Goal: Task Accomplishment & Management: Manage account settings

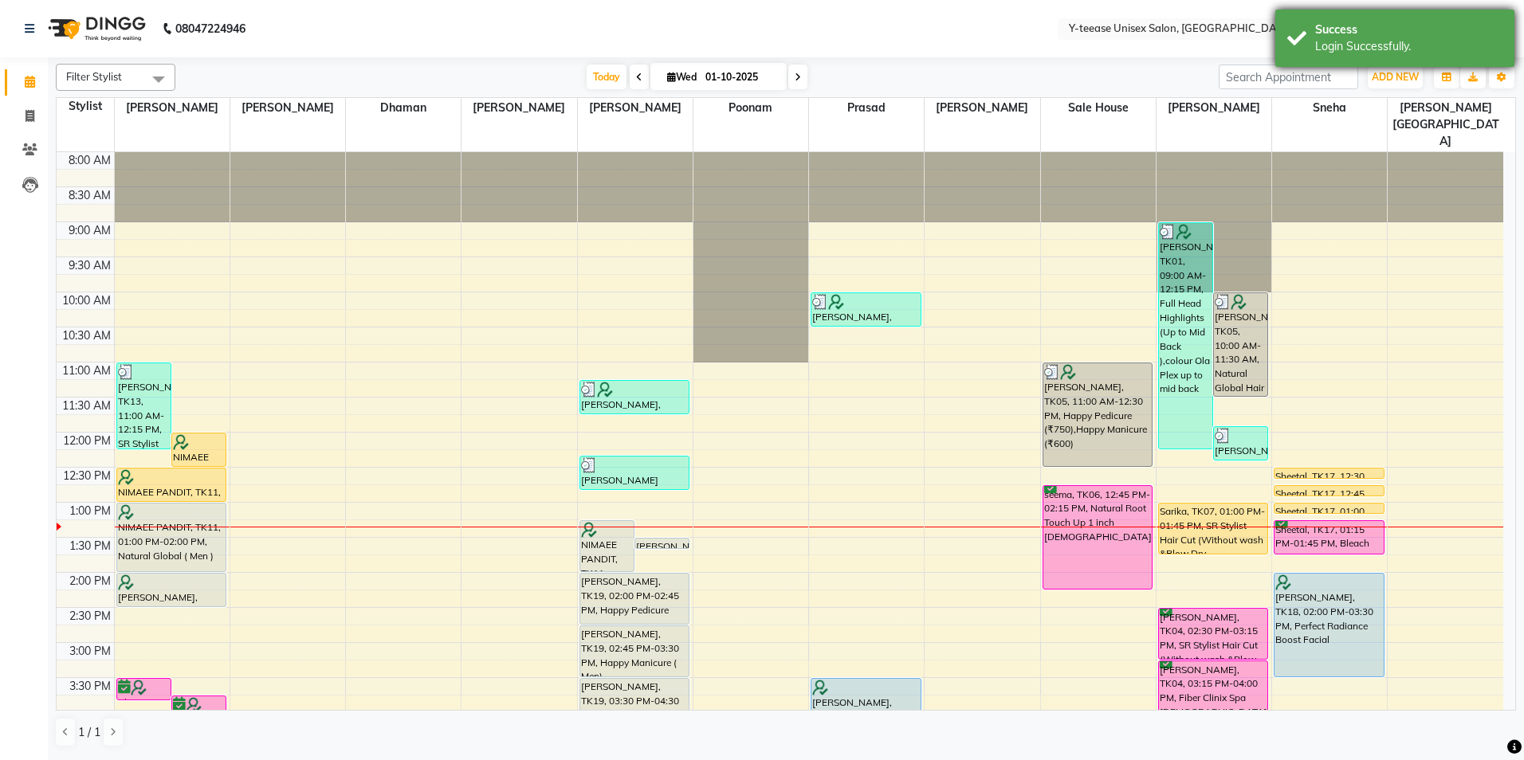
click at [1386, 34] on div "Success" at bounding box center [1408, 30] width 187 height 17
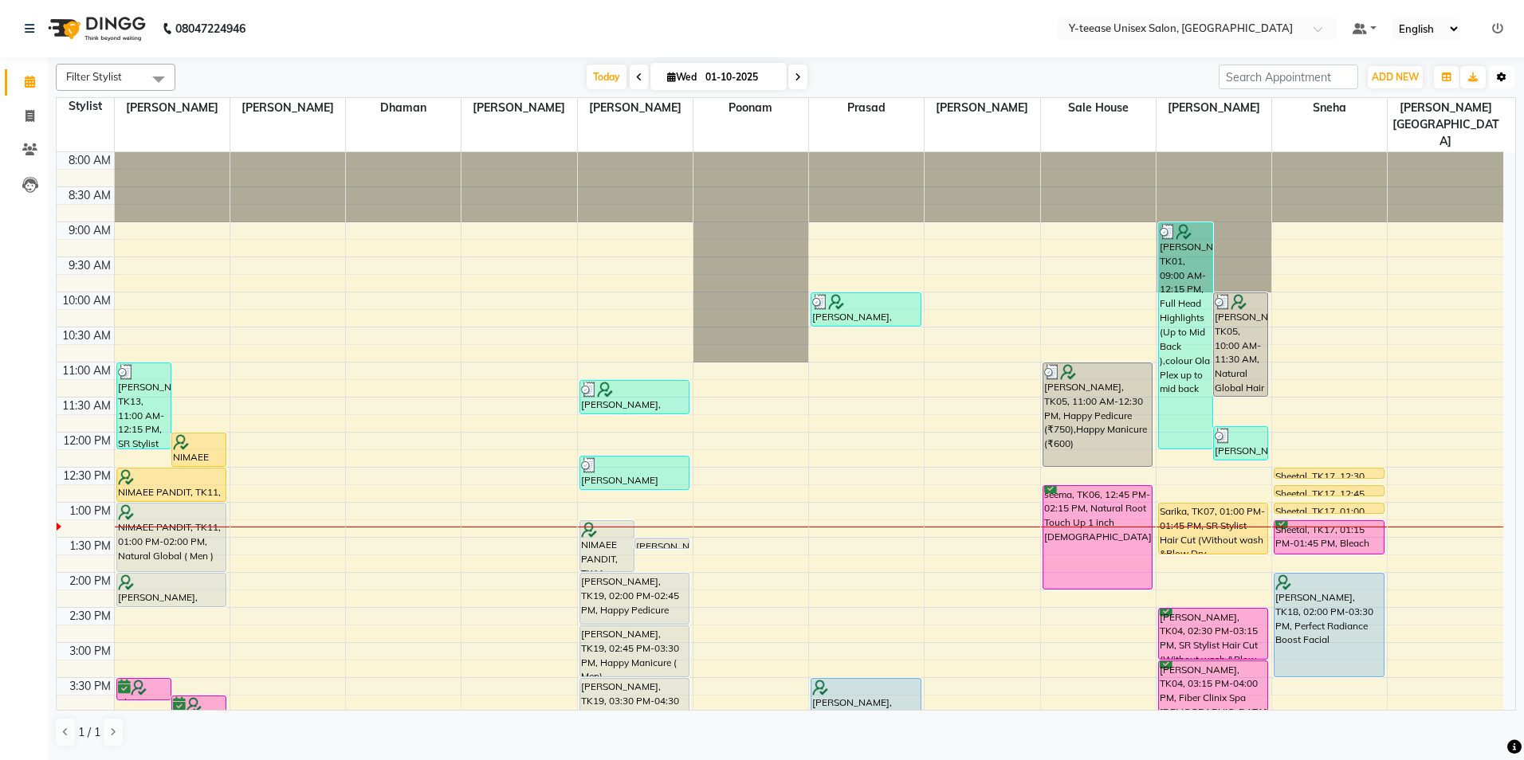
click at [1494, 75] on button "Toggle Dropdown" at bounding box center [1502, 77] width 26 height 22
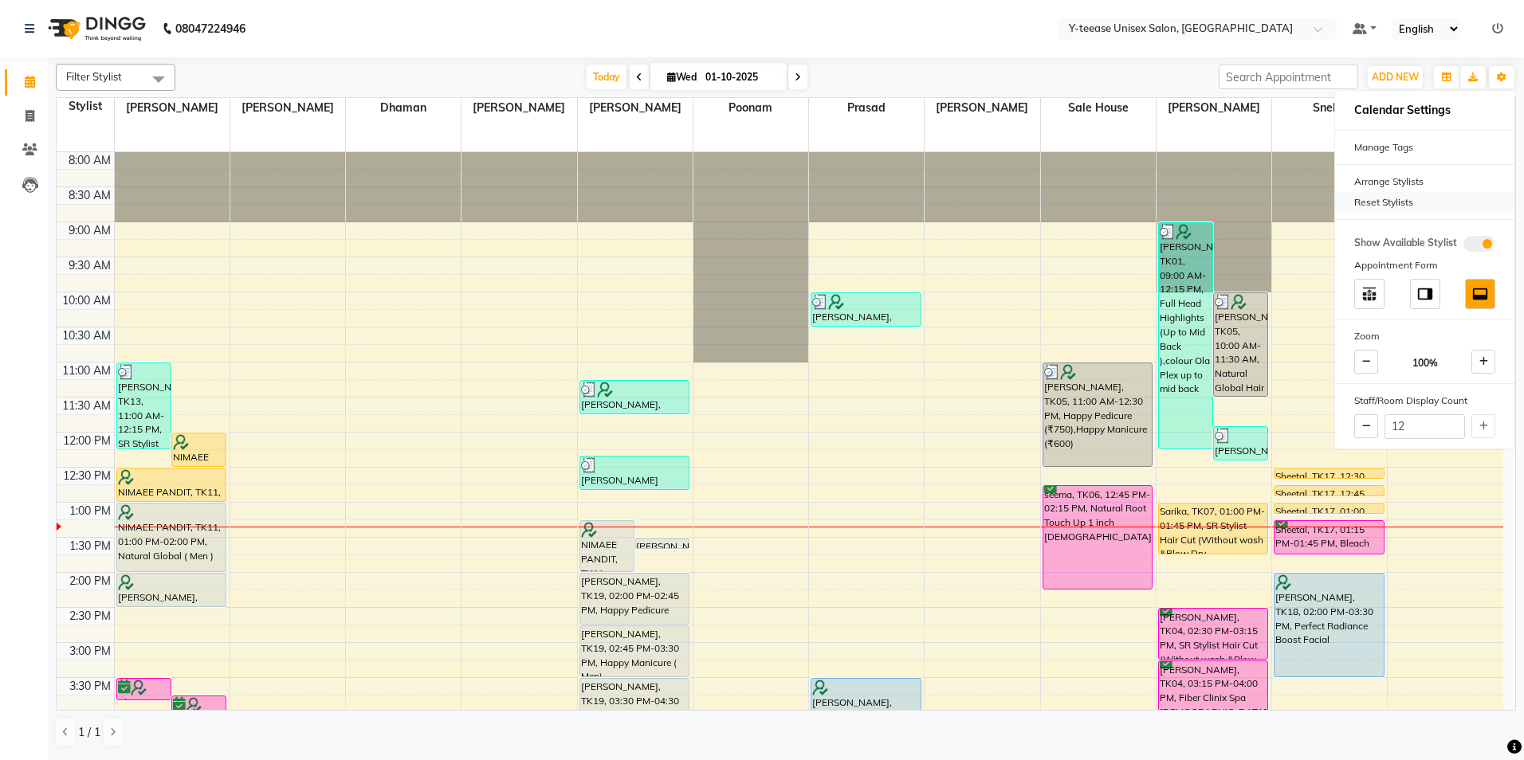
click at [1390, 200] on div "Reset Stylists" at bounding box center [1424, 202] width 179 height 21
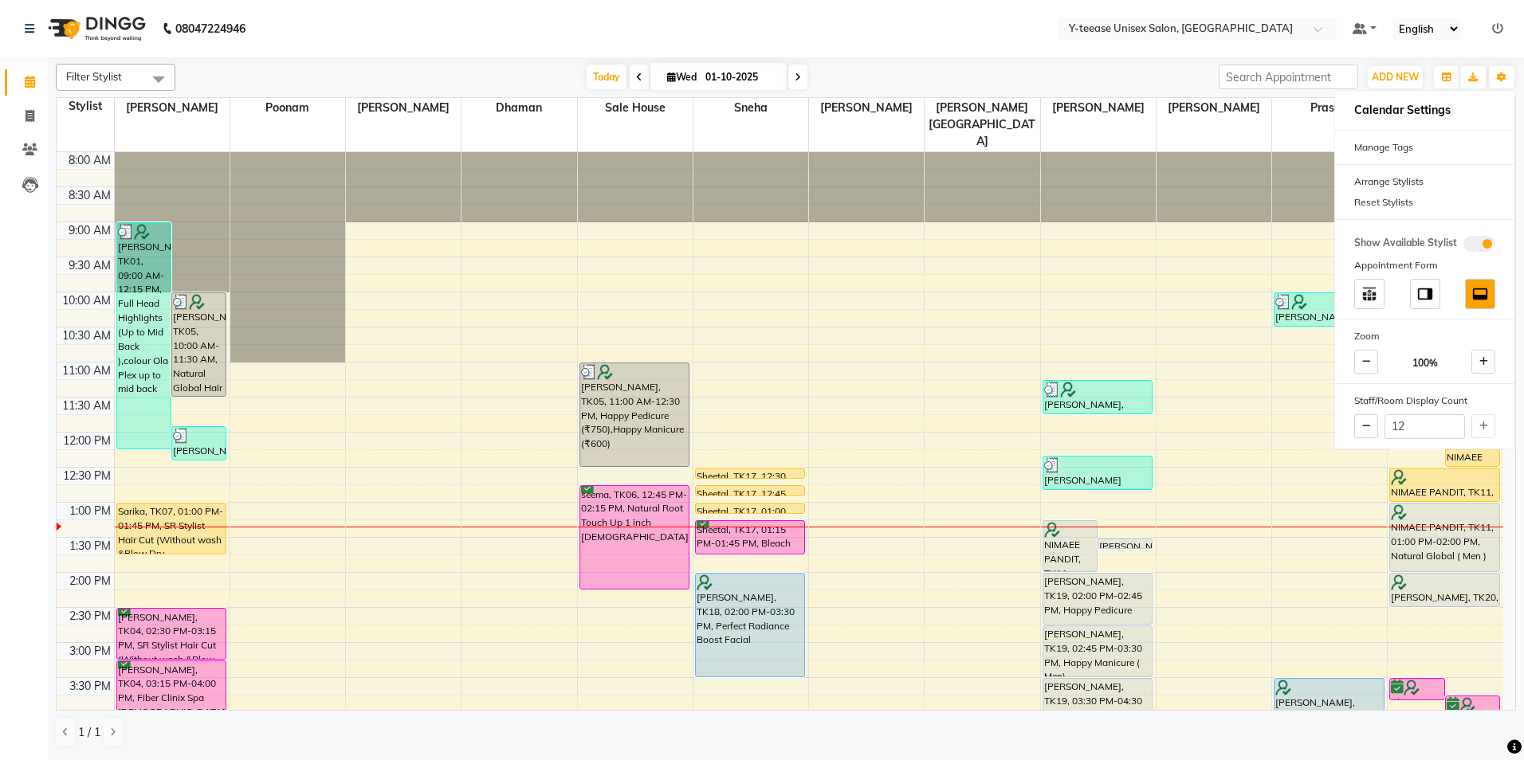
click at [1113, 67] on div "[DATE] [DATE]" at bounding box center [696, 77] width 1027 height 24
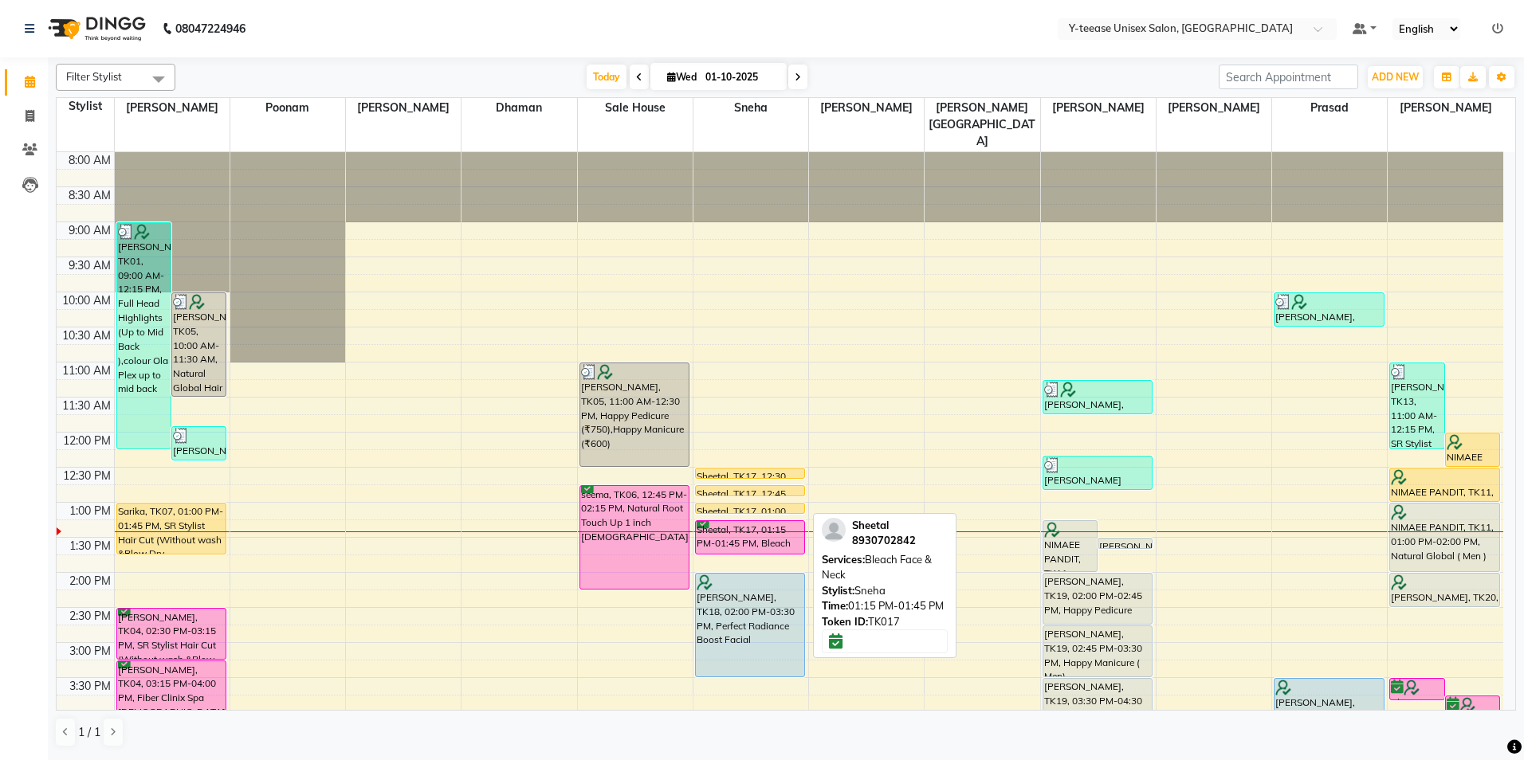
click at [756, 521] on div "Sheetal, TK17, 01:15 PM-01:45 PM, Bleach Face & Neck" at bounding box center [750, 537] width 109 height 33
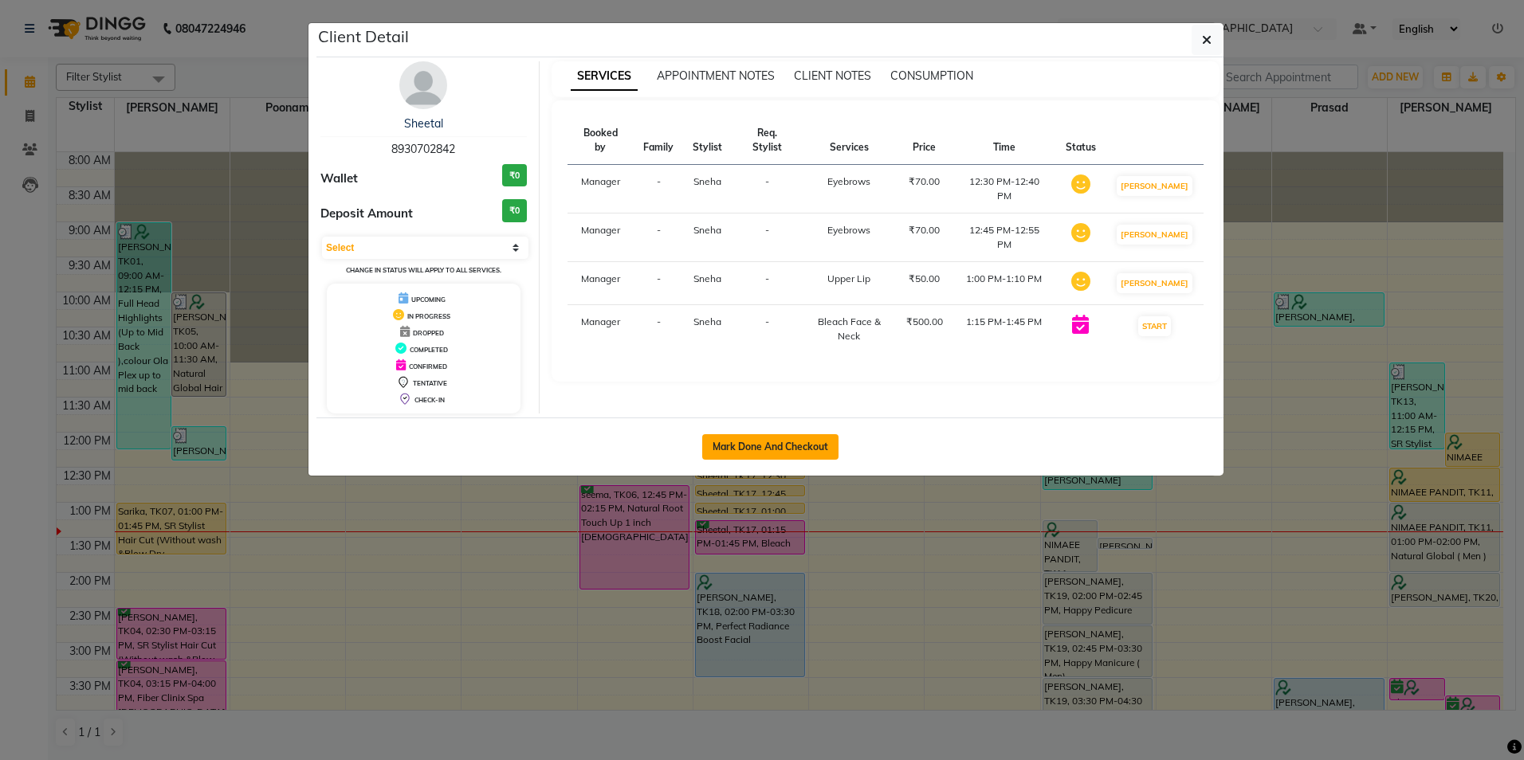
click at [736, 445] on button "Mark Done And Checkout" at bounding box center [770, 447] width 136 height 26
select select "4"
select select "service"
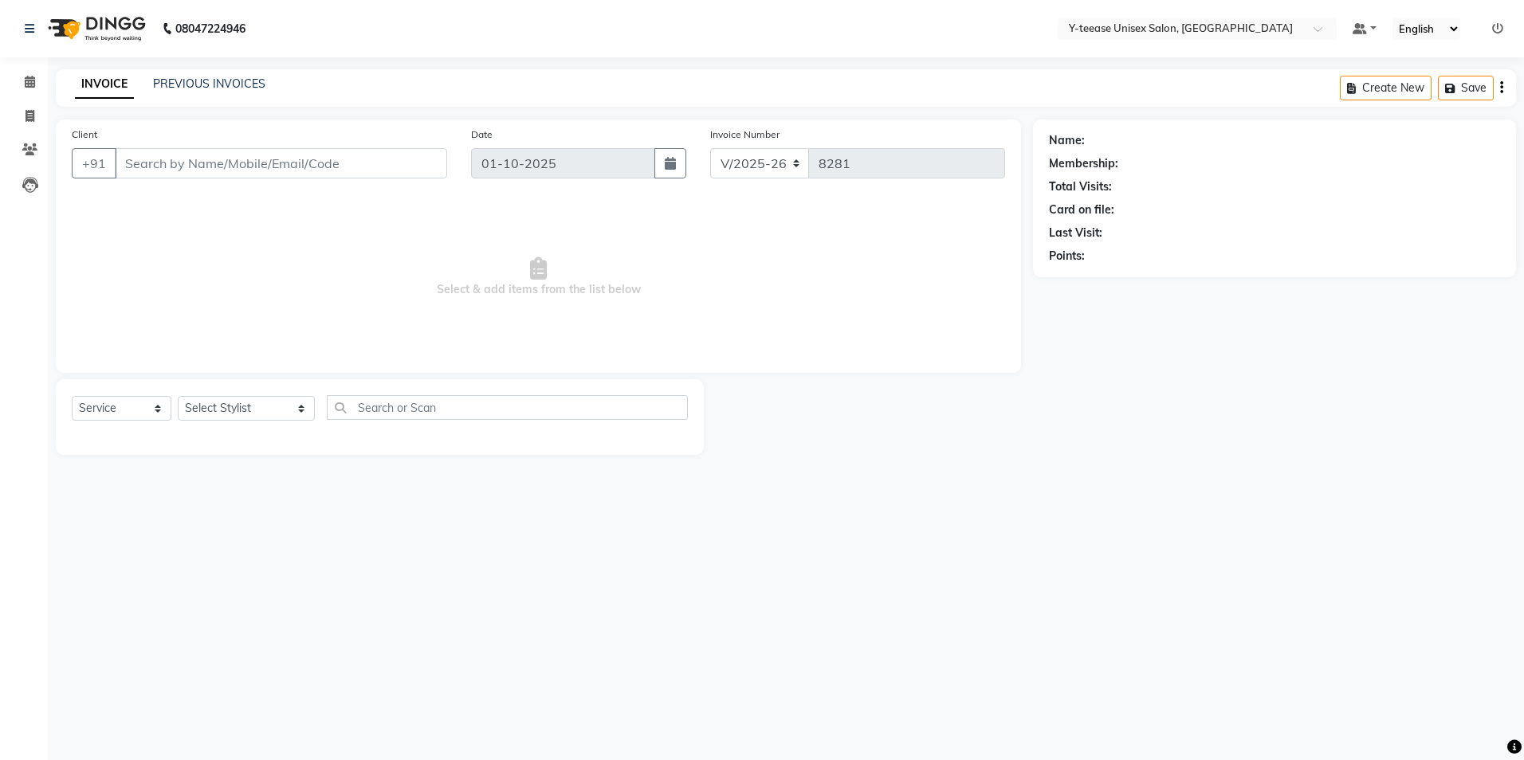
type input "89******42"
select select "49846"
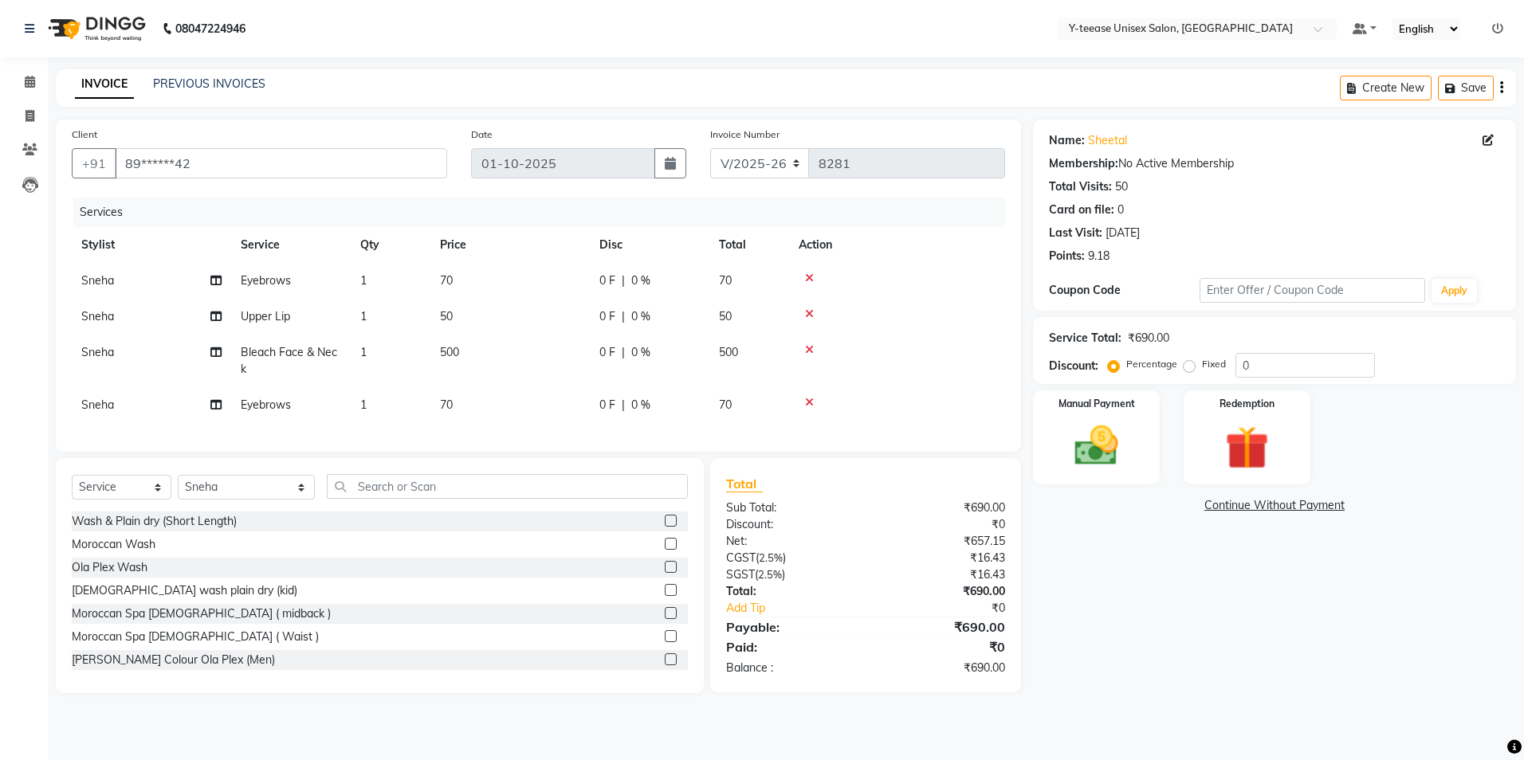
click at [807, 316] on icon at bounding box center [809, 313] width 9 height 11
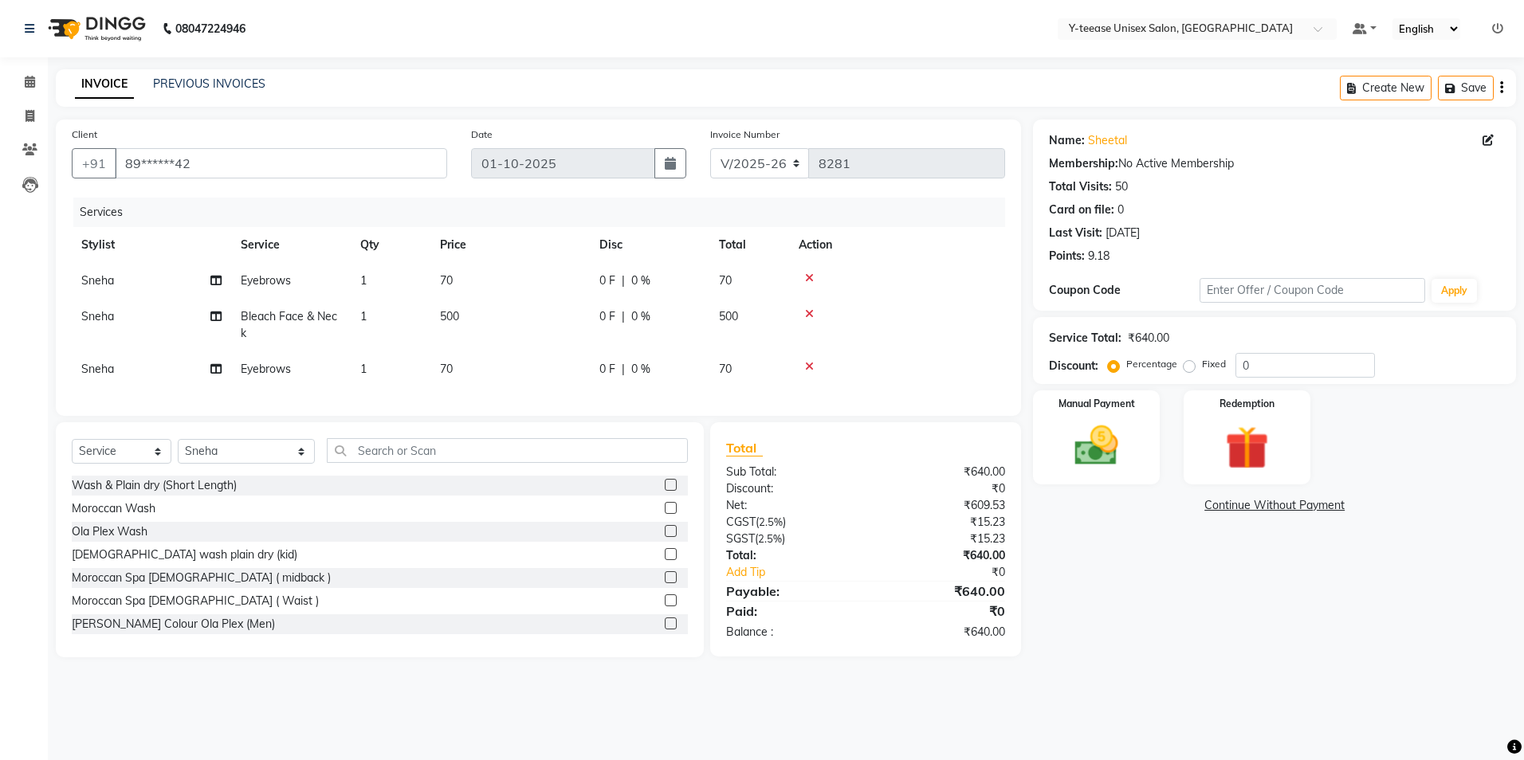
click at [820, 360] on td at bounding box center [897, 369] width 216 height 36
click at [807, 365] on icon at bounding box center [809, 366] width 9 height 11
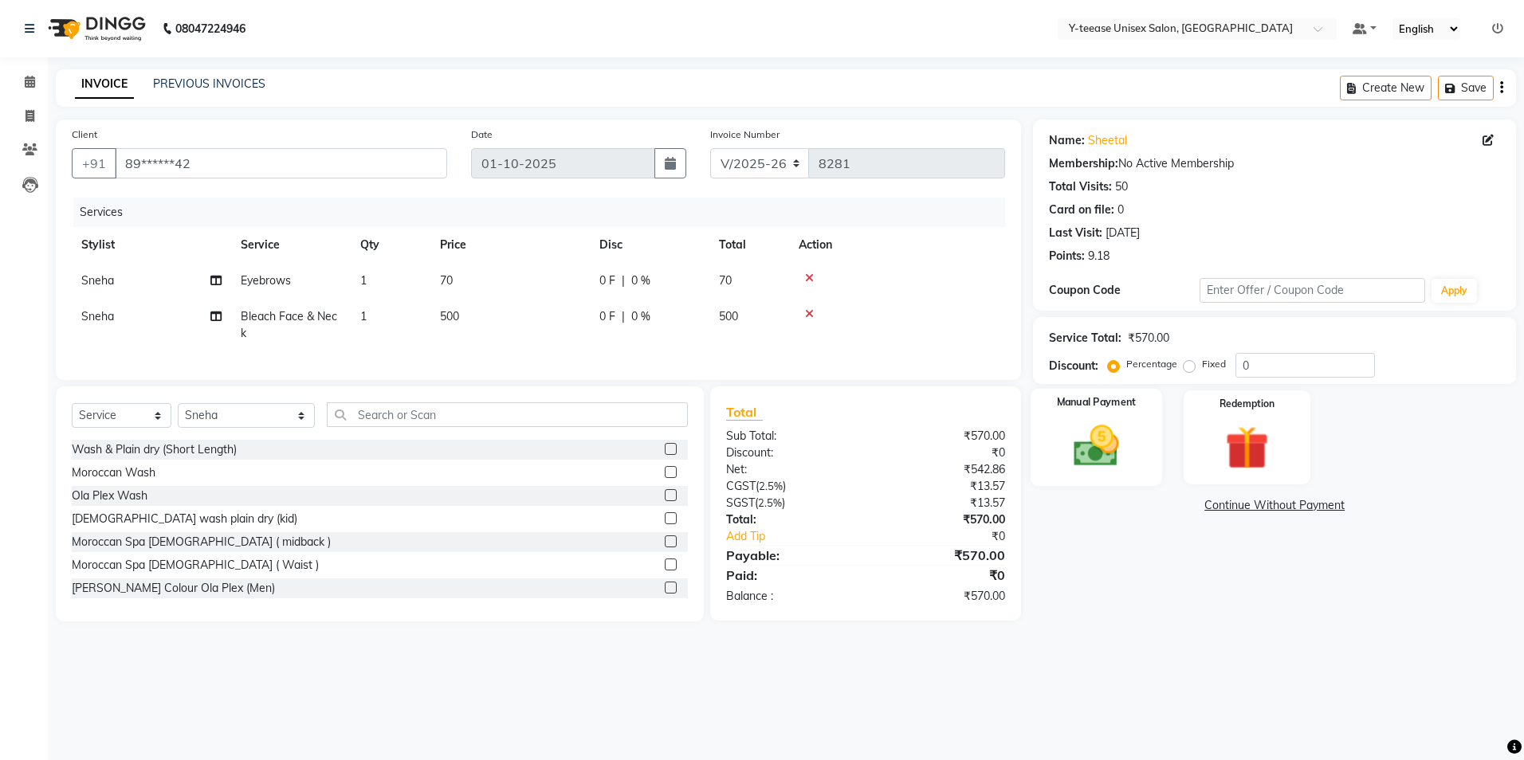
click at [1113, 447] on img at bounding box center [1096, 446] width 74 height 53
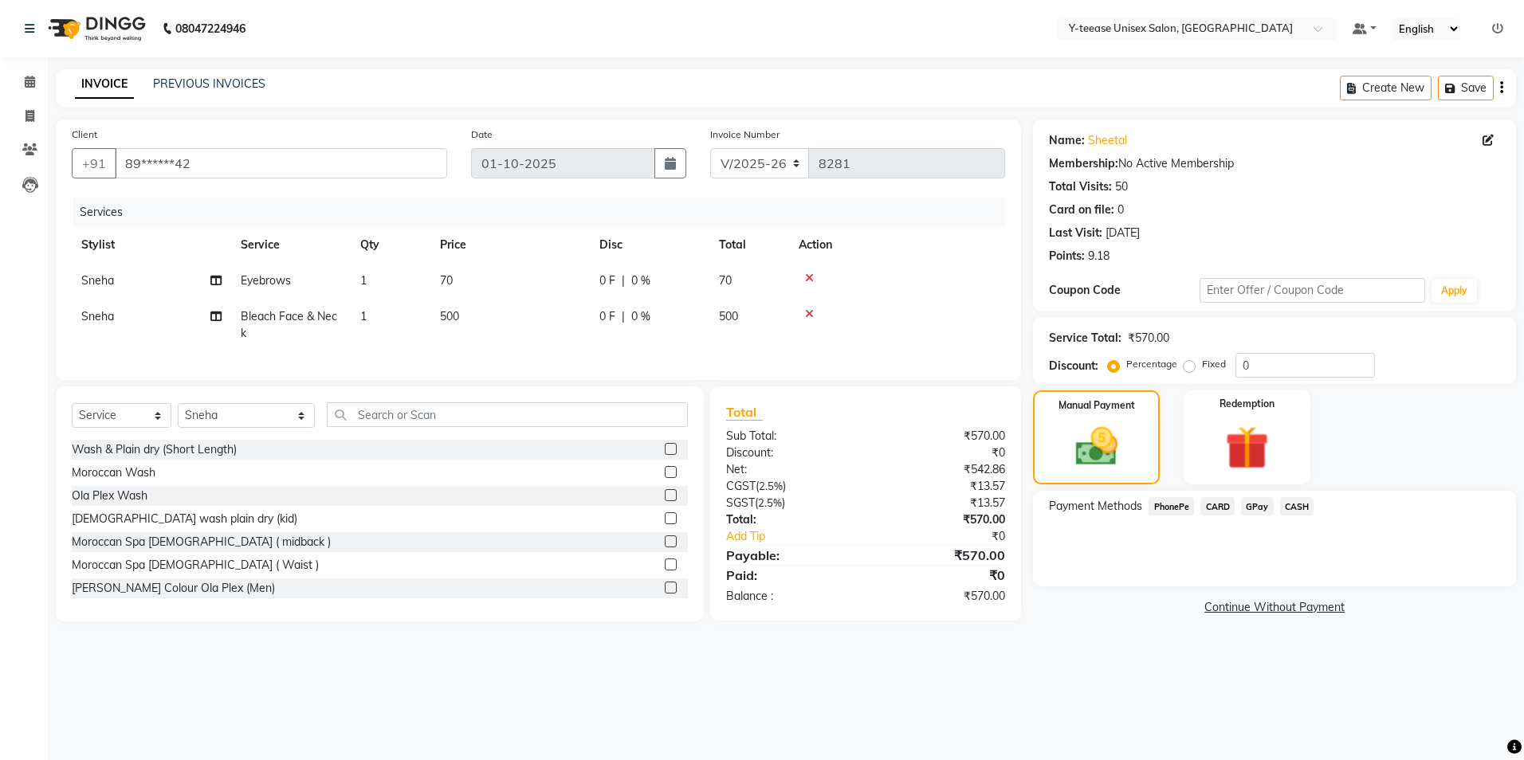
click at [1258, 509] on span "GPay" at bounding box center [1257, 506] width 33 height 18
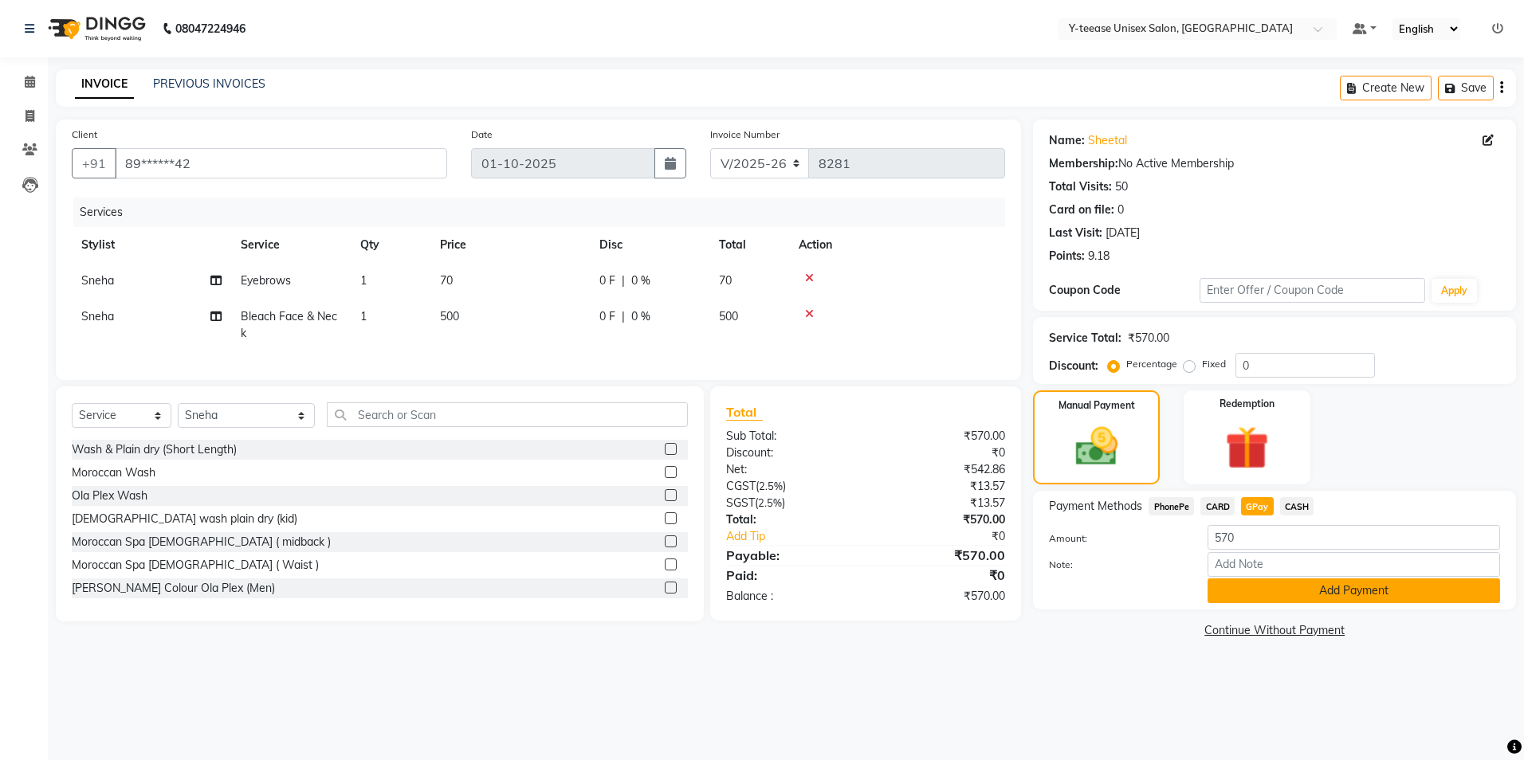
click at [1274, 597] on button "Add Payment" at bounding box center [1354, 591] width 293 height 25
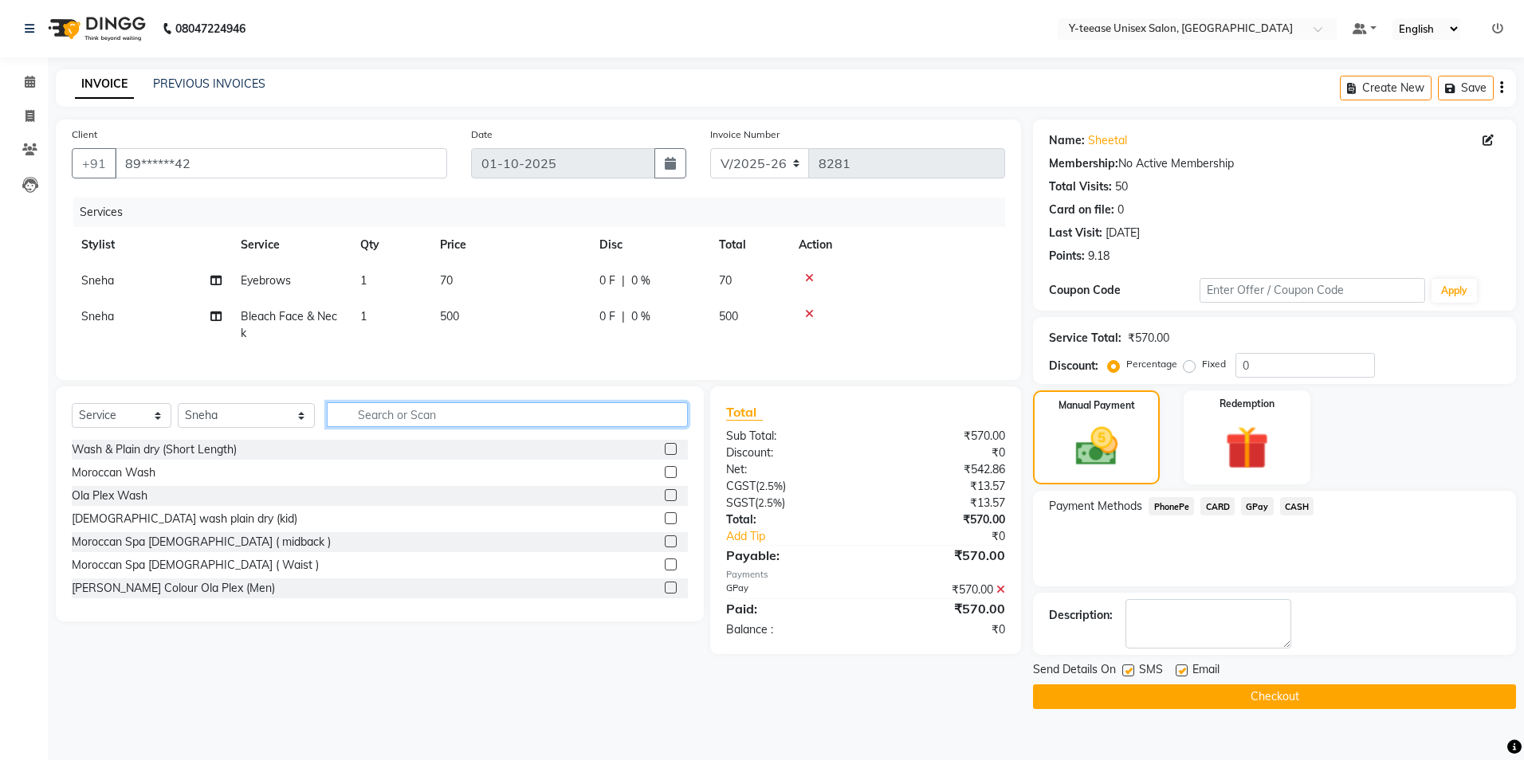
click at [375, 427] on input "text" at bounding box center [507, 415] width 361 height 25
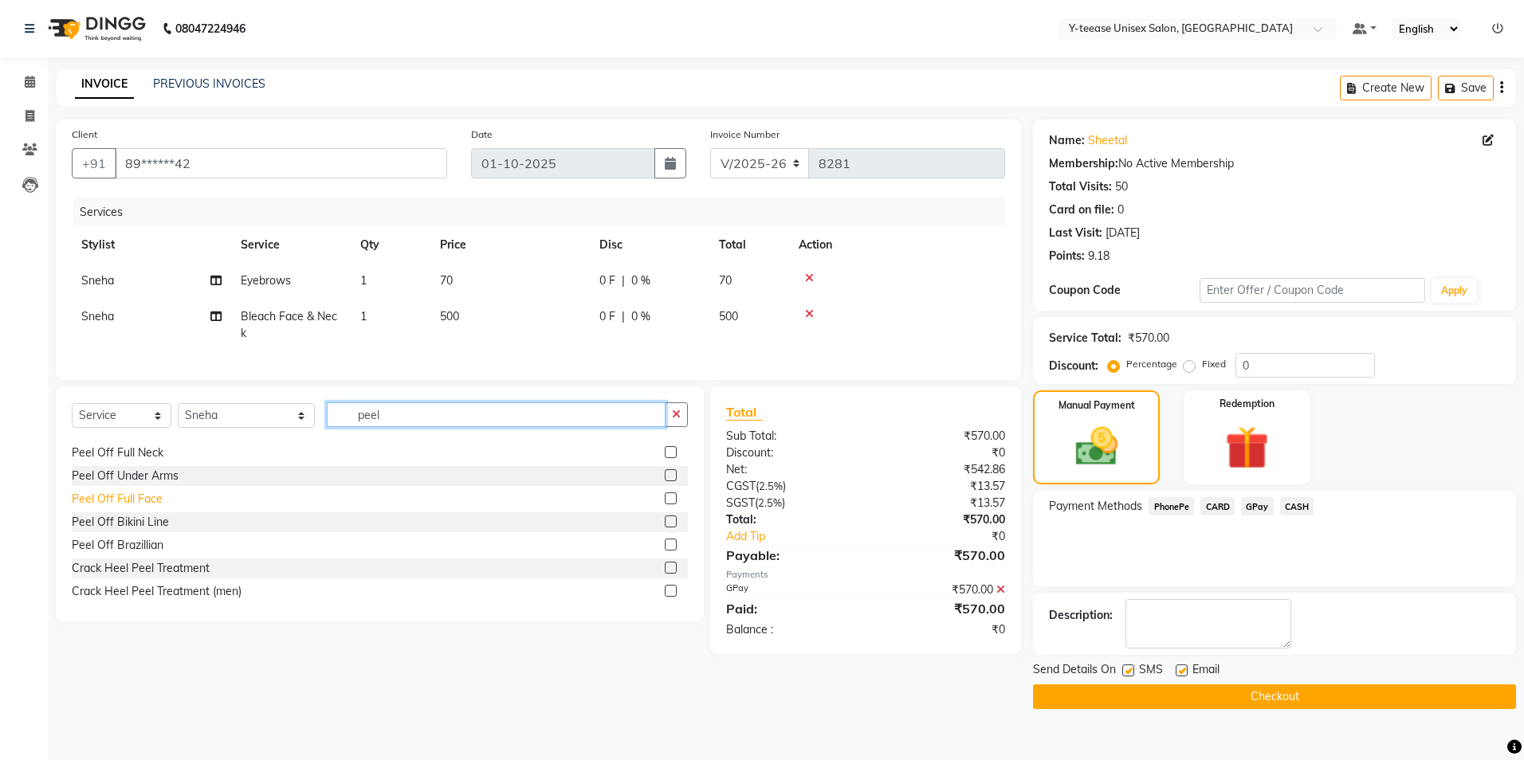
scroll to position [159, 0]
type input "peel"
click at [120, 484] on div "Peel Off Under Arms" at bounding box center [125, 475] width 107 height 17
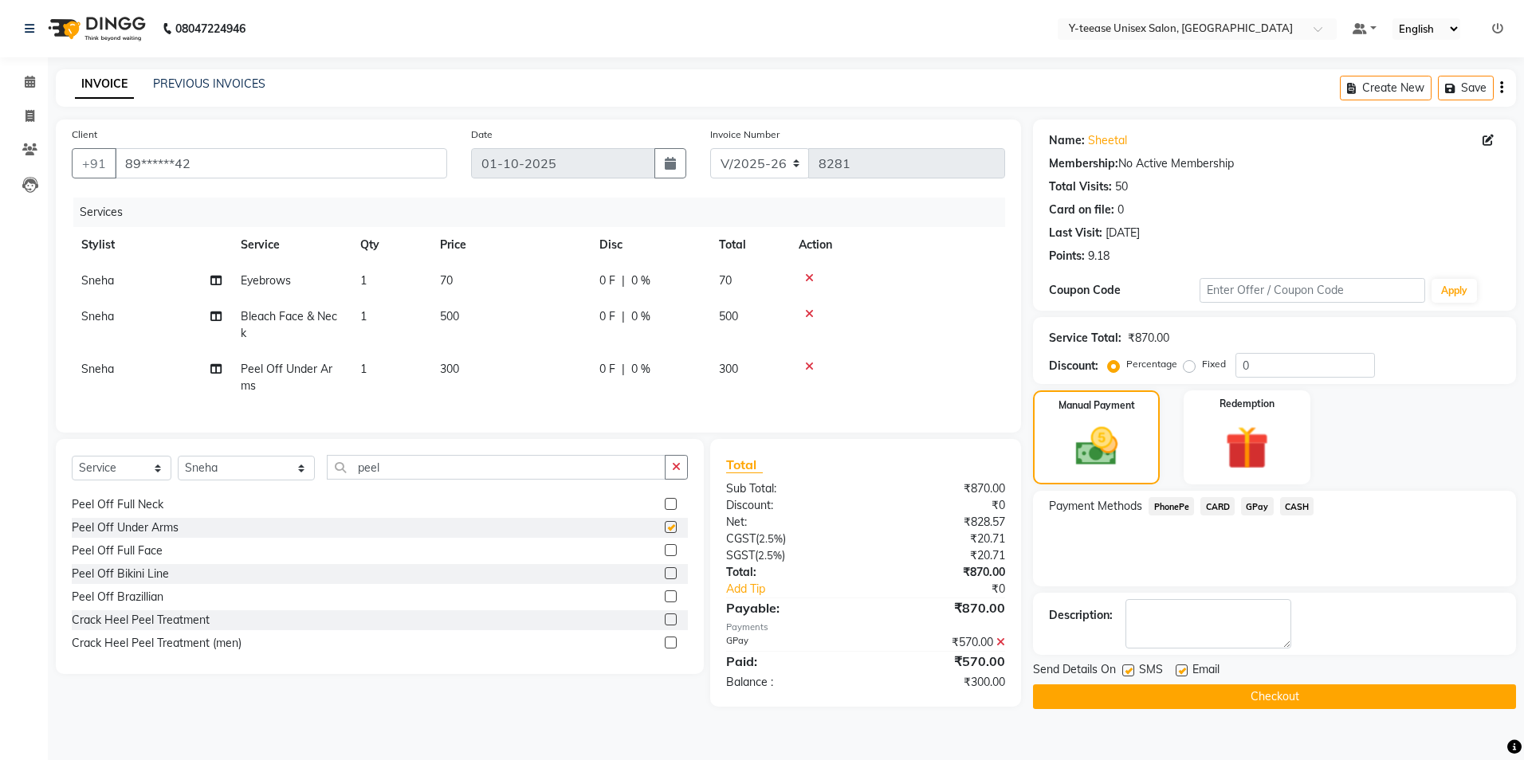
checkbox input "false"
click at [998, 648] on icon at bounding box center [1000, 642] width 9 height 11
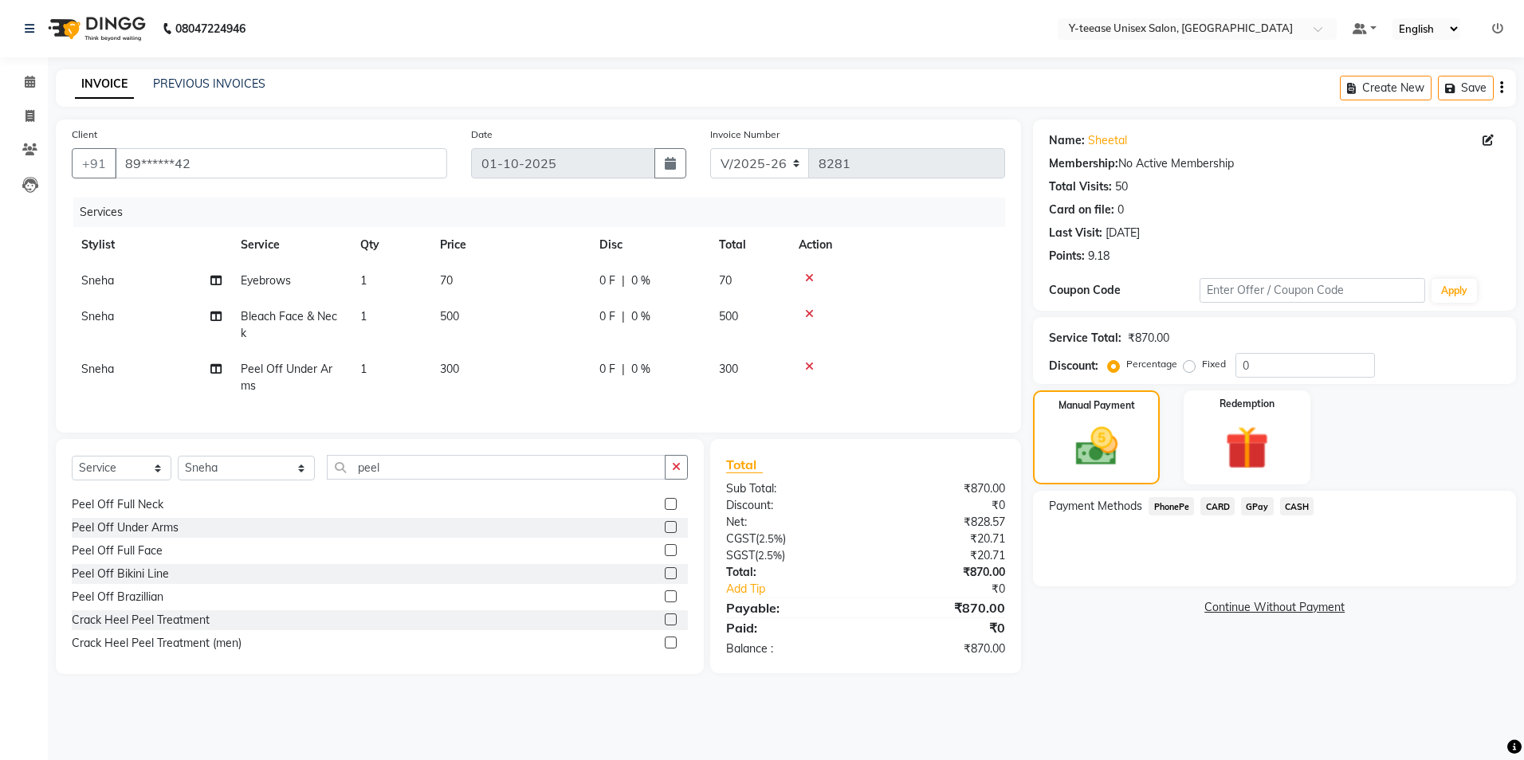
click at [1251, 509] on span "GPay" at bounding box center [1257, 506] width 33 height 18
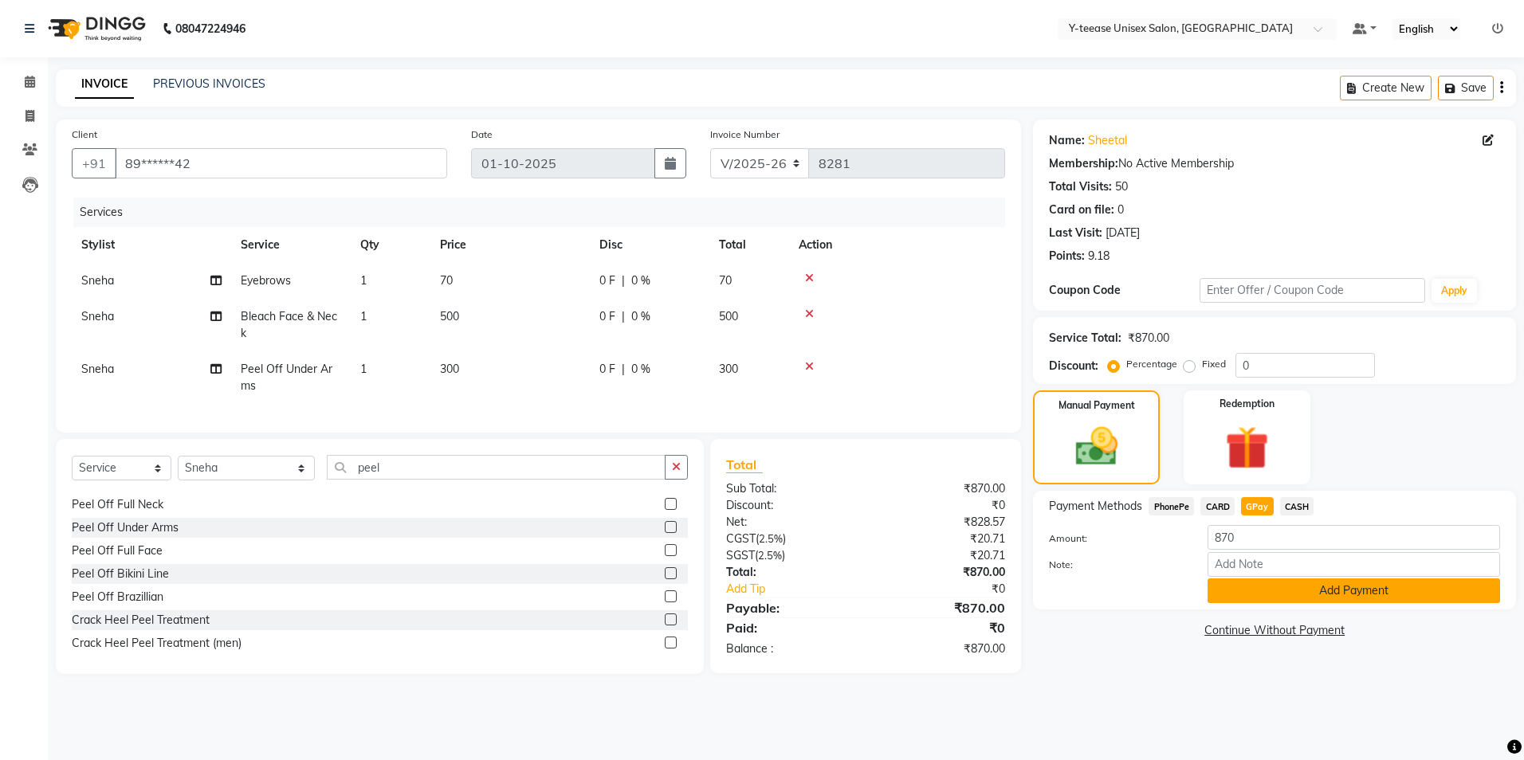
click at [1266, 593] on button "Add Payment" at bounding box center [1354, 591] width 293 height 25
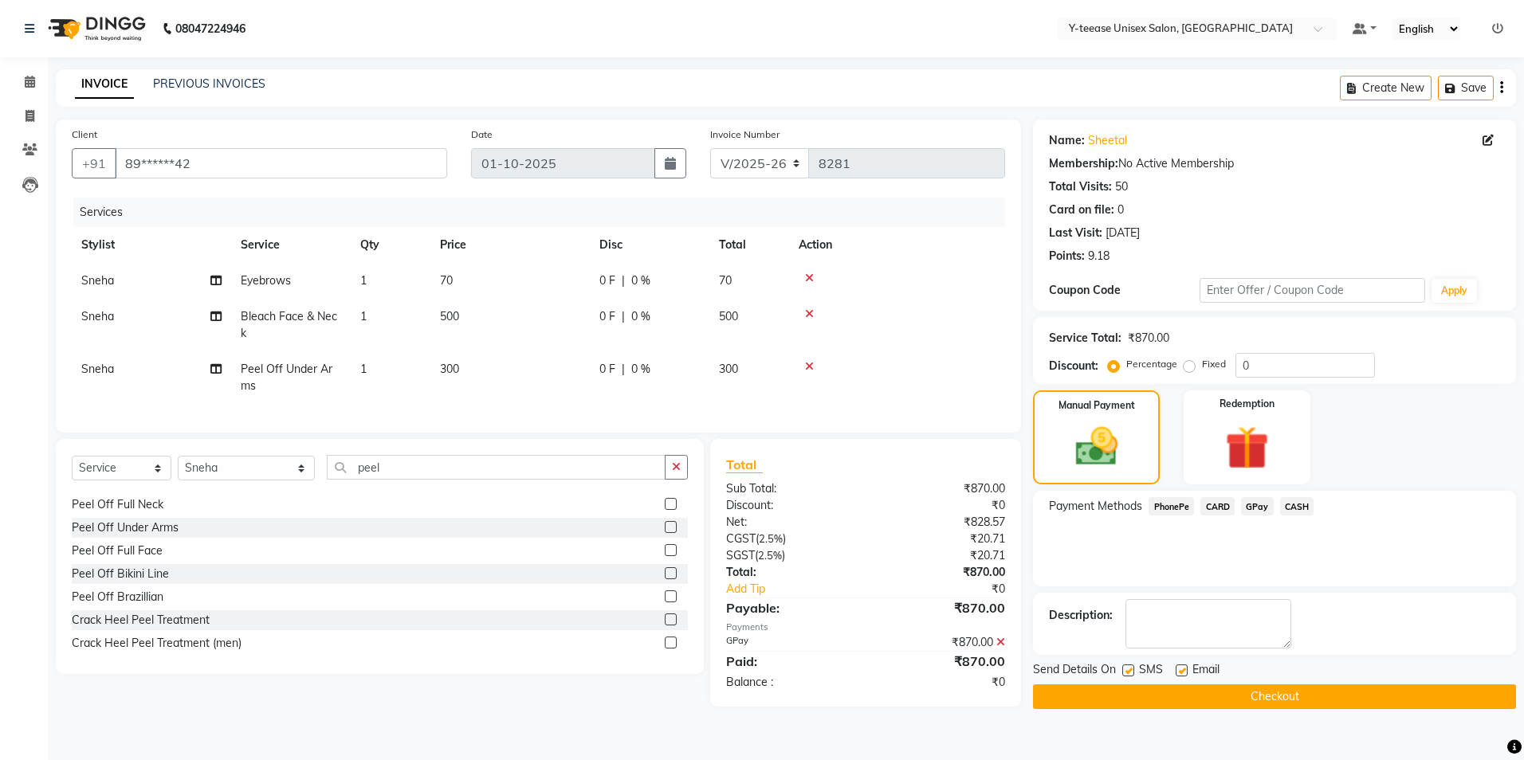
click at [1246, 697] on button "Checkout" at bounding box center [1274, 697] width 483 height 25
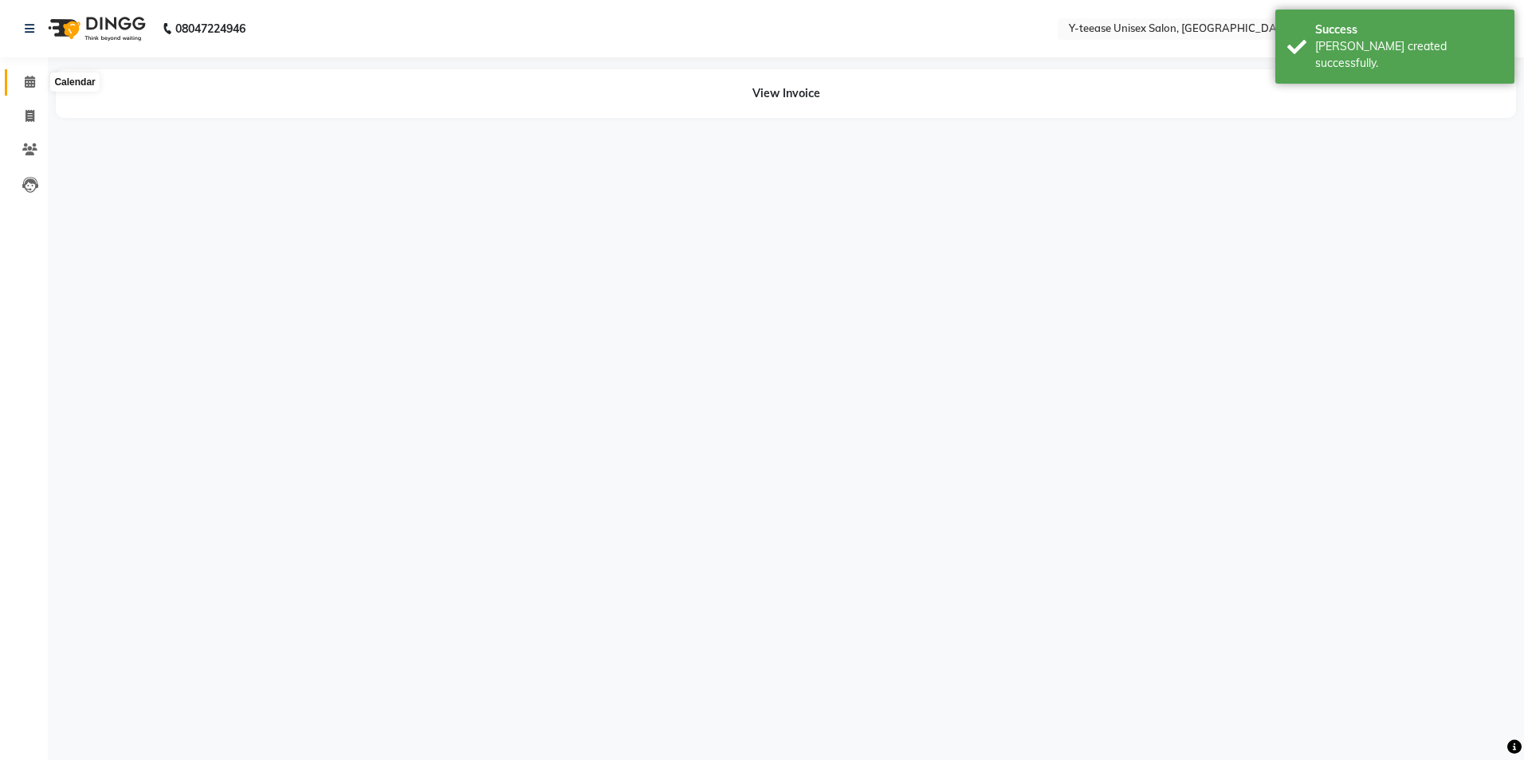
click at [32, 86] on icon at bounding box center [30, 82] width 10 height 12
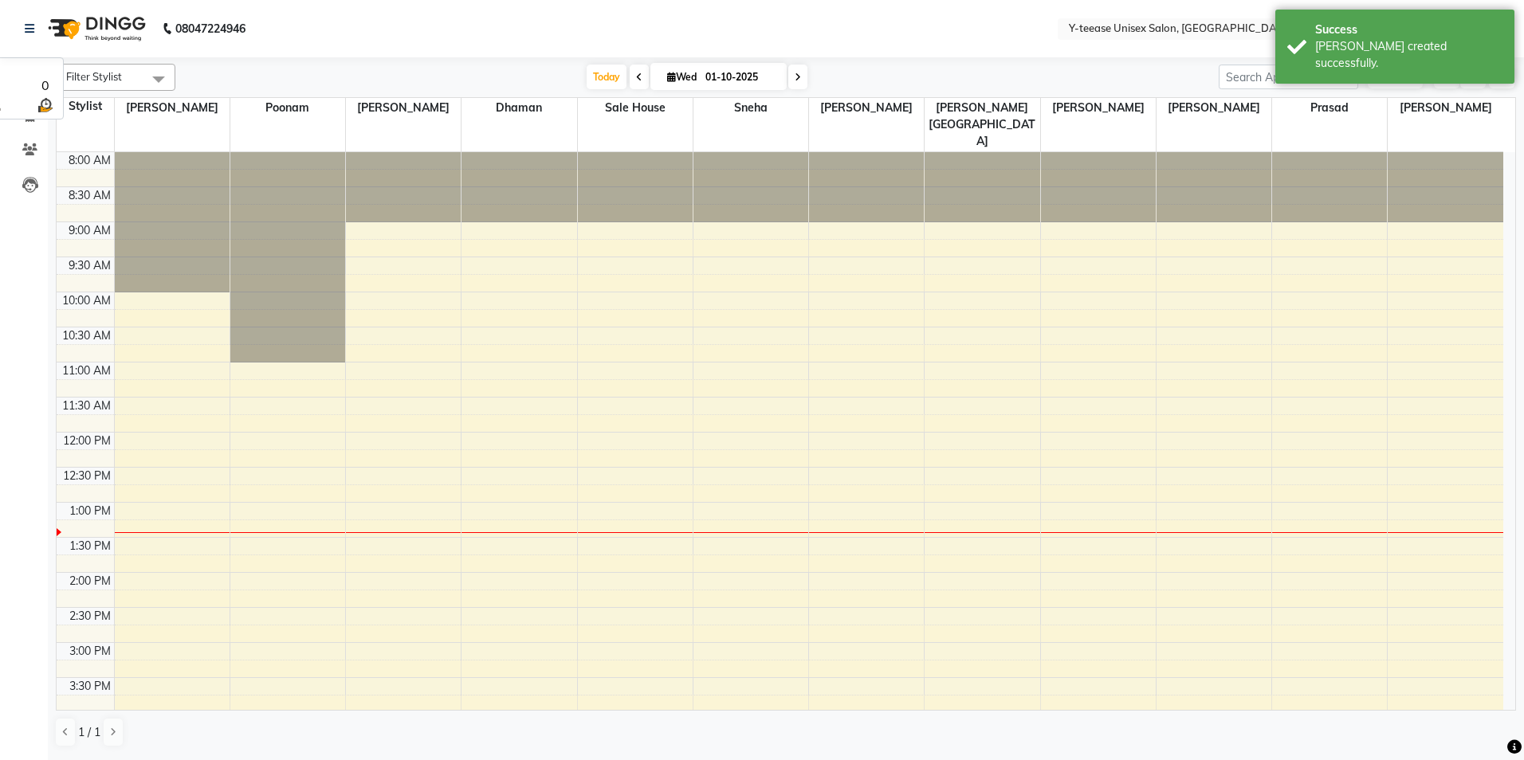
scroll to position [351, 0]
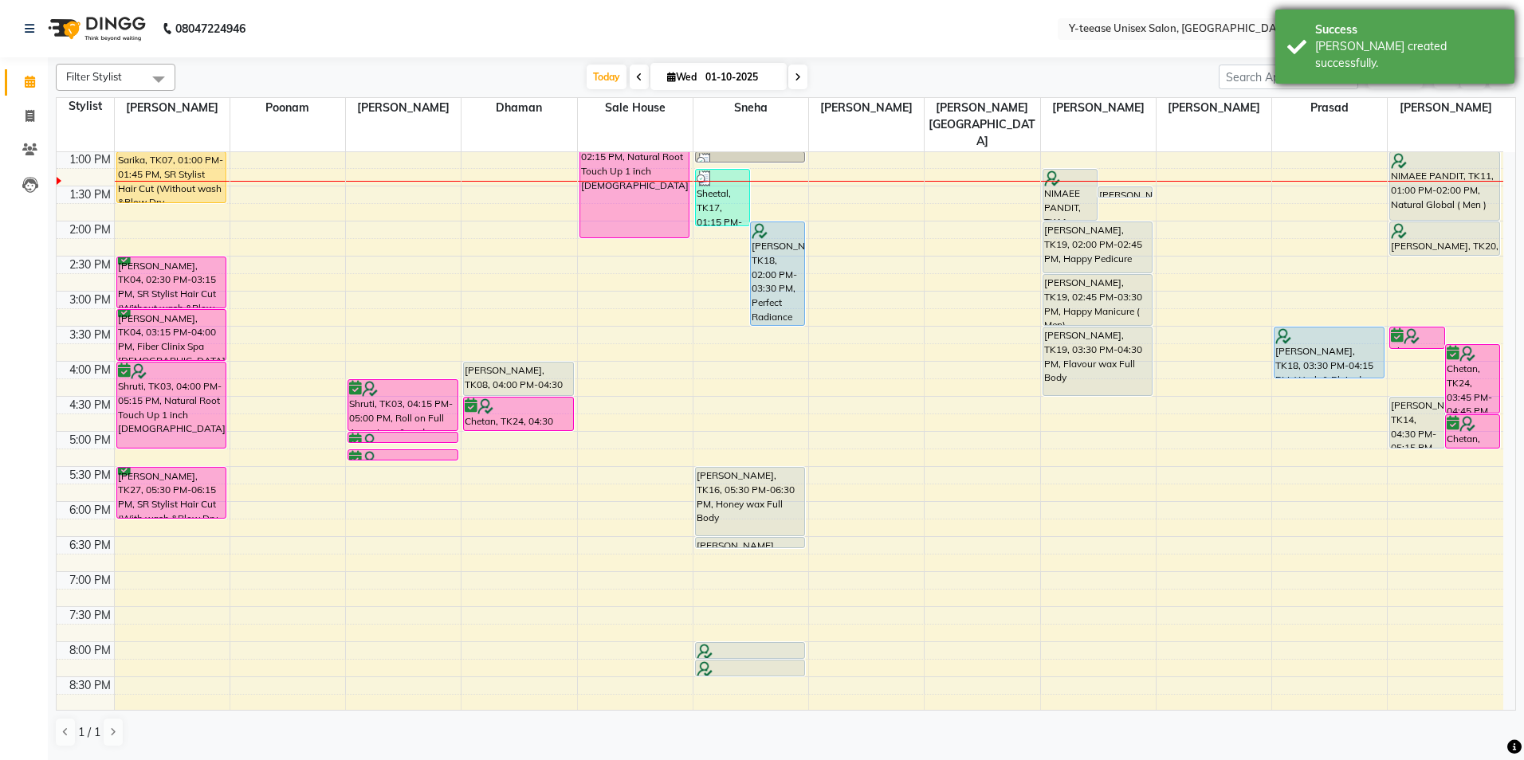
click at [1413, 40] on div "[PERSON_NAME] created successfully." at bounding box center [1408, 54] width 187 height 33
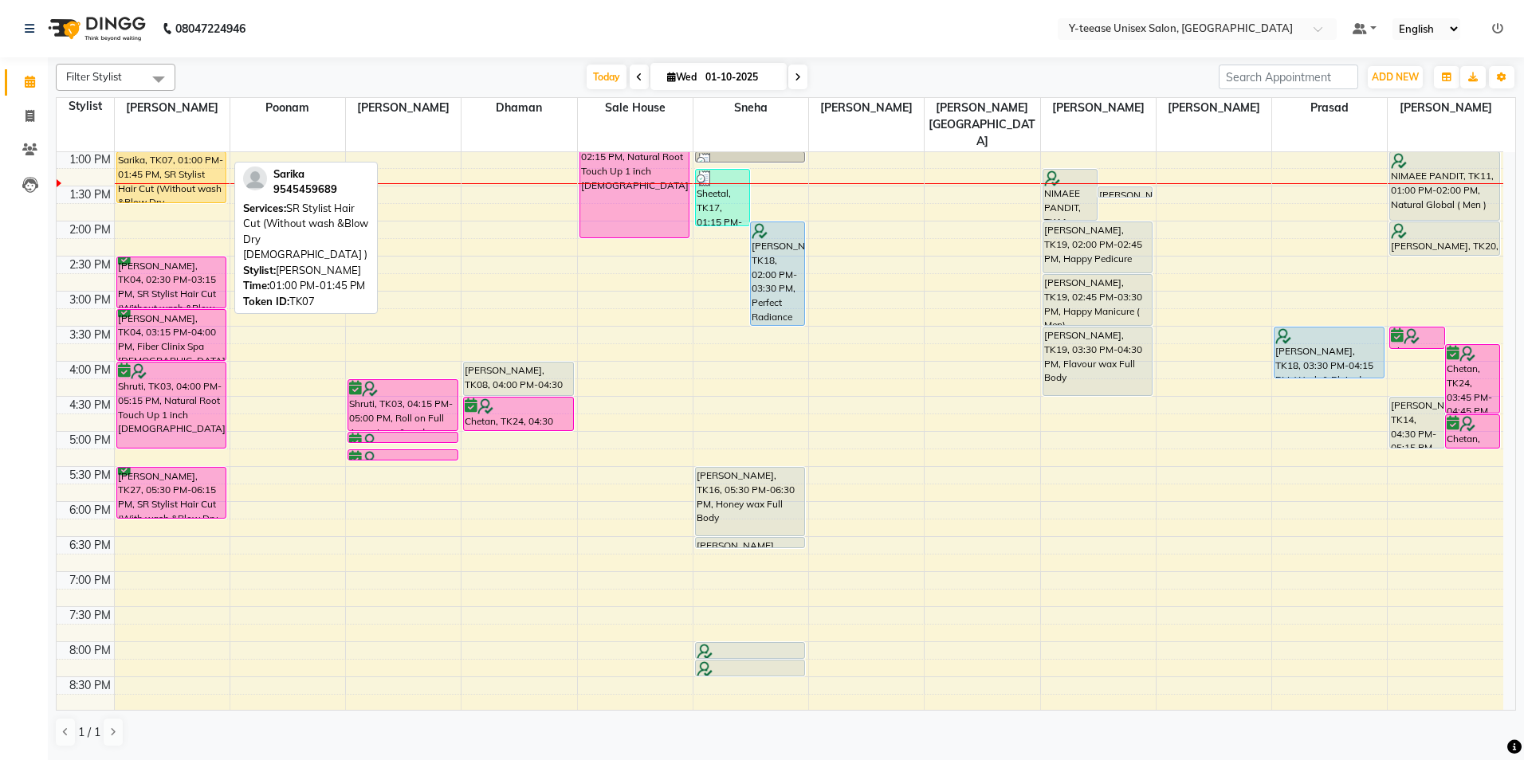
click at [172, 152] on div "Sarika, TK07, 01:00 PM-01:45 PM, SR Stylist Hair Cut (Without wash &Blow Dry [D…" at bounding box center [171, 177] width 109 height 50
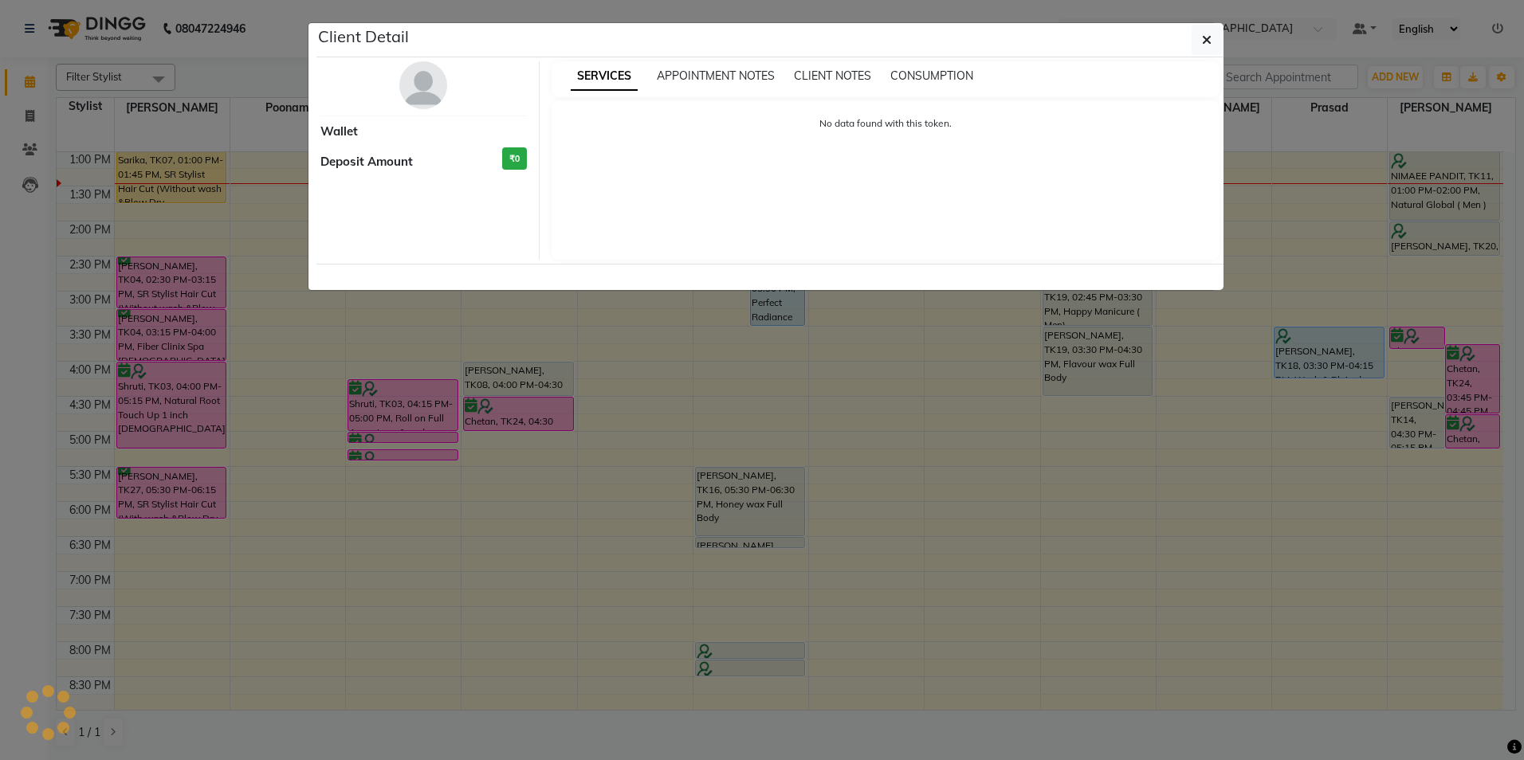
select select "1"
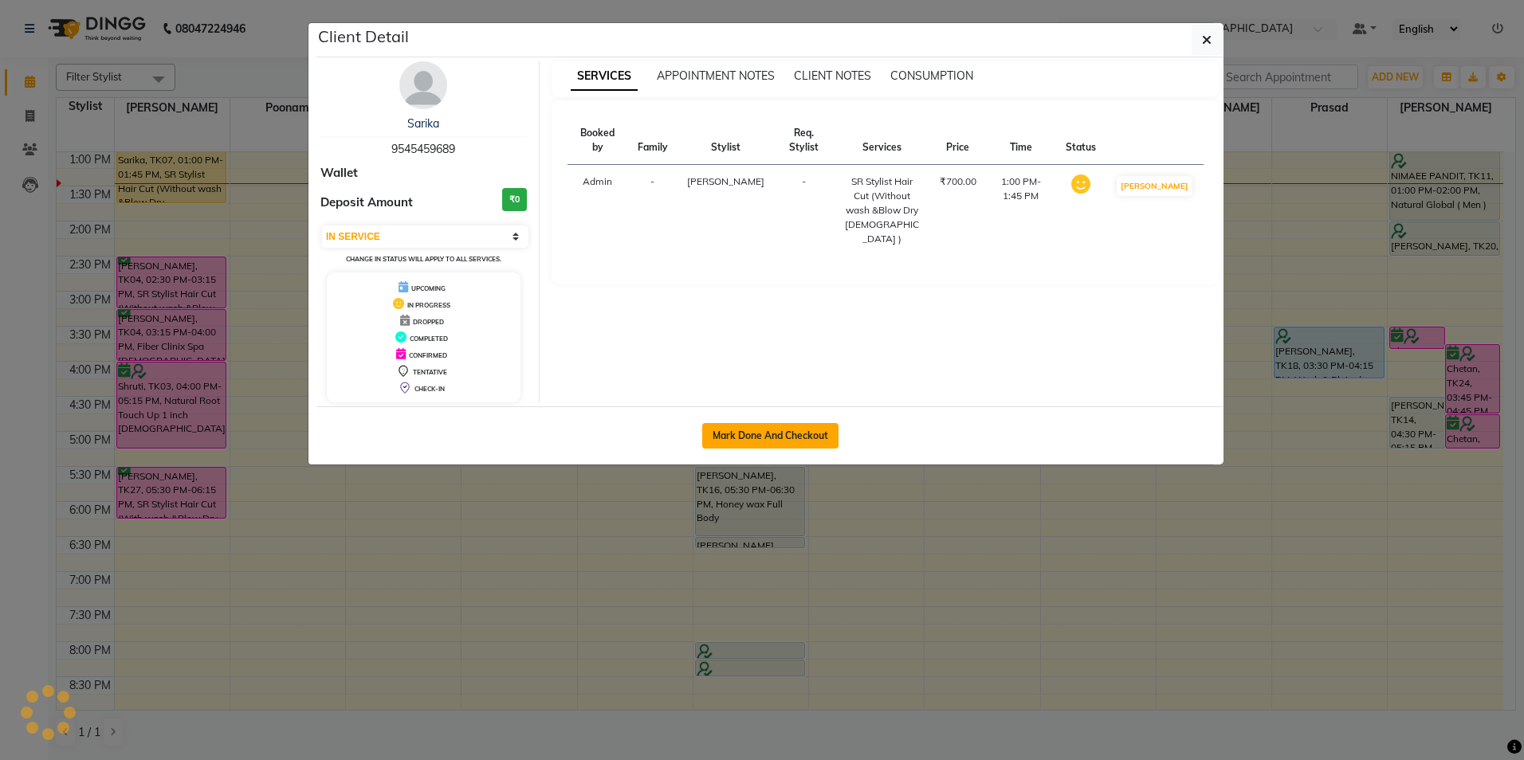
click at [776, 433] on button "Mark Done And Checkout" at bounding box center [770, 436] width 136 height 26
select select "4"
select select "service"
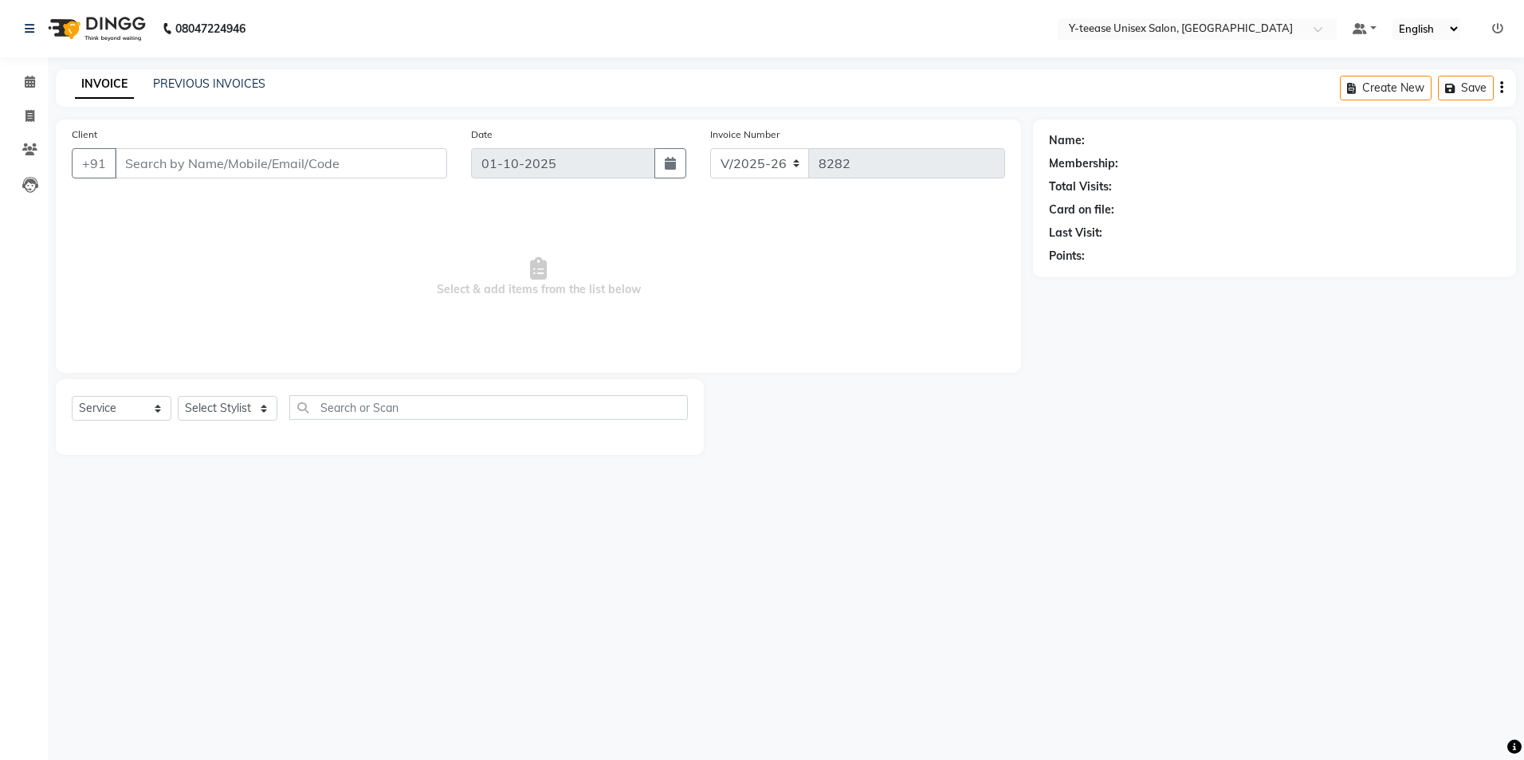
type input "95******89"
select select "56"
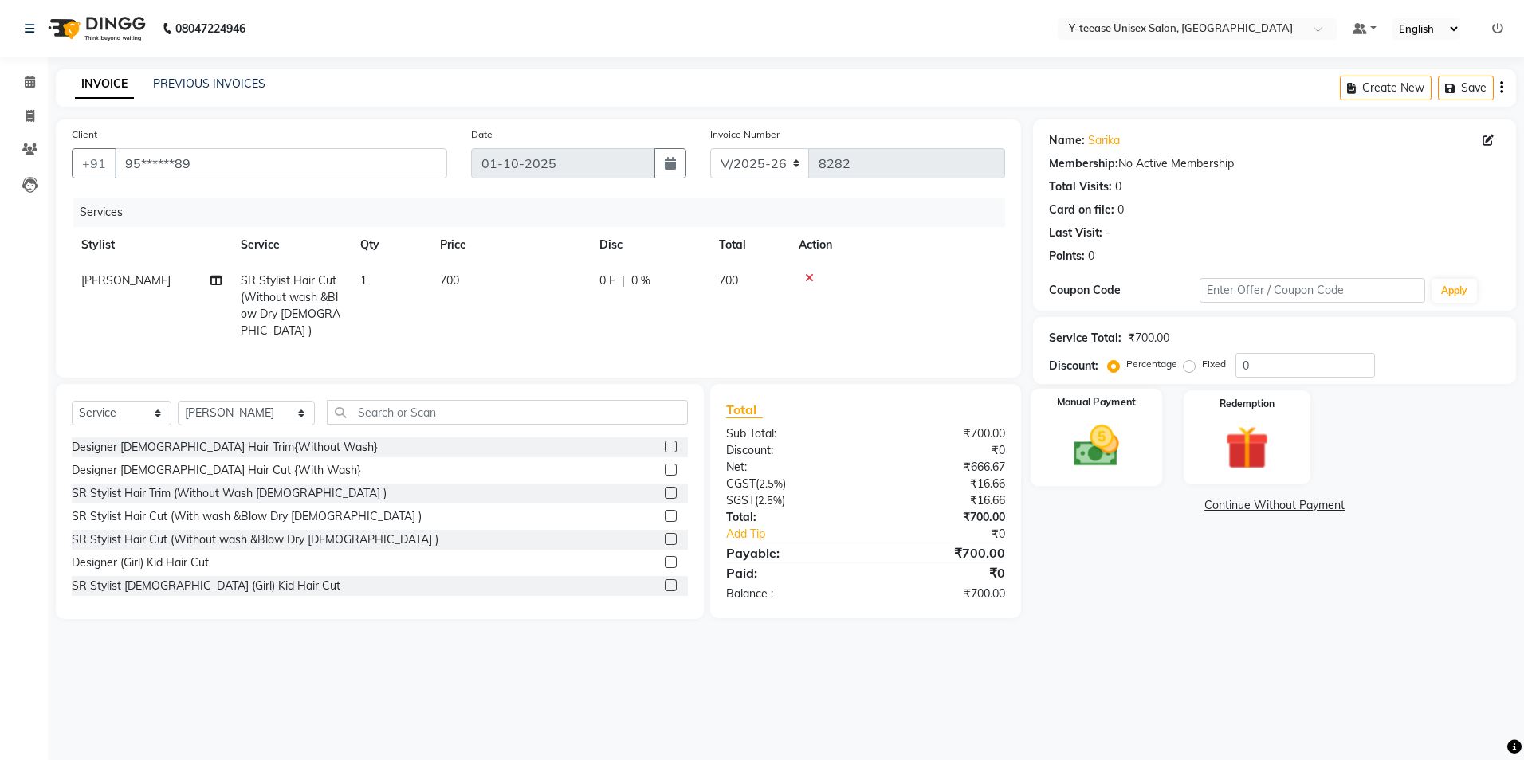
click at [1073, 435] on img at bounding box center [1096, 446] width 74 height 53
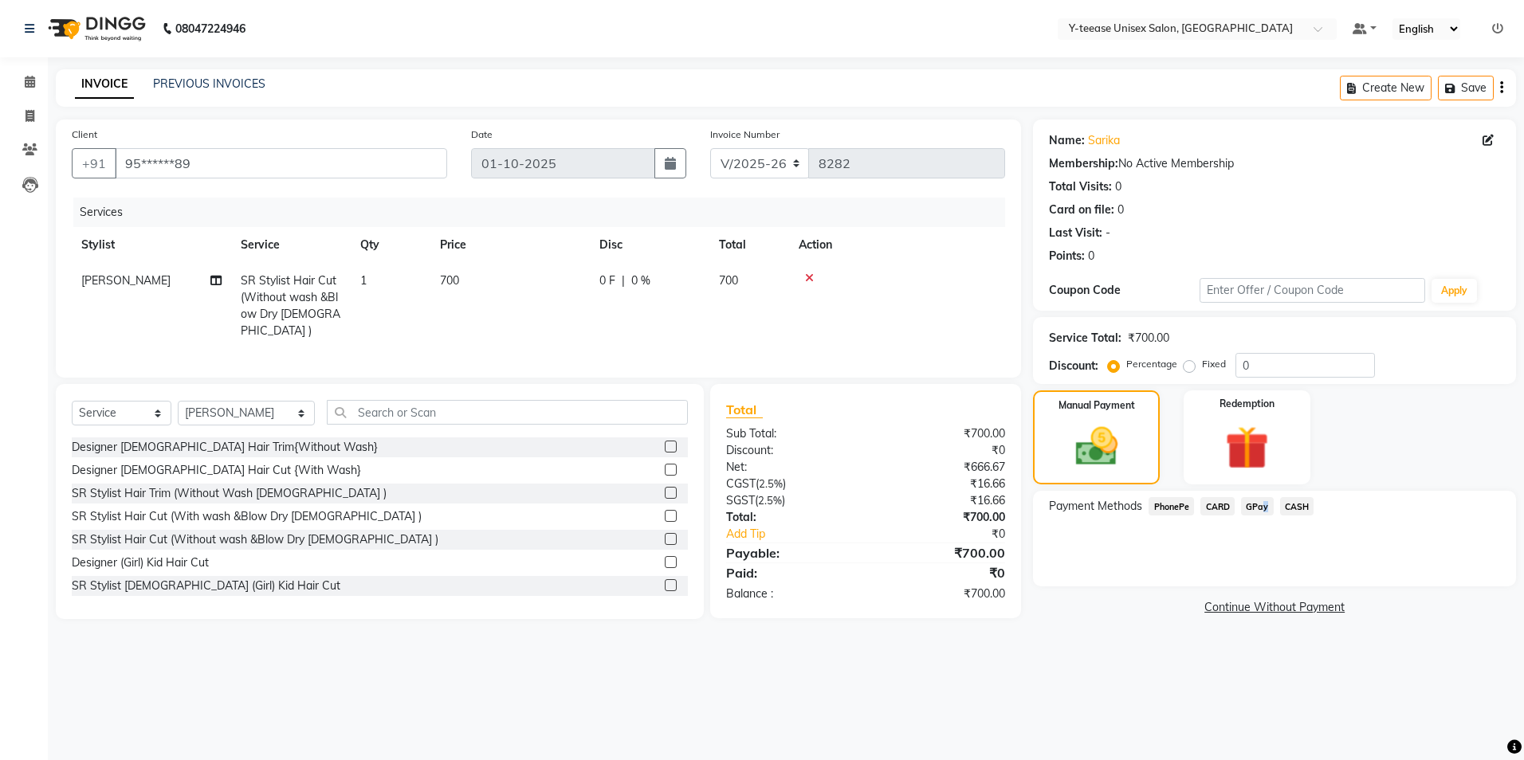
click at [1259, 505] on span "GPay" at bounding box center [1257, 506] width 33 height 18
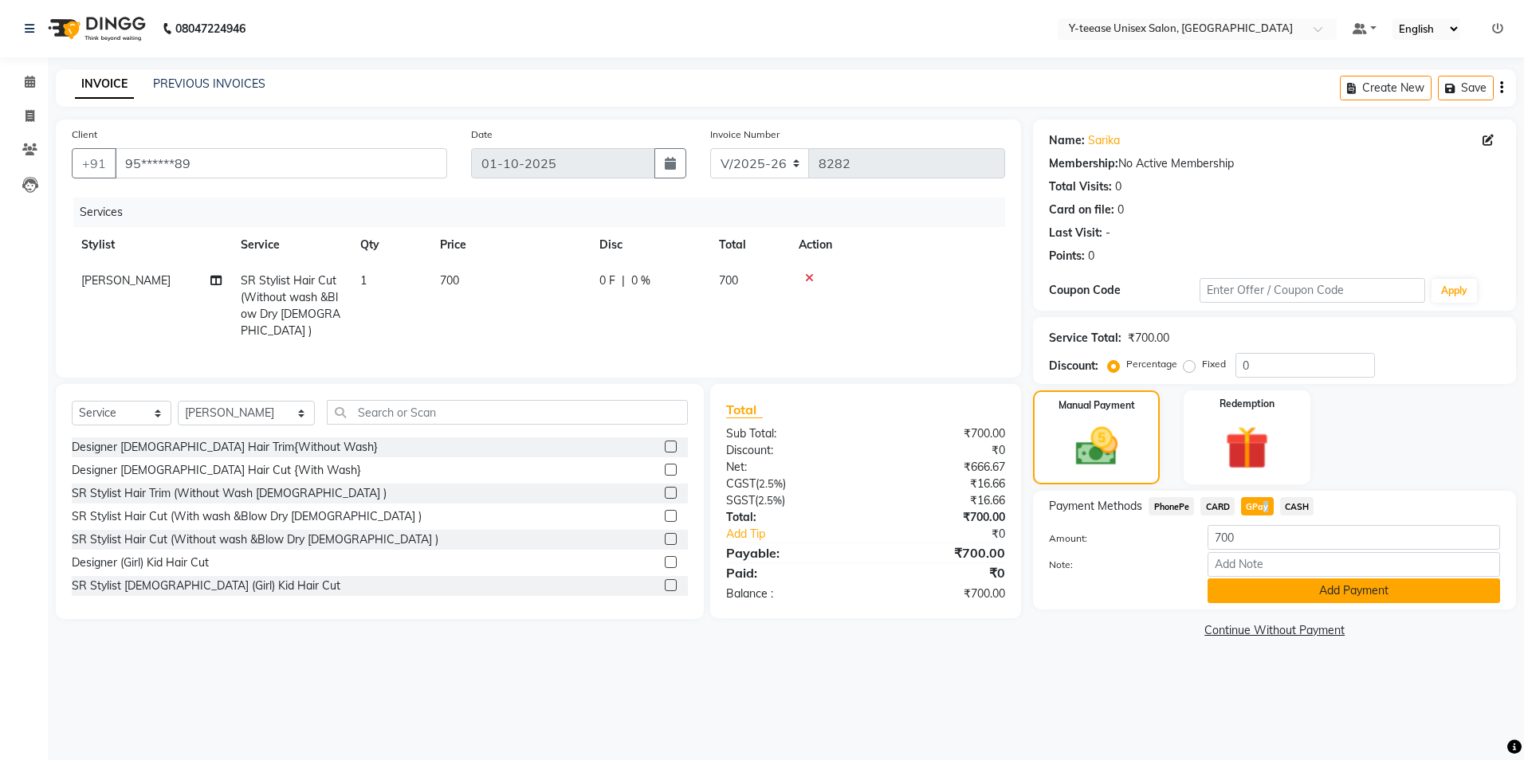
click at [1275, 585] on button "Add Payment" at bounding box center [1354, 591] width 293 height 25
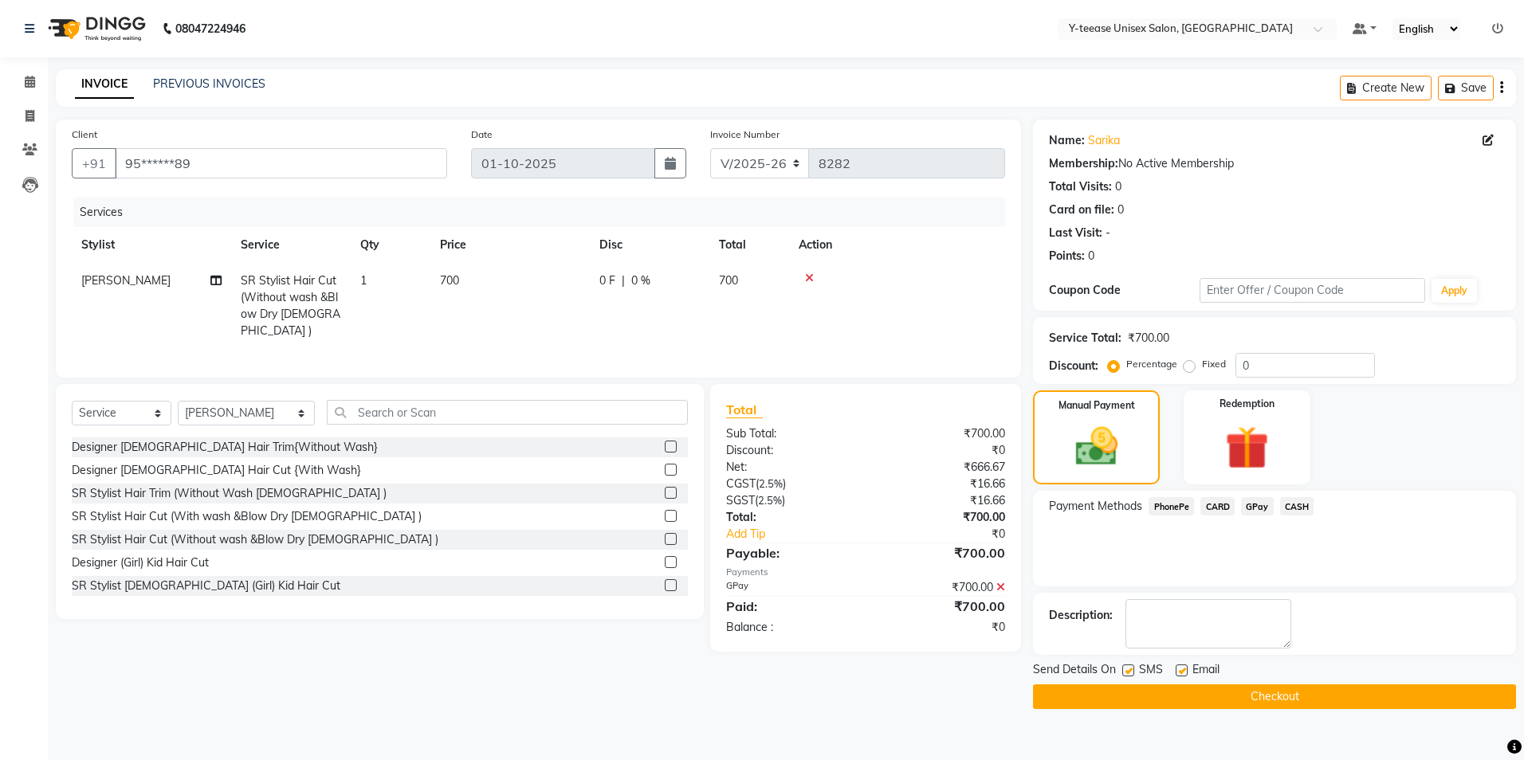
click at [1000, 582] on icon at bounding box center [1000, 587] width 9 height 11
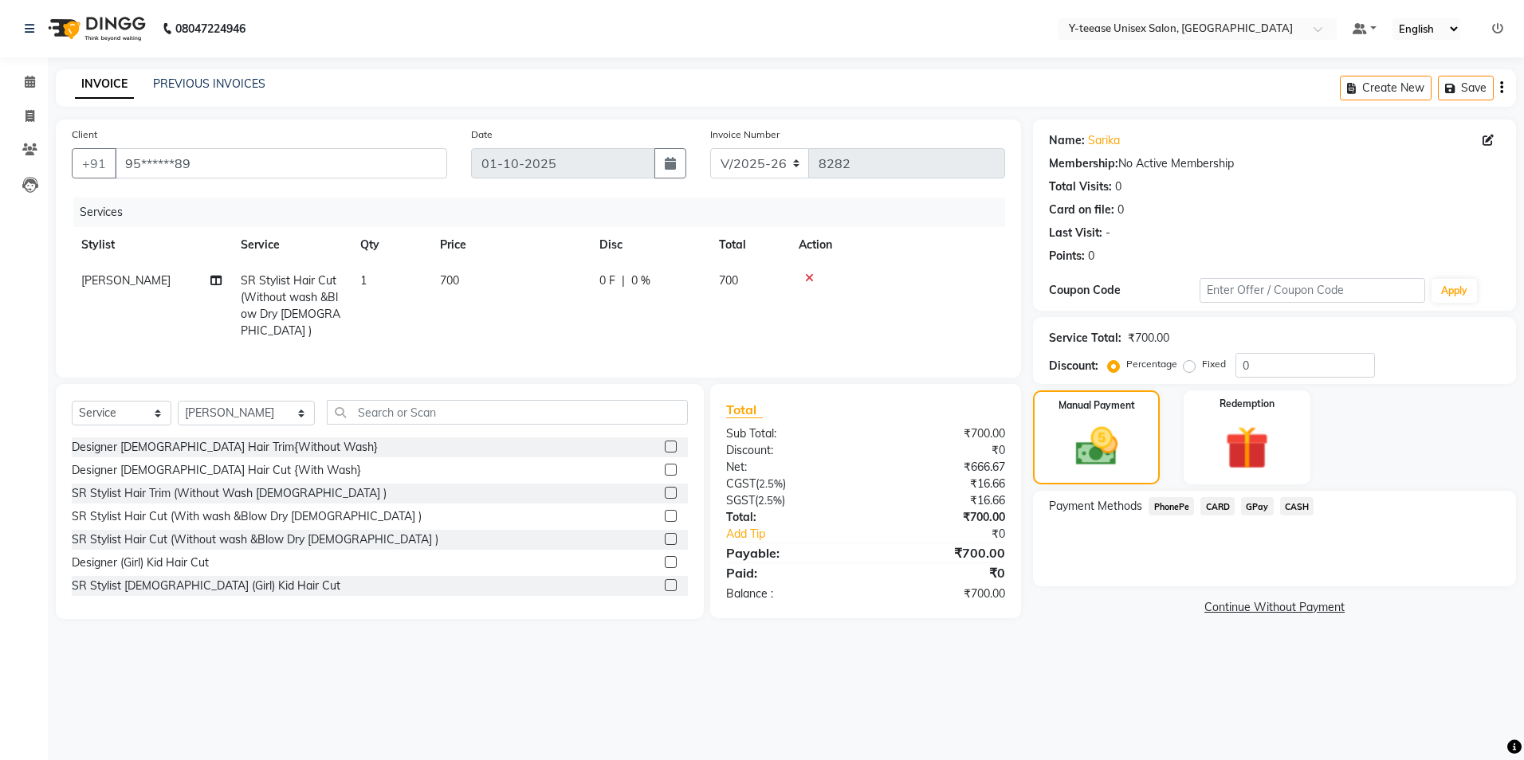
click at [1265, 505] on span "GPay" at bounding box center [1257, 506] width 33 height 18
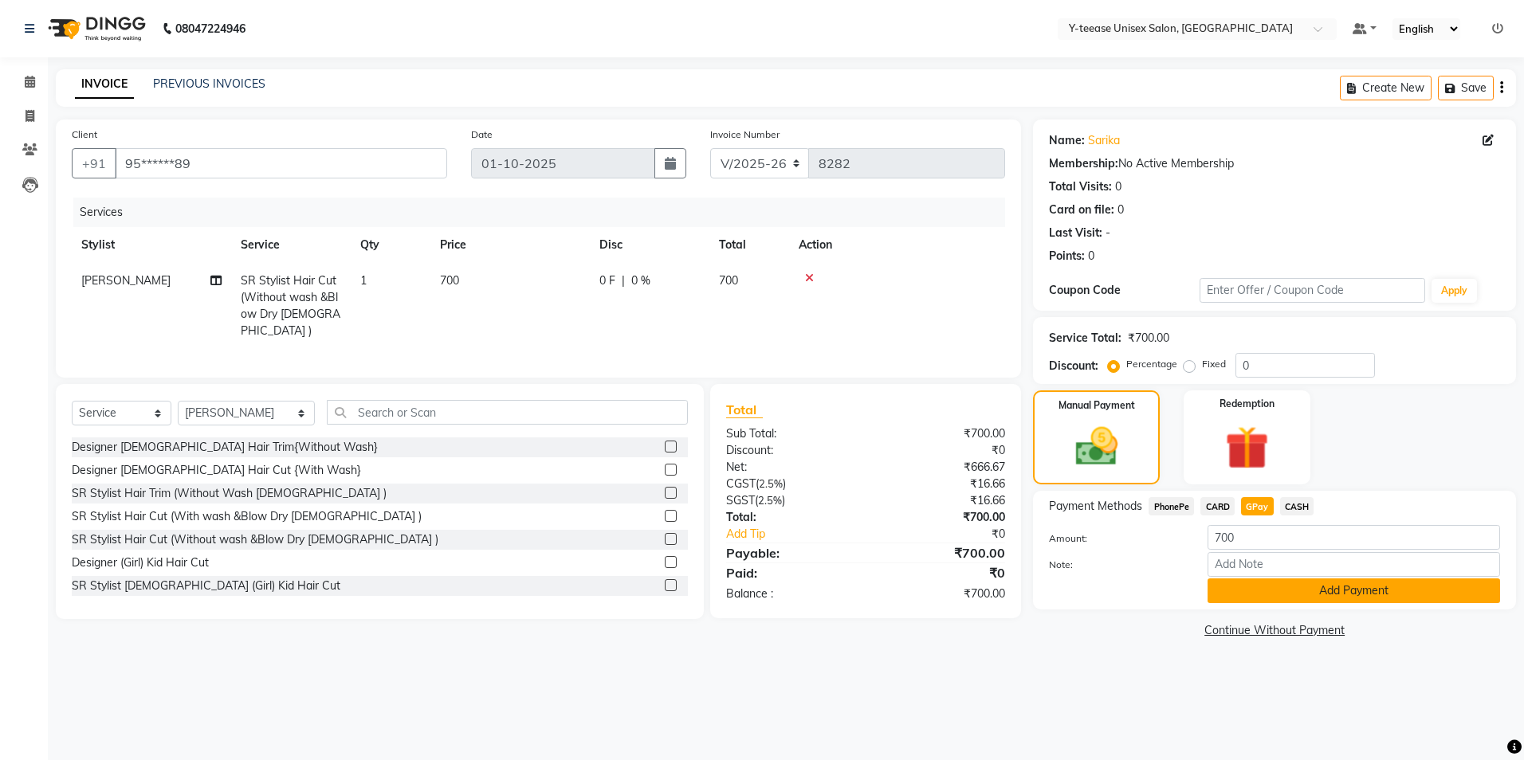
click at [1383, 591] on button "Add Payment" at bounding box center [1354, 591] width 293 height 25
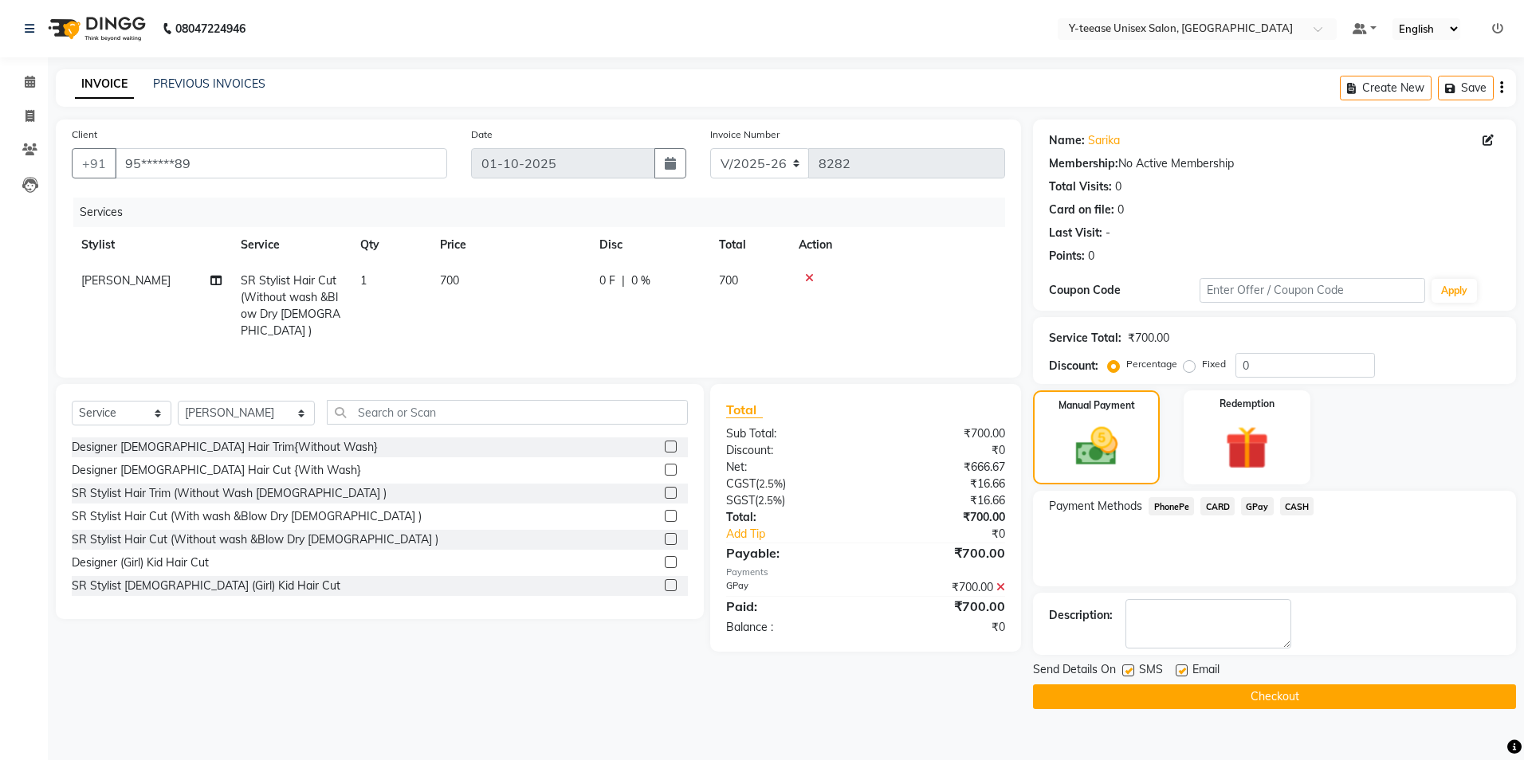
click at [1341, 702] on button "Checkout" at bounding box center [1274, 697] width 483 height 25
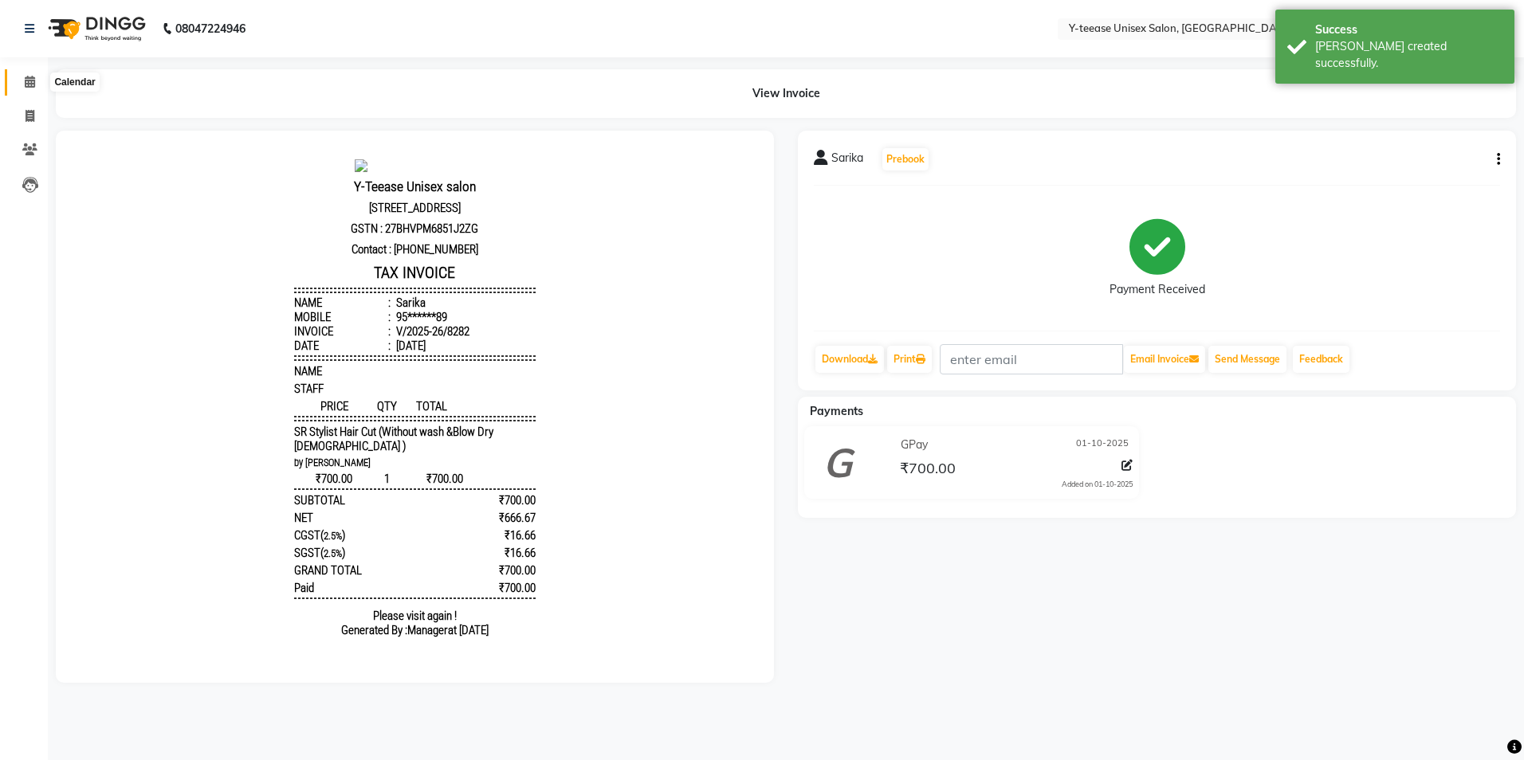
click at [26, 77] on icon at bounding box center [30, 82] width 10 height 12
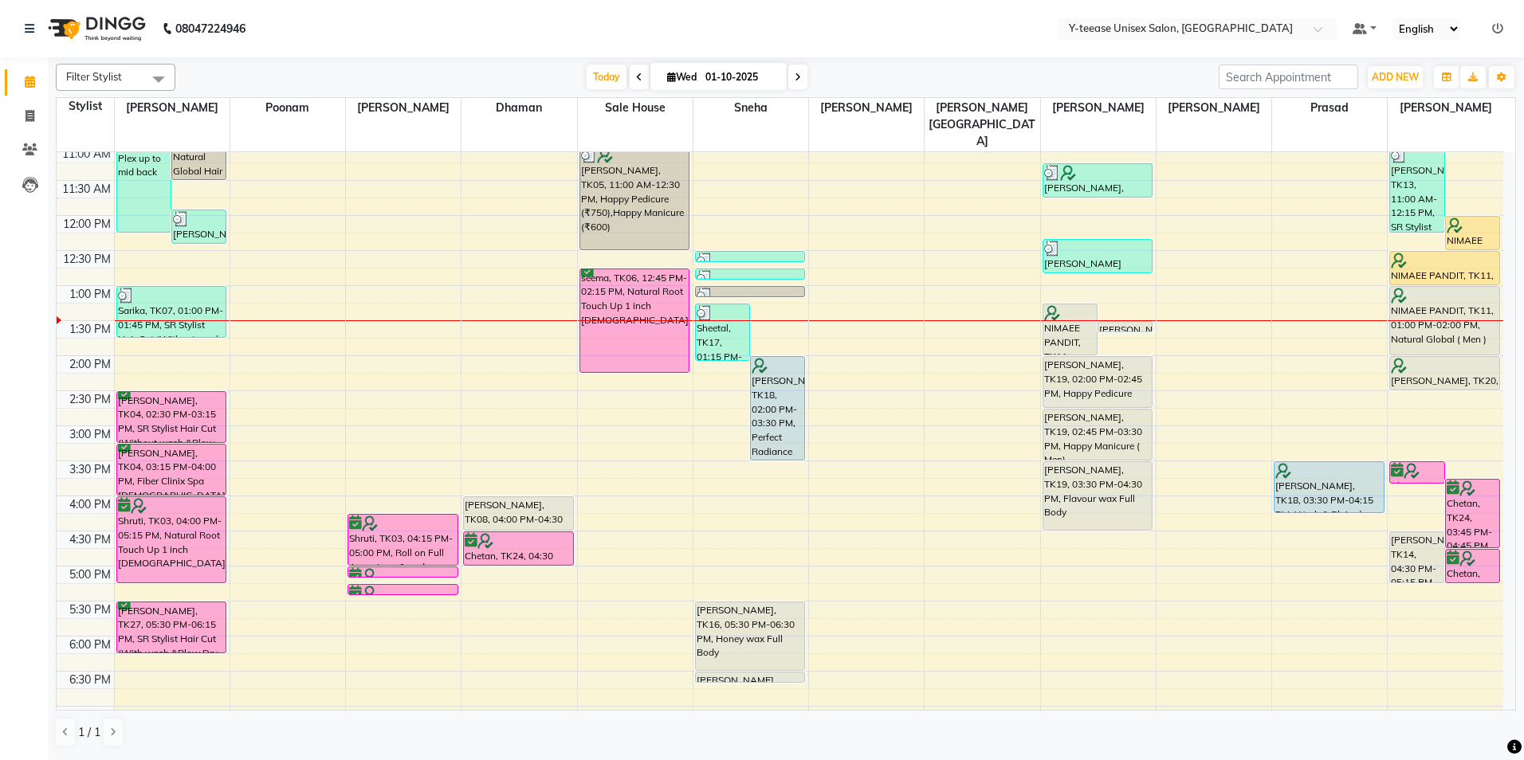
scroll to position [239, 0]
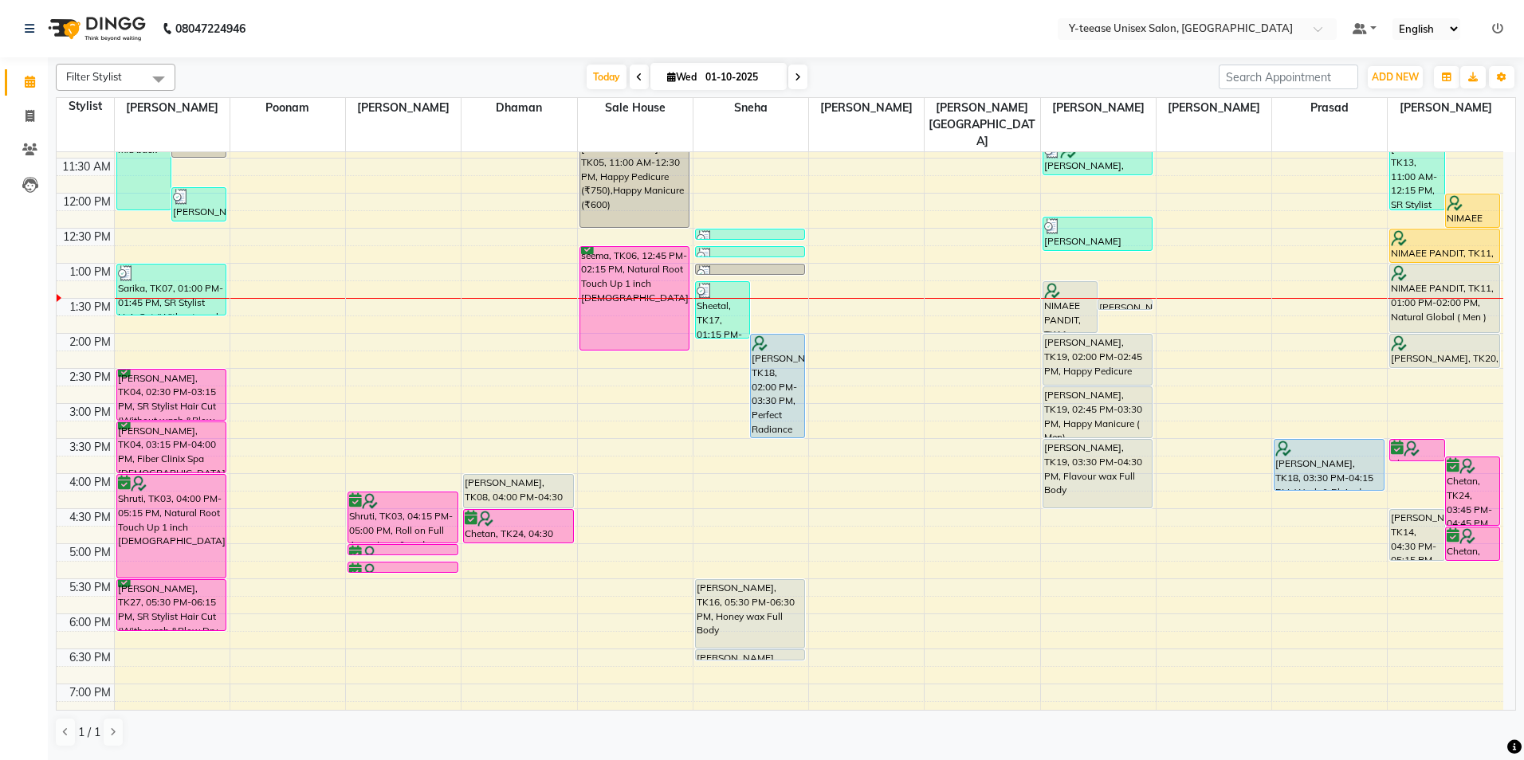
drag, startPoint x: 184, startPoint y: 524, endPoint x: 184, endPoint y: 538, distance: 14.3
click at [184, 538] on div "[PERSON_NAME], TK01, 09:00 AM-12:15 PM, Full Head Highlights (Up to Mid Back ),…" at bounding box center [172, 438] width 115 height 1051
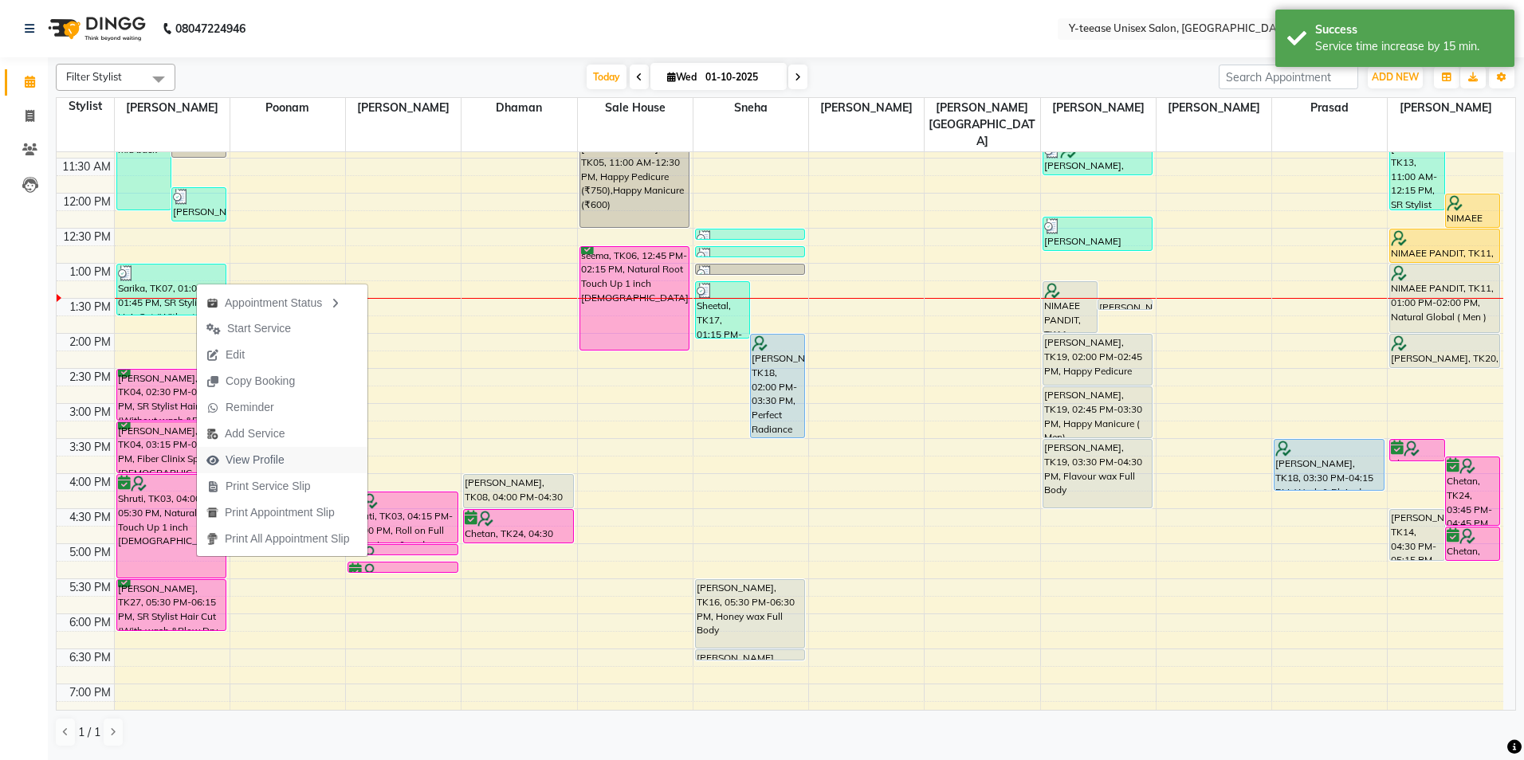
click at [274, 454] on span "View Profile" at bounding box center [255, 460] width 59 height 17
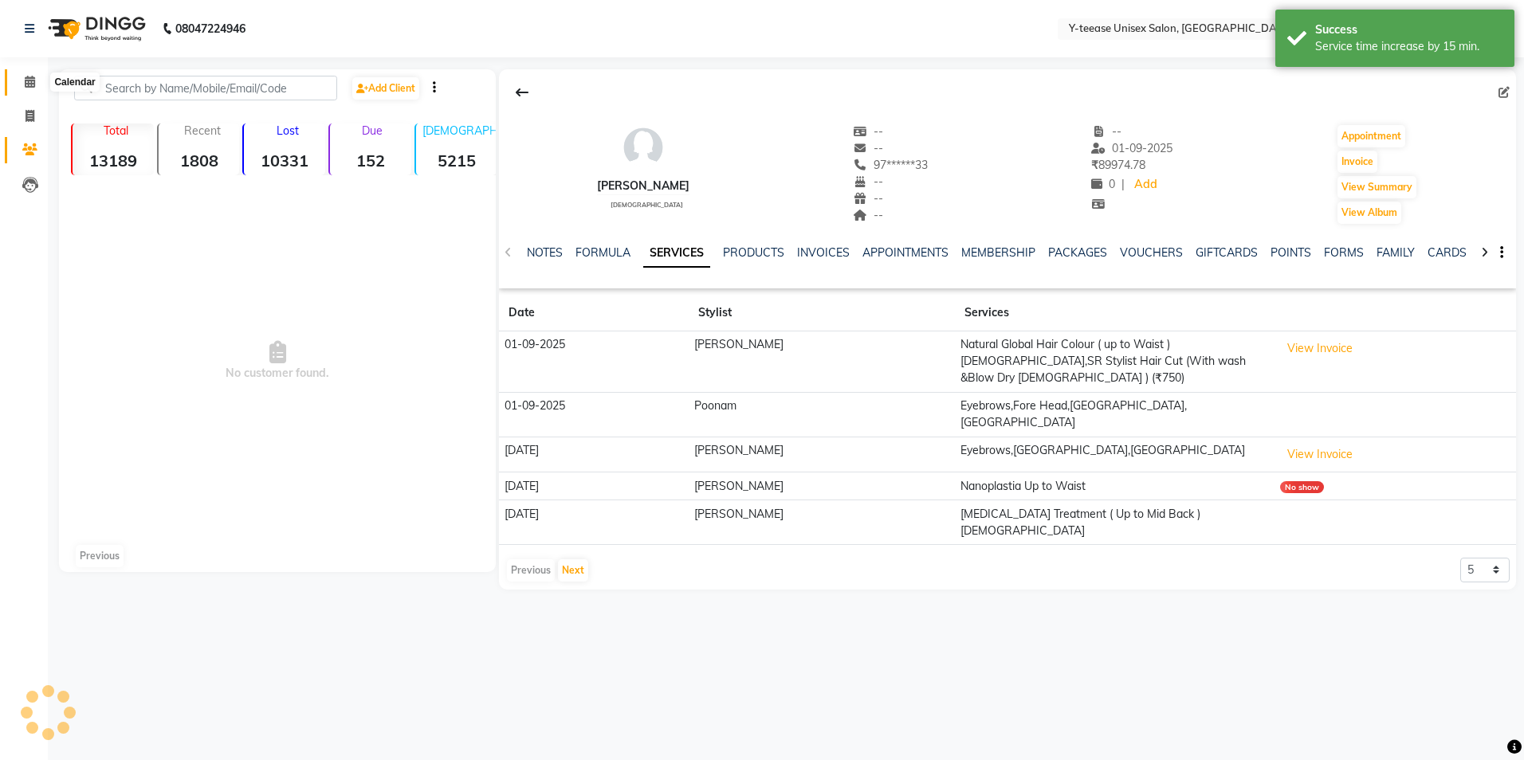
click at [28, 77] on icon at bounding box center [30, 82] width 10 height 12
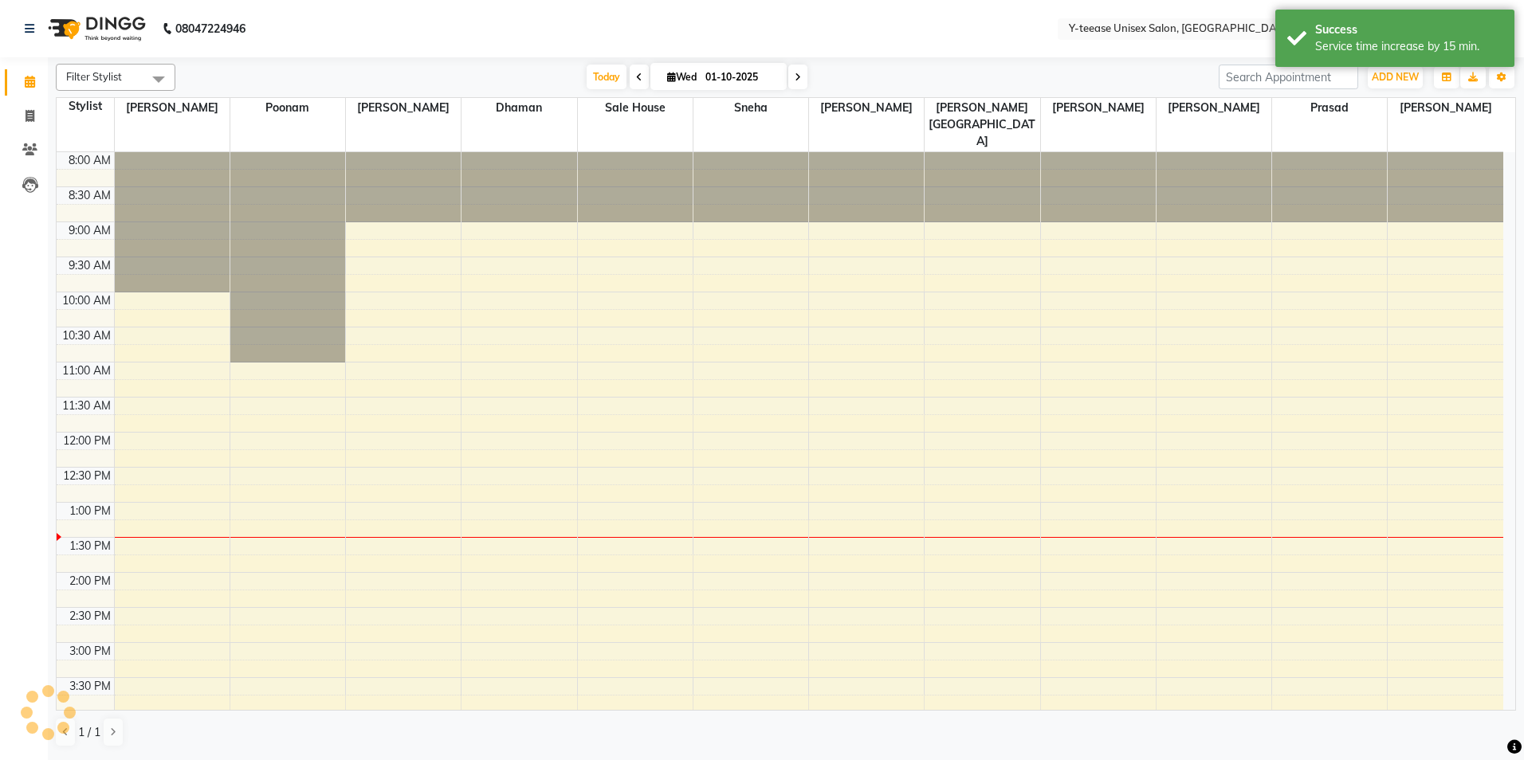
click at [801, 68] on span at bounding box center [797, 77] width 19 height 25
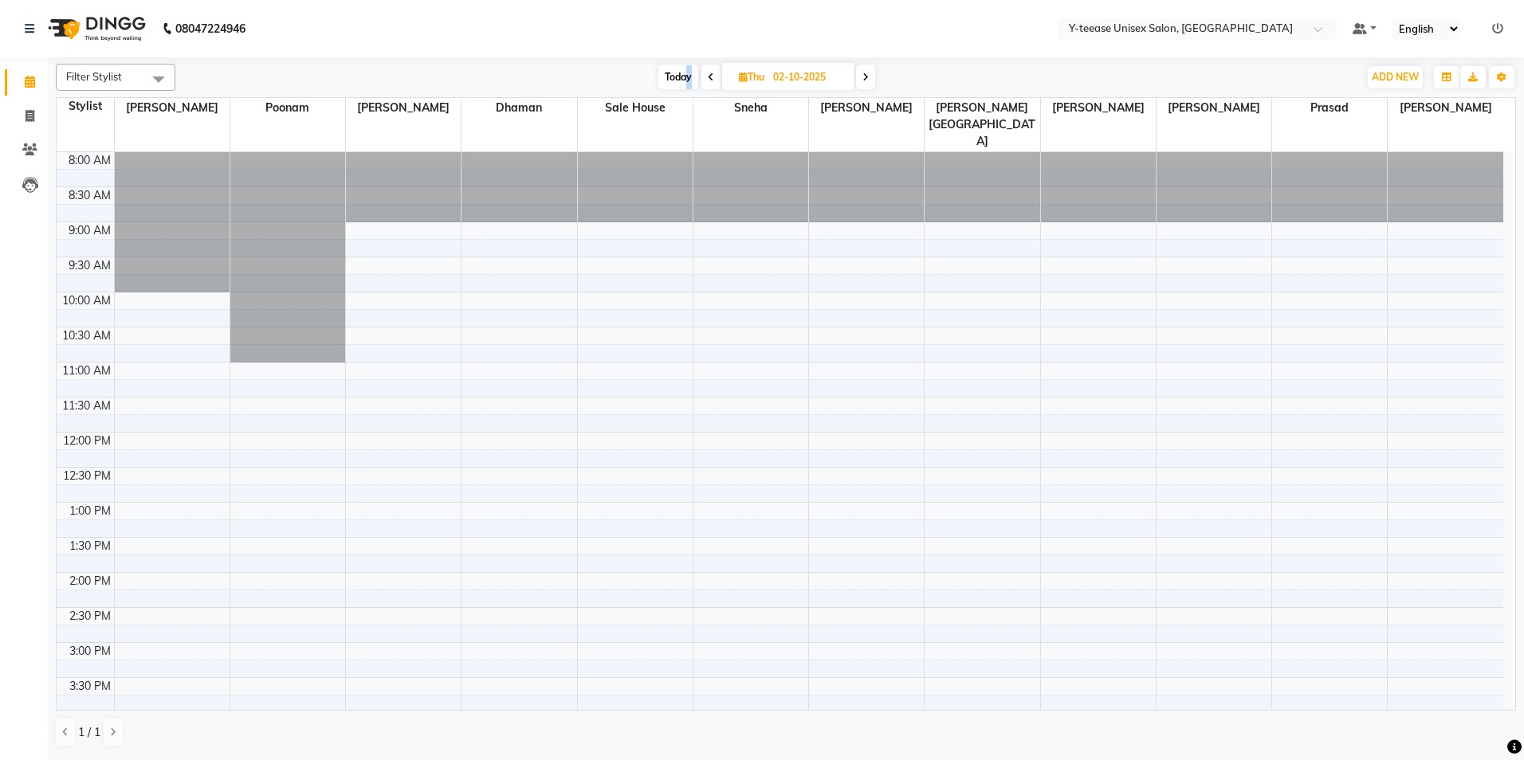
click at [689, 71] on span "Today" at bounding box center [678, 77] width 40 height 25
type input "01-10-2025"
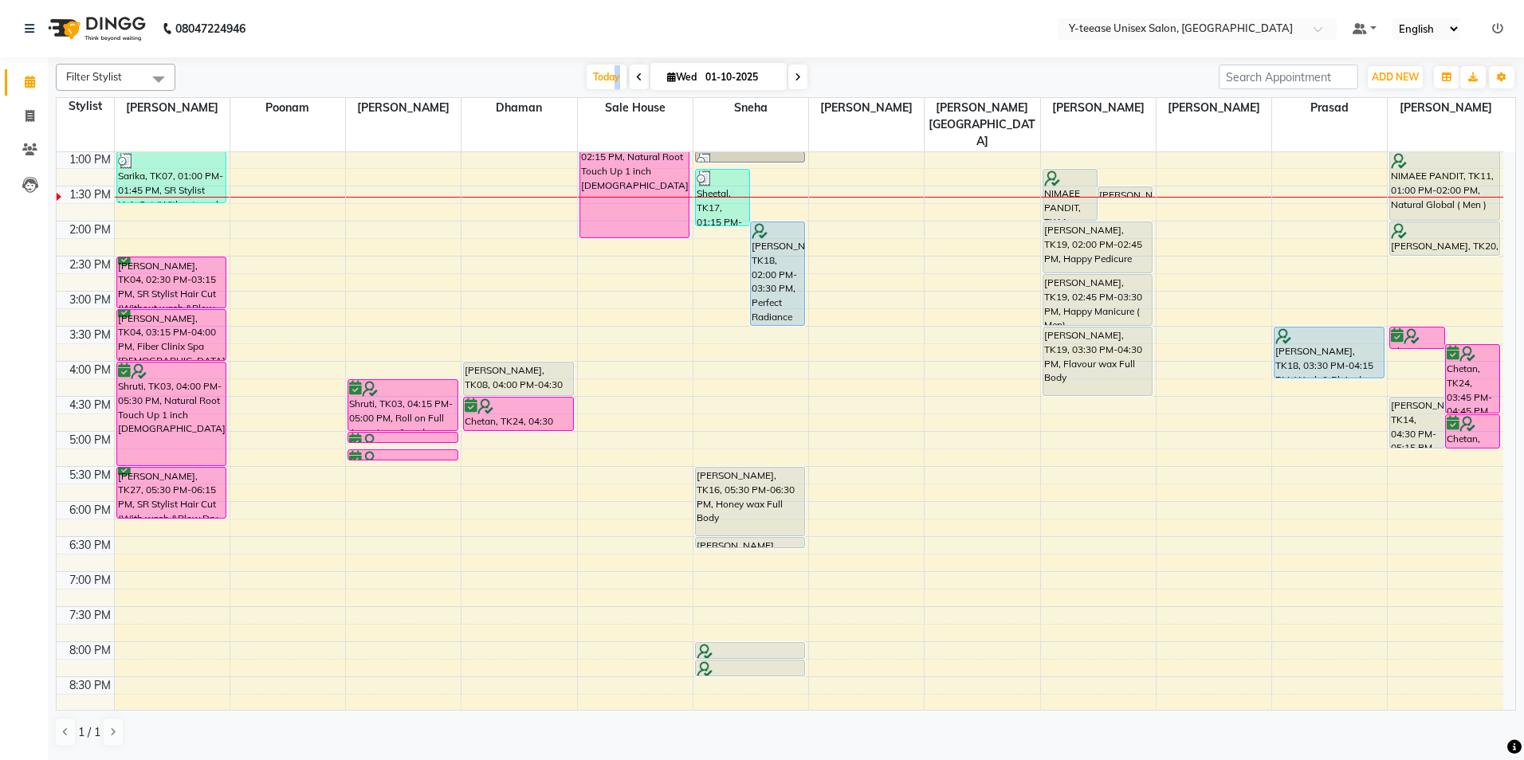
scroll to position [272, 0]
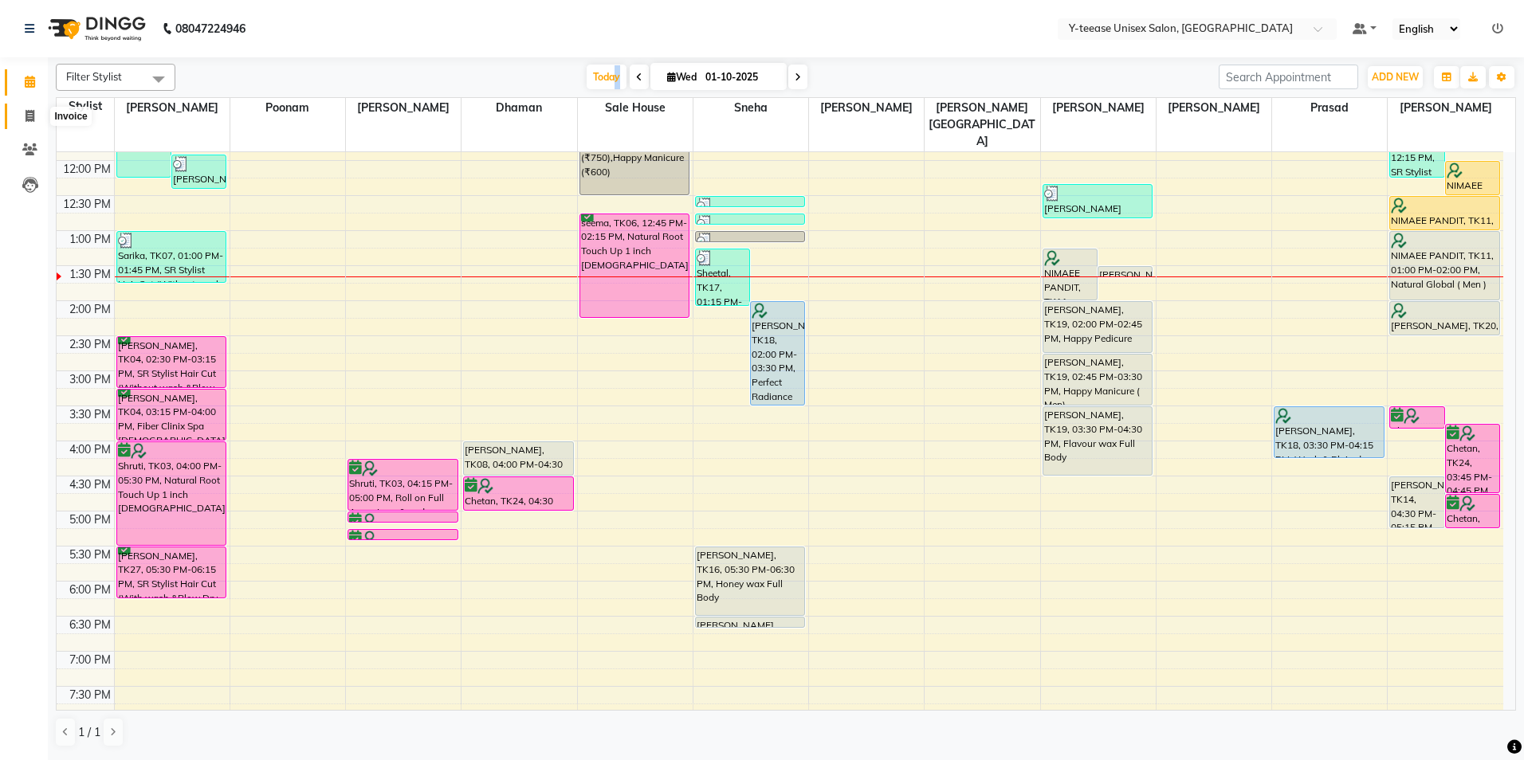
click at [28, 116] on icon at bounding box center [30, 116] width 9 height 12
select select "service"
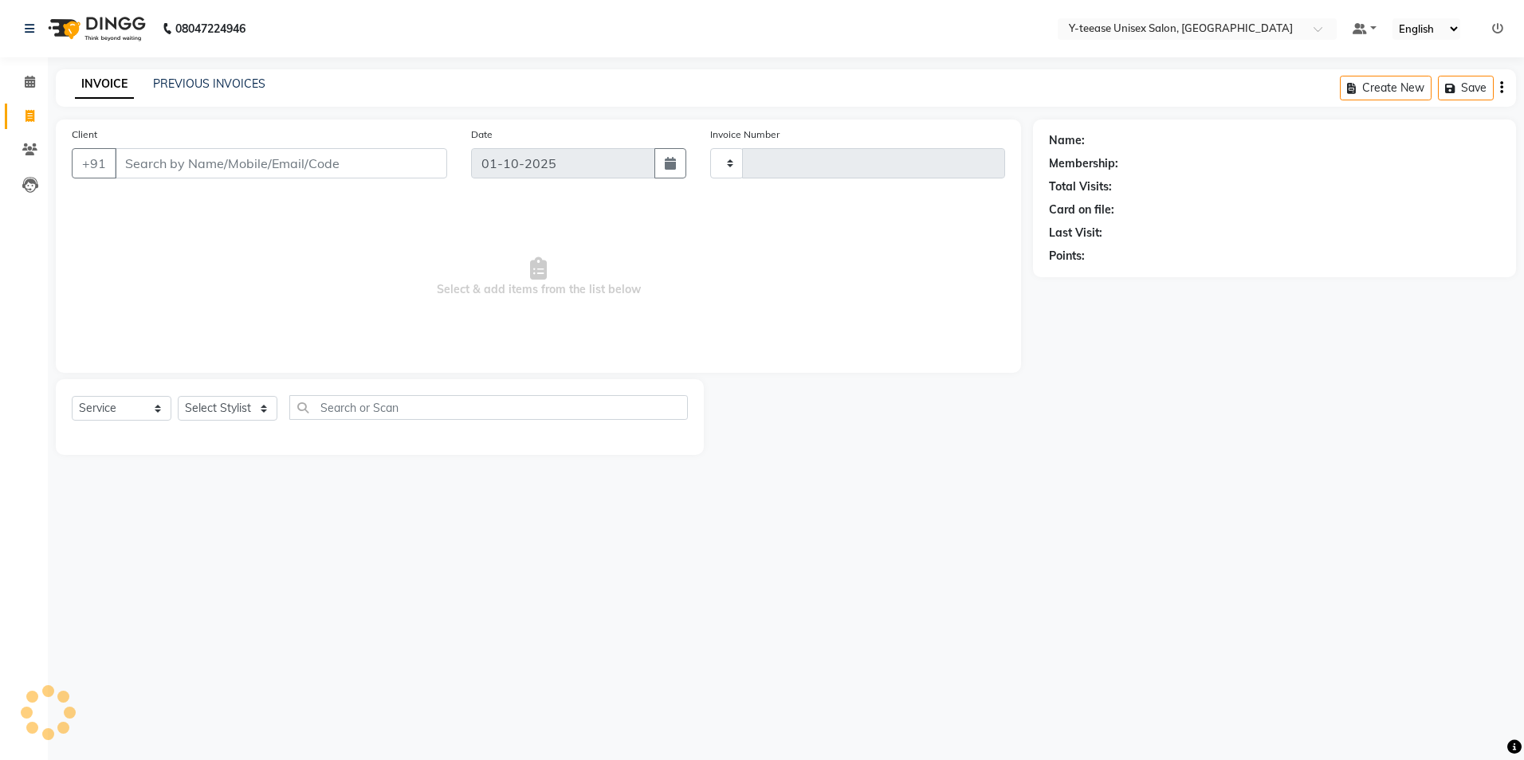
type input "8283"
select select "4"
click at [245, 413] on select "Select Stylist" at bounding box center [228, 408] width 100 height 25
click at [256, 403] on select "Select Stylist [PERSON_NAME] [PERSON_NAME] nagar Manager Mosin [PERSON_NAME] [P…" at bounding box center [246, 408] width 137 height 25
click at [245, 402] on select "Select Stylist [PERSON_NAME] [PERSON_NAME] nagar Manager Mosin [PERSON_NAME] [P…" at bounding box center [246, 408] width 137 height 25
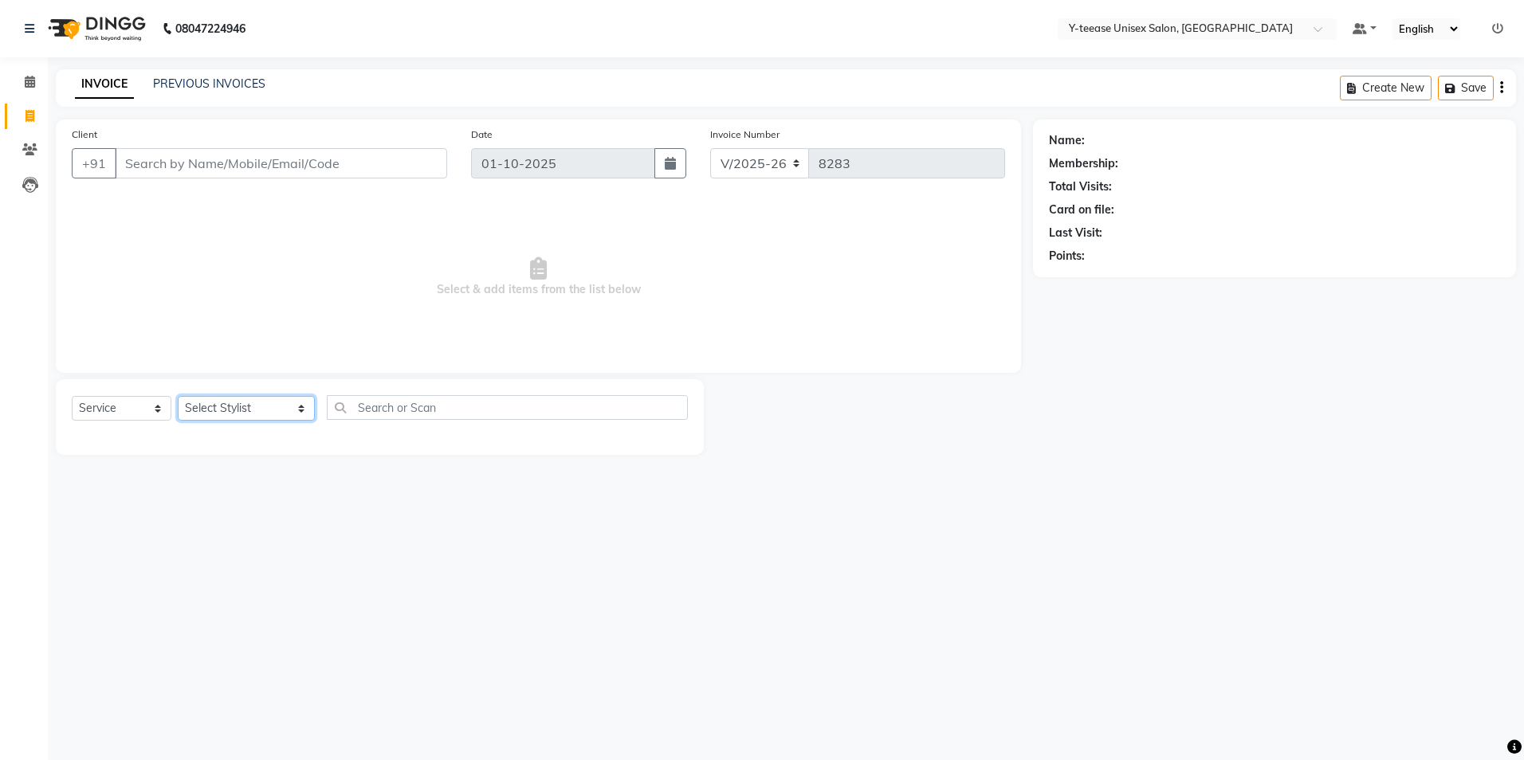
select select "56"
click at [178, 396] on select "Select Stylist [PERSON_NAME] [PERSON_NAME] nagar Manager Mosin [PERSON_NAME] [P…" at bounding box center [246, 408] width 137 height 25
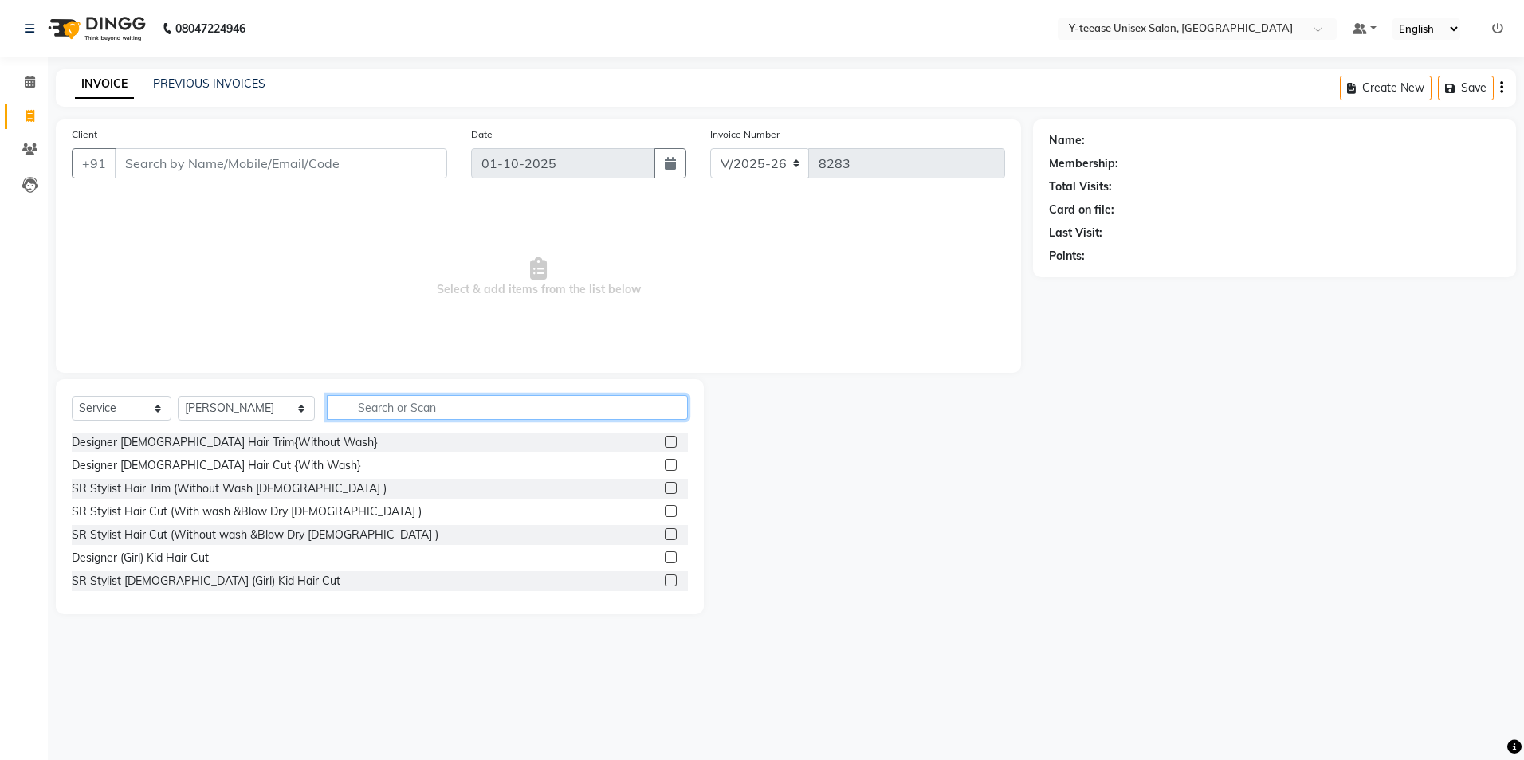
click at [341, 409] on input "text" at bounding box center [507, 407] width 361 height 25
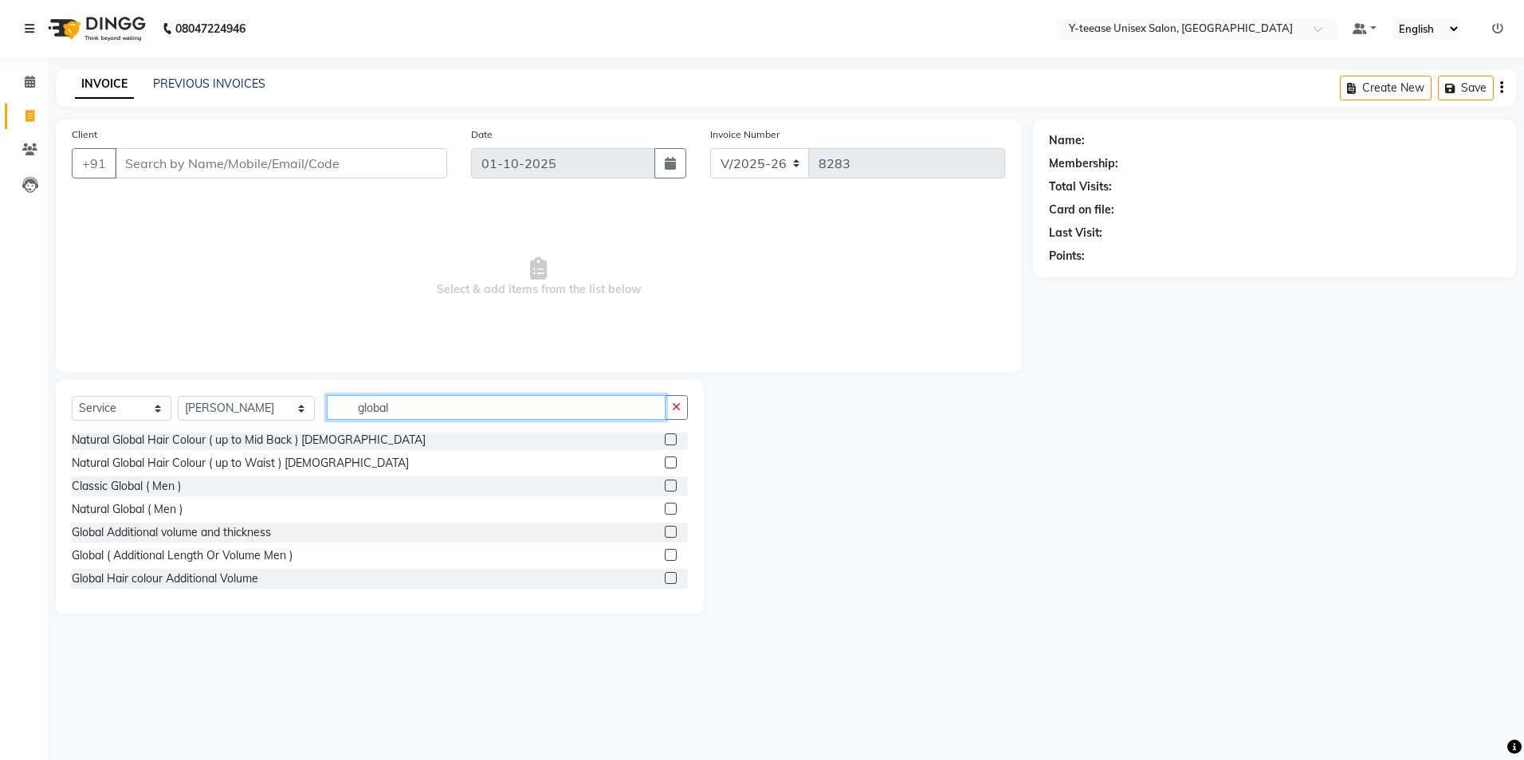
type input "global"
click at [665, 508] on label at bounding box center [671, 509] width 12 height 12
click at [665, 508] on input "checkbox" at bounding box center [670, 510] width 10 height 10
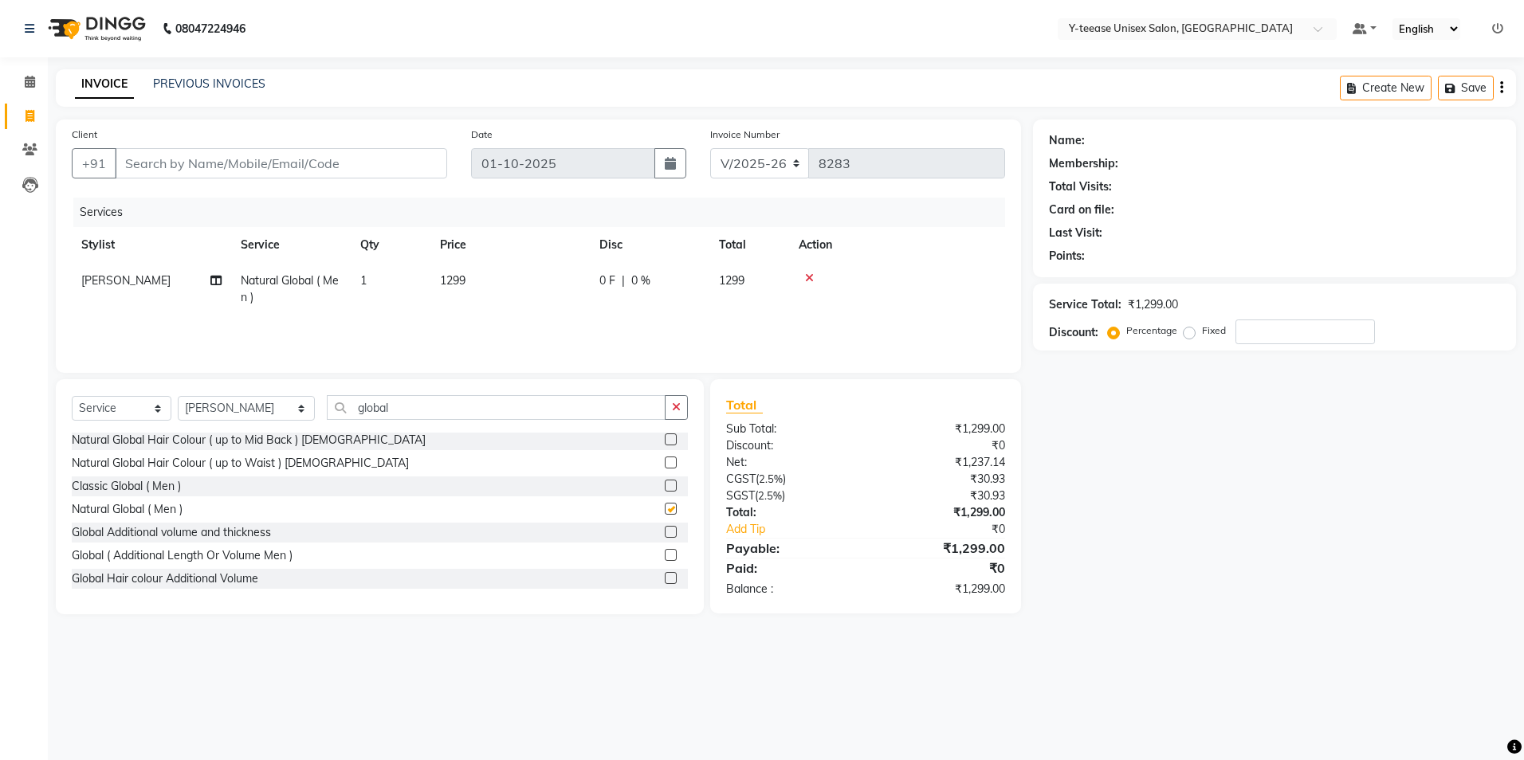
checkbox input "false"
click at [361, 404] on input "global" at bounding box center [496, 407] width 339 height 25
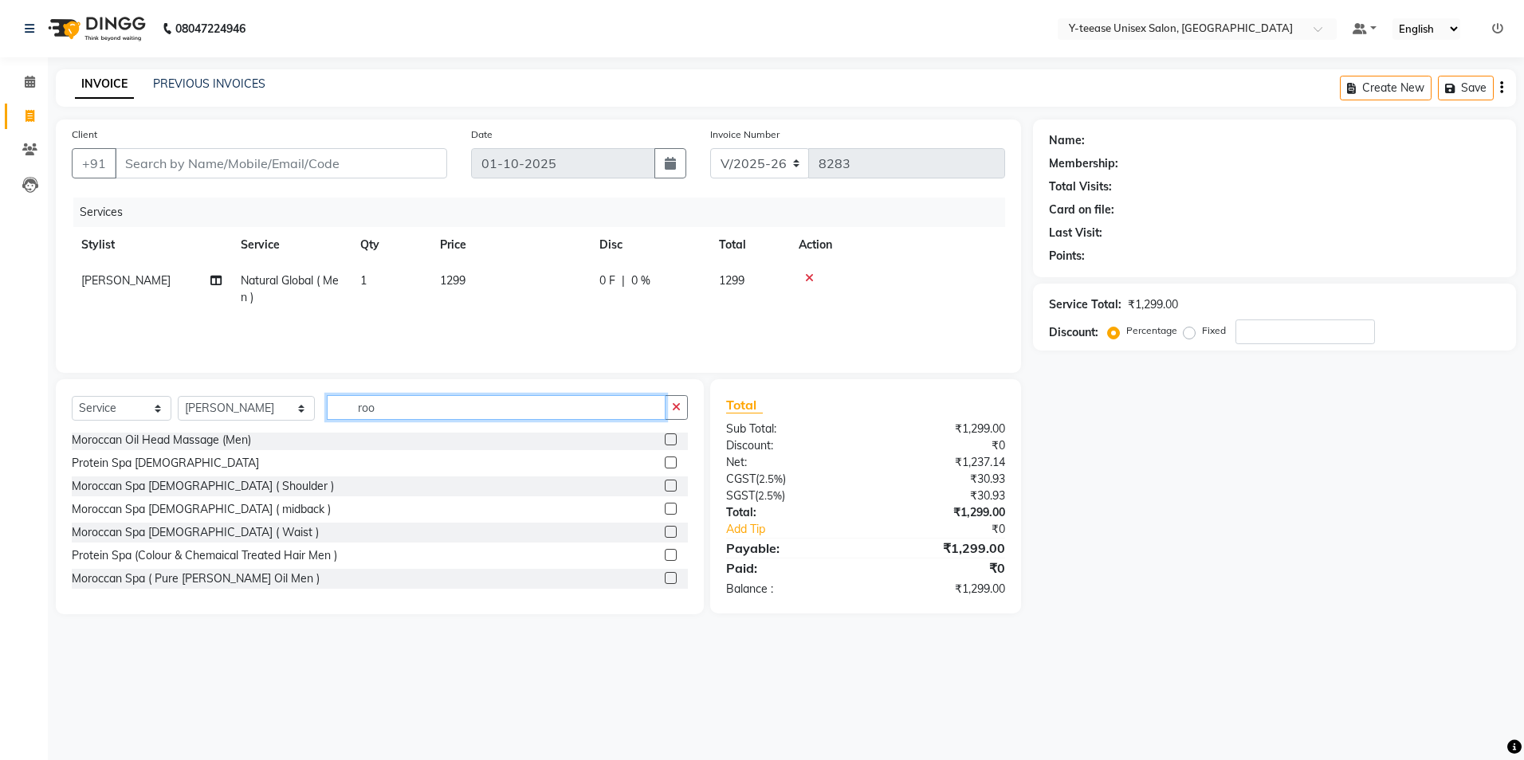
scroll to position [2, 0]
type input "root"
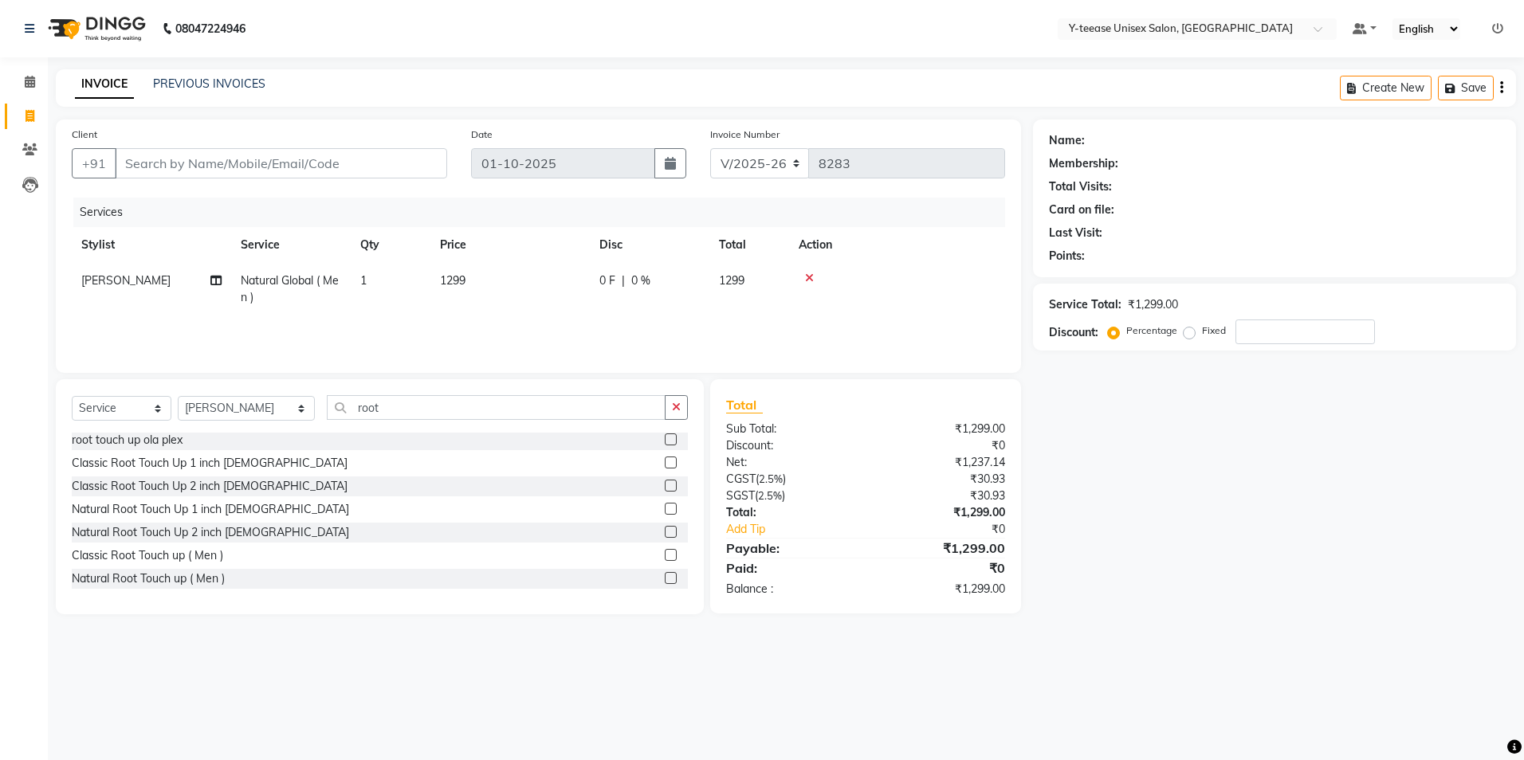
click at [665, 507] on label at bounding box center [671, 509] width 12 height 12
click at [665, 507] on input "checkbox" at bounding box center [670, 510] width 10 height 10
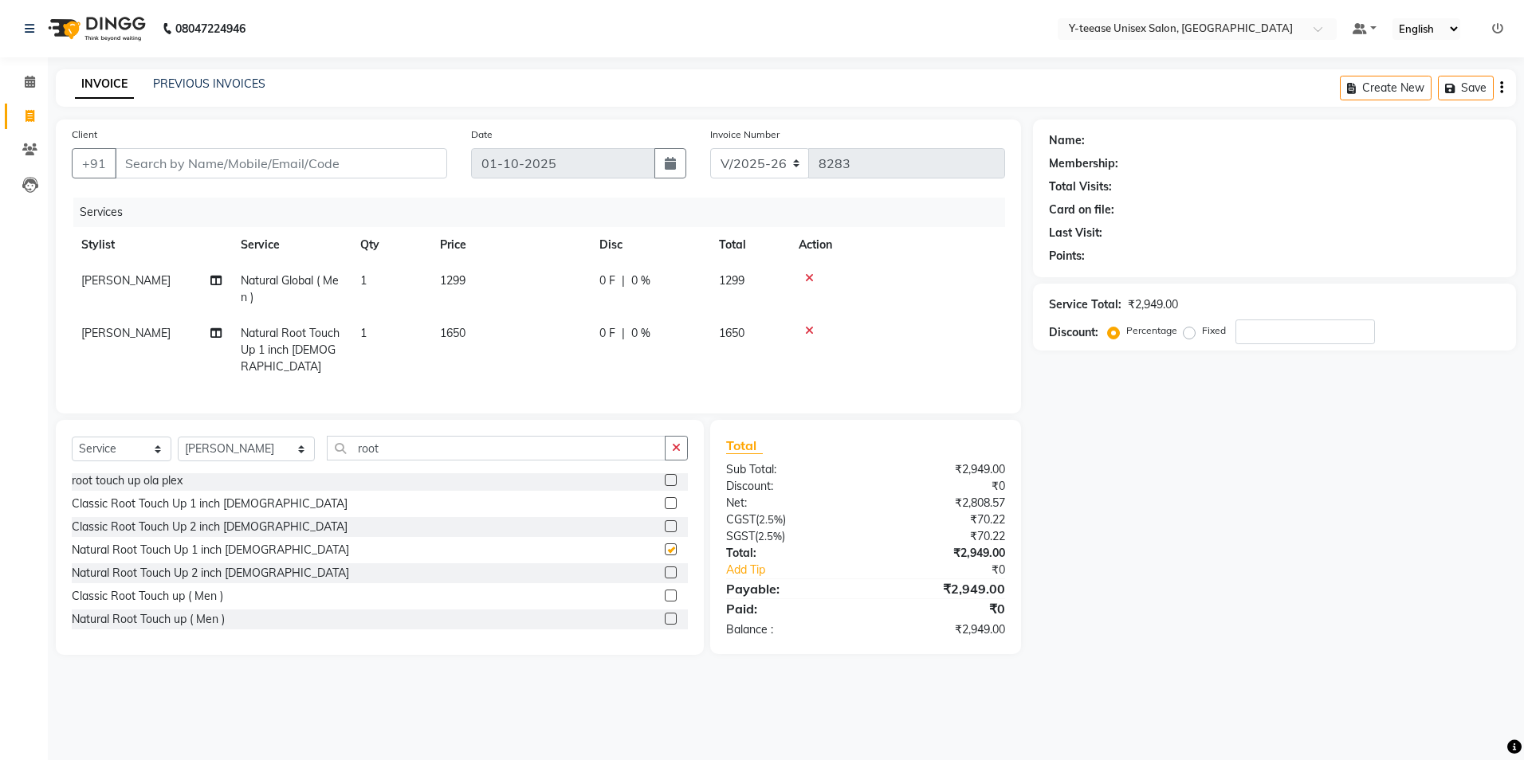
checkbox input "false"
click at [665, 497] on label at bounding box center [671, 503] width 12 height 12
click at [665, 499] on input "checkbox" at bounding box center [670, 504] width 10 height 10
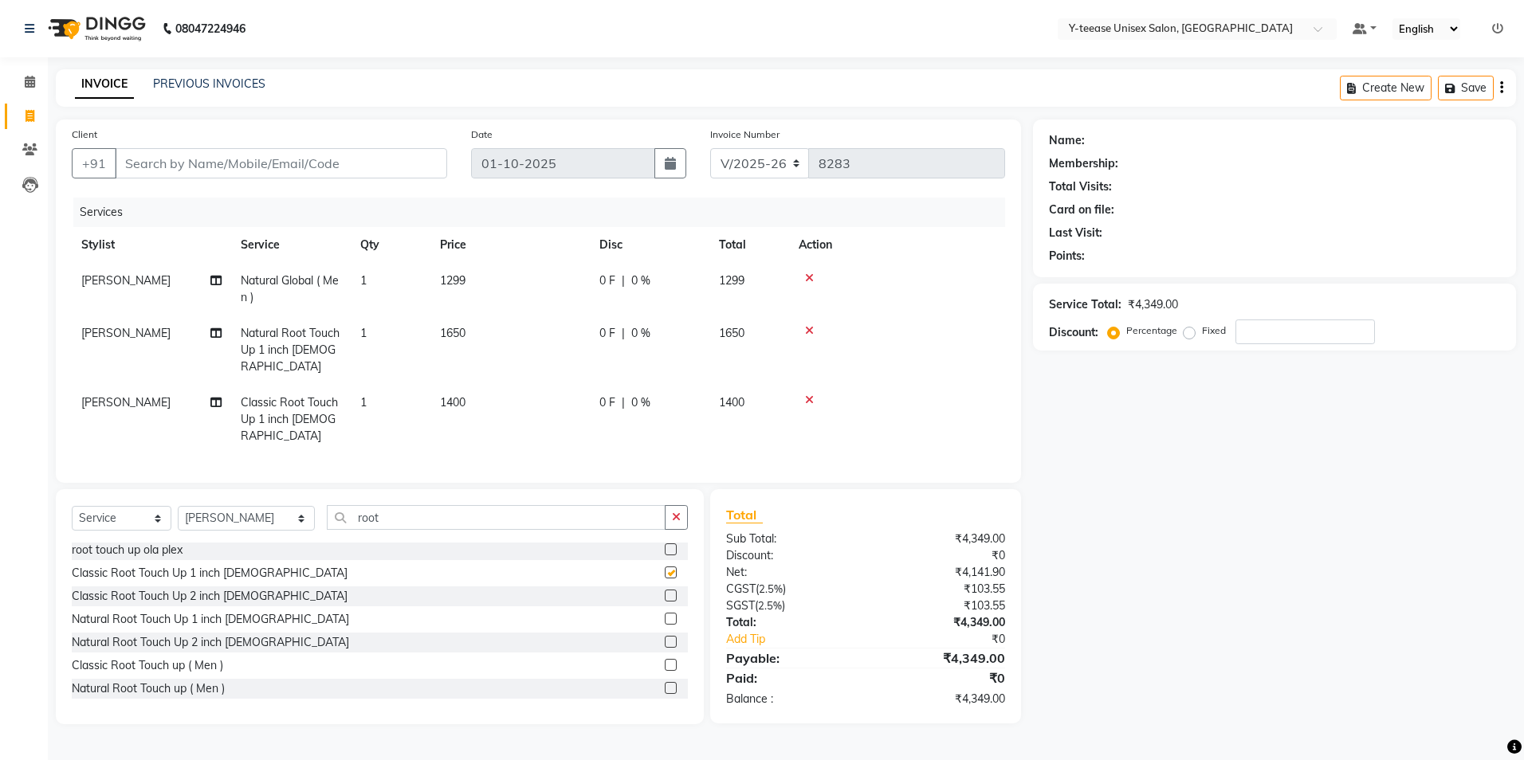
checkbox input "false"
click at [811, 277] on icon at bounding box center [809, 278] width 9 height 11
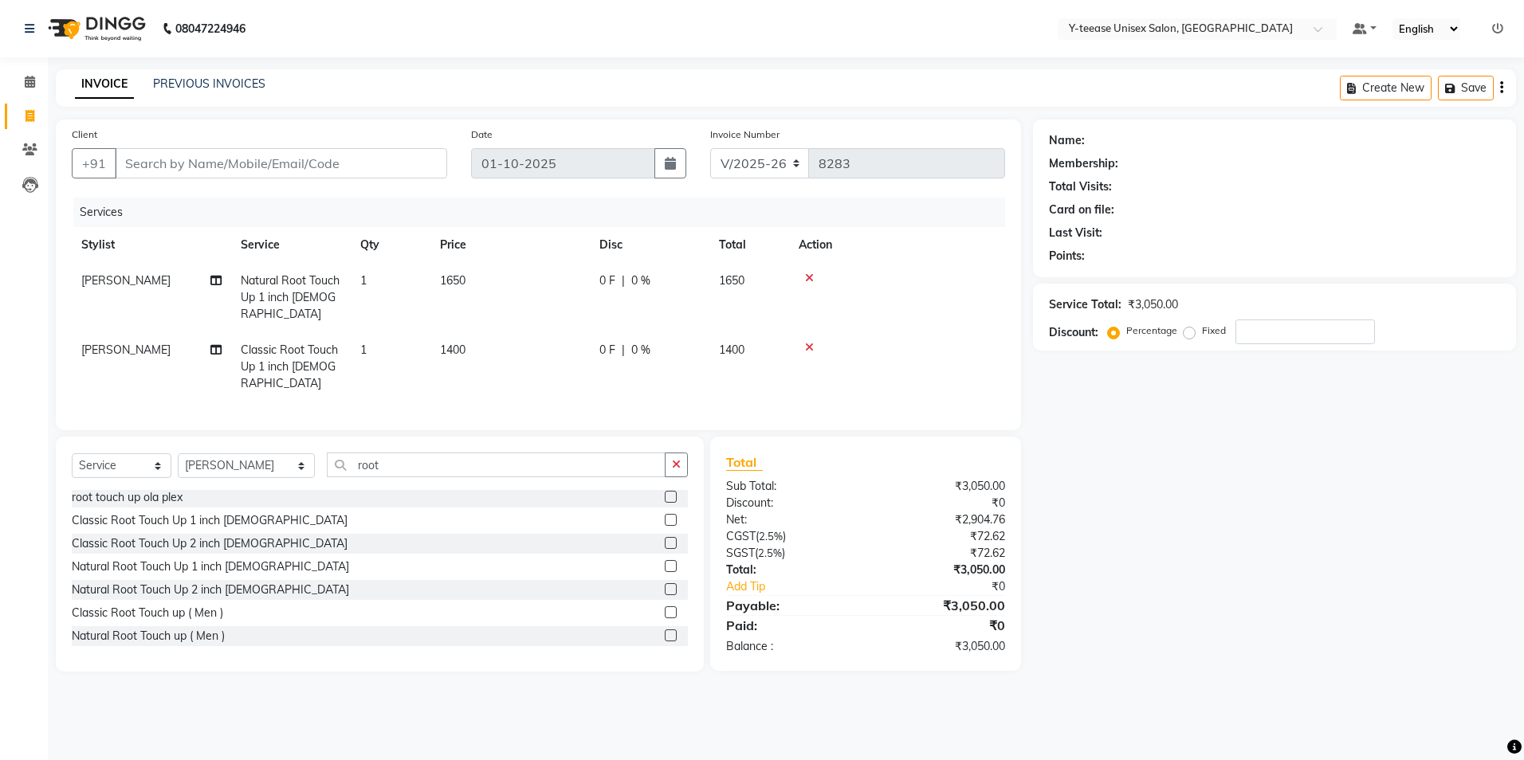
click at [665, 583] on label at bounding box center [671, 589] width 12 height 12
click at [665, 585] on input "checkbox" at bounding box center [670, 590] width 10 height 10
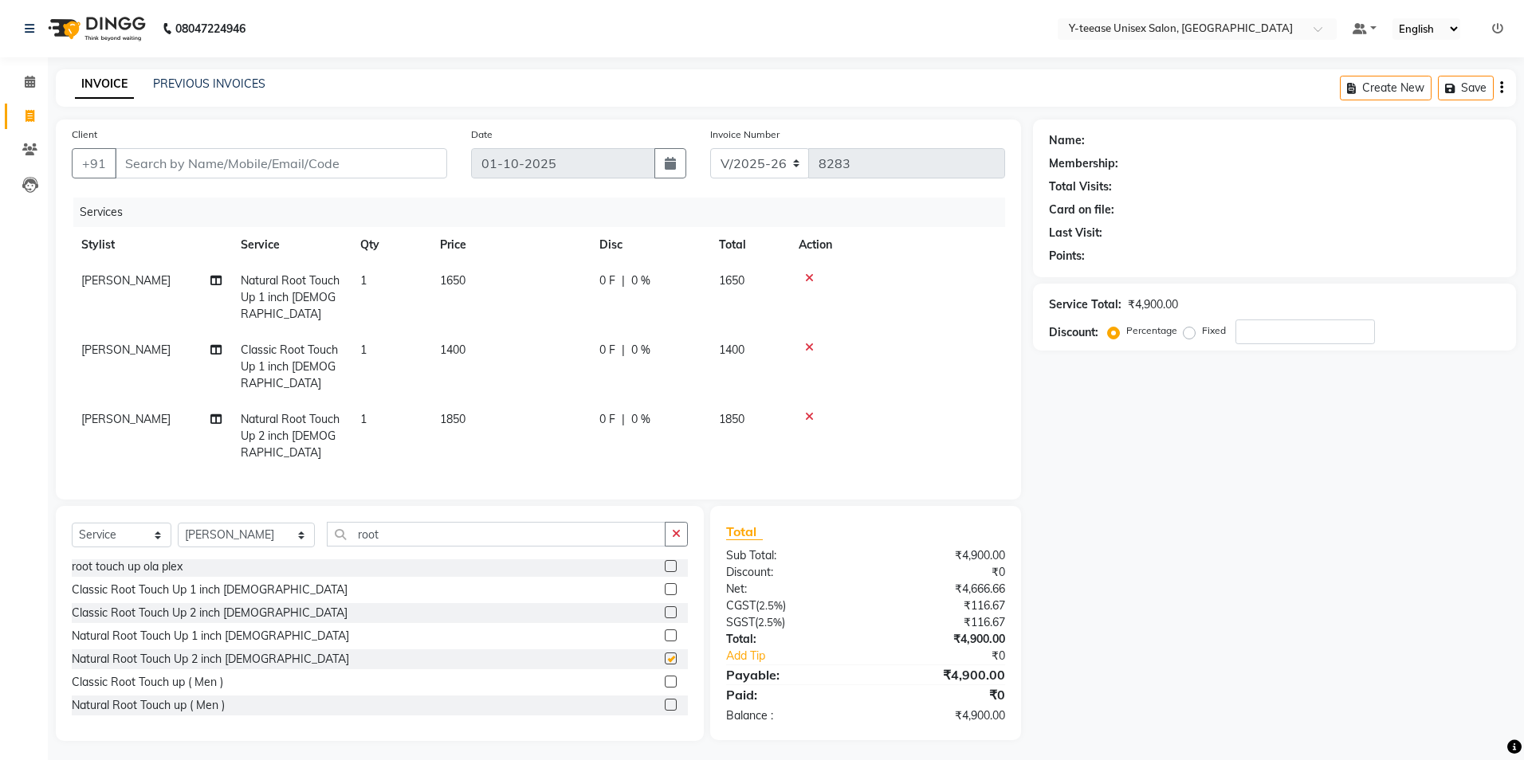
checkbox input "false"
click at [809, 342] on icon at bounding box center [809, 347] width 9 height 11
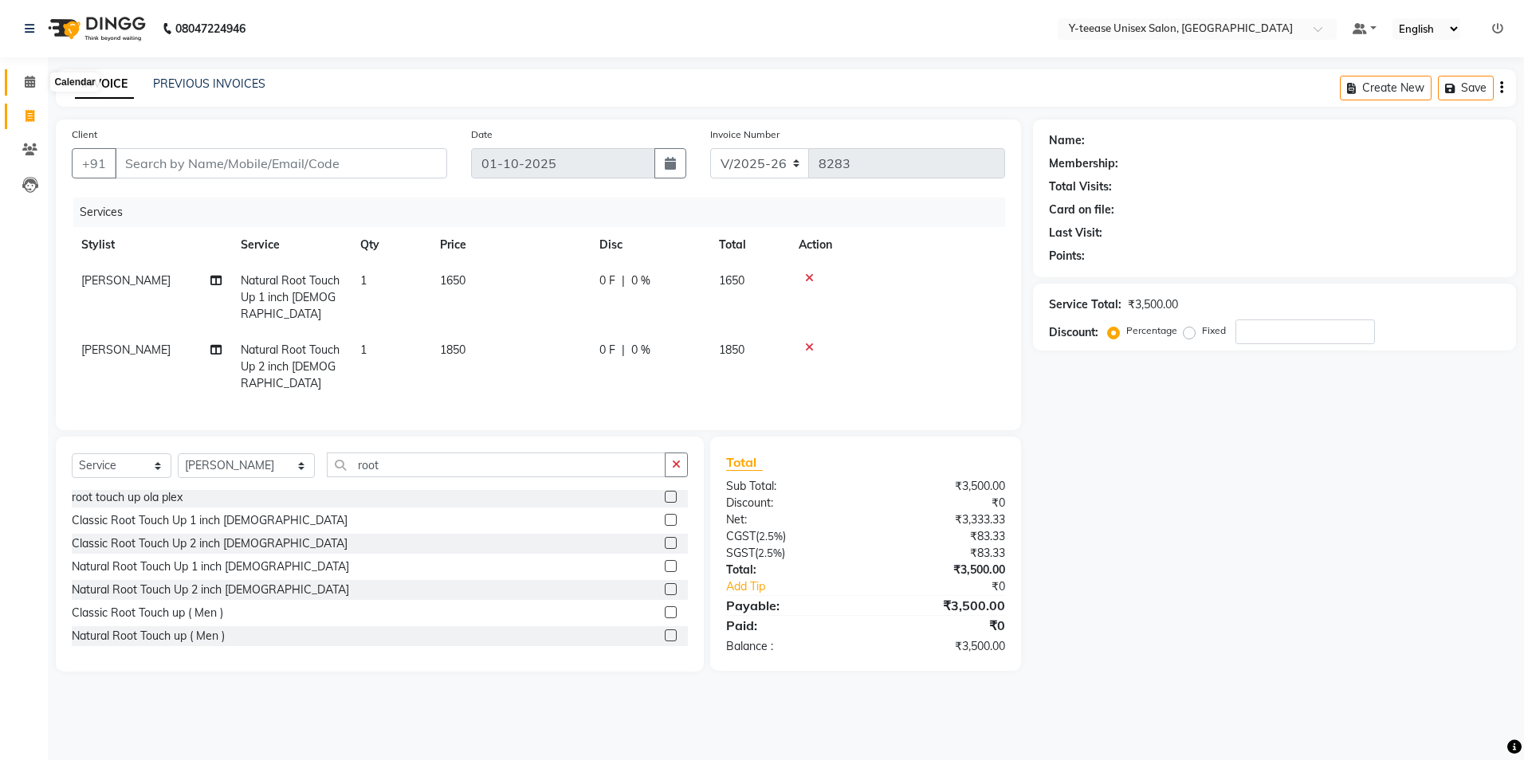
click at [32, 80] on icon at bounding box center [30, 82] width 10 height 12
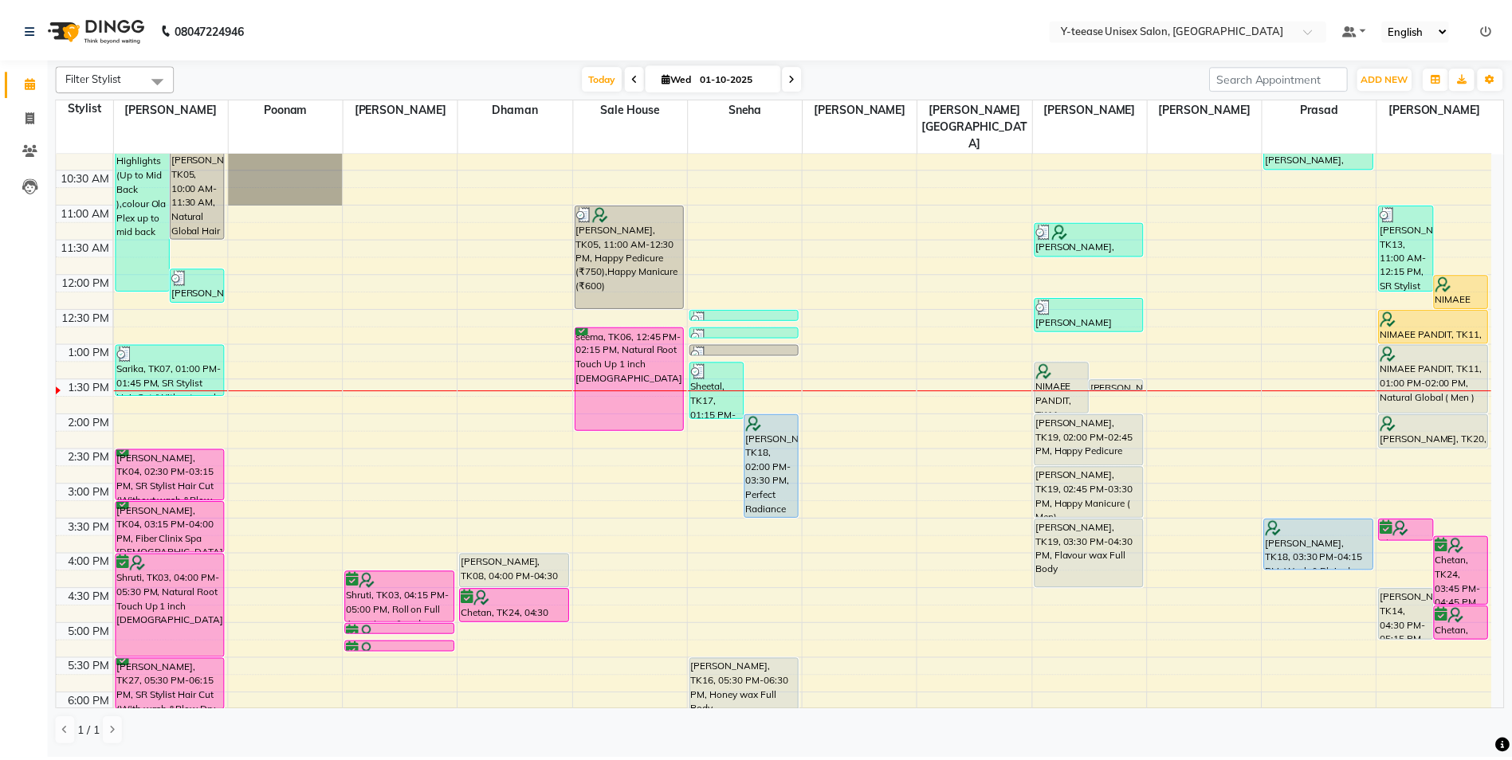
scroll to position [159, 0]
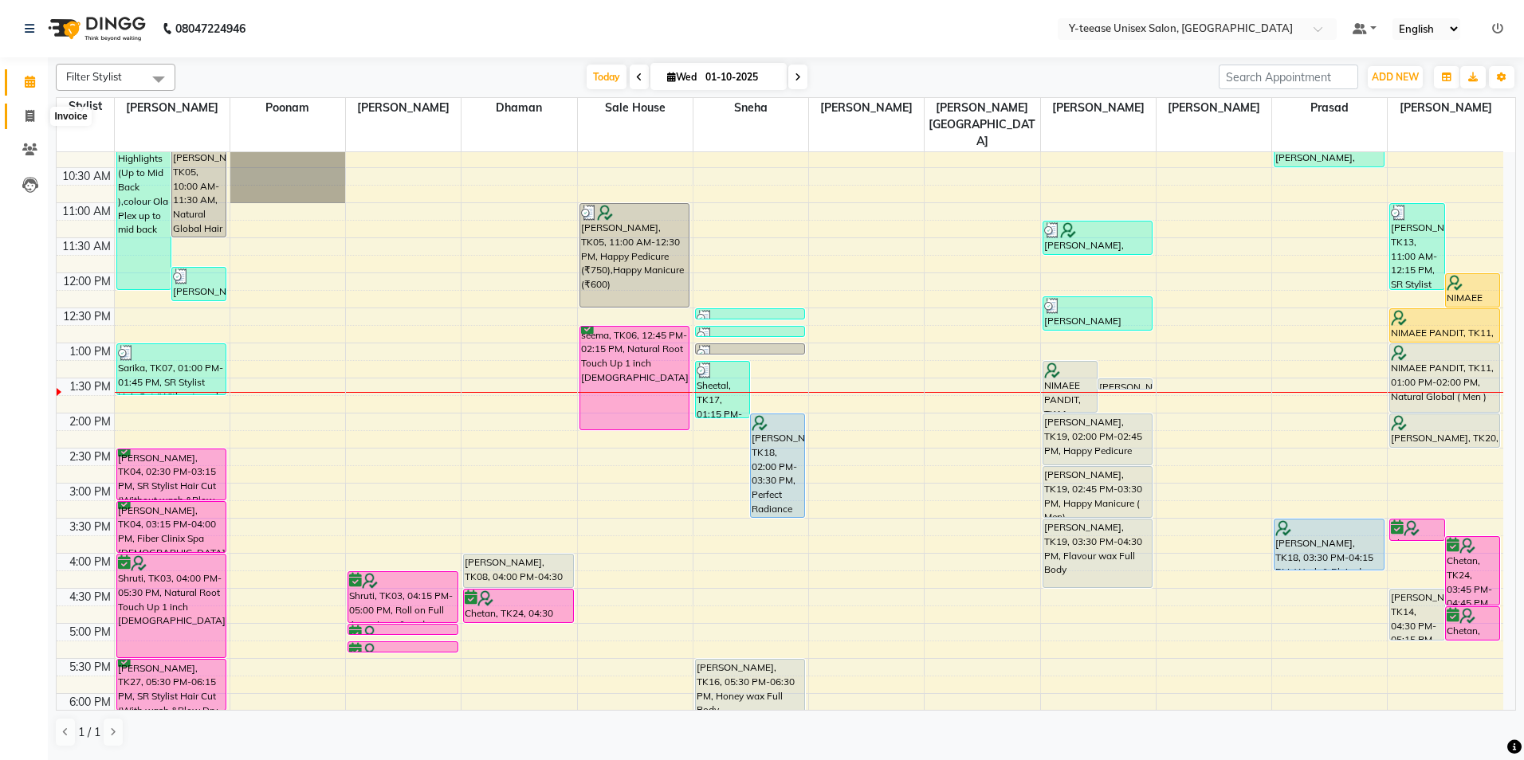
click at [28, 117] on icon at bounding box center [30, 116] width 9 height 12
select select "service"
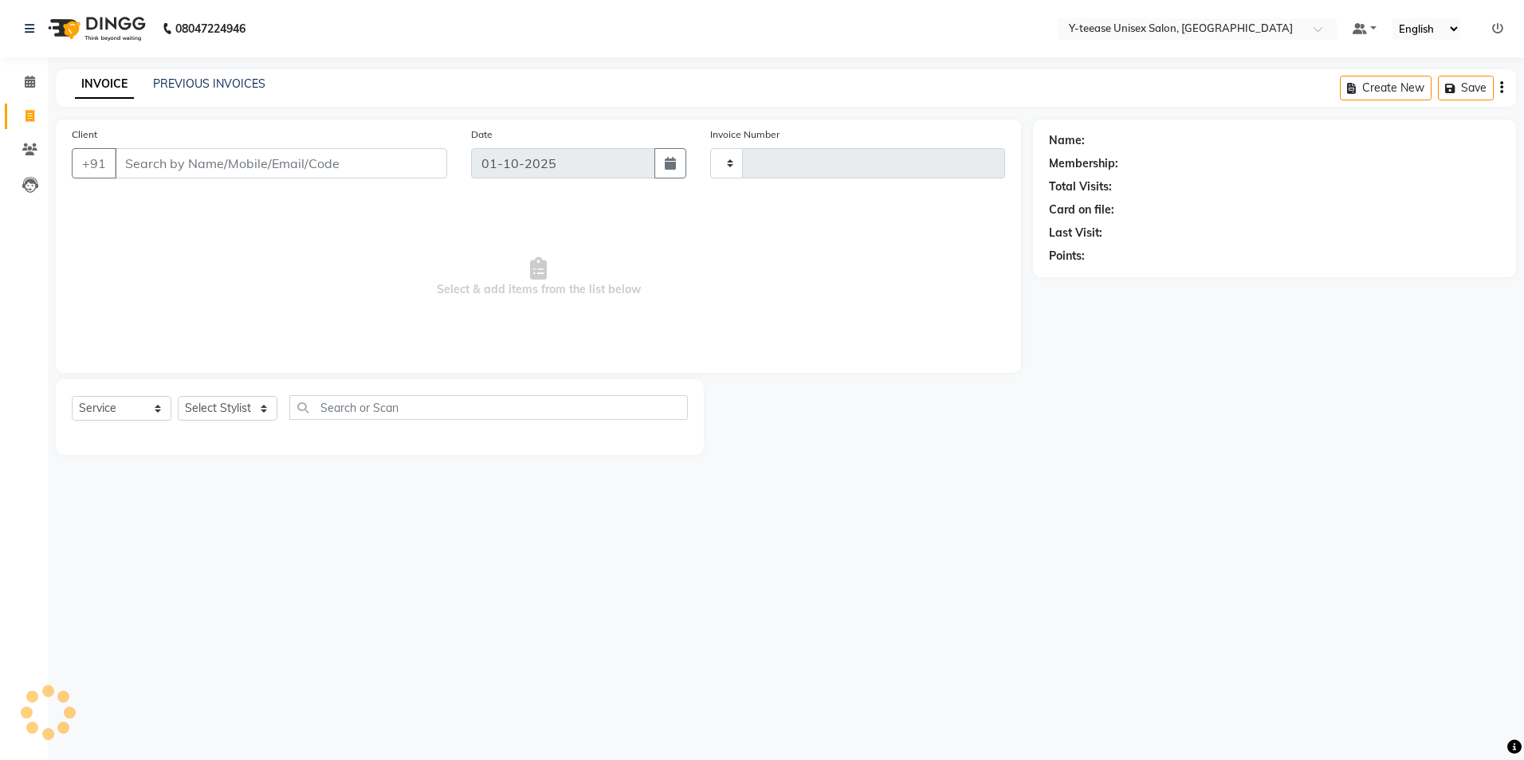
type input "8283"
select select "4"
click at [225, 158] on input "Client" at bounding box center [281, 163] width 332 height 30
type input "90******64"
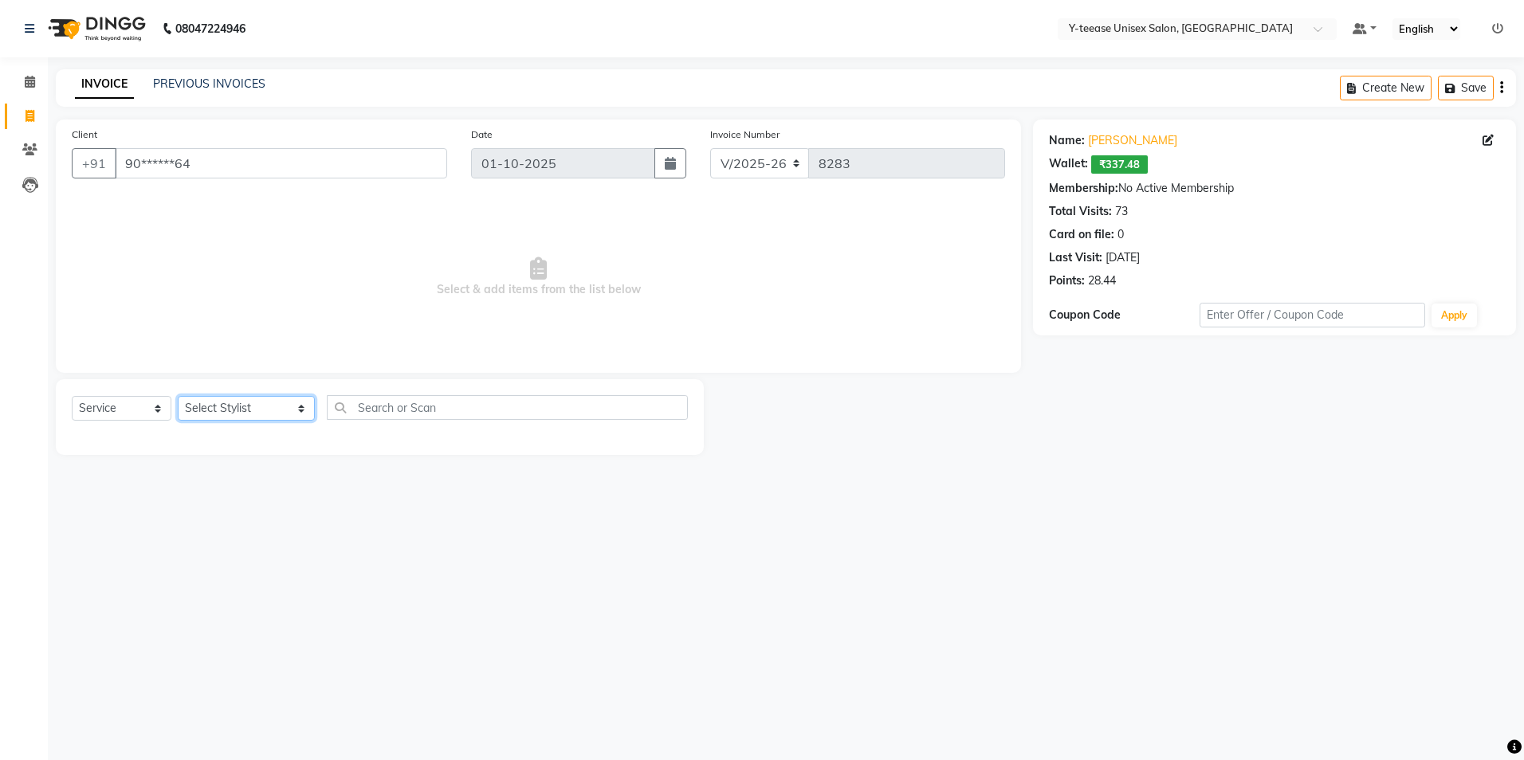
click at [218, 421] on select "Select Stylist [PERSON_NAME] [PERSON_NAME] nagar Manager Mosin [PERSON_NAME] [P…" at bounding box center [246, 408] width 137 height 25
select select "49846"
click at [178, 396] on select "Select Stylist [PERSON_NAME] [PERSON_NAME] nagar Manager Mosin [PERSON_NAME] [P…" at bounding box center [246, 408] width 137 height 25
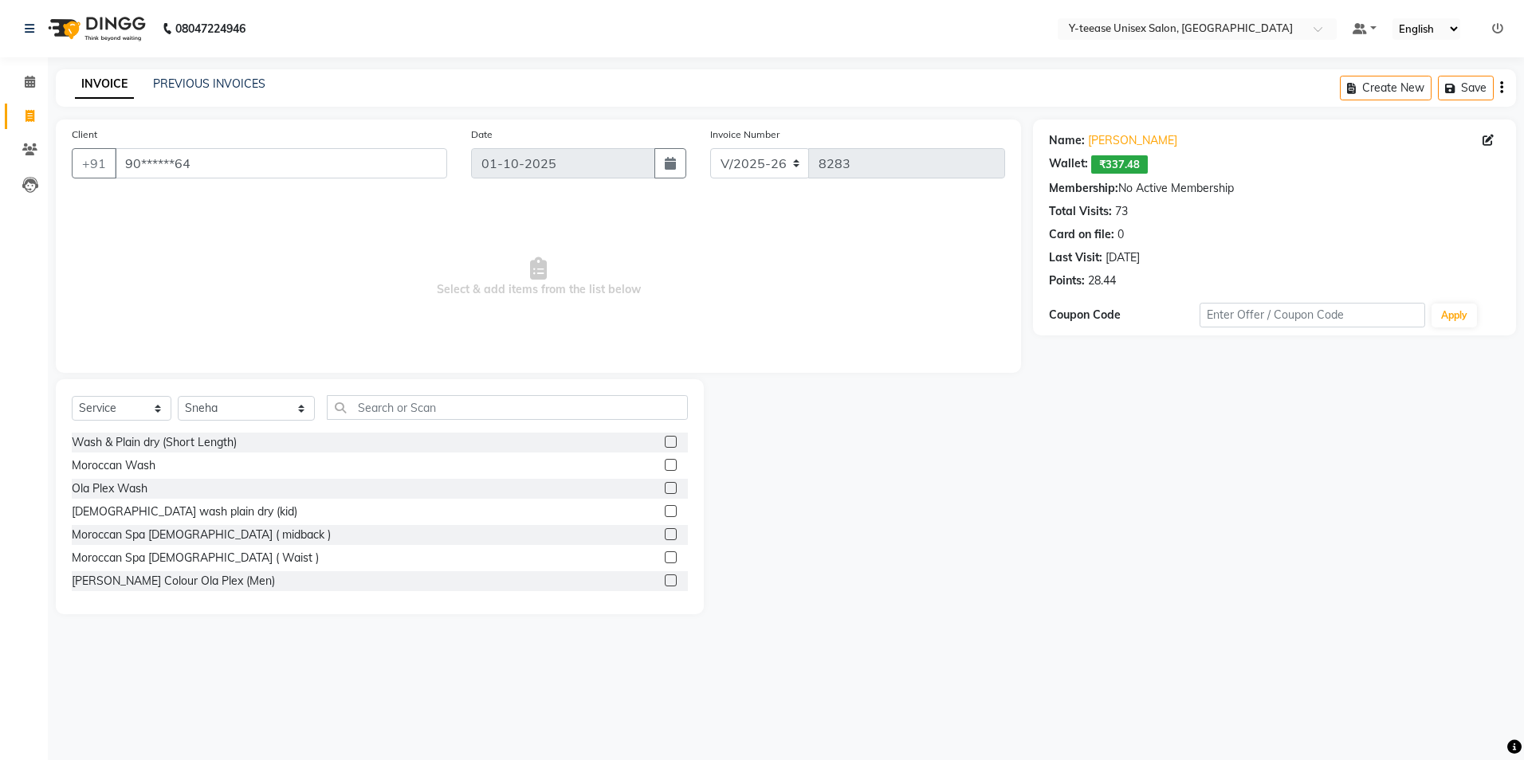
click at [349, 394] on div "Select Service Product Membership Package Voucher Prepaid Gift Card Select Styl…" at bounding box center [380, 496] width 648 height 235
click at [347, 406] on input "text" at bounding box center [507, 407] width 361 height 25
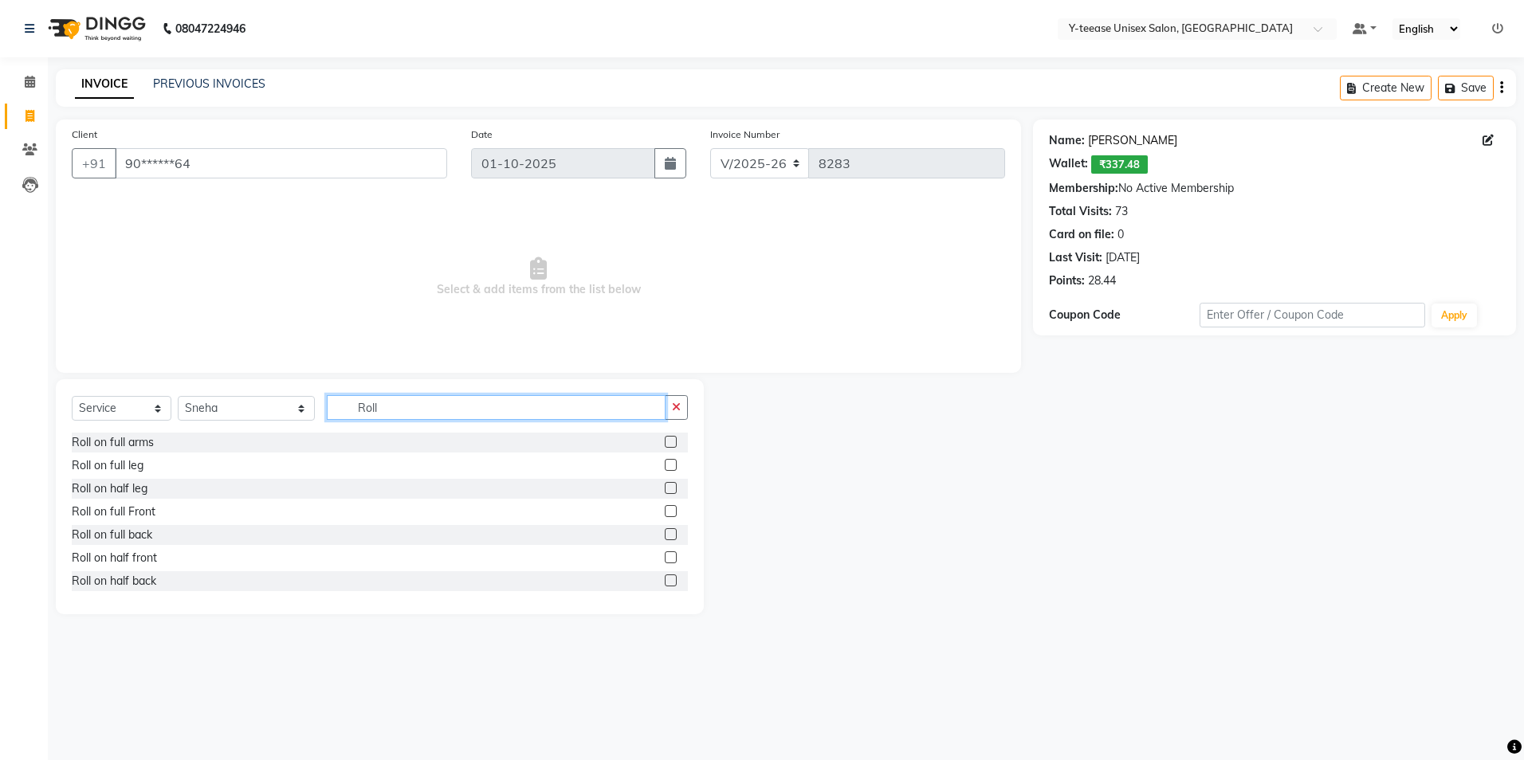
type input "Roll"
click at [1115, 136] on link "[PERSON_NAME]" at bounding box center [1132, 140] width 89 height 17
click at [127, 442] on div "Roll on full arms" at bounding box center [113, 442] width 82 height 17
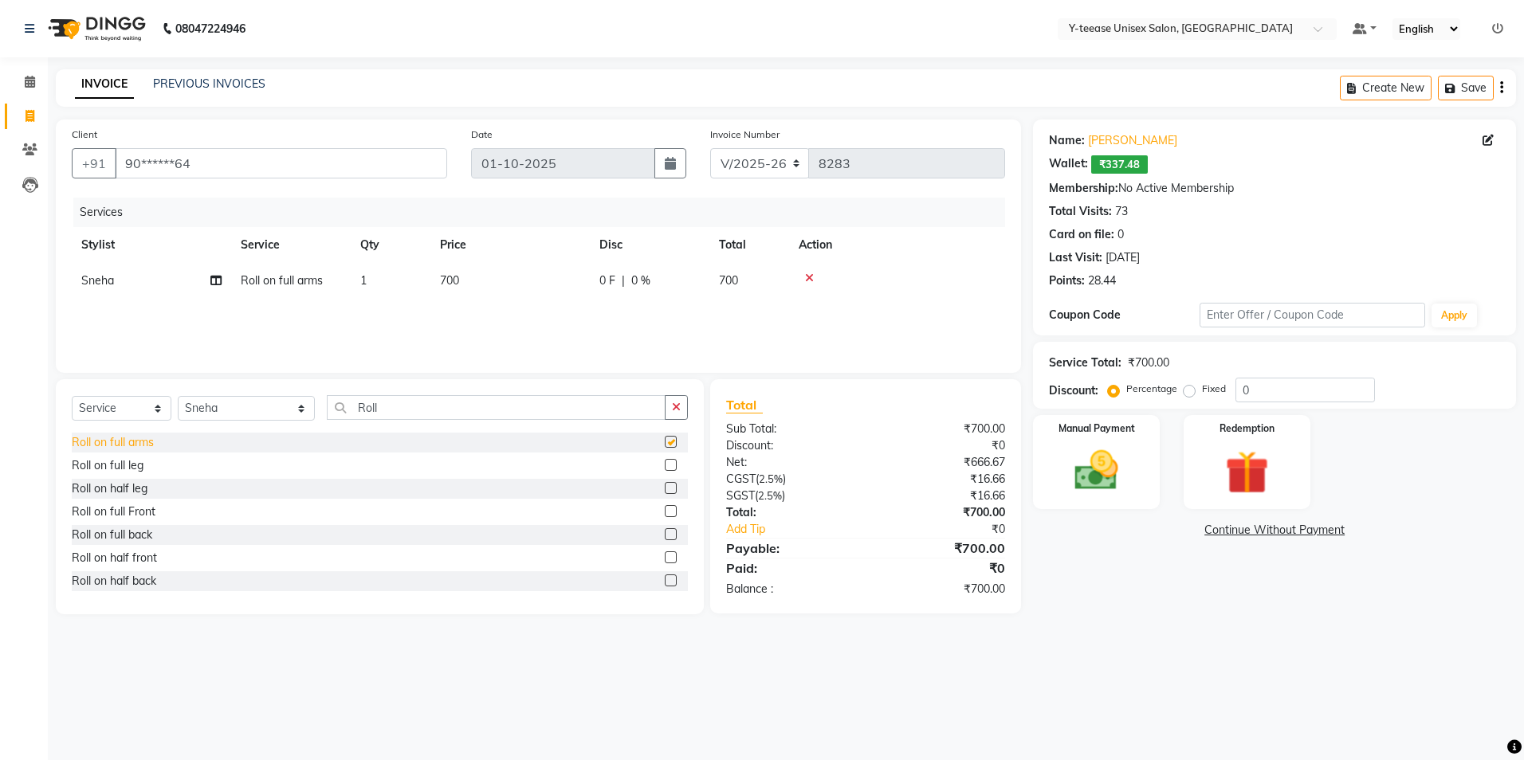
checkbox input "false"
drag, startPoint x: 121, startPoint y: 399, endPoint x: 123, endPoint y: 410, distance: 11.3
click at [121, 399] on select "Select Service Product Membership Package Voucher Prepaid Gift Card" at bounding box center [122, 408] width 100 height 25
click at [72, 396] on select "Select Service Product Membership Package Voucher Prepaid Gift Card" at bounding box center [122, 408] width 100 height 25
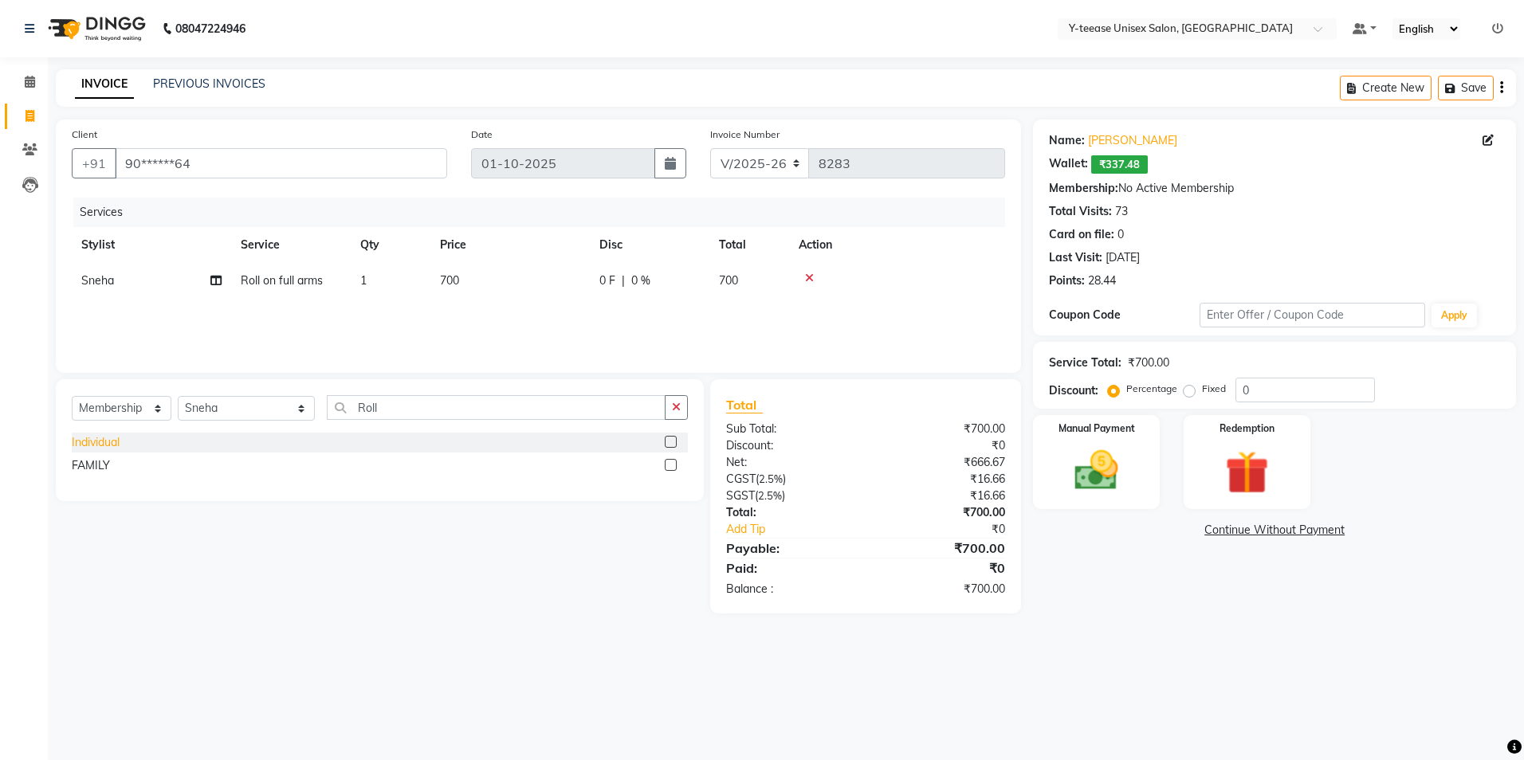
click at [103, 440] on div "Individual" at bounding box center [96, 442] width 48 height 17
select select "select"
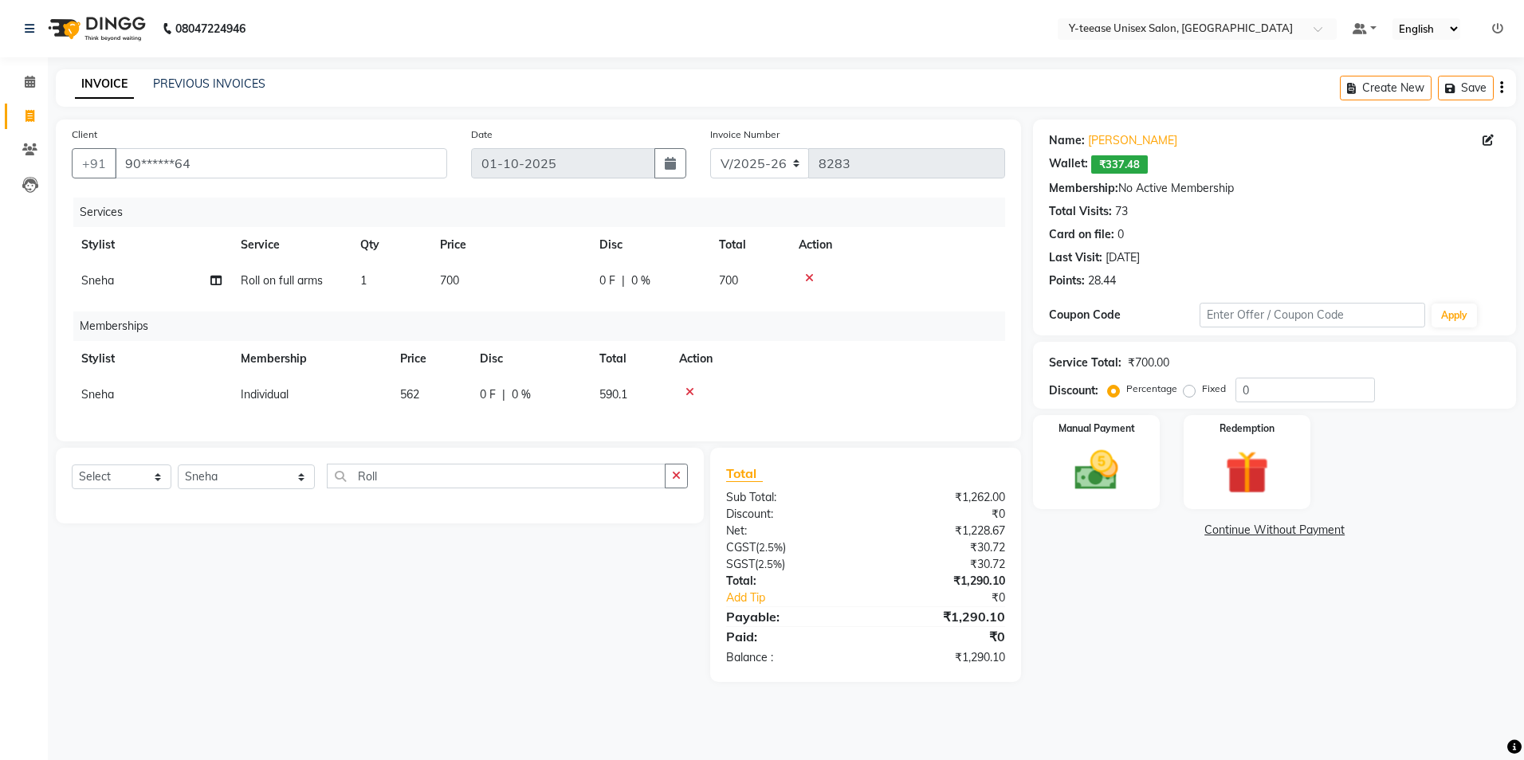
click at [248, 288] on td "Roll on full arms" at bounding box center [291, 281] width 120 height 36
select select "49846"
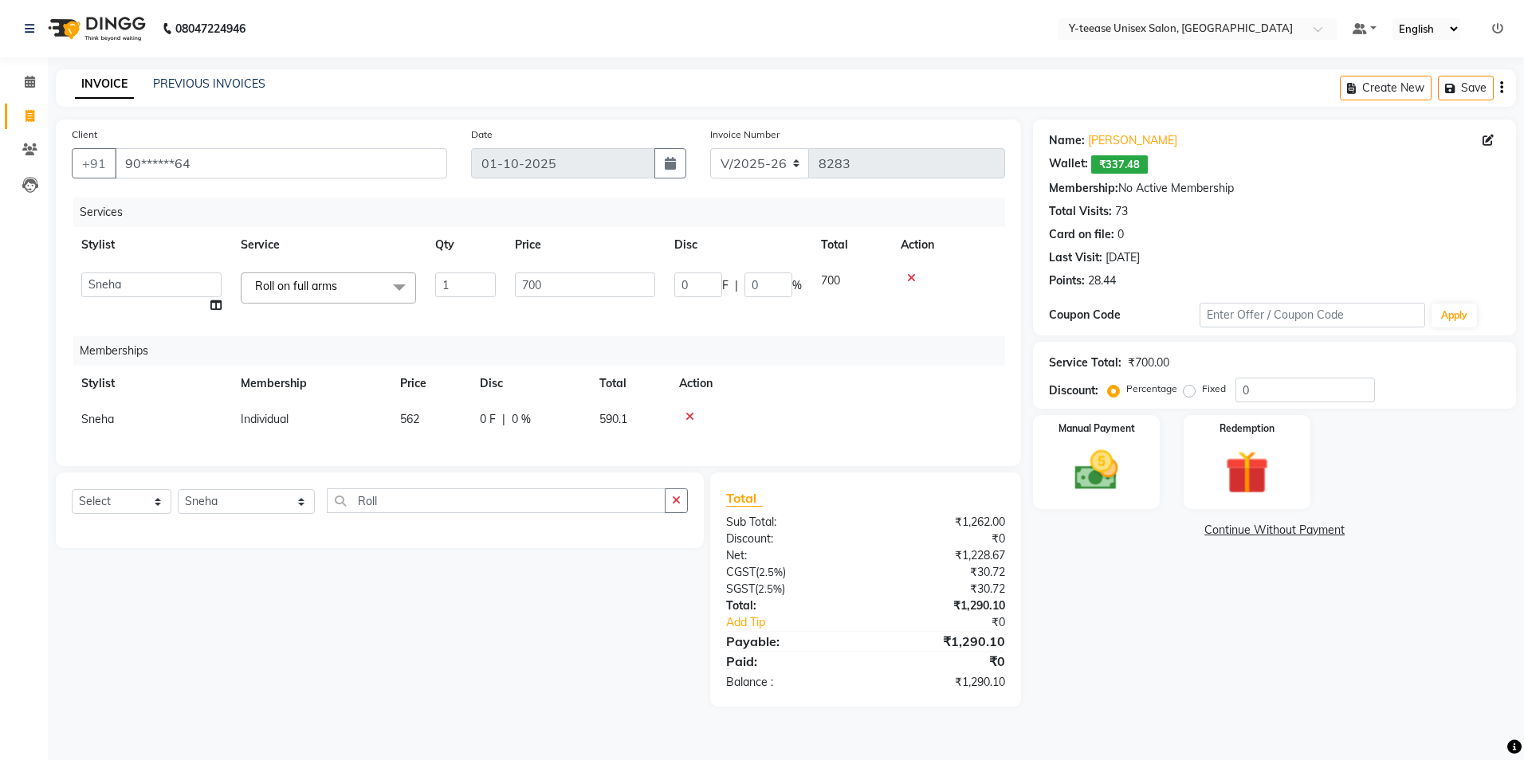
click at [312, 283] on span "Roll on full arms" at bounding box center [296, 286] width 82 height 14
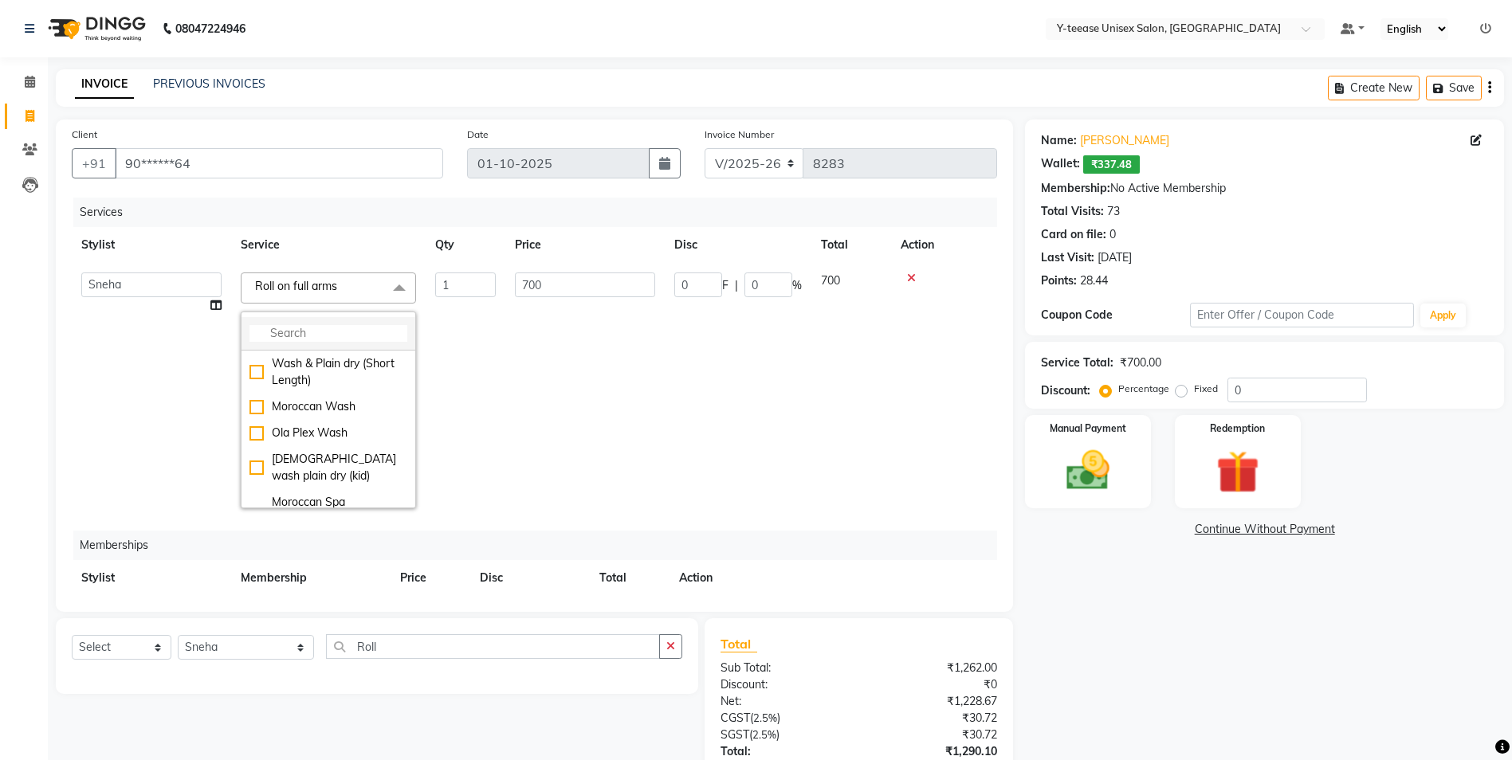
click at [285, 336] on input "multiselect-search" at bounding box center [328, 333] width 158 height 17
type input "roll"
click at [335, 359] on div "Roll on full arms" at bounding box center [328, 363] width 158 height 17
checkbox input "false"
type input "0"
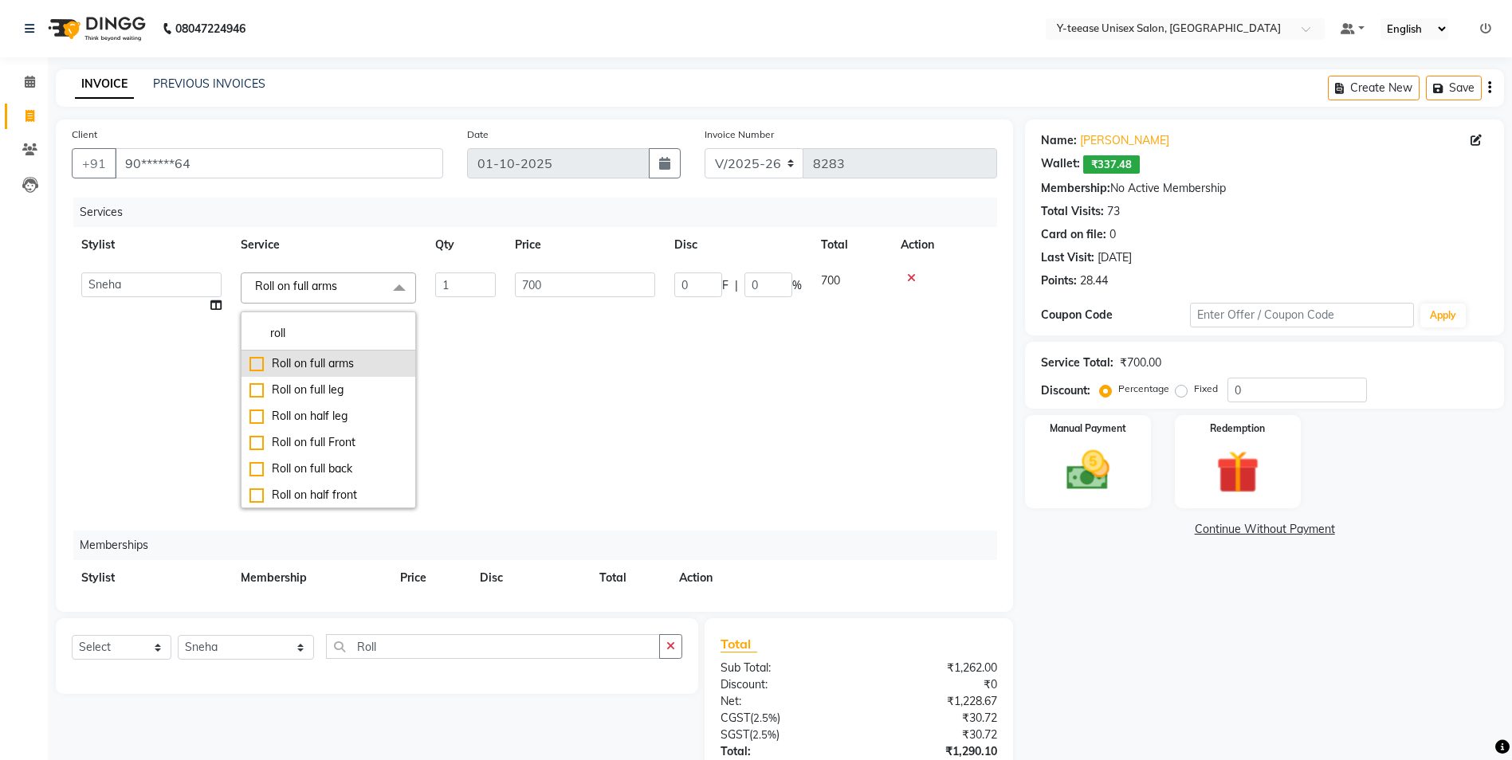
type input "0"
click at [640, 371] on td "0" at bounding box center [584, 389] width 159 height 252
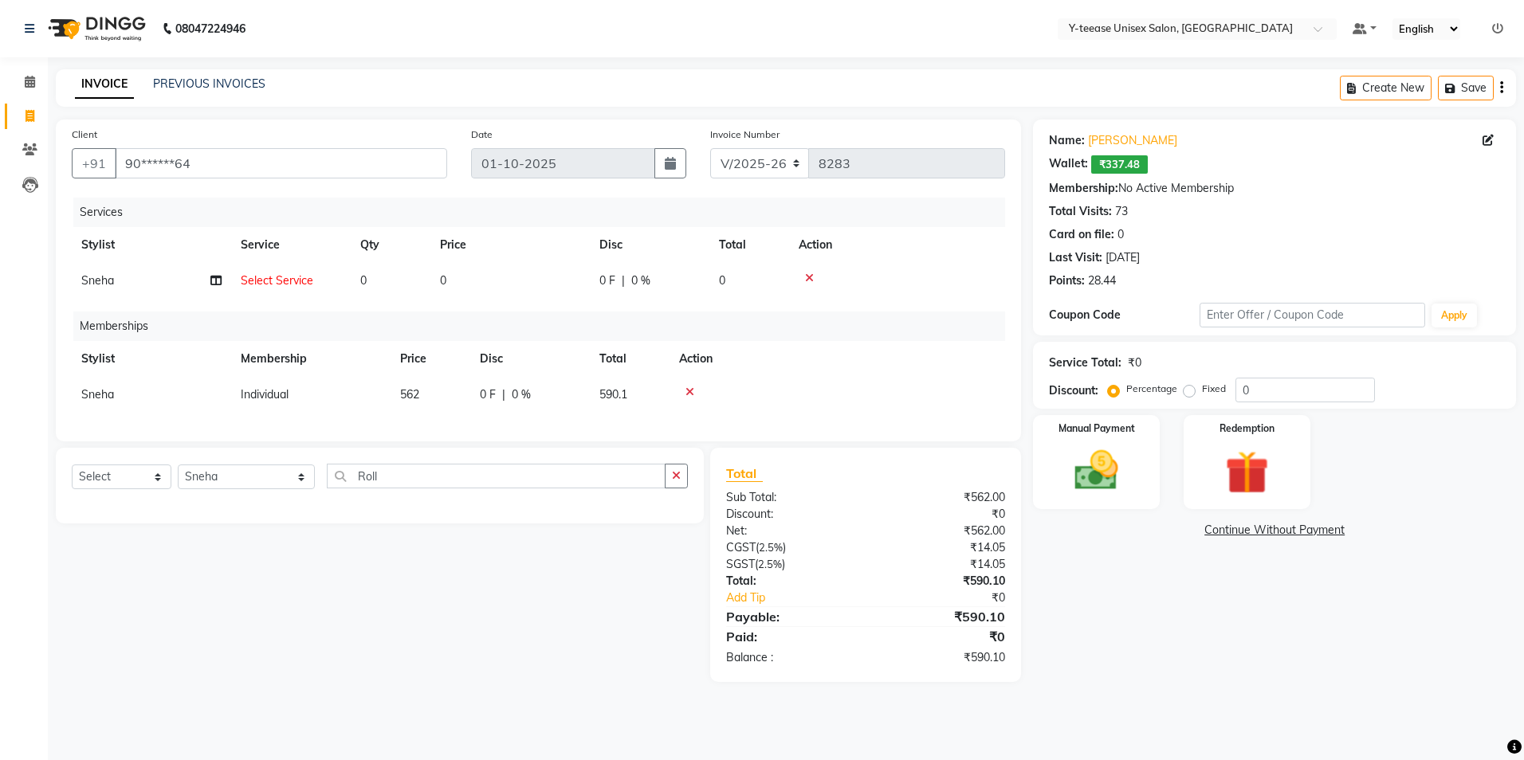
click at [310, 257] on th "Service" at bounding box center [291, 245] width 120 height 36
click at [311, 281] on span "Select Service" at bounding box center [277, 280] width 73 height 14
select select "49846"
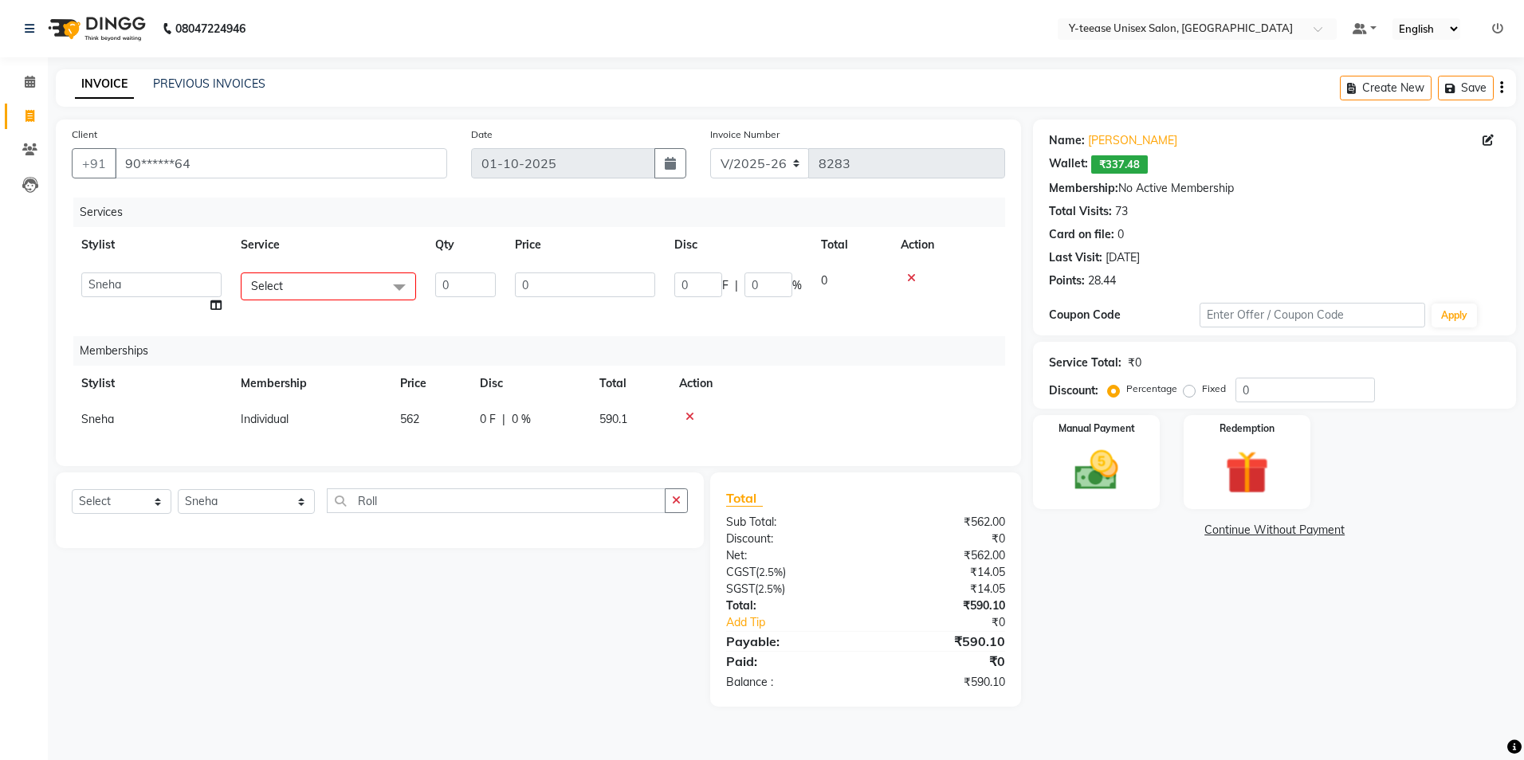
click at [304, 289] on span "Select" at bounding box center [328, 287] width 175 height 28
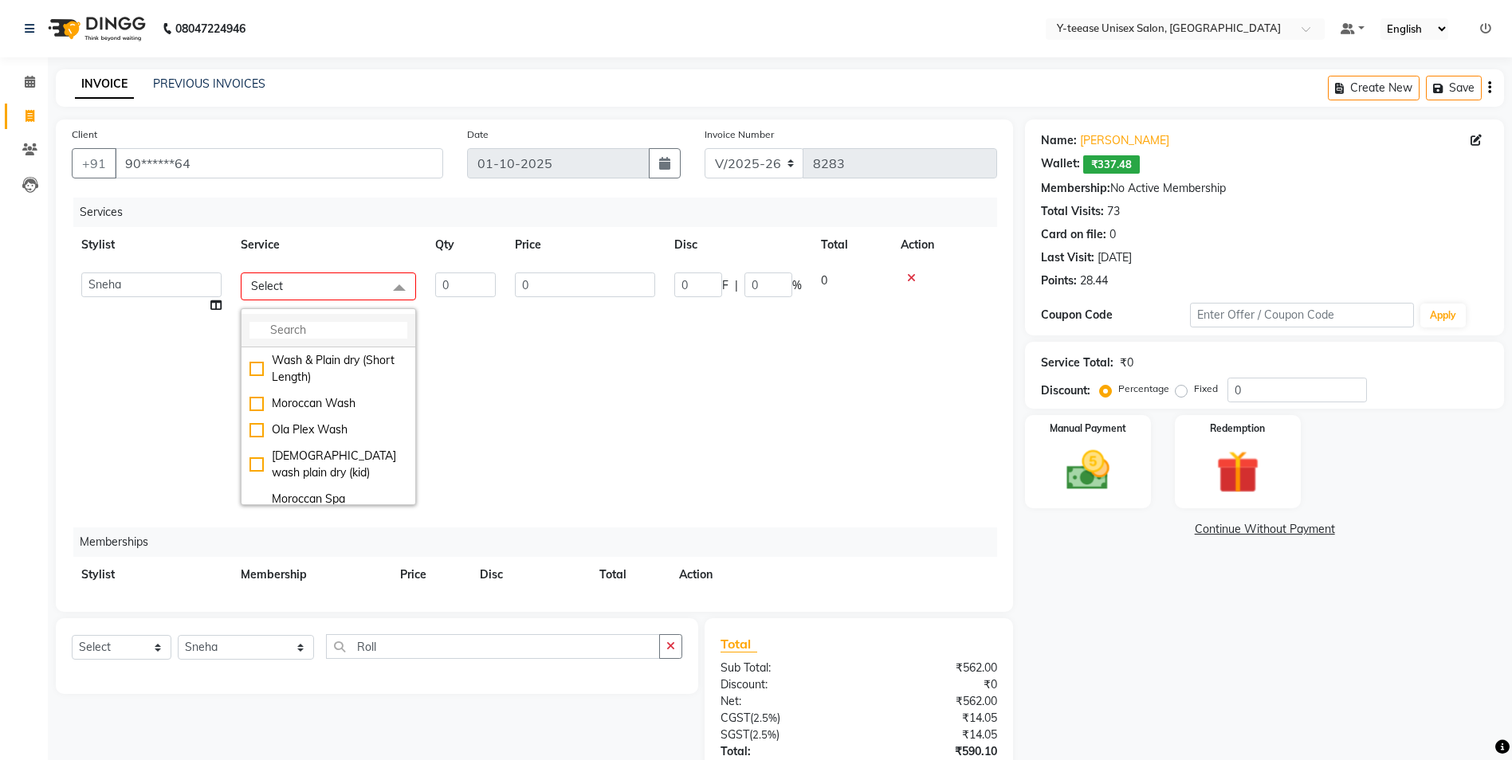
click at [290, 328] on input "multiselect-search" at bounding box center [328, 330] width 158 height 17
type input "Roll"
click at [314, 367] on div "Roll on full arms" at bounding box center [328, 360] width 158 height 17
checkbox input "true"
type input "1"
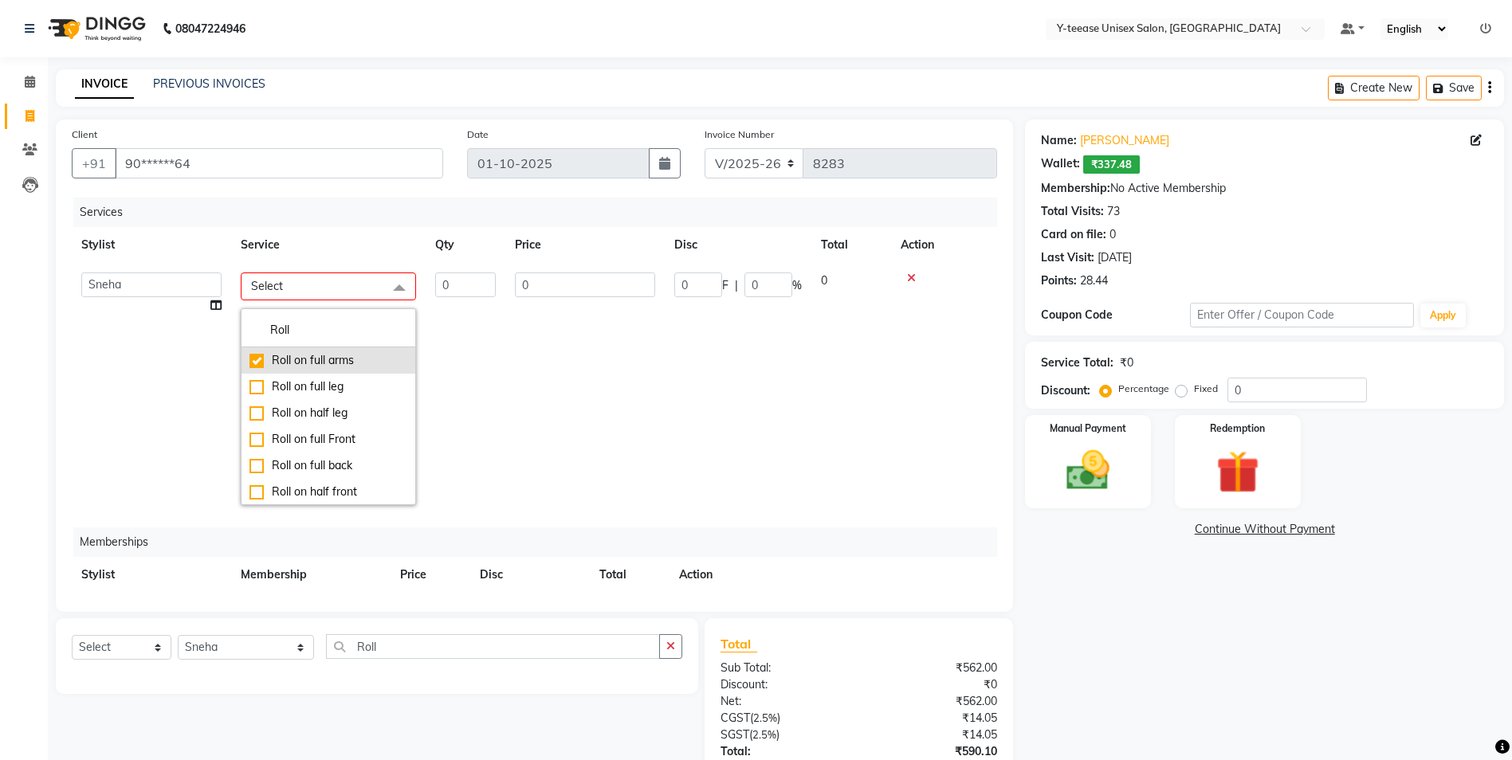
type input "700"
click at [693, 416] on td "0 F | 0 %" at bounding box center [738, 390] width 147 height 255
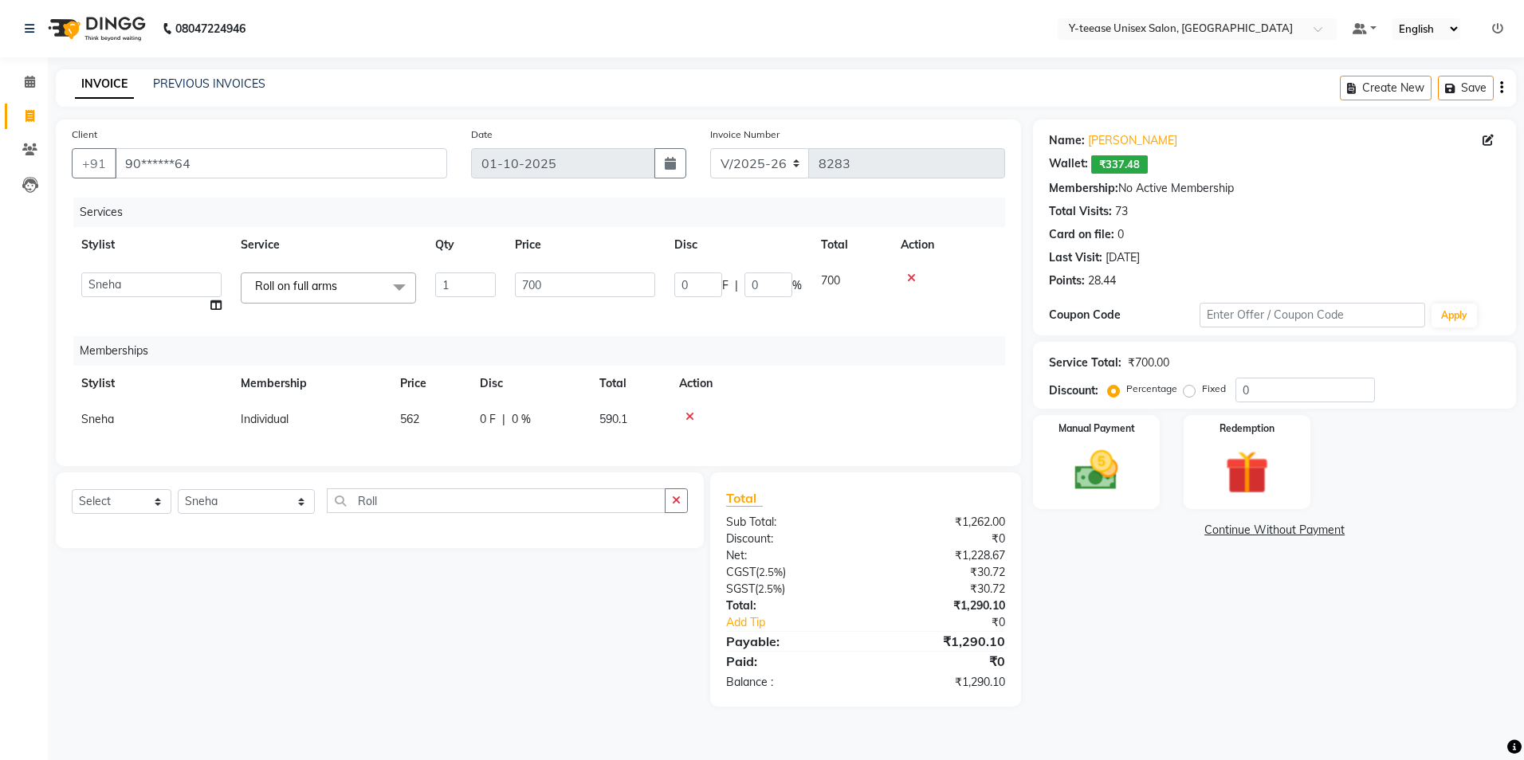
click at [1233, 583] on div "Name: [PERSON_NAME]: ₹337.48 Membership: No Active Membership Total Visits: 73 …" at bounding box center [1280, 413] width 495 height 587
click at [1235, 392] on input "0" at bounding box center [1304, 390] width 139 height 25
type input "20"
type input "140"
type input "20"
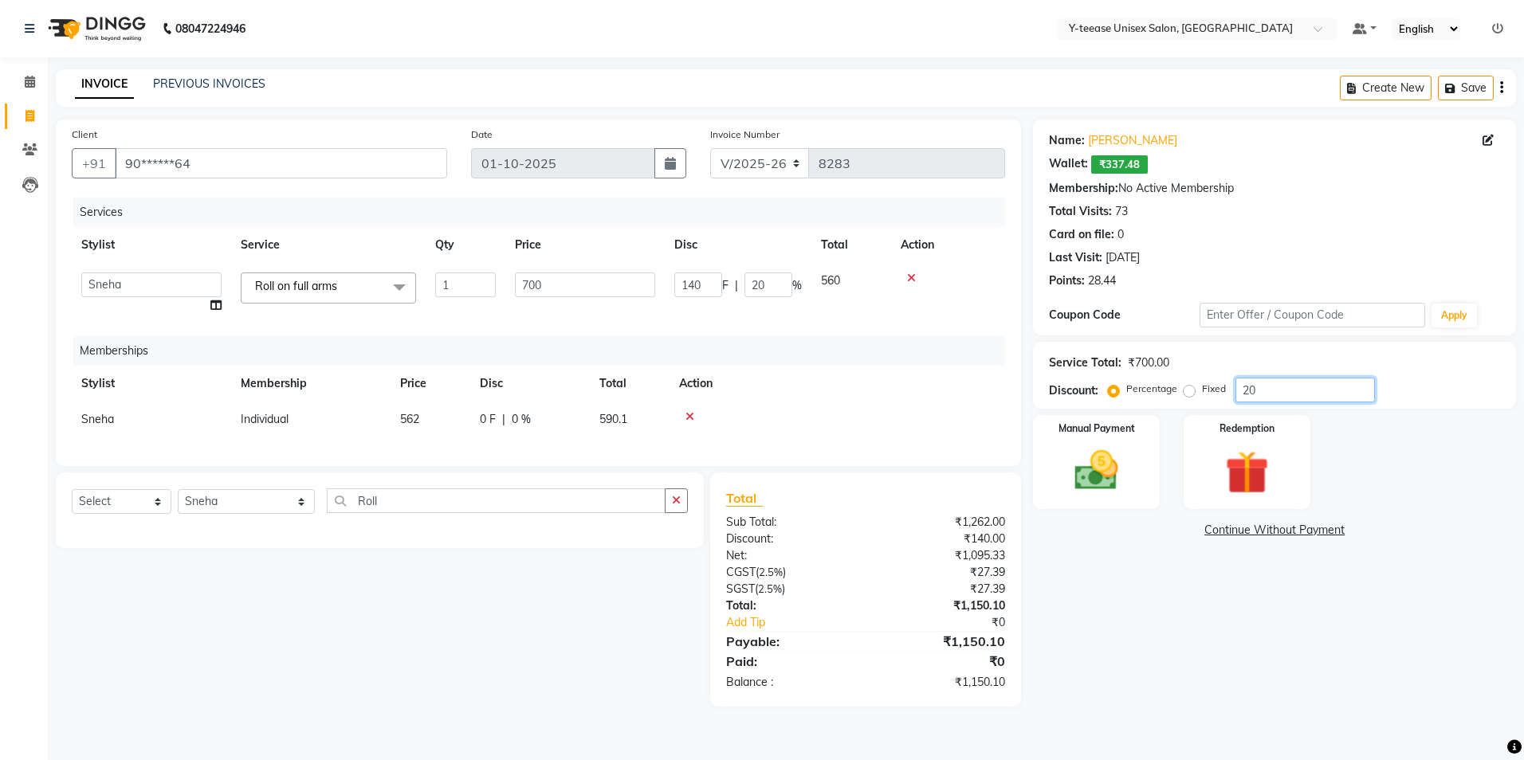
type input "20"
click at [1240, 760] on html "08047224946 Select Location × Y-teease Unisex Salon, Amanora Default Panel My P…" at bounding box center [762, 380] width 1524 height 760
click at [1093, 452] on img at bounding box center [1096, 471] width 74 height 53
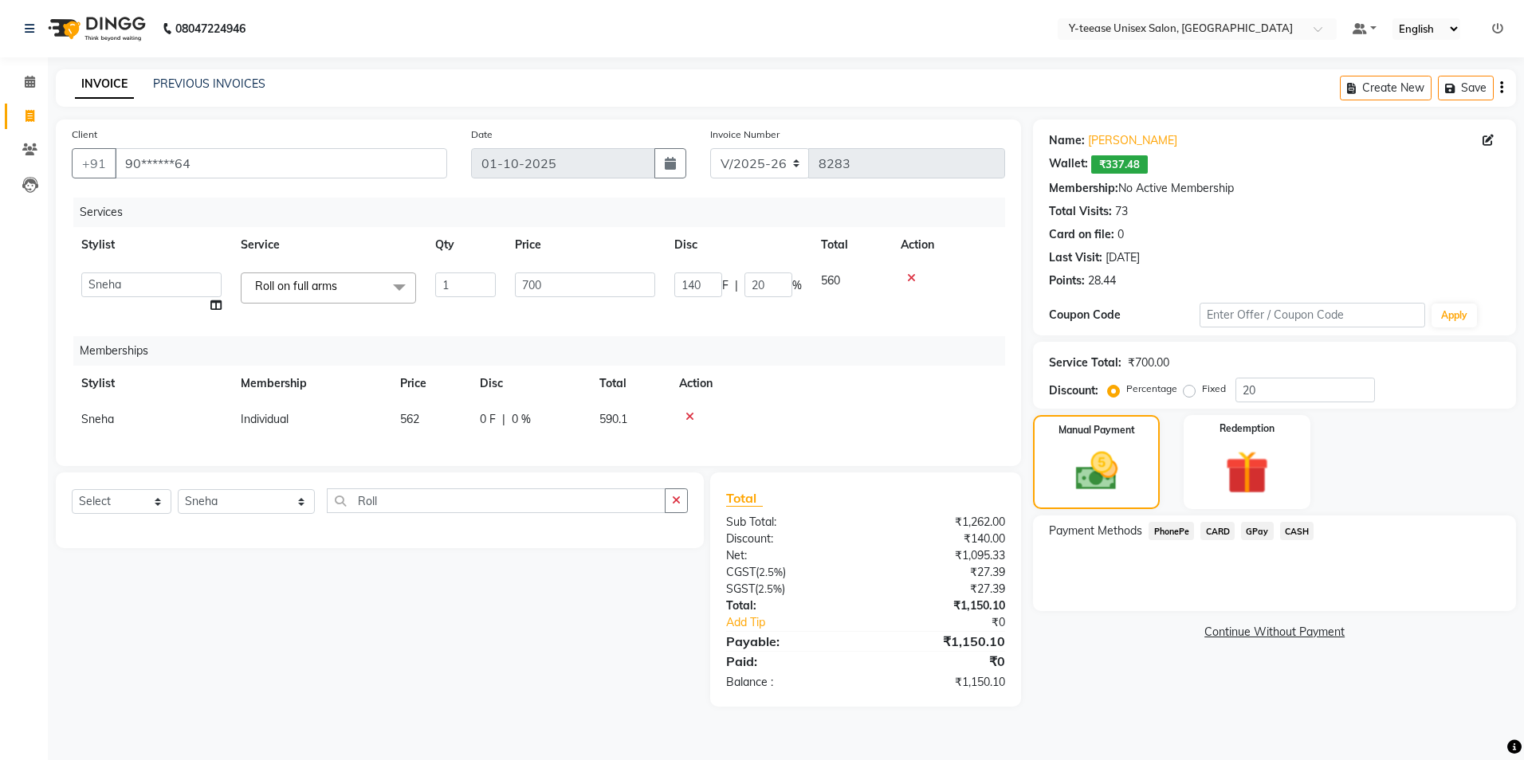
click at [1267, 532] on span "GPay" at bounding box center [1257, 531] width 33 height 18
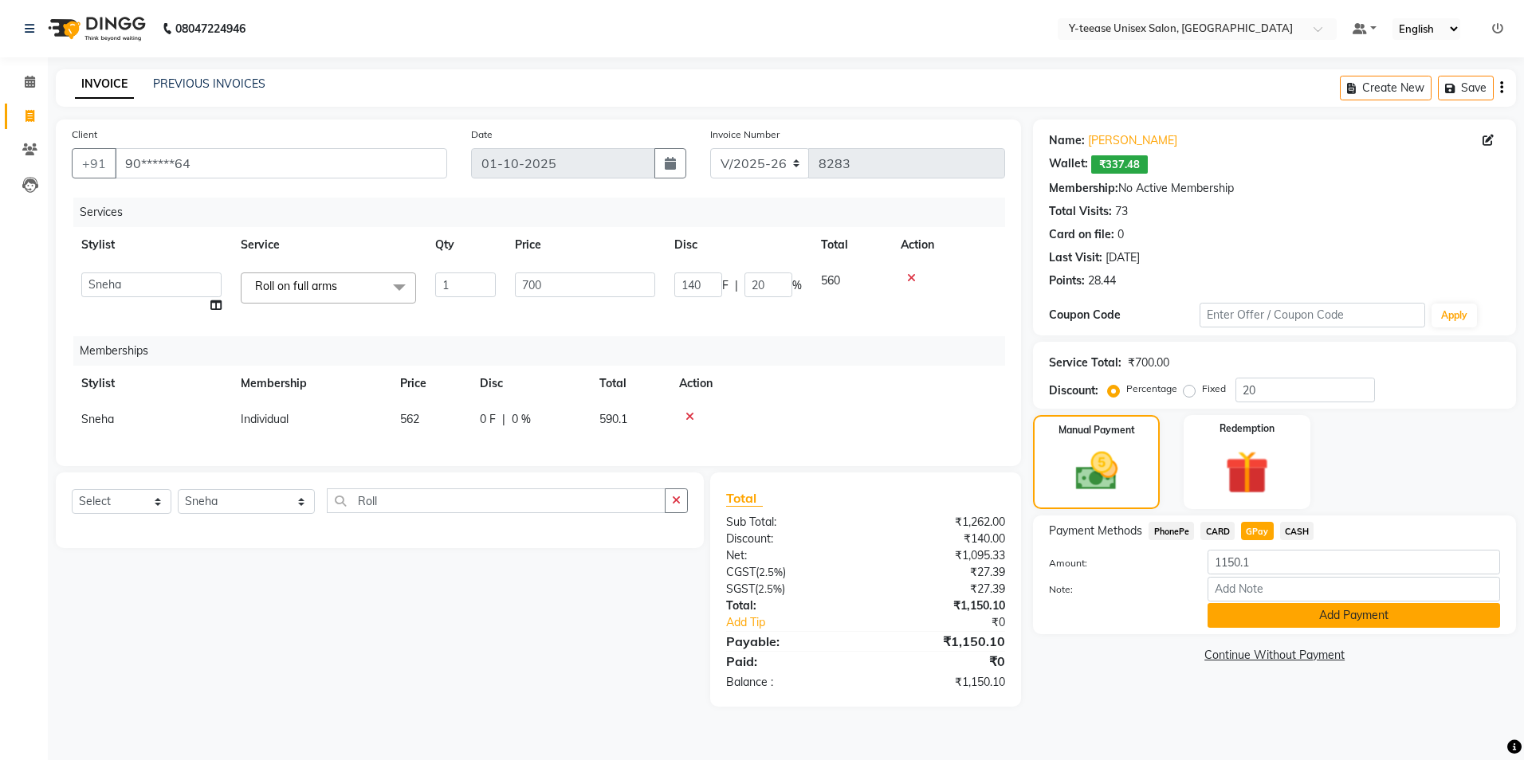
click at [1284, 621] on button "Add Payment" at bounding box center [1354, 615] width 293 height 25
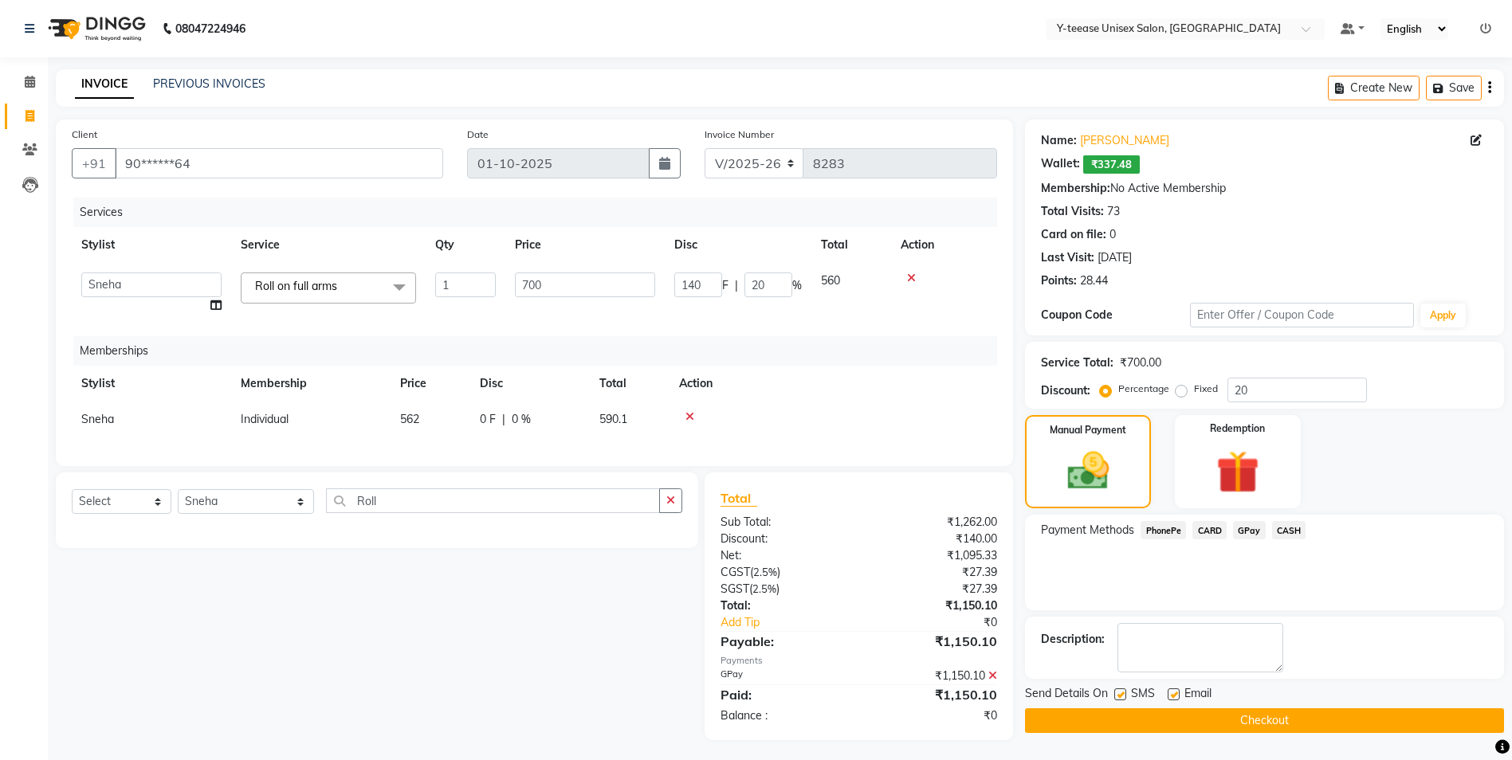
click at [1245, 725] on button "Checkout" at bounding box center [1264, 721] width 479 height 25
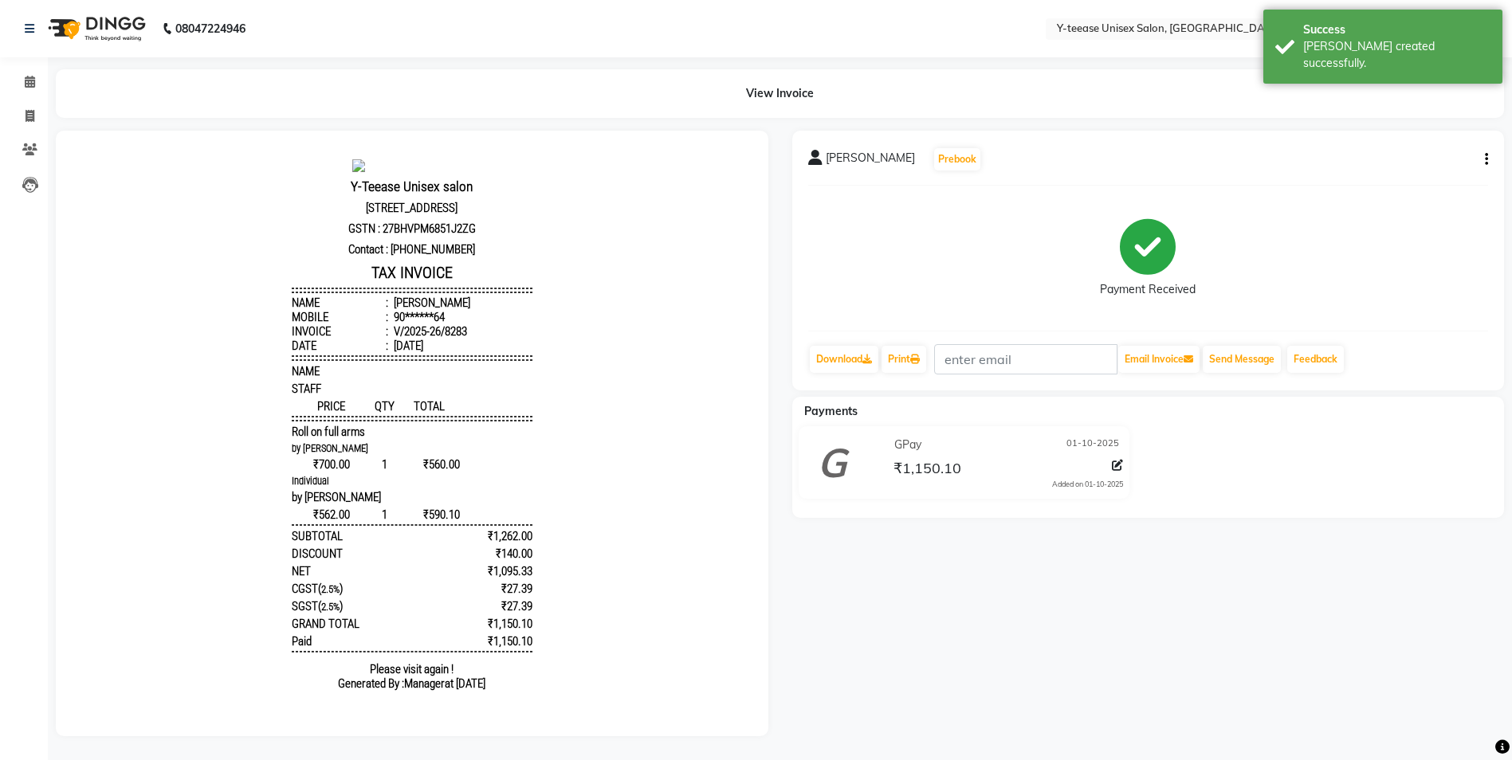
click at [33, 96] on li "Calendar" at bounding box center [24, 82] width 48 height 34
click at [34, 108] on span at bounding box center [30, 117] width 28 height 18
select select "service"
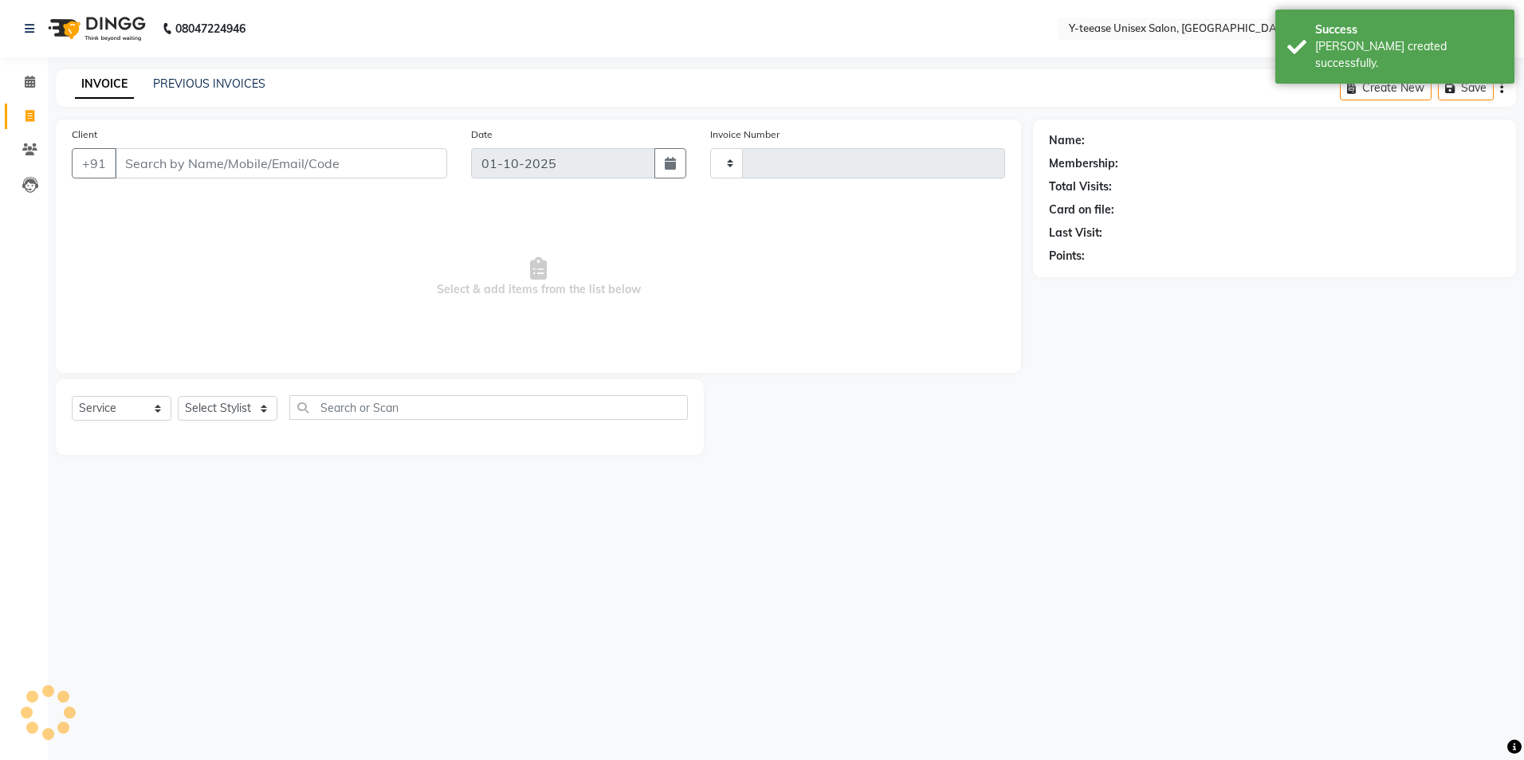
type input "8284"
select select "4"
click at [232, 411] on select "Select Stylist" at bounding box center [228, 408] width 100 height 25
click at [220, 416] on select "Select Stylist [PERSON_NAME] [PERSON_NAME] nagar Manager Mosin [PERSON_NAME] [P…" at bounding box center [246, 408] width 137 height 25
click at [213, 415] on select "Select Stylist [PERSON_NAME] [PERSON_NAME] nagar Manager Mosin [PERSON_NAME] [P…" at bounding box center [246, 408] width 137 height 25
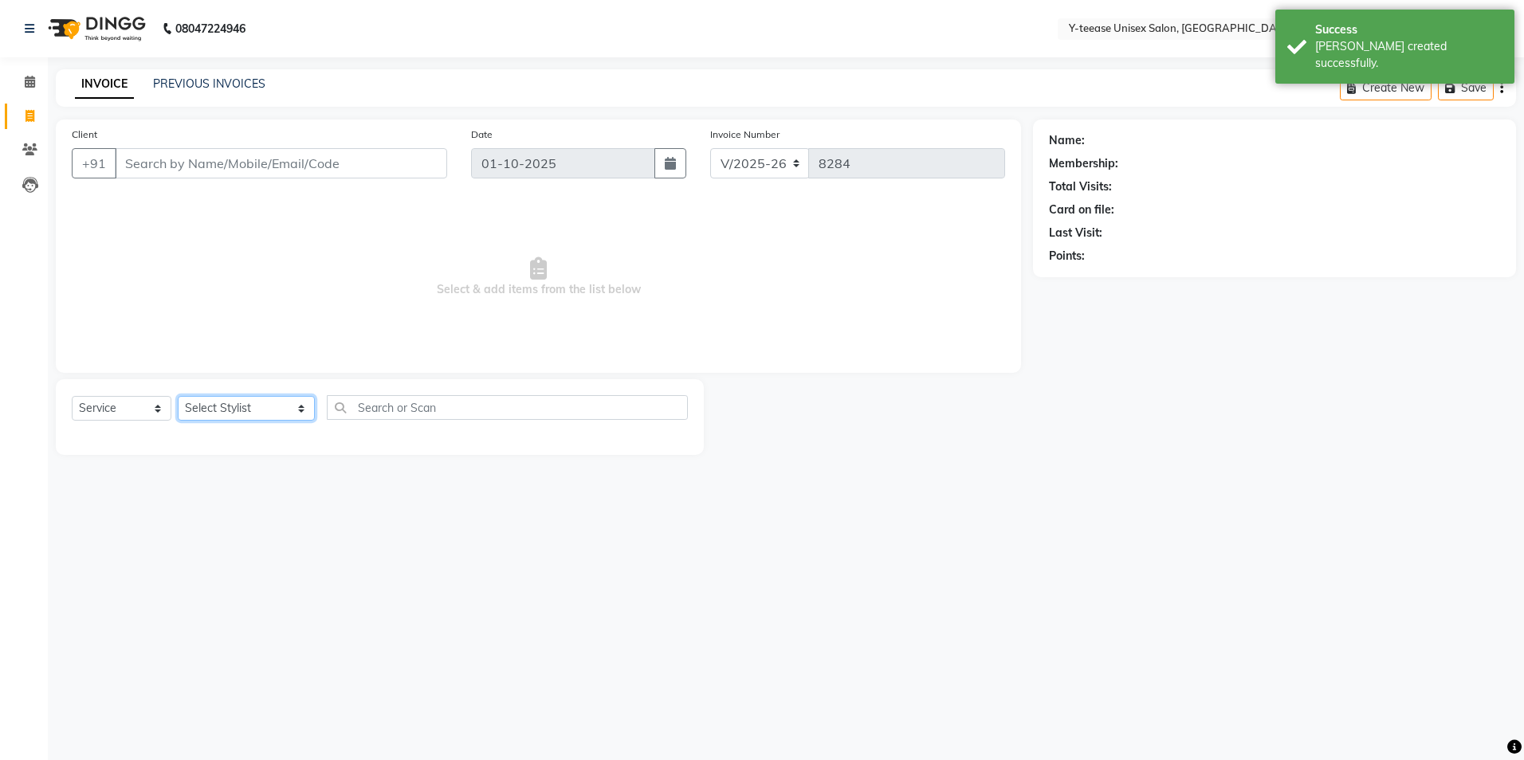
select select "56"
click at [178, 396] on select "Select Stylist [PERSON_NAME] [PERSON_NAME] nagar Manager Mosin [PERSON_NAME] [P…" at bounding box center [246, 408] width 137 height 25
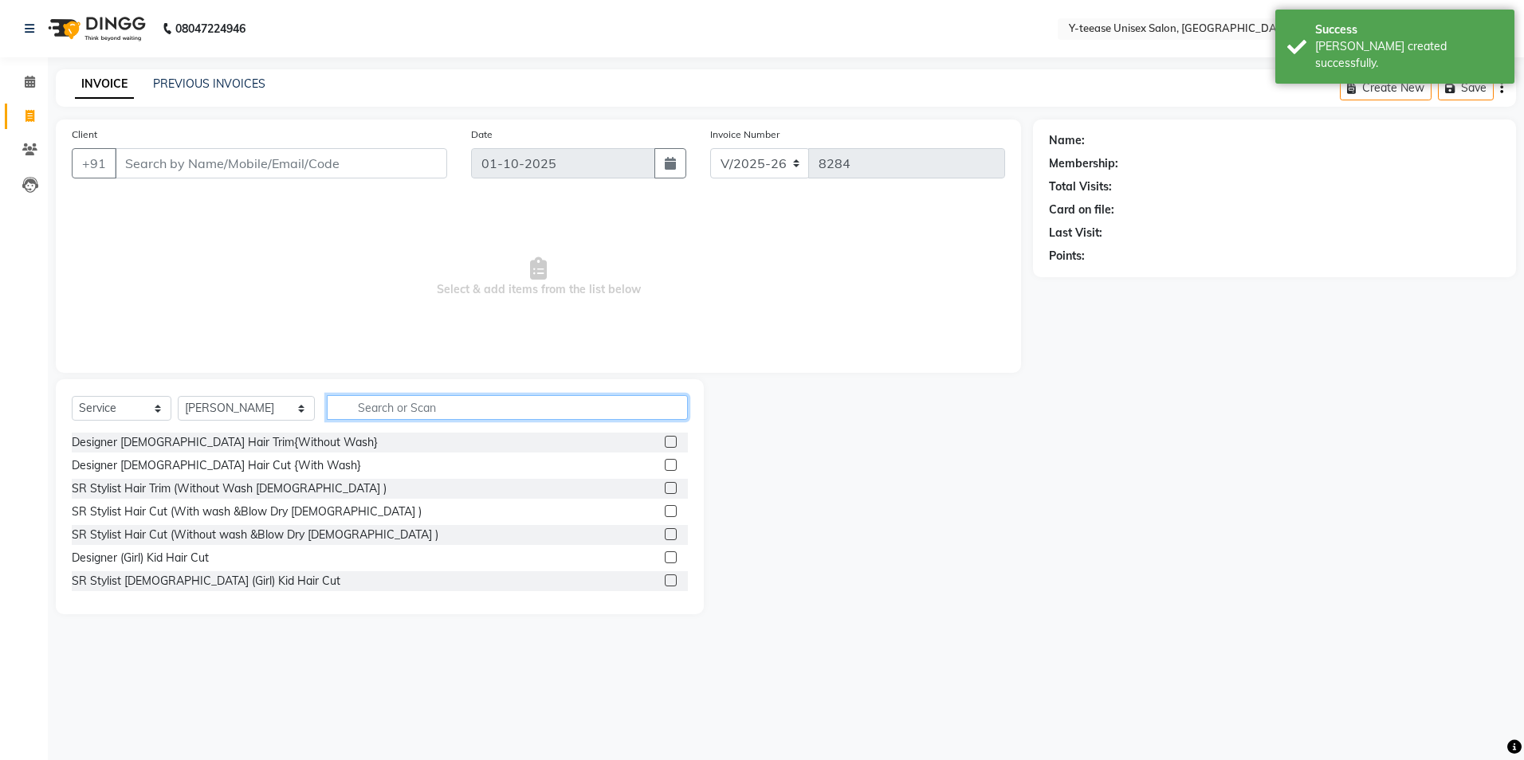
click at [371, 412] on input "text" at bounding box center [507, 407] width 361 height 25
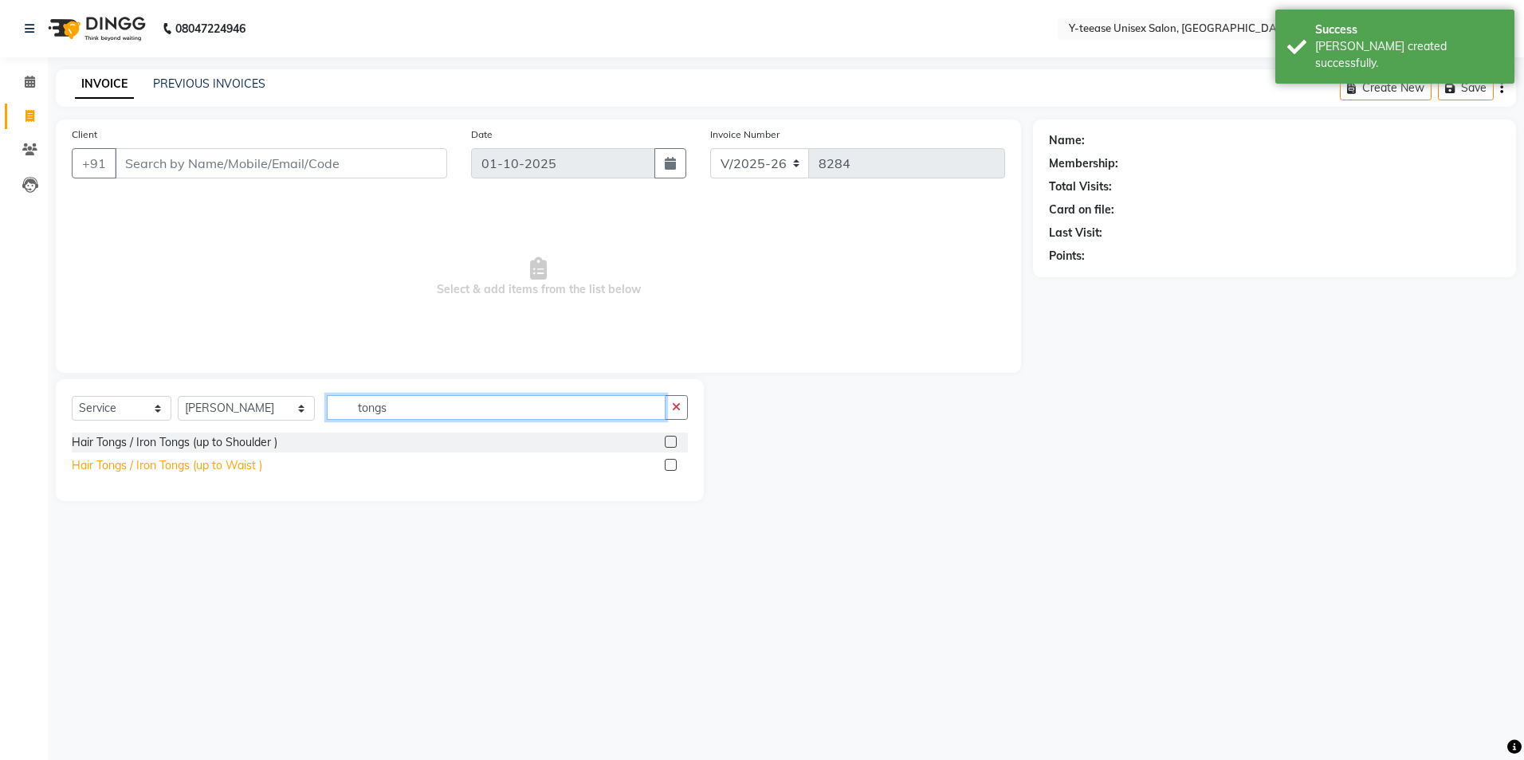
type input "tongs"
click at [216, 471] on div "Hair Tongs / Iron Tongs (up to Waist )" at bounding box center [167, 465] width 190 height 17
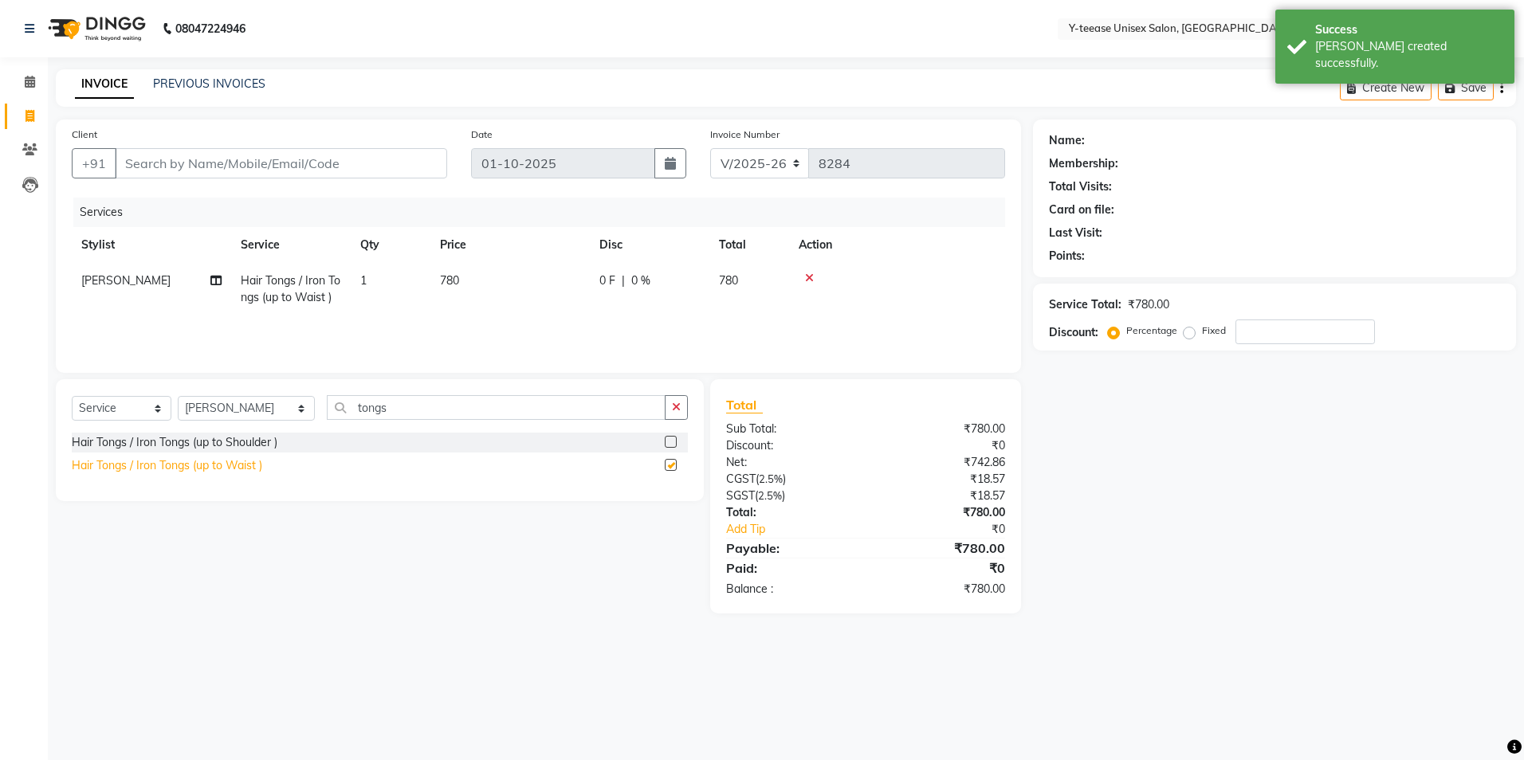
checkbox input "false"
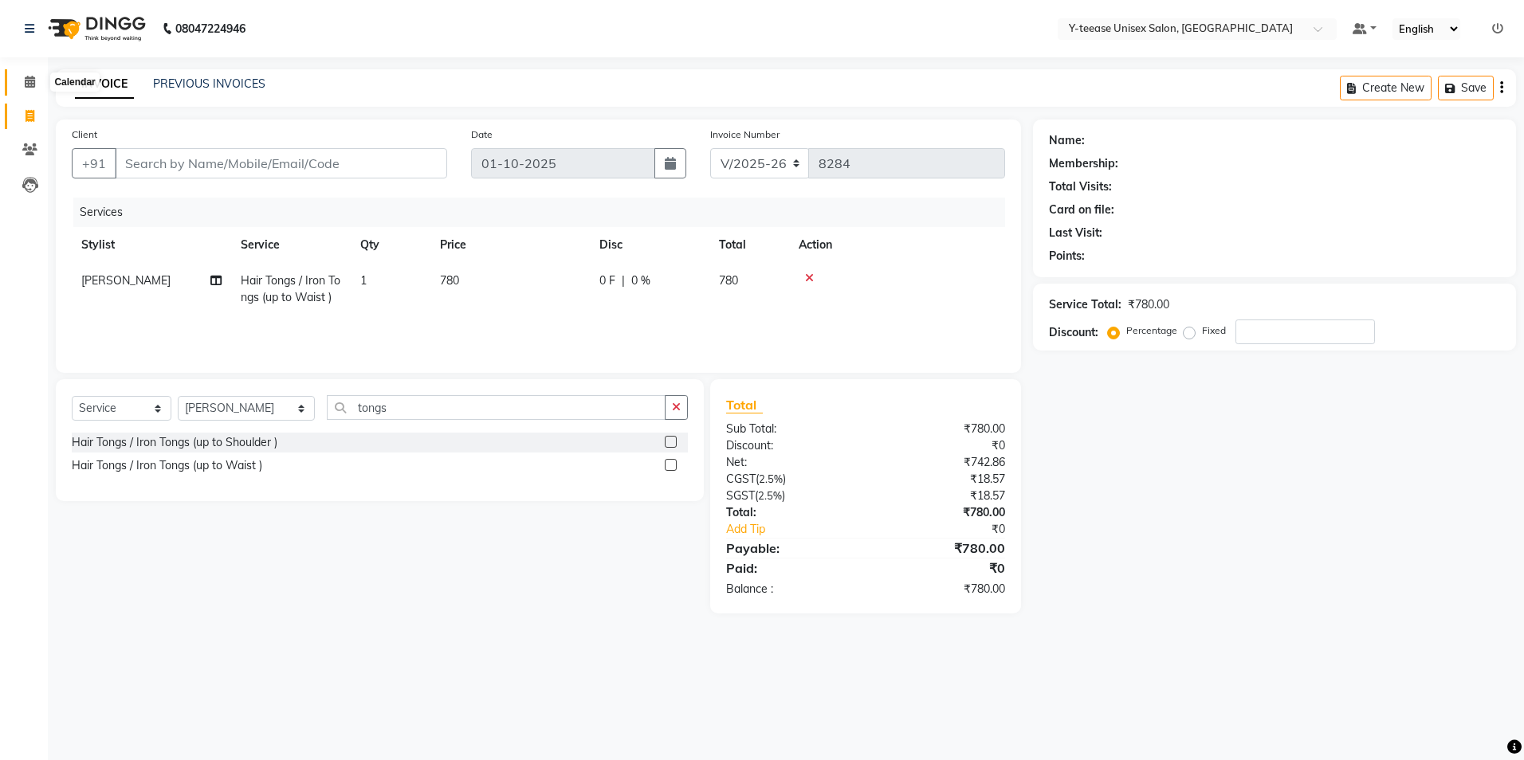
click at [28, 78] on icon at bounding box center [30, 82] width 10 height 12
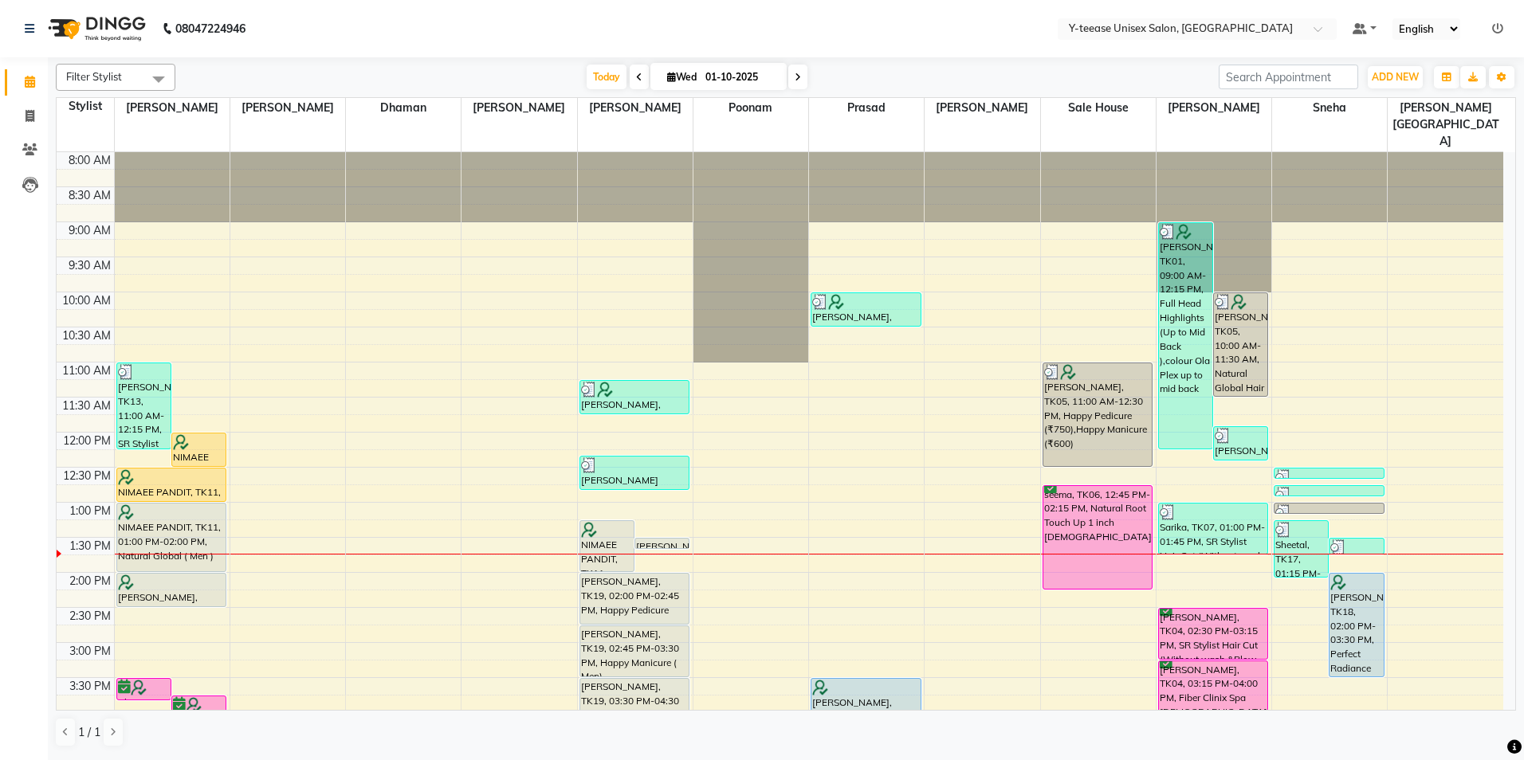
click at [789, 81] on span at bounding box center [797, 77] width 19 height 25
type input "02-10-2025"
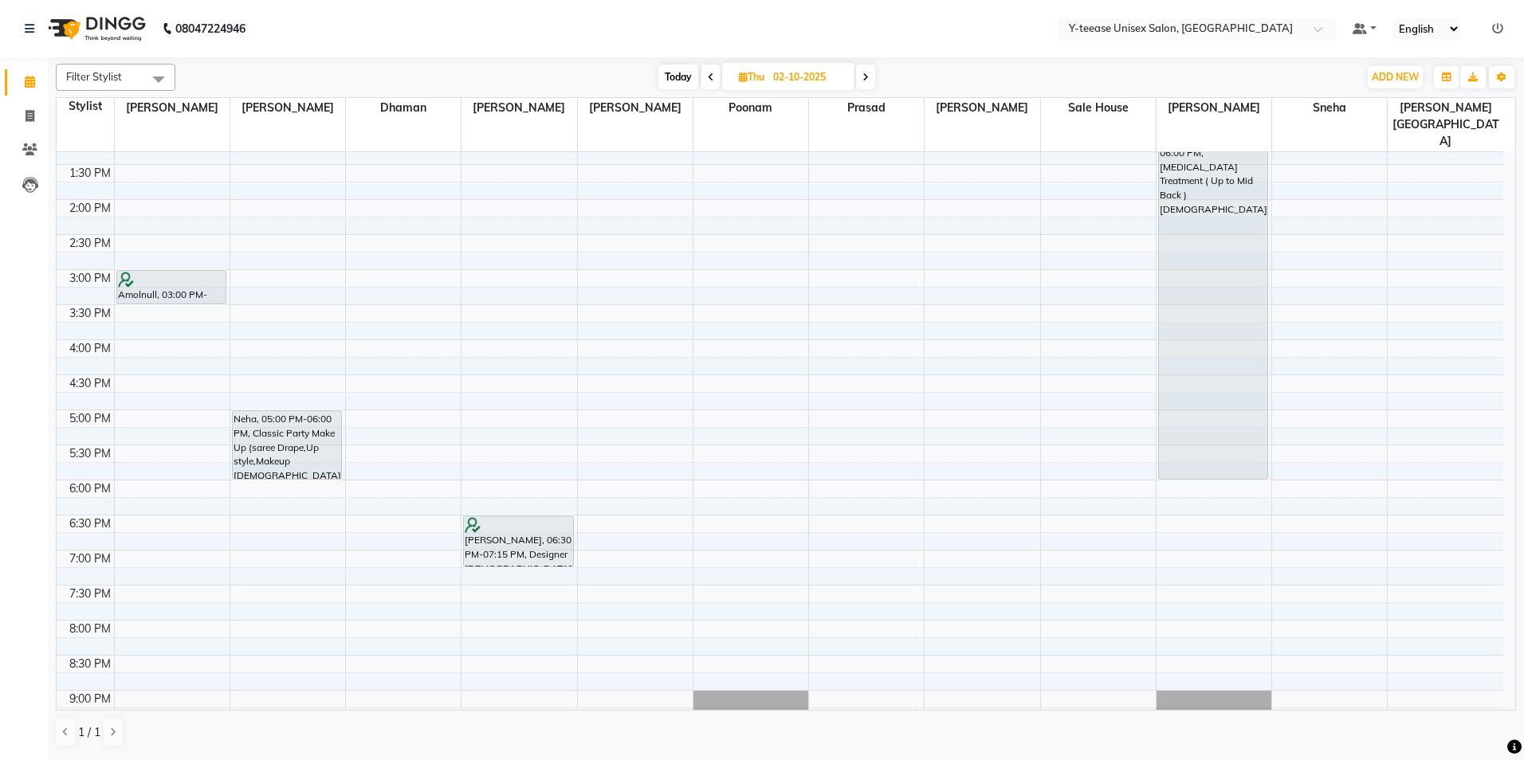
scroll to position [380, 0]
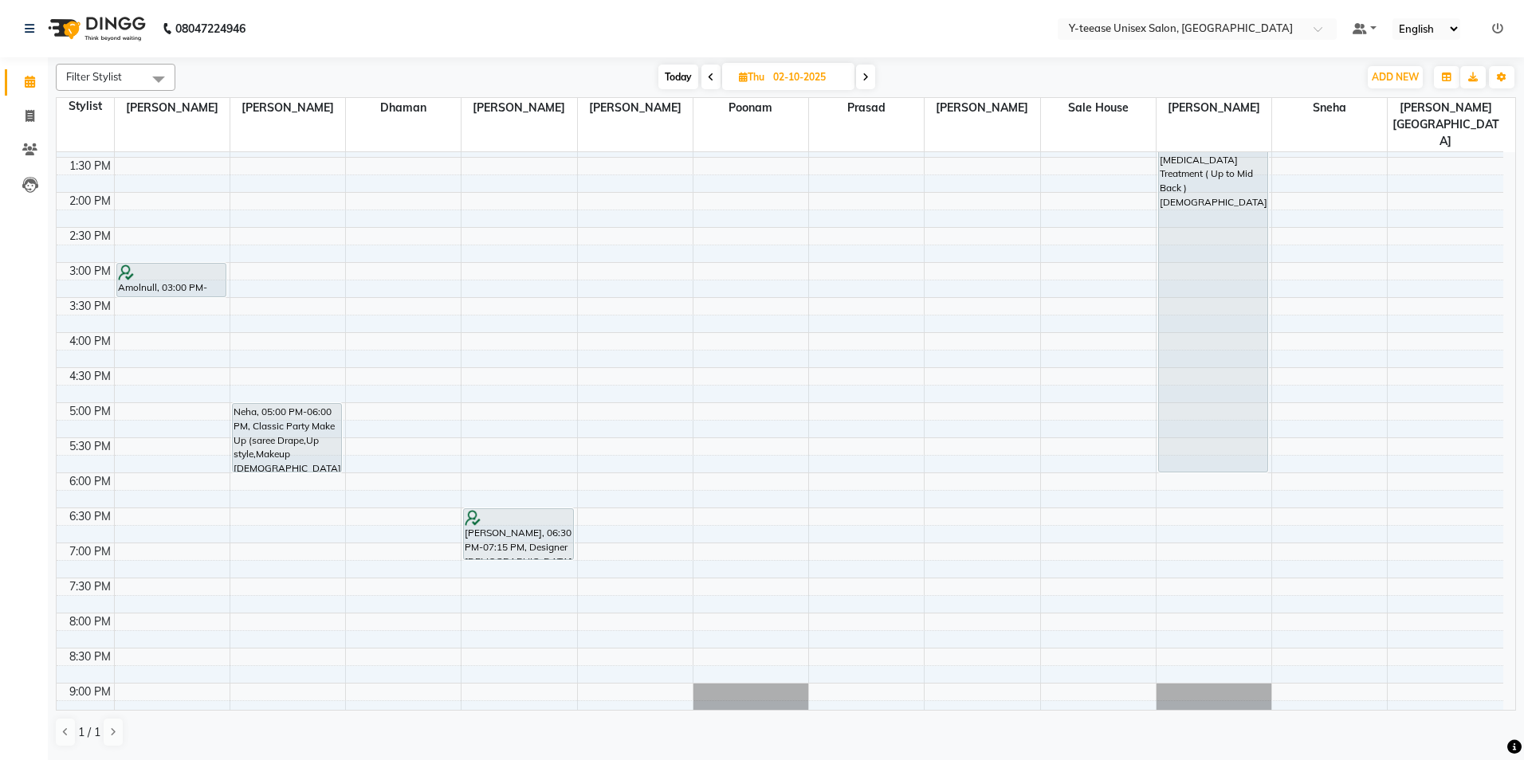
click at [675, 410] on div "8:00 AM 8:30 AM 9:00 AM 9:30 AM 10:00 AM 10:30 AM 11:00 AM 11:30 AM 12:00 PM 12…" at bounding box center [780, 297] width 1447 height 1051
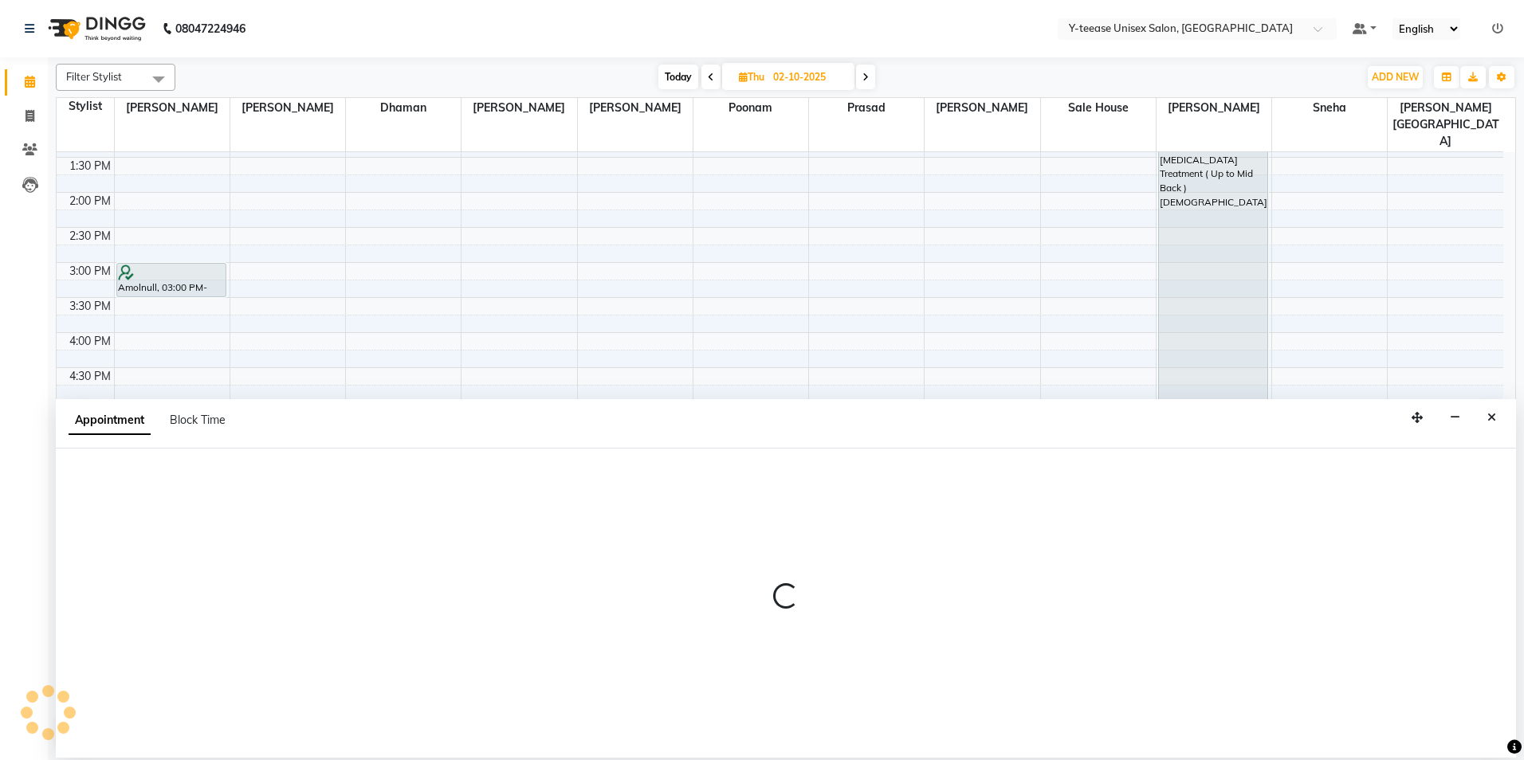
select select "73210"
select select "1050"
select select "tentative"
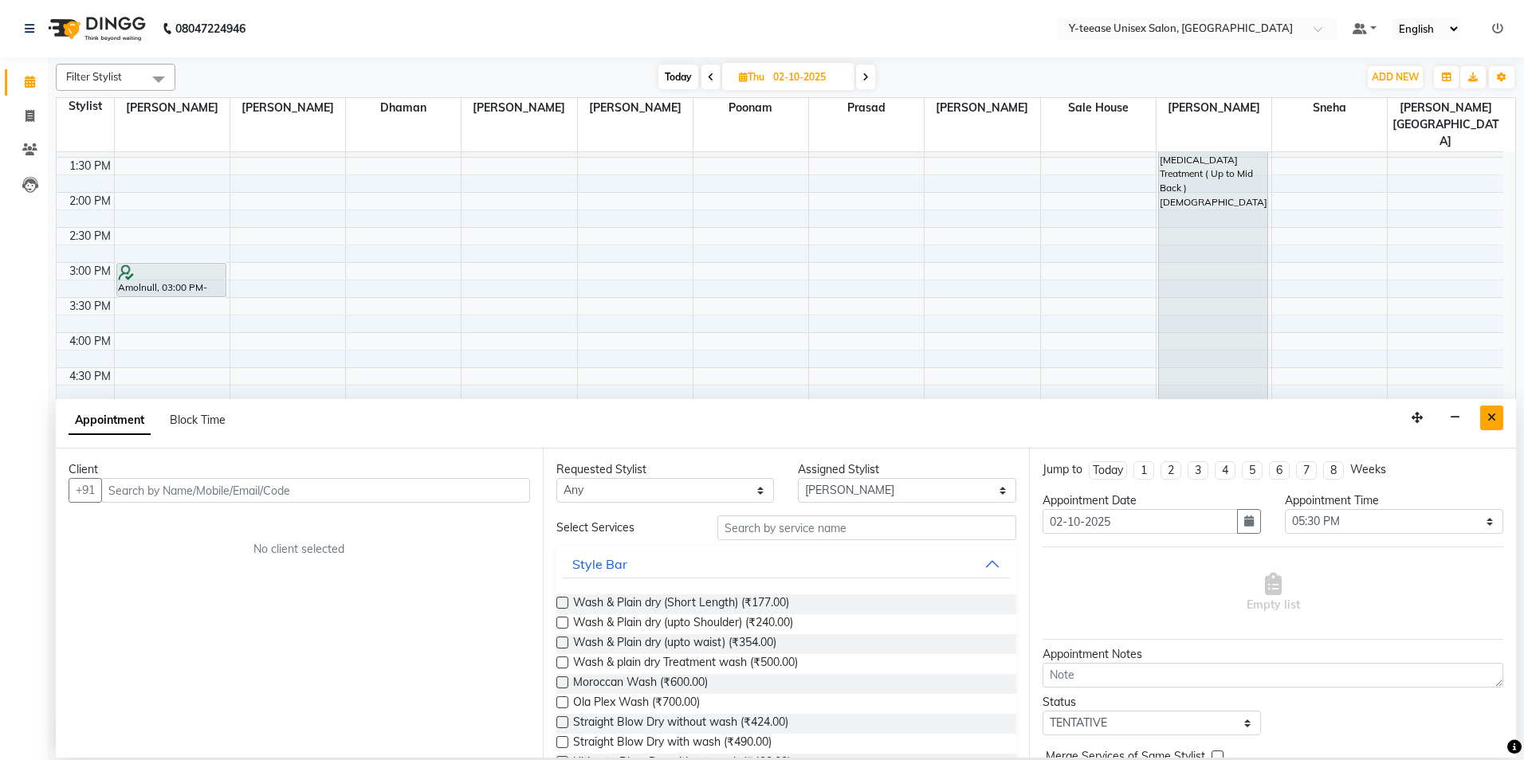
click at [1494, 423] on button "Close" at bounding box center [1491, 418] width 23 height 25
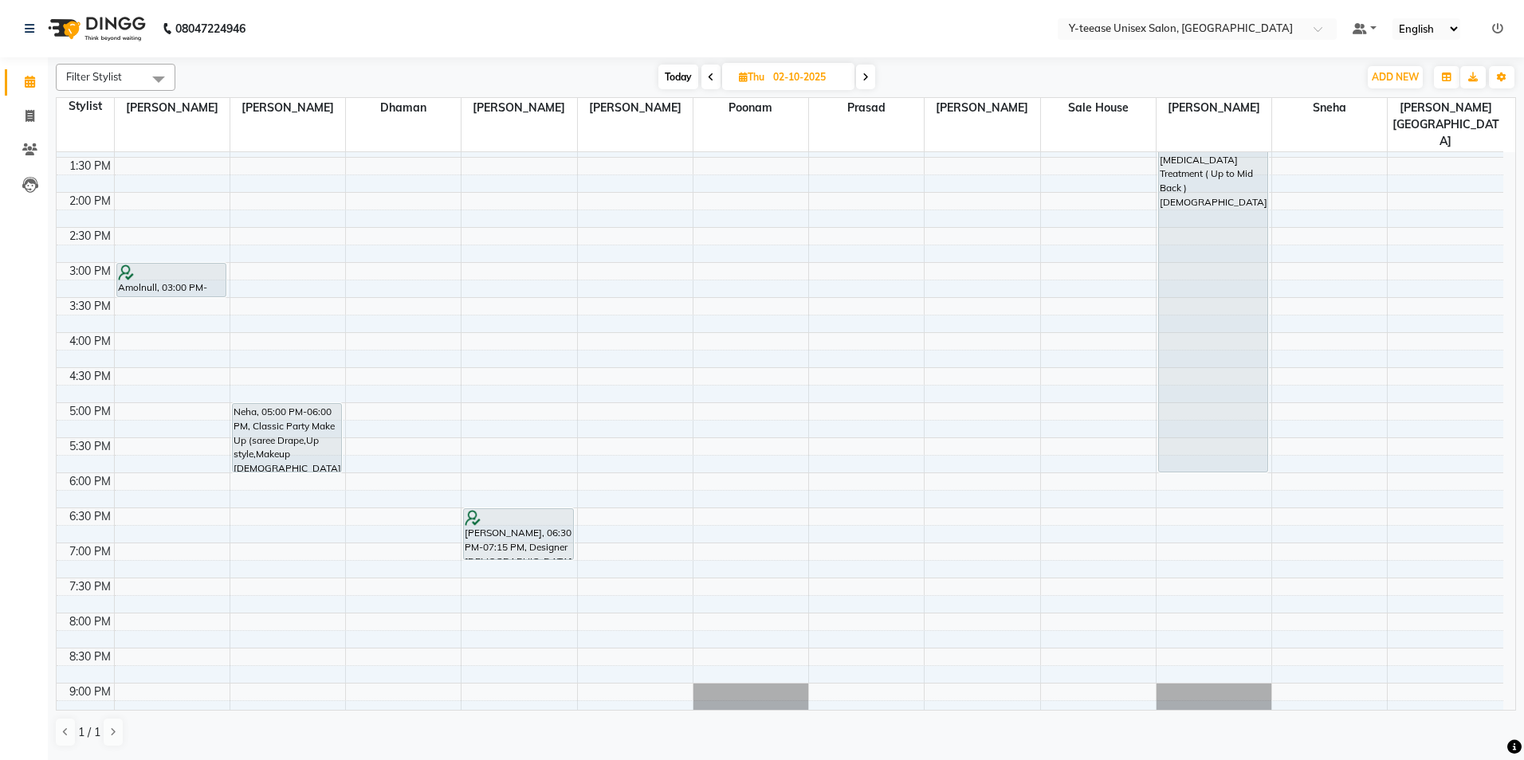
click at [678, 80] on span "Today" at bounding box center [678, 77] width 40 height 25
type input "01-10-2025"
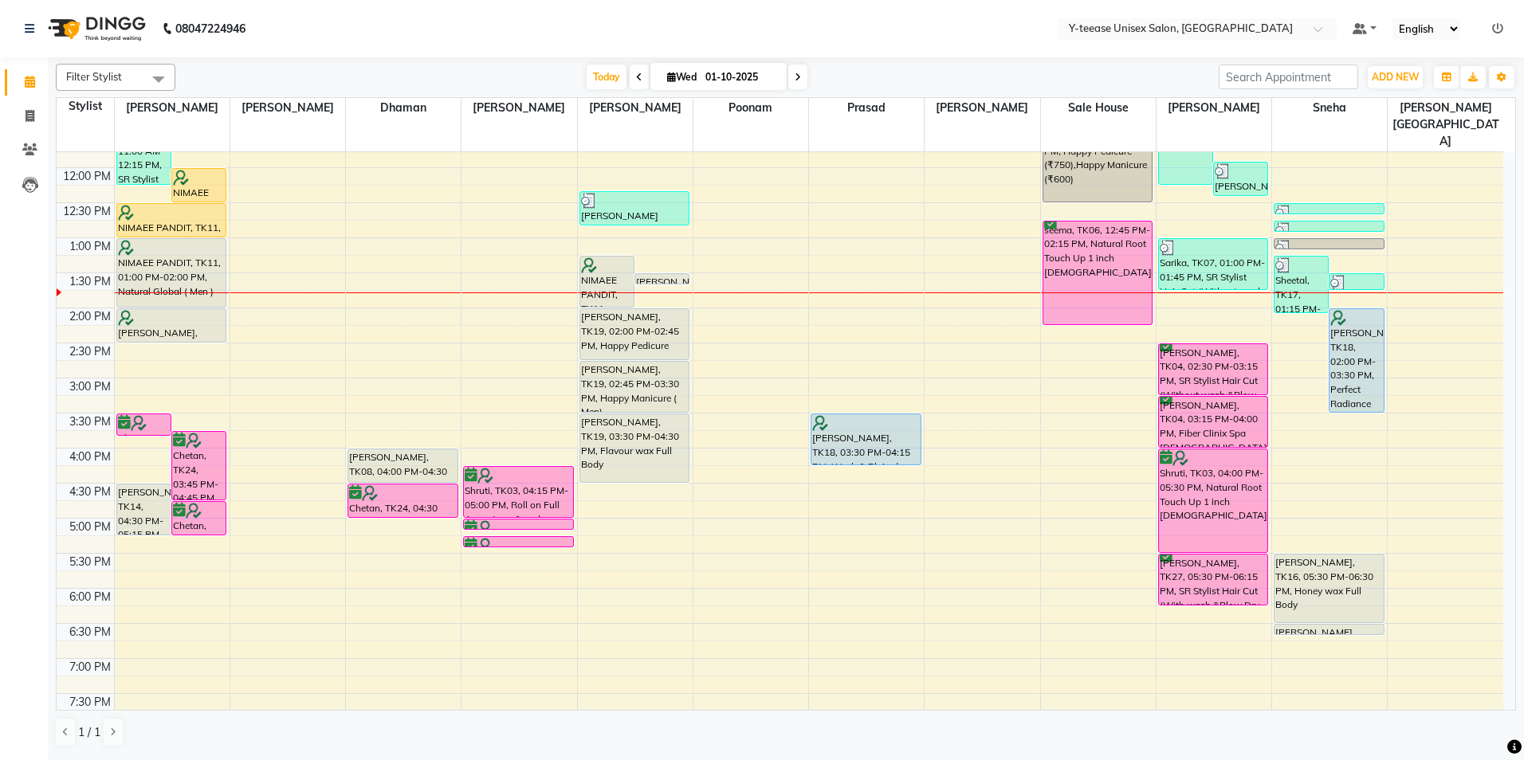
scroll to position [112, 0]
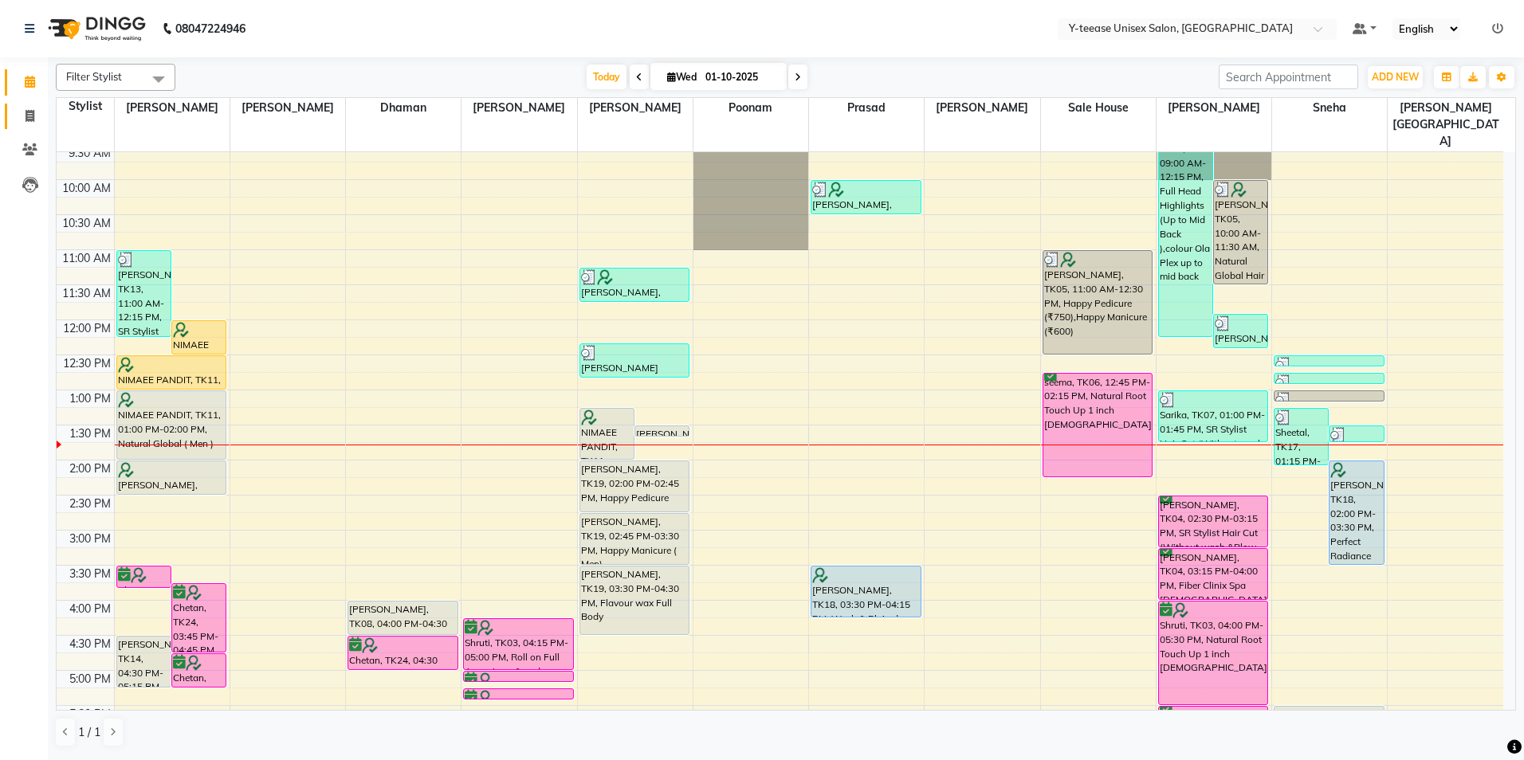
drag, startPoint x: 9, startPoint y: 120, endPoint x: 18, endPoint y: 123, distance: 9.1
click at [10, 120] on link "Invoice" at bounding box center [24, 117] width 38 height 26
select select "service"
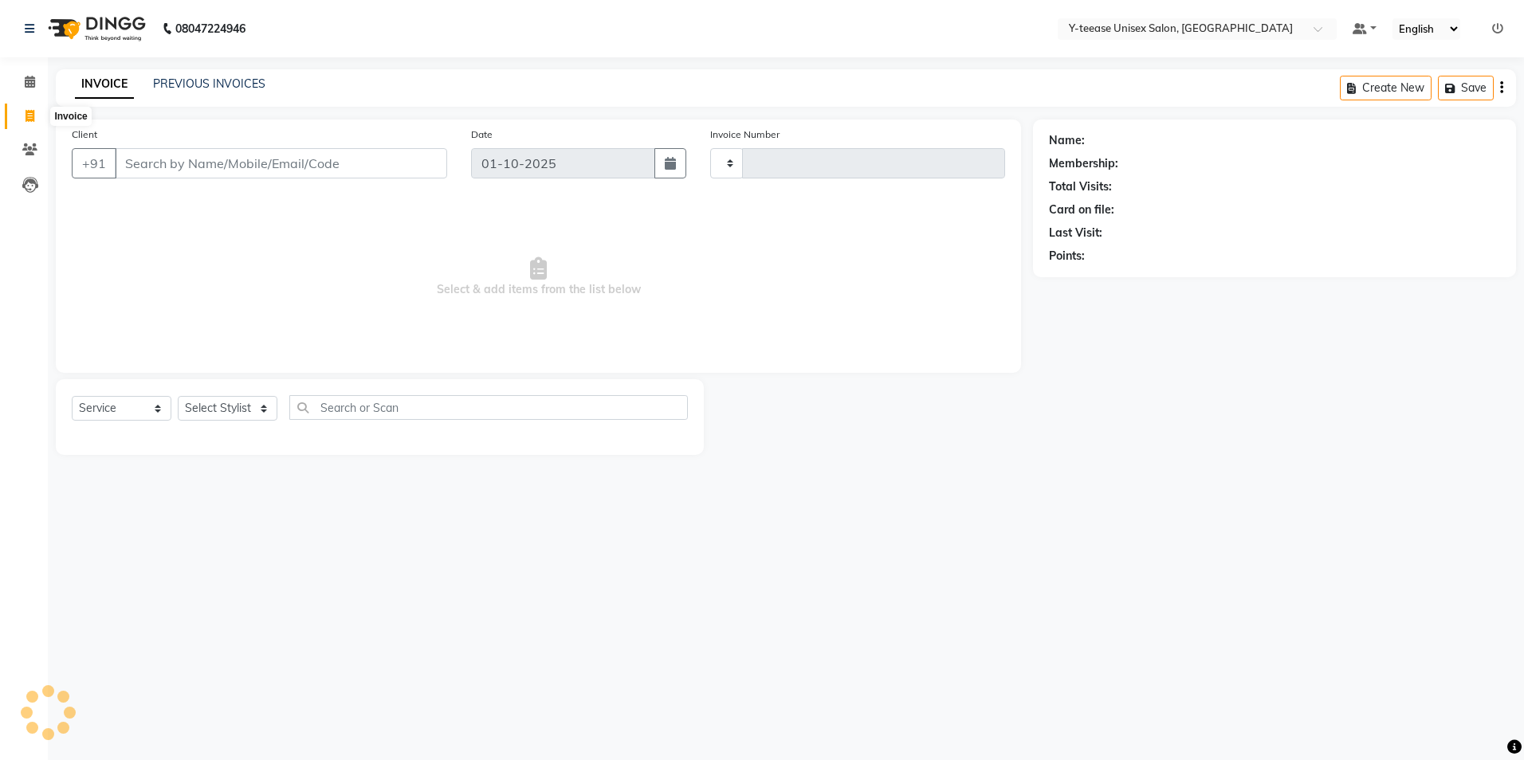
type input "8284"
select select "4"
click at [159, 149] on input "Client" at bounding box center [281, 163] width 332 height 30
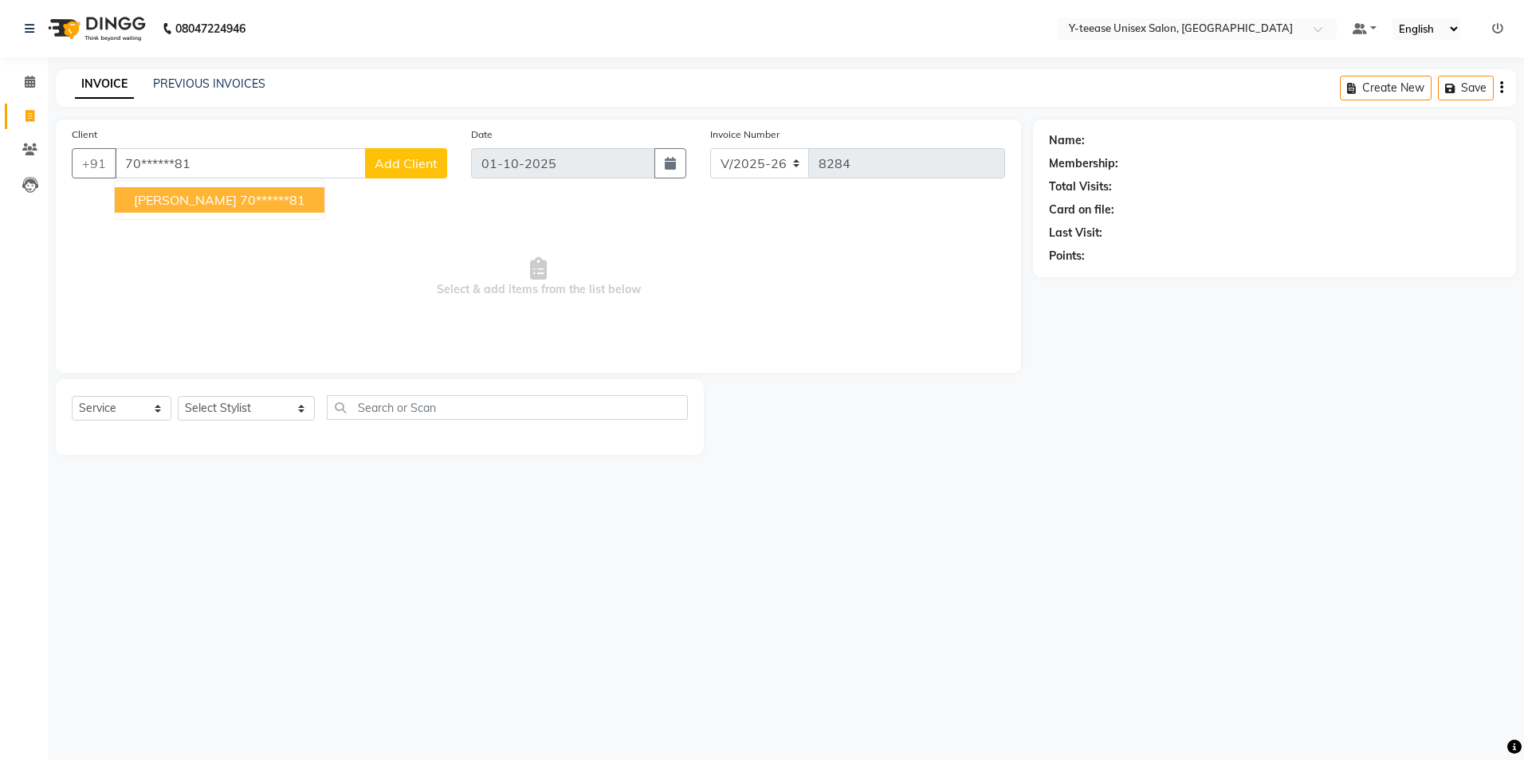
type input "70******81"
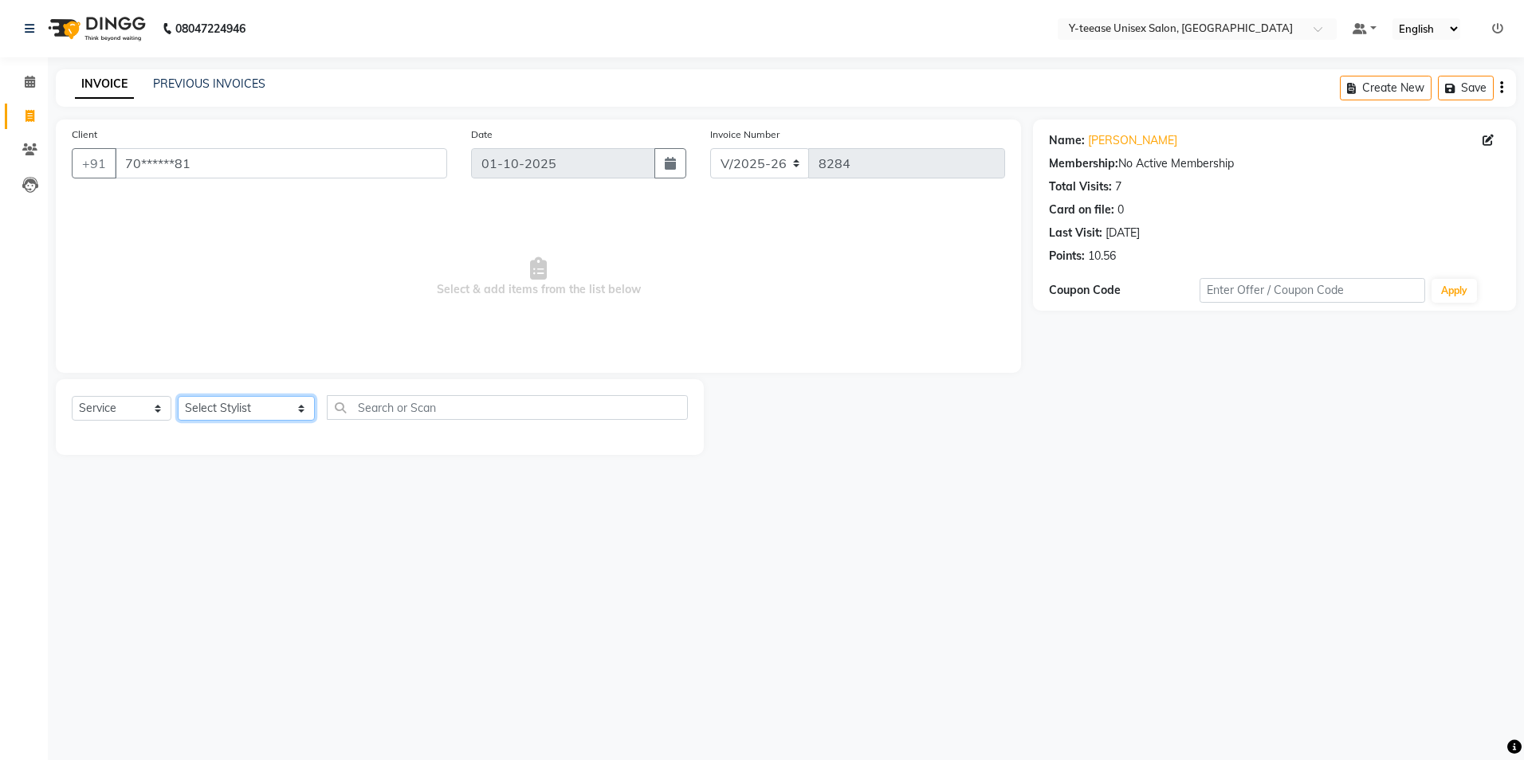
click at [213, 414] on select "Select Stylist [PERSON_NAME] [PERSON_NAME] nagar Manager Mosin [PERSON_NAME] [P…" at bounding box center [246, 408] width 137 height 25
select select "73210"
click at [178, 396] on select "Select Stylist [PERSON_NAME] [PERSON_NAME] nagar Manager Mosin [PERSON_NAME] [P…" at bounding box center [246, 408] width 137 height 25
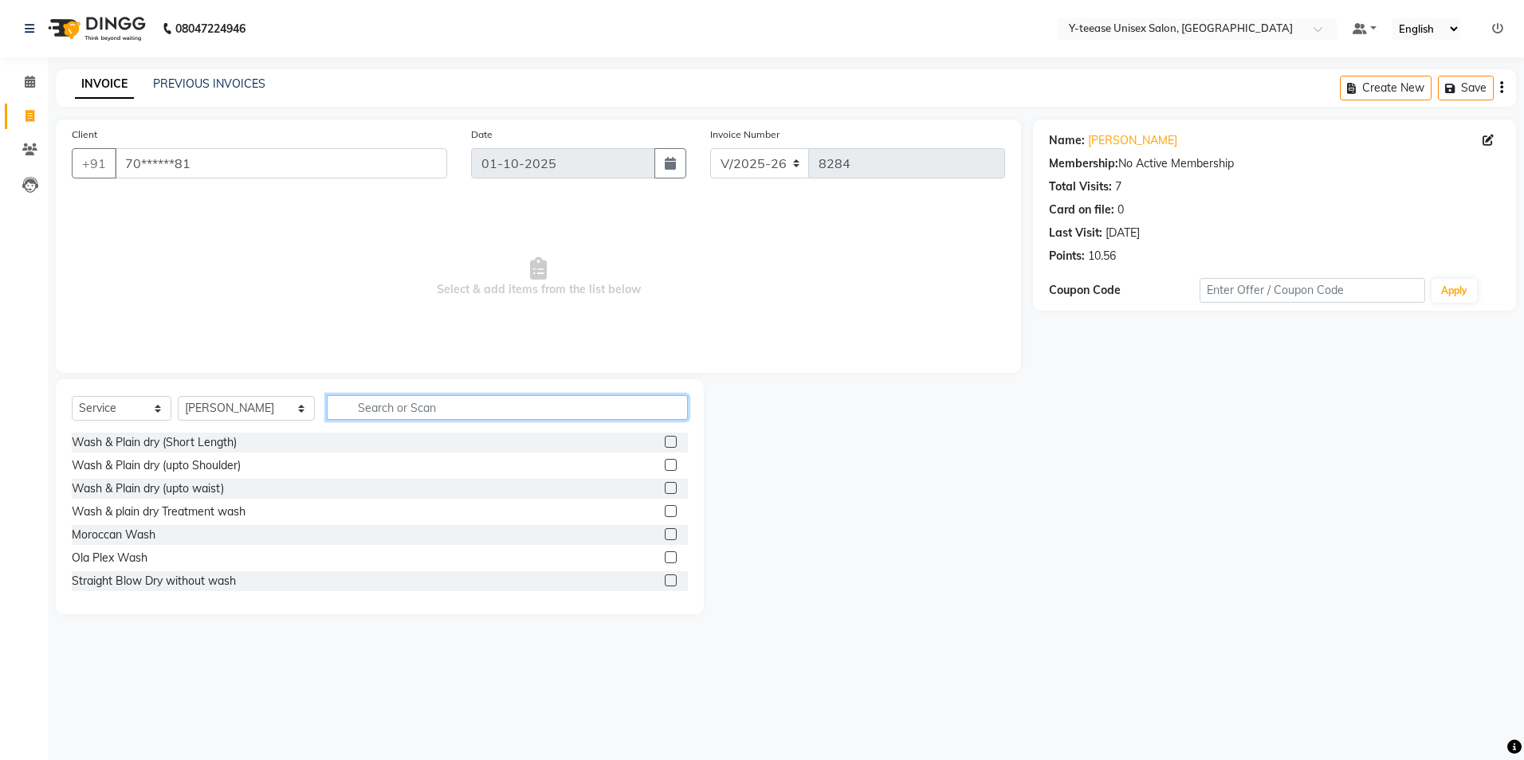
click at [358, 402] on input "text" at bounding box center [507, 407] width 361 height 25
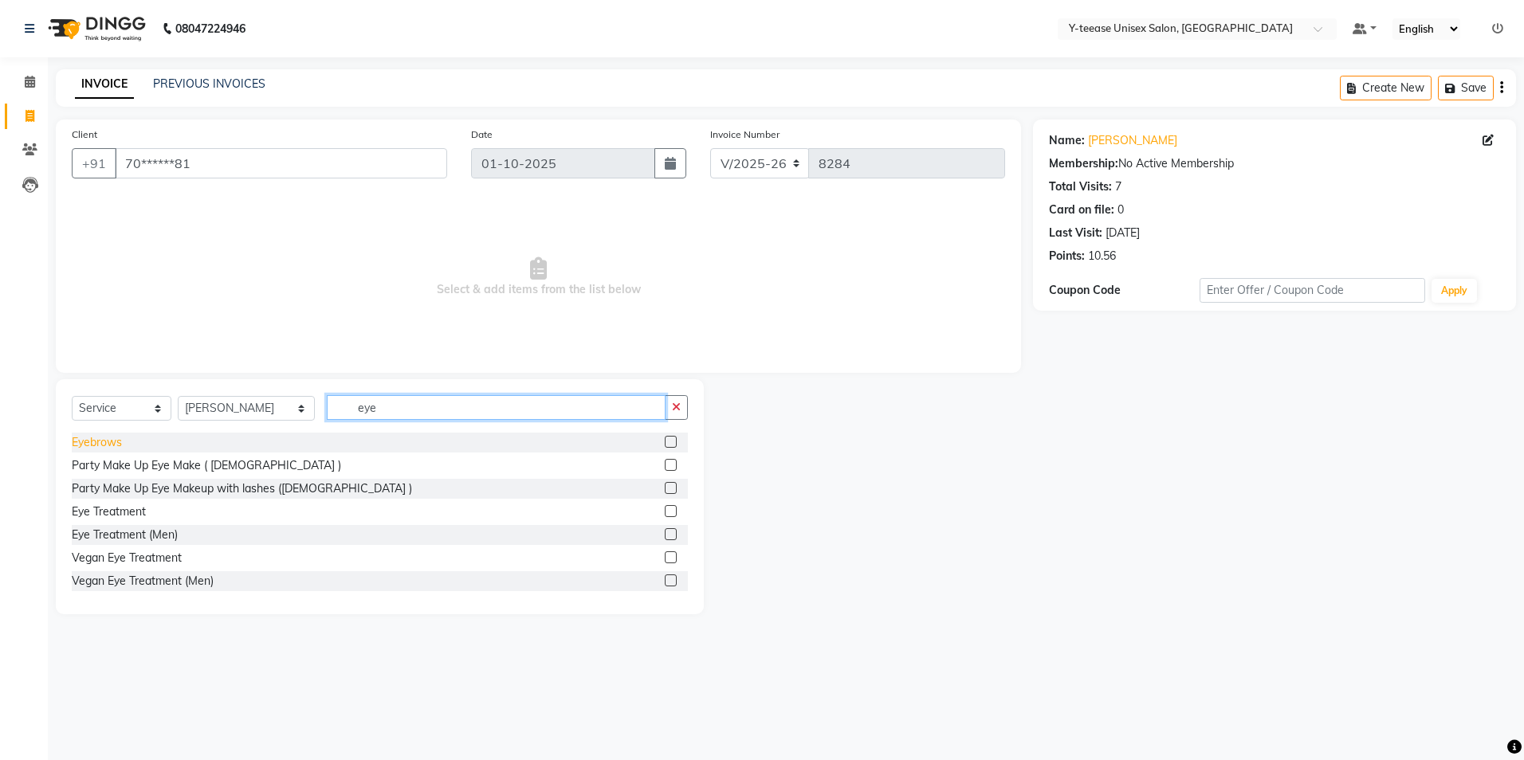
type input "eye"
click at [103, 441] on div "Eyebrows" at bounding box center [97, 442] width 50 height 17
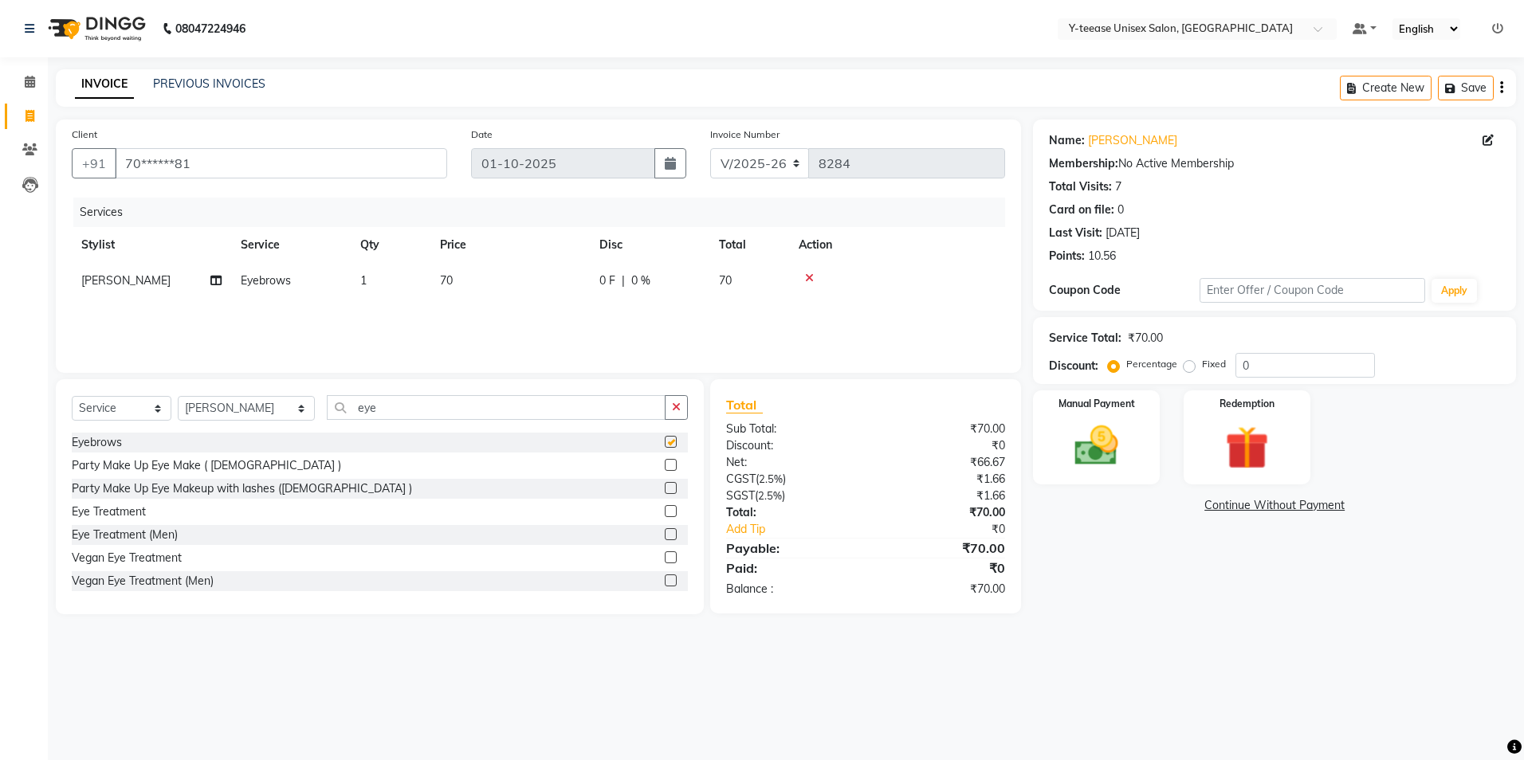
checkbox input "false"
click at [355, 410] on input "eye" at bounding box center [496, 407] width 339 height 25
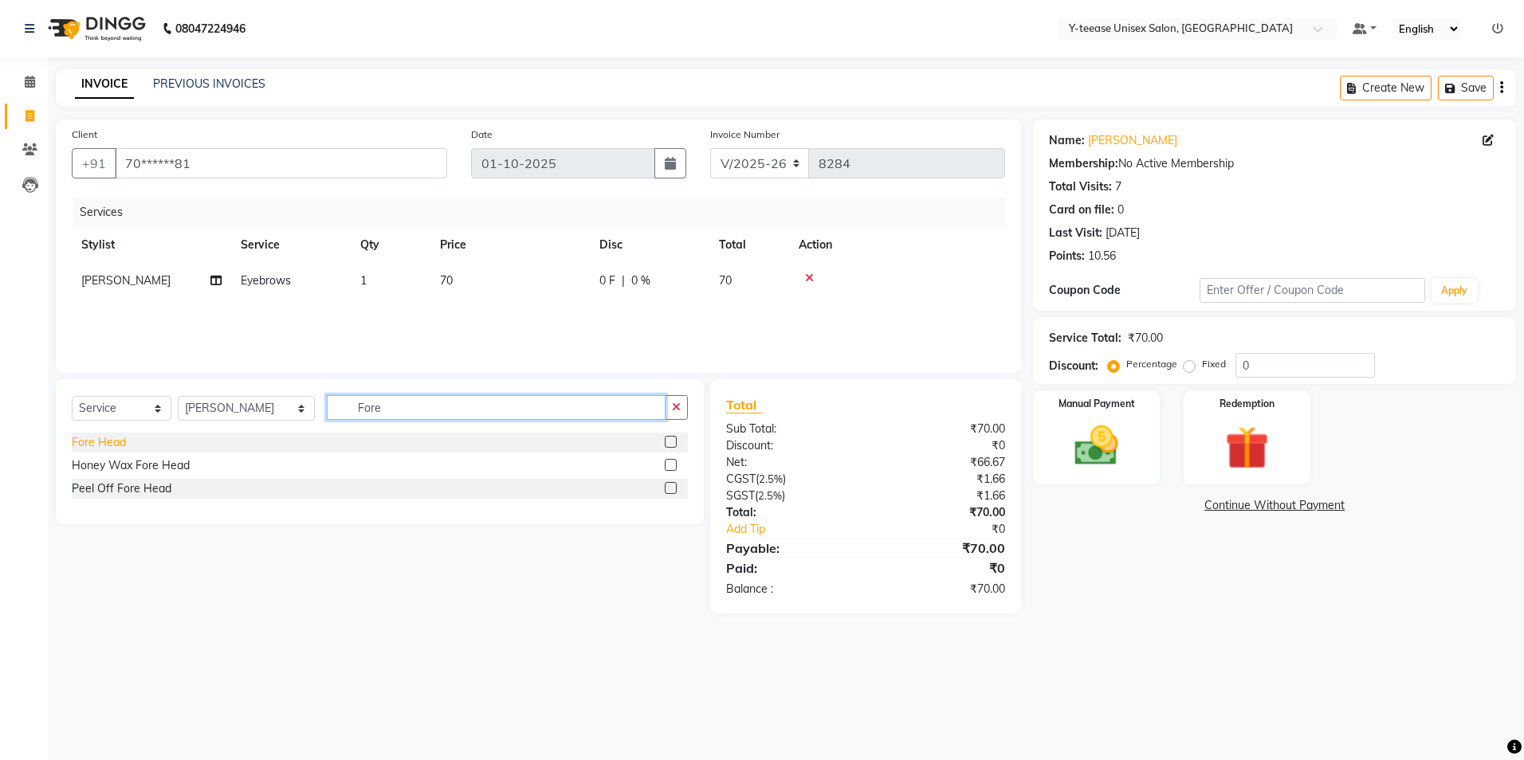
type input "Fore"
click at [104, 443] on div "Fore Head" at bounding box center [99, 442] width 54 height 17
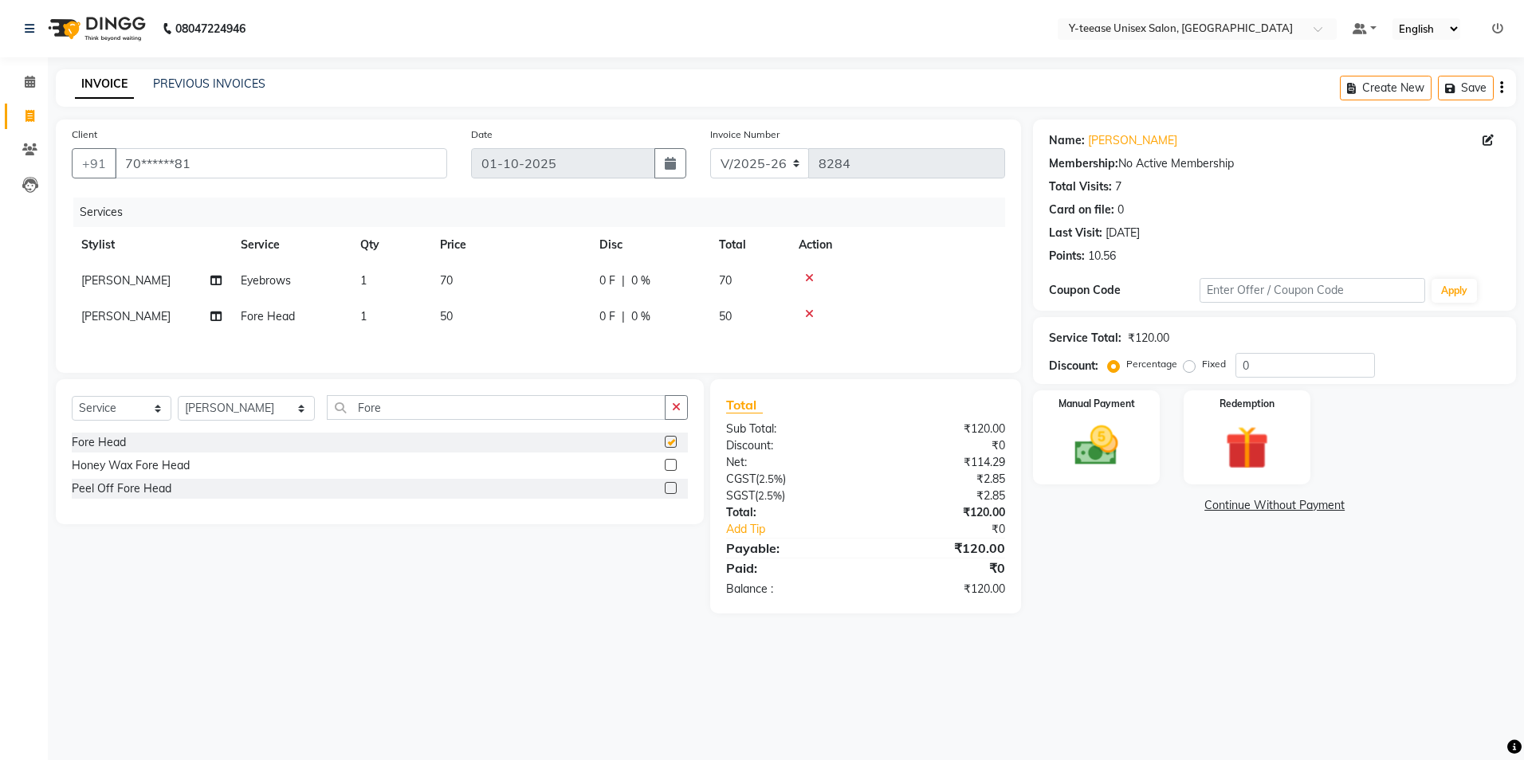
checkbox input "false"
click at [1312, 634] on main "INVOICE PREVIOUS INVOICES Create New Save Client +91 70******81 Date [DATE] Inv…" at bounding box center [786, 353] width 1476 height 568
click at [1098, 443] on img at bounding box center [1096, 446] width 74 height 53
click at [1265, 501] on span "GPay" at bounding box center [1257, 506] width 33 height 18
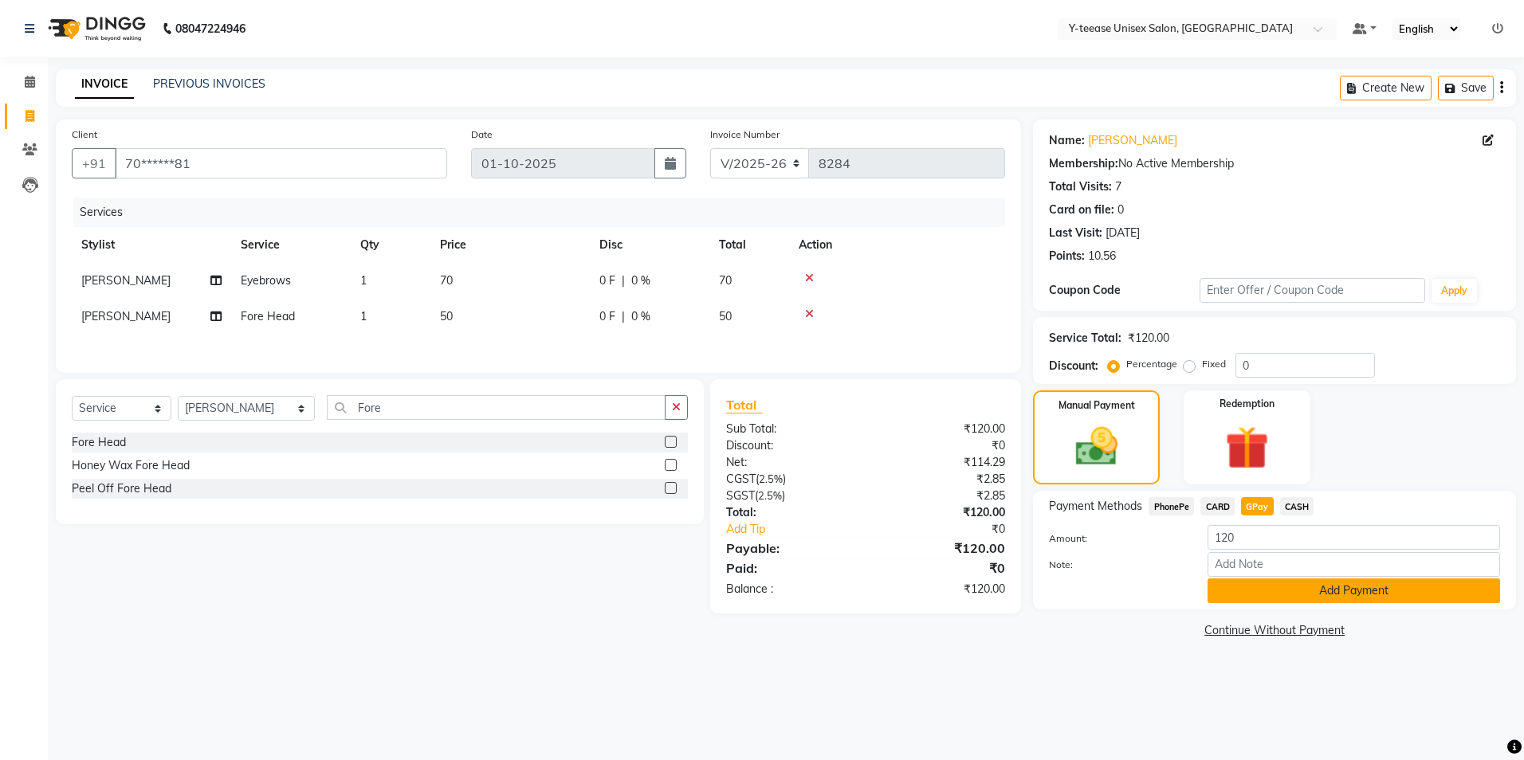
click at [1282, 588] on button "Add Payment" at bounding box center [1354, 591] width 293 height 25
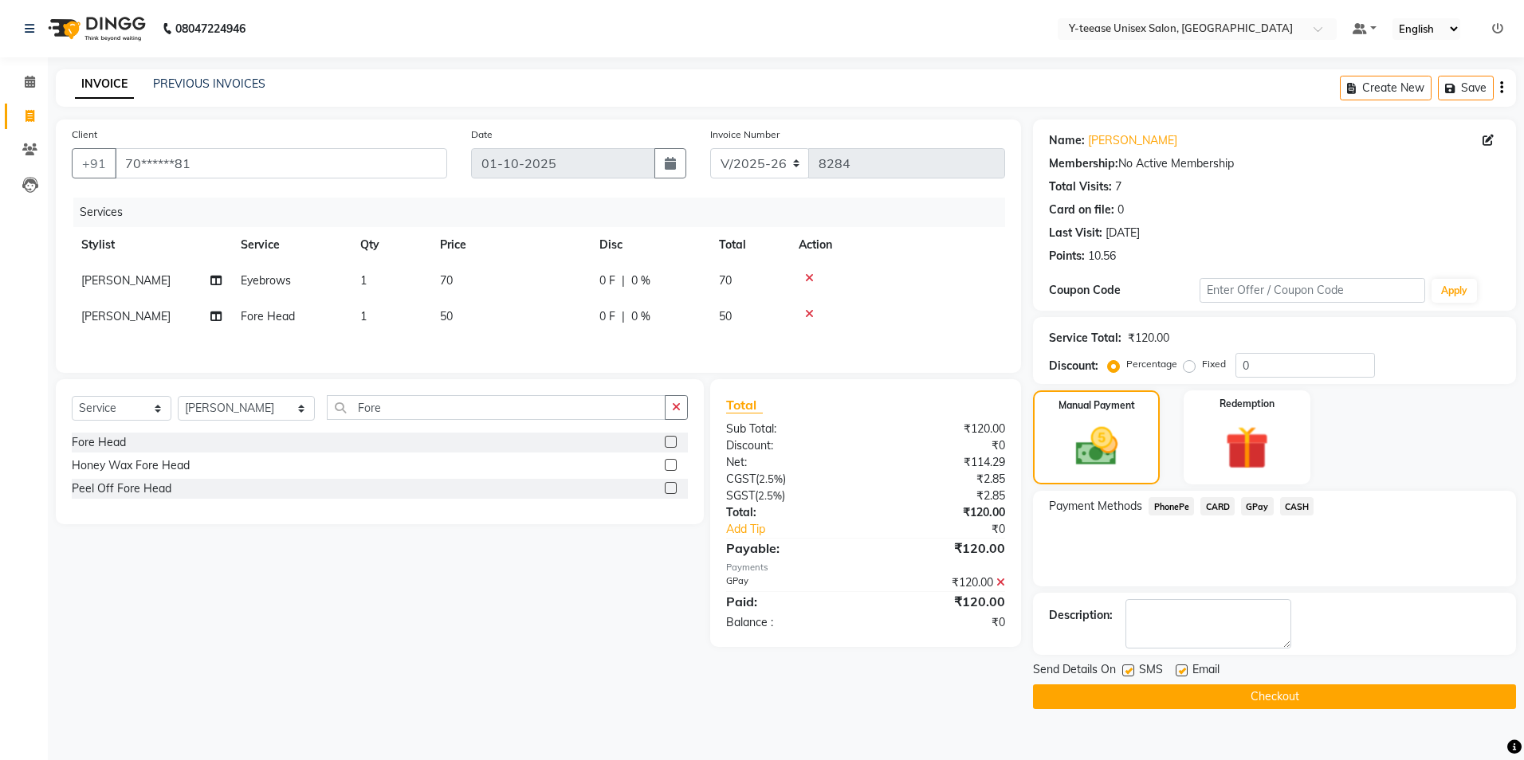
click at [1230, 680] on div "Email" at bounding box center [1204, 672] width 57 height 20
click at [1224, 686] on div "Send Details On SMS Email Checkout" at bounding box center [1274, 686] width 483 height 48
click at [1290, 692] on button "Checkout" at bounding box center [1274, 697] width 483 height 25
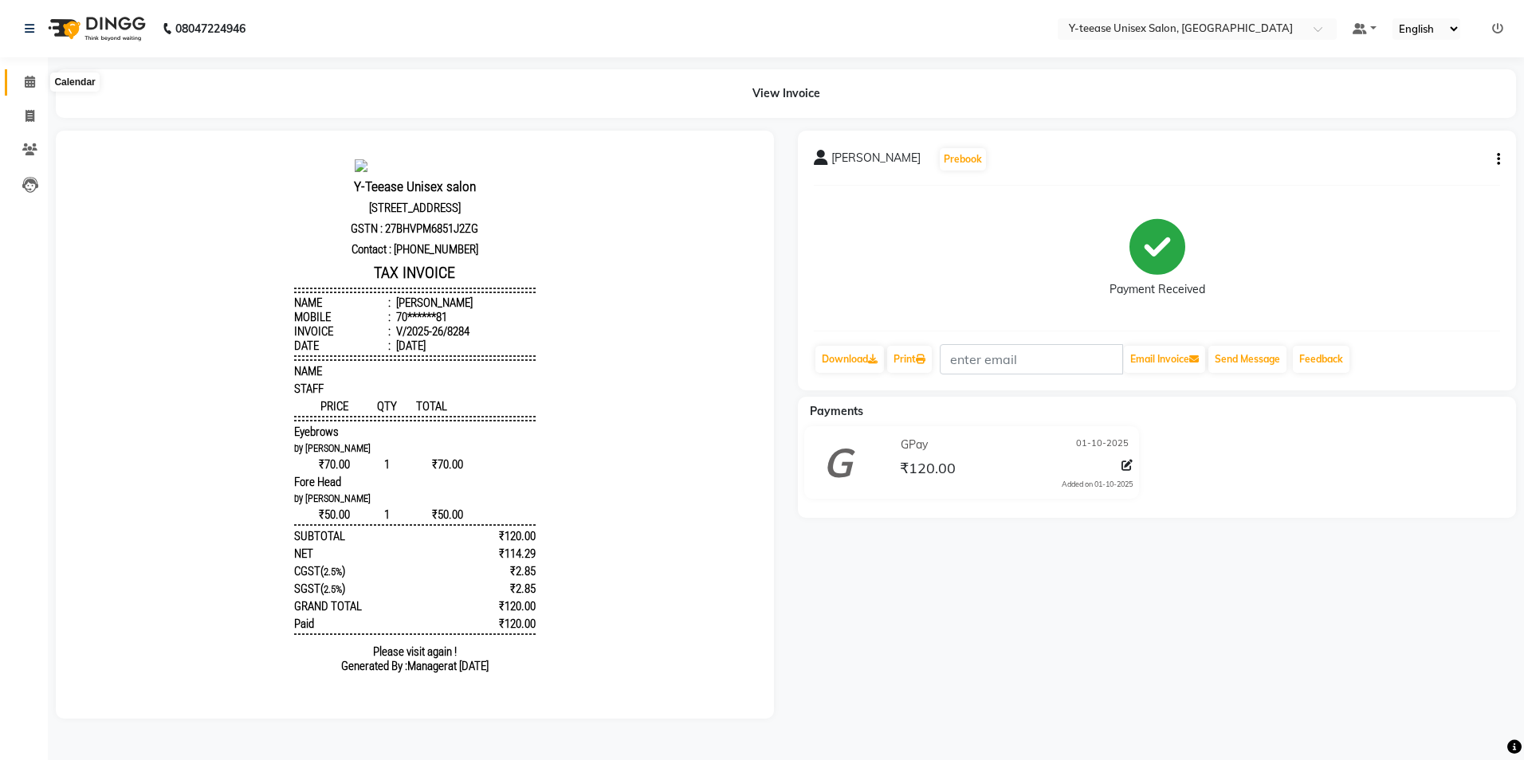
click at [26, 77] on icon at bounding box center [30, 82] width 10 height 12
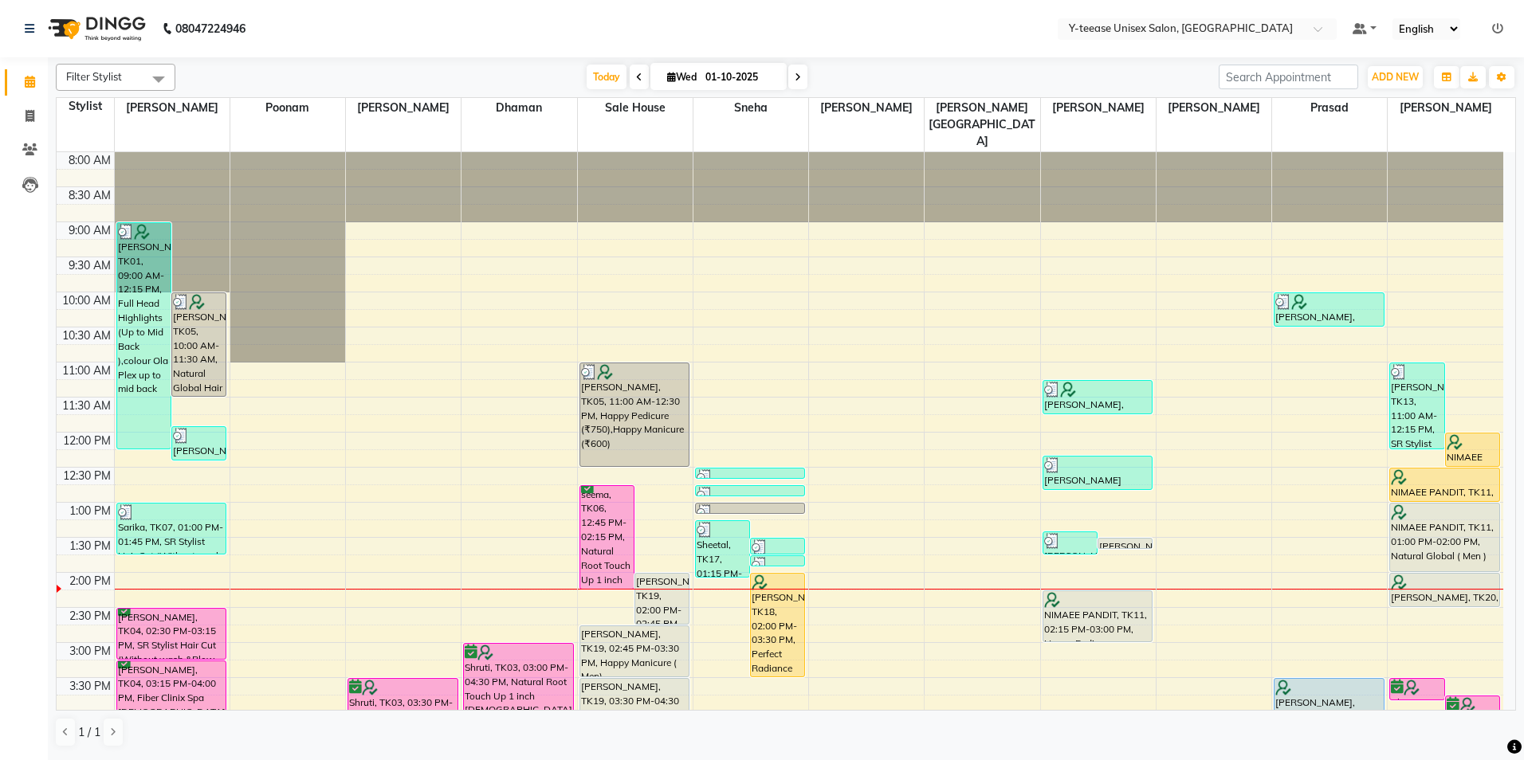
click at [439, 39] on nav "08047224946 Select Location × Y-teease Unisex Salon, Amanora Default Panel My P…" at bounding box center [762, 28] width 1524 height 57
click at [604, 81] on span "Today" at bounding box center [607, 77] width 40 height 25
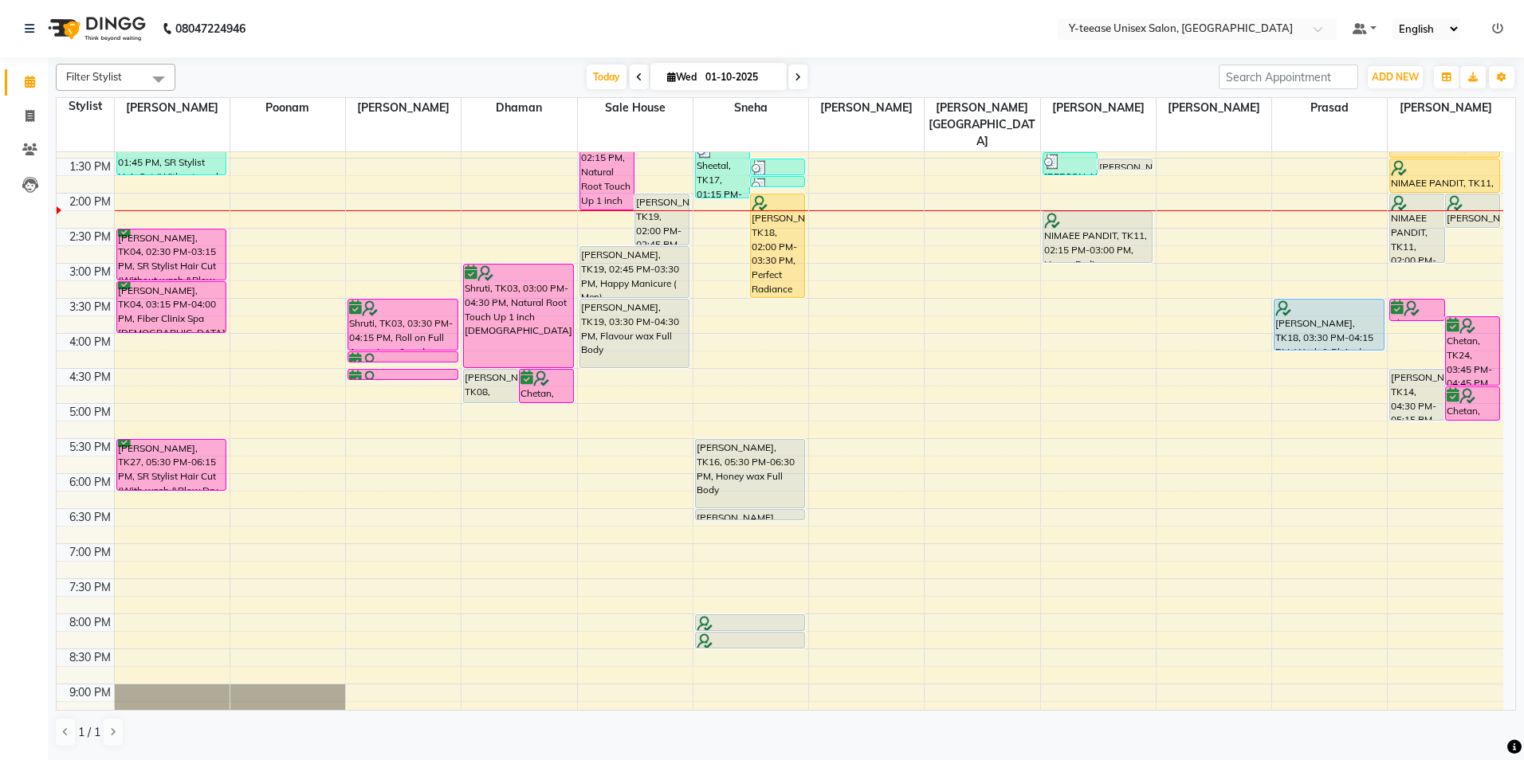
scroll to position [342, 0]
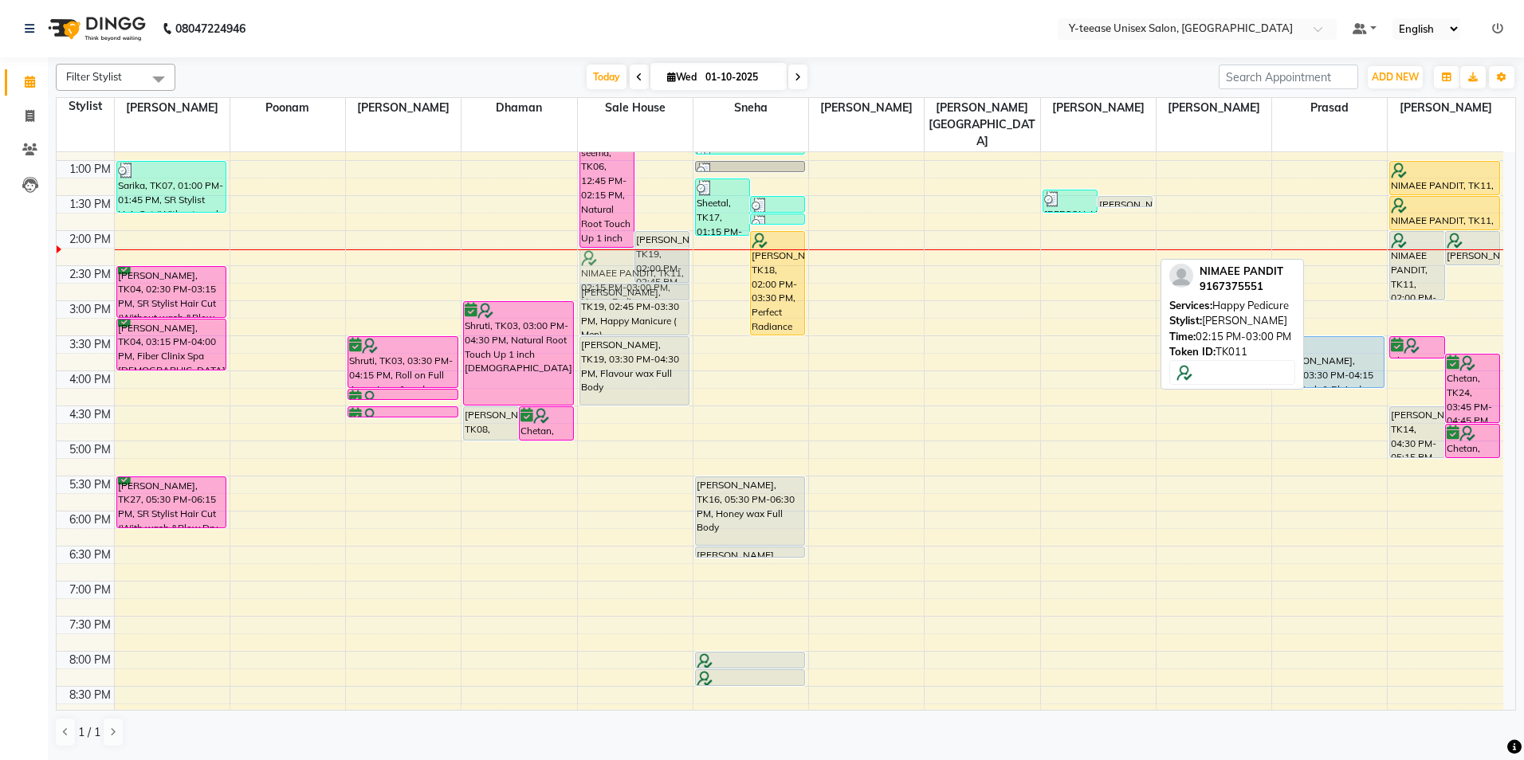
drag, startPoint x: 1098, startPoint y: 245, endPoint x: 689, endPoint y: 249, distance: 408.1
click at [667, 241] on tr "[PERSON_NAME], TK01, 09:00 AM-12:15 PM, Full Head Highlights (Up to Mid Back ),…" at bounding box center [780, 335] width 1447 height 1051
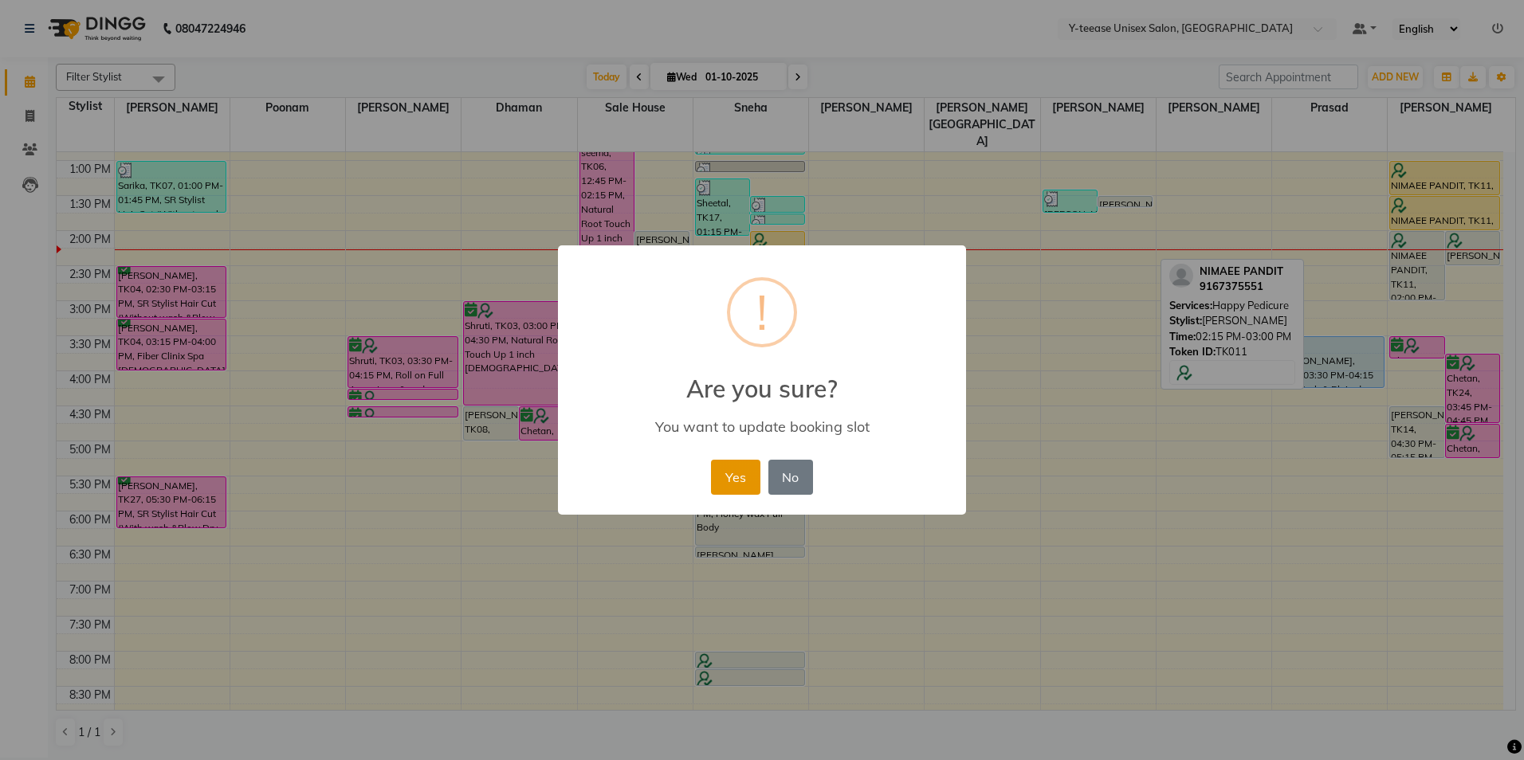
click at [737, 478] on button "Yes" at bounding box center [735, 477] width 49 height 35
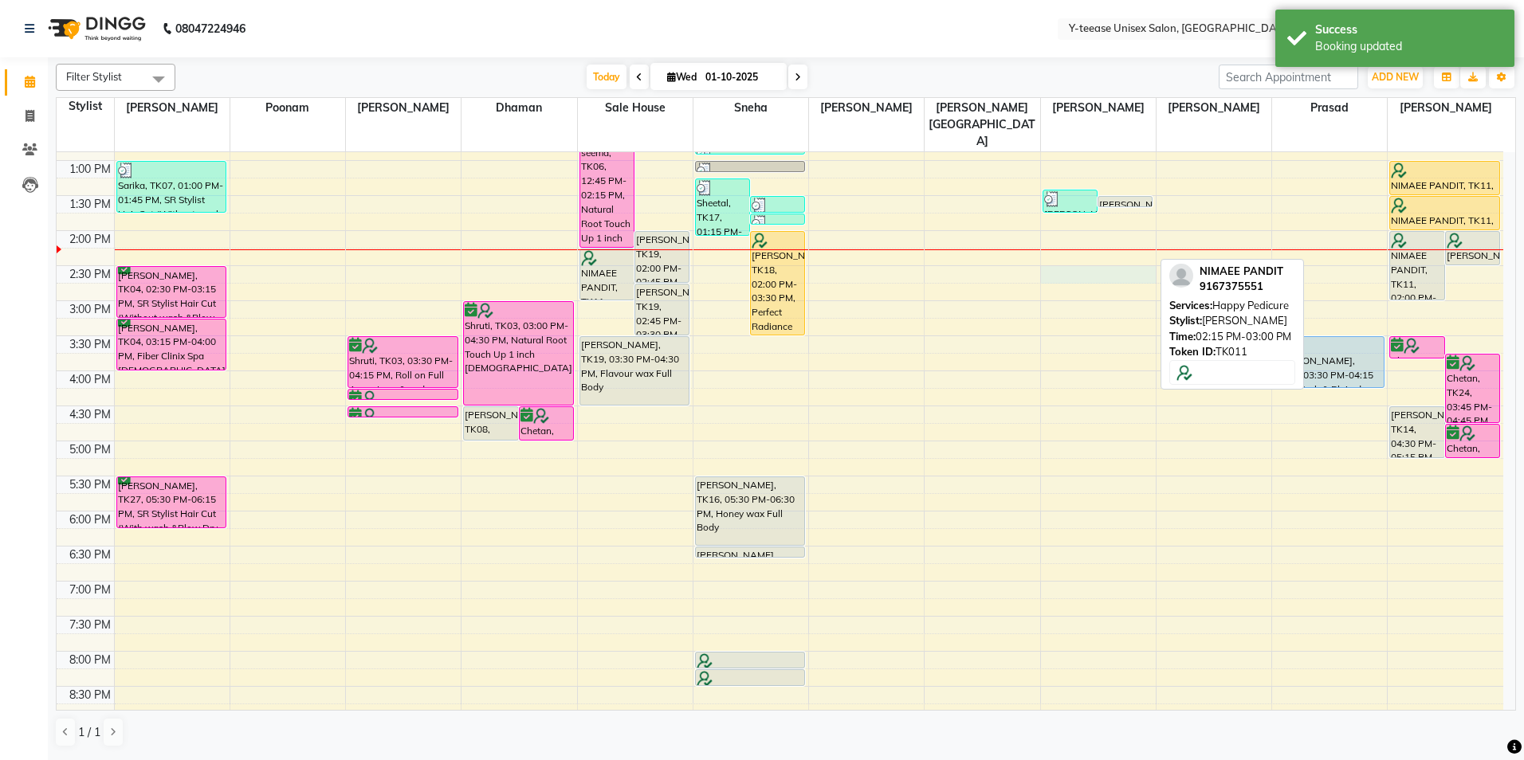
click at [1108, 234] on div "8:00 AM 8:30 AM 9:00 AM 9:30 AM 10:00 AM 10:30 AM 11:00 AM 11:30 AM 12:00 PM 12…" at bounding box center [780, 335] width 1447 height 1051
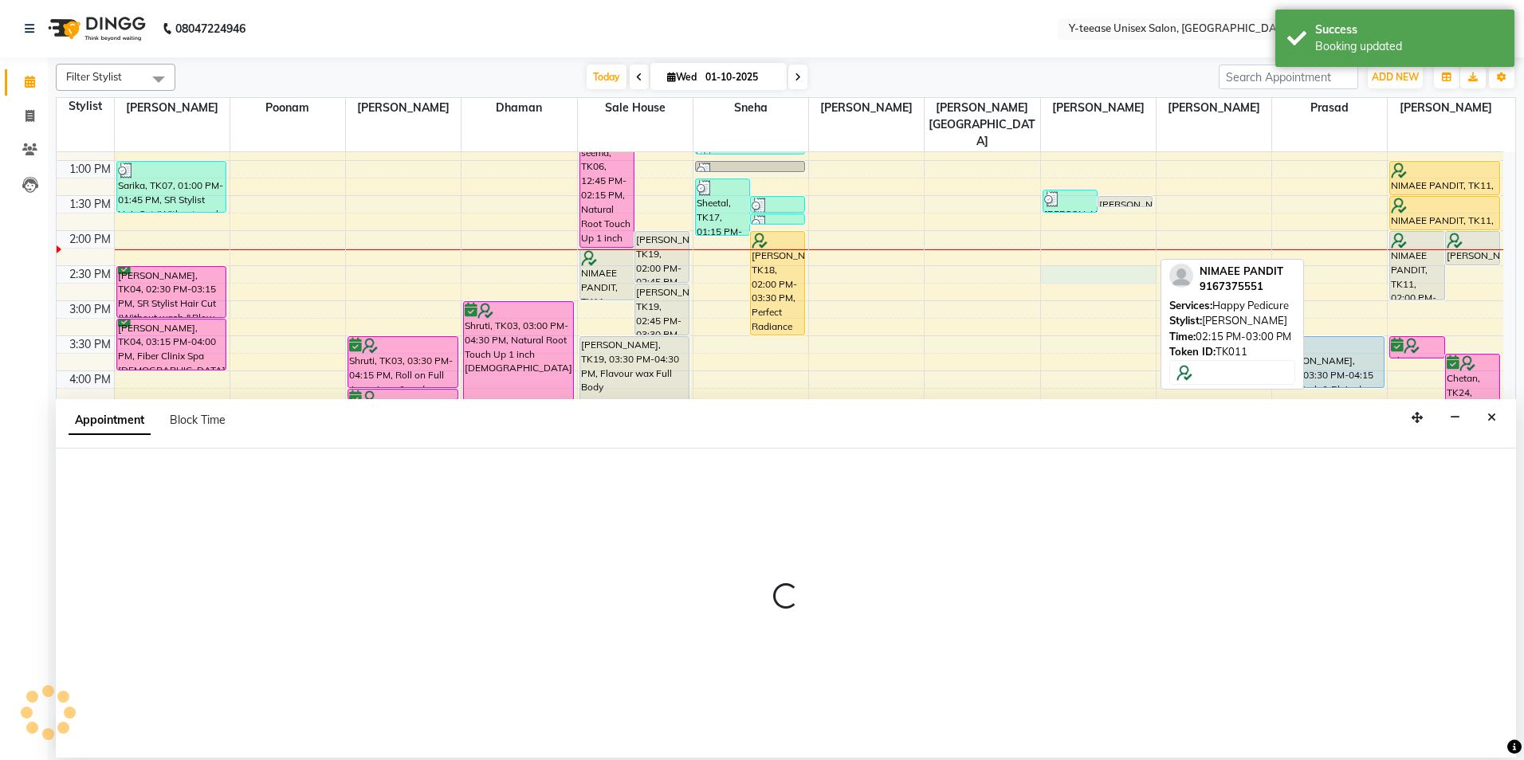
select select "73210"
select select "tentative"
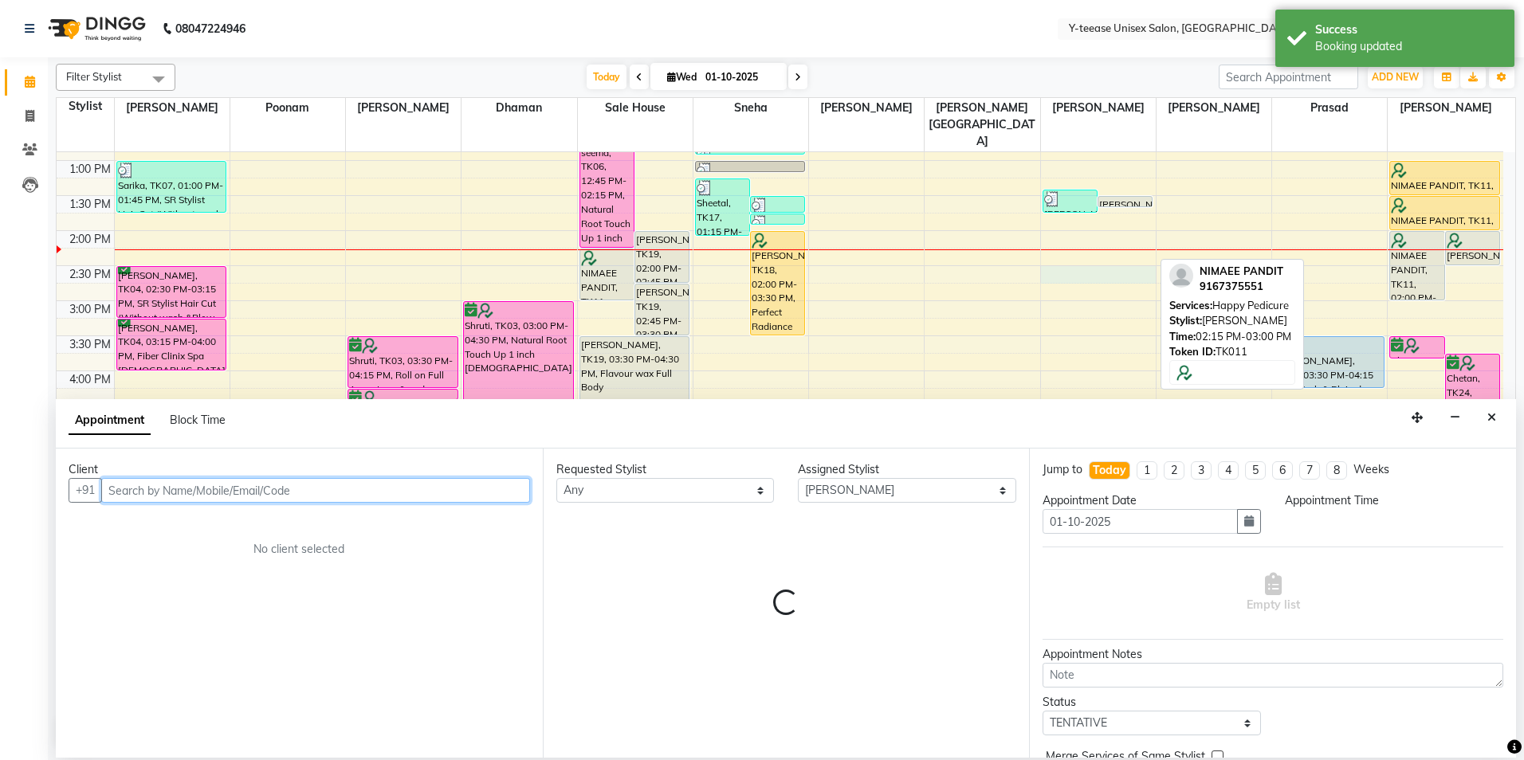
select select "870"
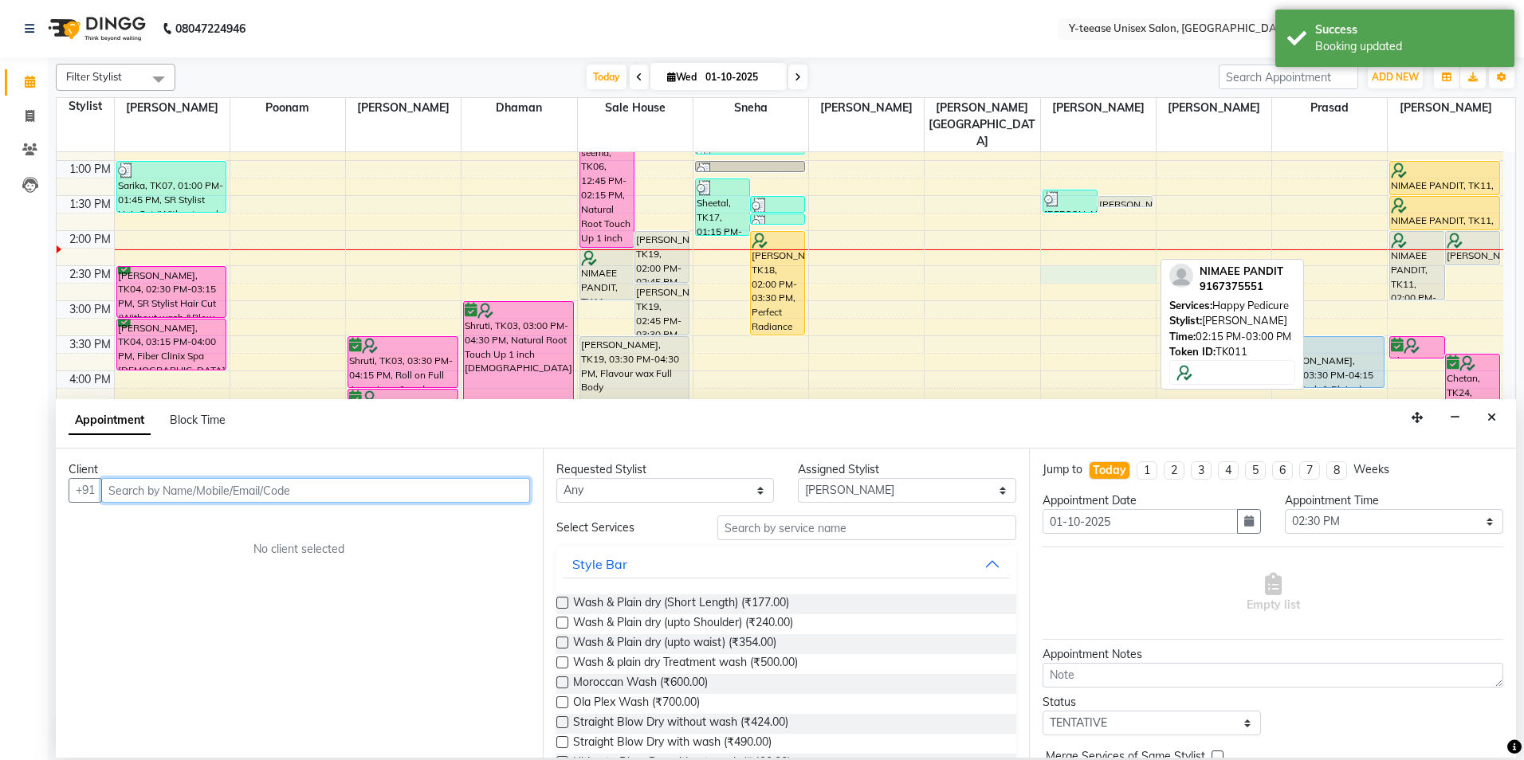
click at [285, 489] on input "text" at bounding box center [315, 490] width 429 height 25
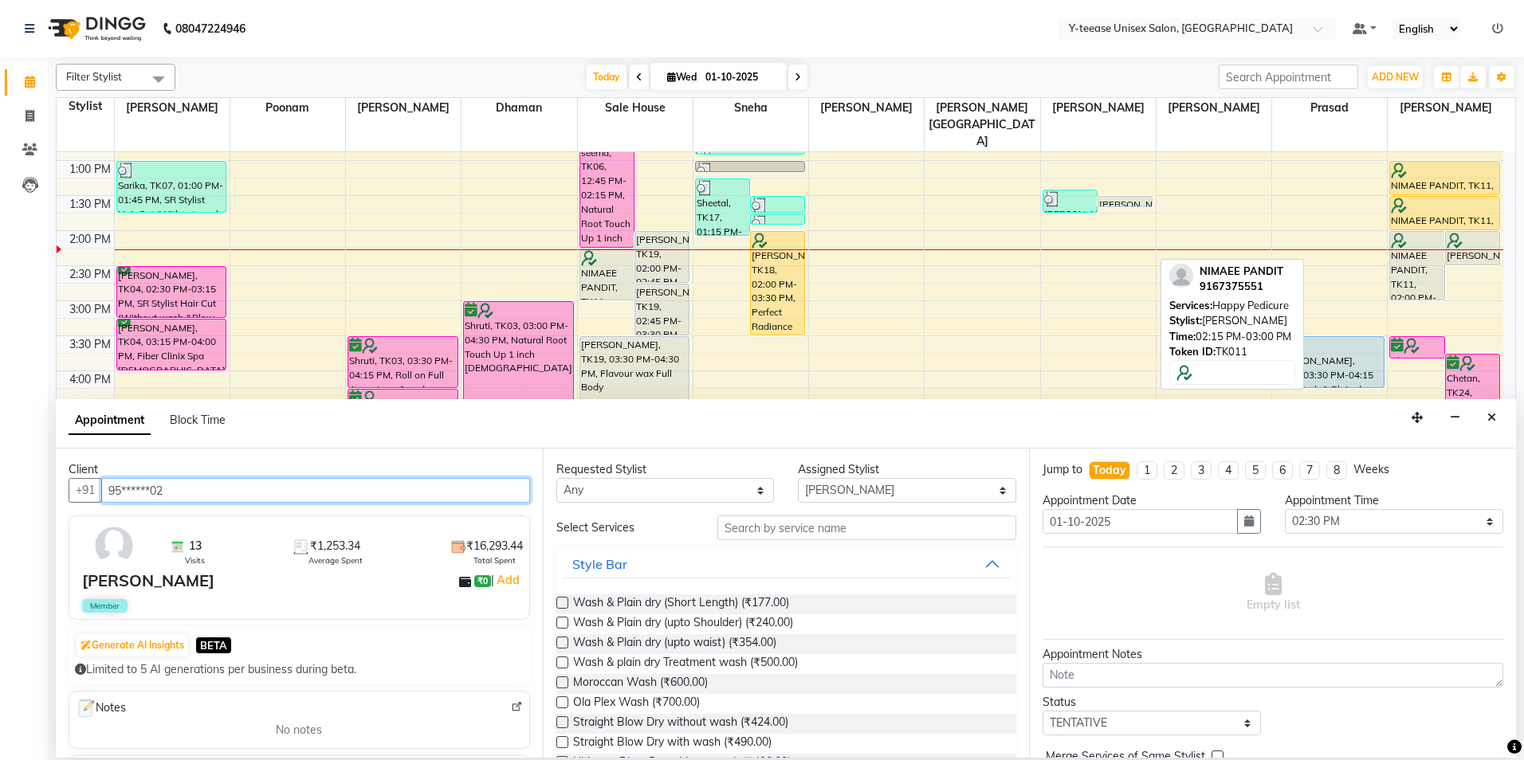
type input "95******02"
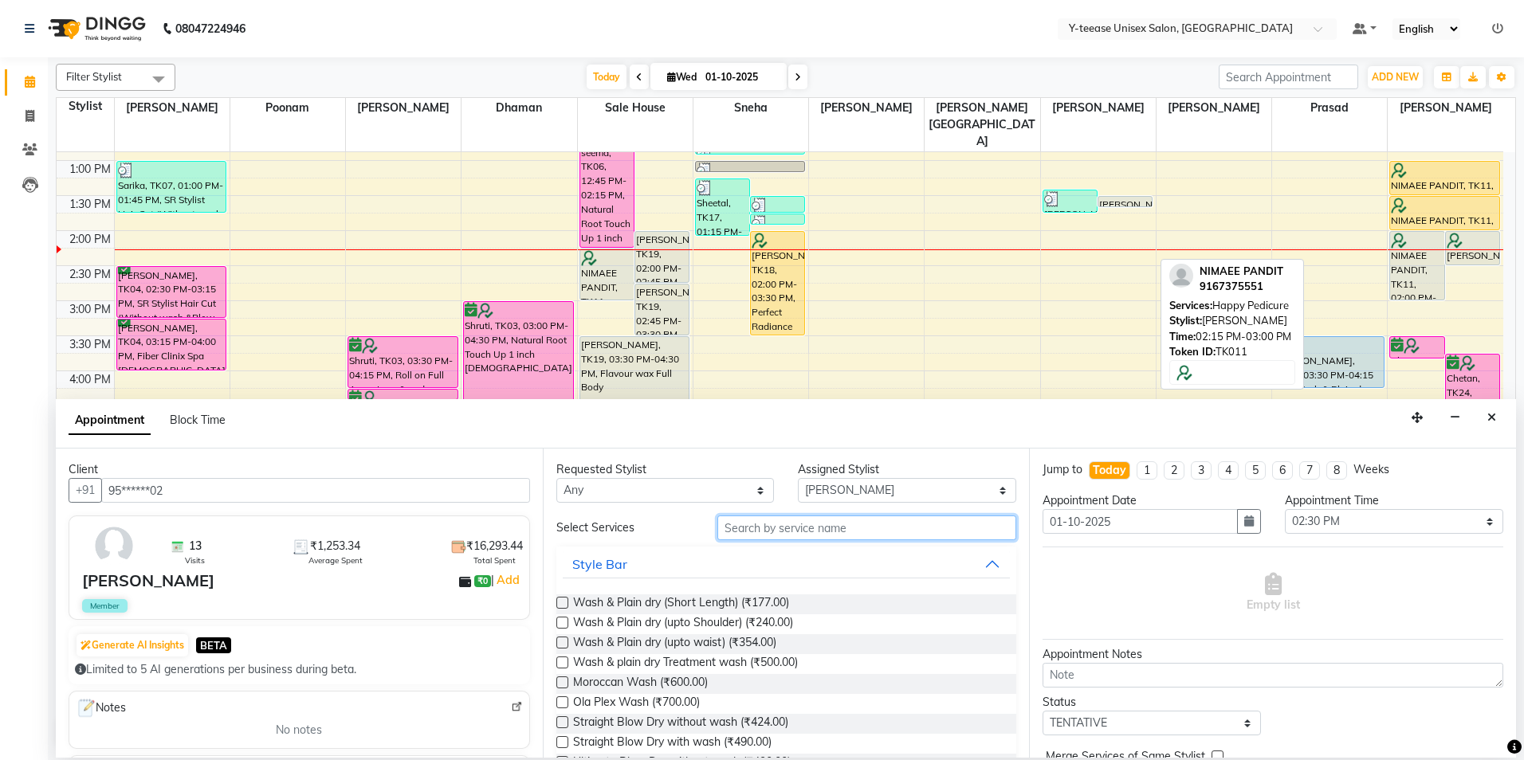
click at [753, 537] on input "text" at bounding box center [866, 528] width 299 height 25
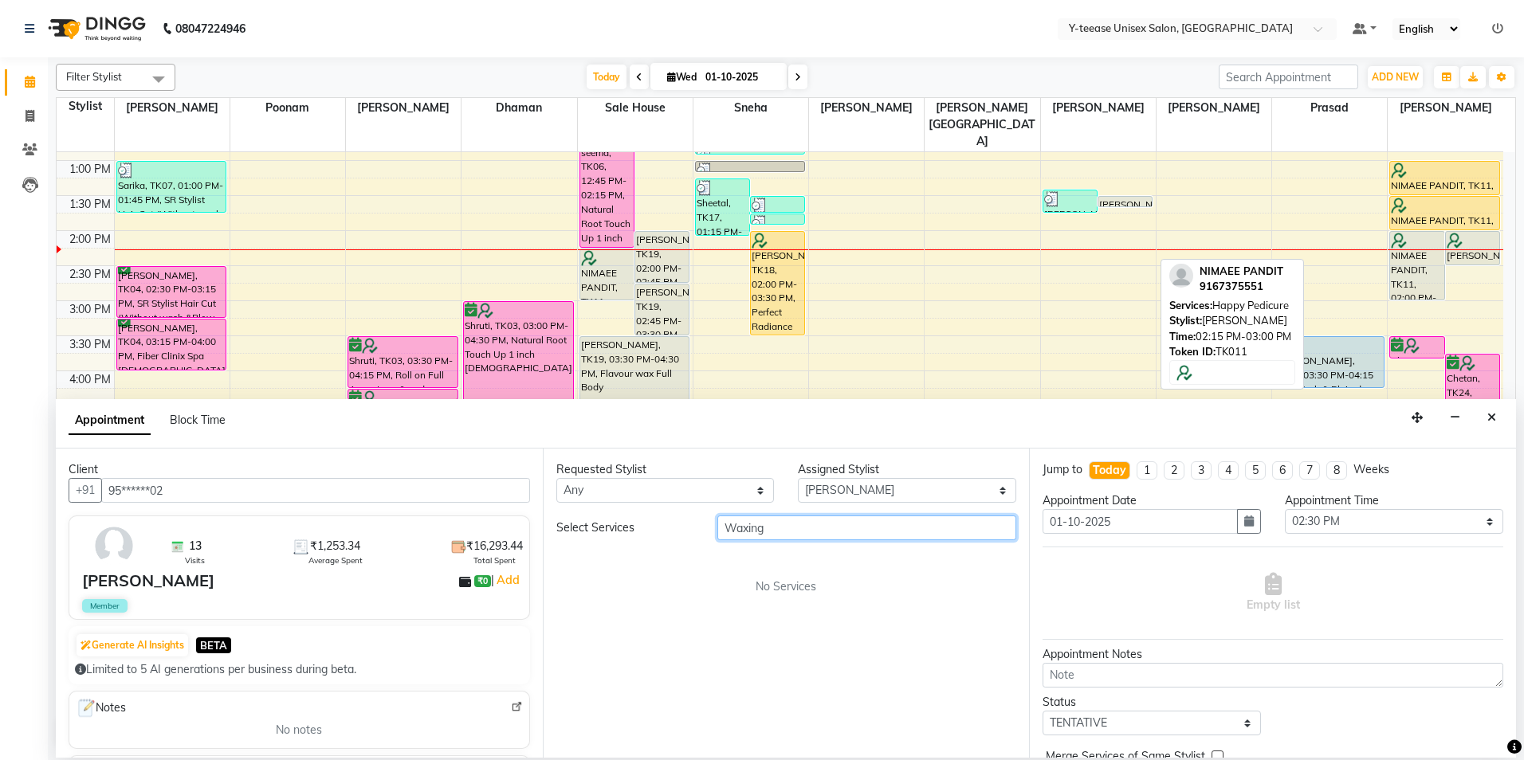
click at [752, 533] on input "Waxing" at bounding box center [866, 528] width 299 height 25
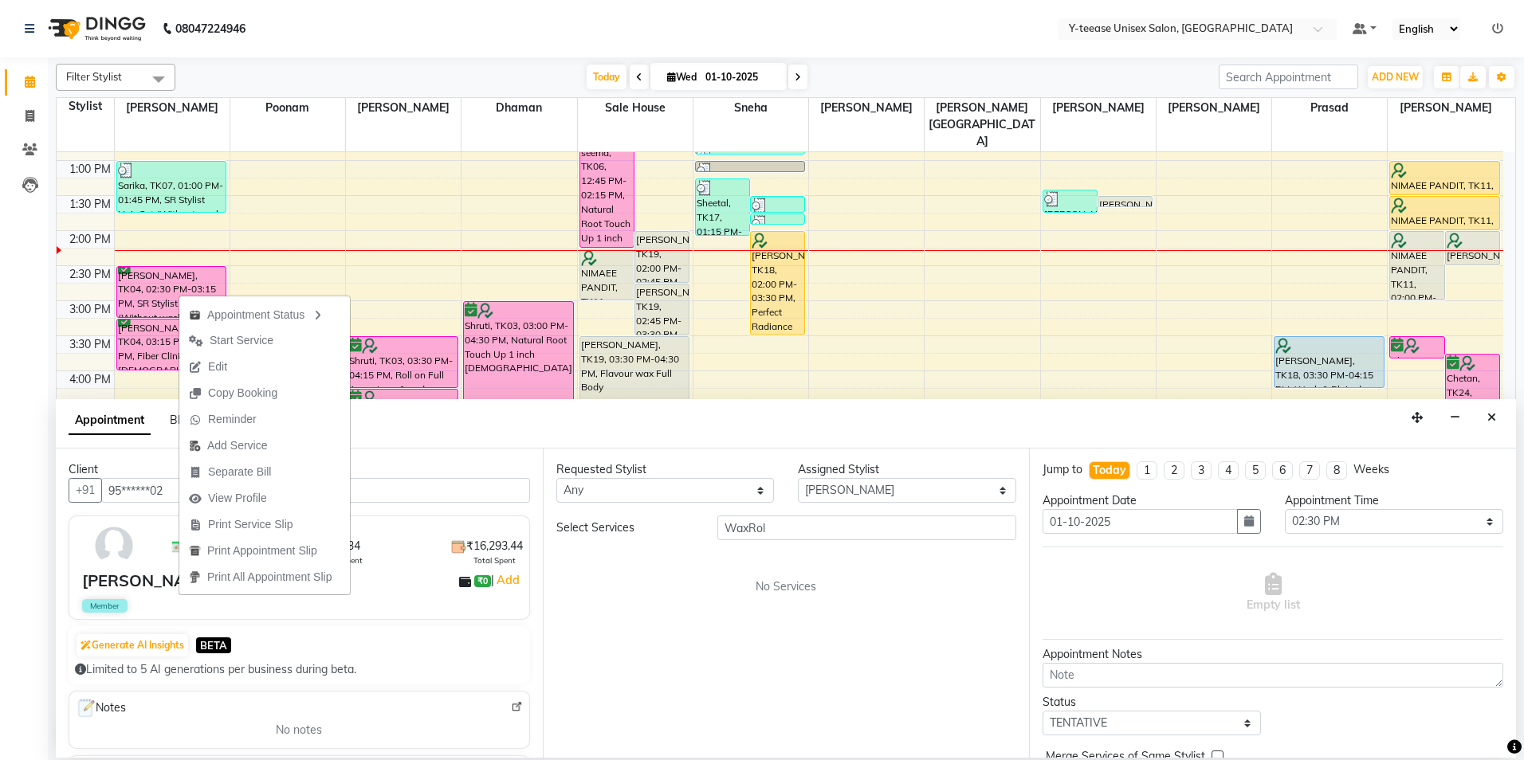
click at [646, 644] on div "Requested Stylist Any [PERSON_NAME] Dhaman [PERSON_NAME][GEOGRAPHIC_DATA][PERSO…" at bounding box center [786, 603] width 487 height 309
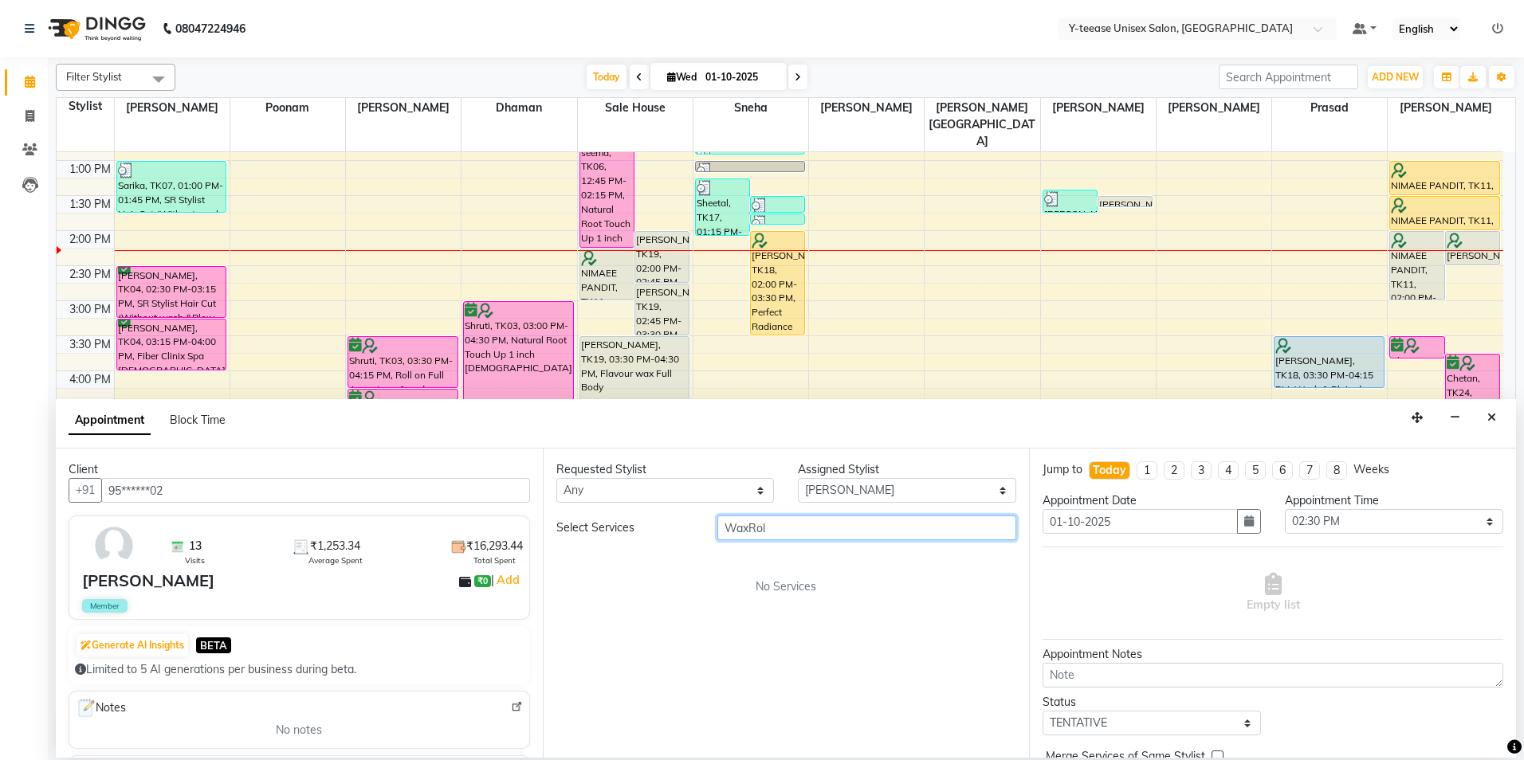
click at [748, 527] on input "WaxRol" at bounding box center [866, 528] width 299 height 25
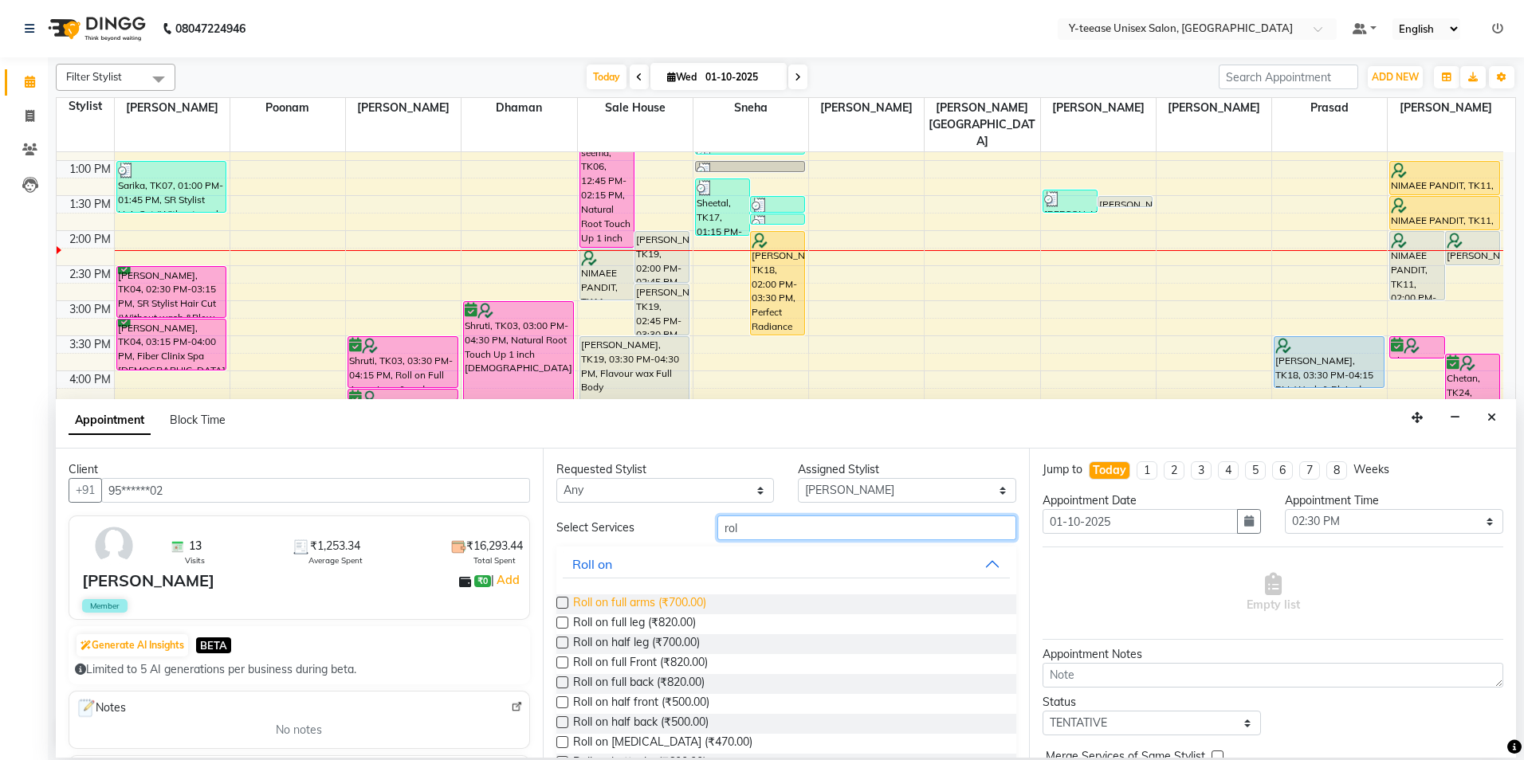
type input "rol"
click at [684, 599] on span "Roll on full arms (₹700.00)" at bounding box center [639, 605] width 133 height 20
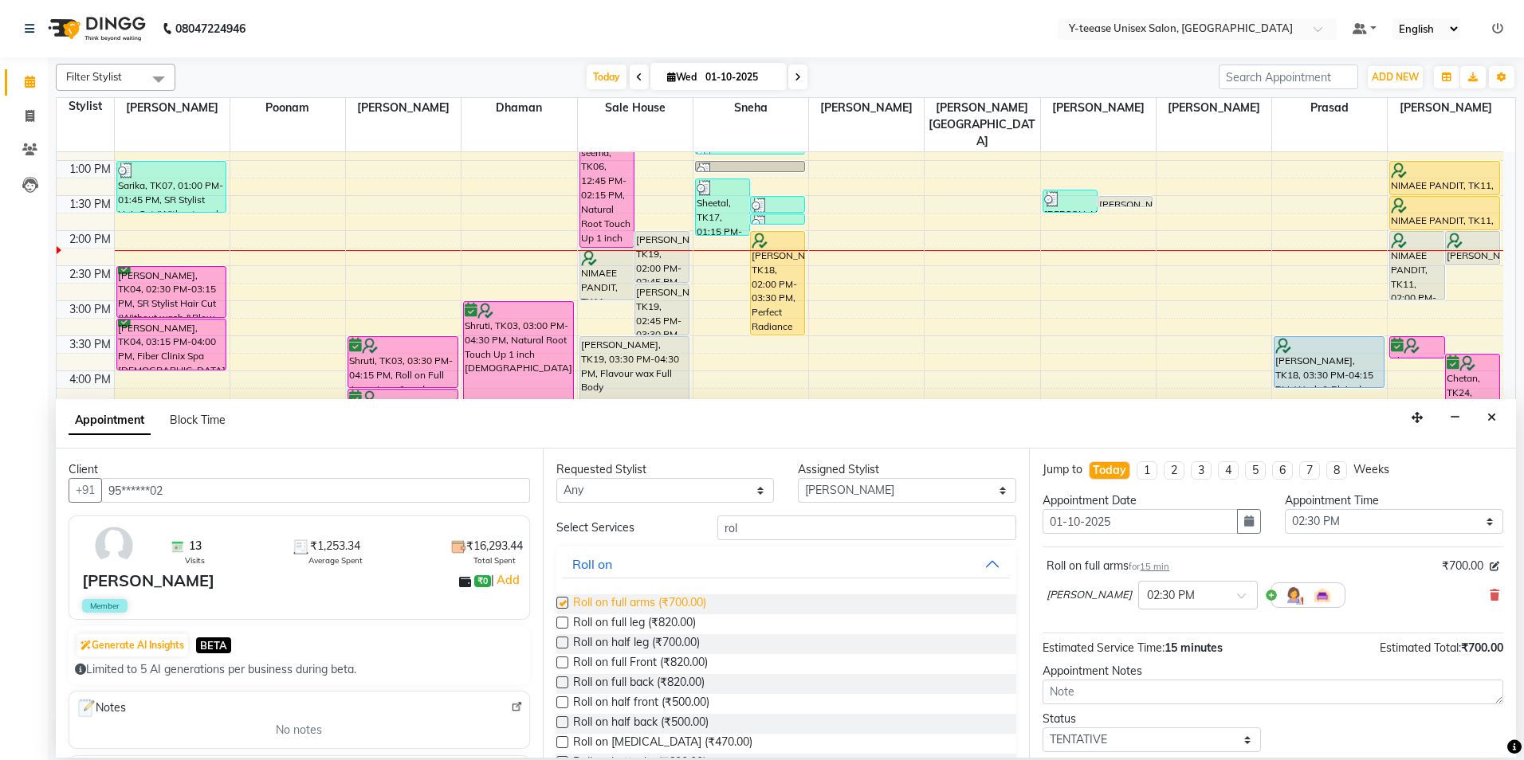
checkbox input "false"
click at [677, 615] on span "Roll on full leg (₹820.00)" at bounding box center [634, 625] width 123 height 20
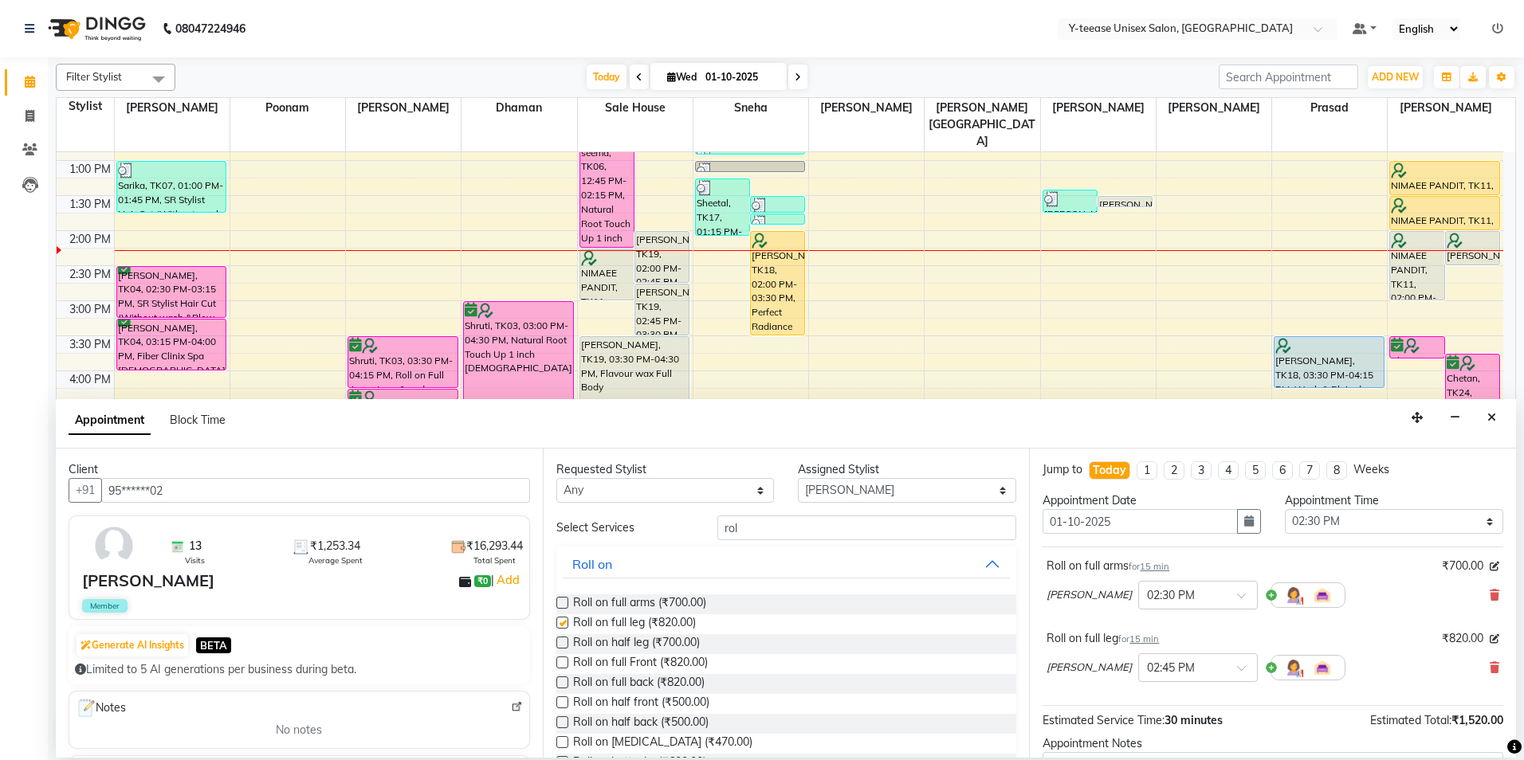
checkbox input "false"
click at [910, 535] on input "rol" at bounding box center [866, 528] width 299 height 25
click at [910, 536] on input "rol" at bounding box center [866, 528] width 299 height 25
click at [909, 536] on input "rol" at bounding box center [866, 528] width 299 height 25
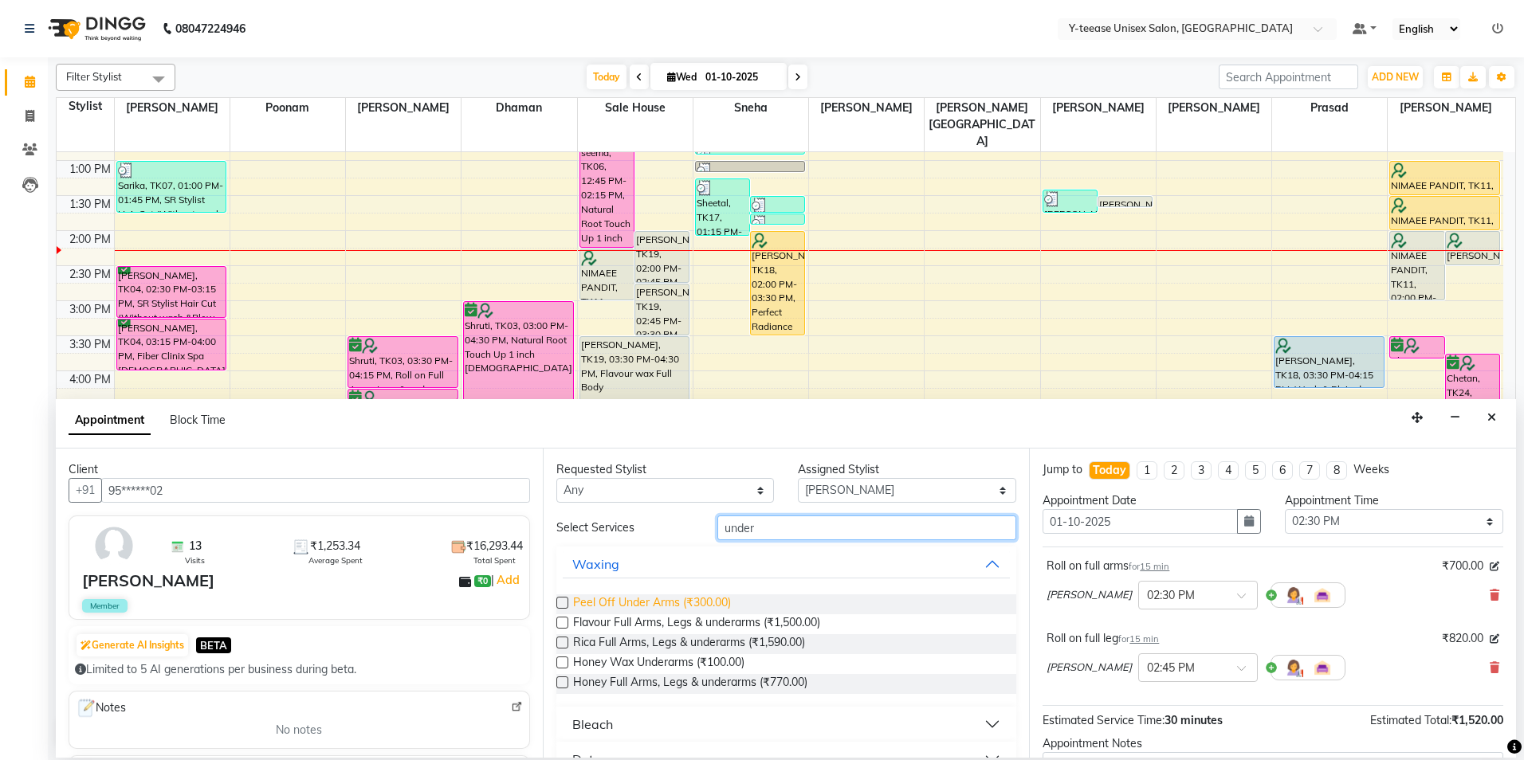
type input "under"
click at [709, 602] on span "Peel Off Under Arms (₹300.00)" at bounding box center [652, 605] width 158 height 20
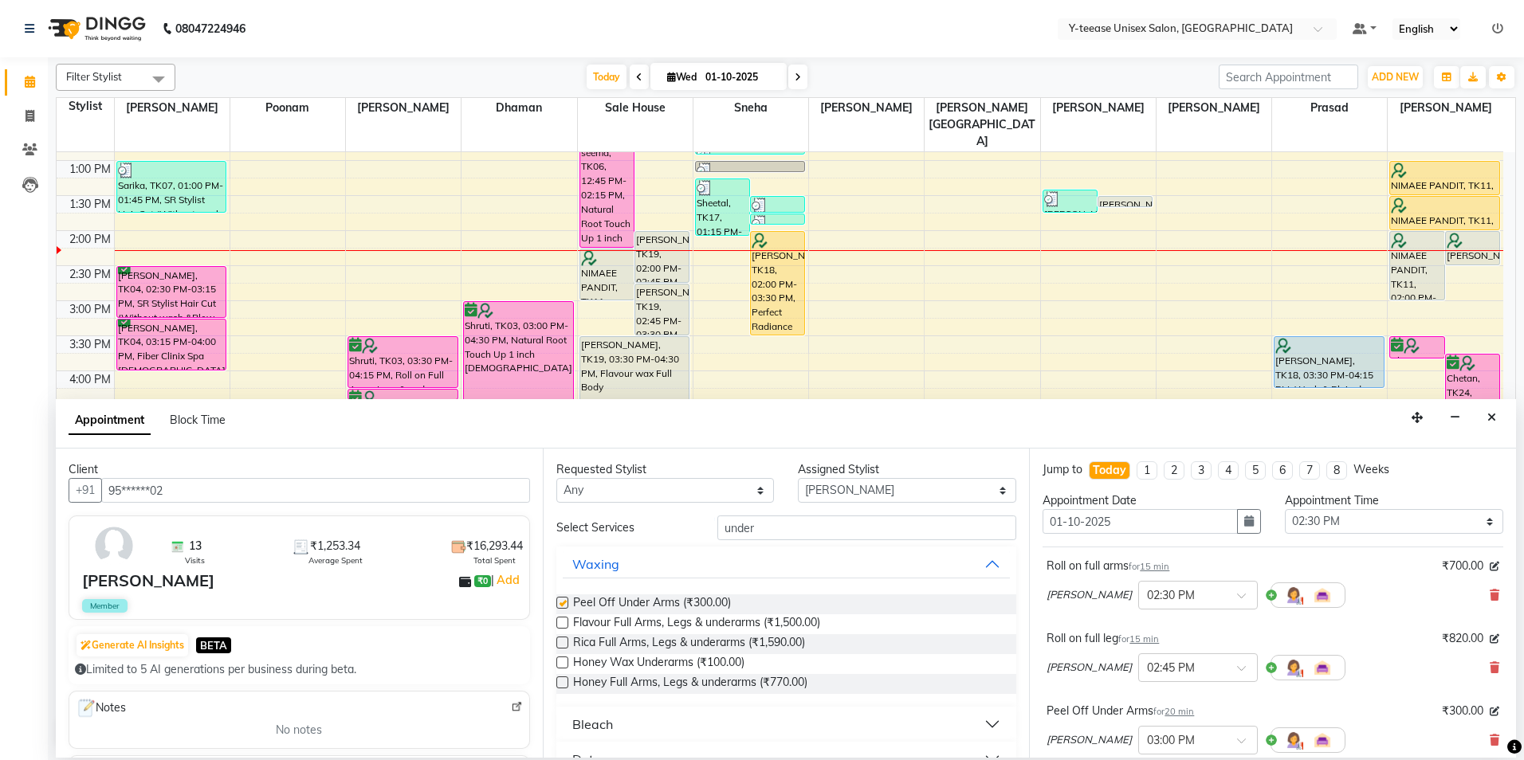
checkbox input "false"
click at [776, 528] on input "under" at bounding box center [866, 528] width 299 height 25
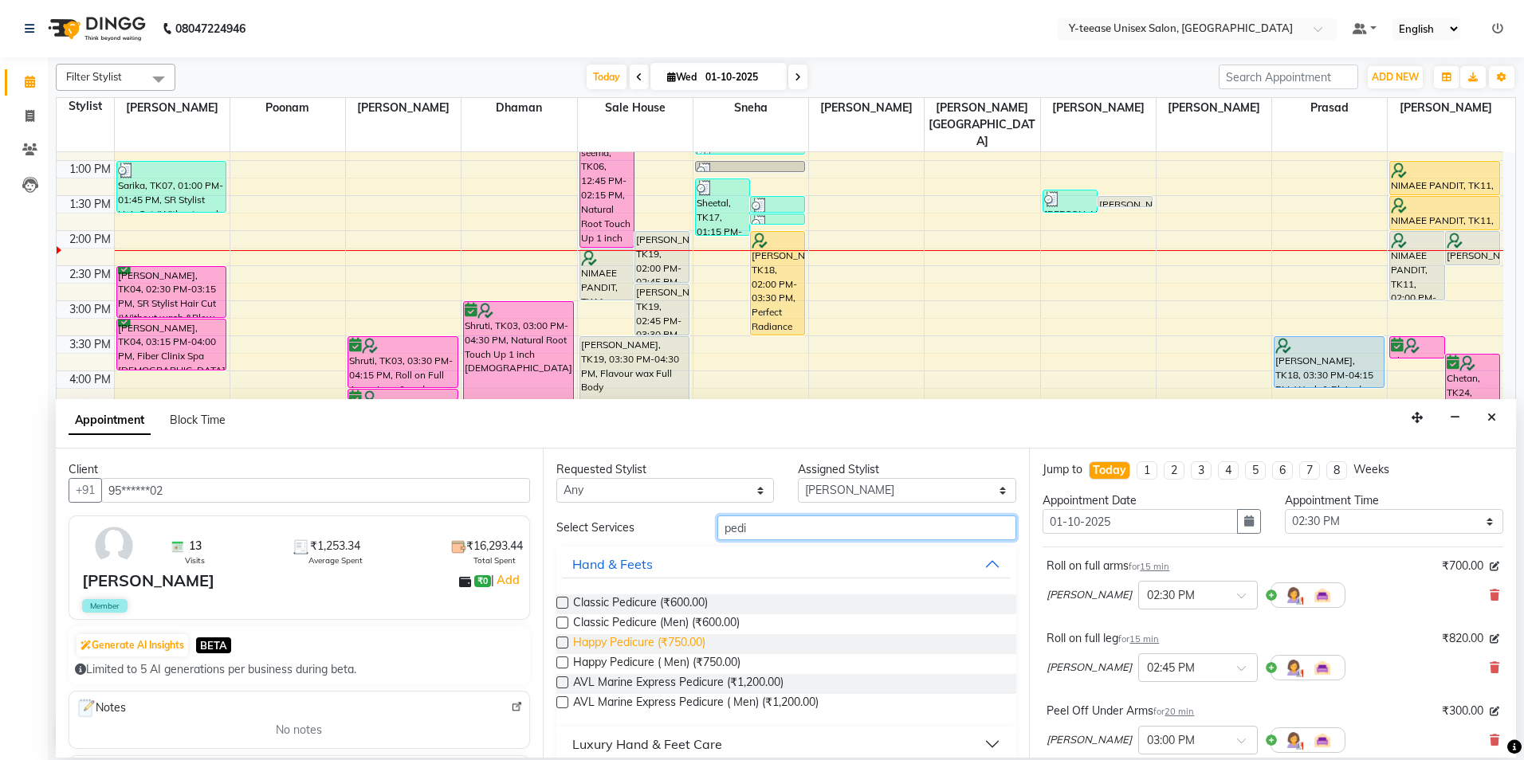
type input "pedi"
click at [654, 646] on span "Happy Pedicure (₹750.00)" at bounding box center [639, 644] width 132 height 20
checkbox input "false"
click at [769, 527] on input "pedi" at bounding box center [866, 528] width 299 height 25
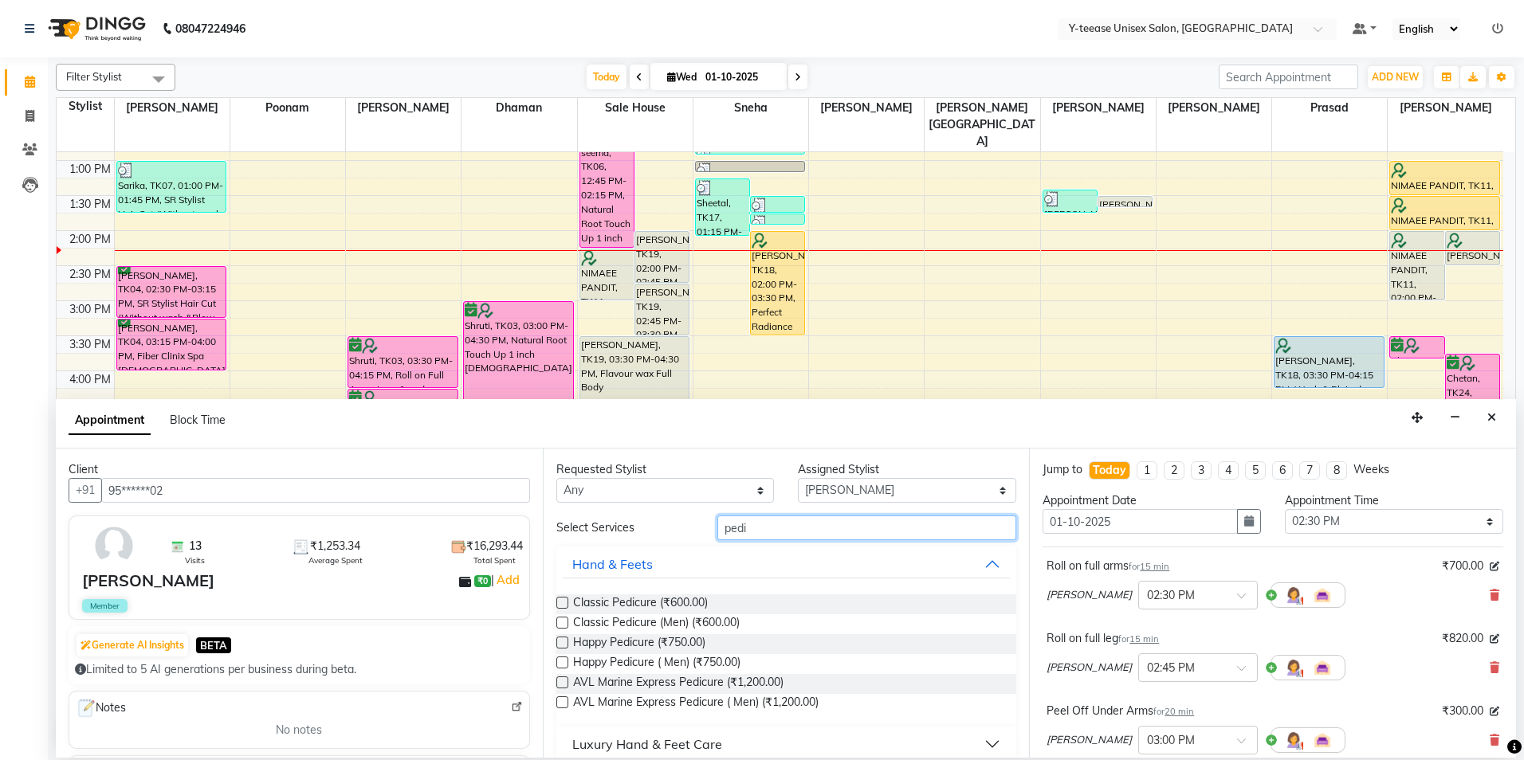
click at [769, 527] on input "pedi" at bounding box center [866, 528] width 299 height 25
type input "mani"
click at [622, 651] on span "Happy Manicure (₹600.00)" at bounding box center [640, 644] width 135 height 20
checkbox input "false"
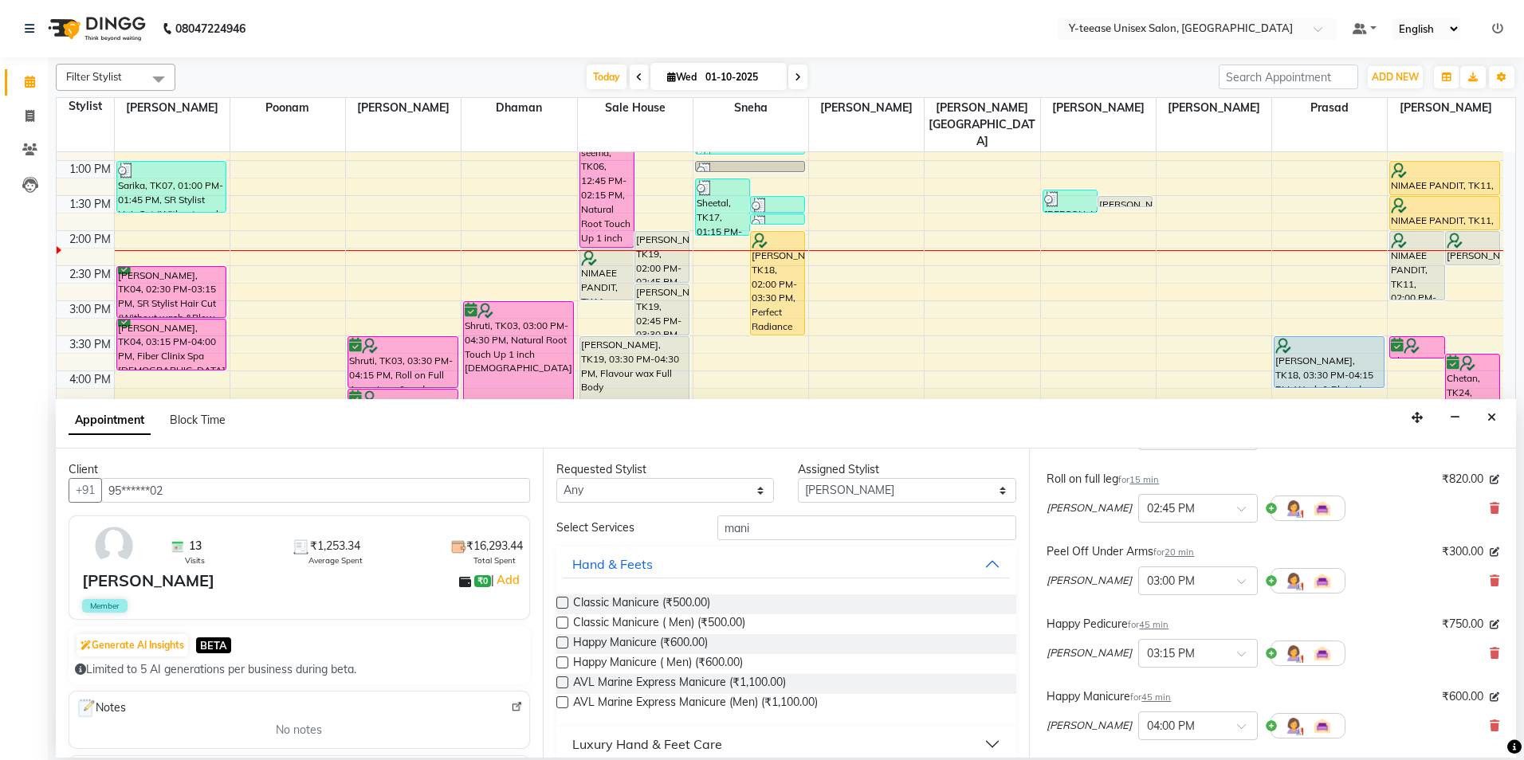
click at [1270, 726] on div at bounding box center [1307, 726] width 75 height 26
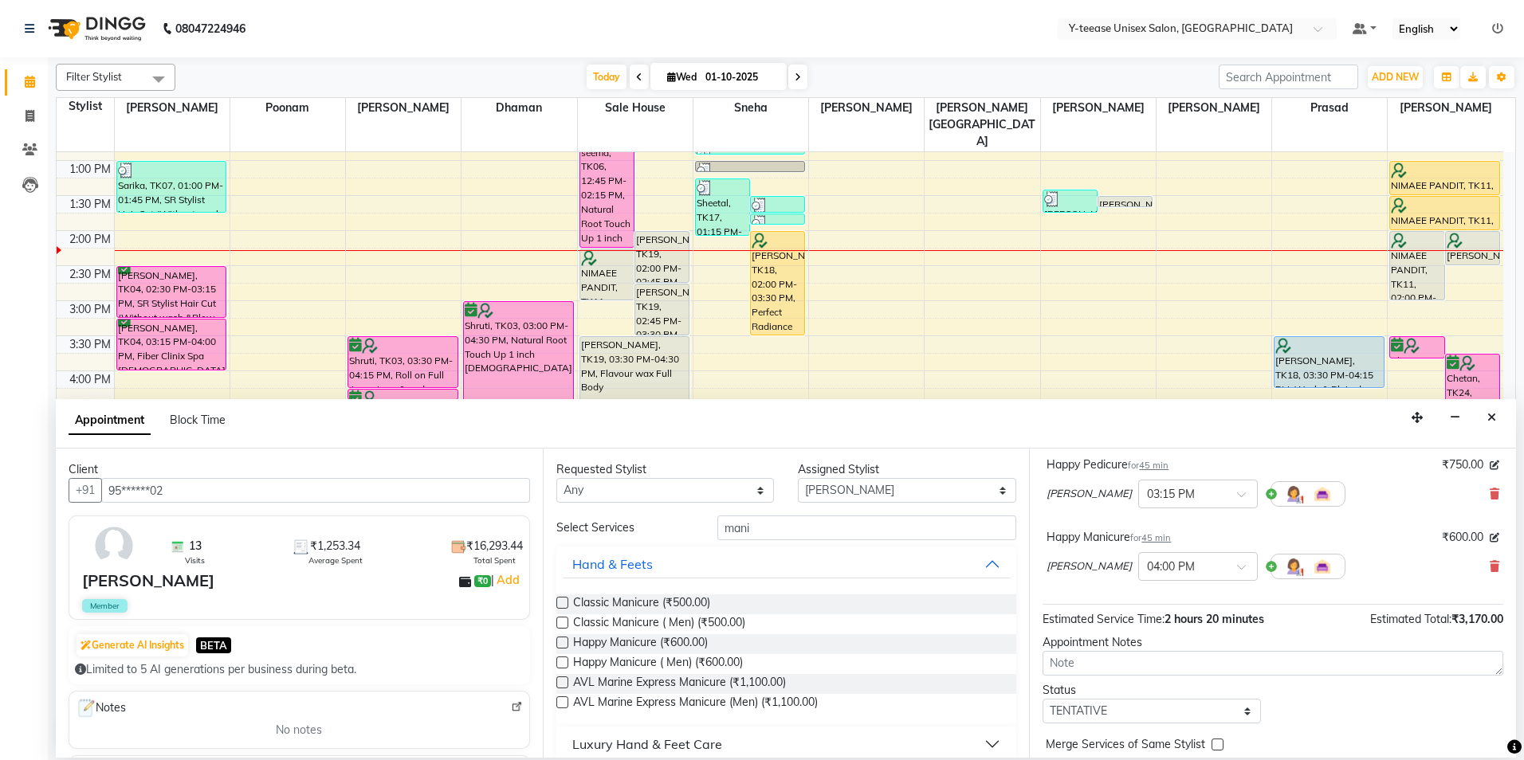
scroll to position [385, 0]
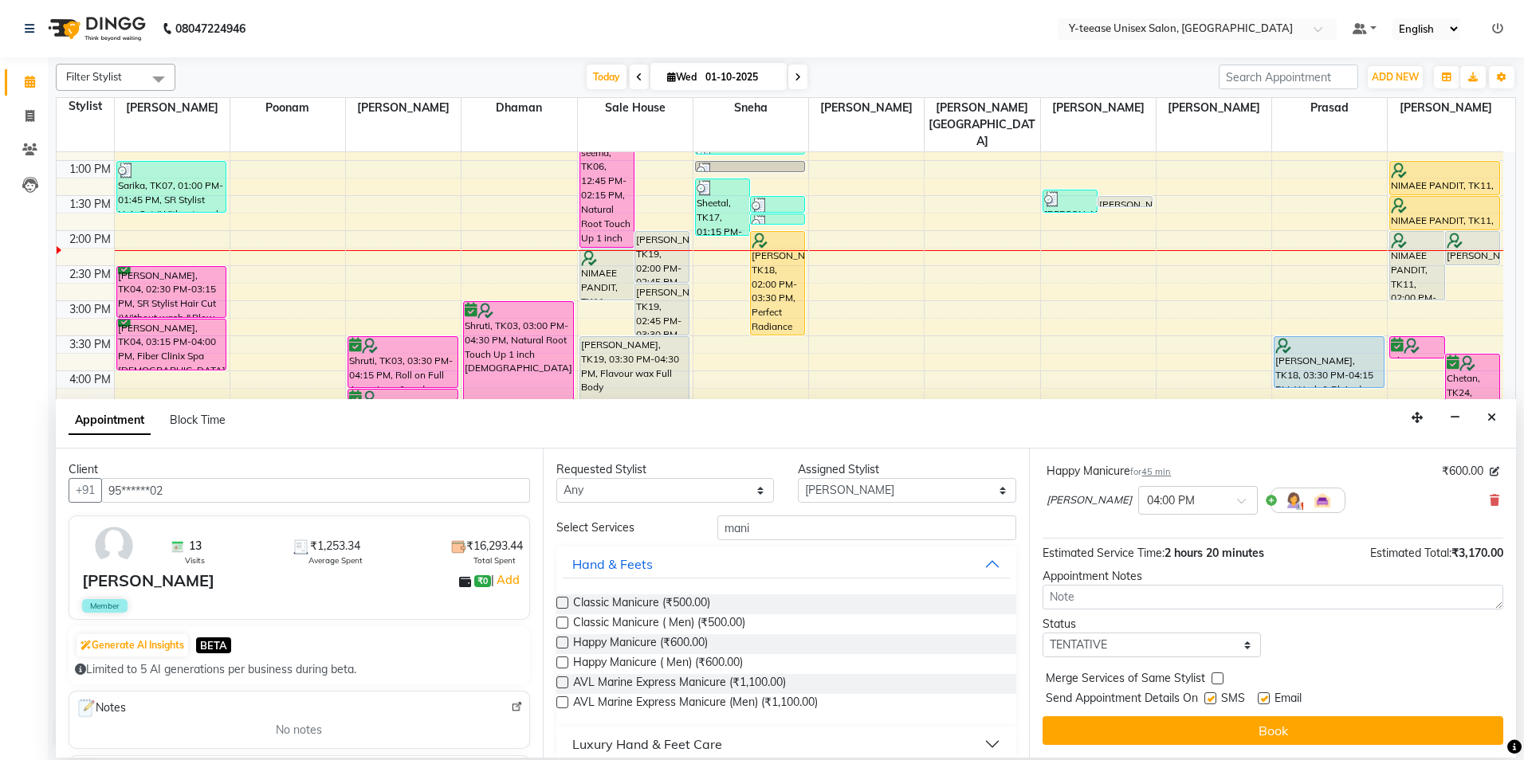
click at [1270, 715] on div "Jump to [DATE] 1 2 3 4 5 6 7 8 Weeks Appointment Date [DATE] Appointment Time S…" at bounding box center [1272, 603] width 487 height 309
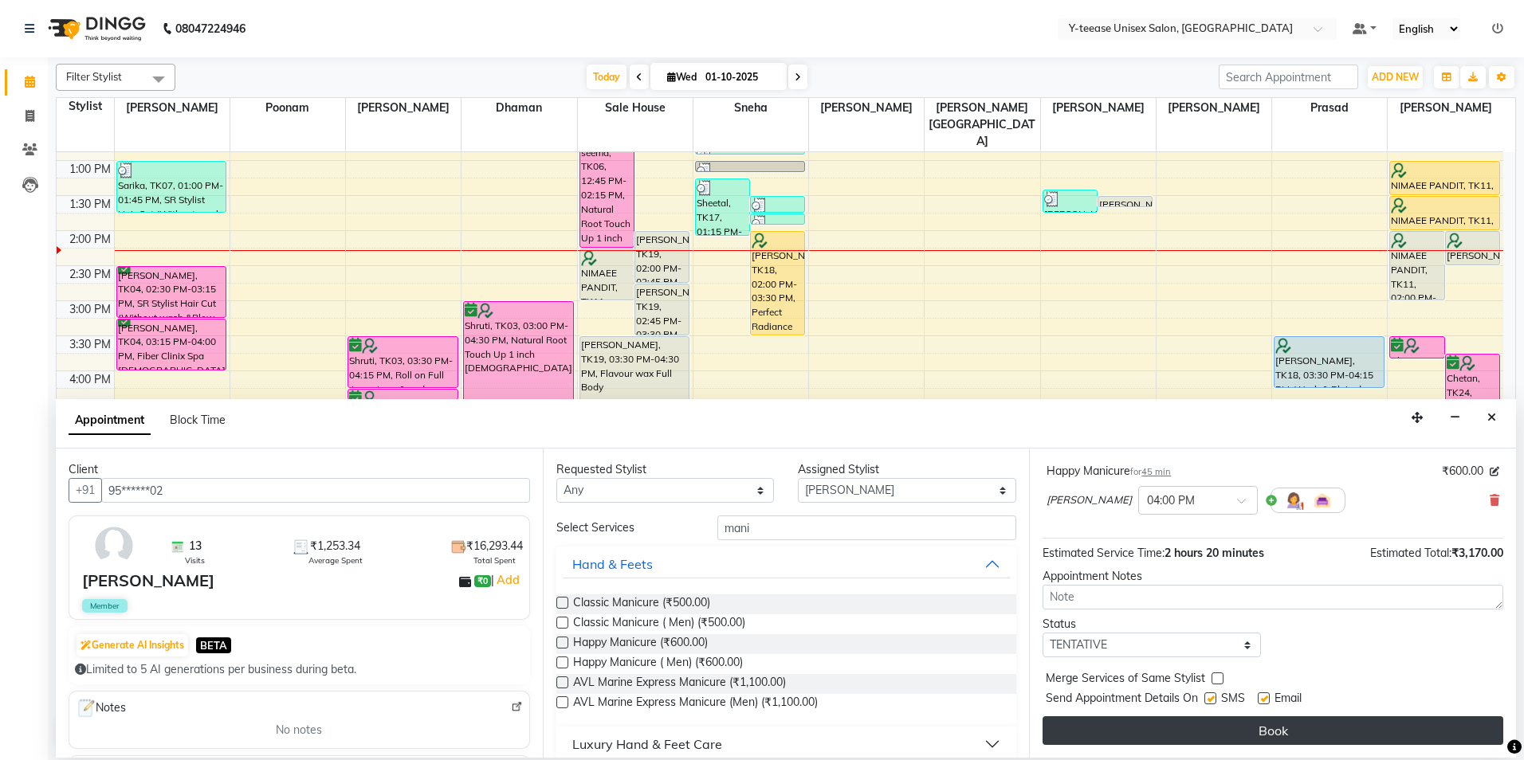
click at [1271, 730] on button "Book" at bounding box center [1273, 731] width 461 height 29
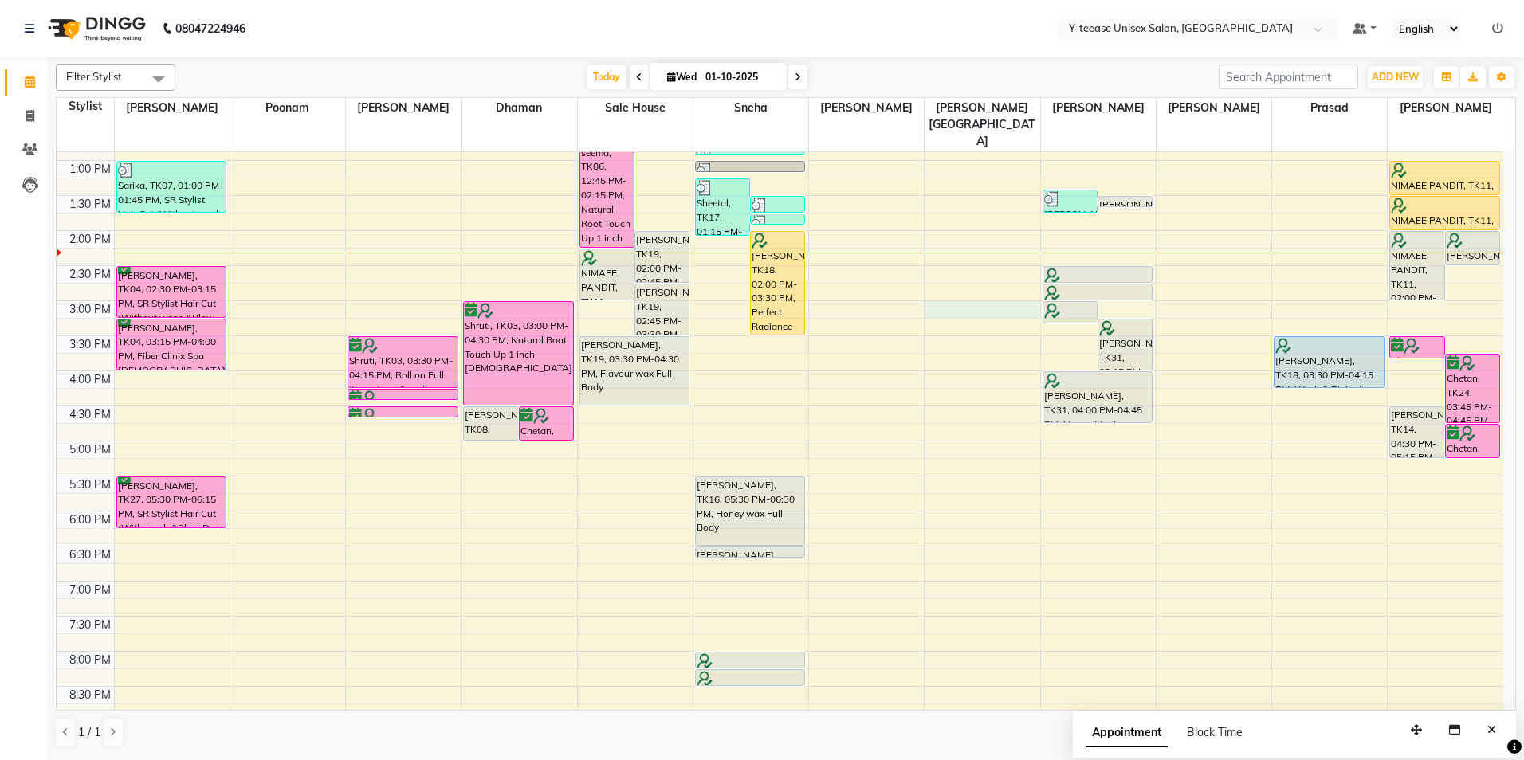
click at [976, 282] on div "8:00 AM 8:30 AM 9:00 AM 9:30 AM 10:00 AM 10:30 AM 11:00 AM 11:30 AM 12:00 PM 12…" at bounding box center [780, 335] width 1447 height 1051
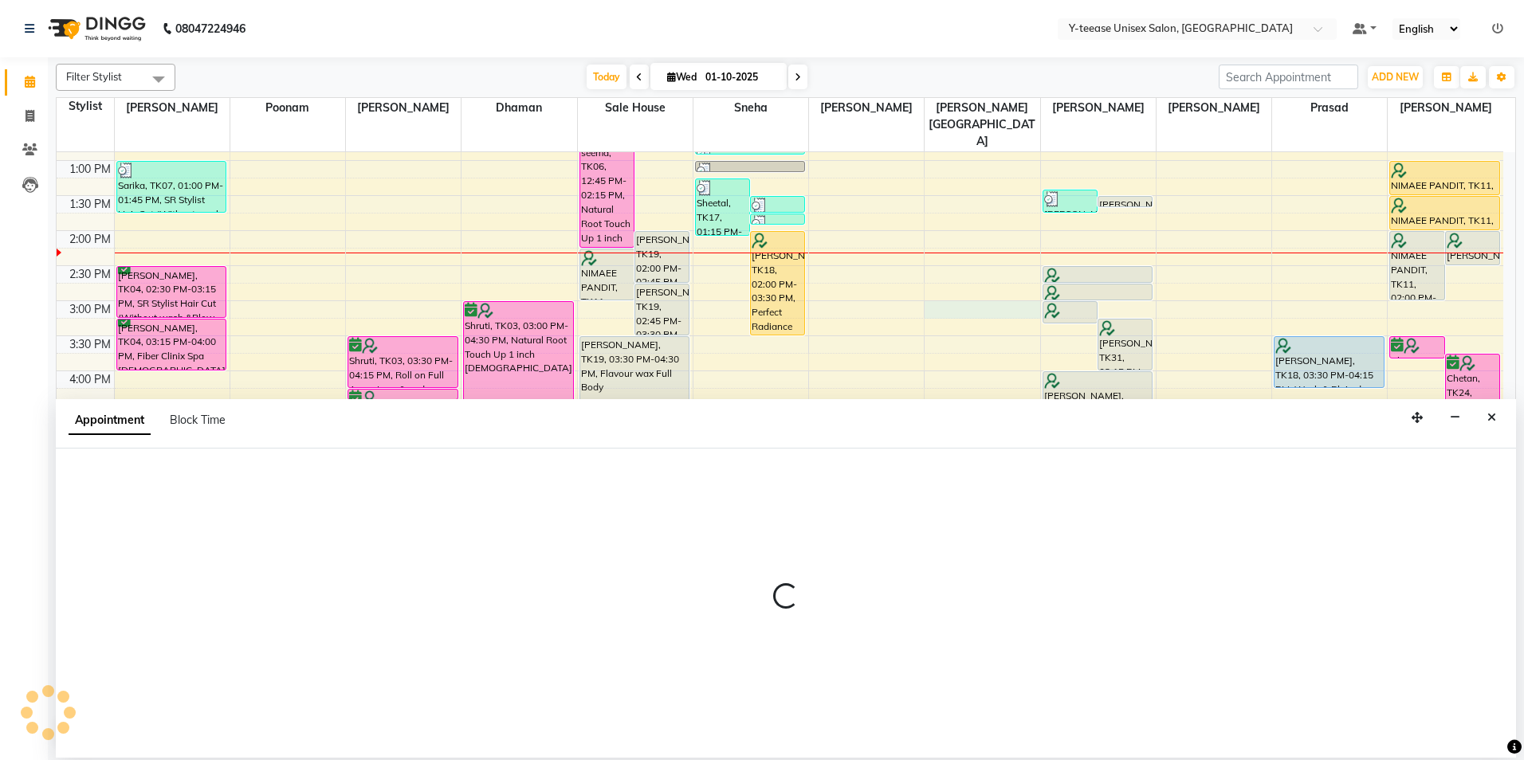
select select "67930"
select select "900"
select select "tentative"
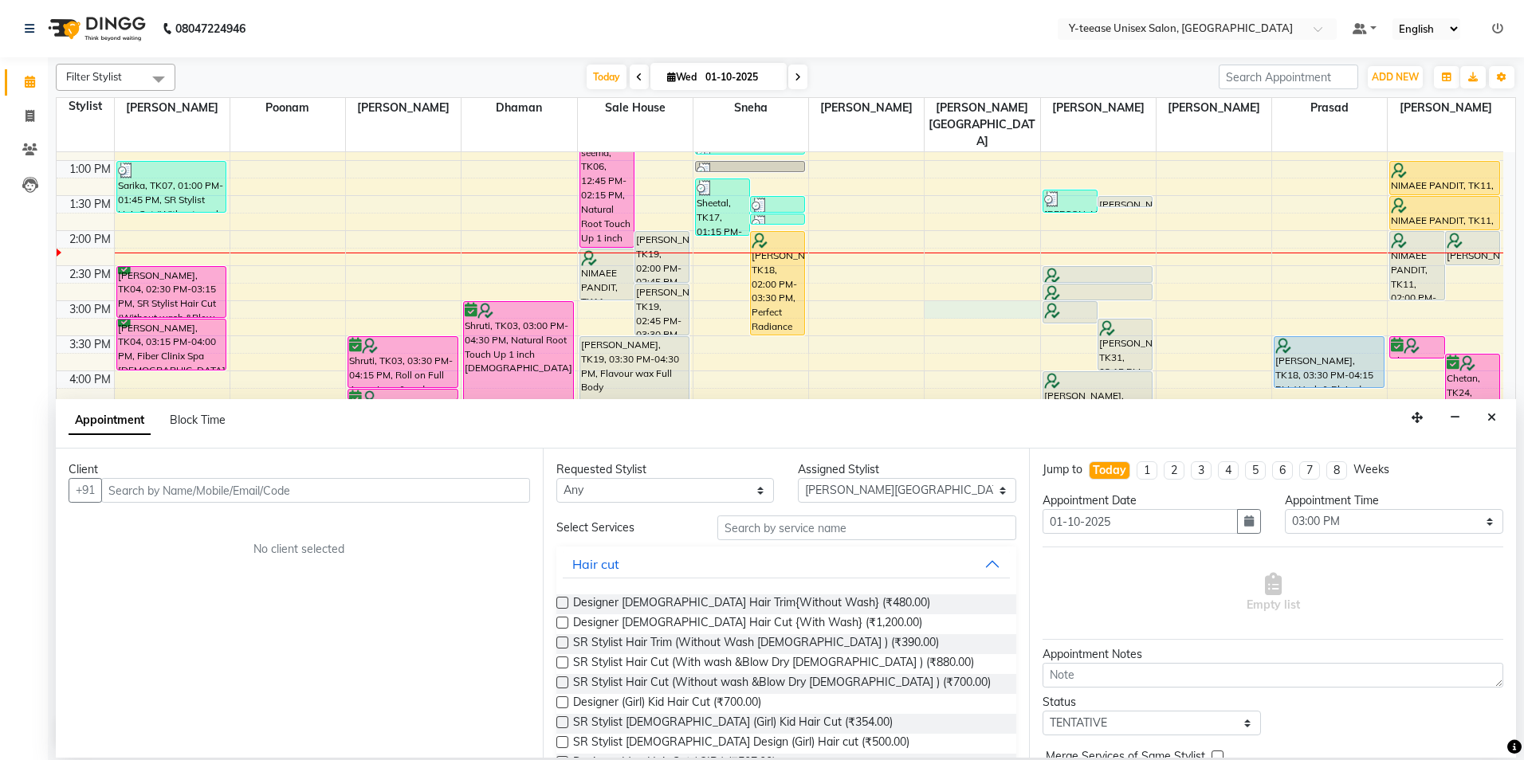
click at [387, 488] on input "text" at bounding box center [315, 490] width 429 height 25
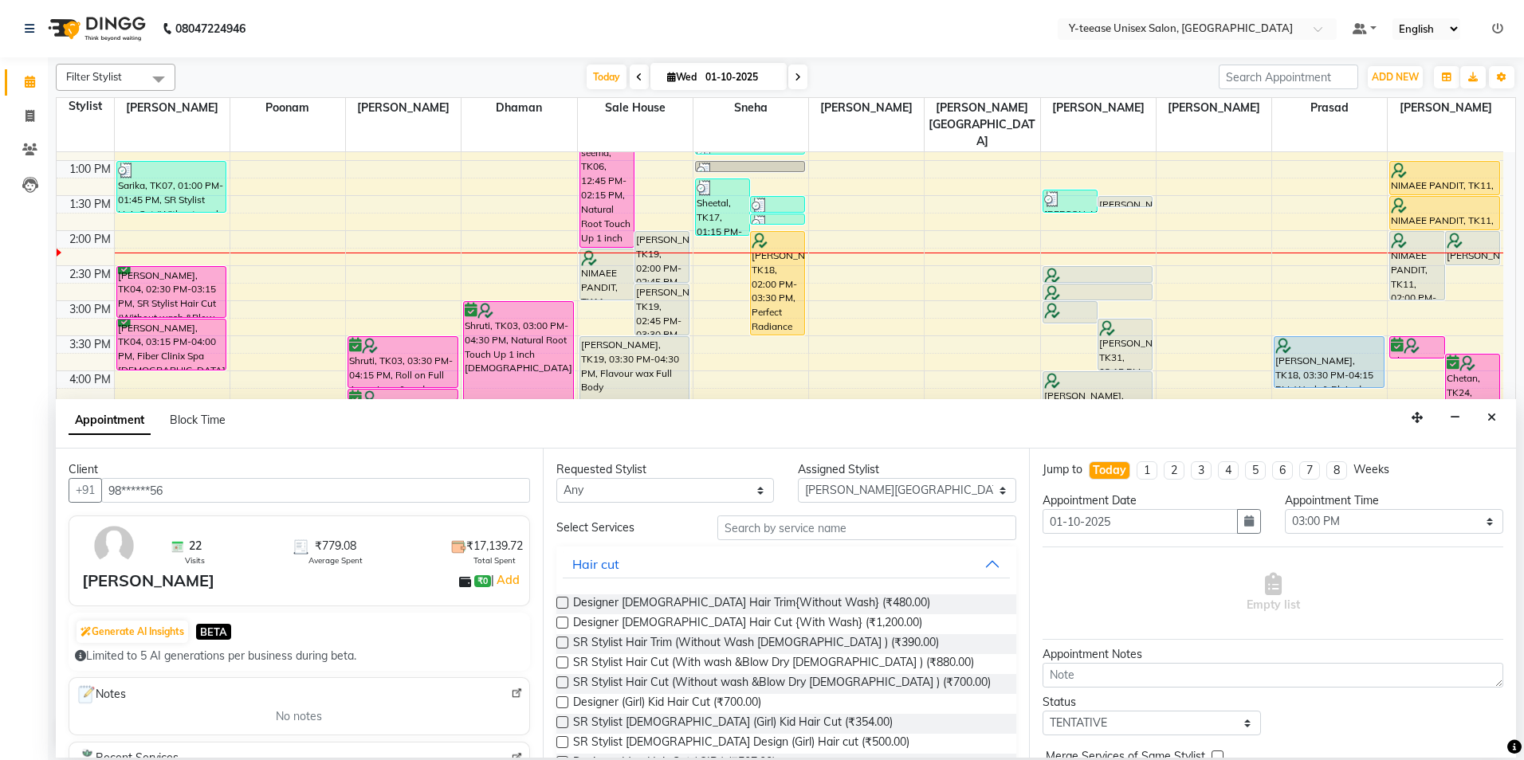
type input "98******56"
click at [834, 528] on input "text" at bounding box center [866, 528] width 299 height 25
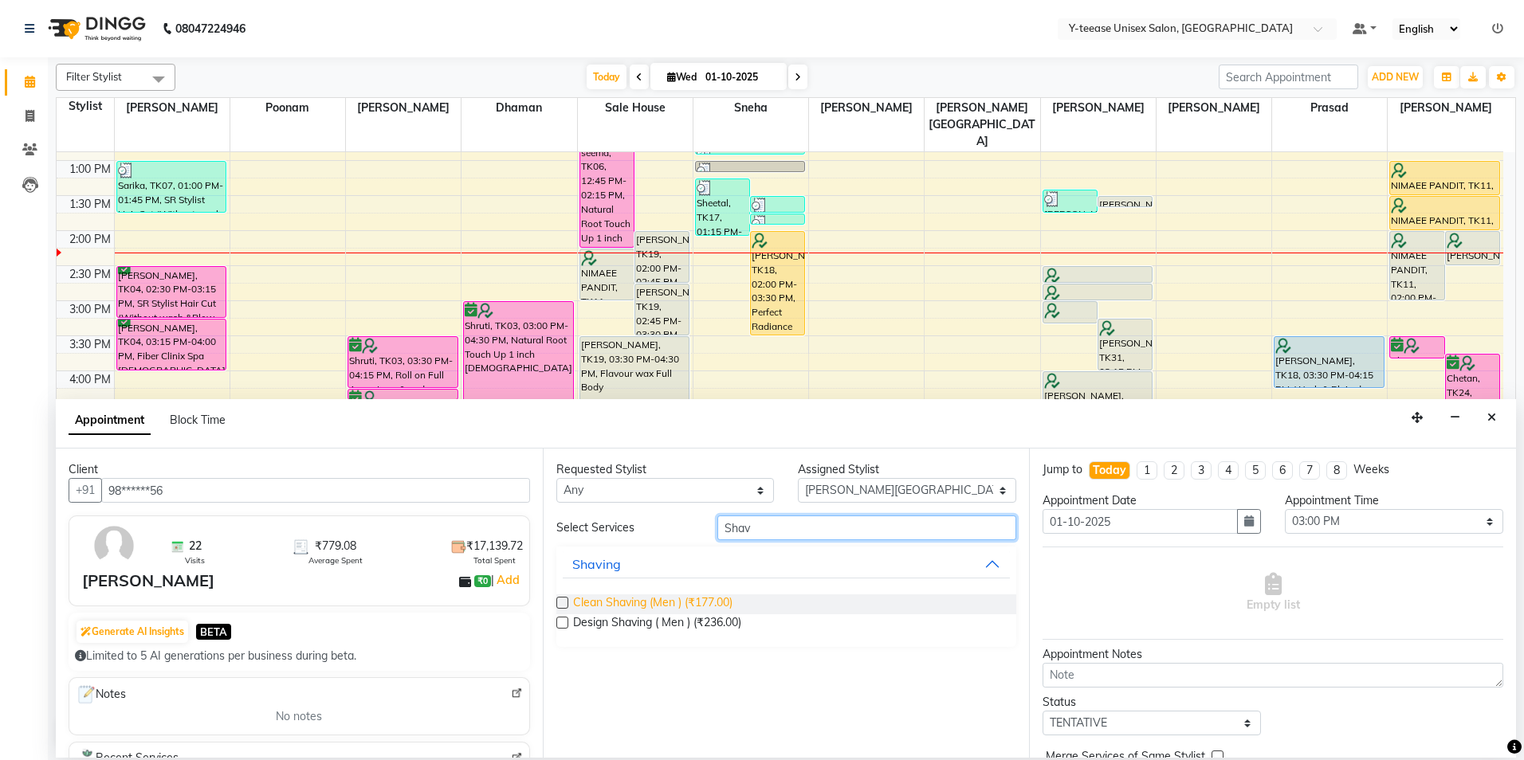
type input "Shav"
click at [681, 609] on span "Clean Shaving (Men ) (₹177.00)" at bounding box center [652, 605] width 159 height 20
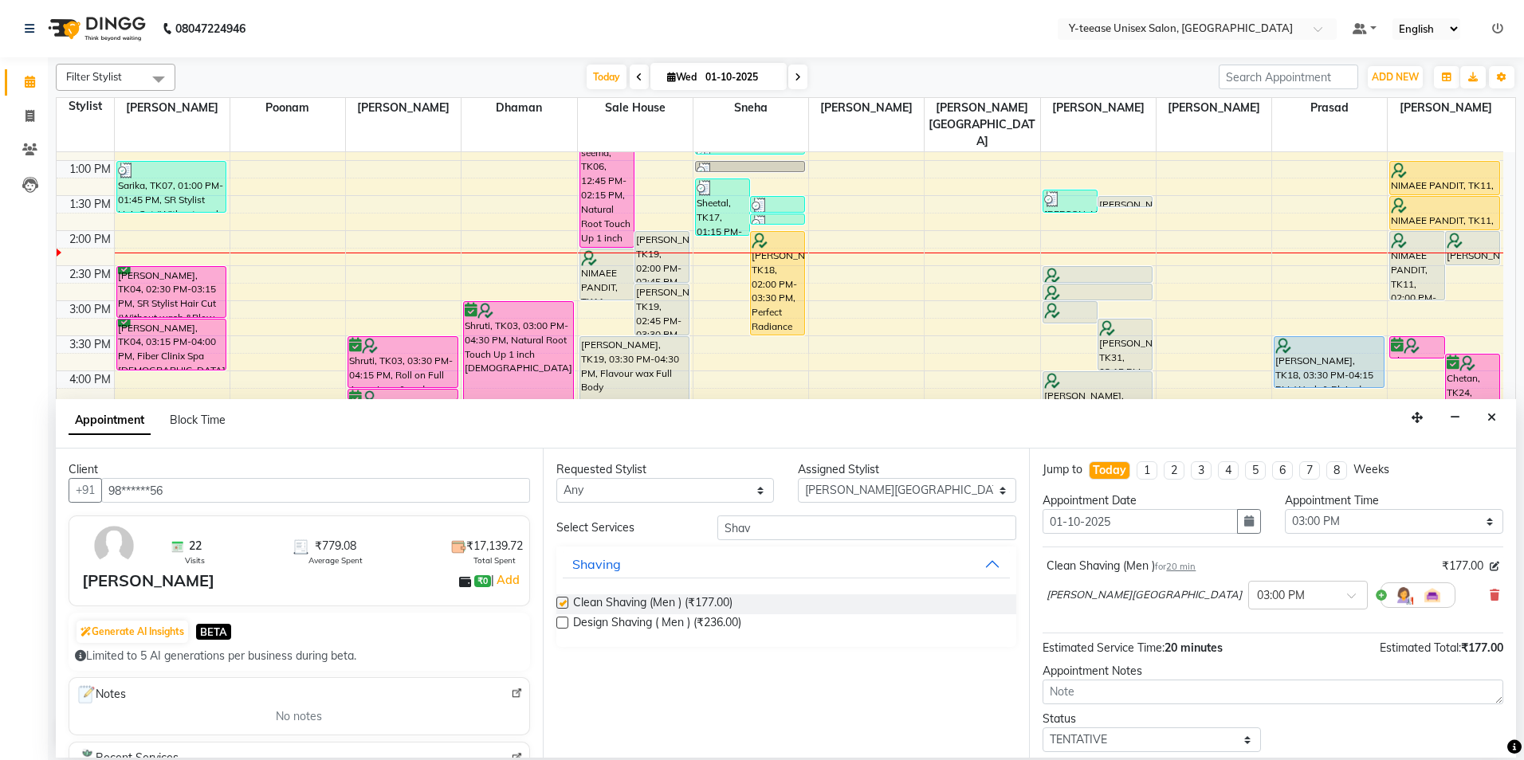
checkbox input "false"
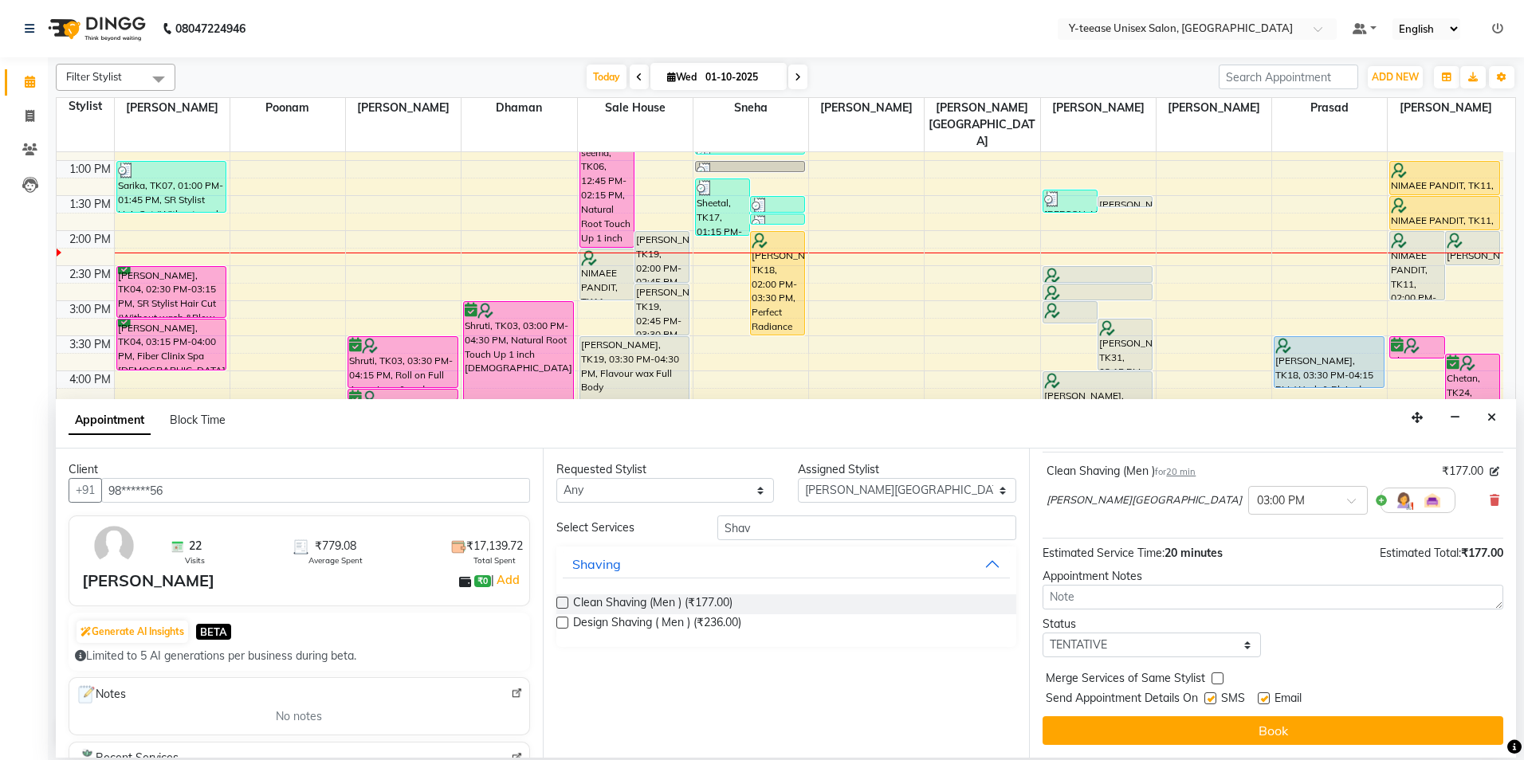
click at [1237, 734] on button "Book" at bounding box center [1273, 731] width 461 height 29
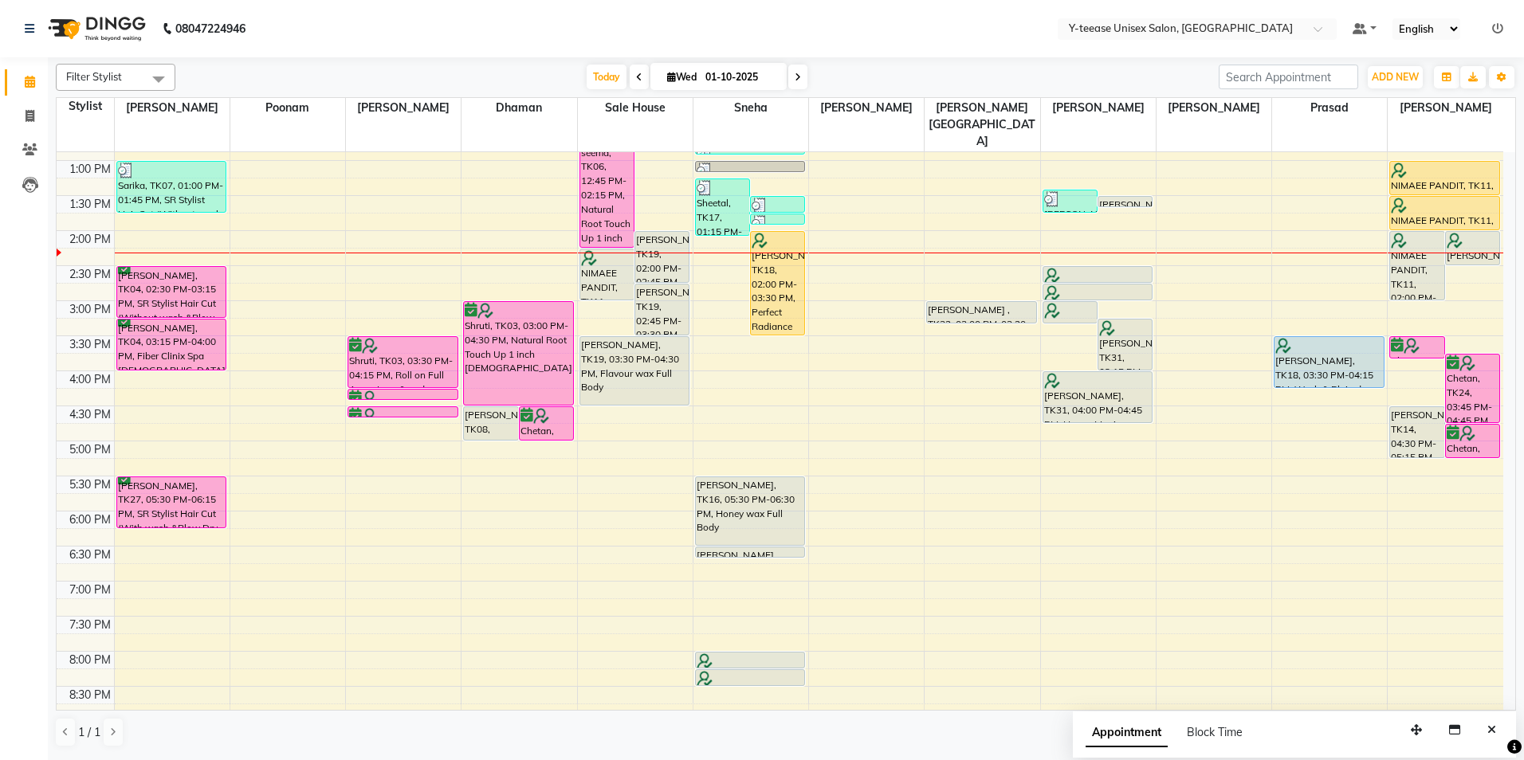
click at [791, 75] on span at bounding box center [797, 77] width 19 height 25
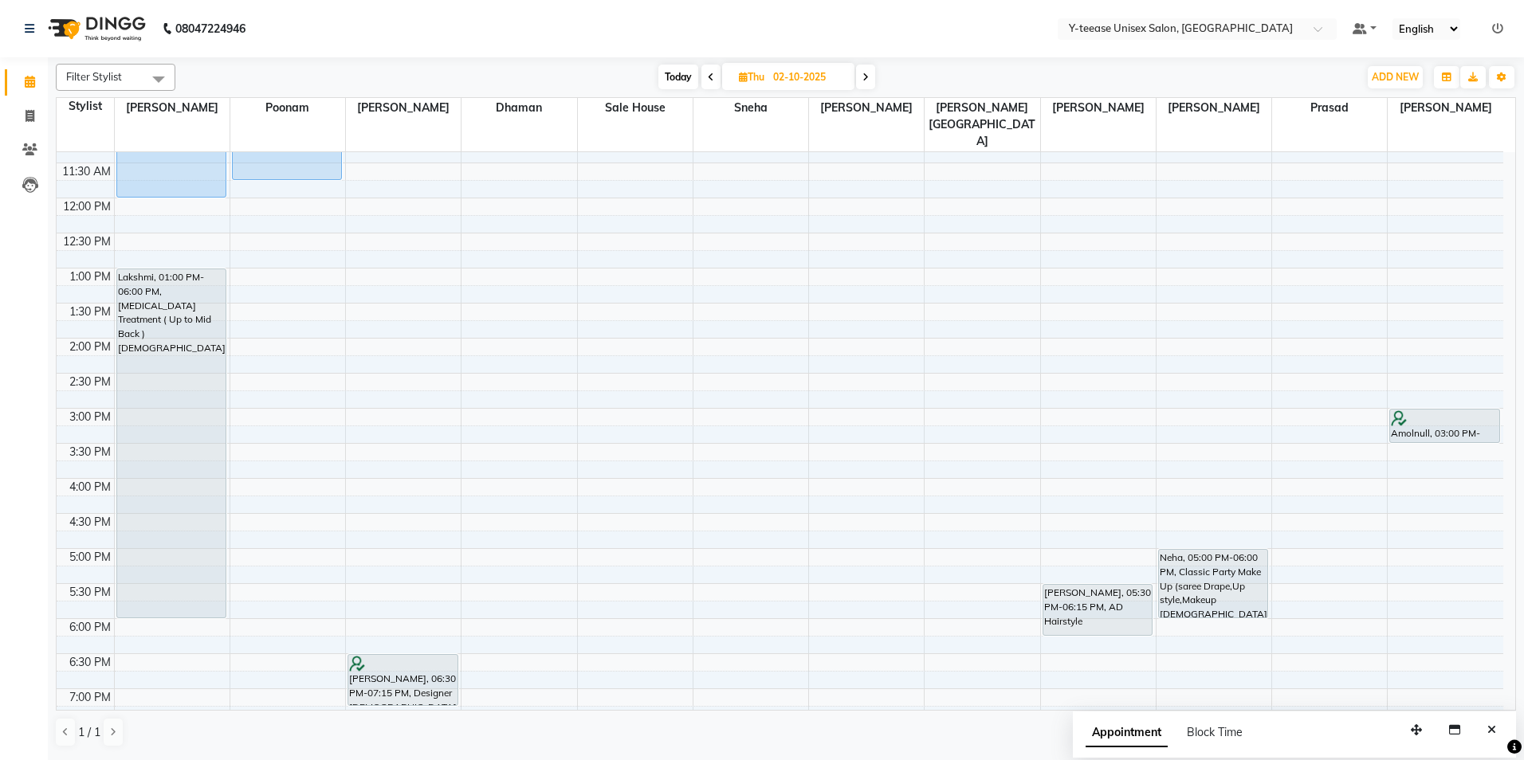
scroll to position [262, 0]
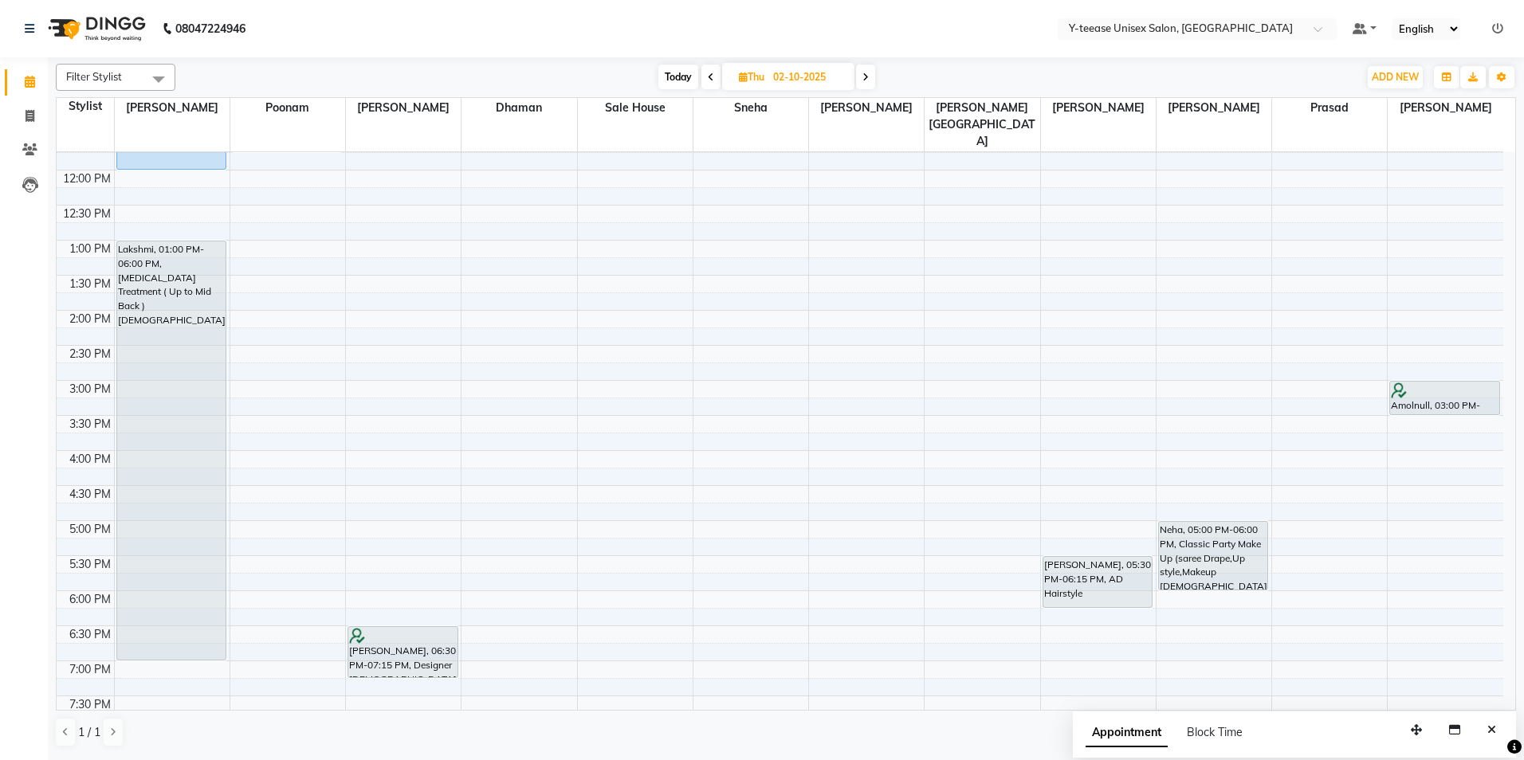
drag, startPoint x: 149, startPoint y: 553, endPoint x: 158, endPoint y: 618, distance: 65.2
click at [158, 618] on div "[PERSON_NAME], 10:15 AM-12:00 PM, Natural Root Touch Up 1 inch [DEMOGRAPHIC_DAT…" at bounding box center [172, 415] width 115 height 1051
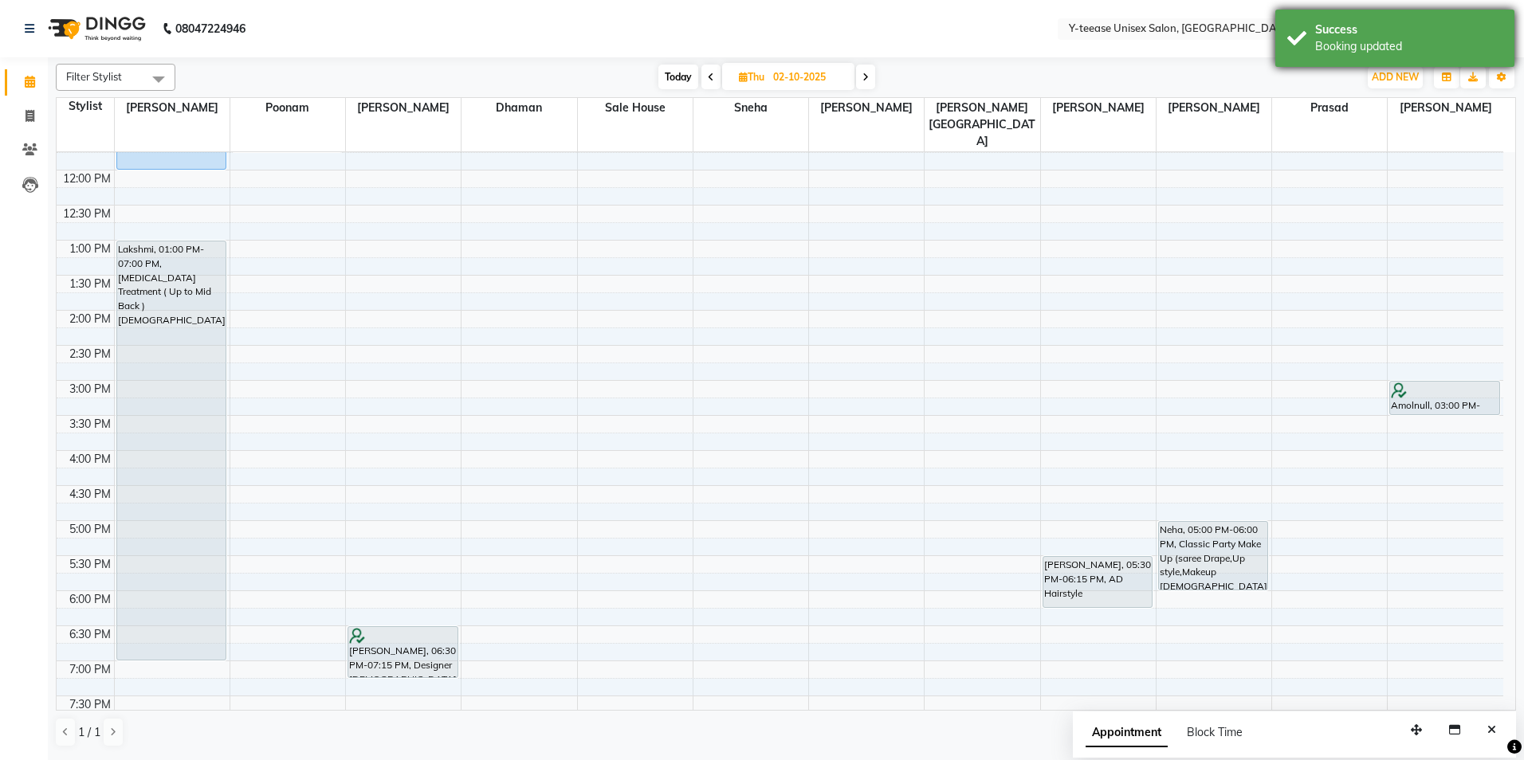
click at [1291, 25] on div "Success Booking updated" at bounding box center [1394, 38] width 239 height 57
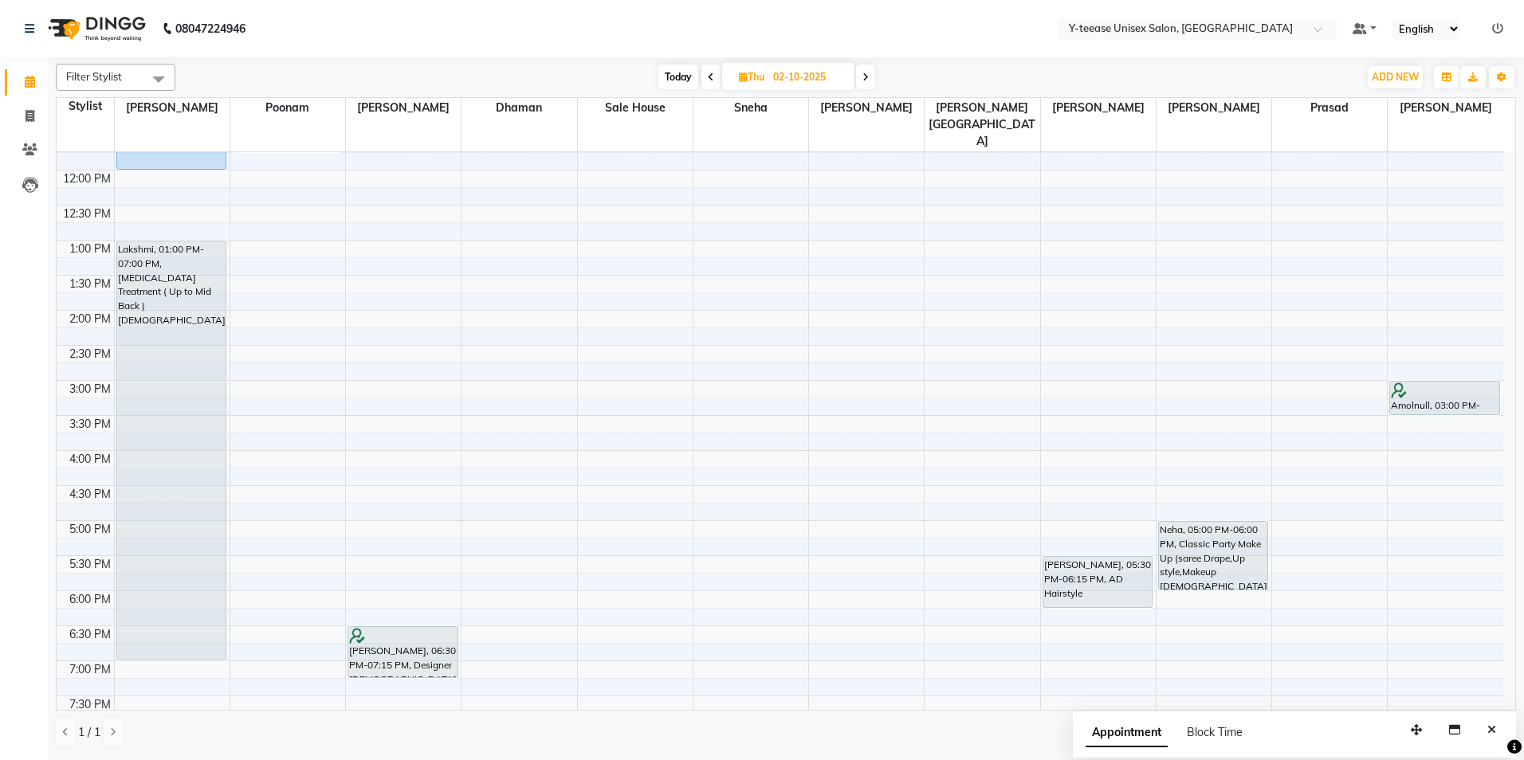
click at [668, 74] on span "Today" at bounding box center [678, 77] width 40 height 25
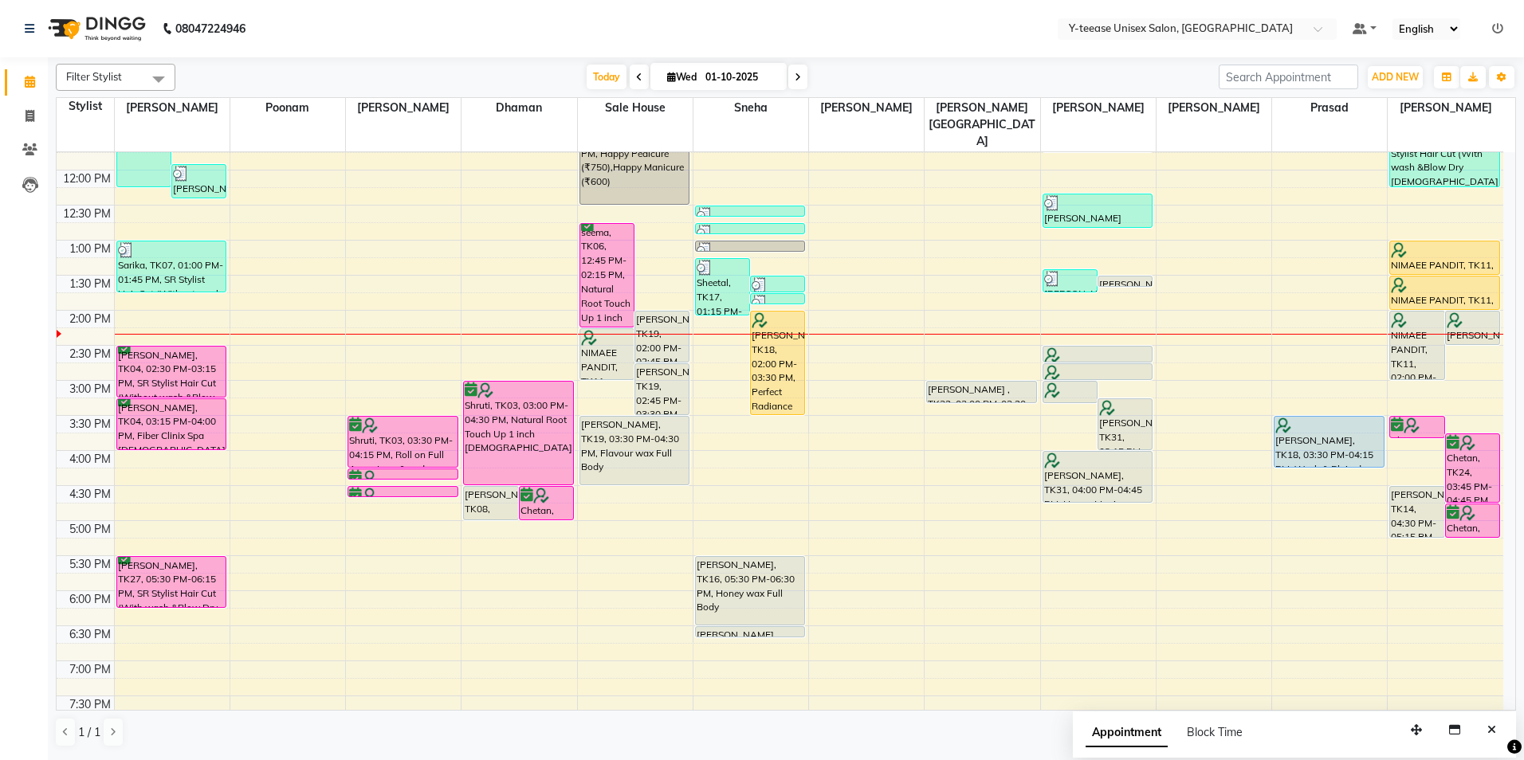
click at [1523, 84] on html "08047224946 Select Location × Y-teease Unisex Salon, Amanora Default Panel My P…" at bounding box center [762, 380] width 1524 height 760
drag, startPoint x: 1503, startPoint y: 74, endPoint x: 1503, endPoint y: 87, distance: 12.8
click at [1503, 73] on icon "button" at bounding box center [1502, 78] width 10 height 10
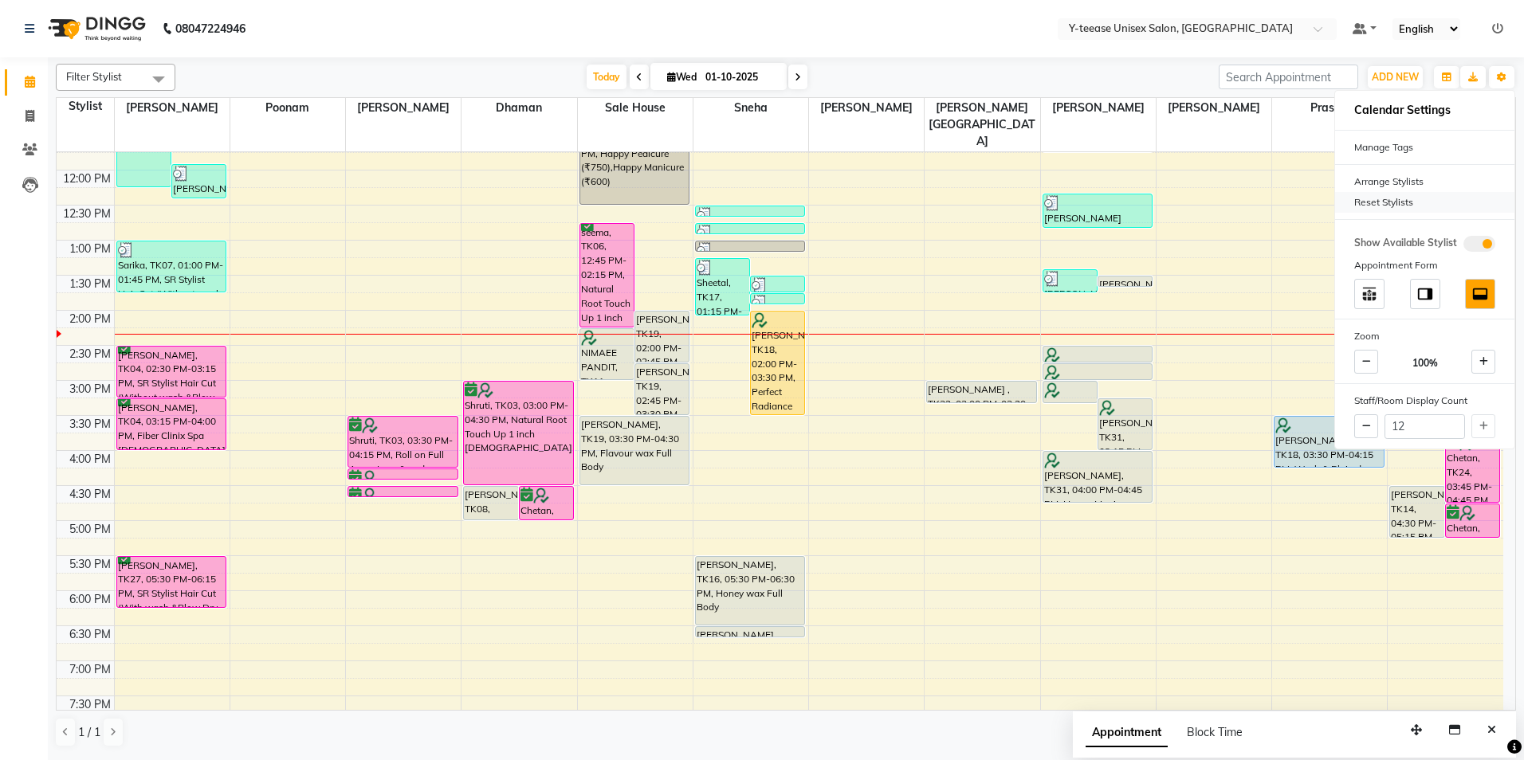
click at [1390, 196] on div "Reset Stylists" at bounding box center [1424, 202] width 179 height 21
click at [1096, 52] on nav "08047224946 Select Location × Y-teease Unisex Salon, Amanora Default Panel My P…" at bounding box center [762, 28] width 1524 height 57
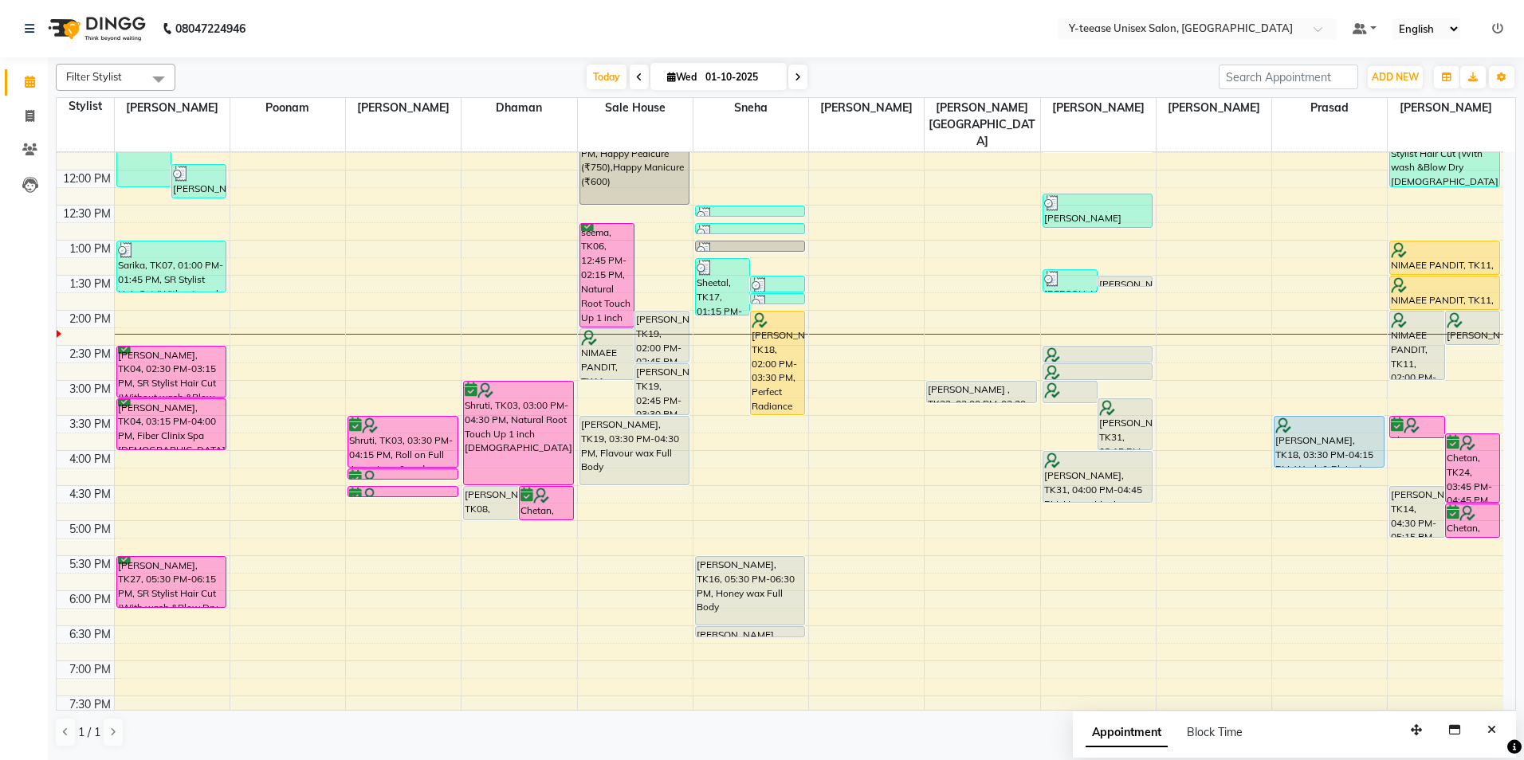
click at [796, 81] on icon at bounding box center [798, 78] width 6 height 10
type input "02-10-2025"
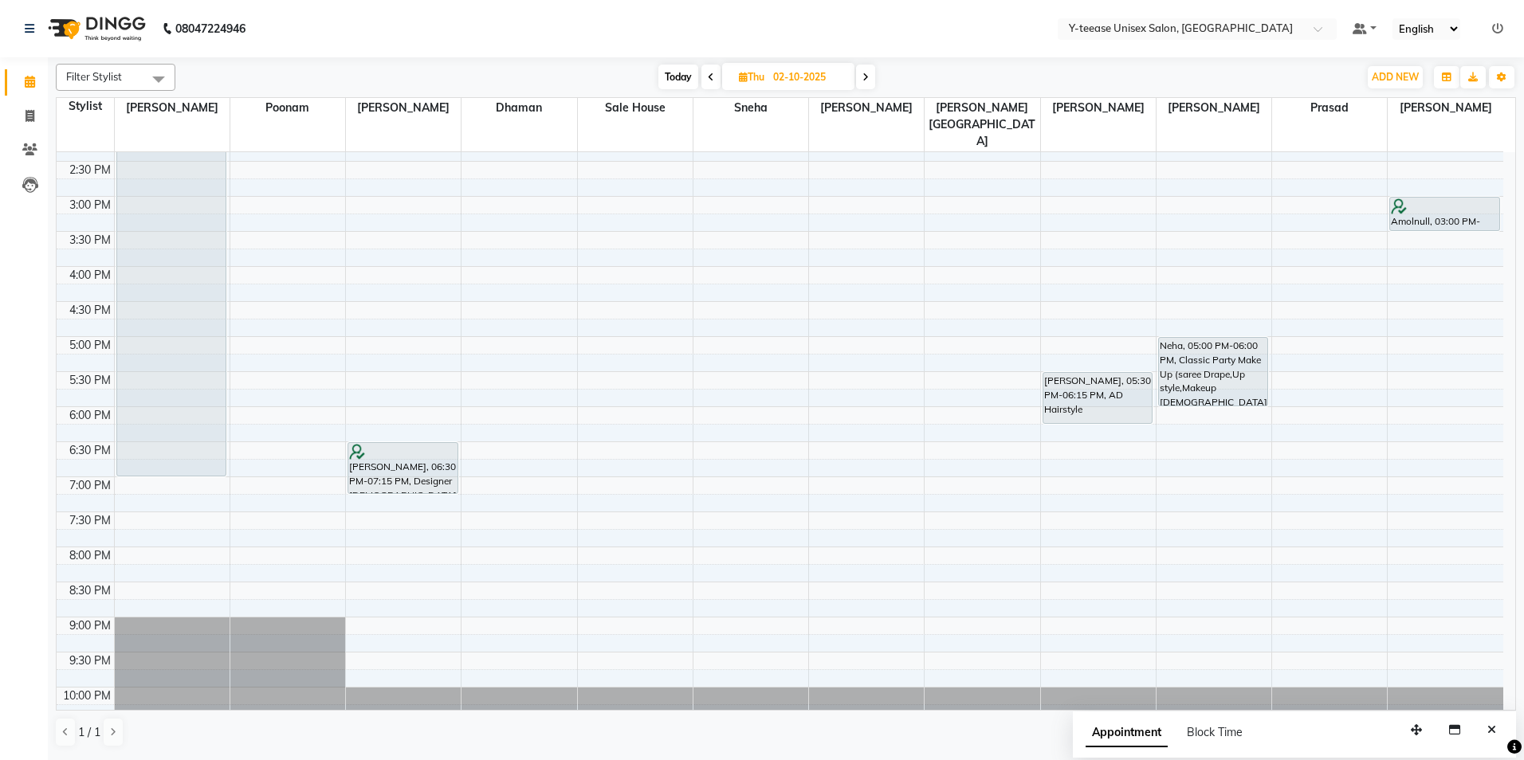
scroll to position [460, 0]
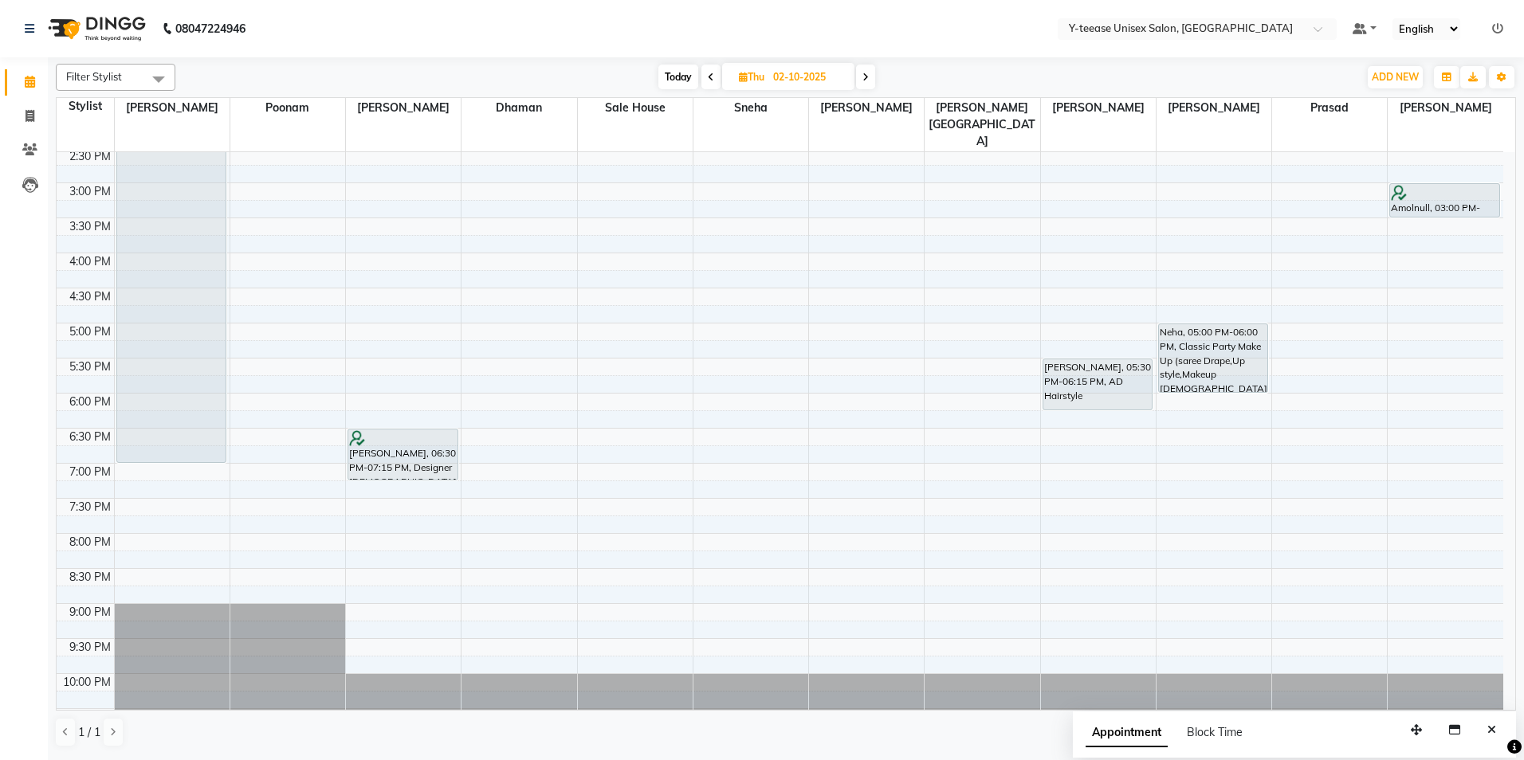
click at [1459, 361] on div "8:00 AM 8:30 AM 9:00 AM 9:30 AM 10:00 AM 10:30 AM 11:00 AM 11:30 AM 12:00 PM 12…" at bounding box center [780, 217] width 1447 height 1051
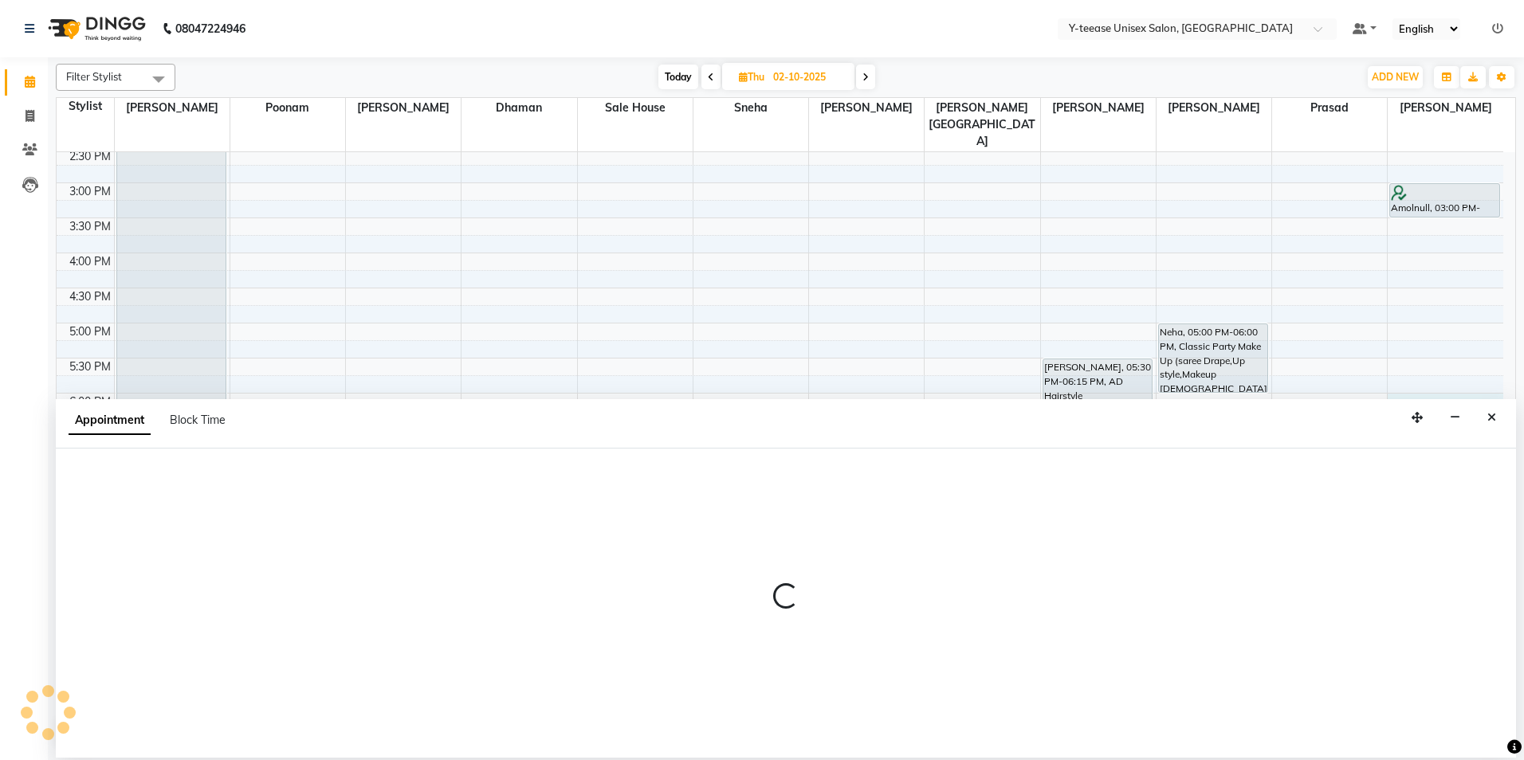
select select "92975"
select select "tentative"
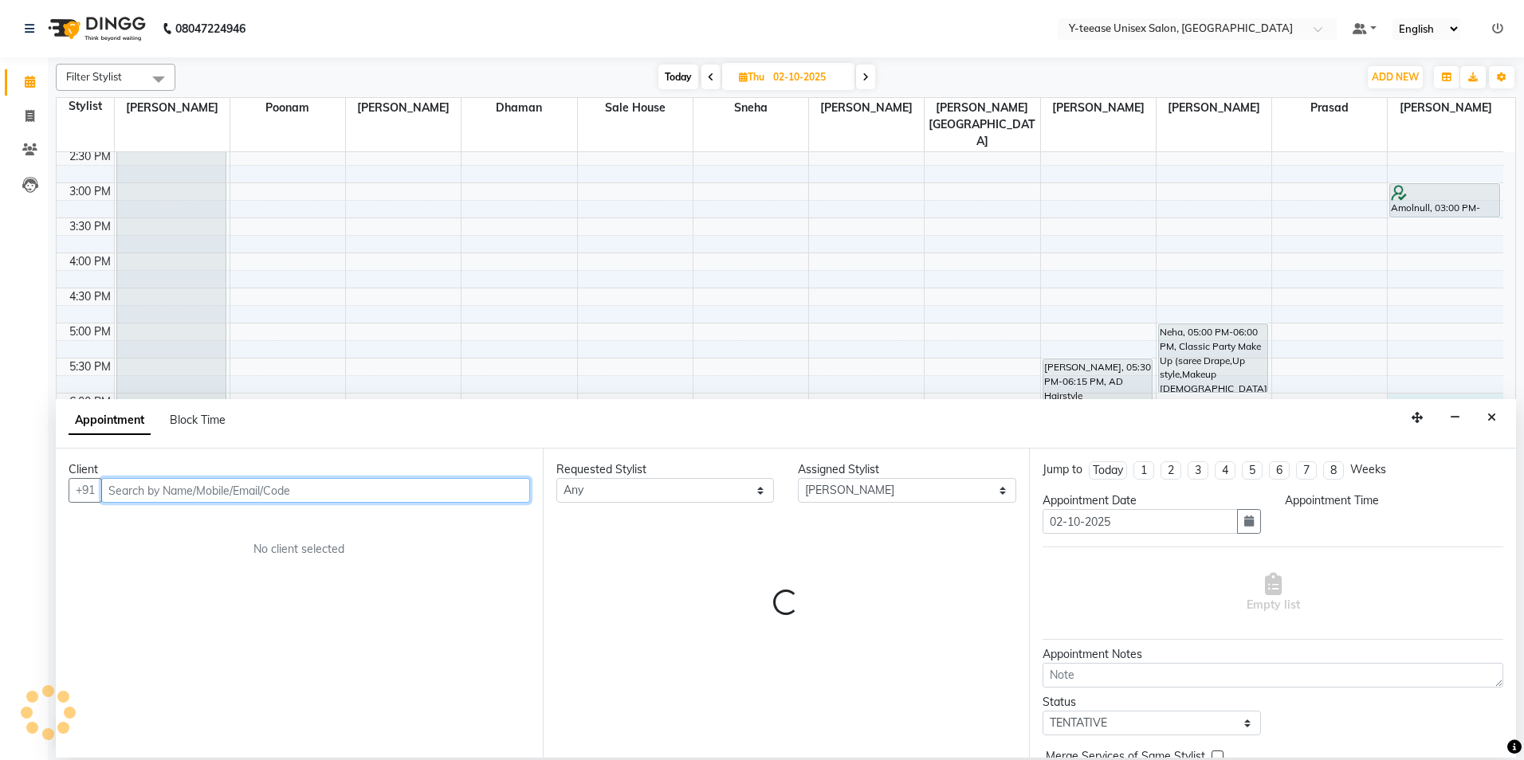
select select "1080"
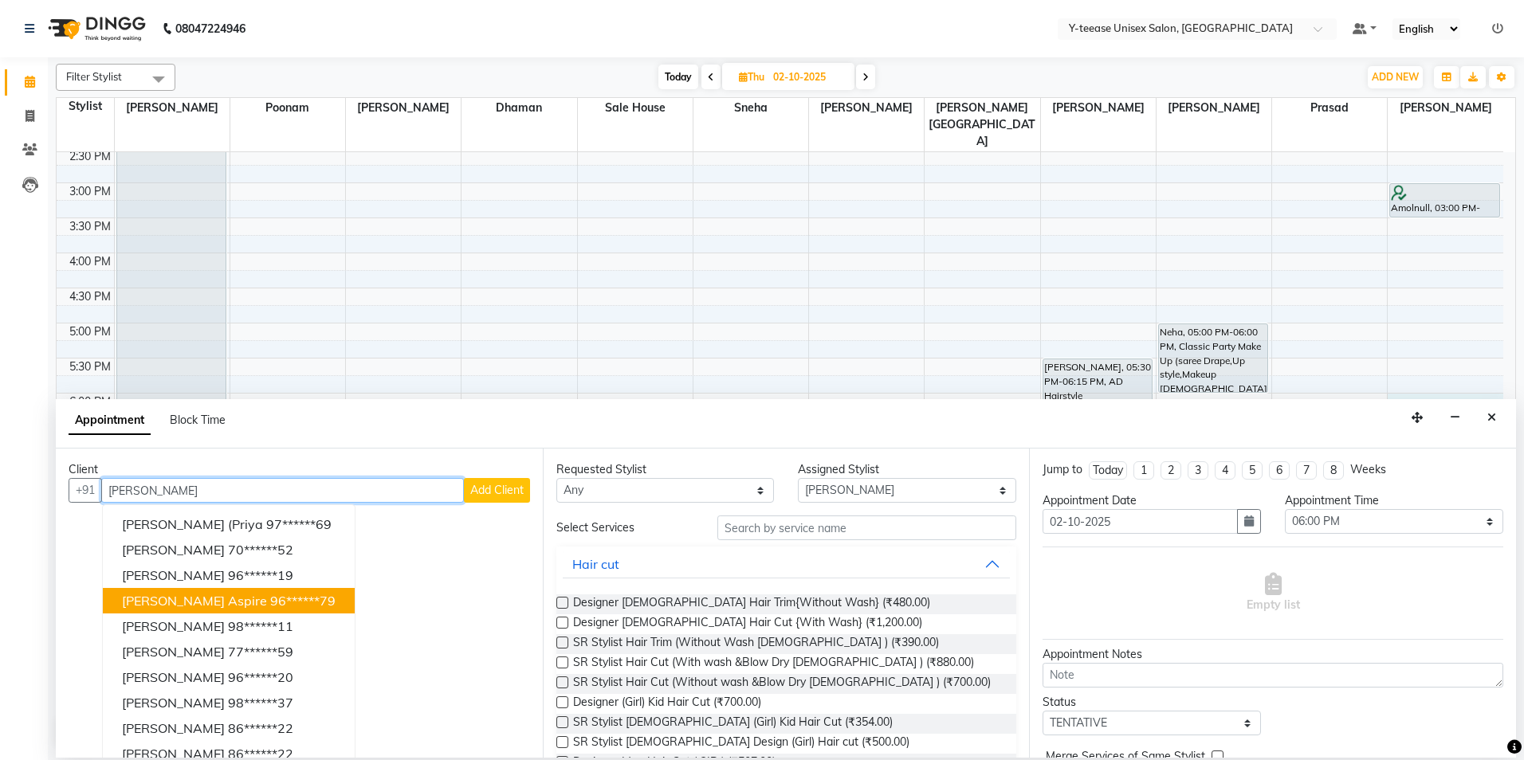
click at [200, 609] on button "[PERSON_NAME] aspire 96******79" at bounding box center [229, 601] width 252 height 26
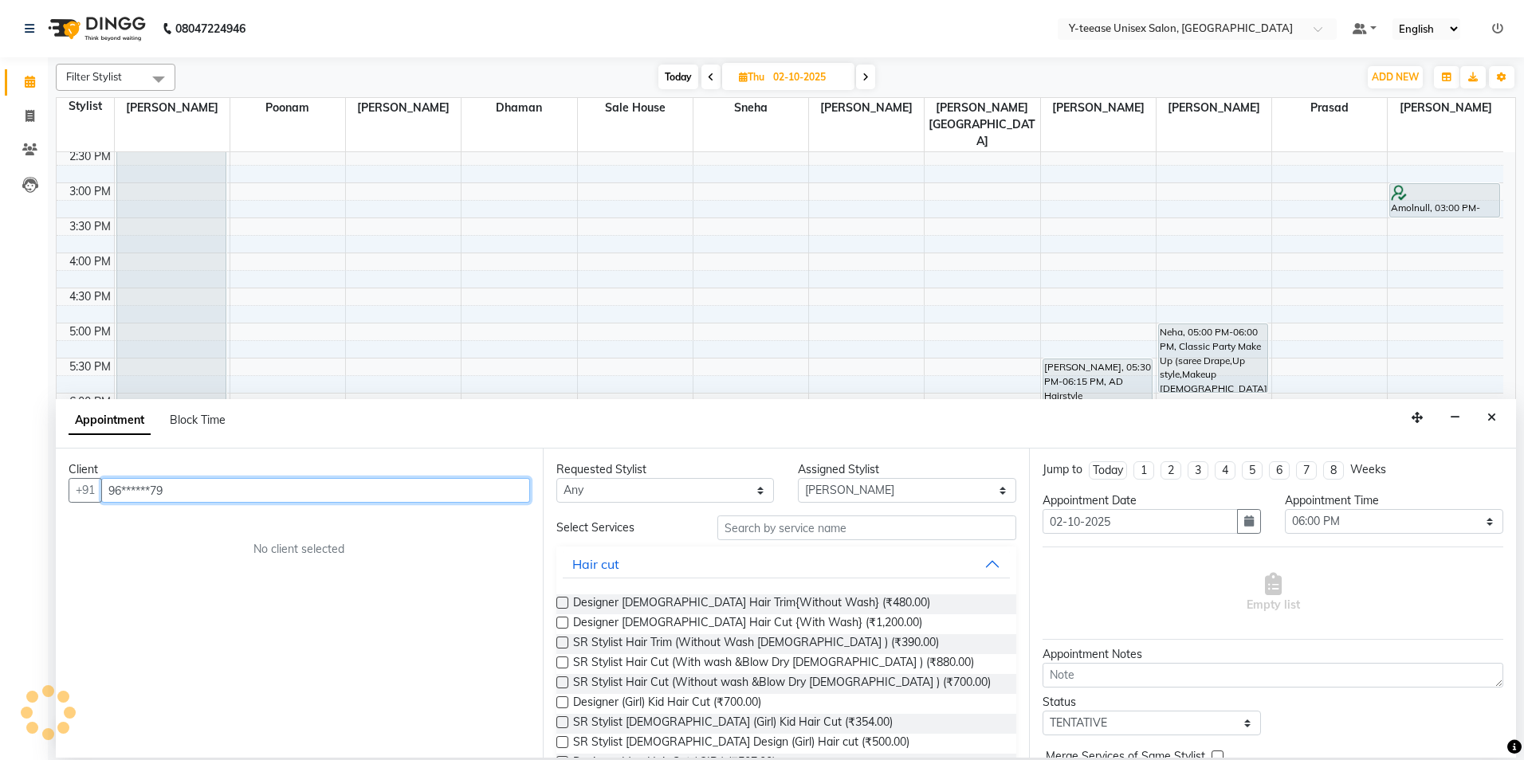
type input "96******79"
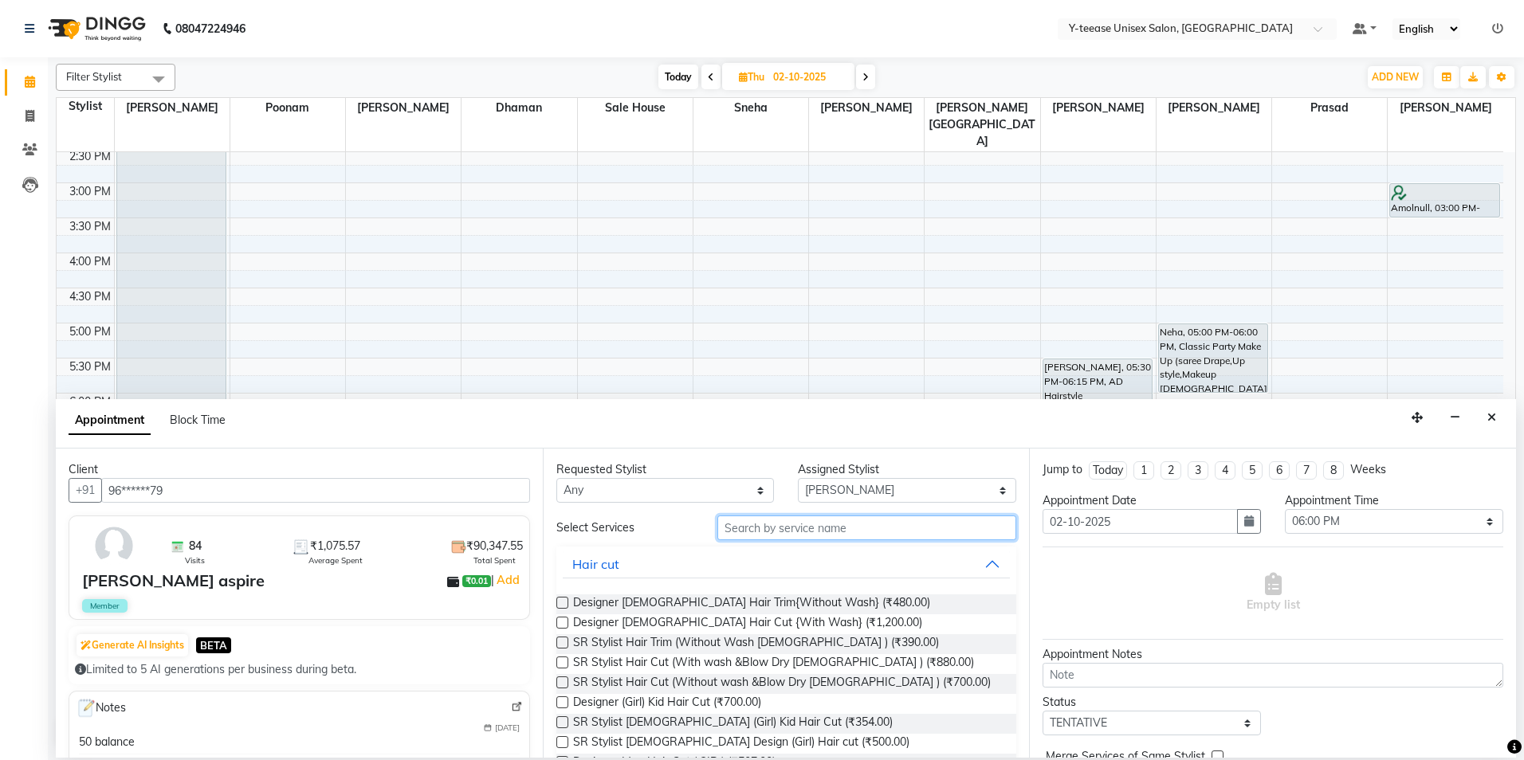
click at [816, 531] on input "text" at bounding box center [866, 528] width 299 height 25
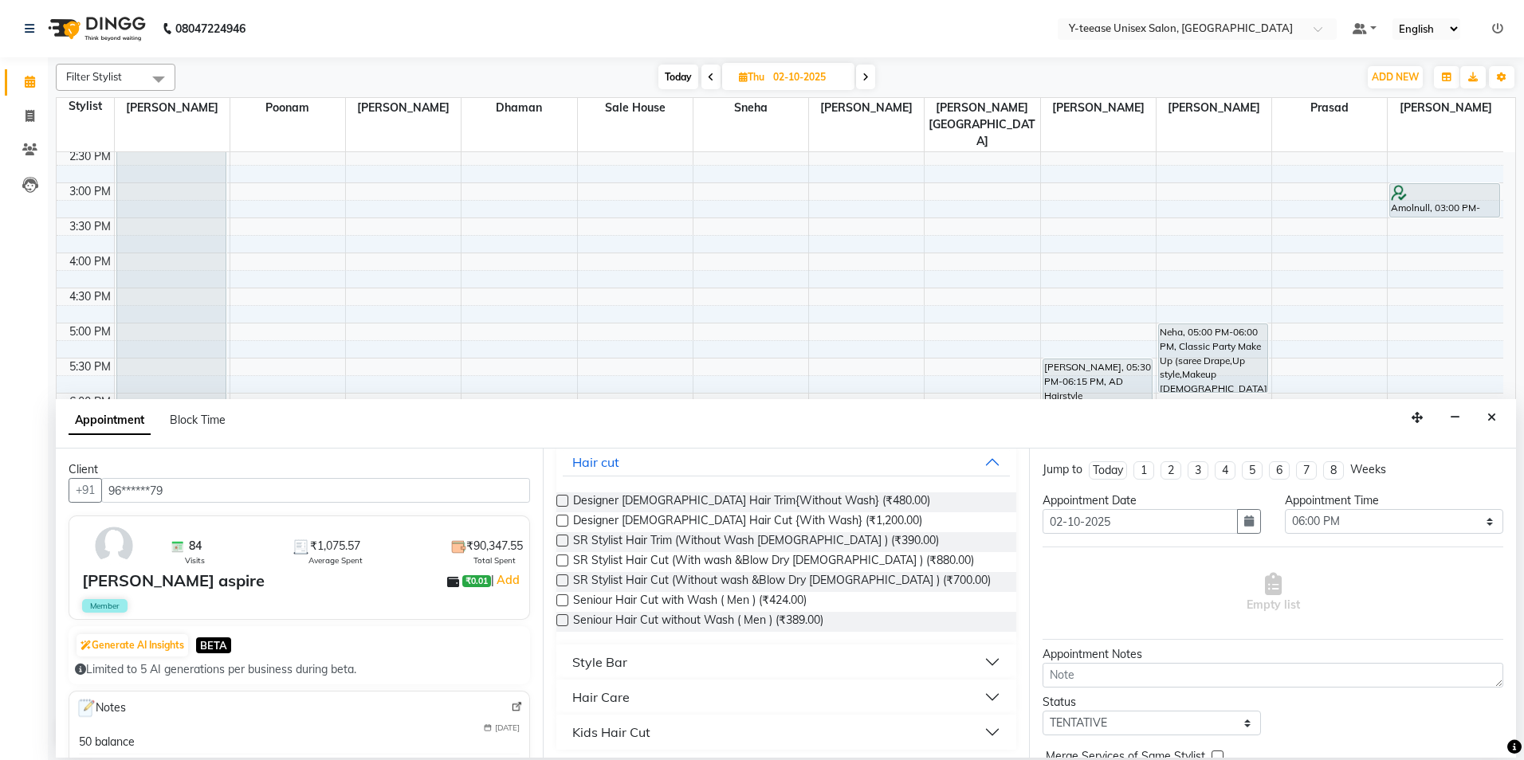
scroll to position [107, 0]
type input "wash"
click at [597, 655] on div "Style Bar" at bounding box center [599, 657] width 55 height 19
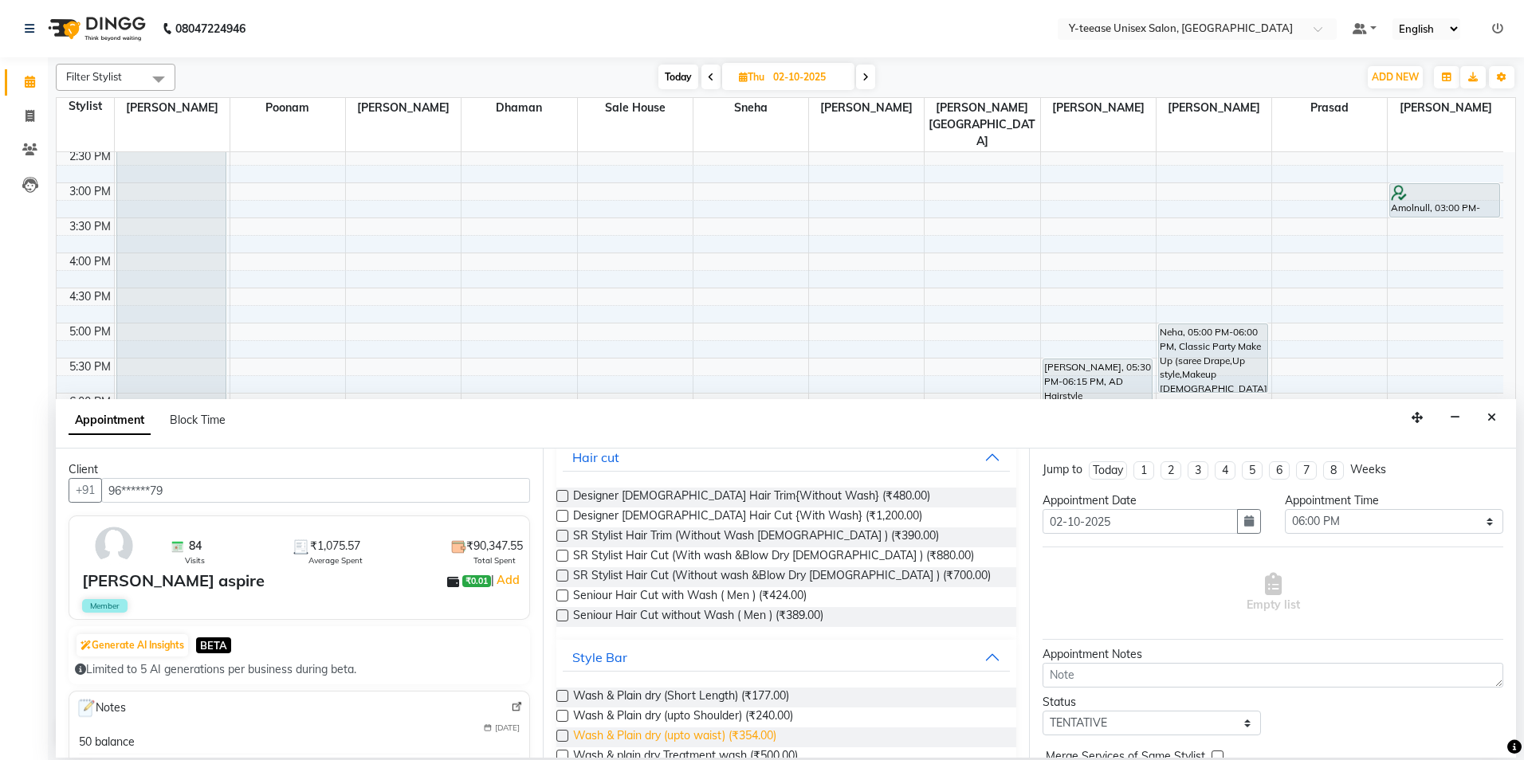
click at [650, 736] on span "Wash & Plain dry (upto waist) (₹354.00)" at bounding box center [674, 738] width 203 height 20
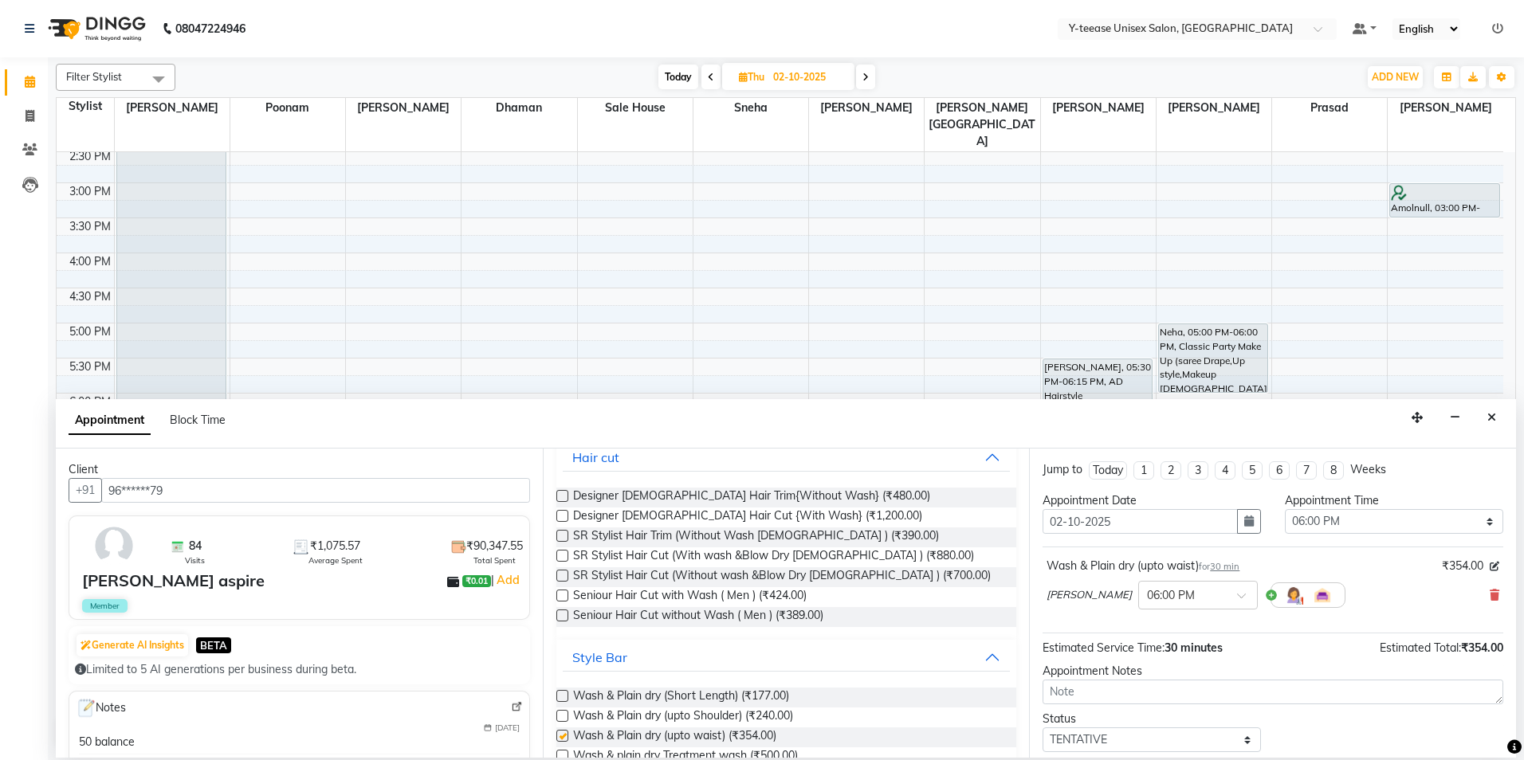
checkbox input "false"
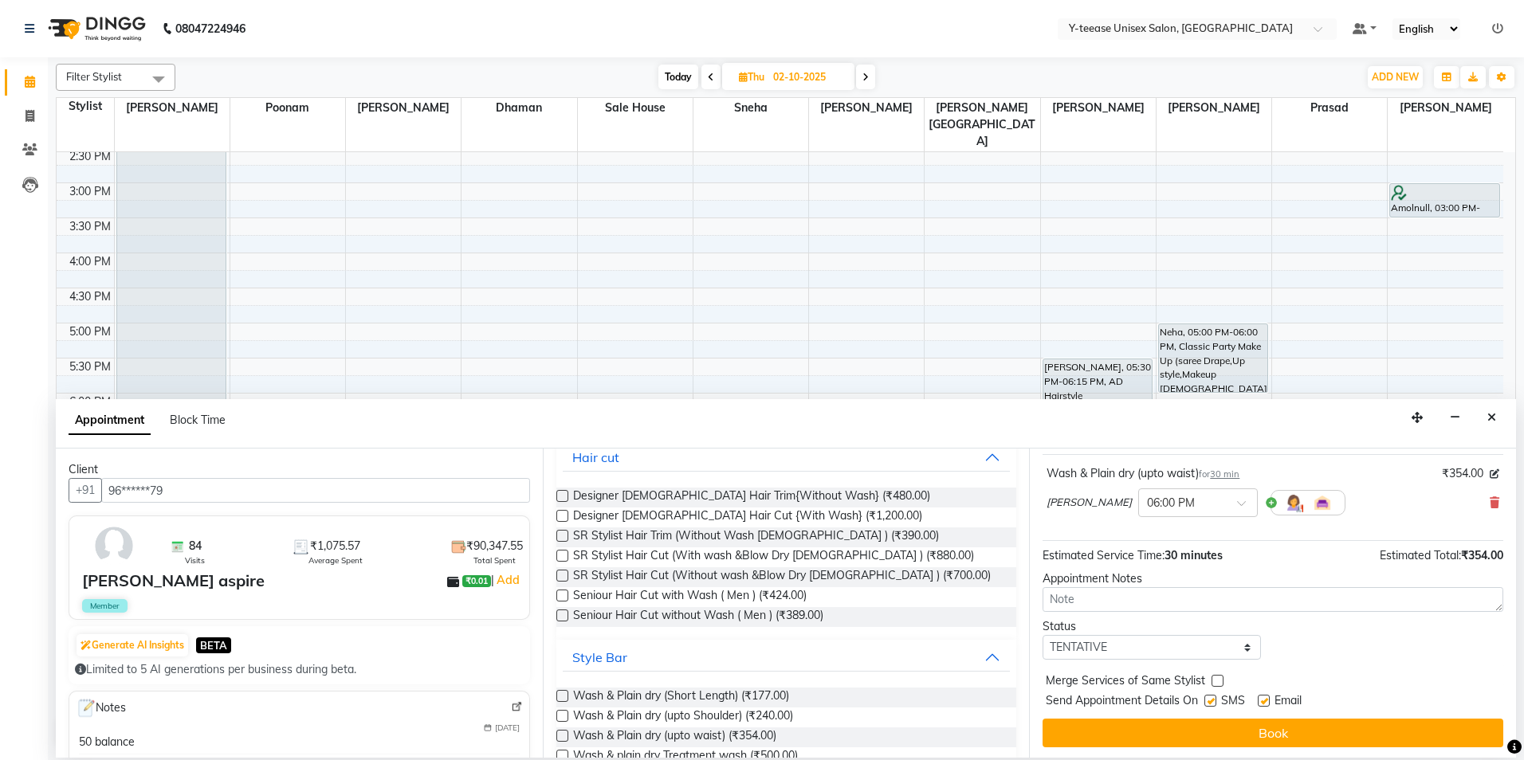
scroll to position [95, 0]
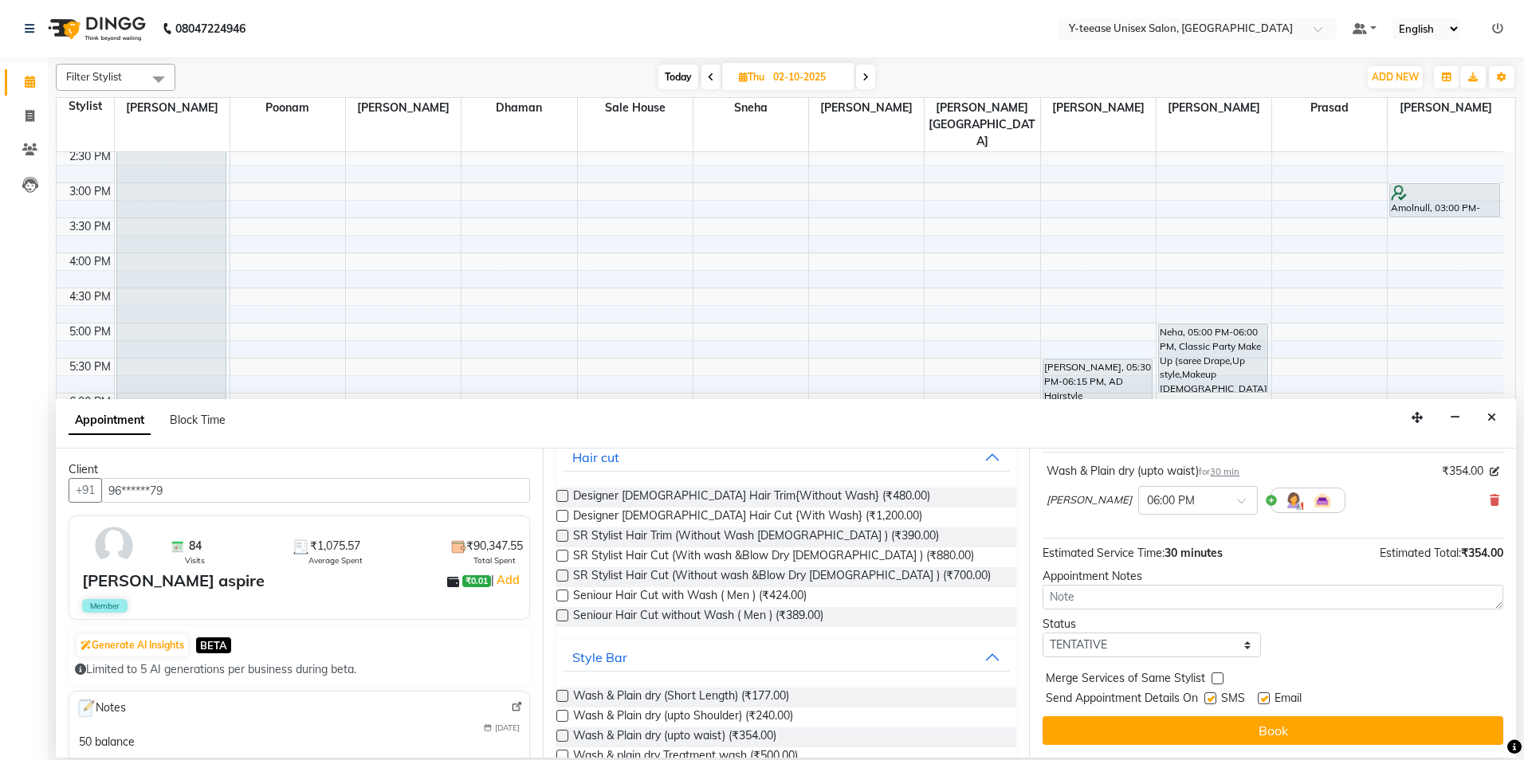
click at [1272, 731] on button "Book" at bounding box center [1273, 731] width 461 height 29
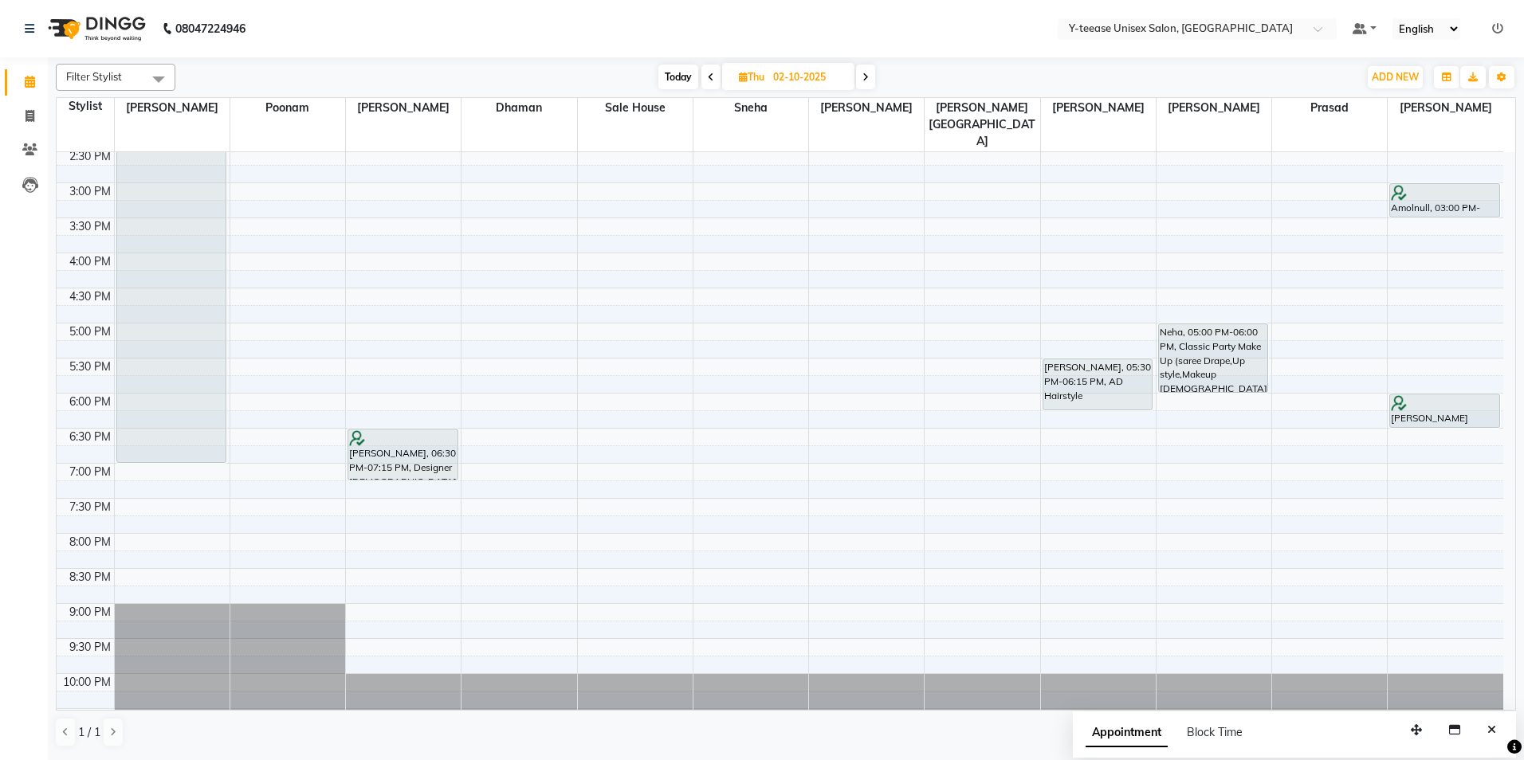
click at [680, 80] on span "Today" at bounding box center [678, 77] width 40 height 25
type input "01-10-2025"
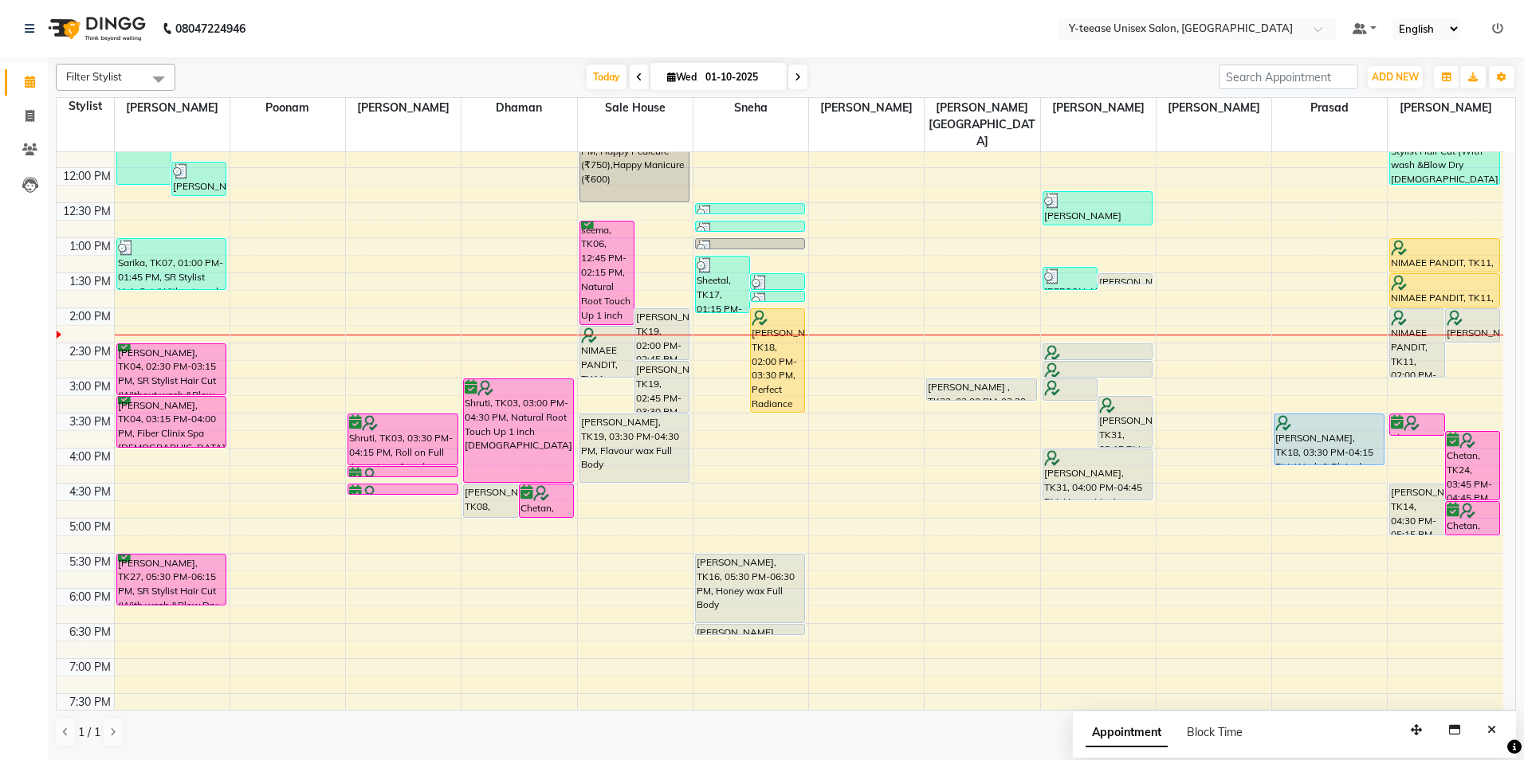
scroll to position [262, 0]
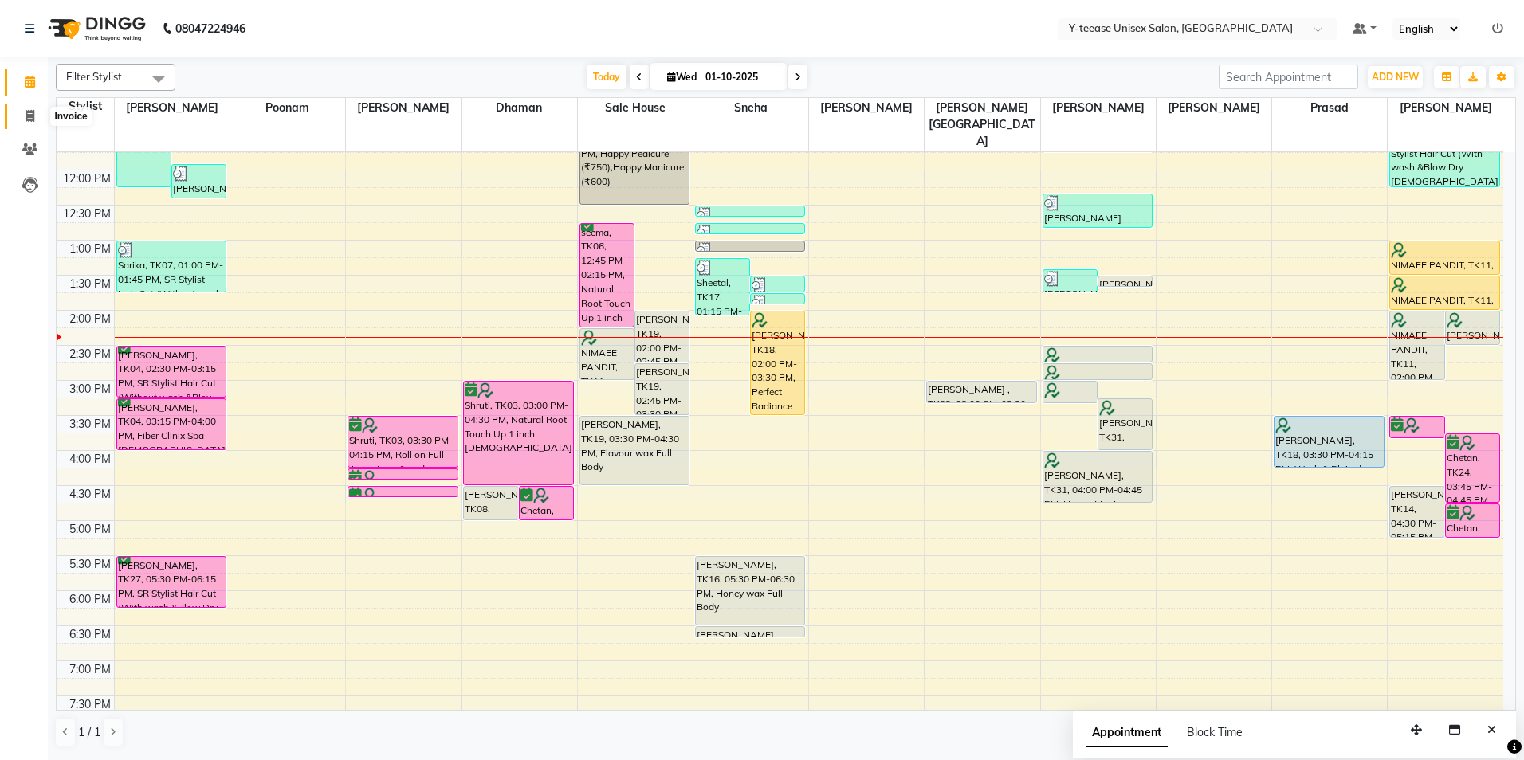
click at [30, 110] on icon at bounding box center [30, 116] width 9 height 12
select select "service"
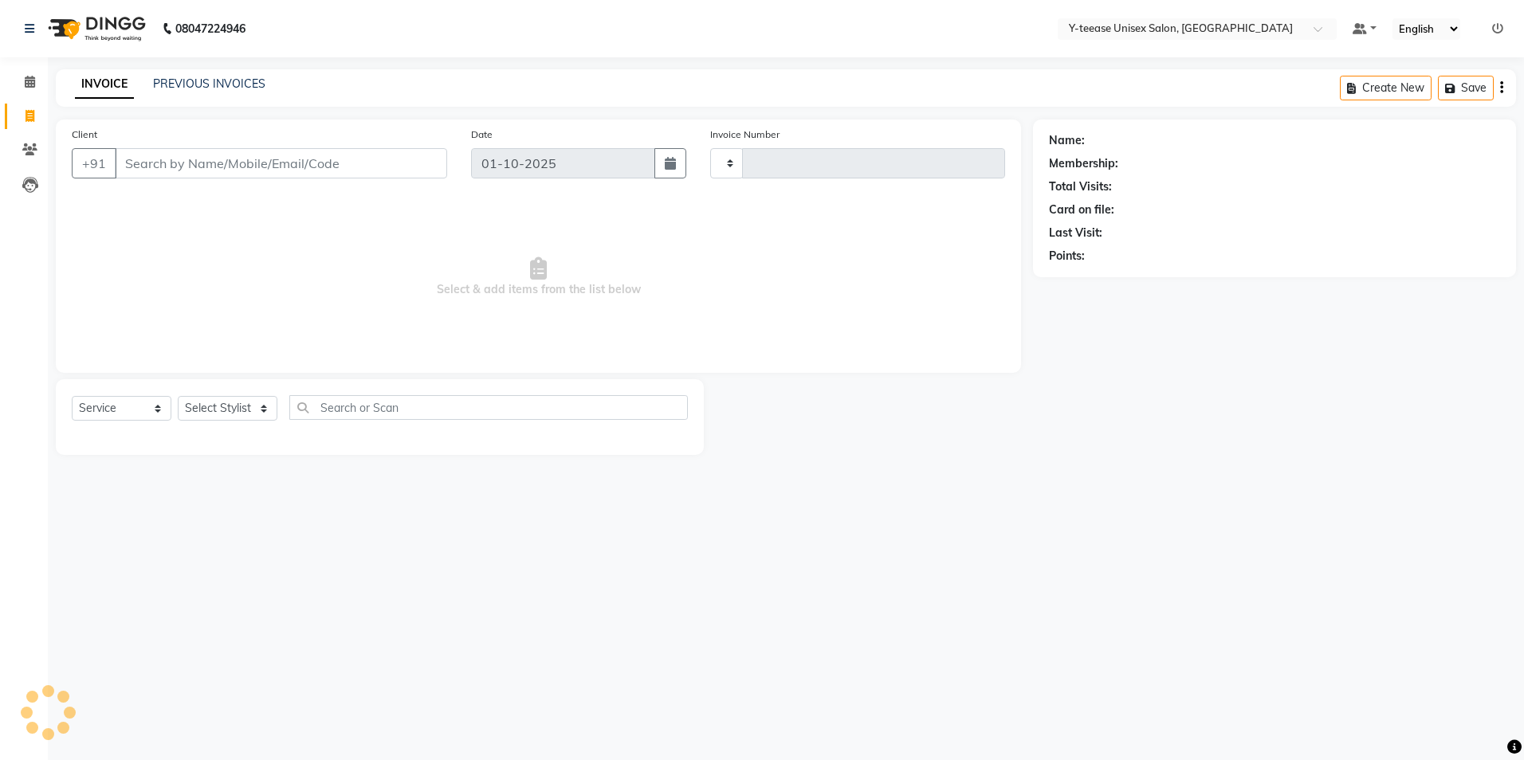
type input "8286"
select select "4"
click at [222, 408] on select "Select Stylist" at bounding box center [228, 408] width 100 height 25
click at [222, 408] on select "Select Stylist [PERSON_NAME] [PERSON_NAME] nagar Manager Mosin [PERSON_NAME] [P…" at bounding box center [246, 408] width 137 height 25
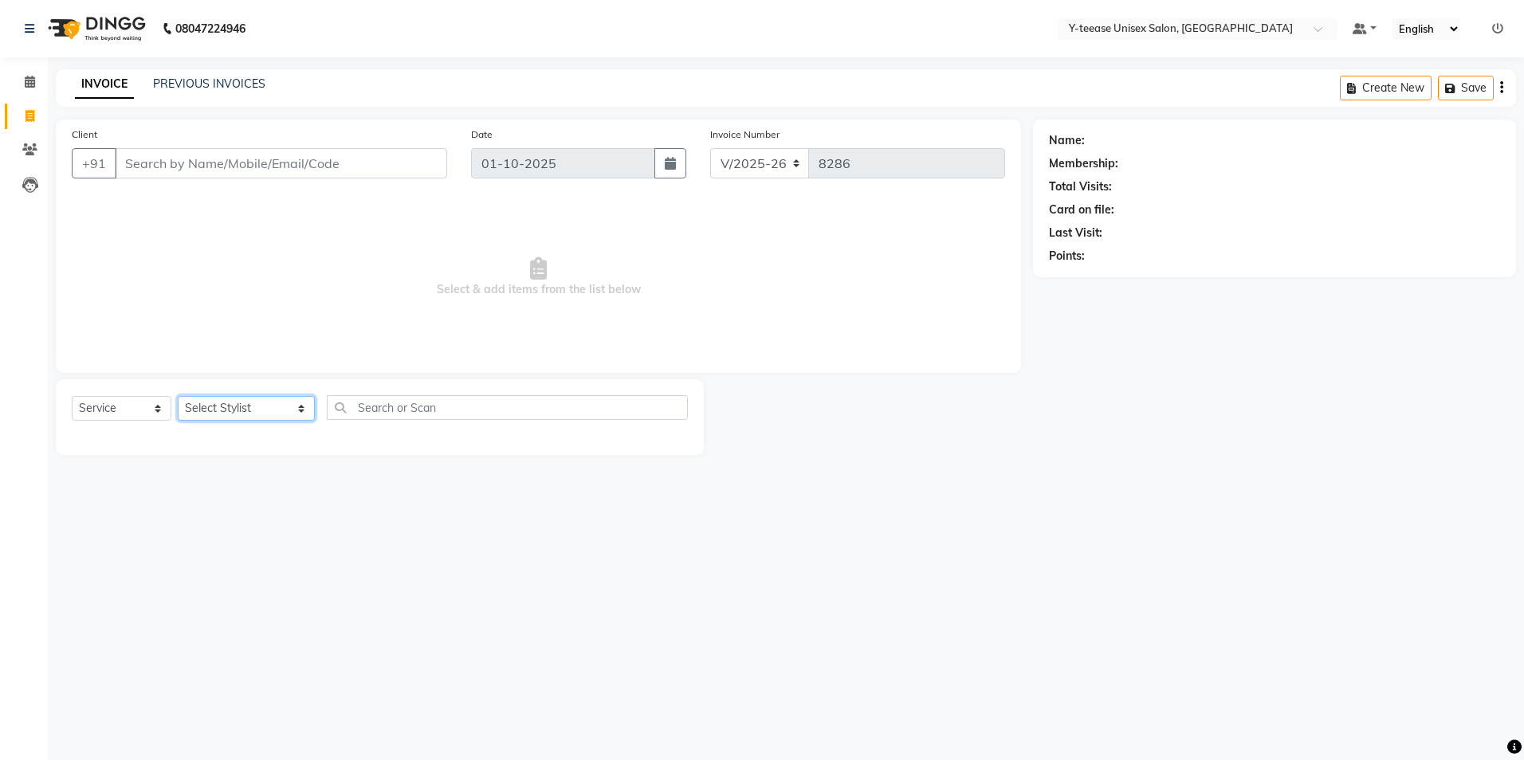
select select "67930"
click at [178, 396] on select "Select Stylist [PERSON_NAME] [PERSON_NAME] nagar Manager Mosin [PERSON_NAME] [P…" at bounding box center [246, 408] width 137 height 25
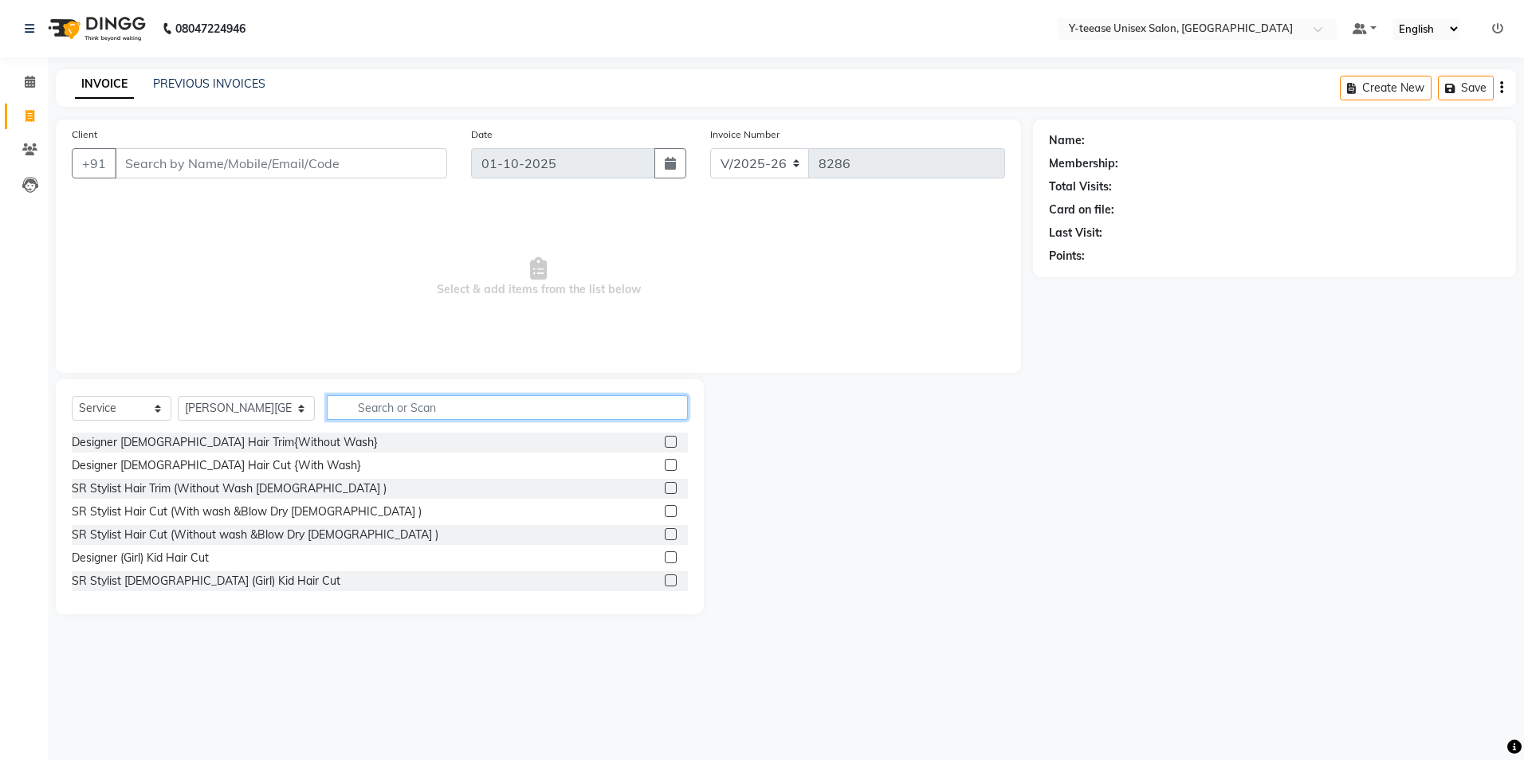
click at [344, 411] on input "text" at bounding box center [507, 407] width 361 height 25
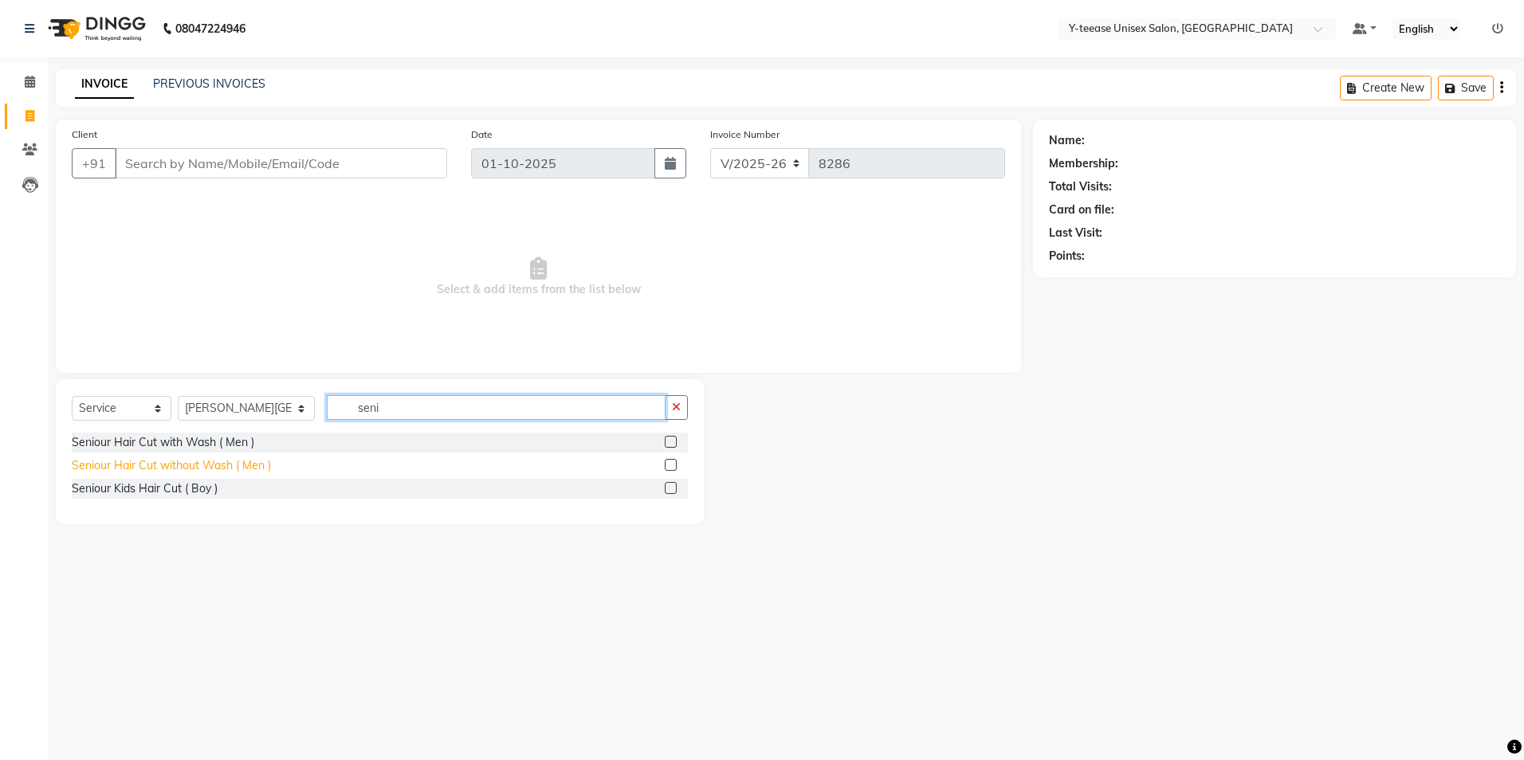
type input "seni"
click at [186, 462] on div "Seniour Hair Cut without Wash ( Men )" at bounding box center [171, 465] width 199 height 17
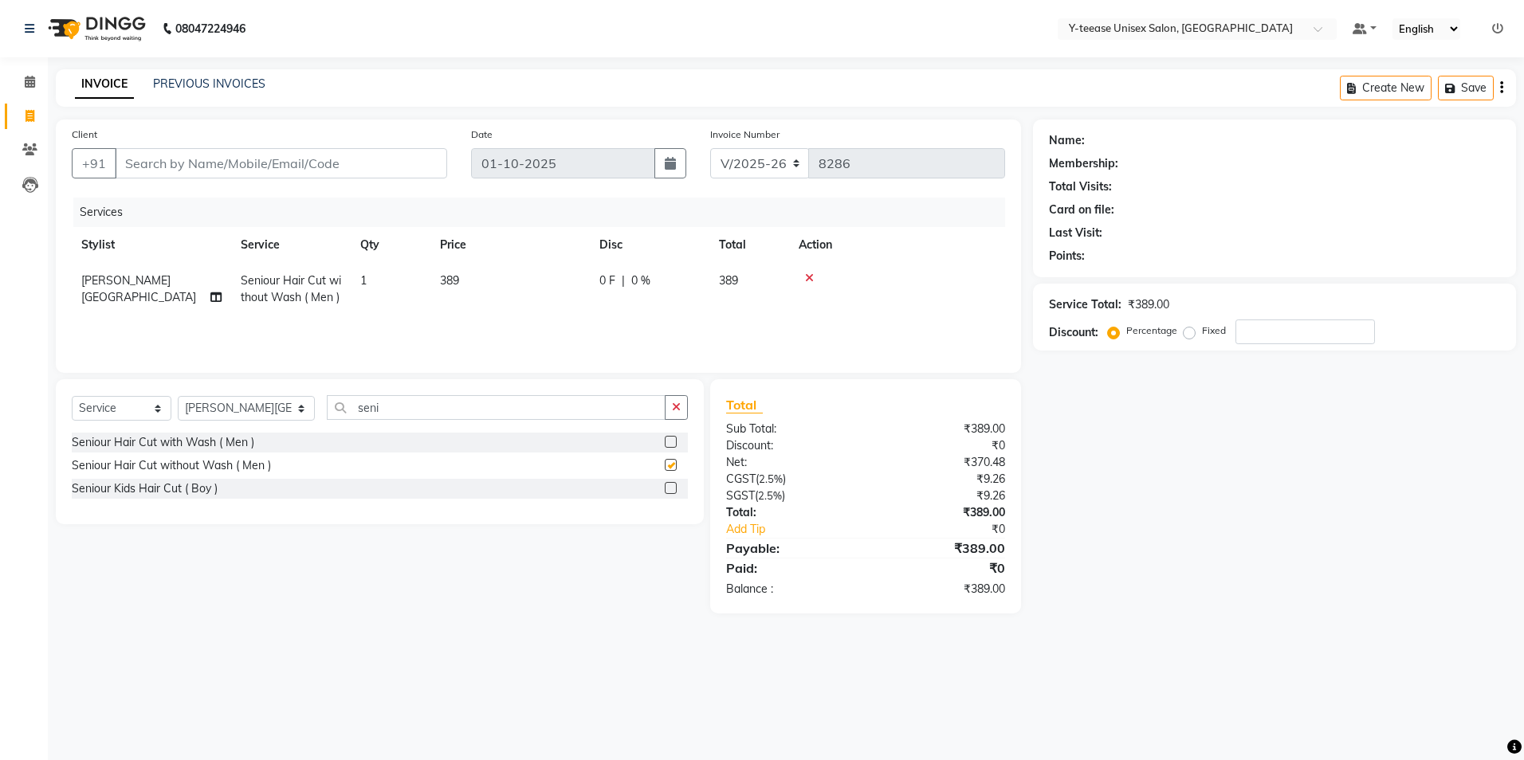
checkbox input "false"
click at [283, 167] on input "Client" at bounding box center [281, 163] width 332 height 30
type input "p"
type input "0"
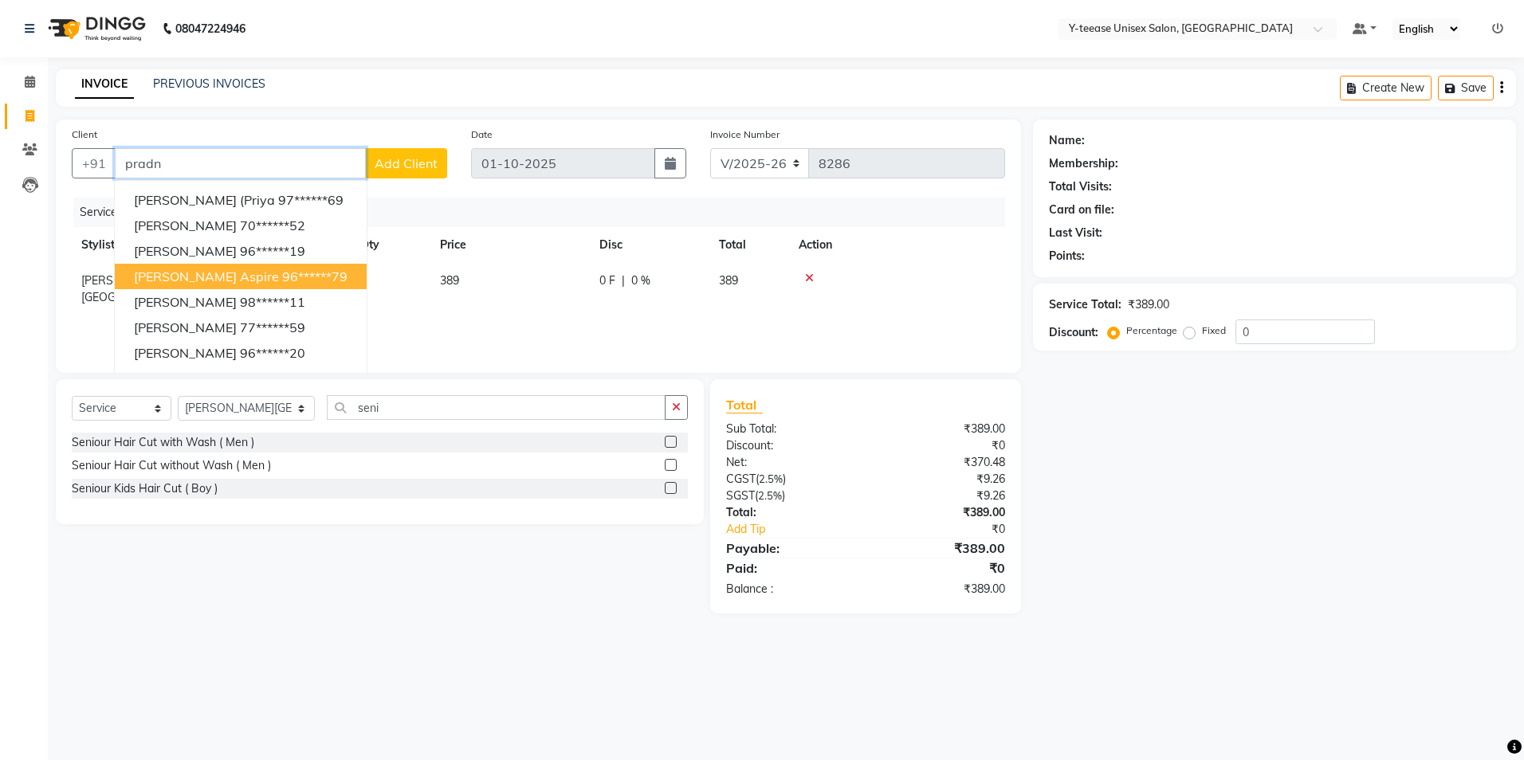
click at [238, 265] on button "[PERSON_NAME] aspire 96******79" at bounding box center [241, 277] width 252 height 26
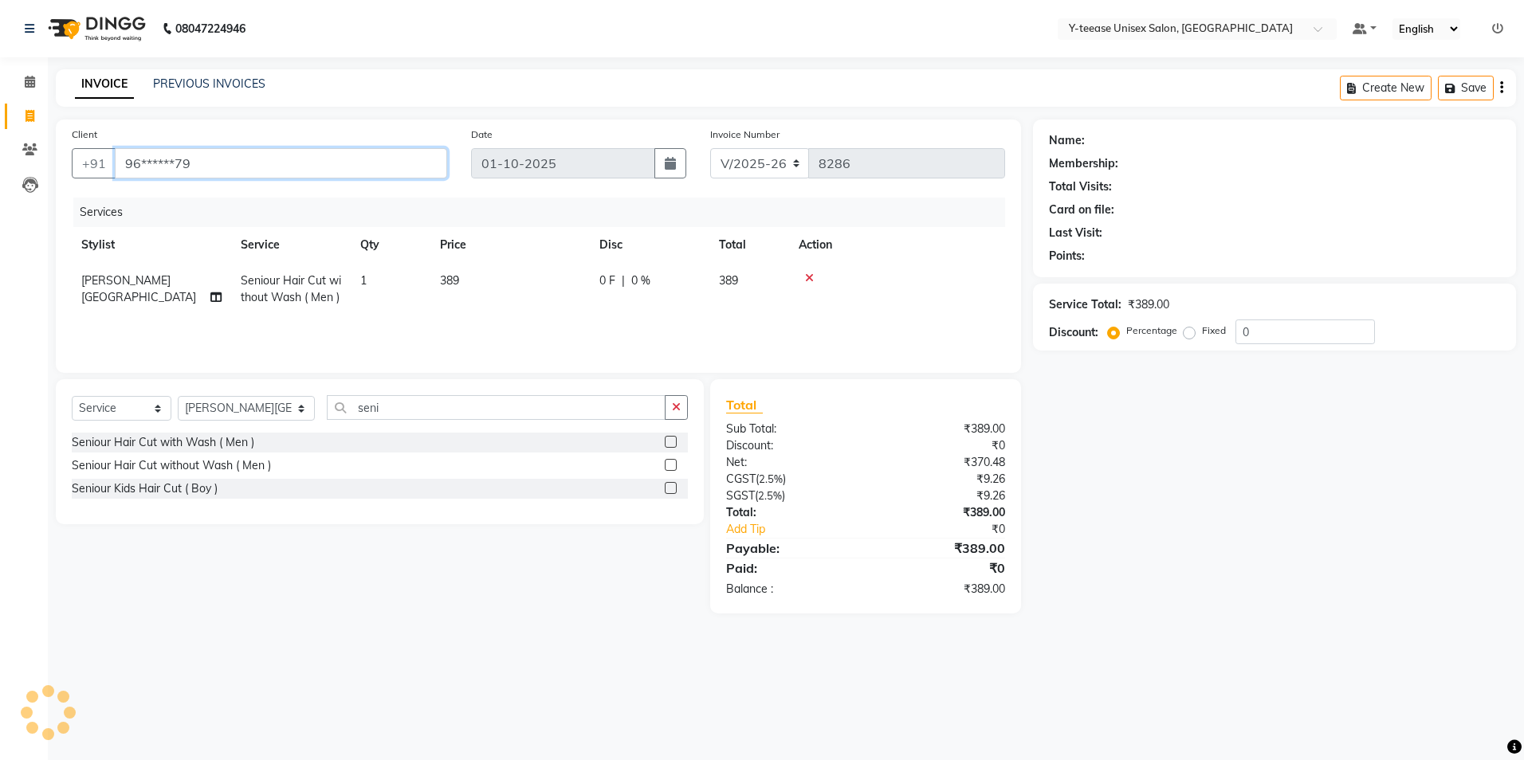
type input "96******79"
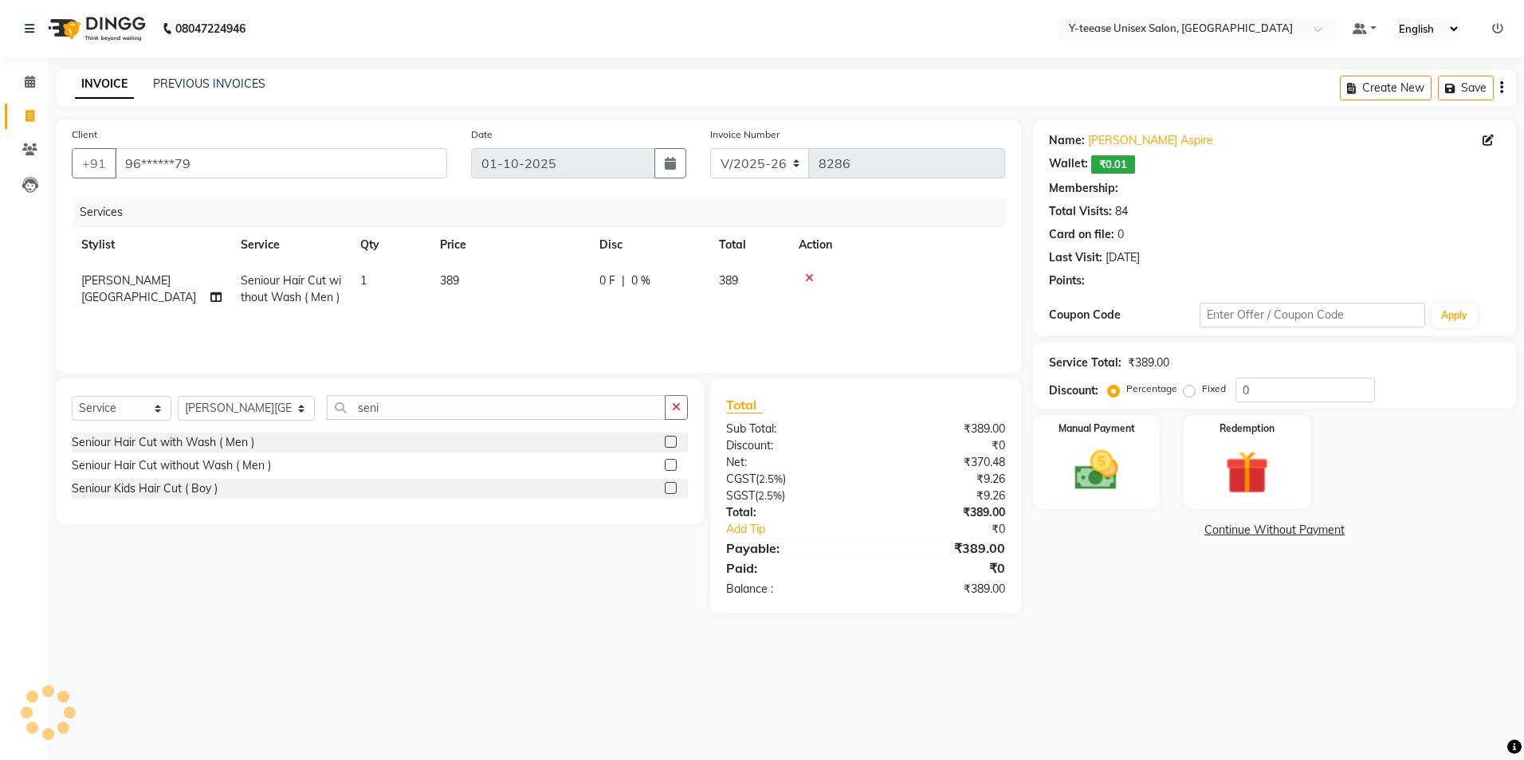
select select "1: Object"
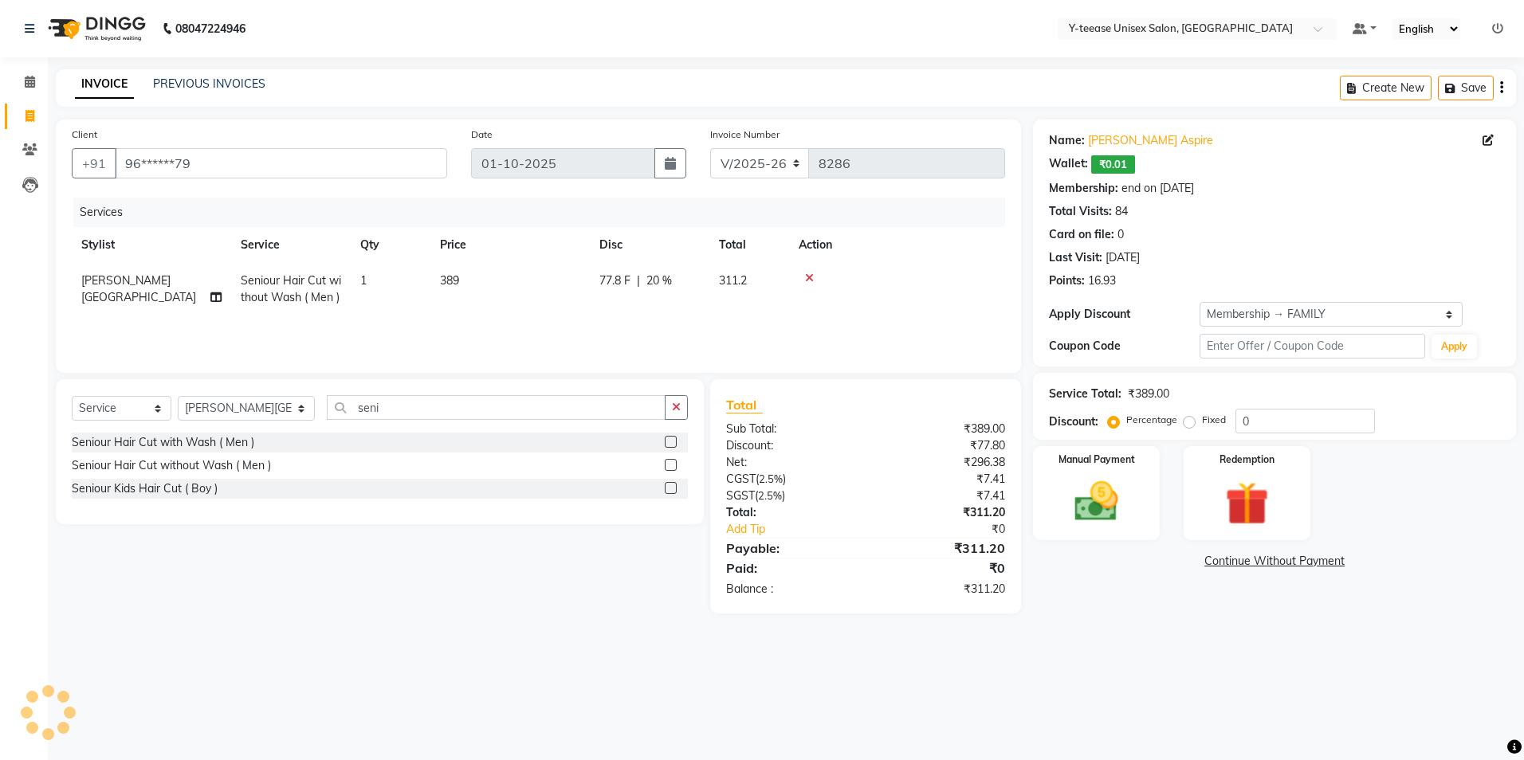
type input "20"
click at [1105, 503] on img at bounding box center [1096, 502] width 74 height 53
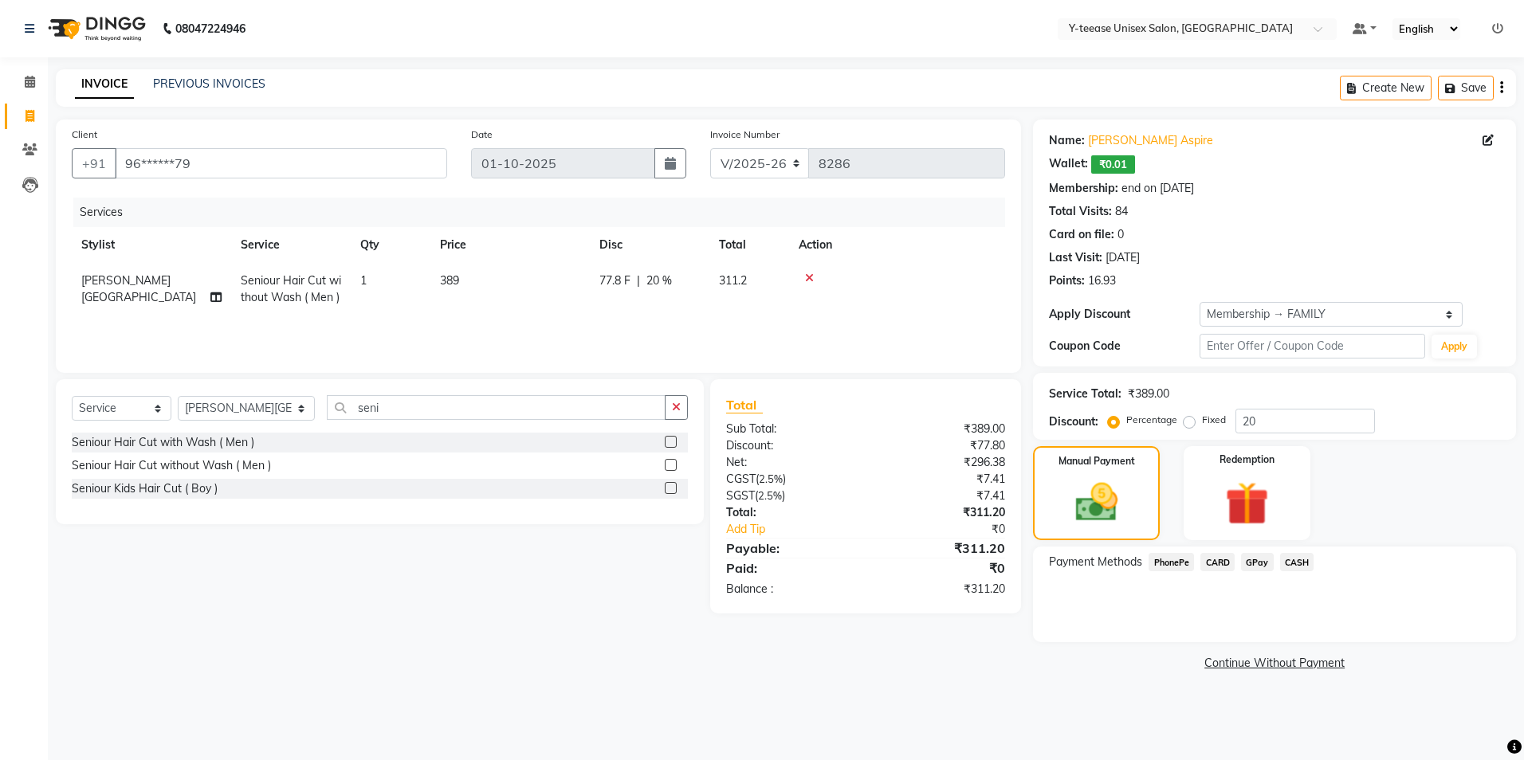
click at [1259, 555] on span "GPay" at bounding box center [1257, 562] width 33 height 18
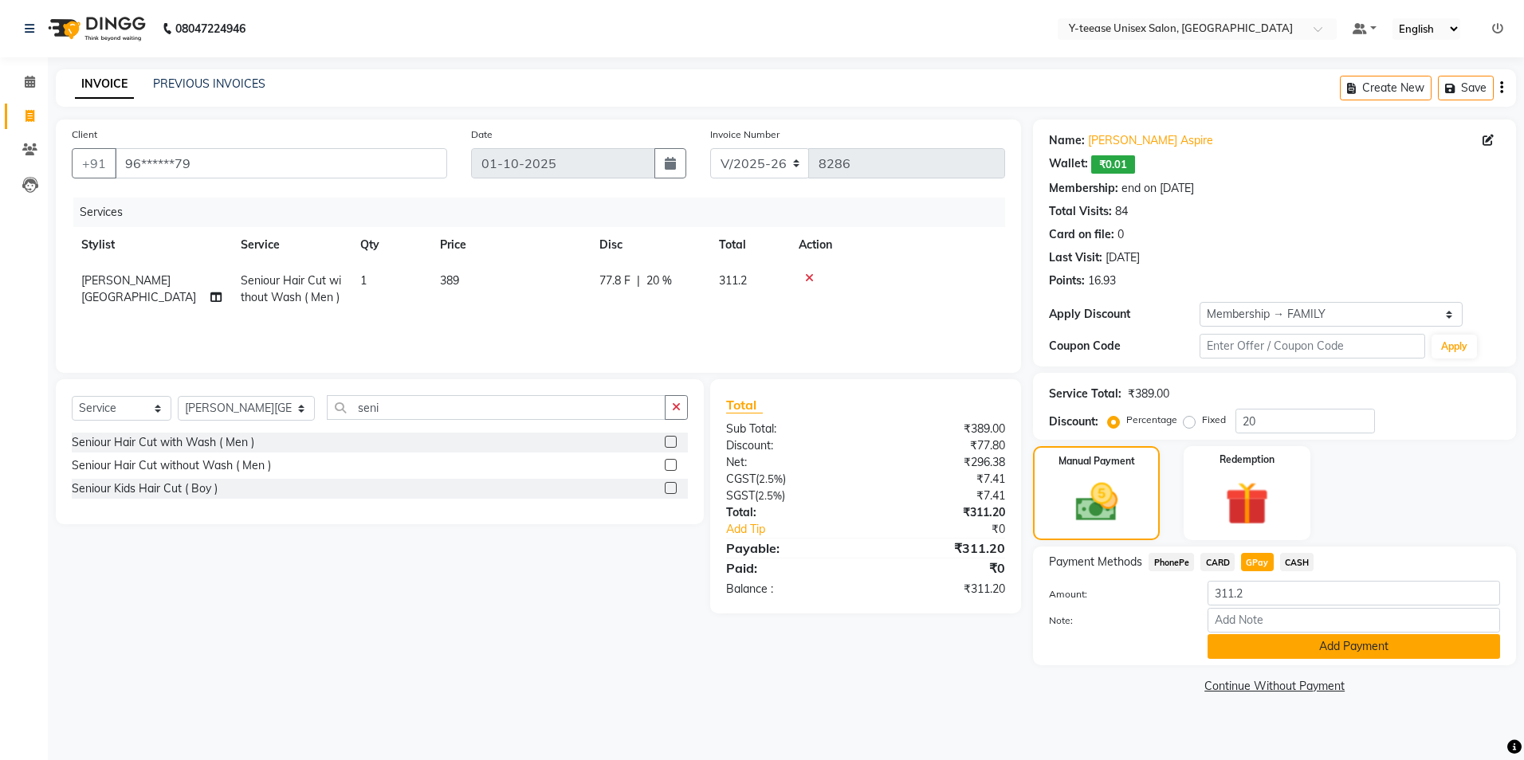
click at [1329, 657] on button "Add Payment" at bounding box center [1354, 646] width 293 height 25
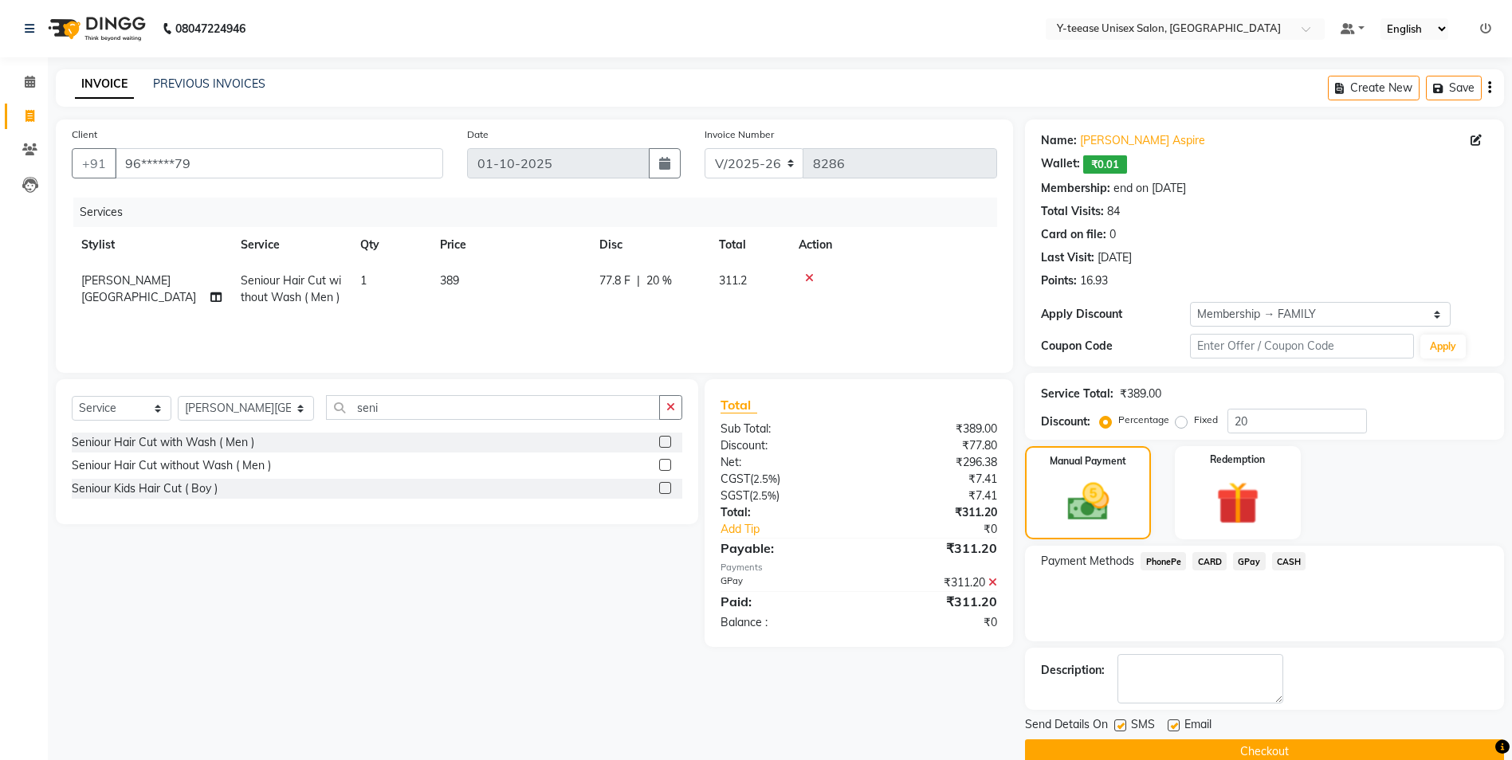
click at [1289, 752] on button "Checkout" at bounding box center [1264, 752] width 479 height 25
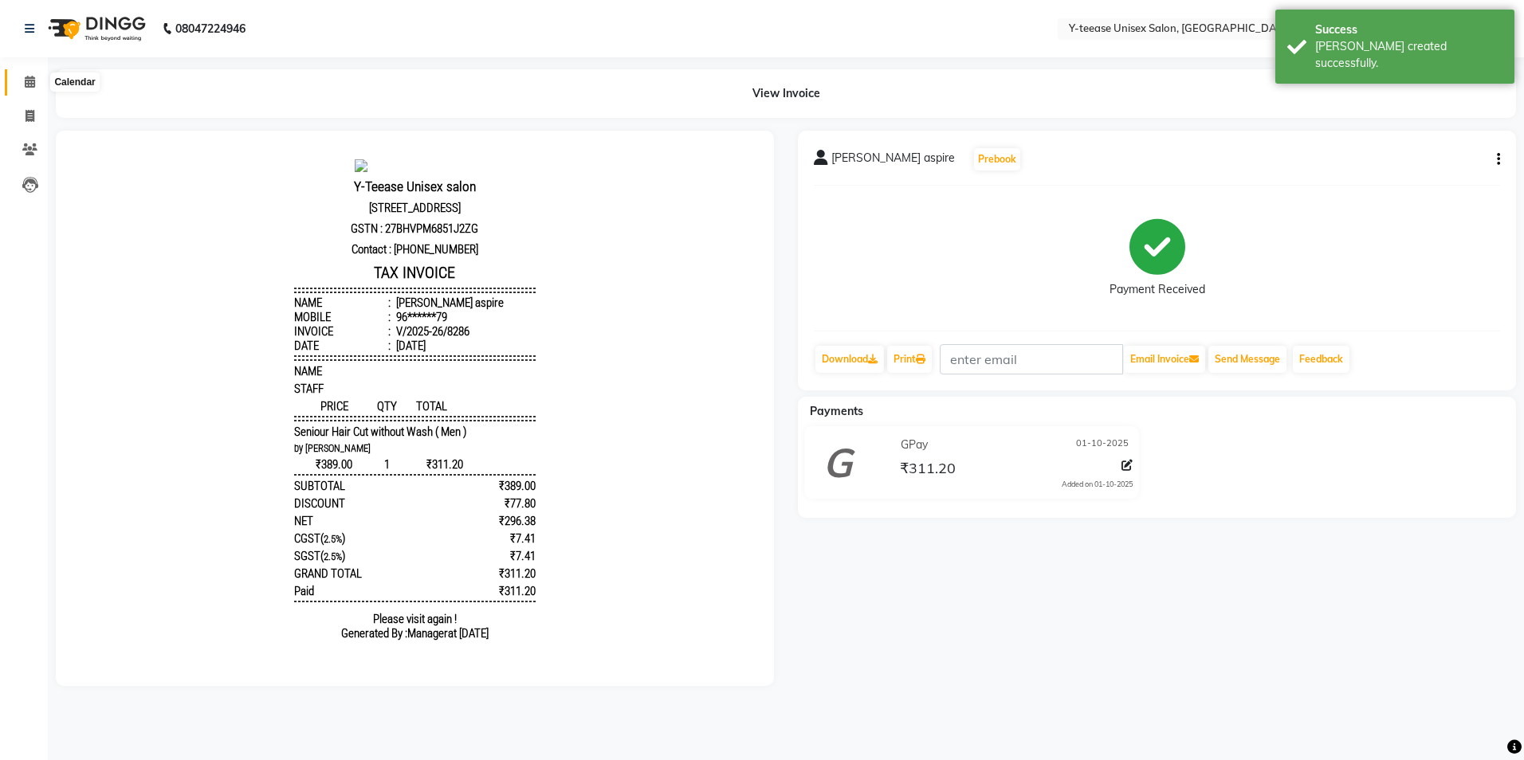
drag, startPoint x: 33, startPoint y: 83, endPoint x: 48, endPoint y: 86, distance: 14.7
click at [33, 83] on icon at bounding box center [30, 82] width 10 height 12
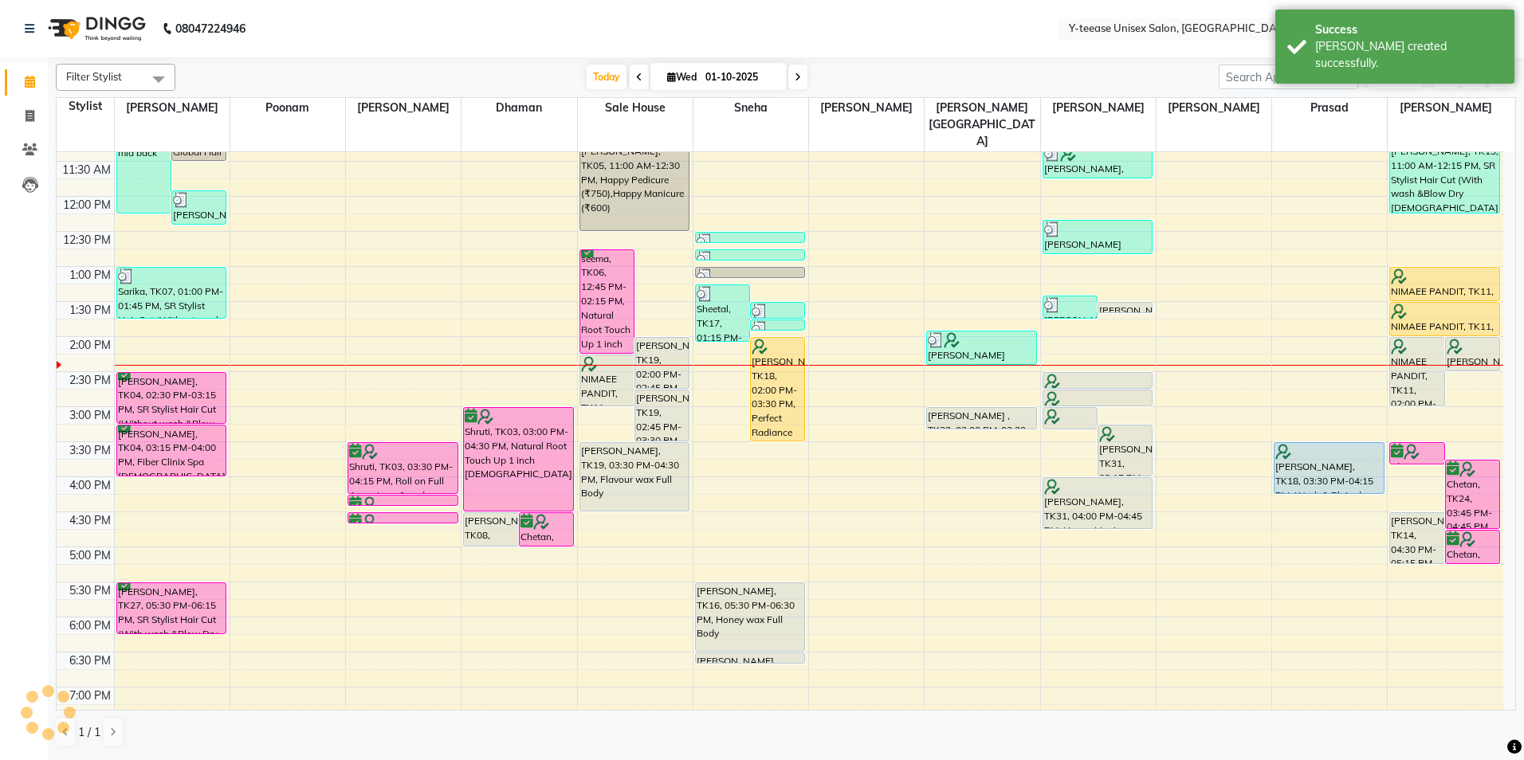
scroll to position [239, 0]
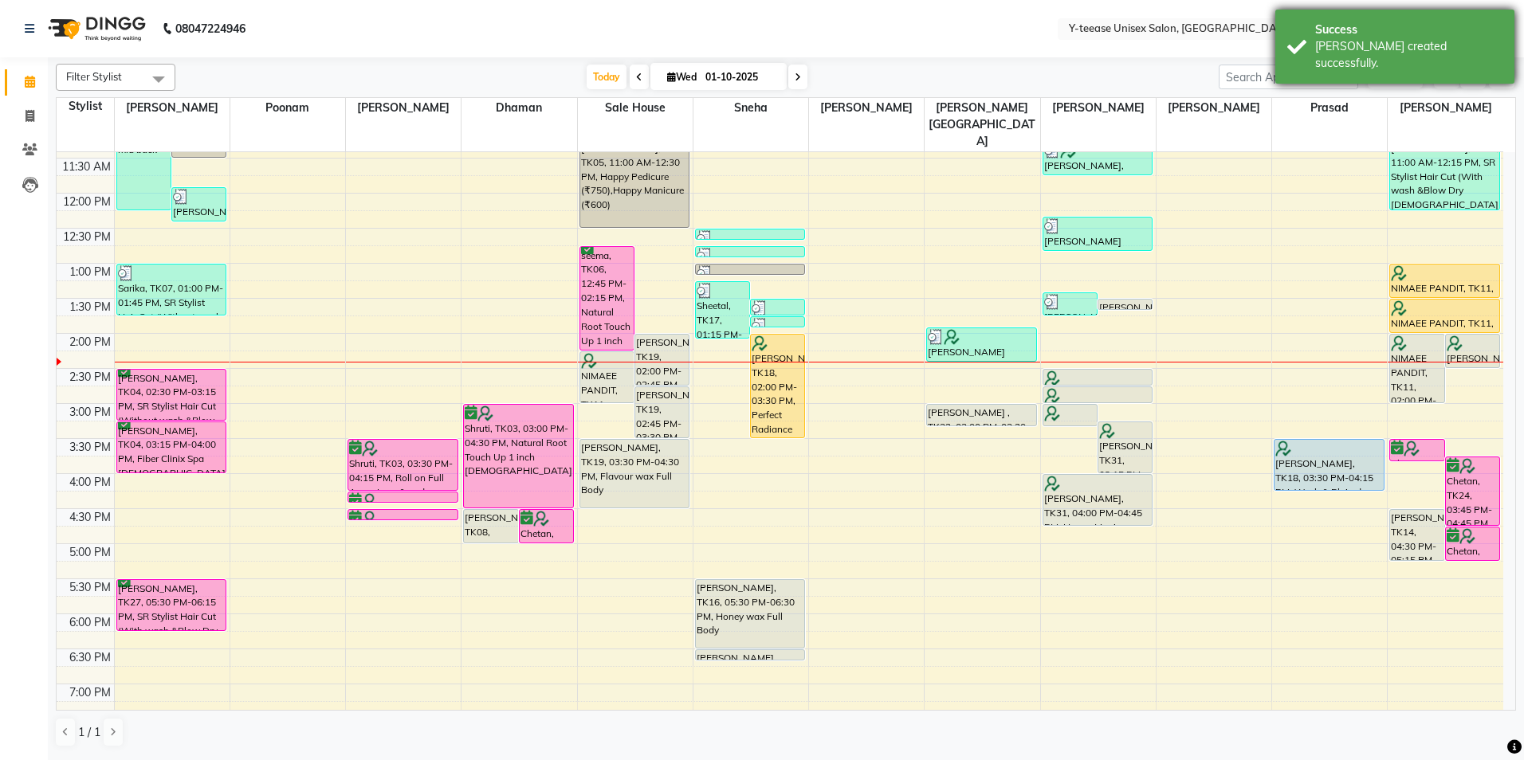
click at [1341, 40] on div "[PERSON_NAME] created successfully." at bounding box center [1408, 54] width 187 height 33
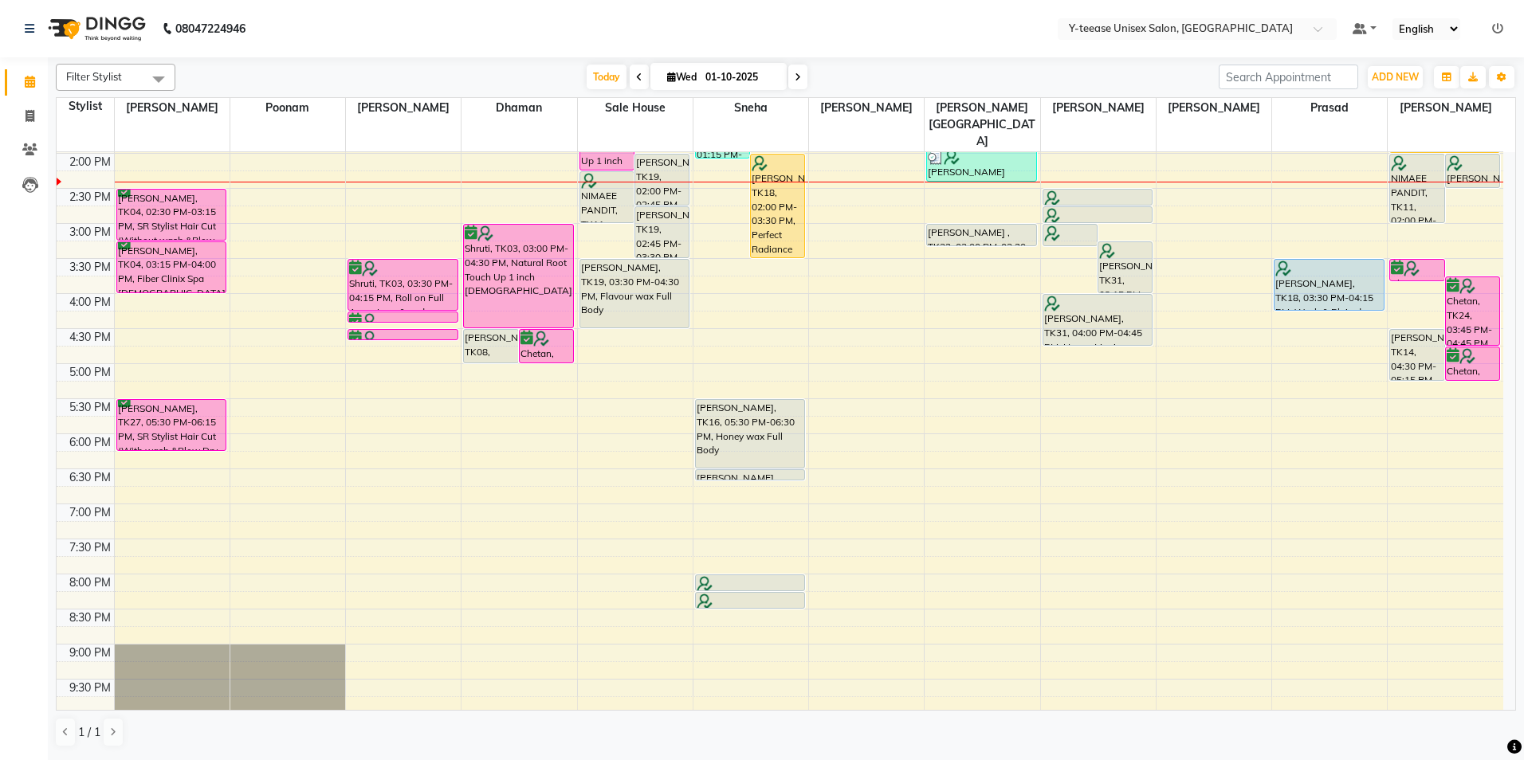
scroll to position [380, 0]
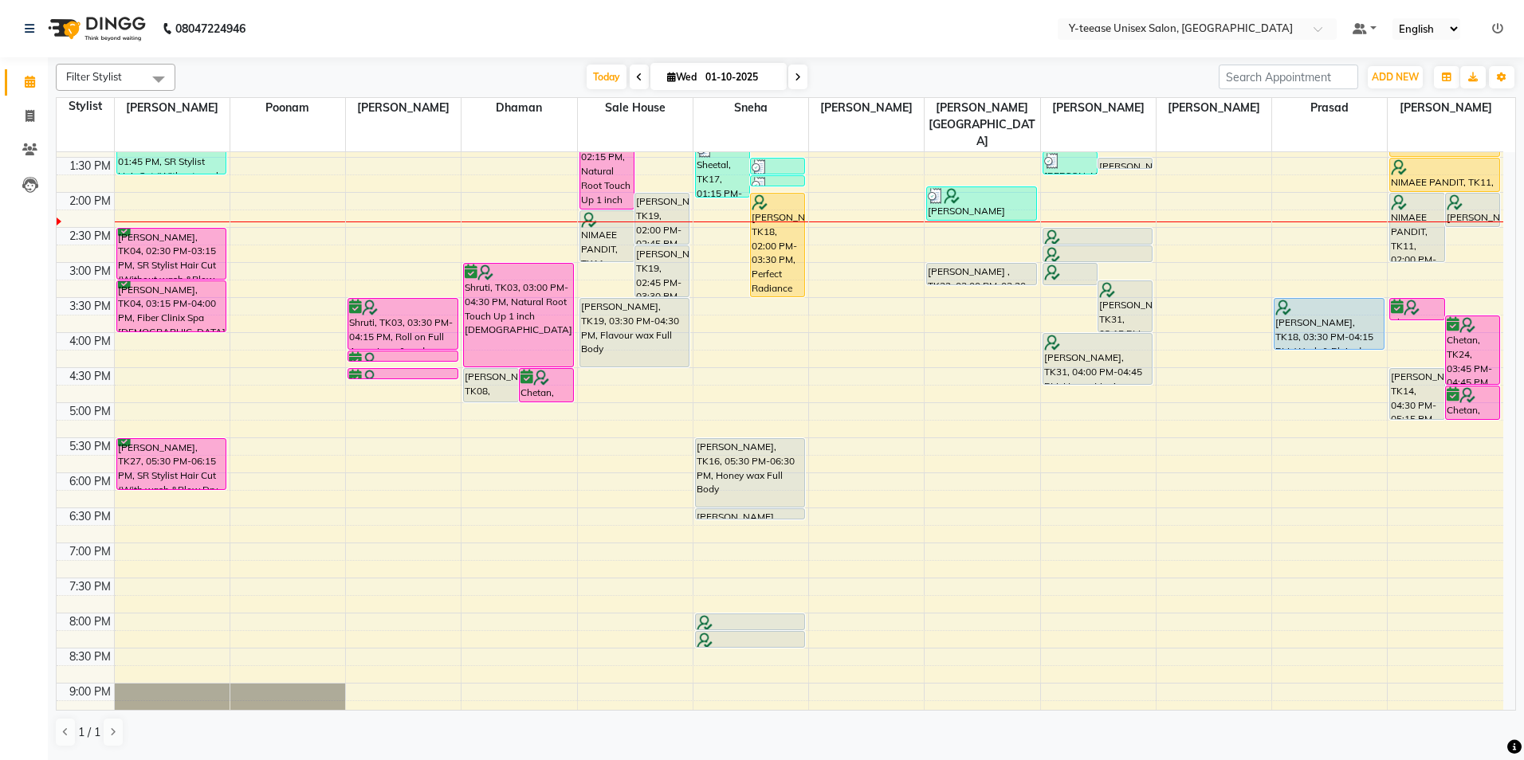
click at [709, 83] on input "01-10-2025" at bounding box center [741, 77] width 80 height 24
select select "10"
select select "2025"
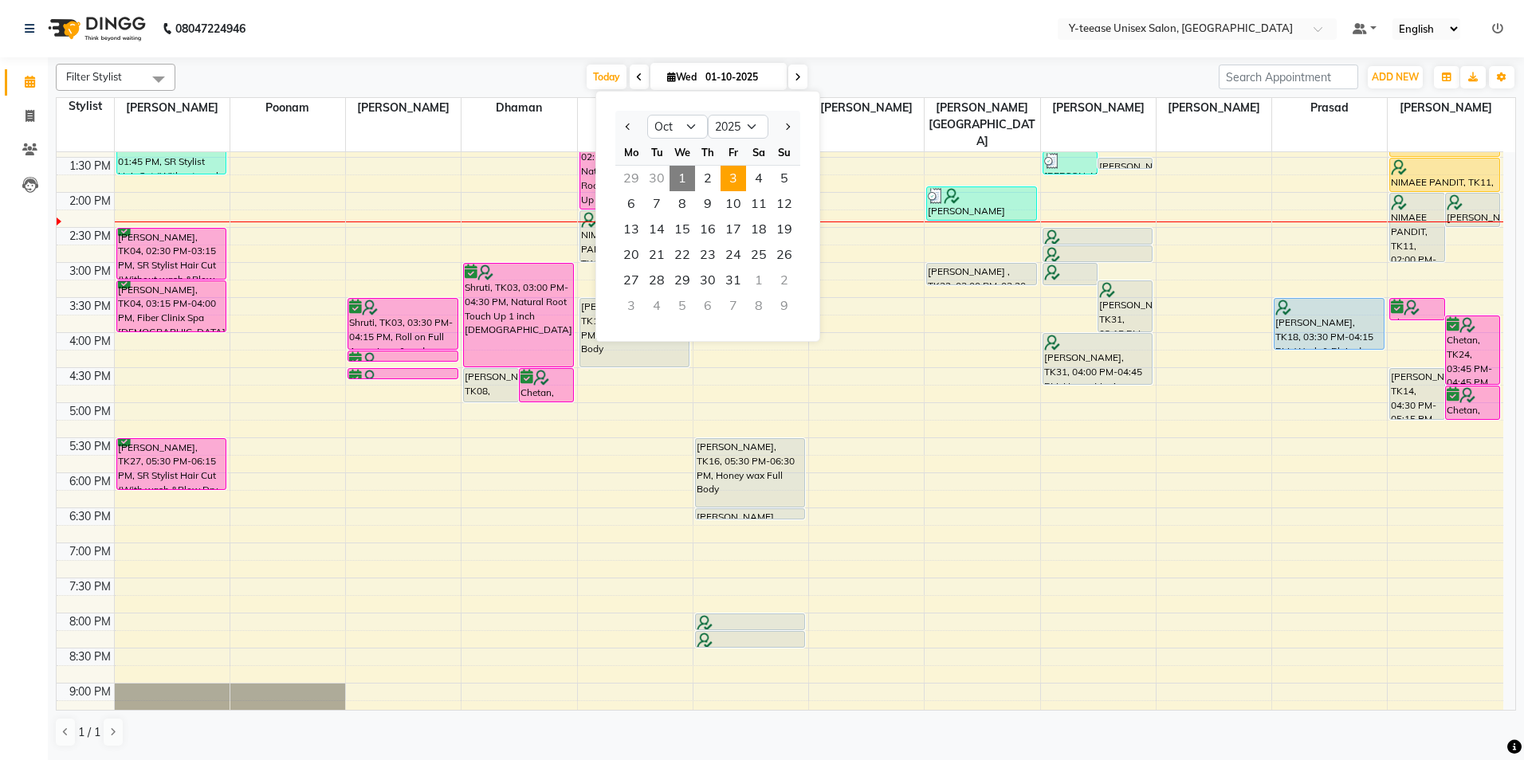
click at [728, 183] on span "3" at bounding box center [734, 179] width 26 height 26
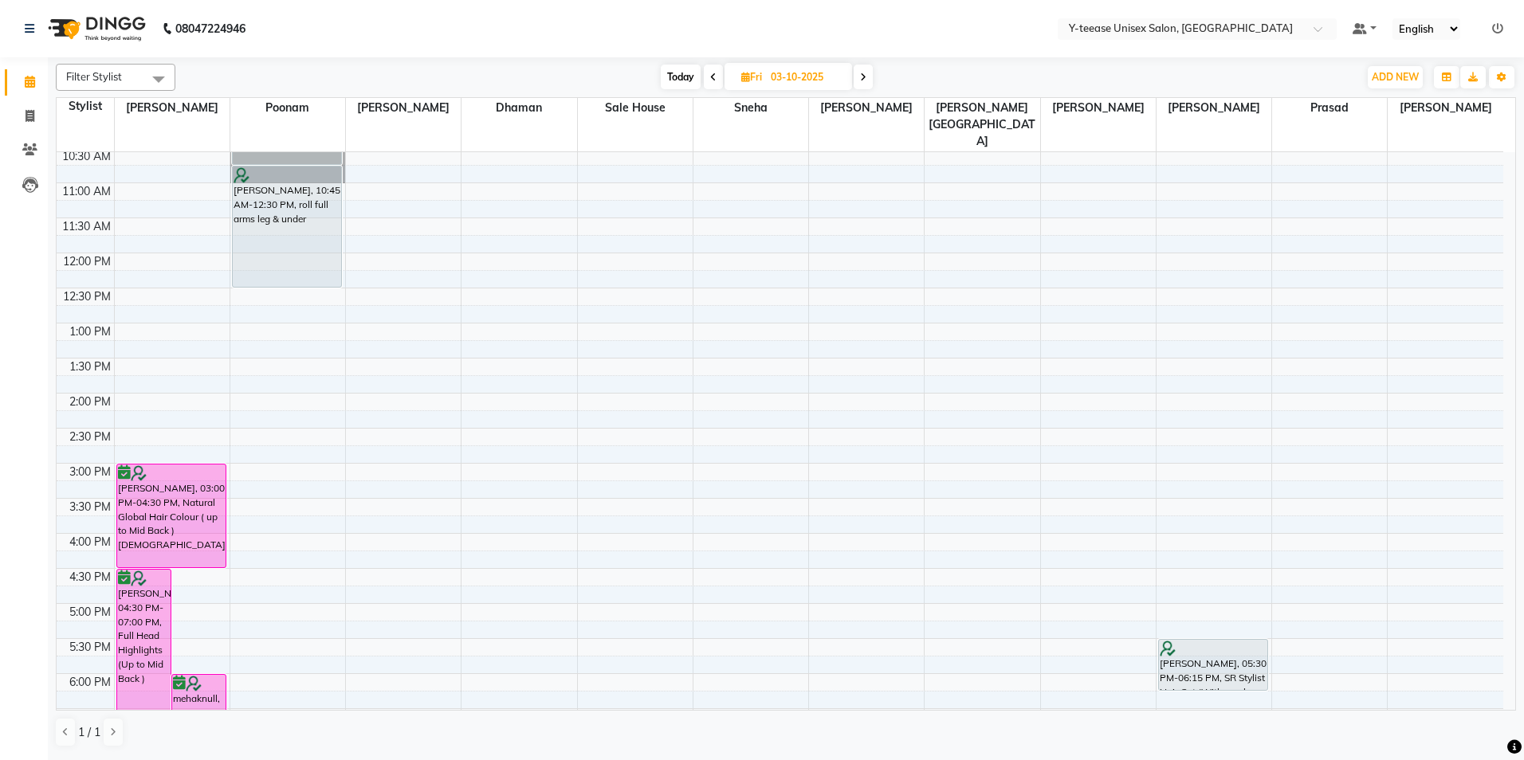
scroll to position [221, 0]
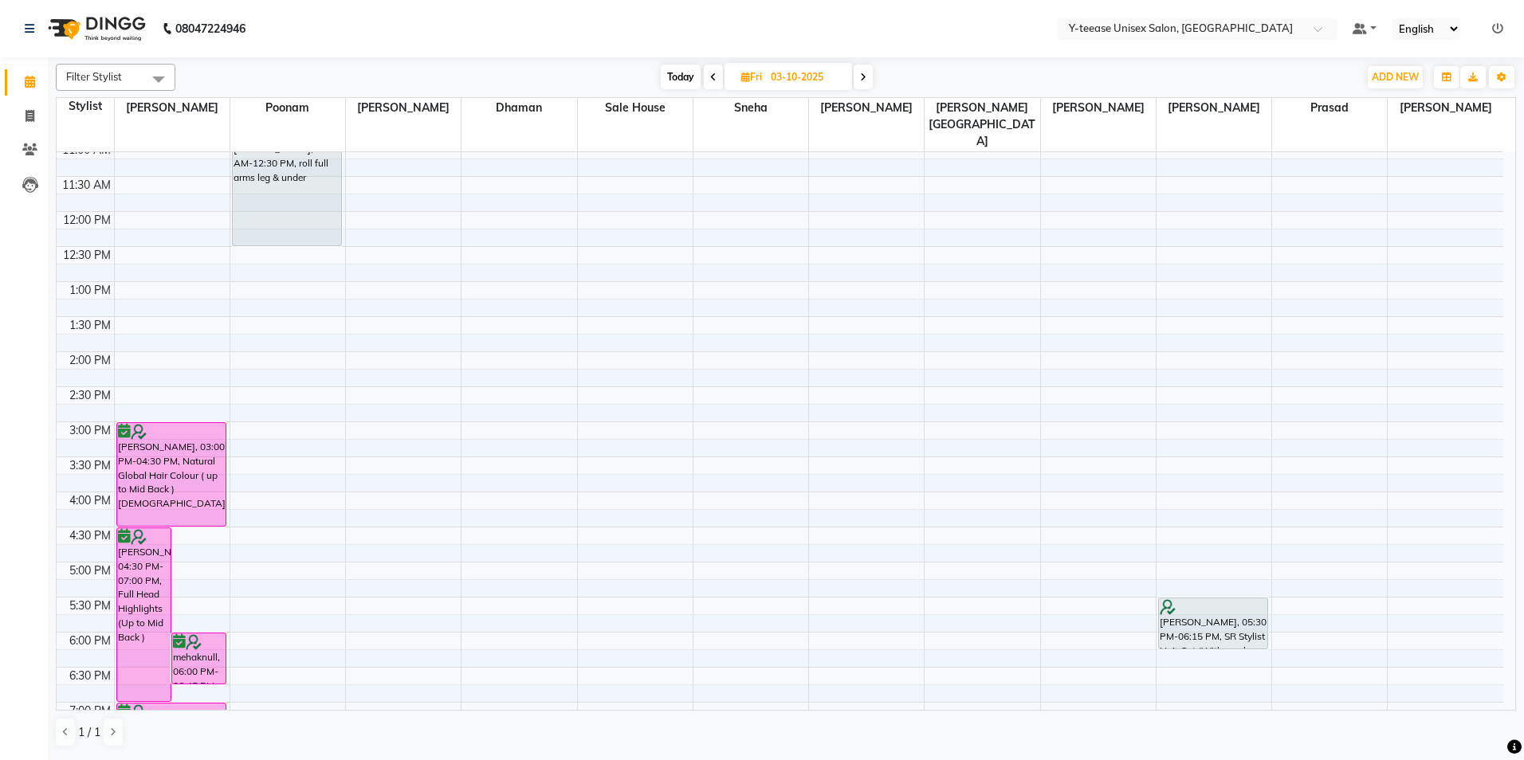
click at [679, 69] on span "Today" at bounding box center [681, 77] width 40 height 25
type input "01-10-2025"
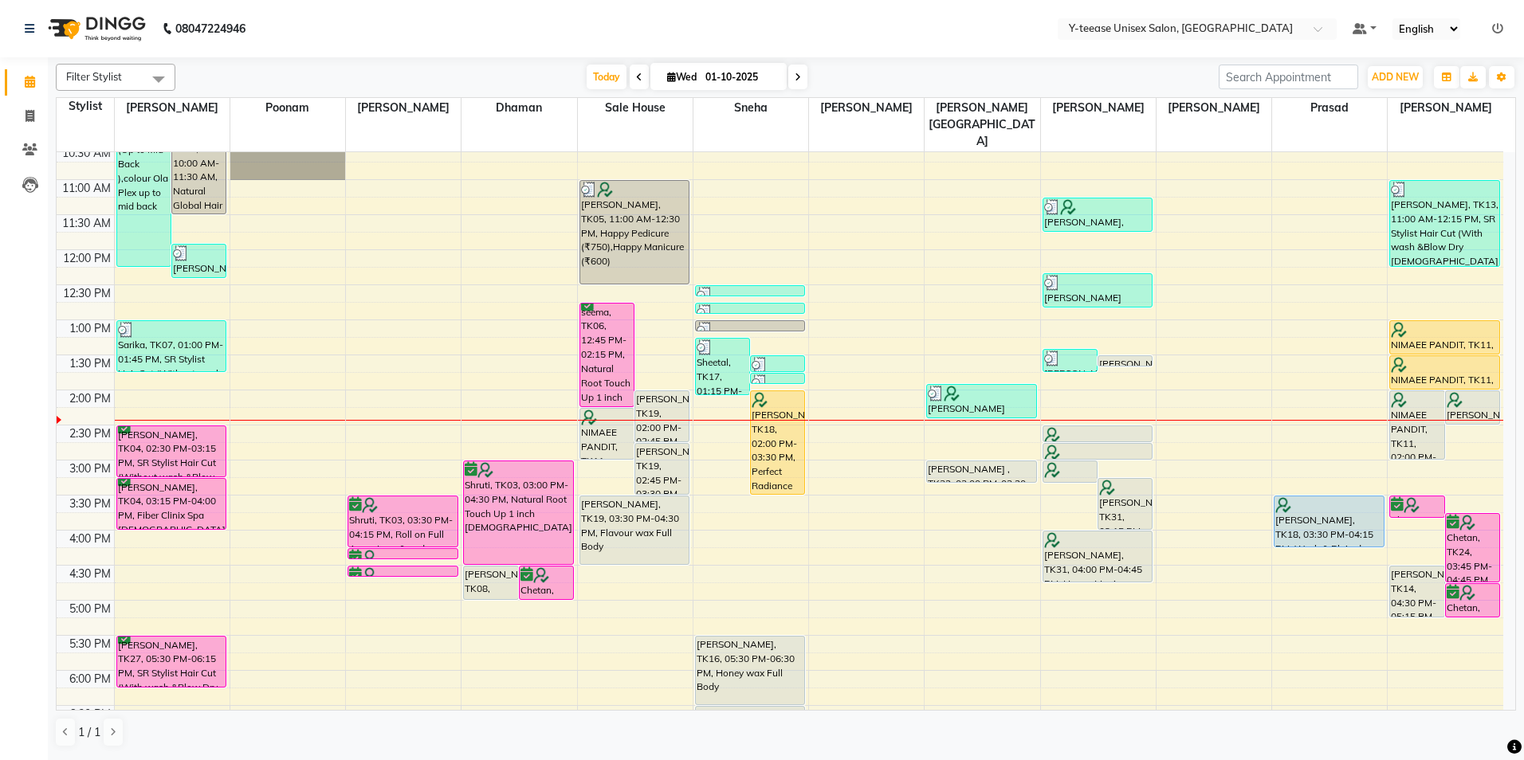
scroll to position [262, 0]
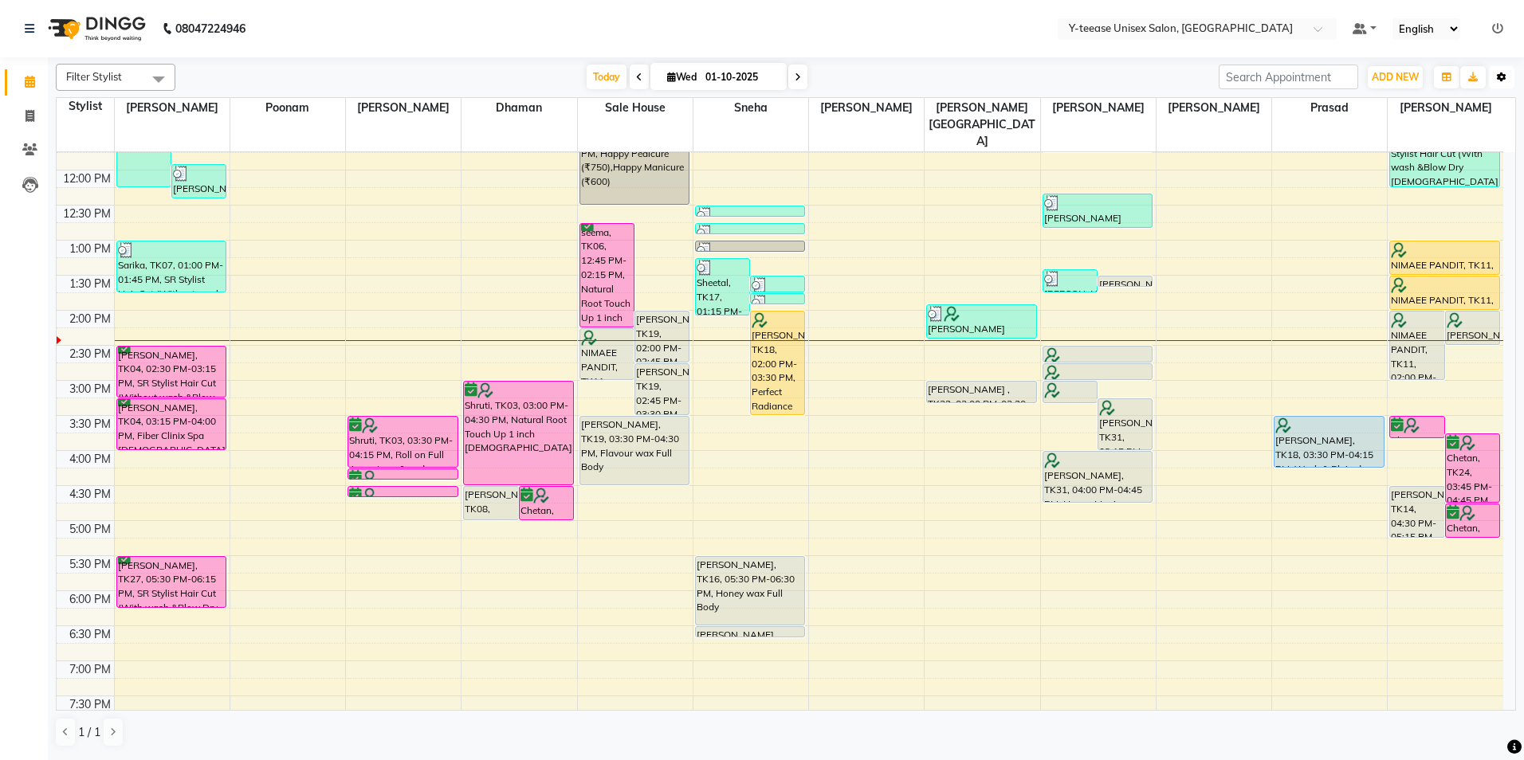
click at [1501, 78] on icon "button" at bounding box center [1502, 78] width 10 height 10
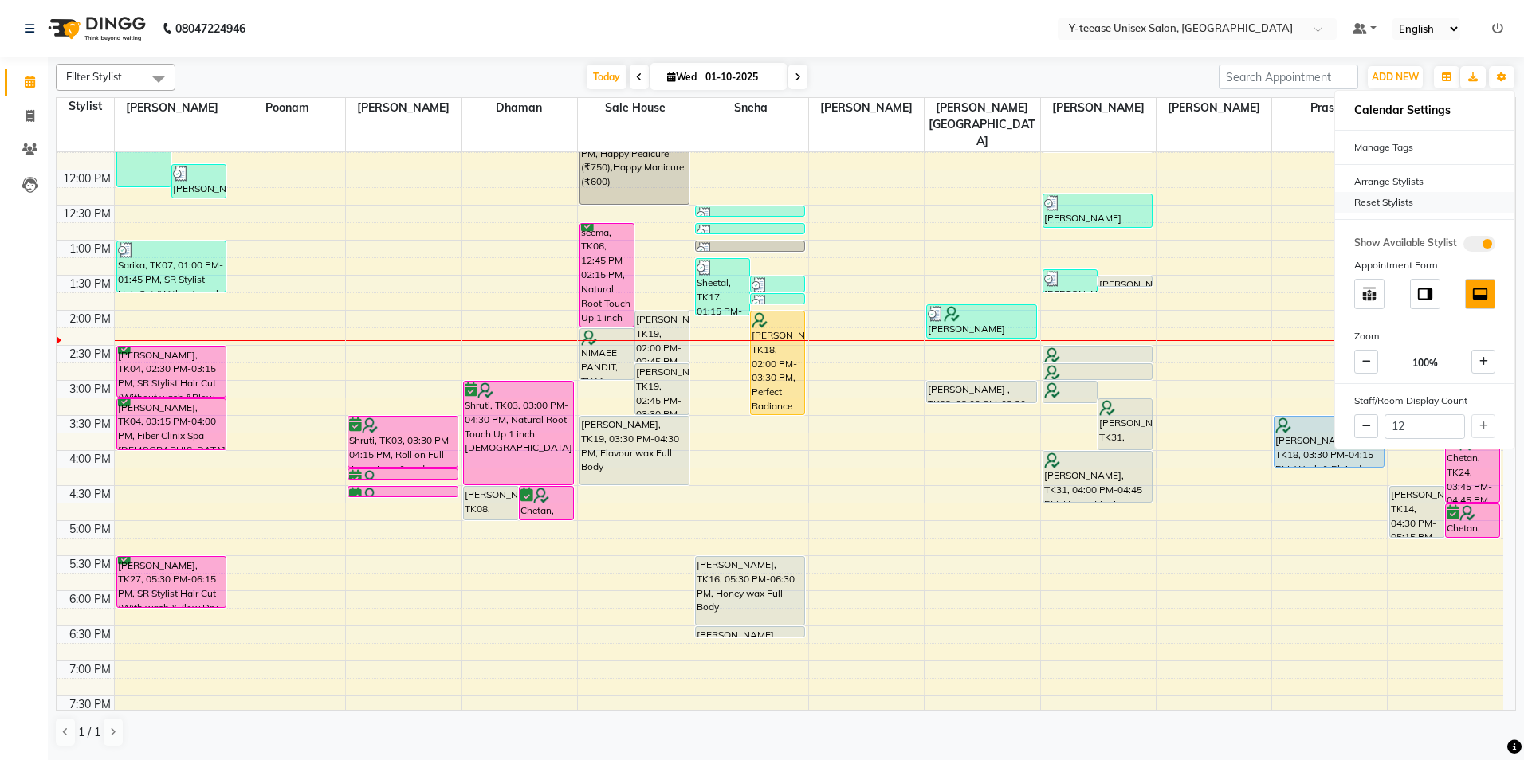
drag, startPoint x: 1362, startPoint y: 202, endPoint x: 1342, endPoint y: 195, distance: 21.2
click at [1363, 202] on div "Reset Stylists" at bounding box center [1424, 202] width 179 height 21
click at [1140, 51] on nav "08047224946 Select Location × Y-teease Unisex Salon, Amanora Default Panel My P…" at bounding box center [762, 28] width 1524 height 57
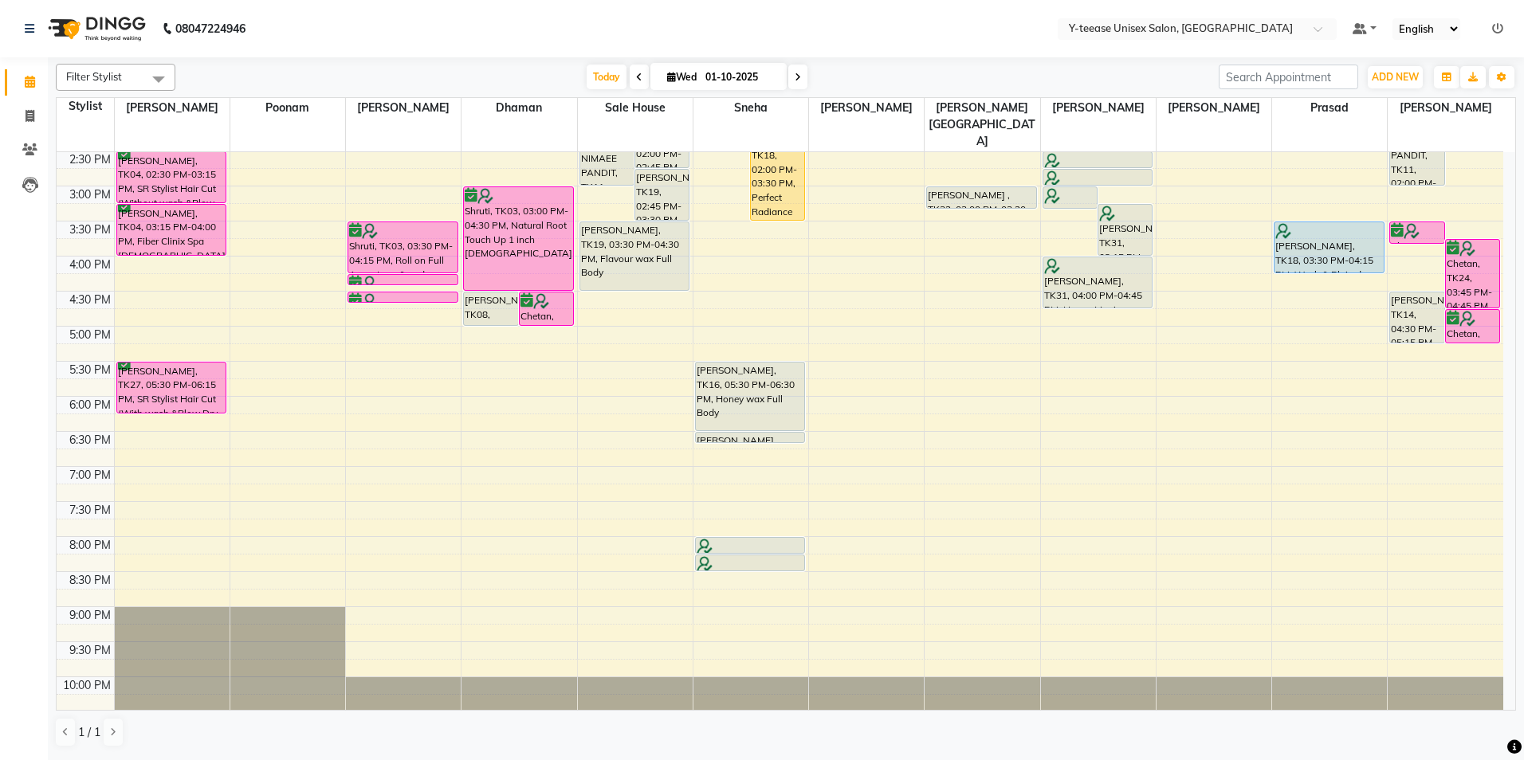
scroll to position [460, 0]
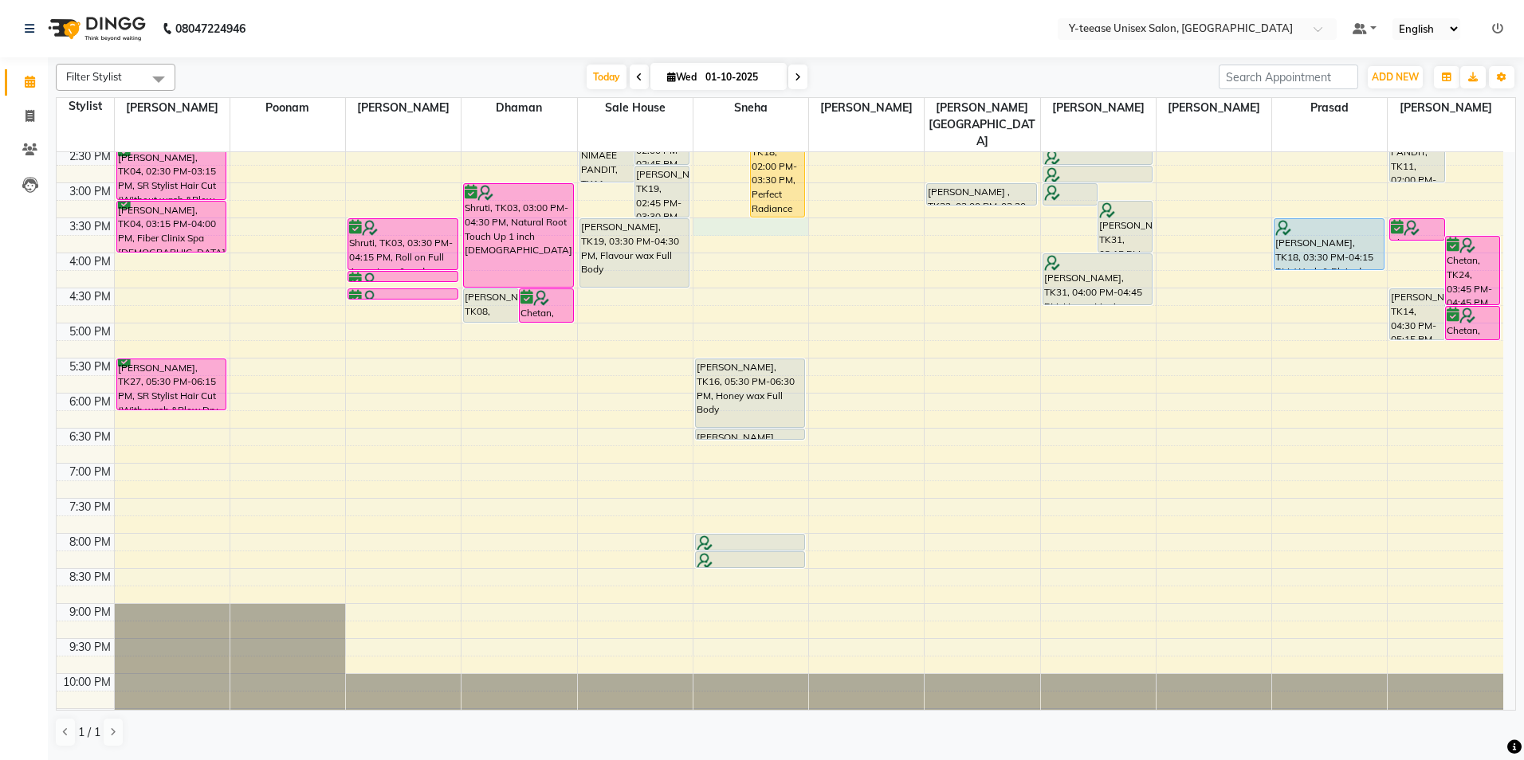
click at [767, 193] on div "8:00 AM 8:30 AM 9:00 AM 9:30 AM 10:00 AM 10:30 AM 11:00 AM 11:30 AM 12:00 PM 12…" at bounding box center [780, 217] width 1447 height 1051
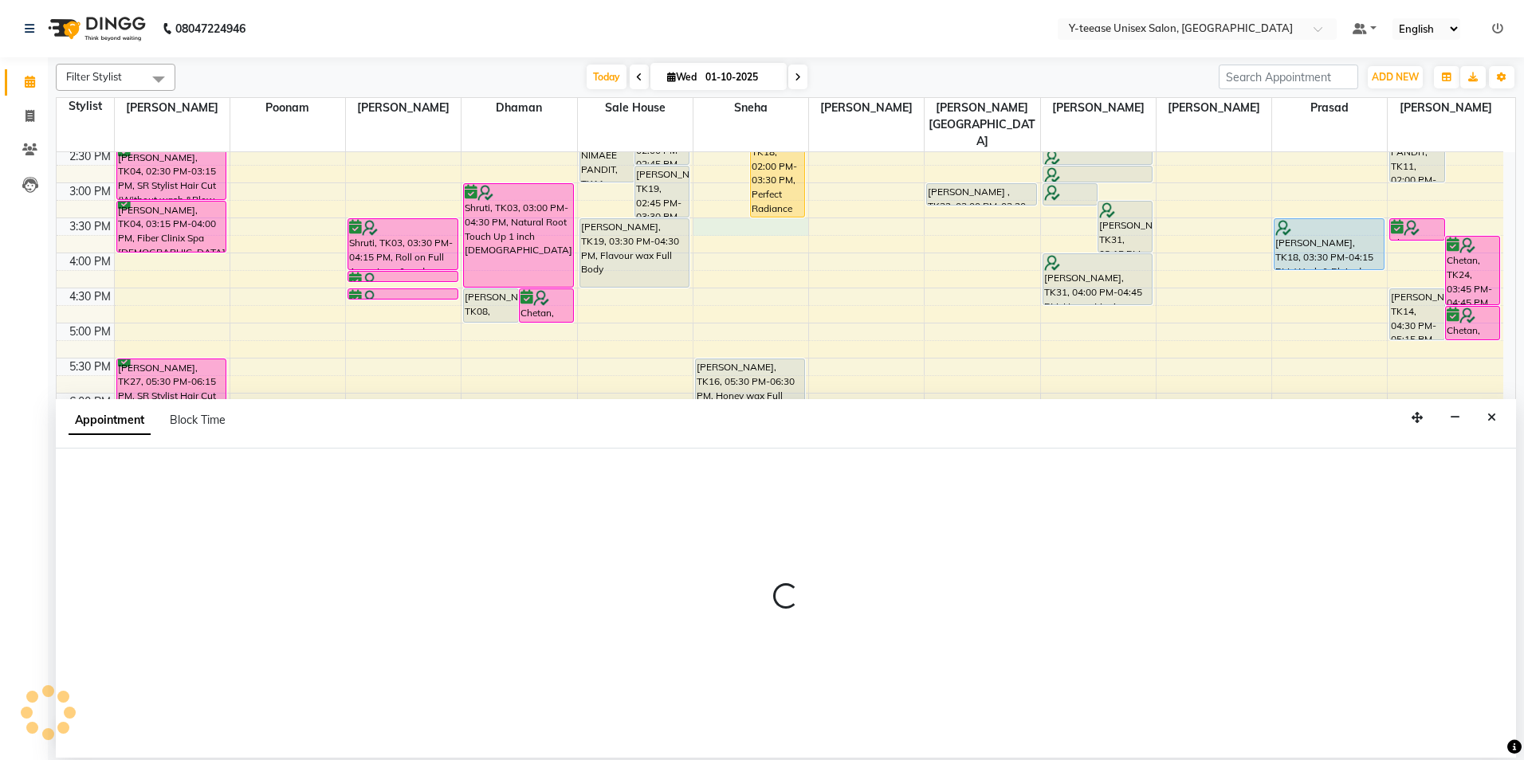
select select "49846"
select select "930"
select select "tentative"
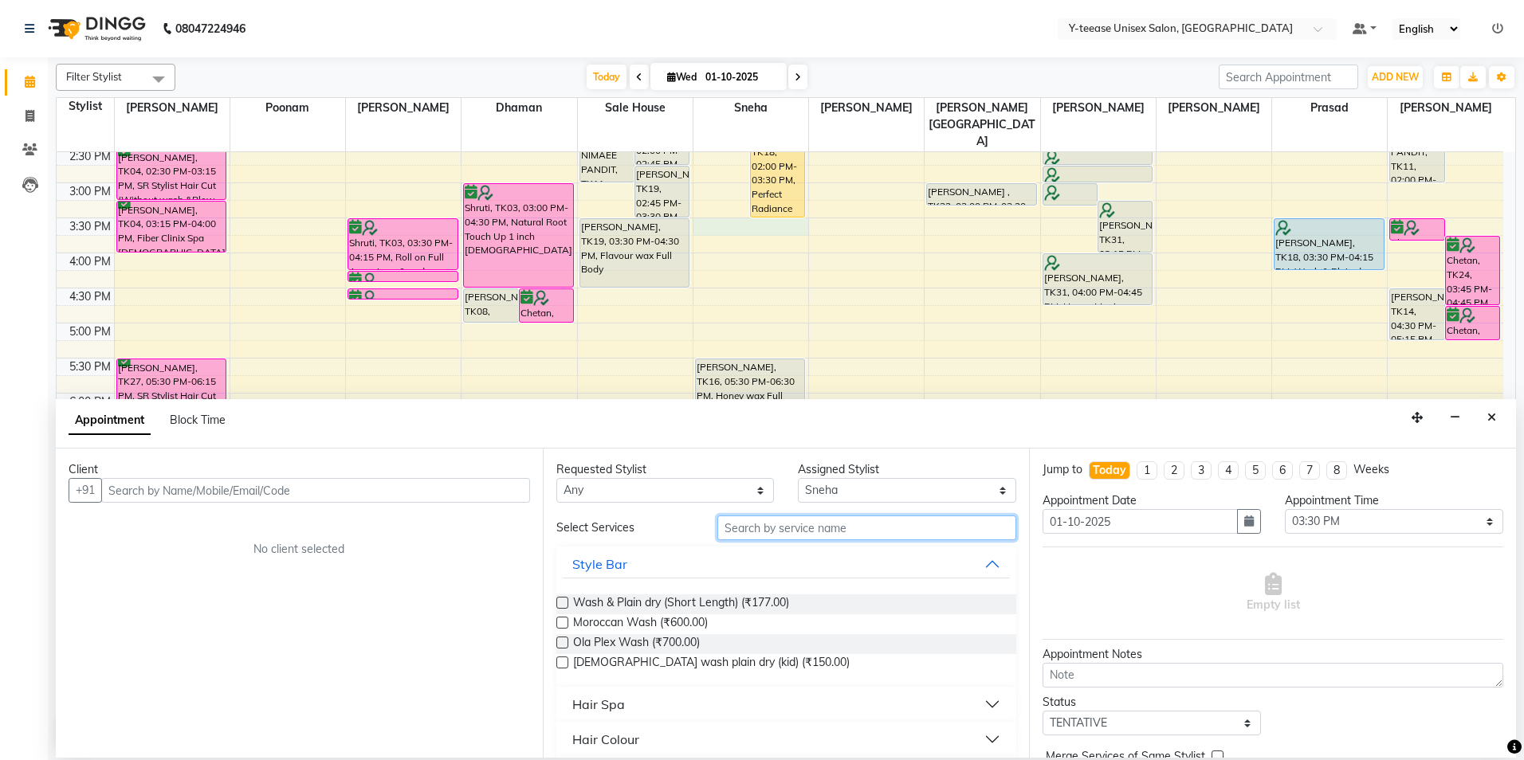
click at [814, 524] on input "text" at bounding box center [866, 528] width 299 height 25
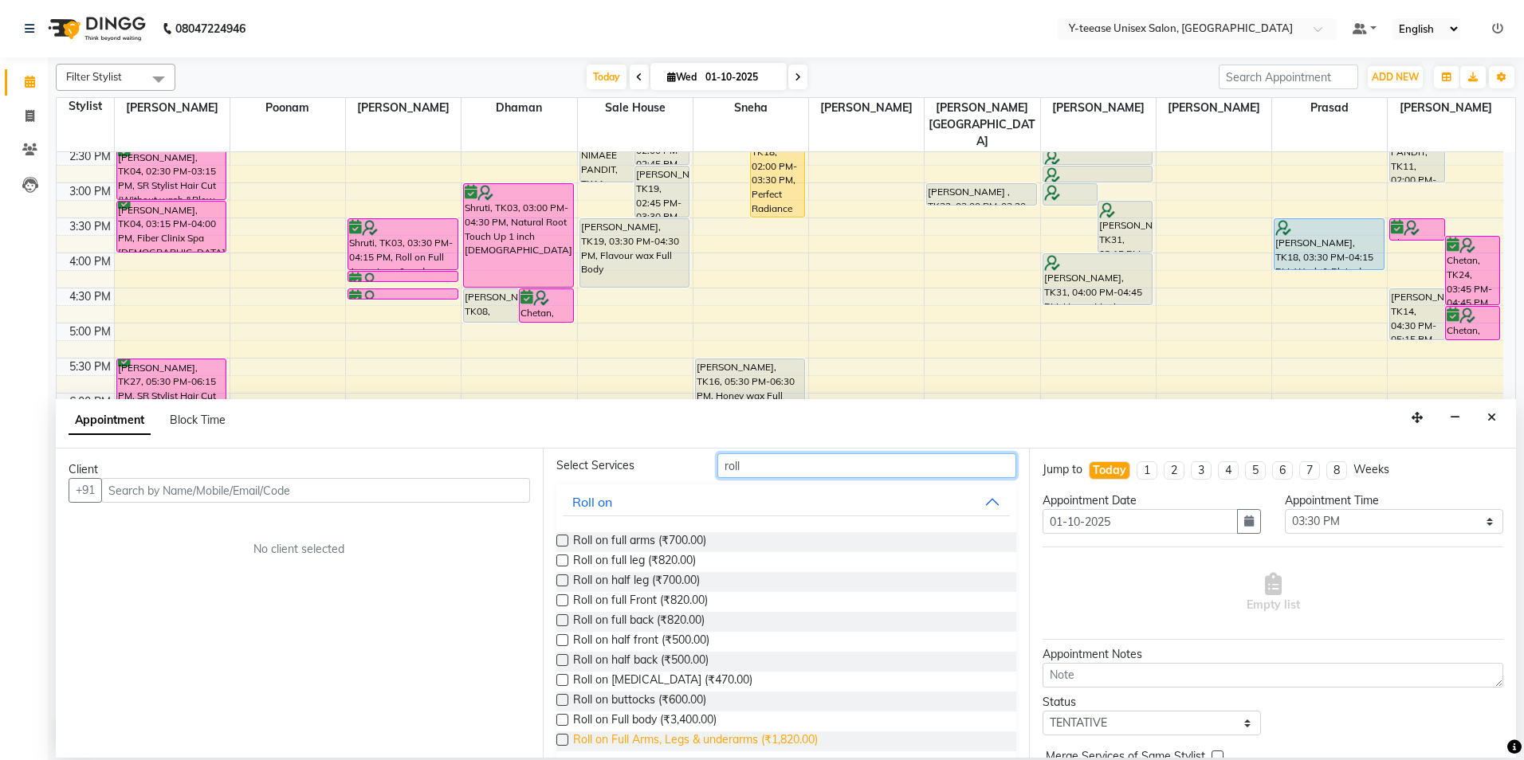
scroll to position [81, 0]
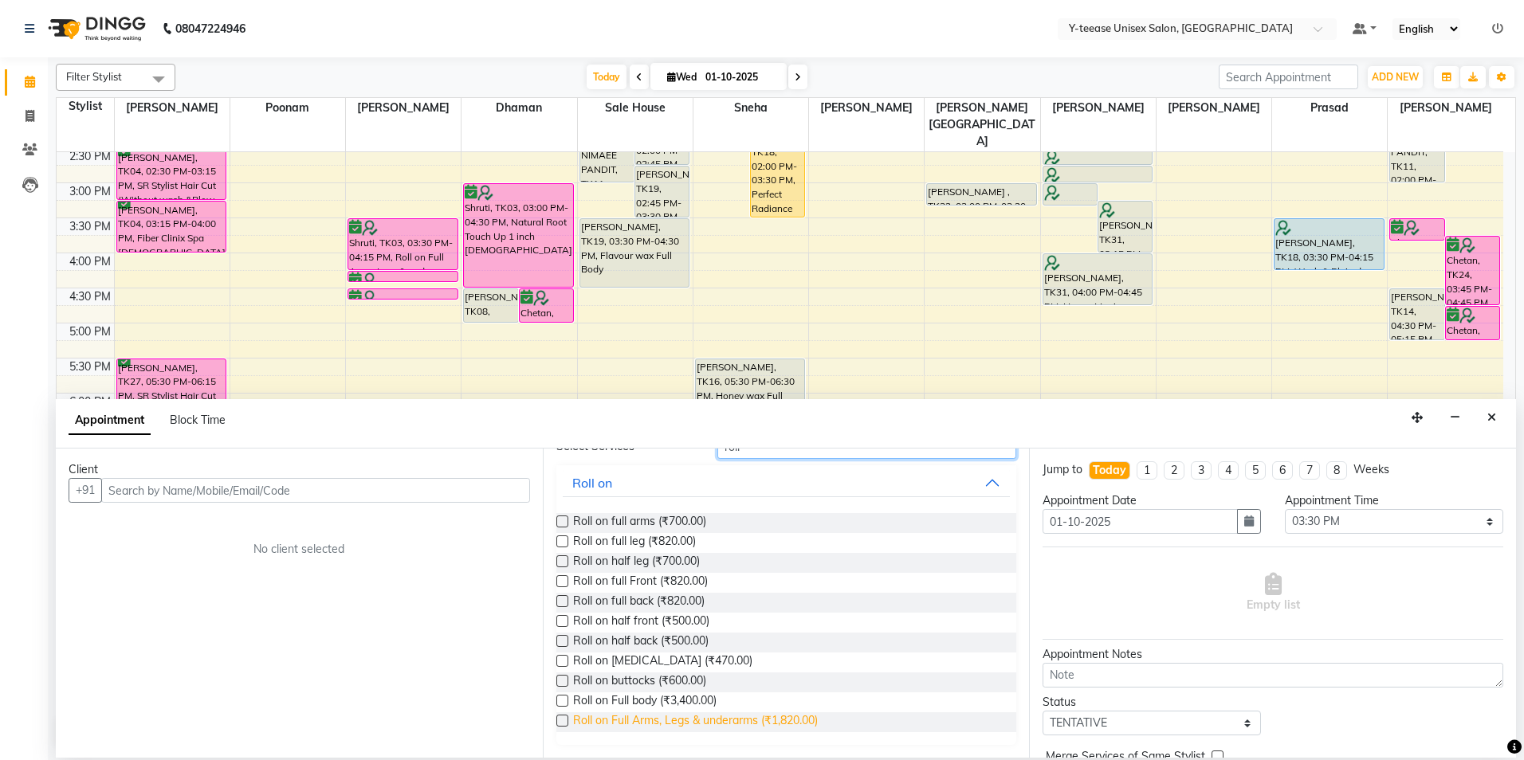
type input "roll"
click at [628, 722] on span "Roll on Full Arms, Legs & underarms (₹1,820.00)" at bounding box center [695, 723] width 245 height 20
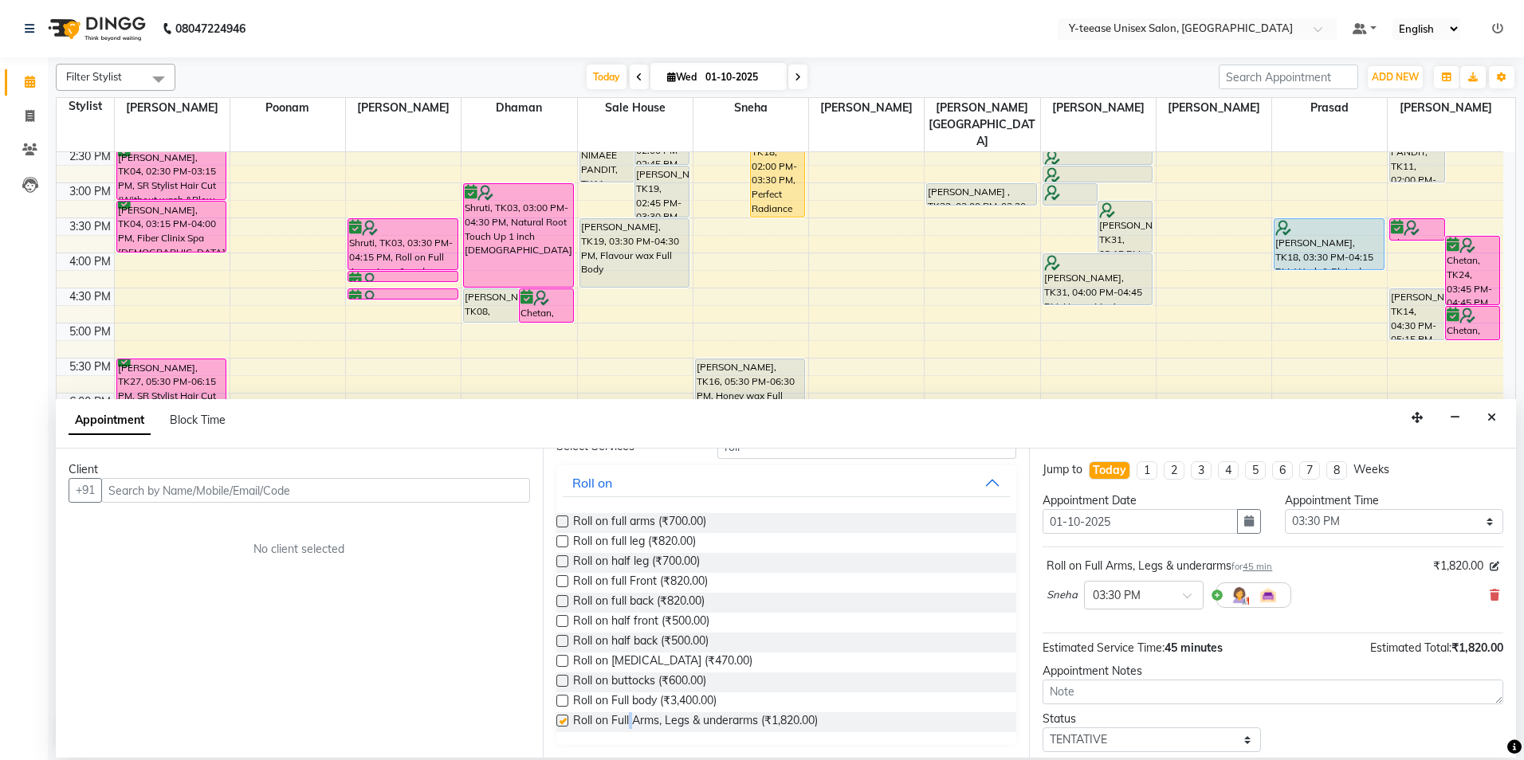
checkbox input "false"
click at [223, 485] on input "text" at bounding box center [315, 490] width 429 height 25
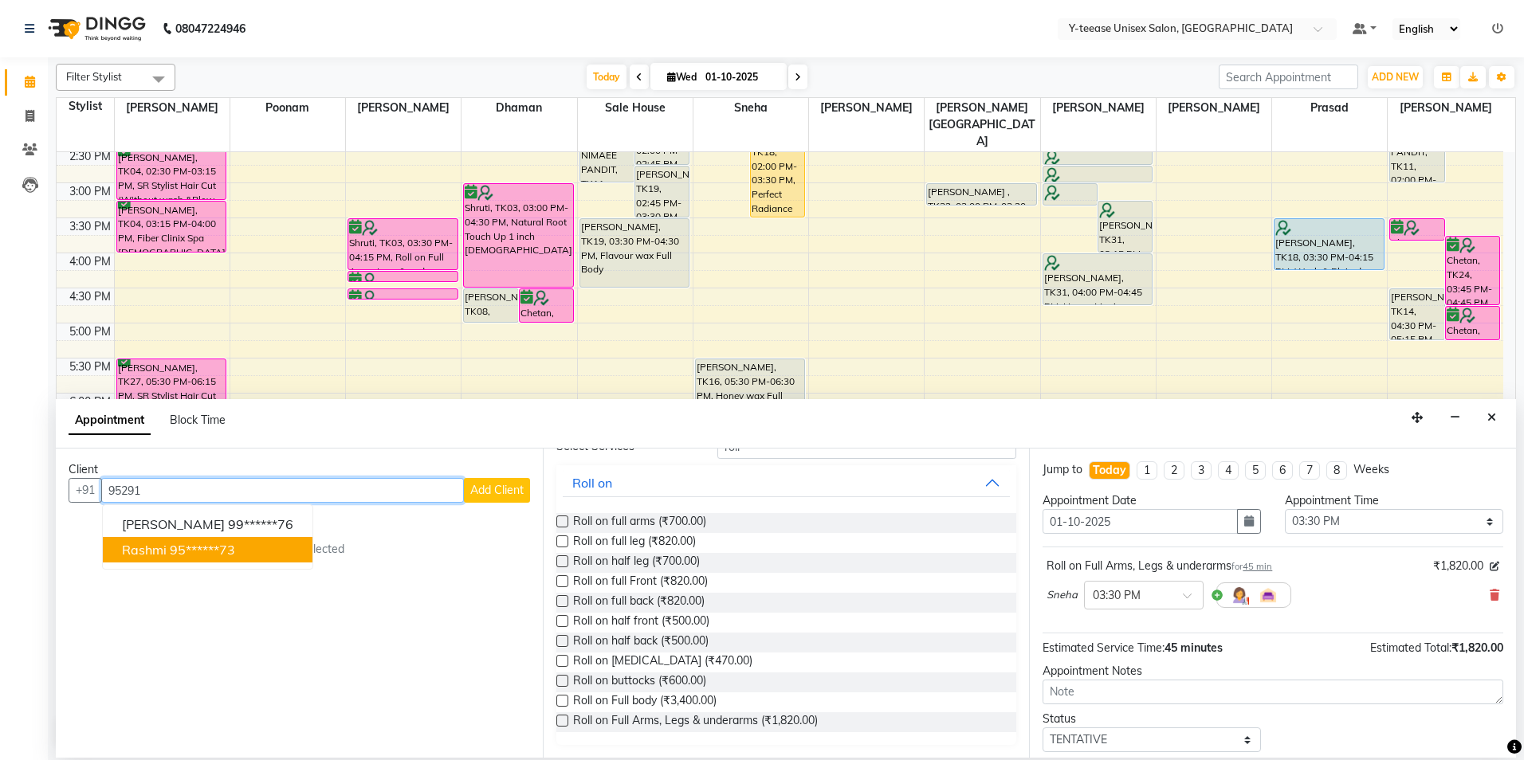
click at [183, 559] on button "rashmi 95******73" at bounding box center [208, 550] width 210 height 26
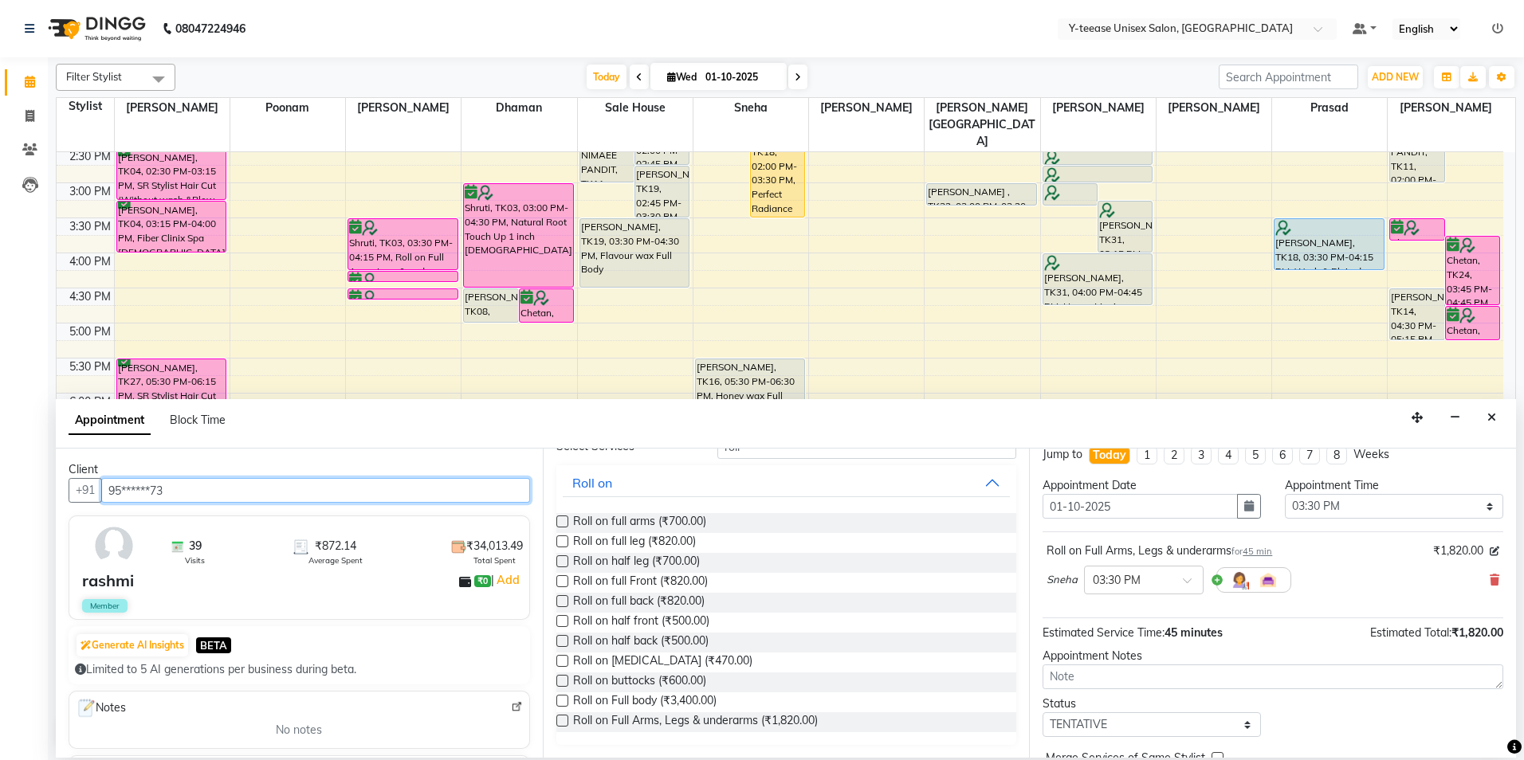
scroll to position [95, 0]
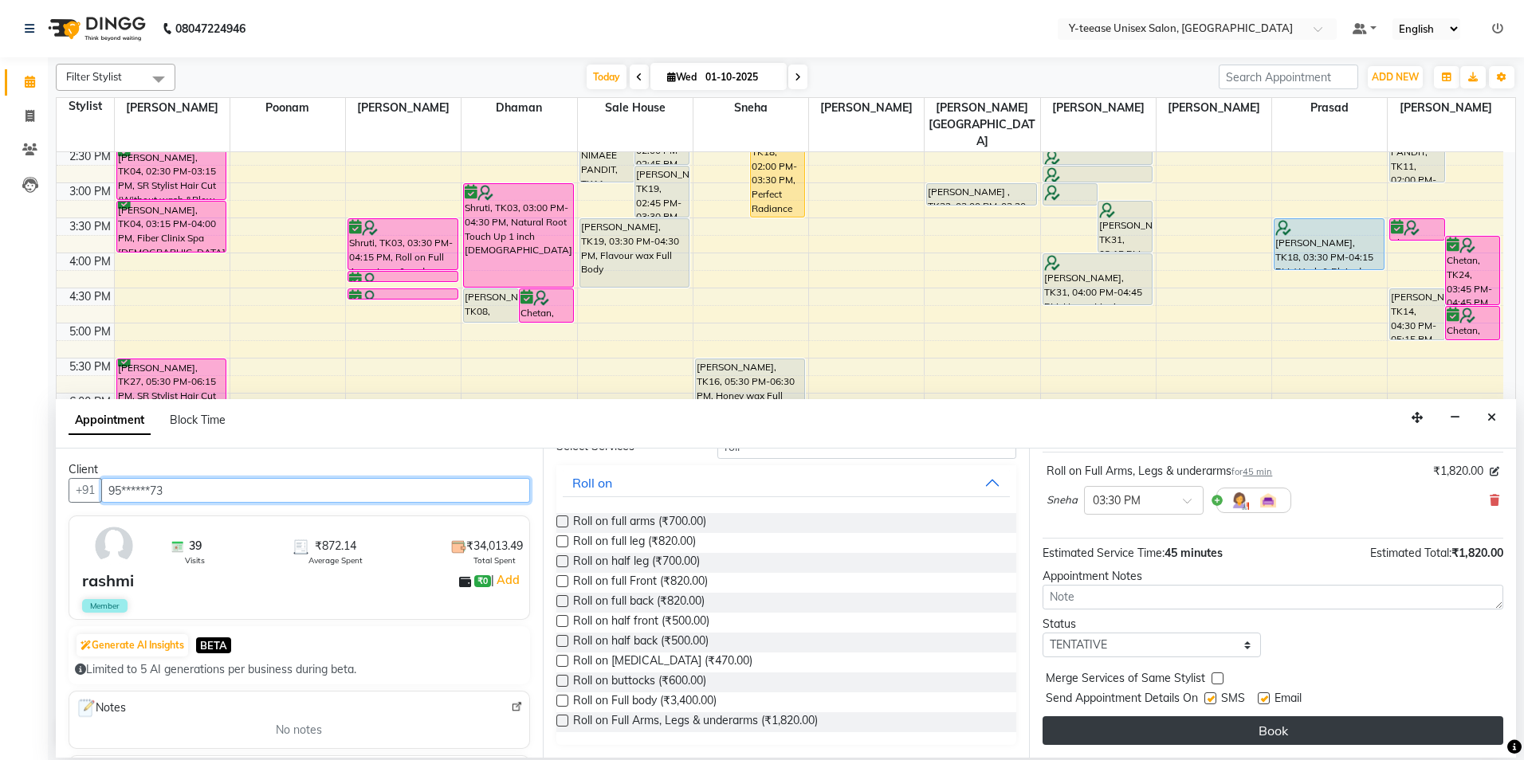
type input "95******73"
click at [1174, 737] on button "Book" at bounding box center [1273, 731] width 461 height 29
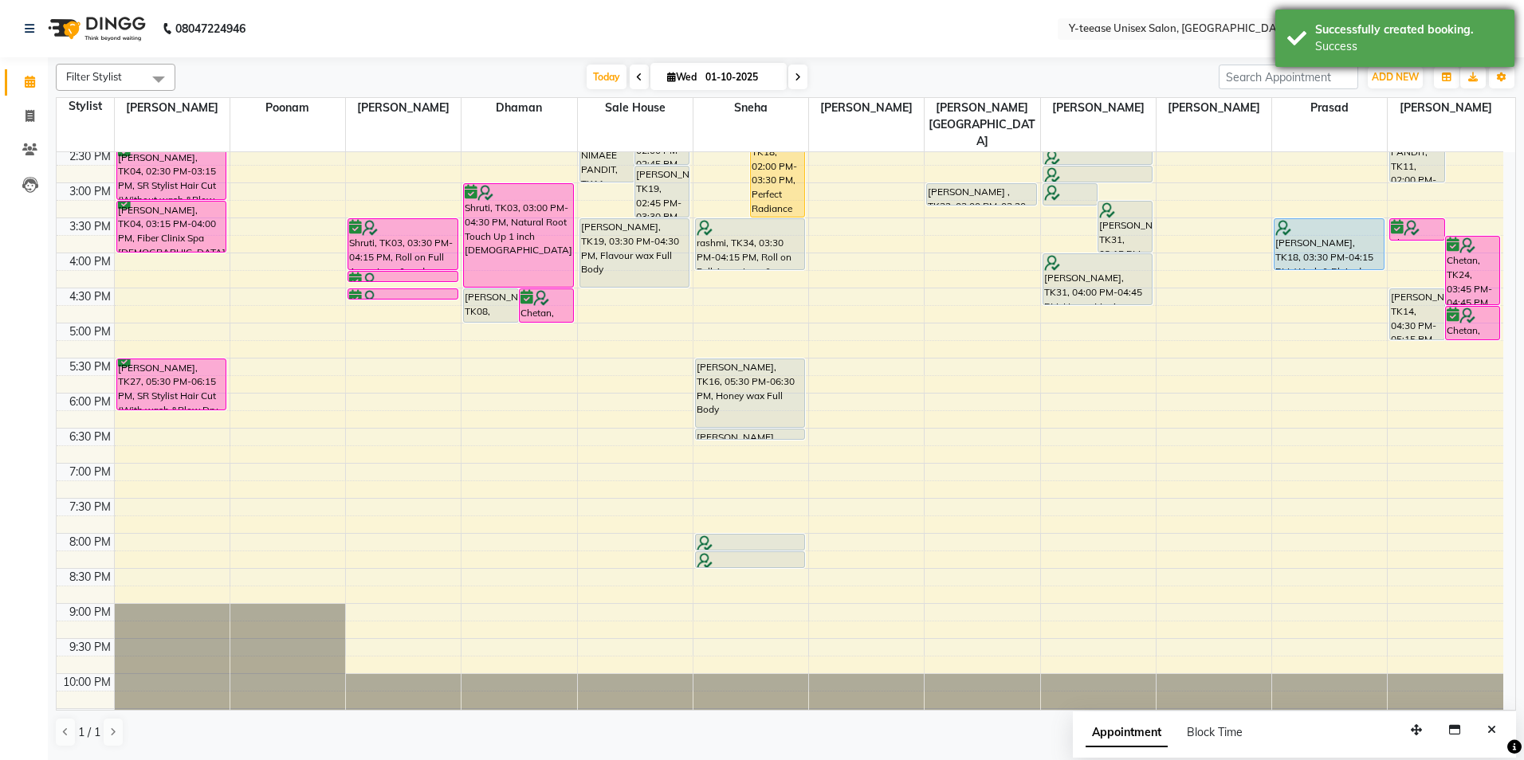
click at [1388, 53] on div "Success" at bounding box center [1408, 46] width 187 height 17
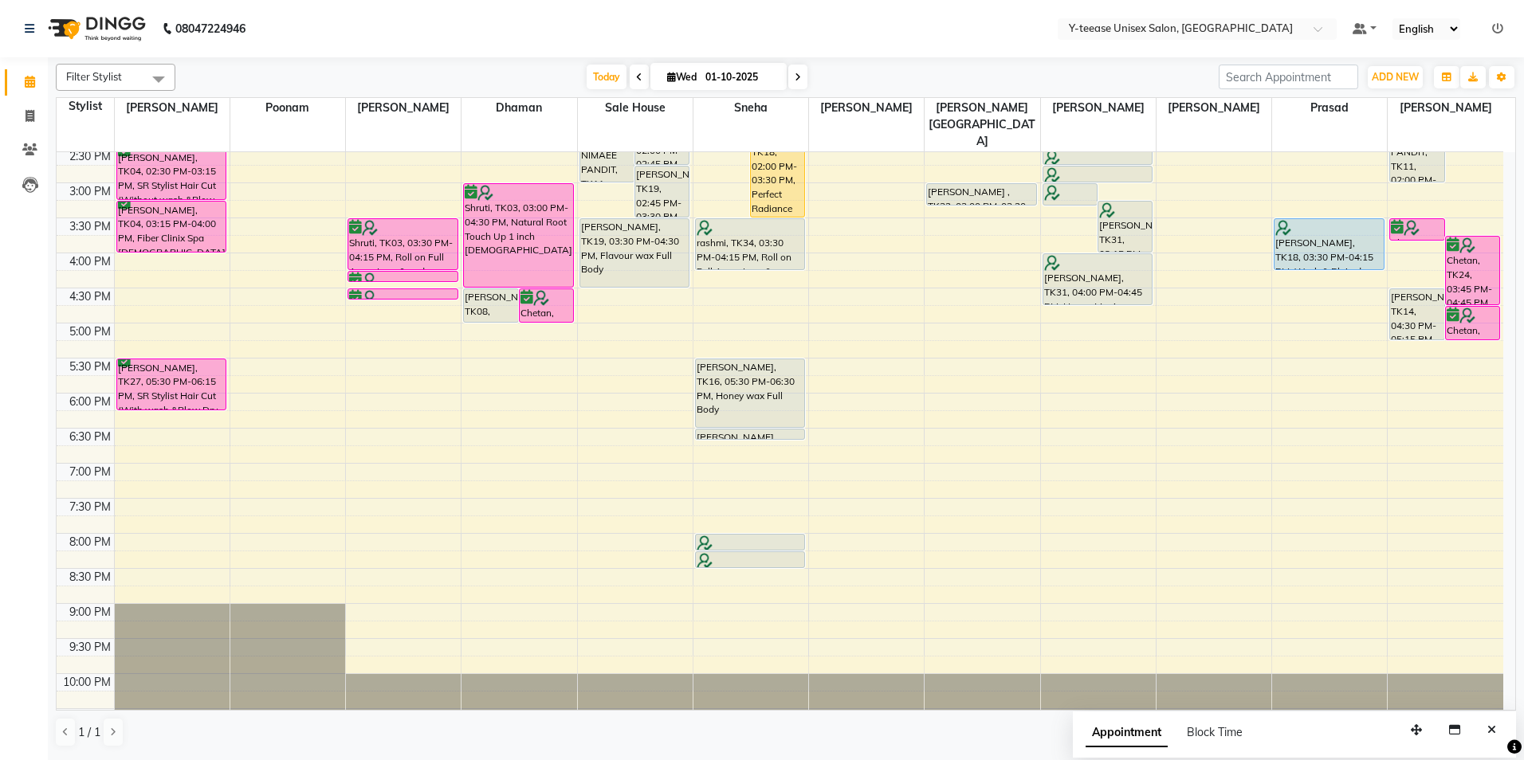
click at [796, 79] on icon at bounding box center [798, 78] width 6 height 10
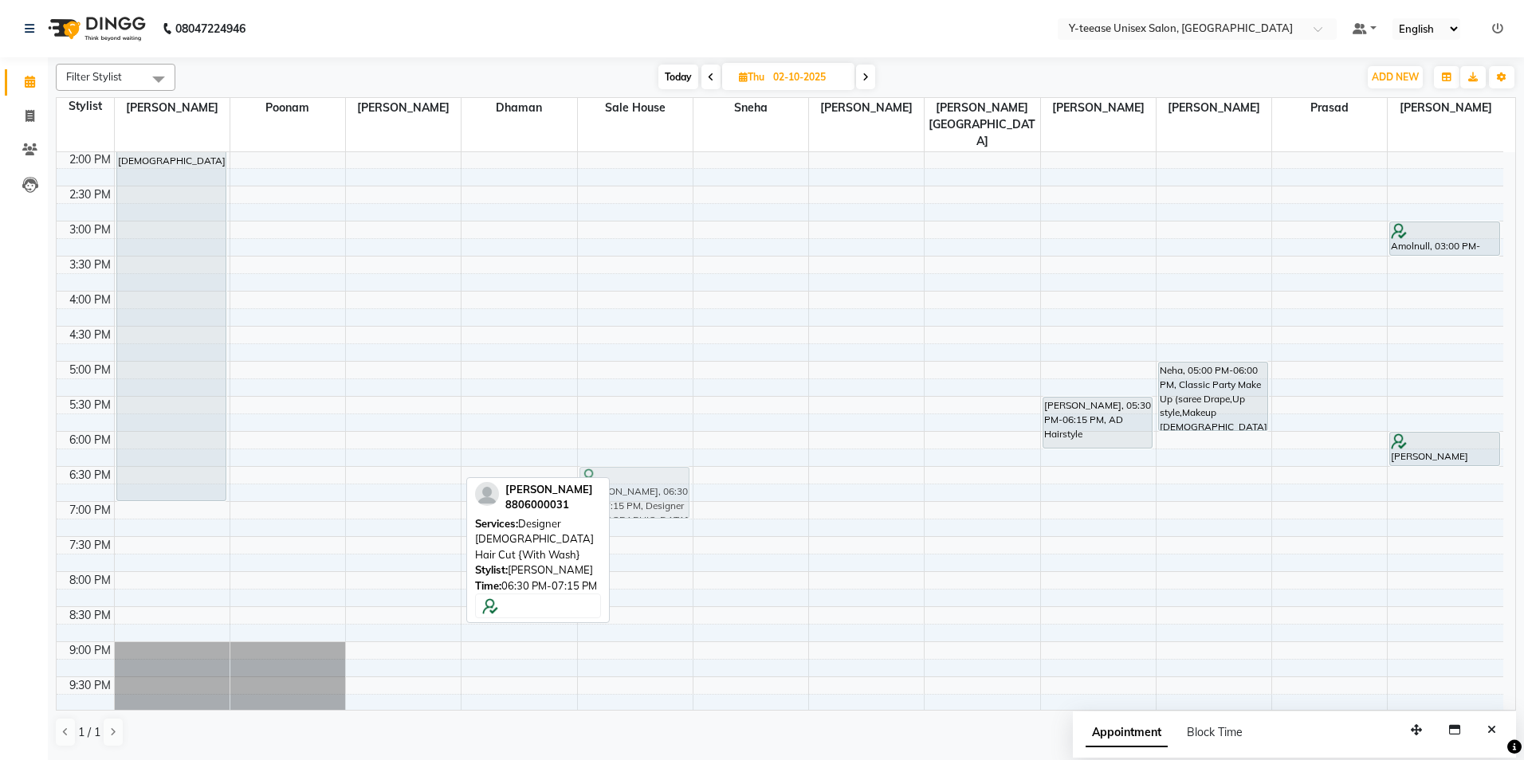
drag, startPoint x: 373, startPoint y: 451, endPoint x: 650, endPoint y: 452, distance: 277.4
click at [650, 452] on tr "[PERSON_NAME], 10:15 AM-12:00 PM, Natural Root Touch Up 1 inch [DEMOGRAPHIC_DAT…" at bounding box center [780, 256] width 1447 height 1051
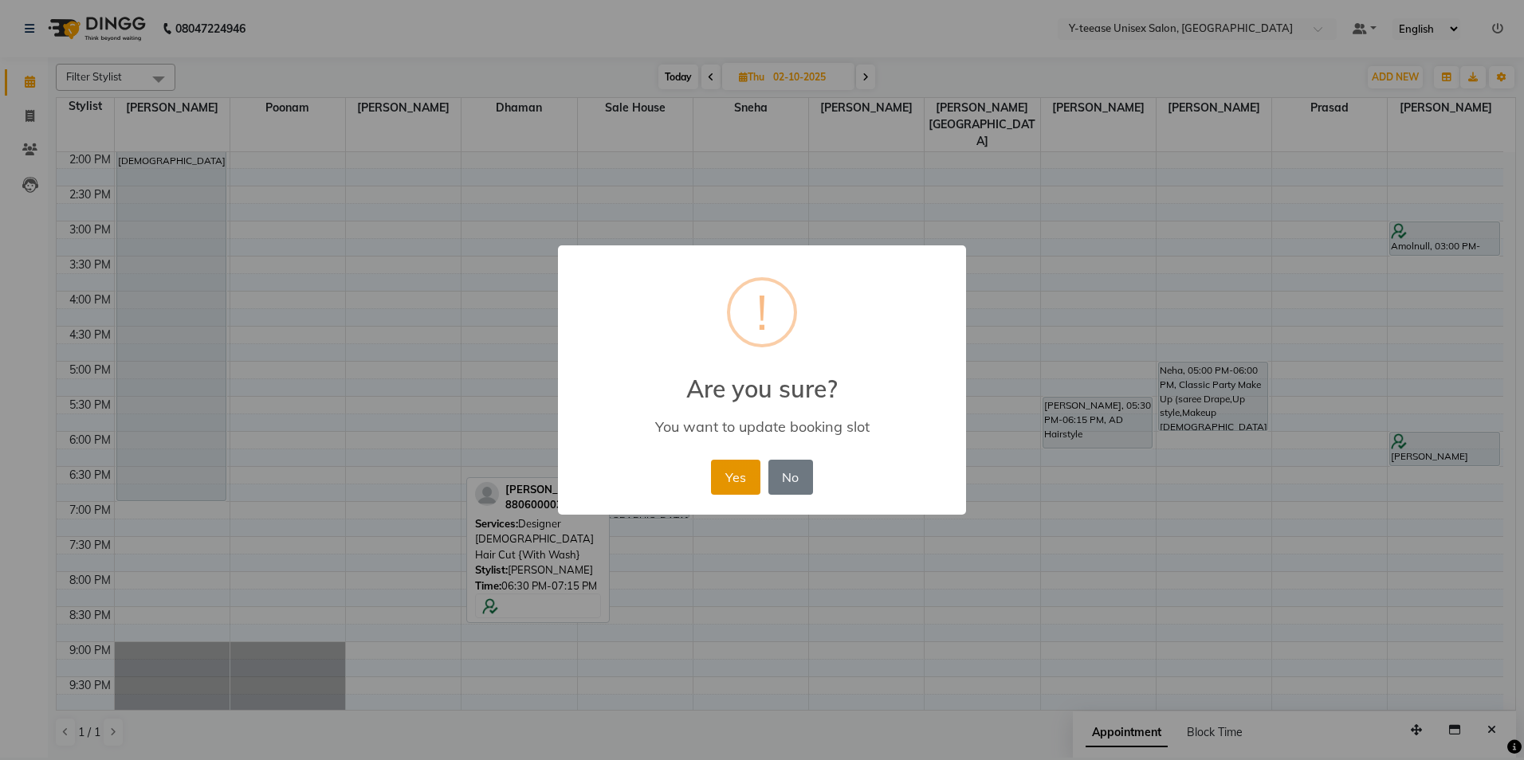
click at [721, 481] on button "Yes" at bounding box center [735, 477] width 49 height 35
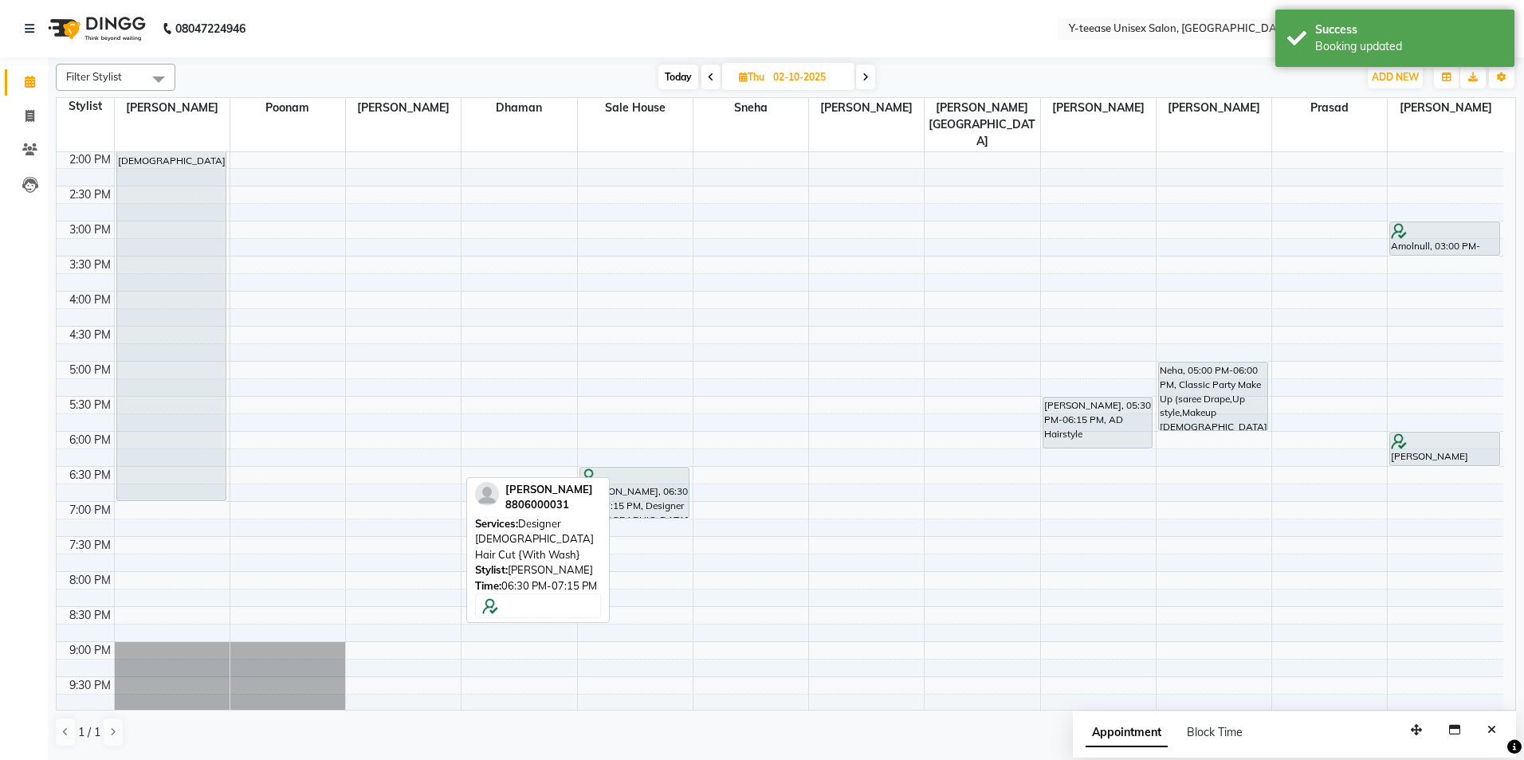
click at [675, 84] on span "Today" at bounding box center [678, 77] width 40 height 25
type input "01-10-2025"
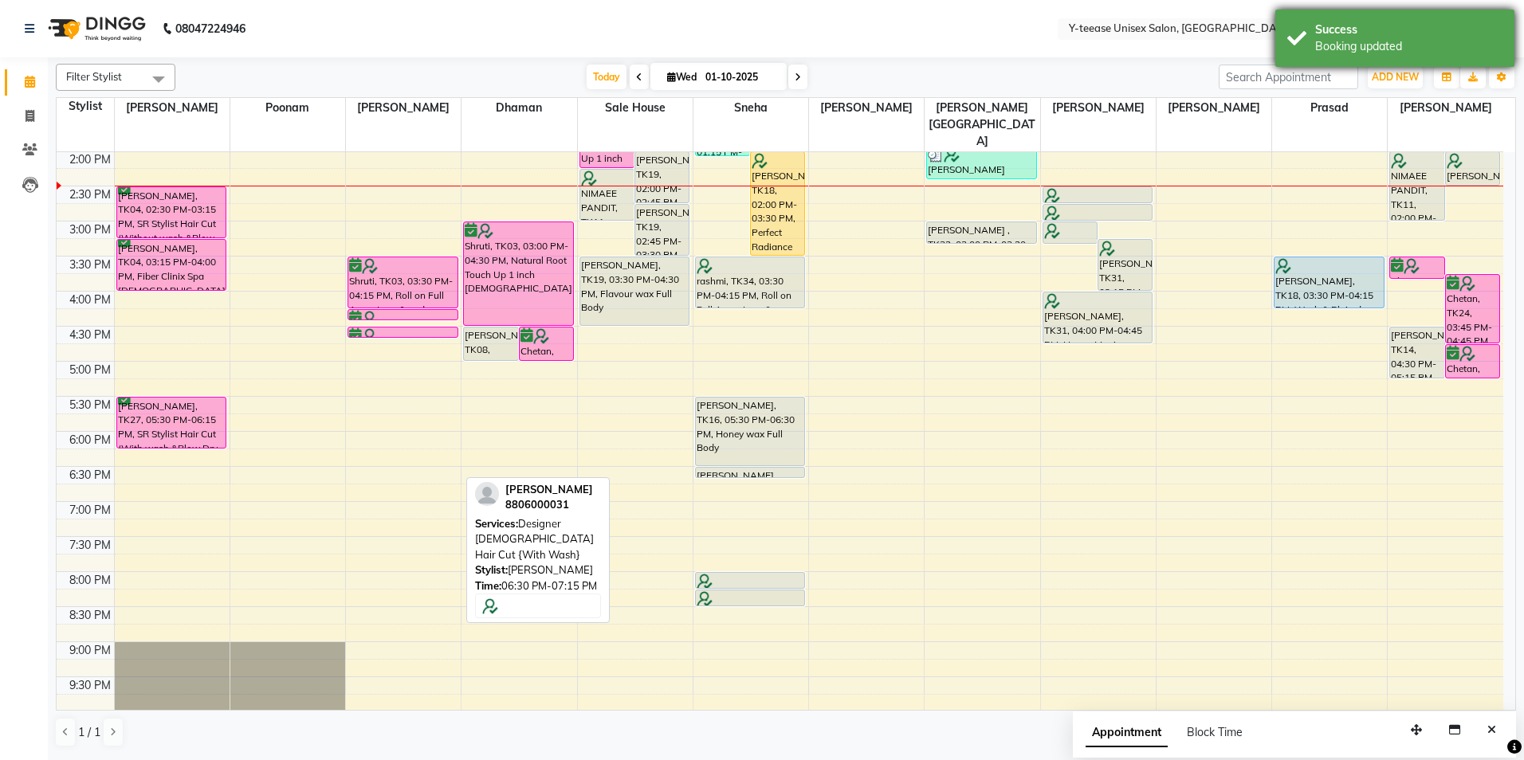
click at [1415, 34] on div "Success" at bounding box center [1408, 30] width 187 height 17
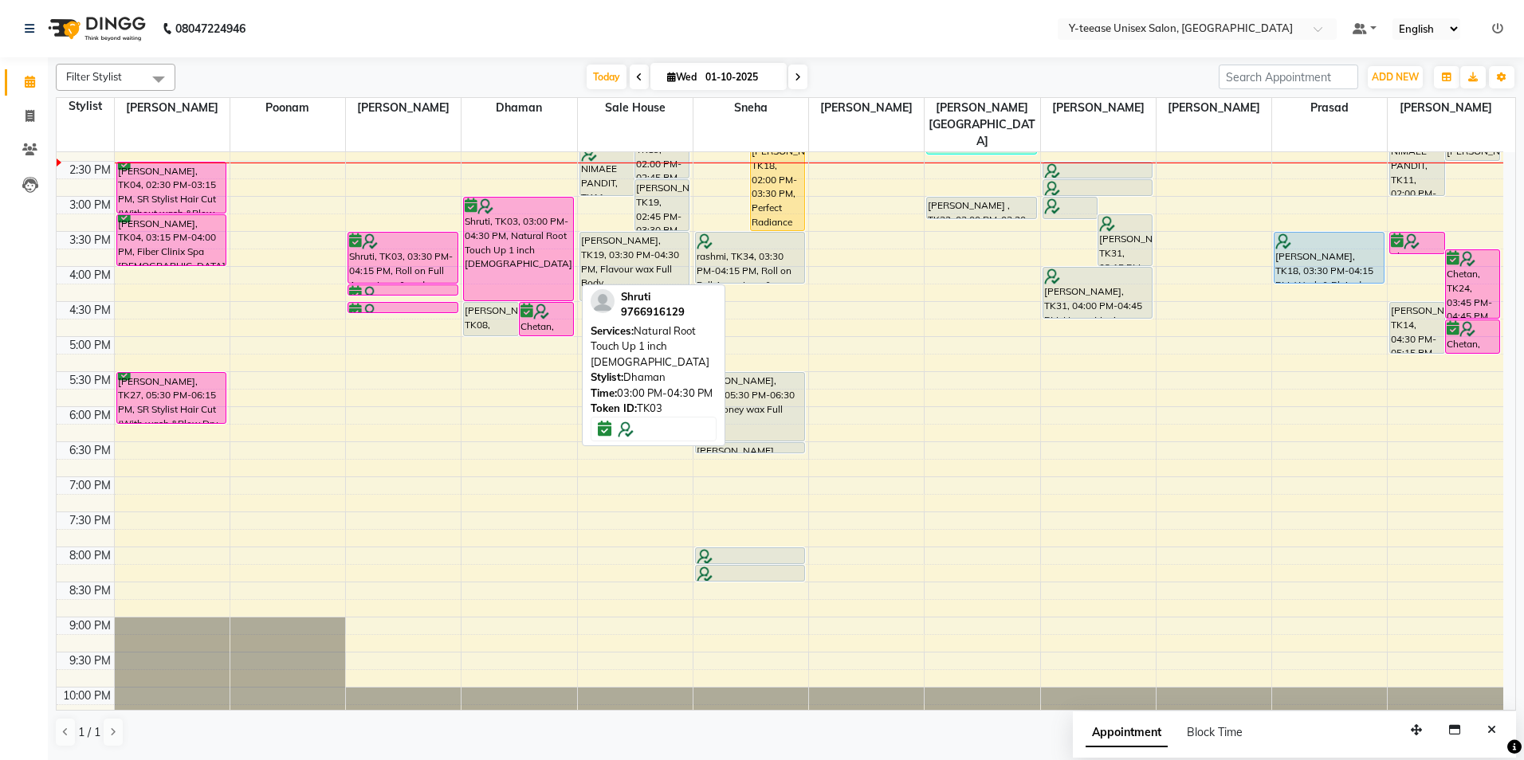
scroll to position [460, 0]
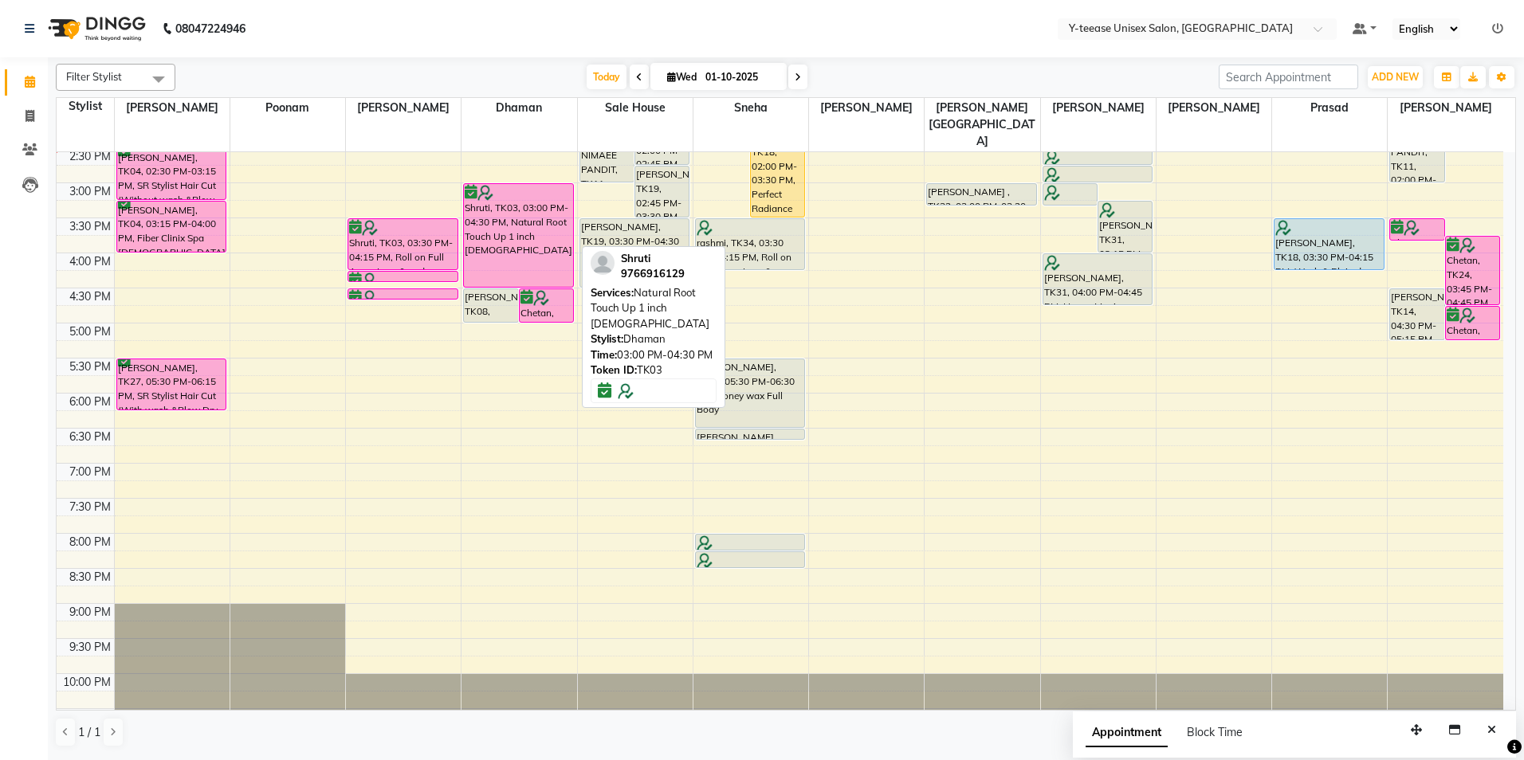
click at [573, 187] on link "Shruti, TK03, 03:00 PM-04:30 PM, Natural Root Touch Up 1 inch [DEMOGRAPHIC_DATA]" at bounding box center [518, 235] width 111 height 104
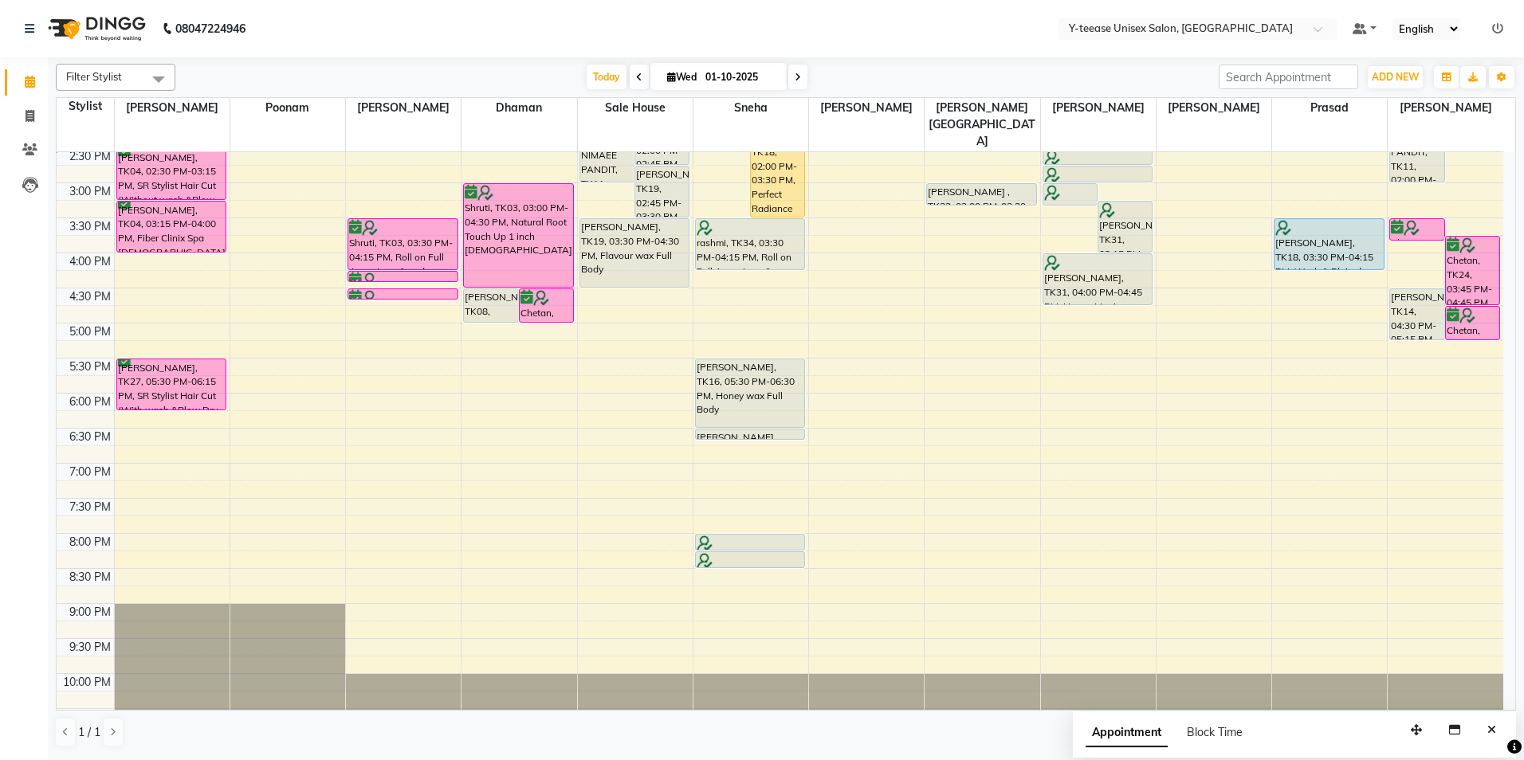
click at [574, 189] on div "8:00 AM 8:30 AM 9:00 AM 9:30 AM 10:00 AM 10:30 AM 11:00 AM 11:30 AM 12:00 PM 12…" at bounding box center [780, 217] width 1447 height 1051
select select "656"
select select "tentative"
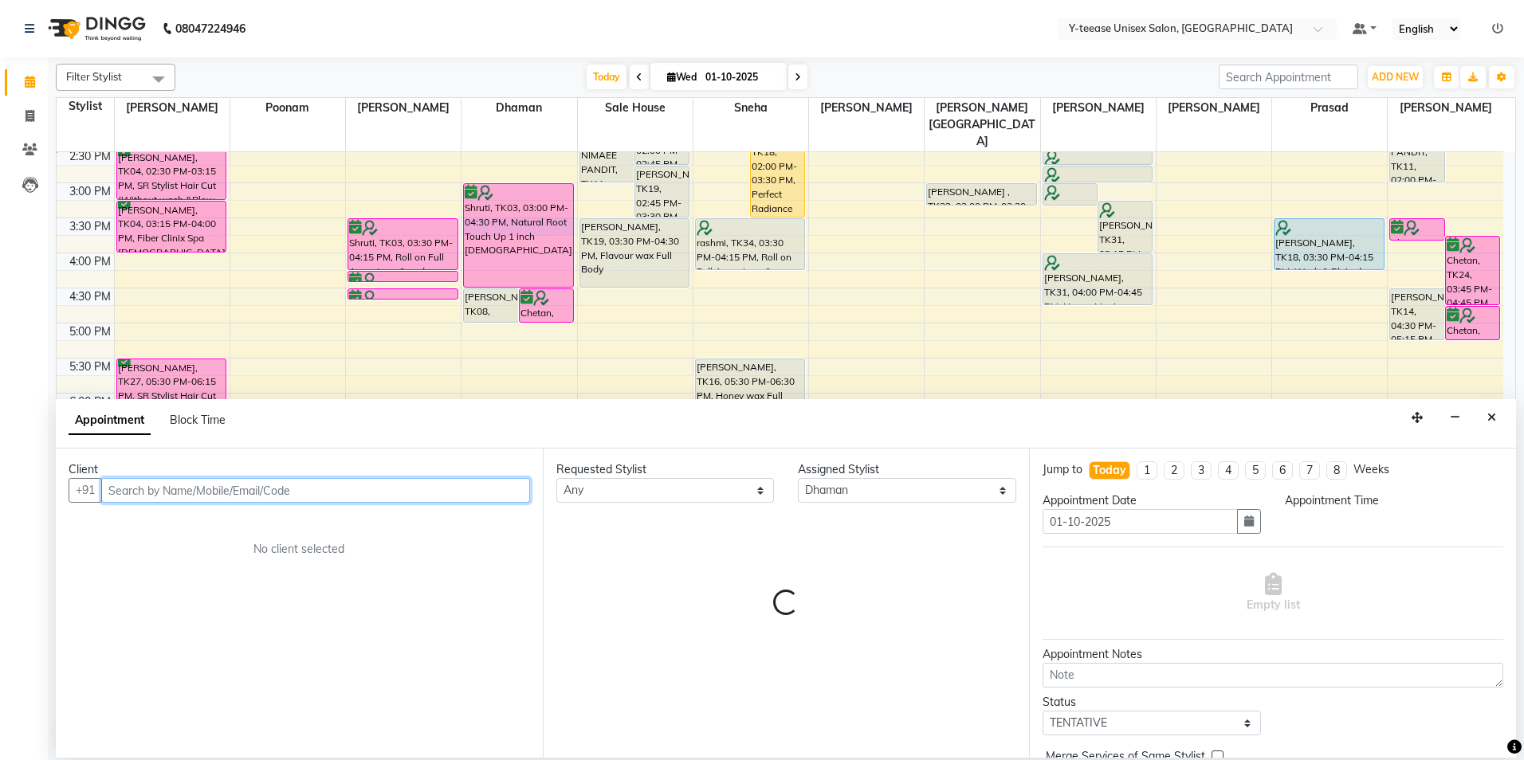
select select "930"
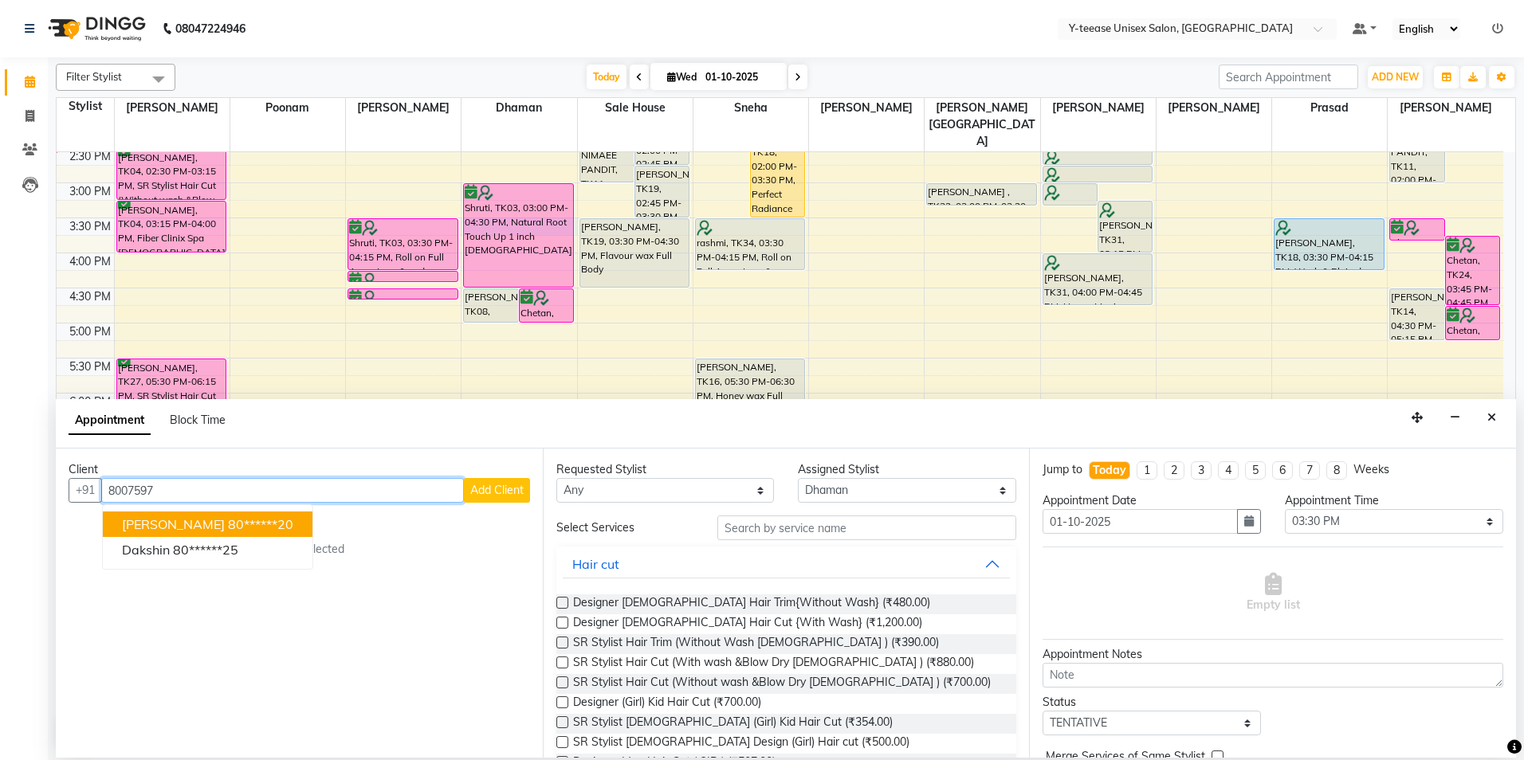
click at [228, 524] on ngb-highlight "80******20" at bounding box center [260, 524] width 65 height 16
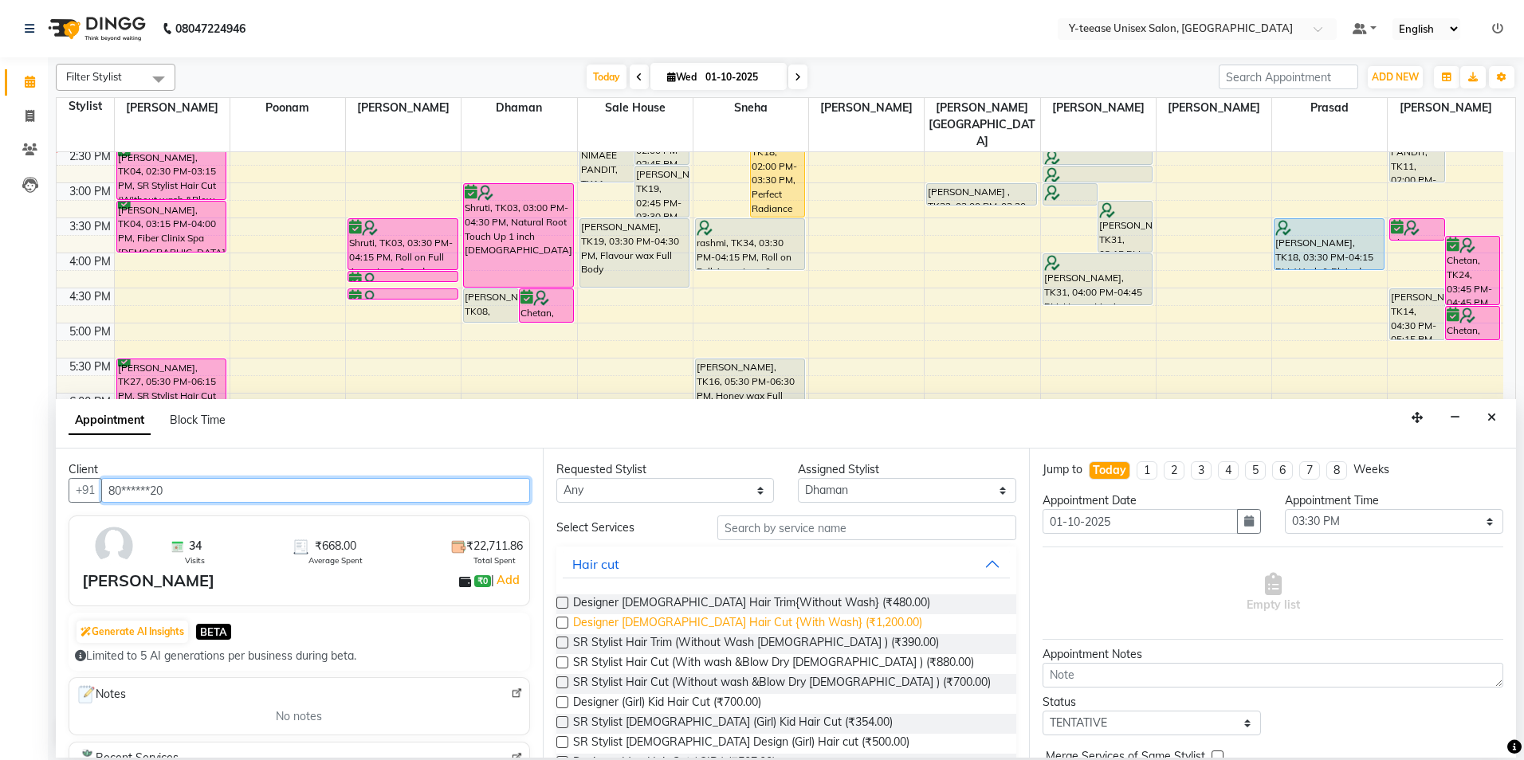
type input "80******20"
click at [692, 628] on span "Designer [DEMOGRAPHIC_DATA] Hair Cut {With Wash} (₹1,200.00)" at bounding box center [747, 625] width 349 height 20
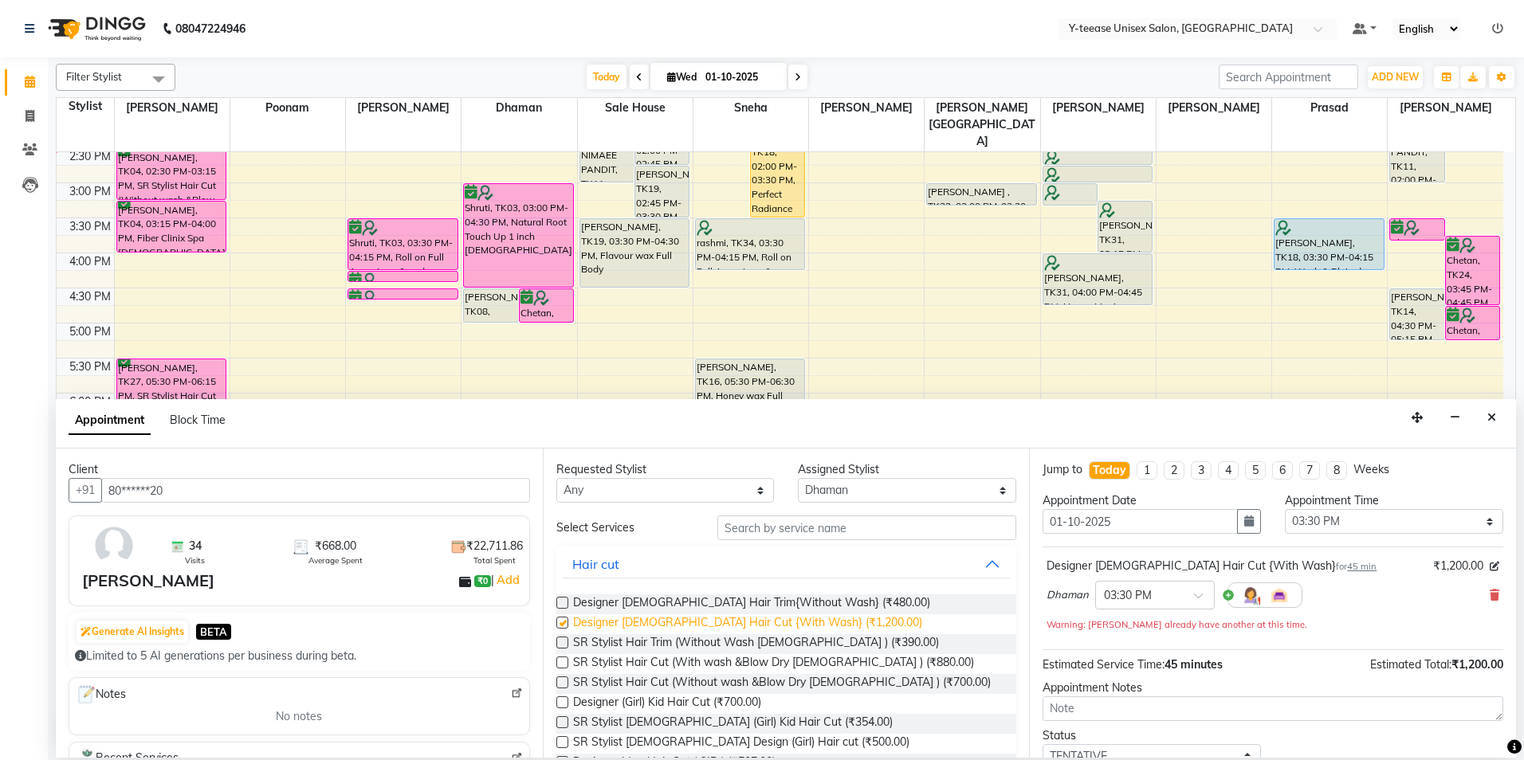
checkbox input "false"
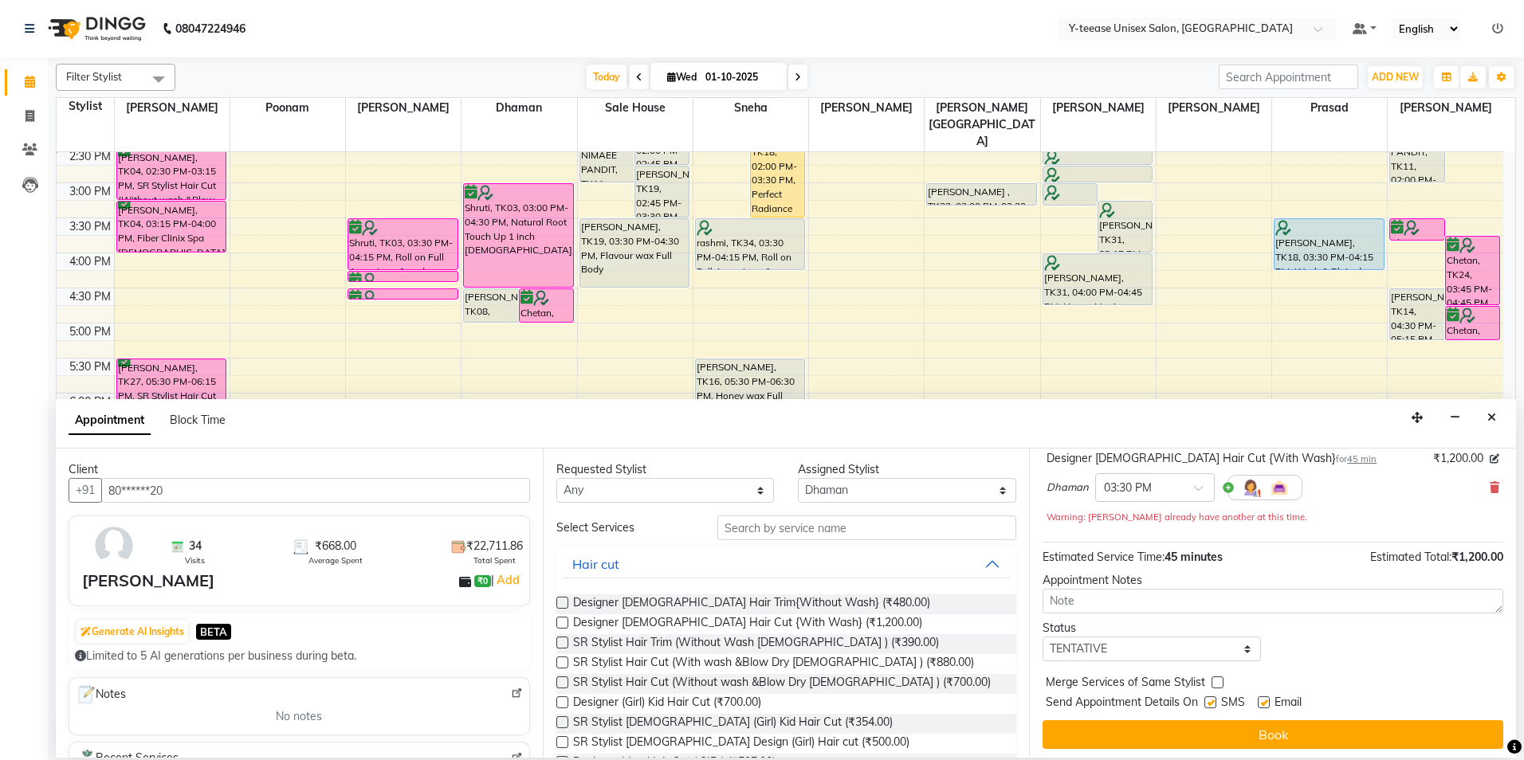
scroll to position [112, 0]
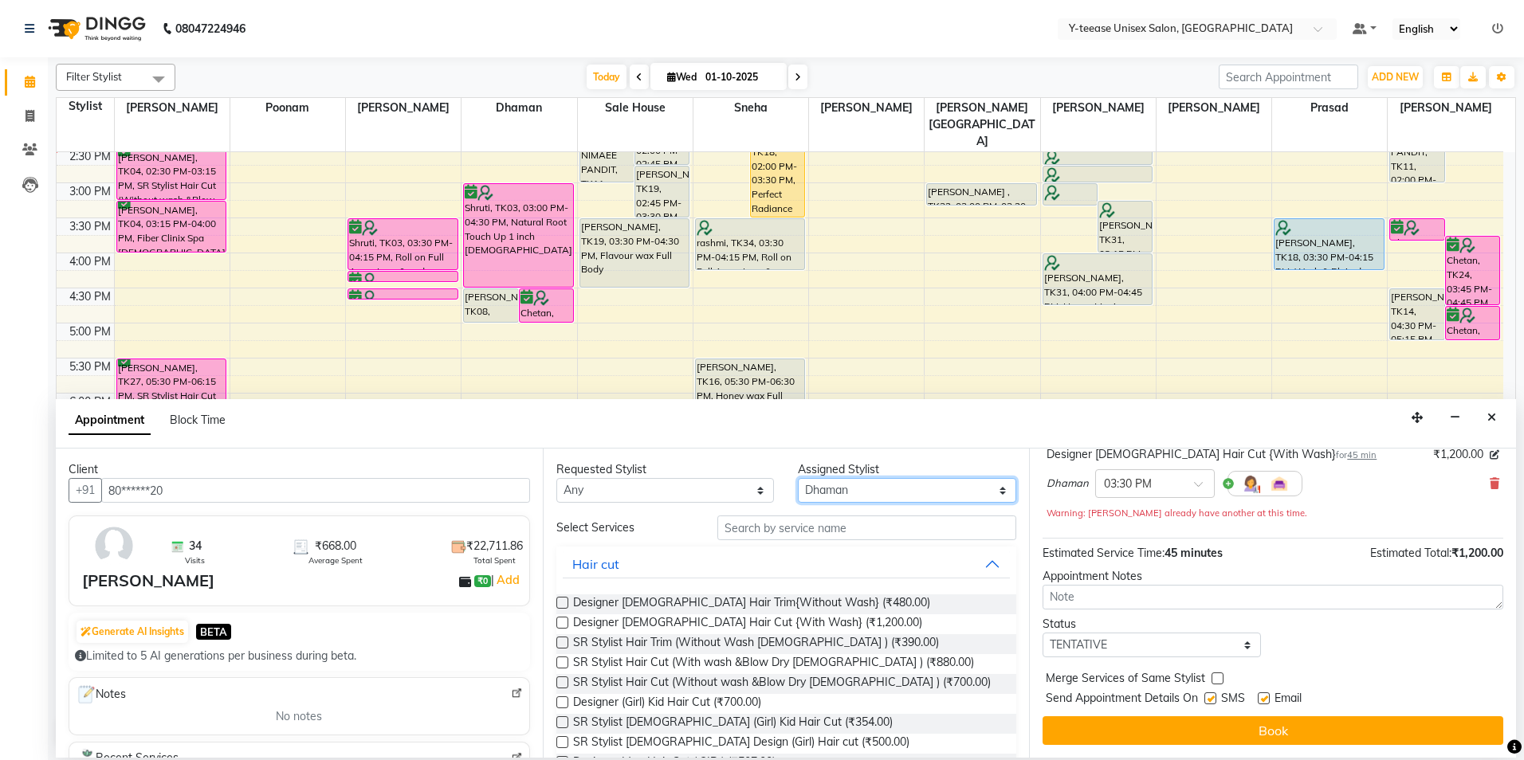
click at [841, 488] on select "Select [PERSON_NAME] Dhaman [PERSON_NAME][GEOGRAPHIC_DATA][PERSON_NAME] No Pref…" at bounding box center [907, 490] width 218 height 25
select select "49846"
click at [798, 478] on select "Select [PERSON_NAME] Dhaman [PERSON_NAME][GEOGRAPHIC_DATA][PERSON_NAME] No Pref…" at bounding box center [907, 490] width 218 height 25
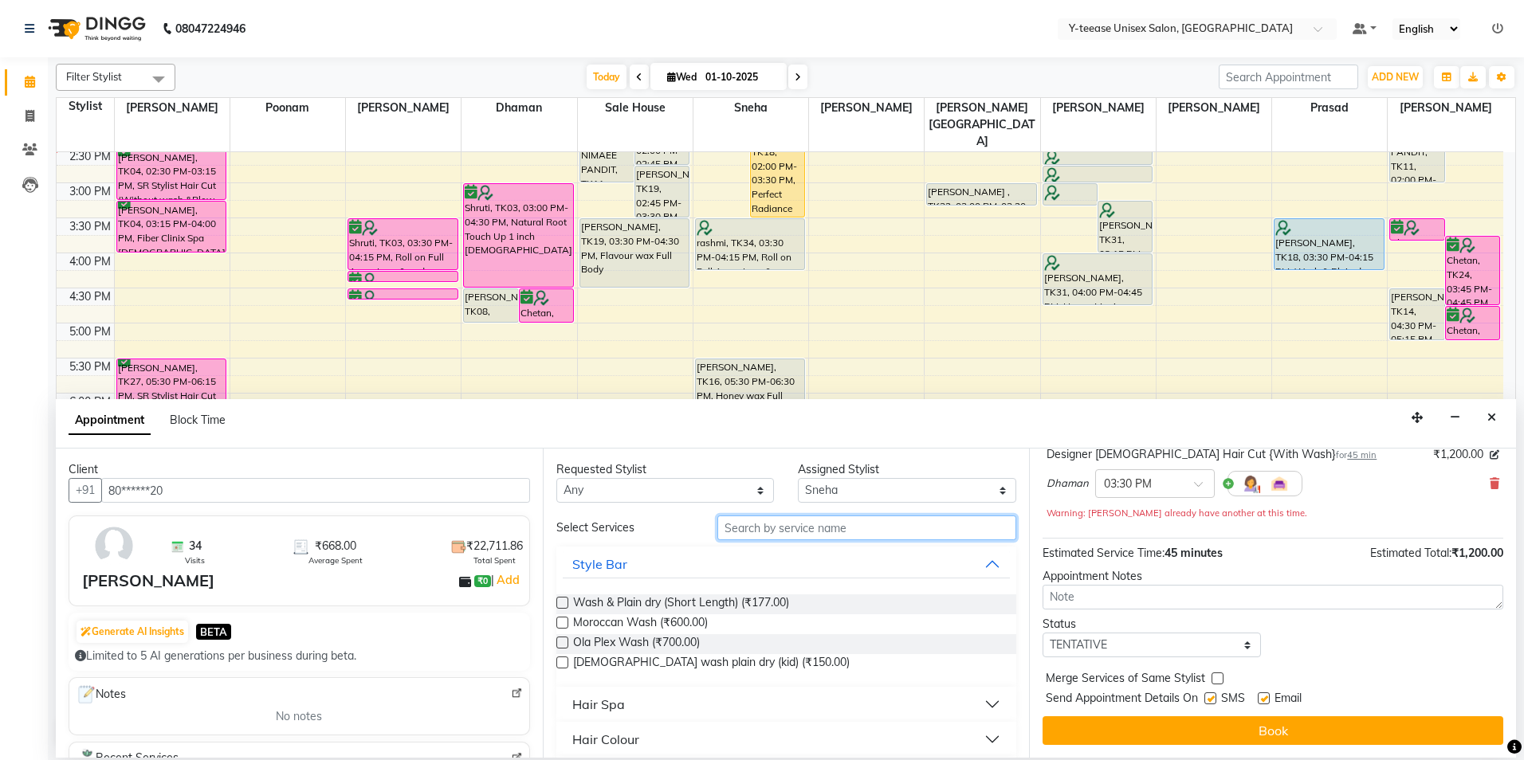
click at [771, 524] on input "text" at bounding box center [866, 528] width 299 height 25
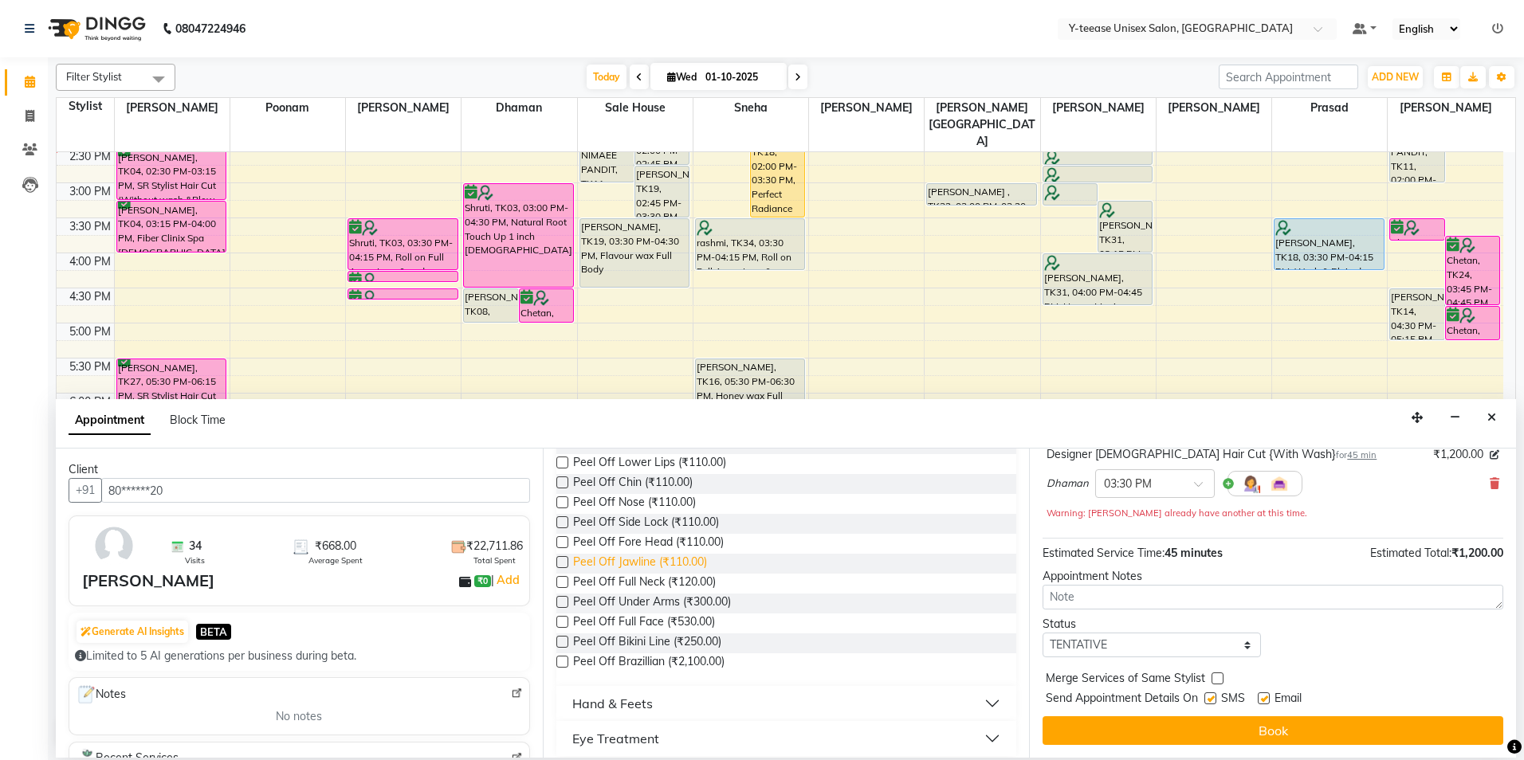
scroll to position [171, 0]
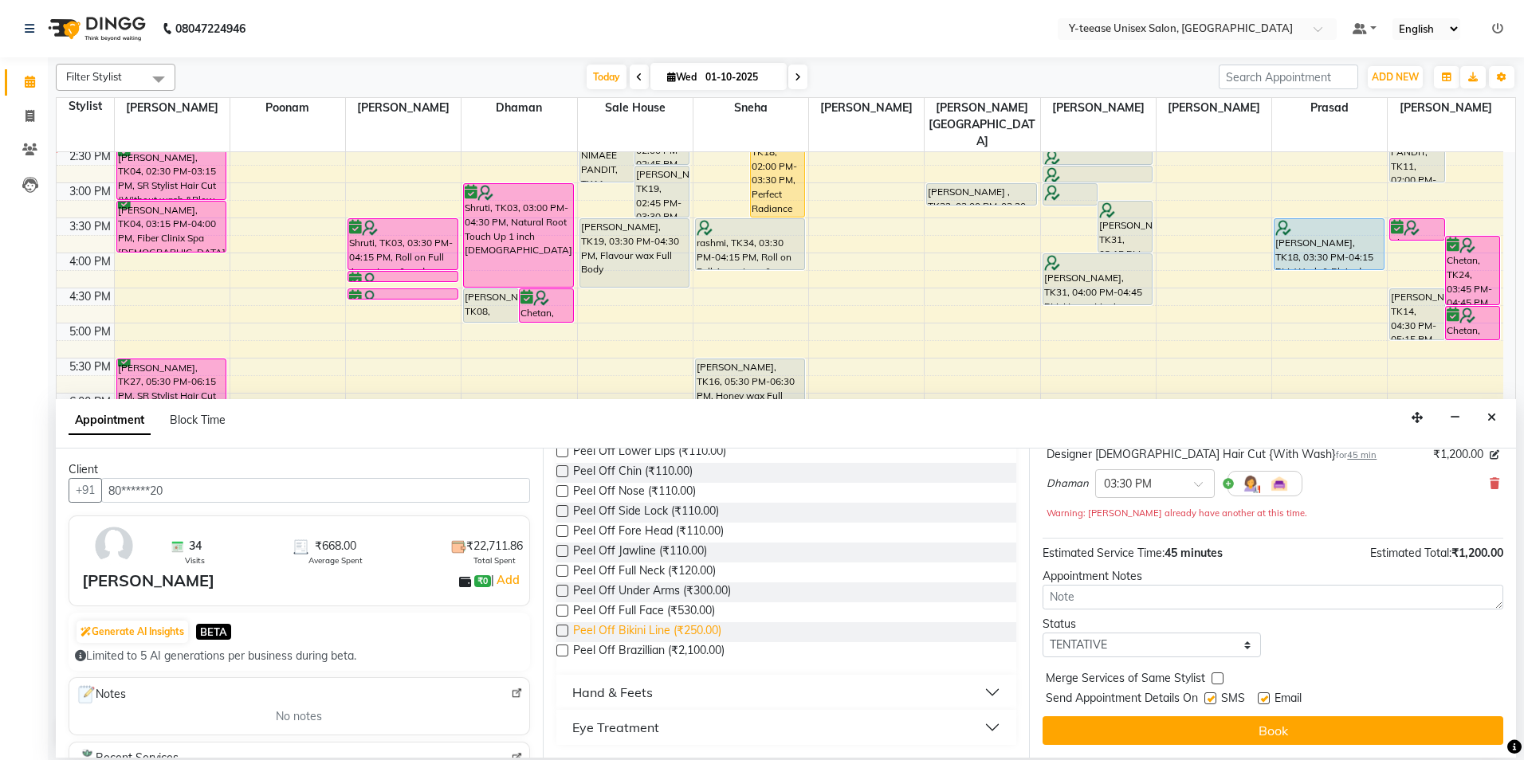
type input "peel"
click at [650, 630] on span "Peel Off Bikini Line (₹250.00)" at bounding box center [647, 632] width 148 height 20
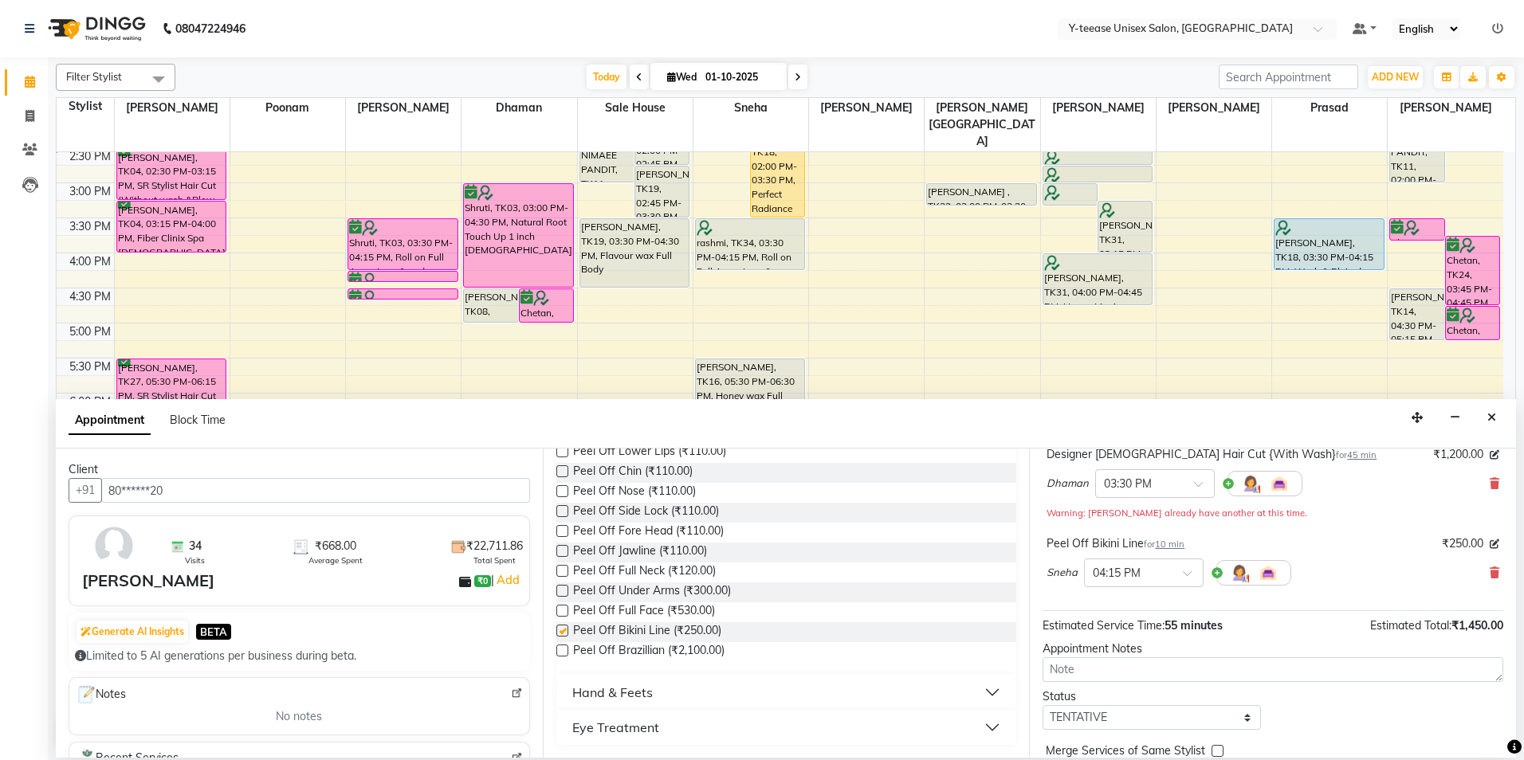
checkbox input "false"
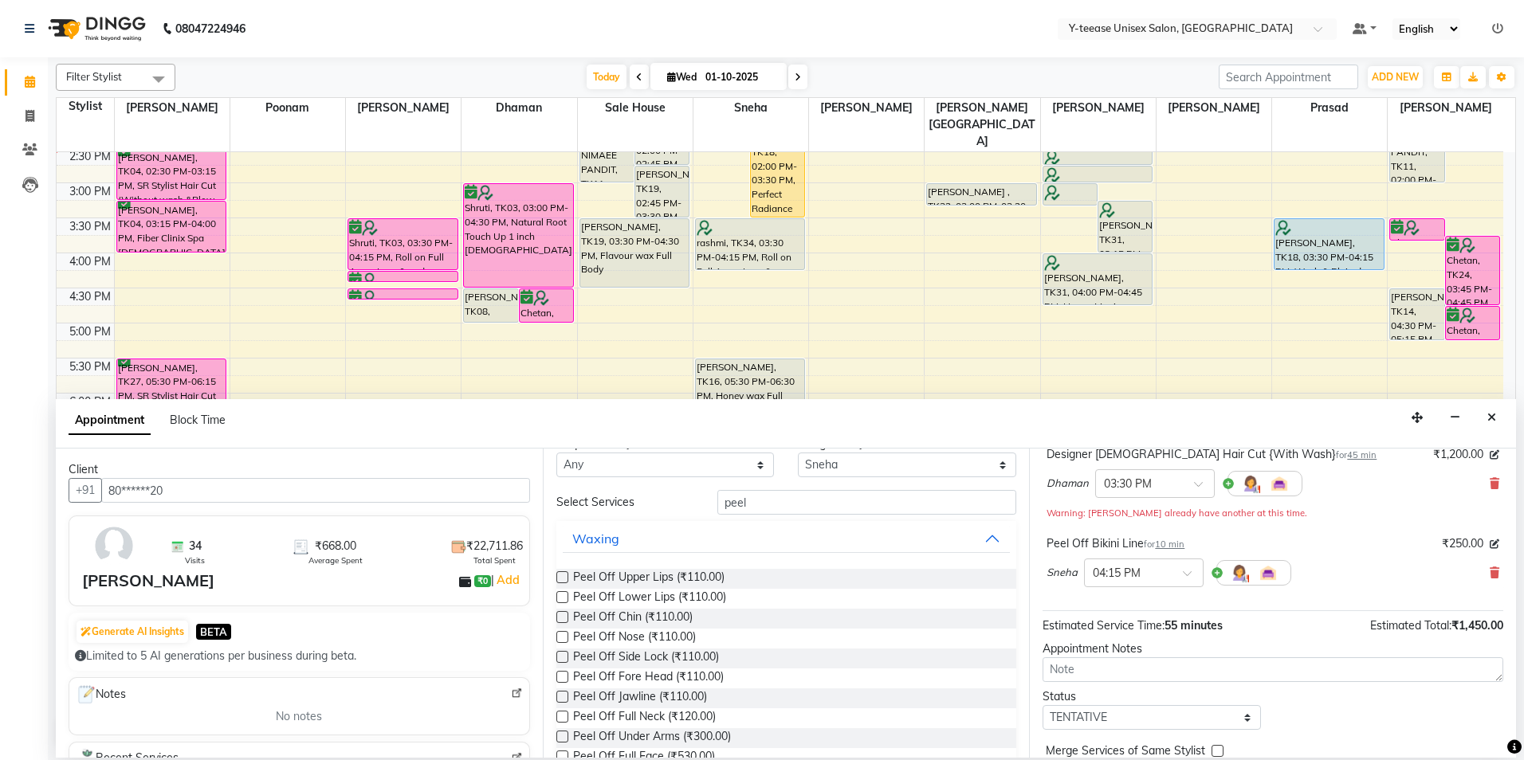
scroll to position [0, 0]
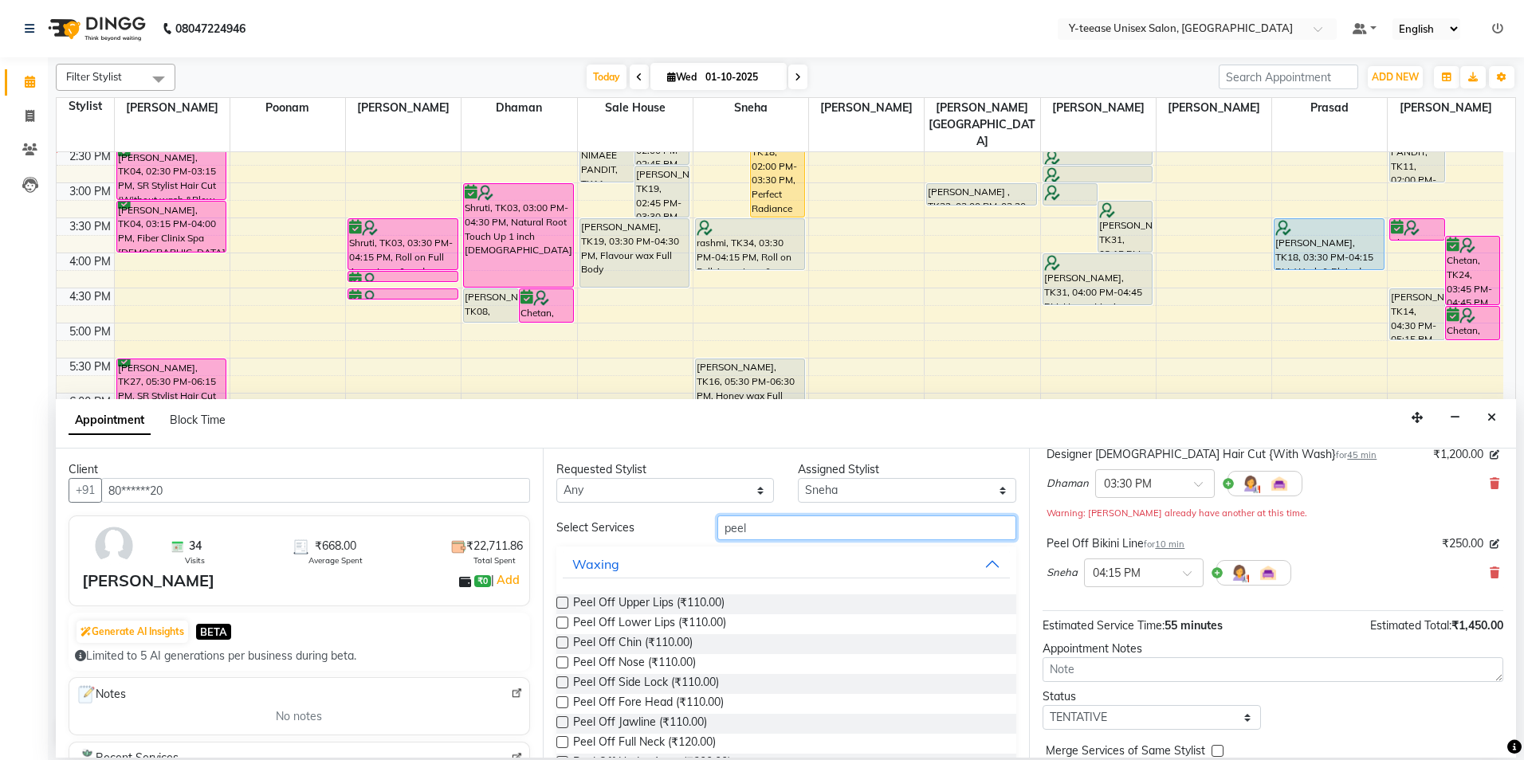
click at [803, 535] on input "peel" at bounding box center [866, 528] width 299 height 25
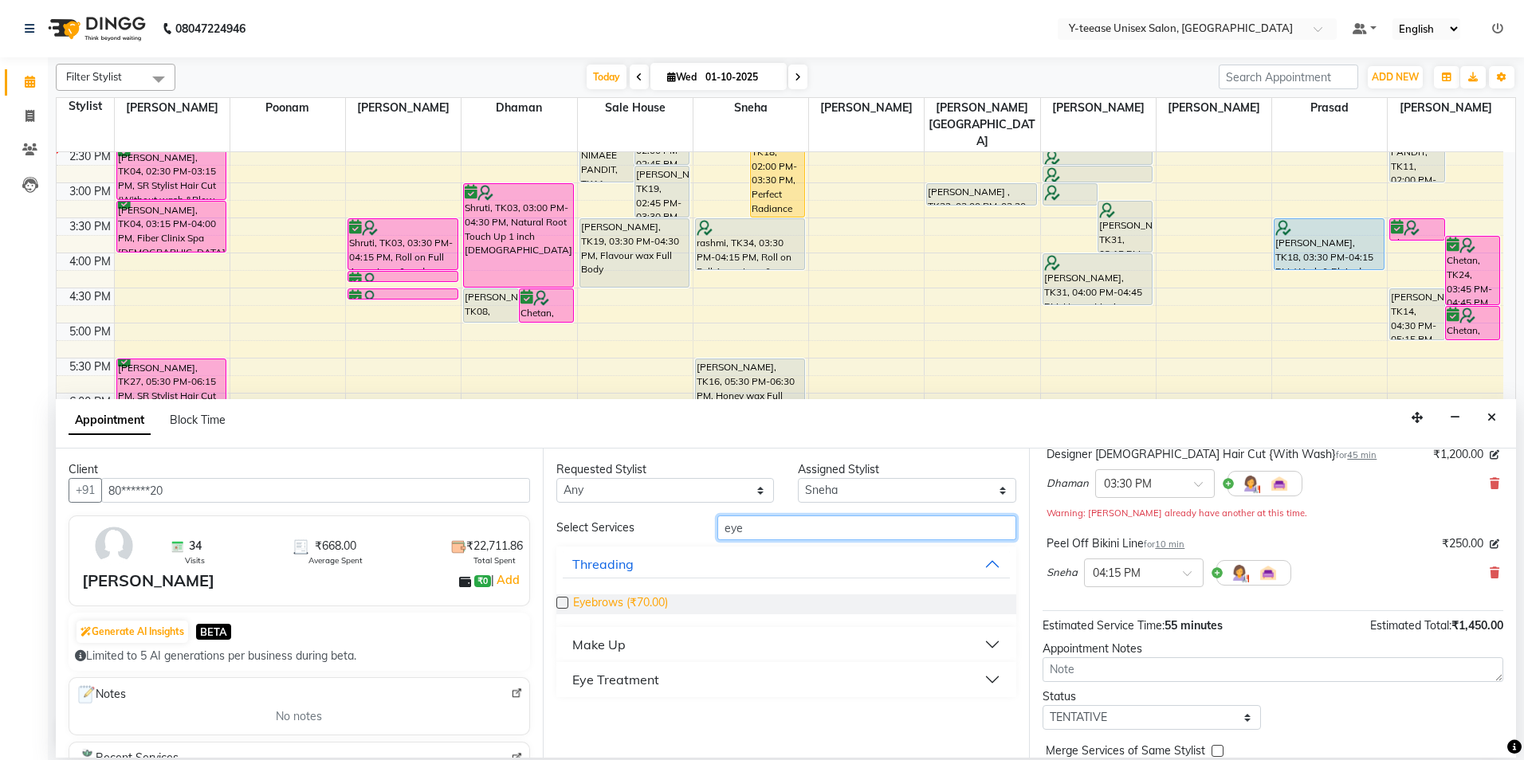
type input "eye"
click at [632, 608] on span "Eyebrows (₹70.00)" at bounding box center [620, 605] width 95 height 20
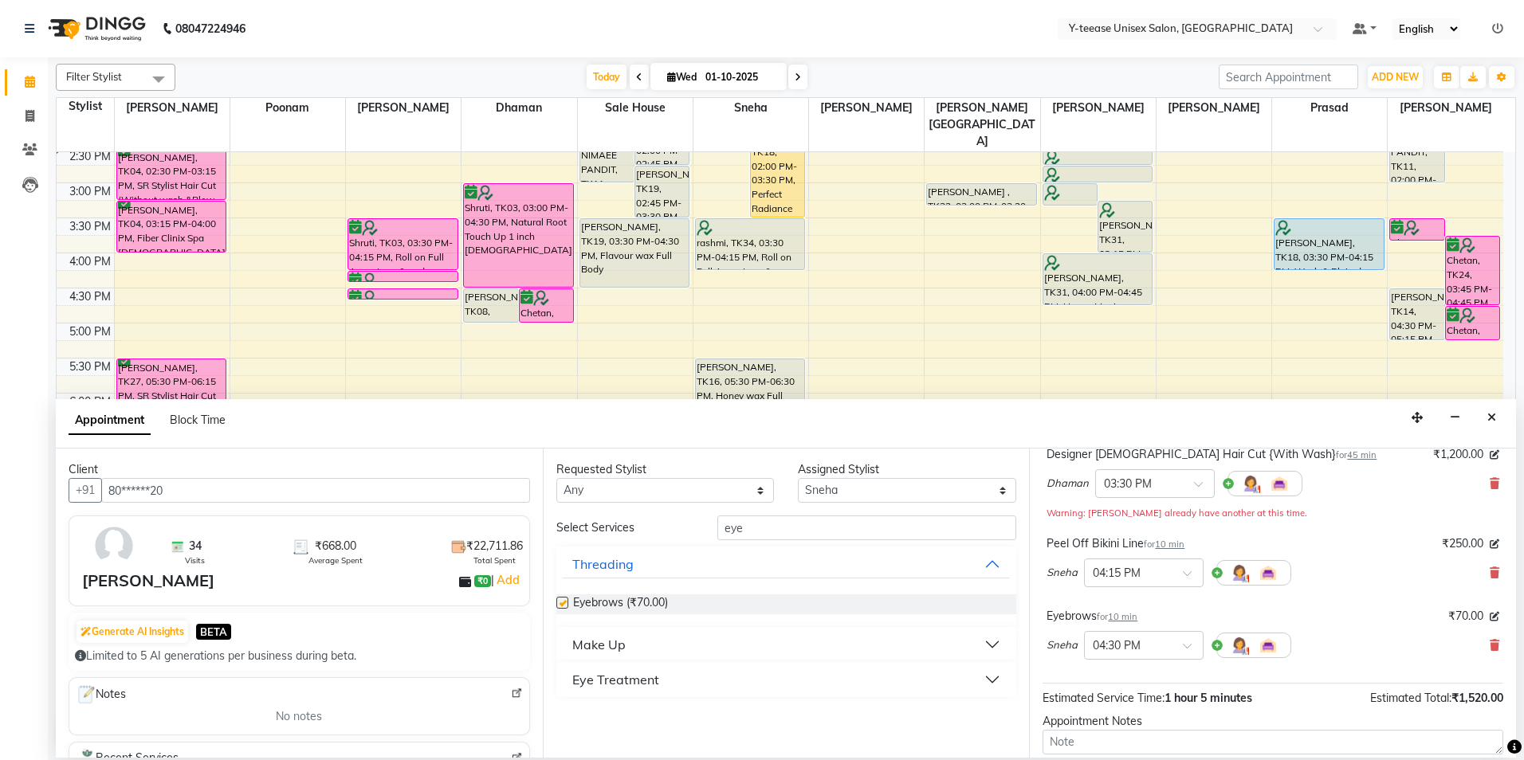
checkbox input "false"
click at [806, 528] on input "eye" at bounding box center [866, 528] width 299 height 25
type input "upp"
click at [653, 596] on span "Upper Lip (₹50.00)" at bounding box center [620, 605] width 94 height 20
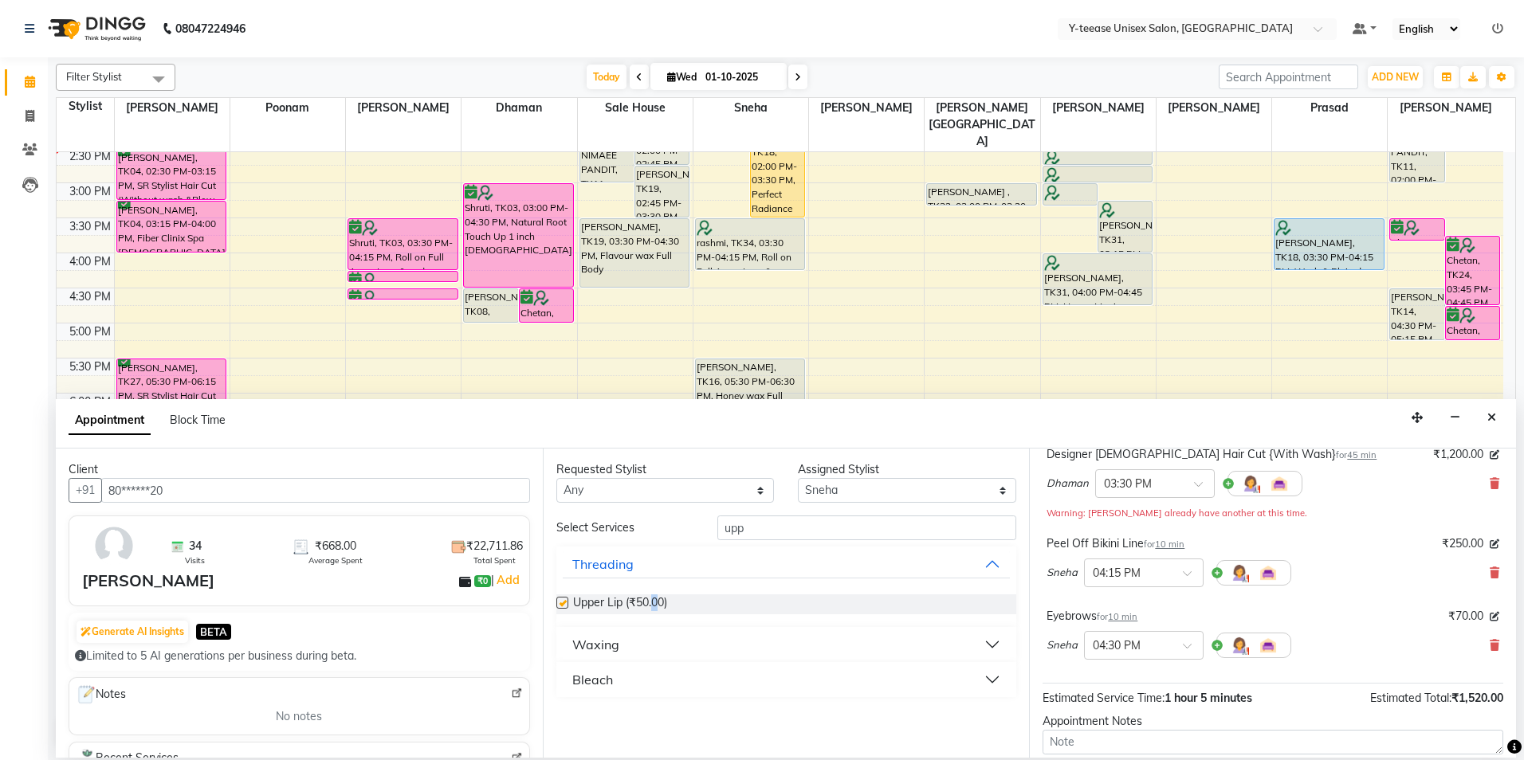
checkbox input "false"
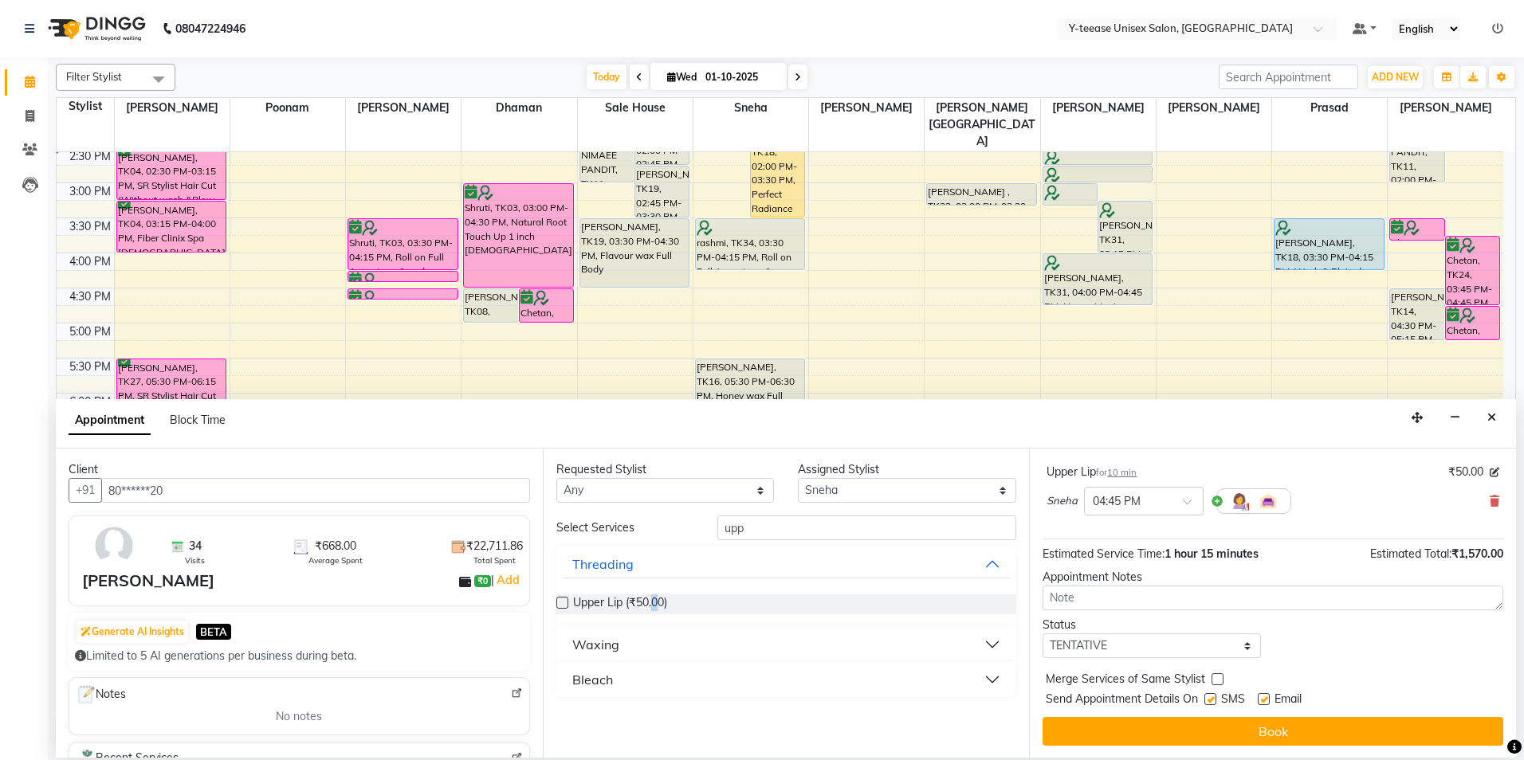
scroll to position [329, 0]
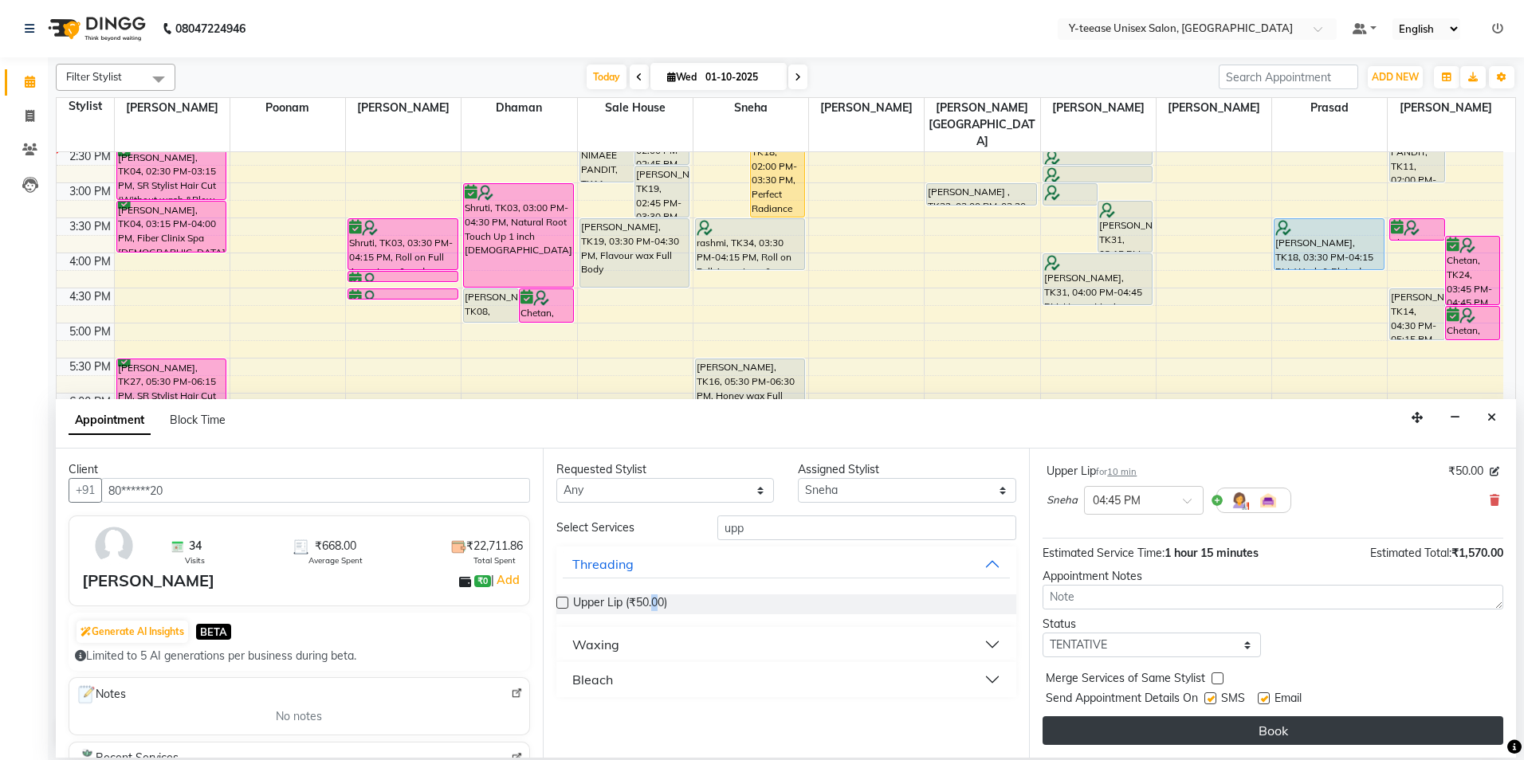
click at [1208, 734] on button "Book" at bounding box center [1273, 731] width 461 height 29
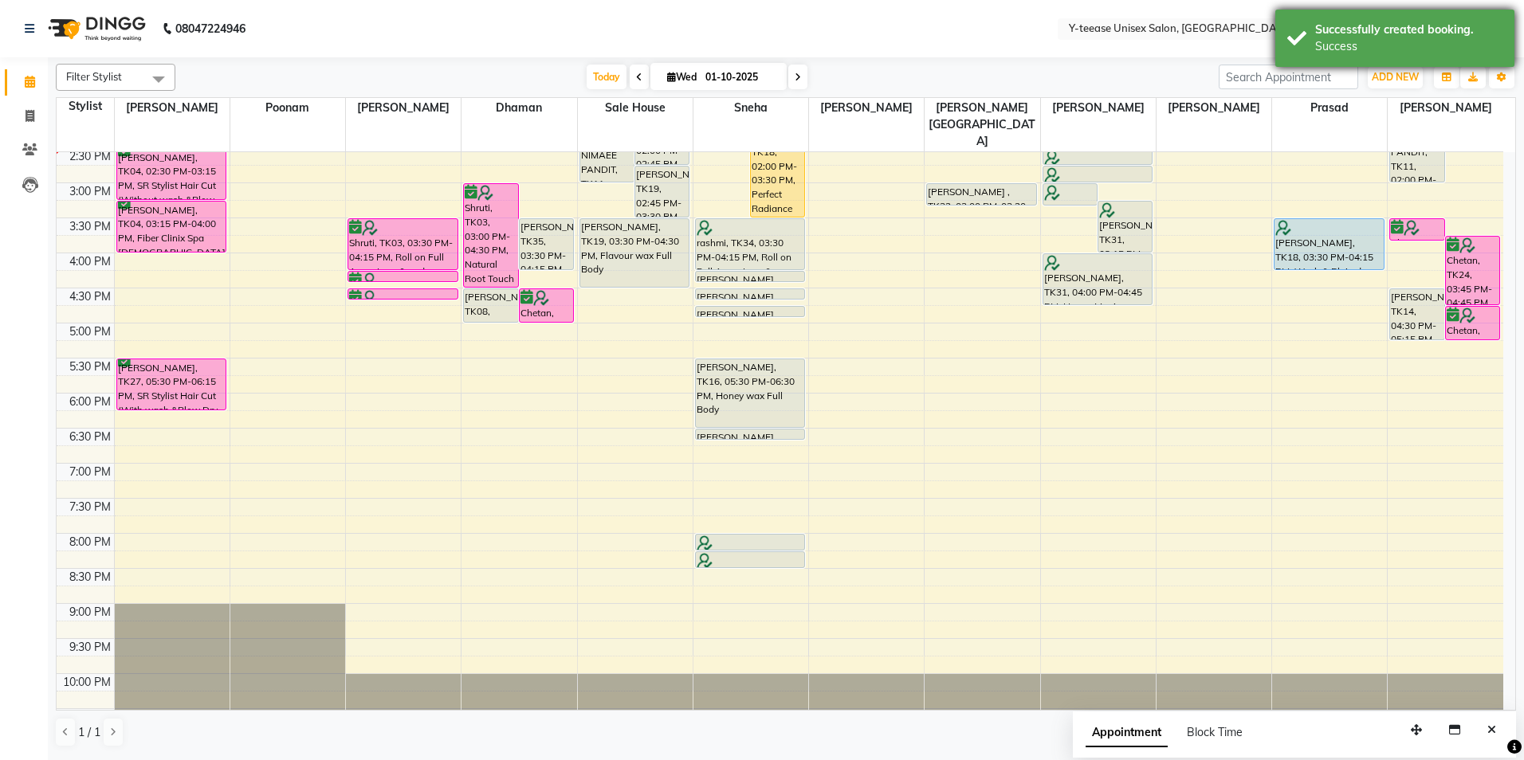
click at [1419, 23] on div "Successfully created booking." at bounding box center [1408, 30] width 187 height 17
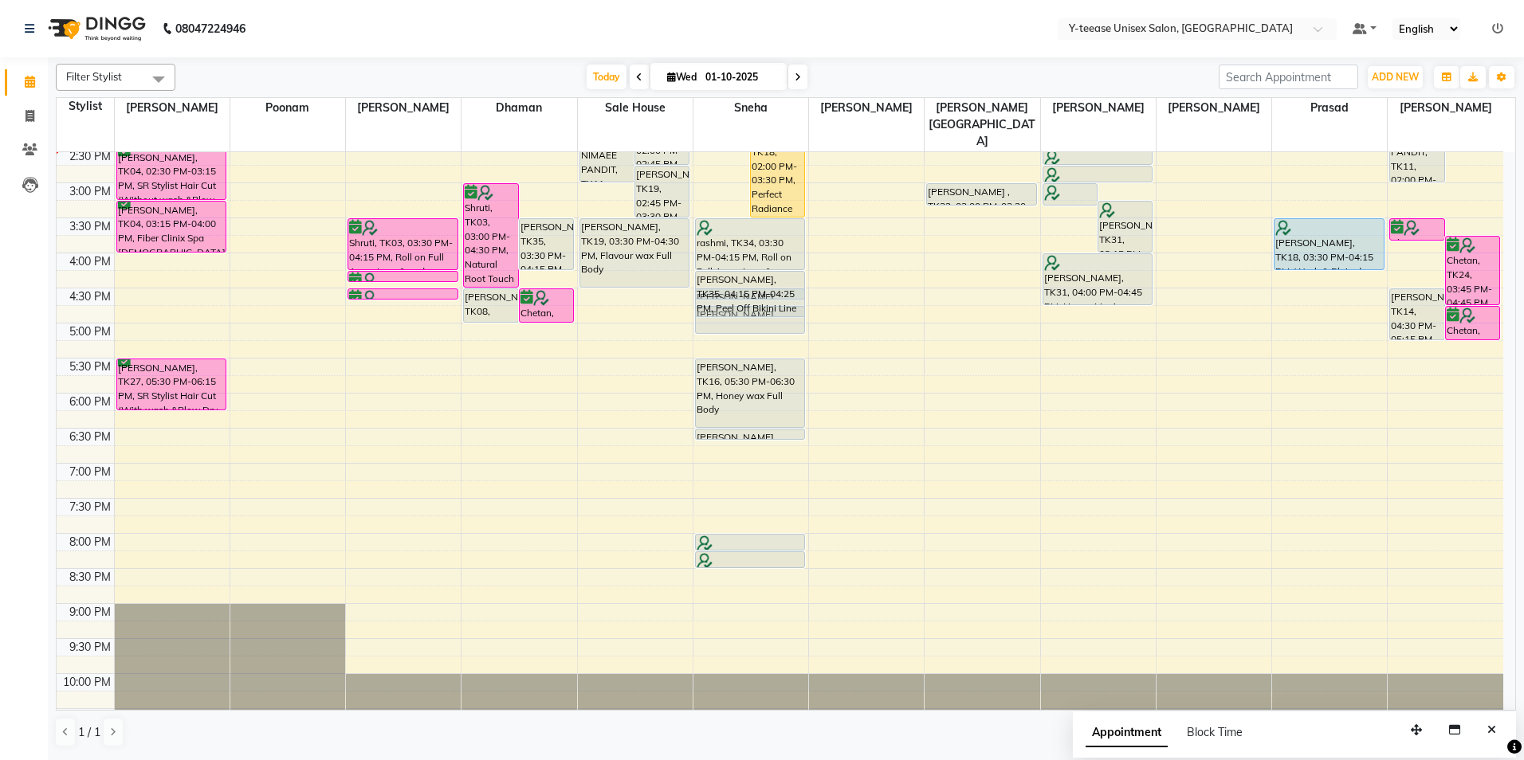
drag, startPoint x: 732, startPoint y: 245, endPoint x: 730, endPoint y: 301, distance: 56.6
click at [730, 301] on div "Sheetal, TK17, 01:15 PM-02:05 PM, Eyebrows,Bleach Face & Neck,Peel Off Under Ar…" at bounding box center [750, 217] width 115 height 1051
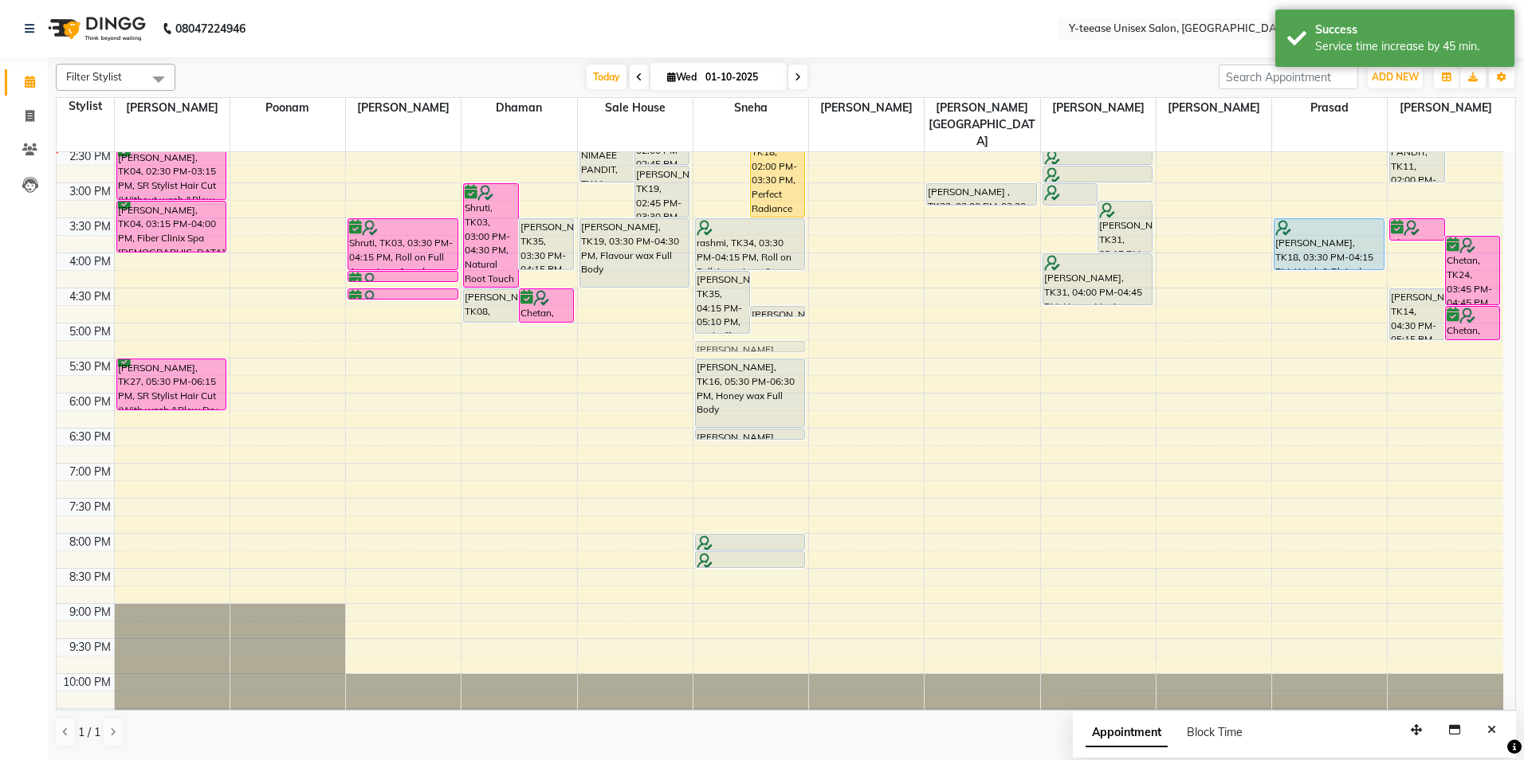
drag, startPoint x: 785, startPoint y: 261, endPoint x: 768, endPoint y: 311, distance: 53.2
click at [768, 311] on div "Sheetal, TK17, 01:15 PM-02:05 PM, Eyebrows,Bleach Face & Neck,Peel Off Under Ar…" at bounding box center [750, 217] width 115 height 1051
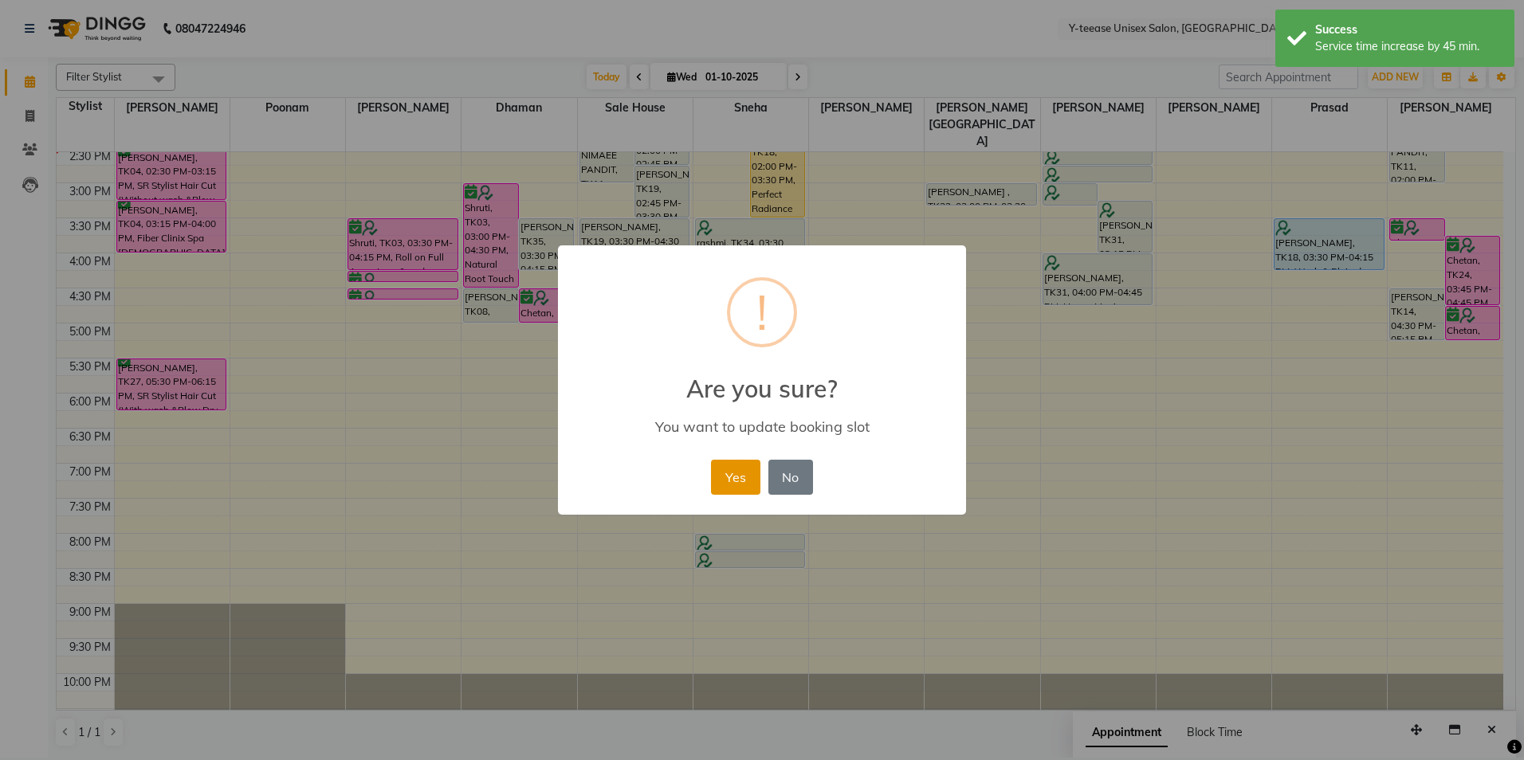
drag, startPoint x: 736, startPoint y: 488, endPoint x: 740, endPoint y: 473, distance: 14.7
click at [737, 485] on button "Yes" at bounding box center [735, 477] width 49 height 35
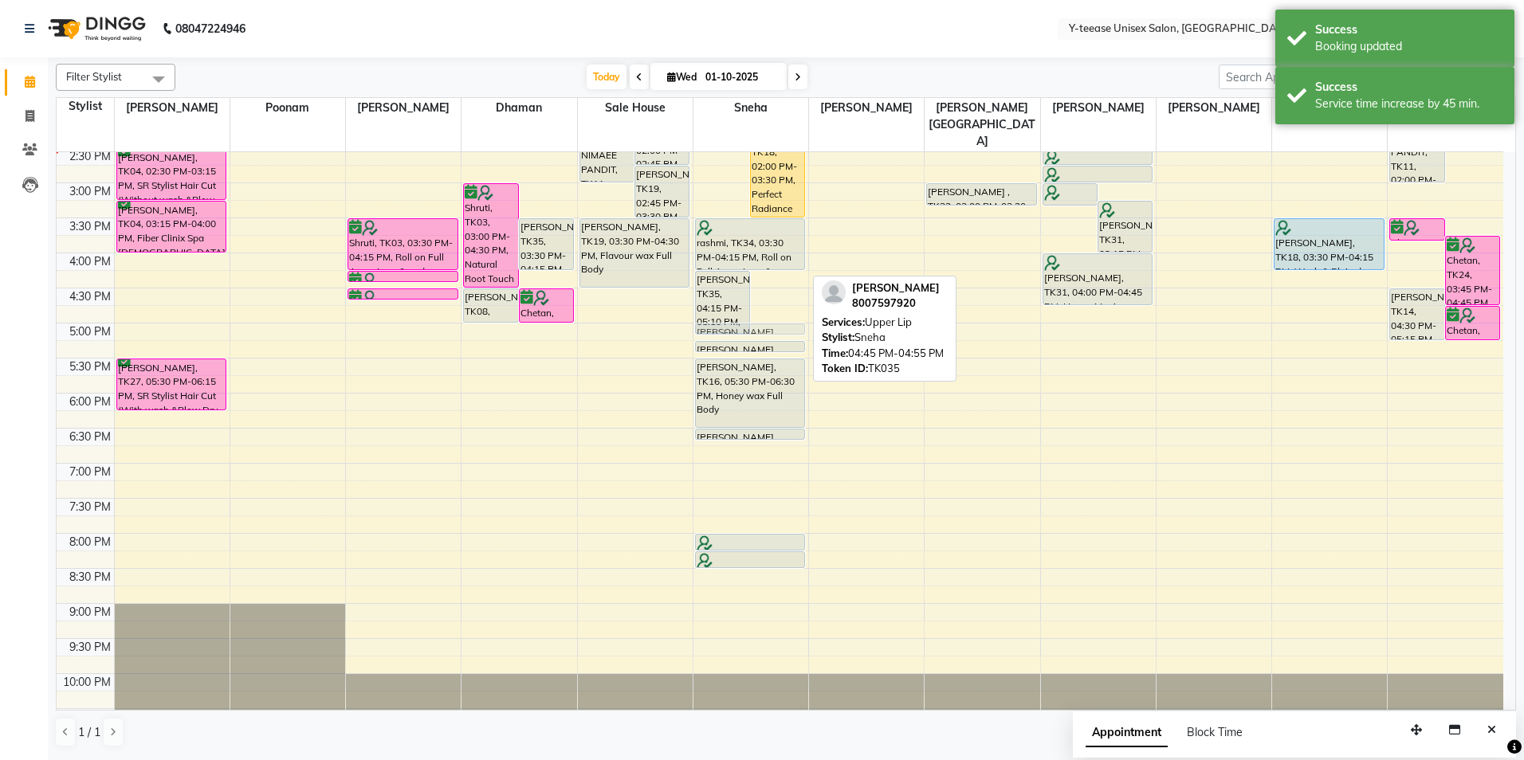
drag, startPoint x: 772, startPoint y: 276, endPoint x: 754, endPoint y: 303, distance: 32.3
click at [754, 303] on div "8:00 AM 8:30 AM 9:00 AM 9:30 AM 10:00 AM 10:30 AM 11:00 AM 11:30 AM 12:00 PM 12…" at bounding box center [780, 217] width 1447 height 1051
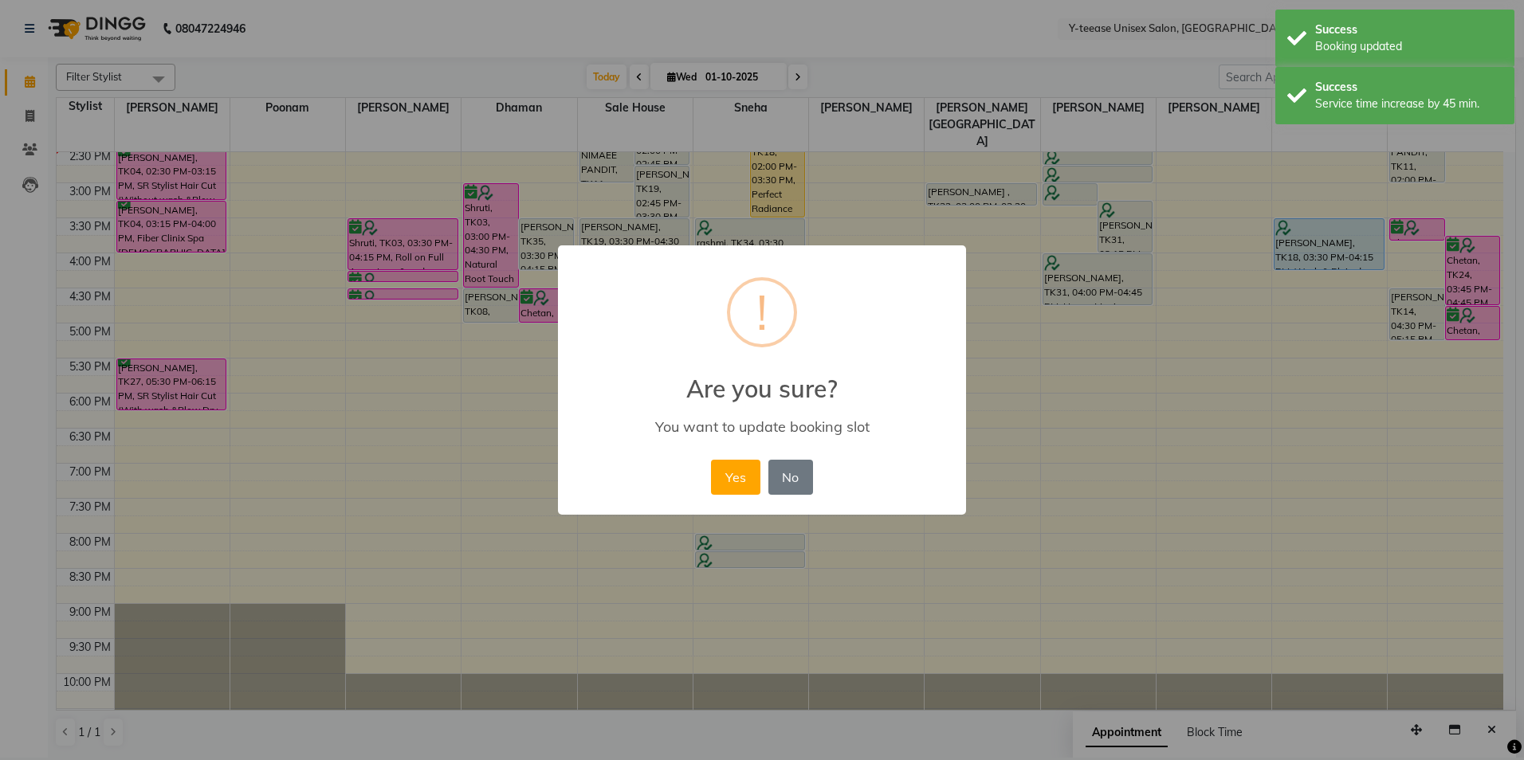
drag, startPoint x: 732, startPoint y: 485, endPoint x: 746, endPoint y: 456, distance: 31.7
click at [738, 472] on button "Yes" at bounding box center [735, 477] width 49 height 35
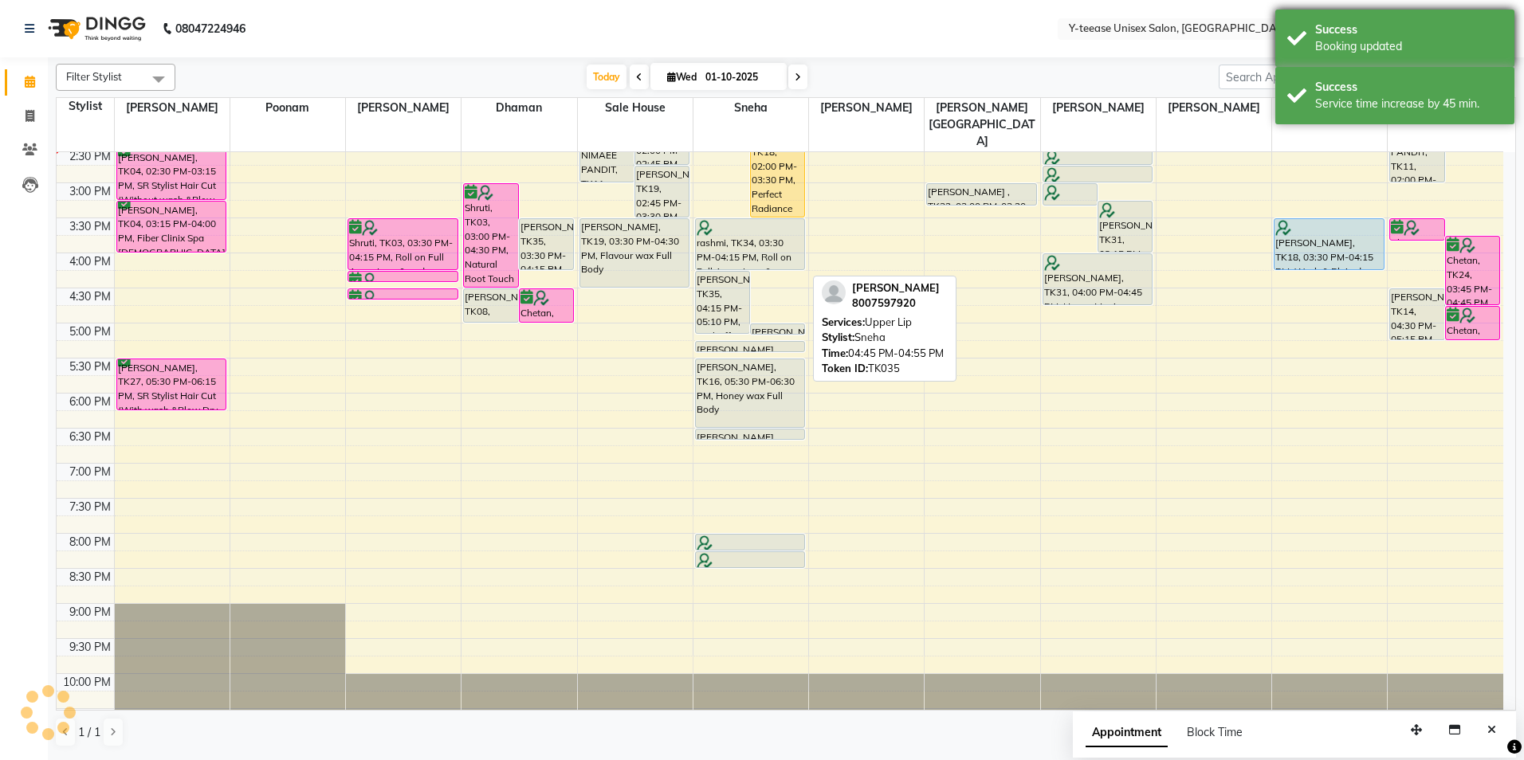
drag, startPoint x: 1523, startPoint y: 6, endPoint x: 1506, endPoint y: 14, distance: 19.3
click at [1522, 9] on nav "08047224946 Select Location × Y-teease Unisex Salon, Amanora Default Panel My P…" at bounding box center [762, 28] width 1524 height 57
click at [1486, 21] on div "Success Booking updated" at bounding box center [1394, 38] width 239 height 57
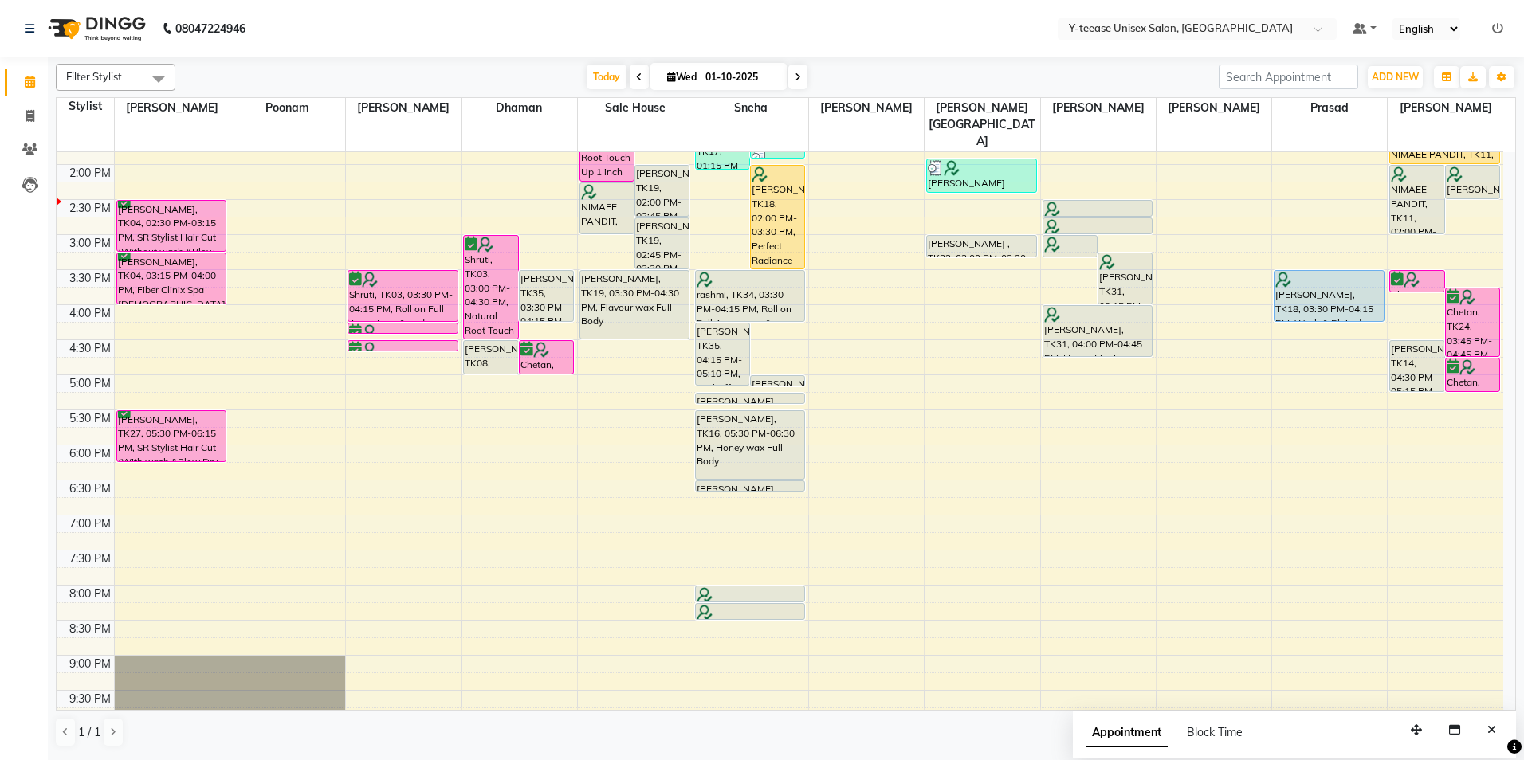
scroll to position [380, 0]
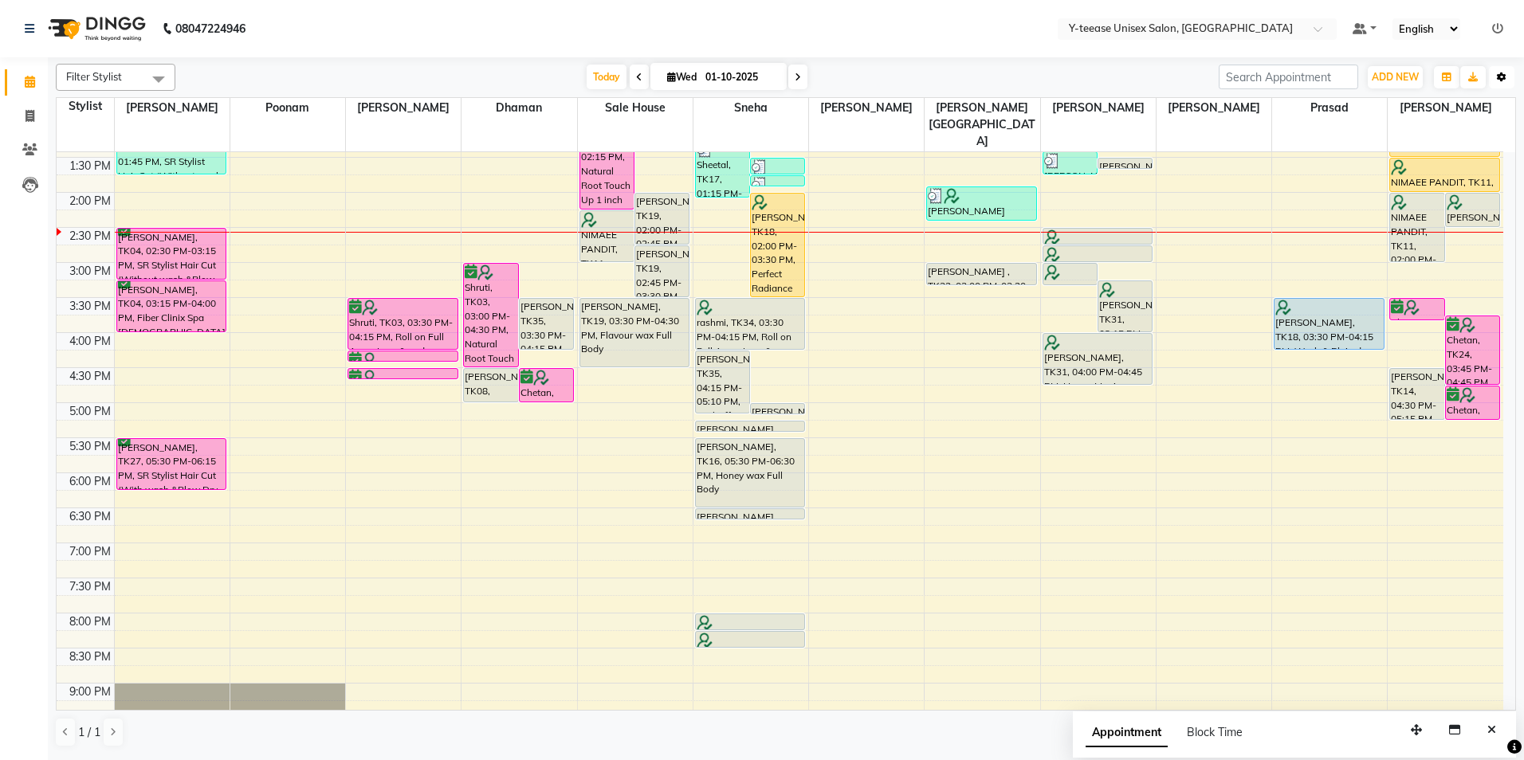
click at [1504, 86] on button "Toggle Dropdown" at bounding box center [1502, 77] width 26 height 22
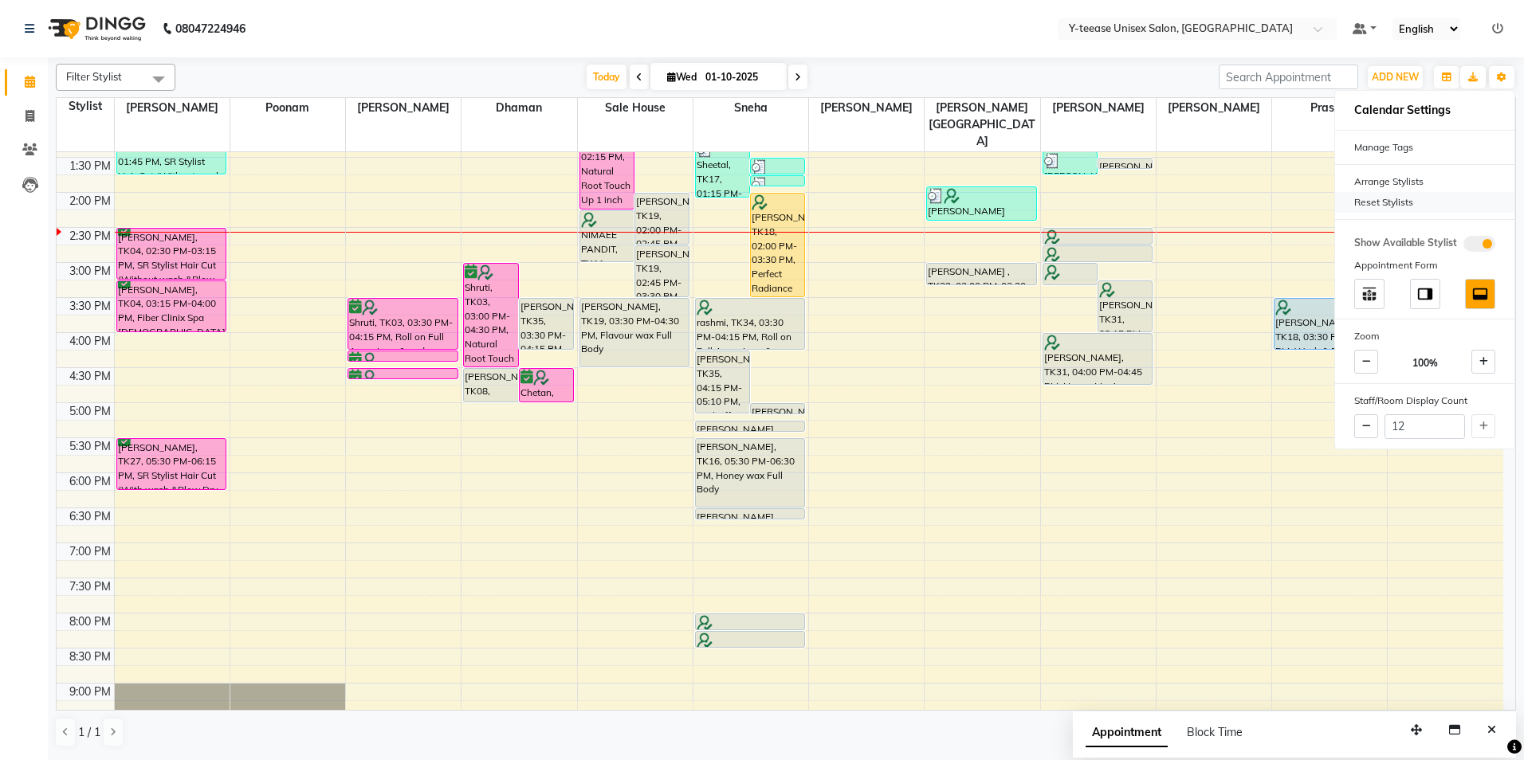
click at [1375, 202] on div "Reset Stylists" at bounding box center [1424, 202] width 179 height 21
click at [1502, 23] on icon at bounding box center [1497, 28] width 11 height 11
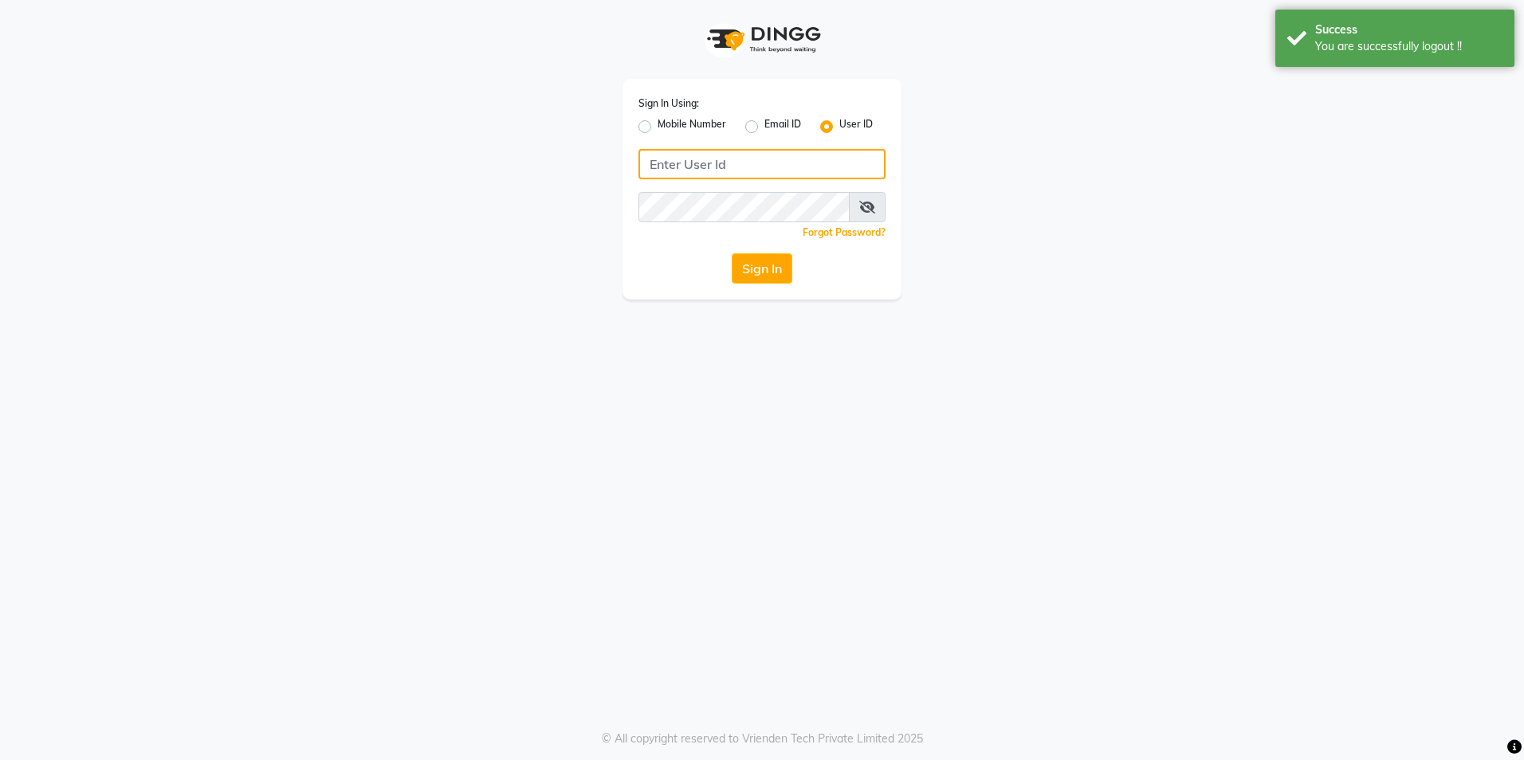
type input "8999679795"
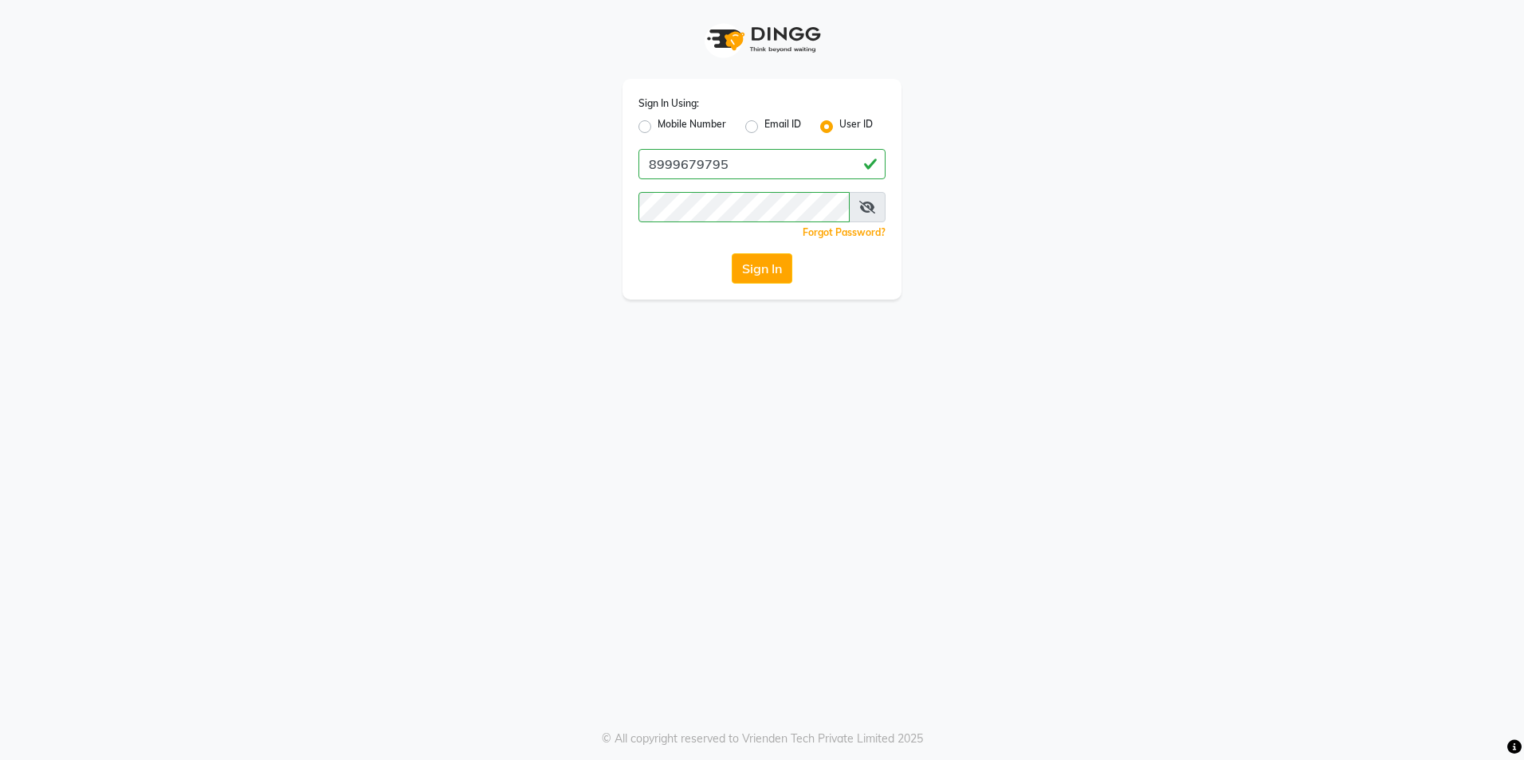
click at [658, 131] on label "Mobile Number" at bounding box center [692, 126] width 69 height 19
click at [658, 128] on input "Mobile Number" at bounding box center [663, 122] width 10 height 10
radio input "true"
radio input "false"
click at [724, 166] on input "Username" at bounding box center [789, 164] width 194 height 30
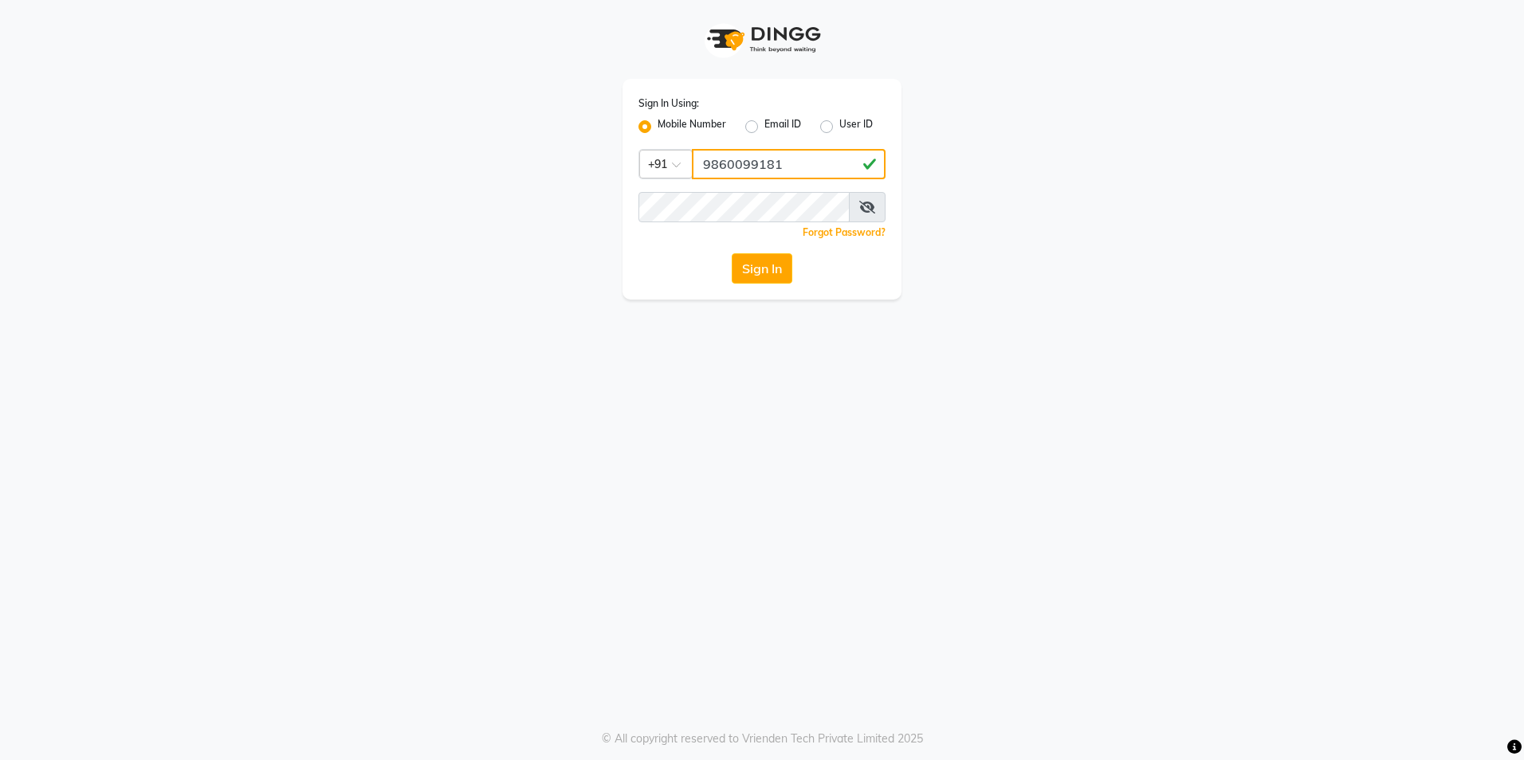
type input "9860099181"
click at [760, 262] on button "Sign In" at bounding box center [762, 268] width 61 height 30
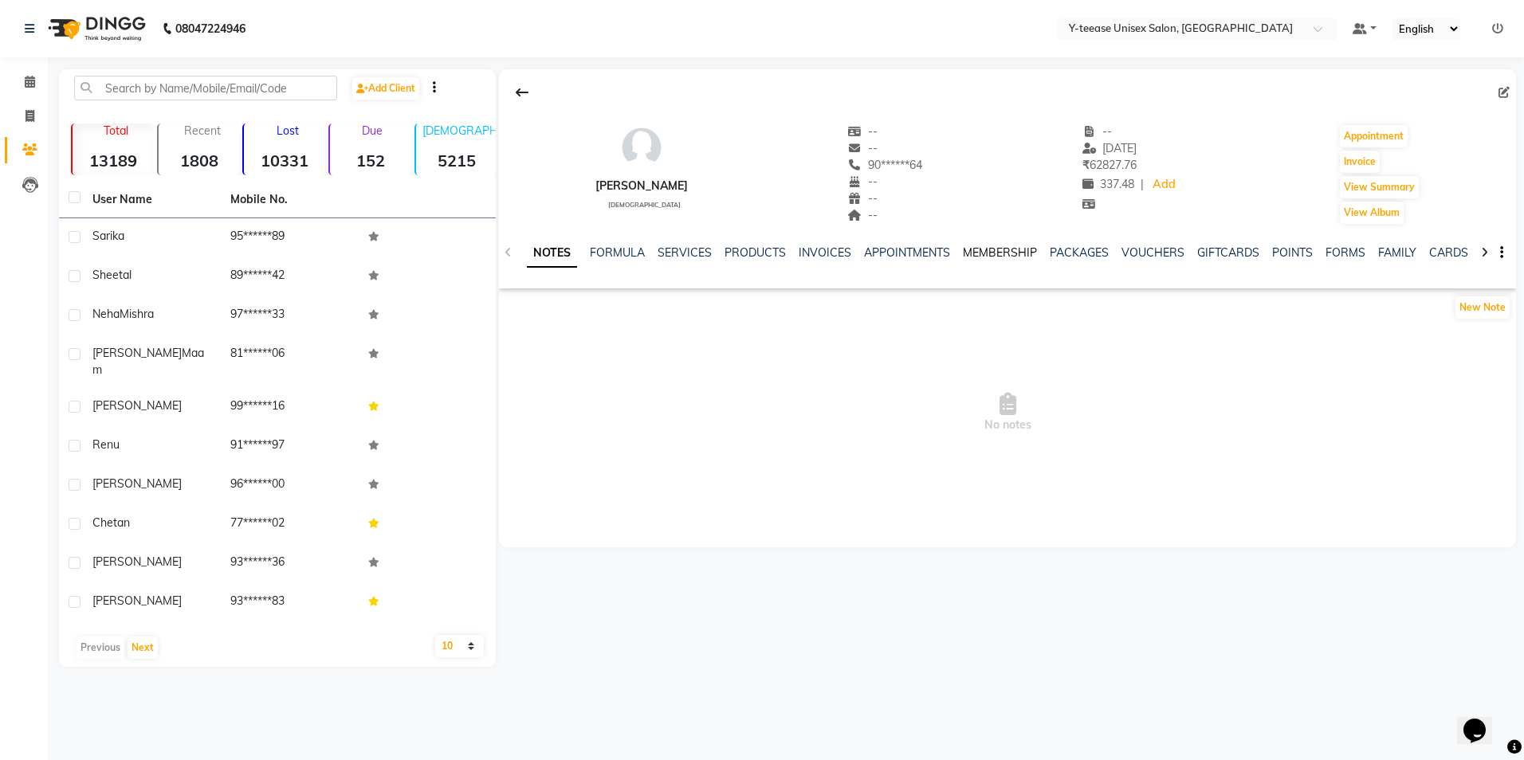
click at [992, 252] on link "MEMBERSHIP" at bounding box center [1000, 252] width 74 height 14
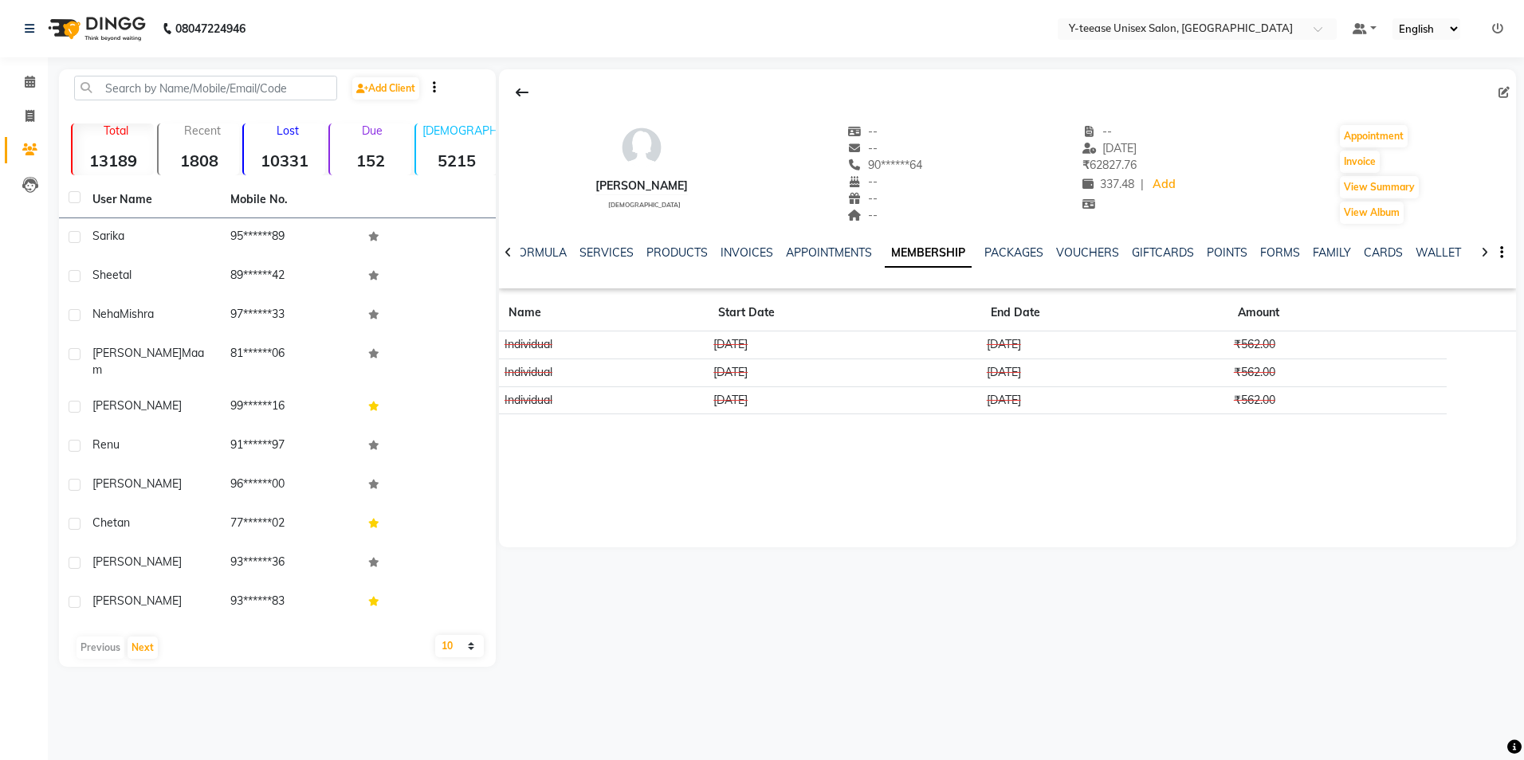
click at [1406, 138] on div "Appointment" at bounding box center [1379, 137] width 82 height 26
click at [1396, 135] on button "Appointment" at bounding box center [1374, 136] width 68 height 22
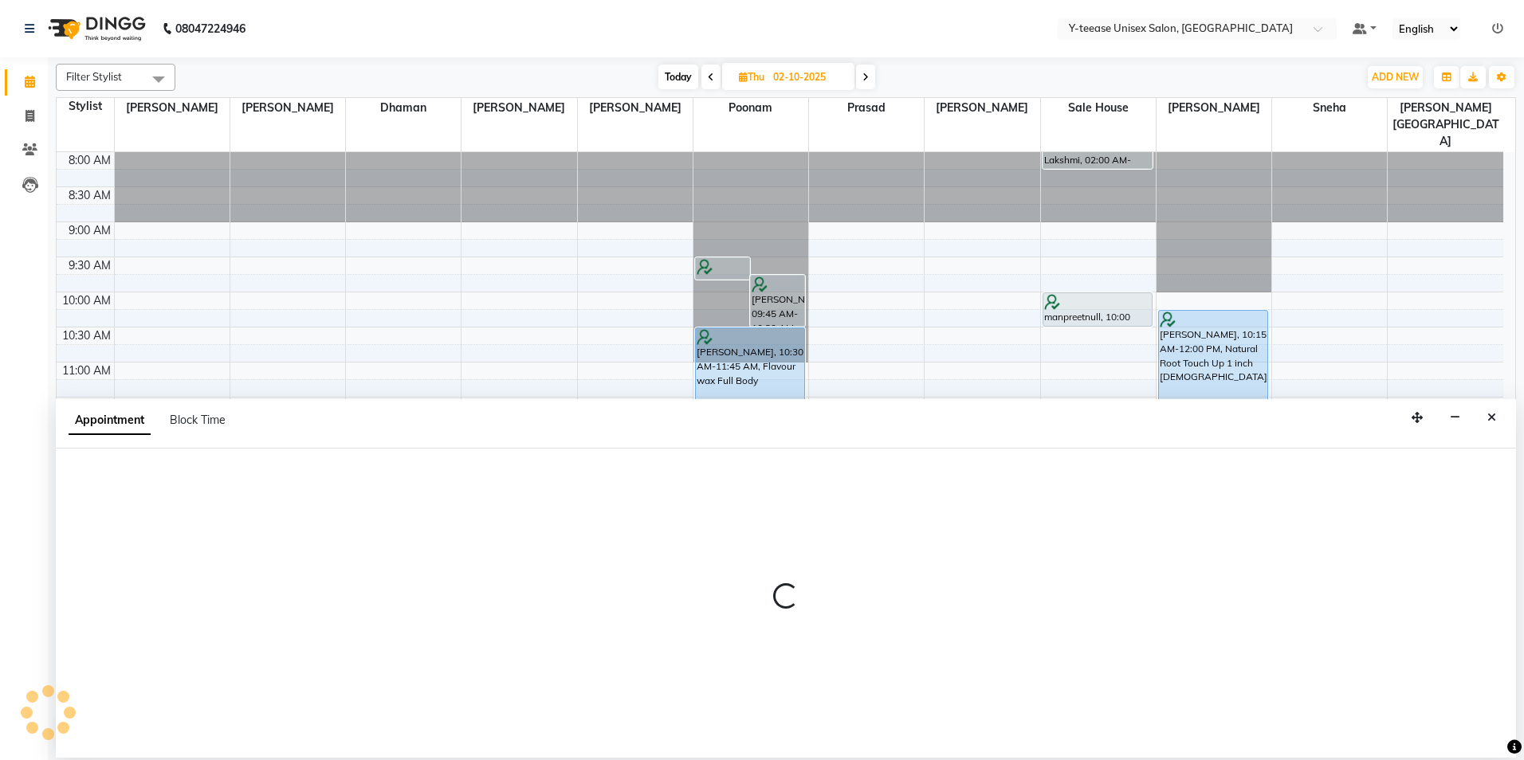
select select "tentative"
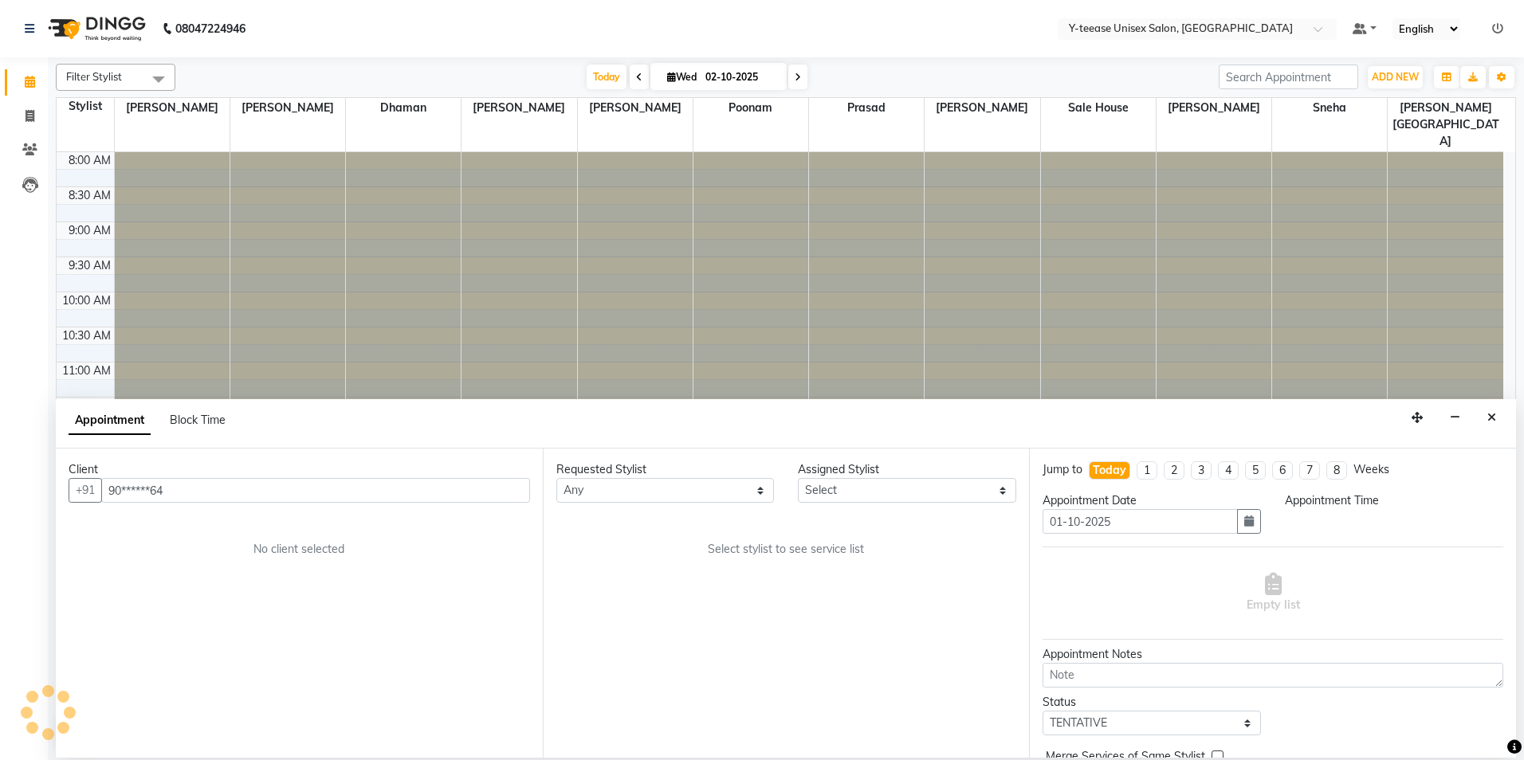
type input "01-10-2025"
select select "540"
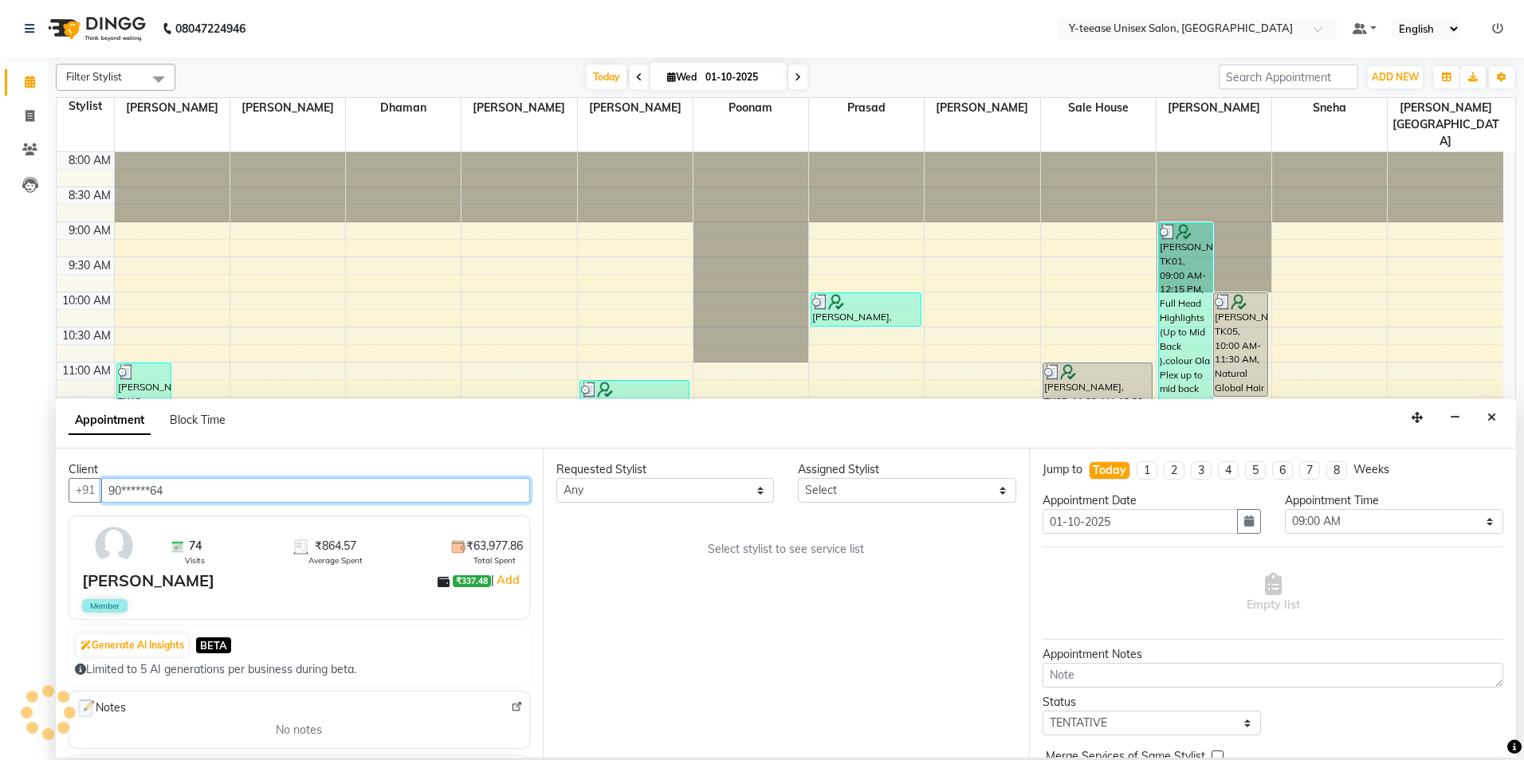
scroll to position [351, 0]
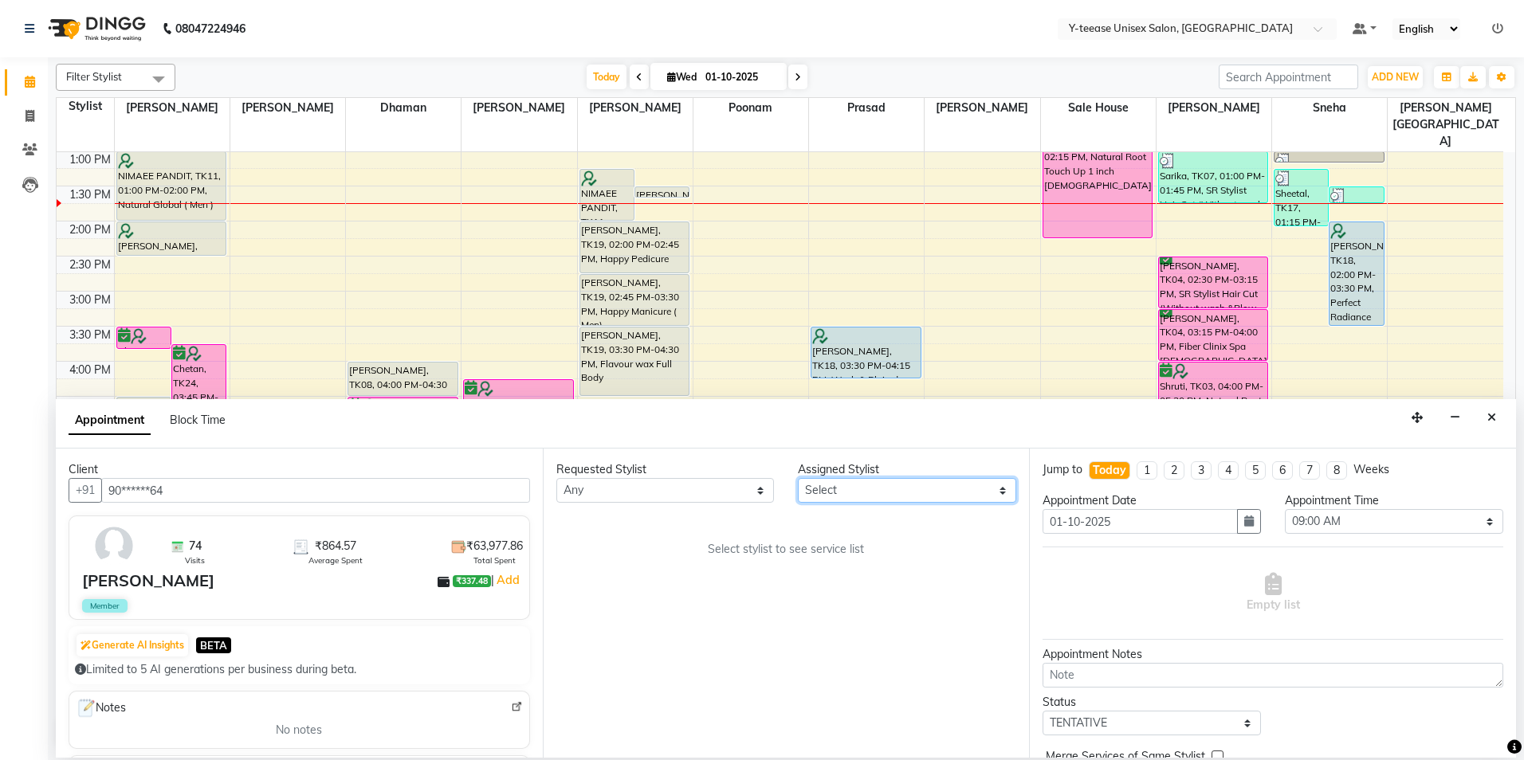
click at [859, 497] on select "Select [PERSON_NAME] Dhaman [PERSON_NAME][GEOGRAPHIC_DATA][PERSON_NAME] No Pref…" at bounding box center [907, 490] width 218 height 25
select select "86041"
click at [798, 478] on select "Select [PERSON_NAME] Dhaman [PERSON_NAME][GEOGRAPHIC_DATA][PERSON_NAME] No Pref…" at bounding box center [907, 490] width 218 height 25
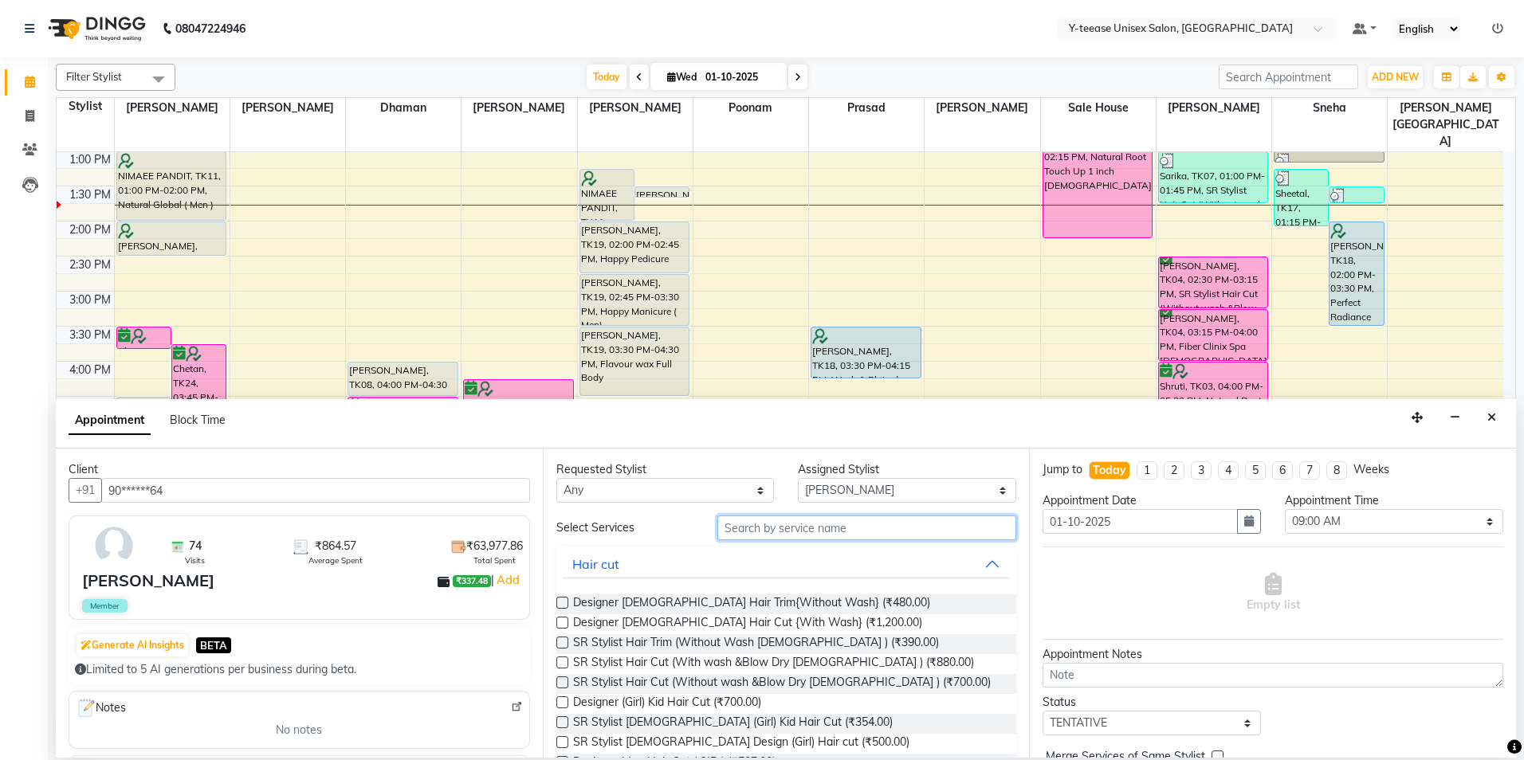
click at [854, 532] on input "text" at bounding box center [866, 528] width 299 height 25
click at [1253, 521] on button "button" at bounding box center [1249, 521] width 24 height 25
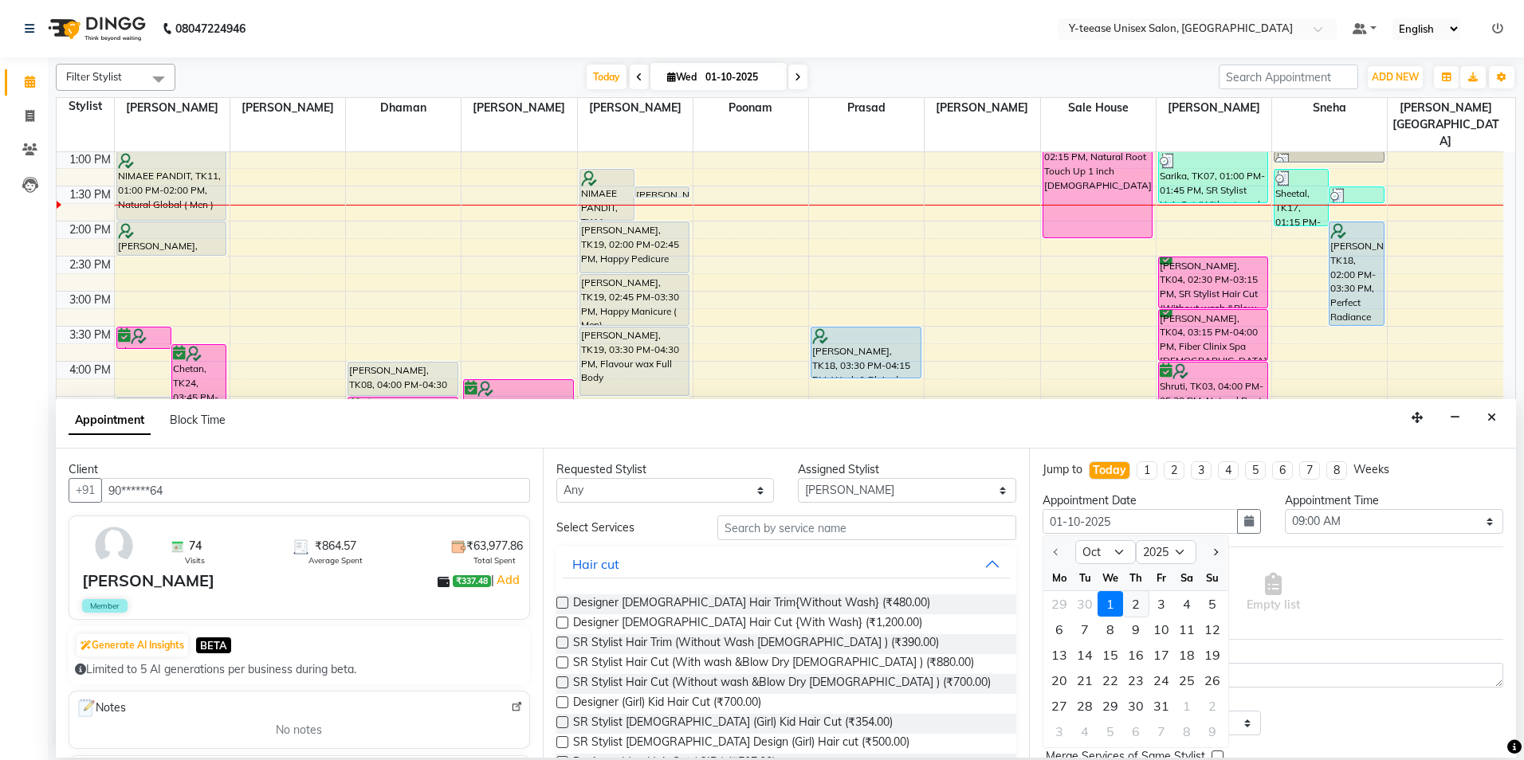
click at [1137, 604] on div "2" at bounding box center [1136, 604] width 26 height 26
type input "02-10-2025"
select select "540"
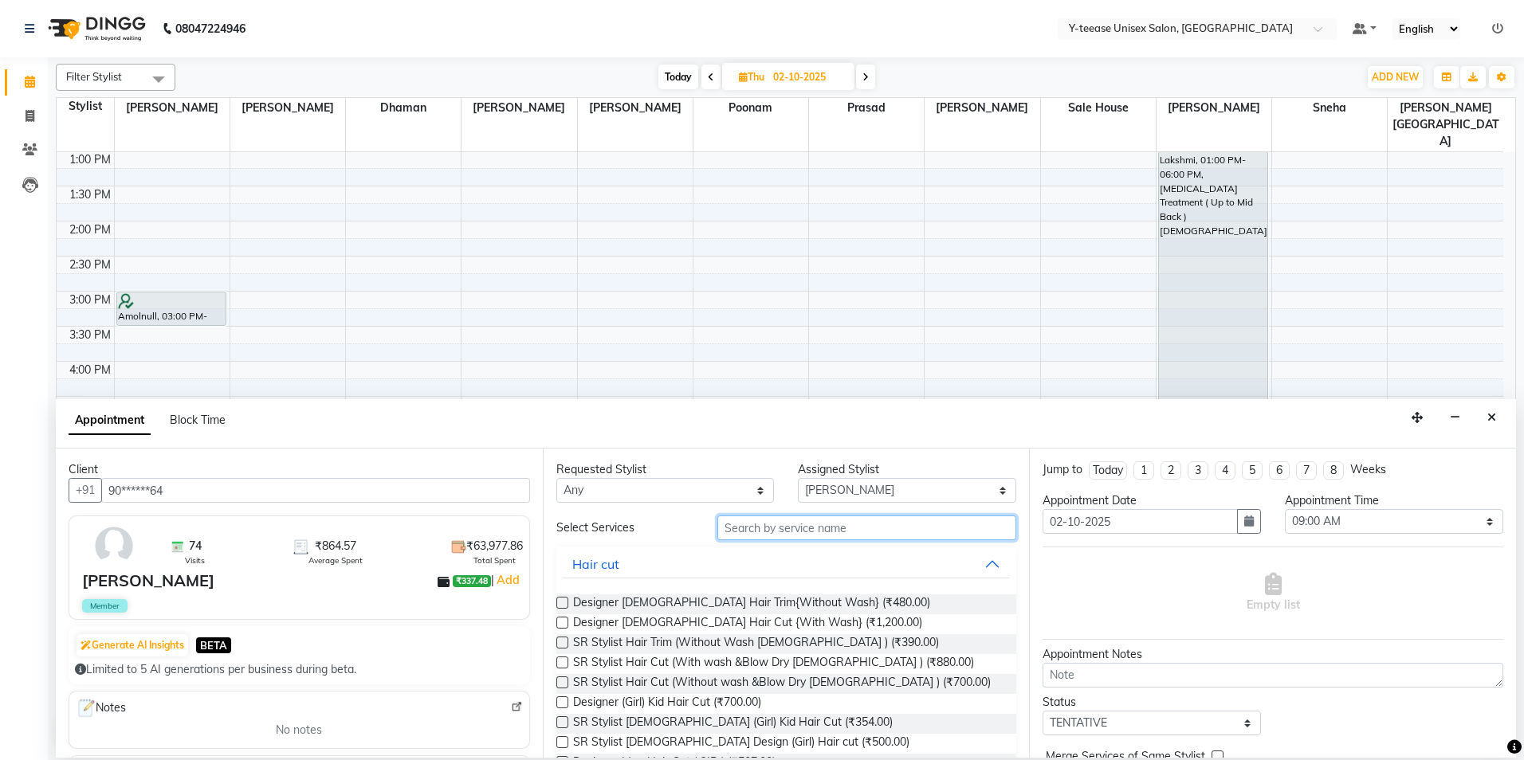
click at [894, 528] on input "text" at bounding box center [866, 528] width 299 height 25
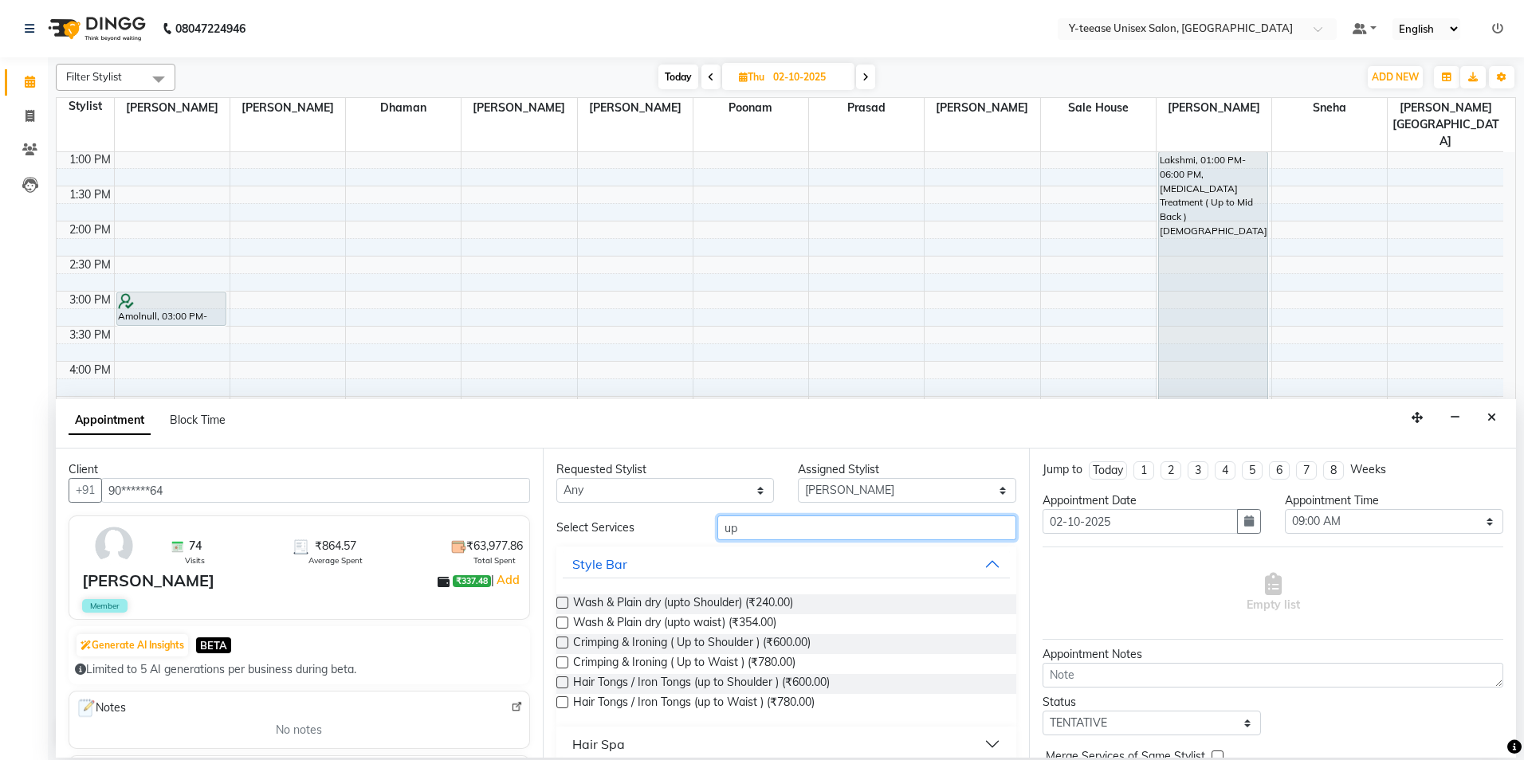
click at [740, 527] on input "up" at bounding box center [866, 528] width 299 height 25
type input "up"
click at [889, 501] on select "Select [PERSON_NAME] Dhaman [PERSON_NAME][GEOGRAPHIC_DATA][PERSON_NAME] No Pref…" at bounding box center [907, 490] width 218 height 25
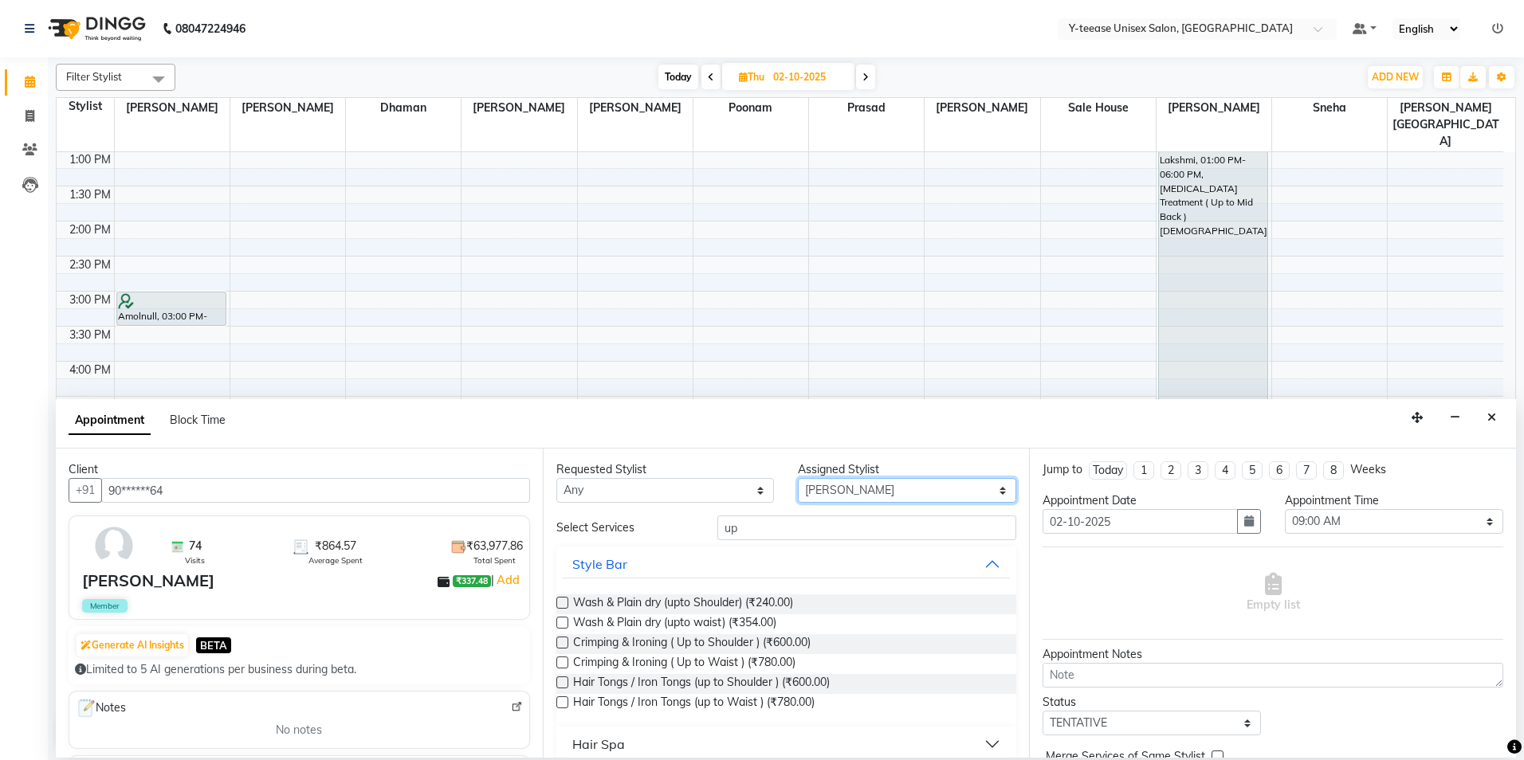
select select "73210"
click at [798, 478] on select "Select [PERSON_NAME] Dhaman [PERSON_NAME][GEOGRAPHIC_DATA][PERSON_NAME] No Pref…" at bounding box center [907, 490] width 218 height 25
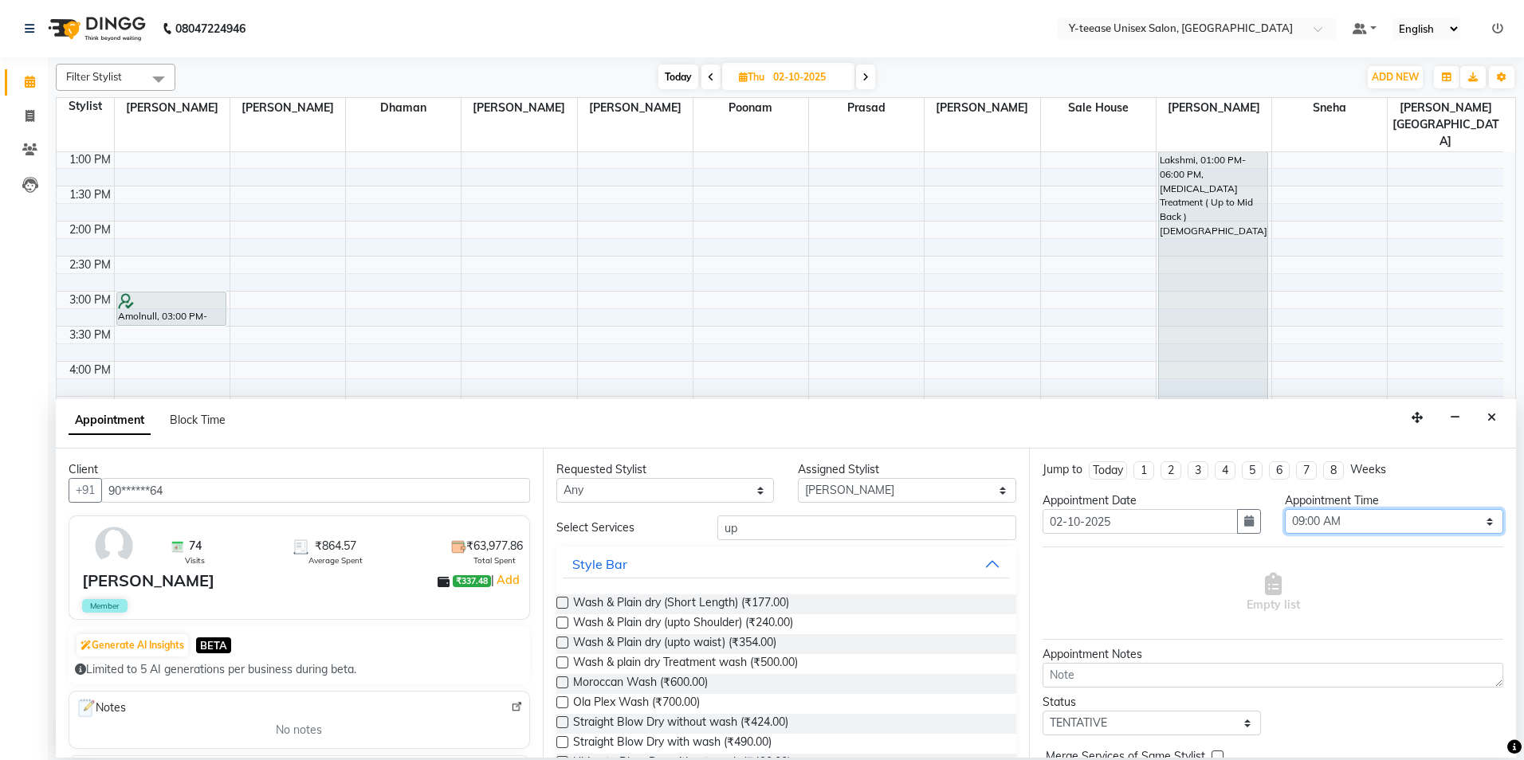
click at [1336, 533] on select "Select 09:00 AM 09:15 AM 09:30 AM 09:45 AM 10:00 AM 10:15 AM 10:30 AM 10:45 AM …" at bounding box center [1394, 521] width 218 height 25
select select "1050"
click at [1285, 509] on select "Select 09:00 AM 09:15 AM 09:30 AM 09:45 AM 10:00 AM 10:15 AM 10:30 AM 10:45 AM …" at bounding box center [1394, 521] width 218 height 25
click at [853, 527] on input "up" at bounding box center [866, 528] width 299 height 25
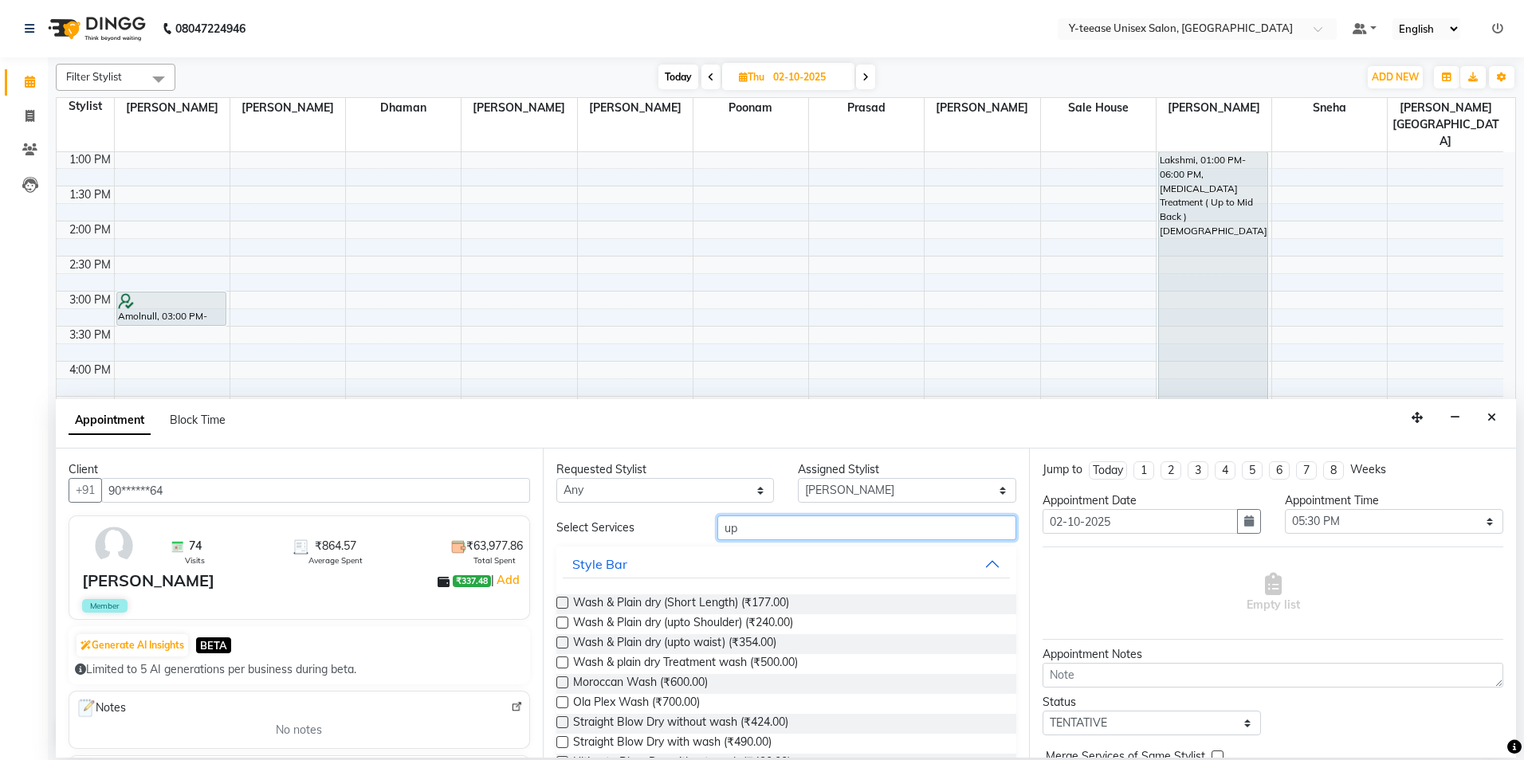
click at [853, 527] on input "up" at bounding box center [866, 528] width 299 height 25
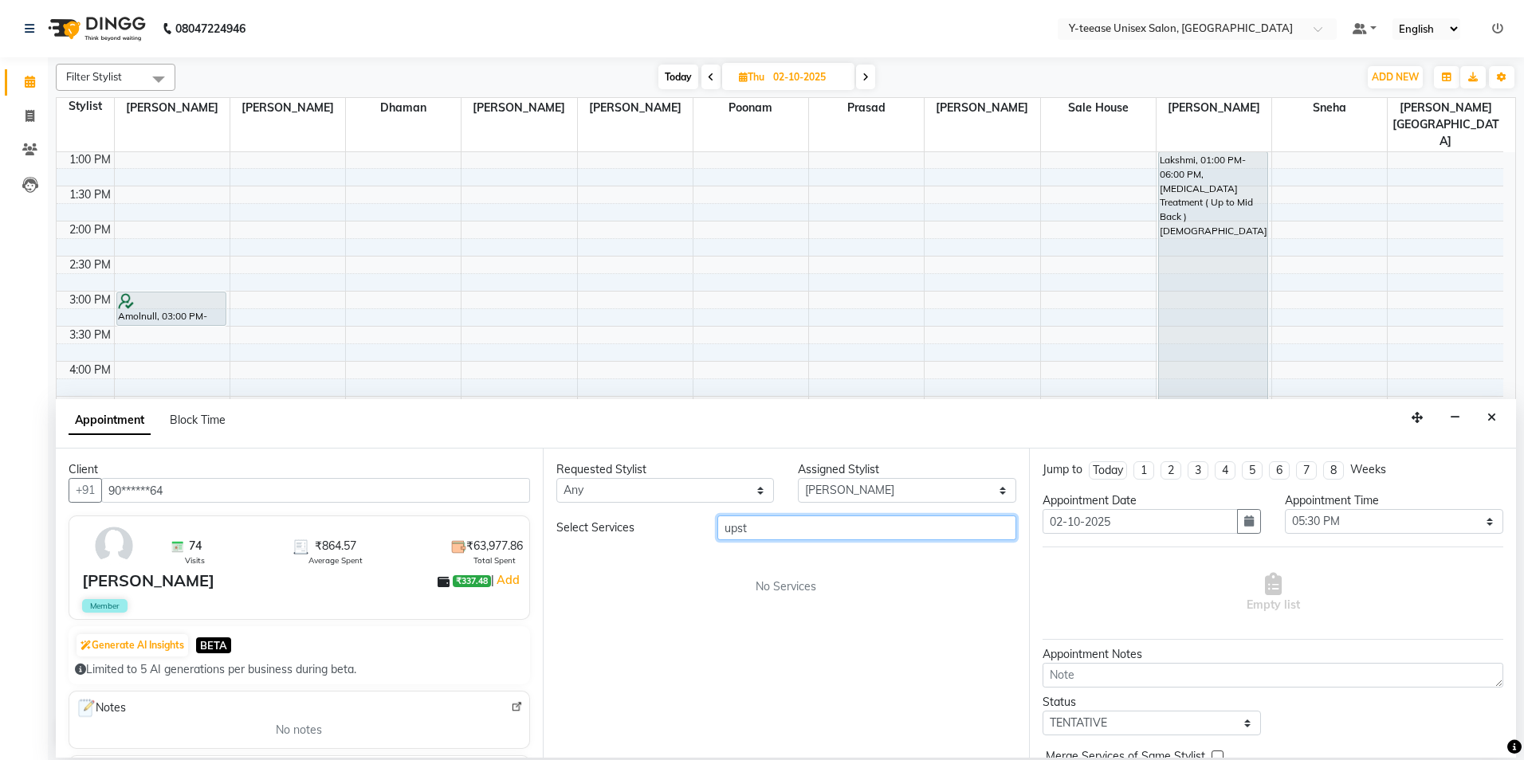
click at [852, 527] on input "upst" at bounding box center [866, 528] width 299 height 25
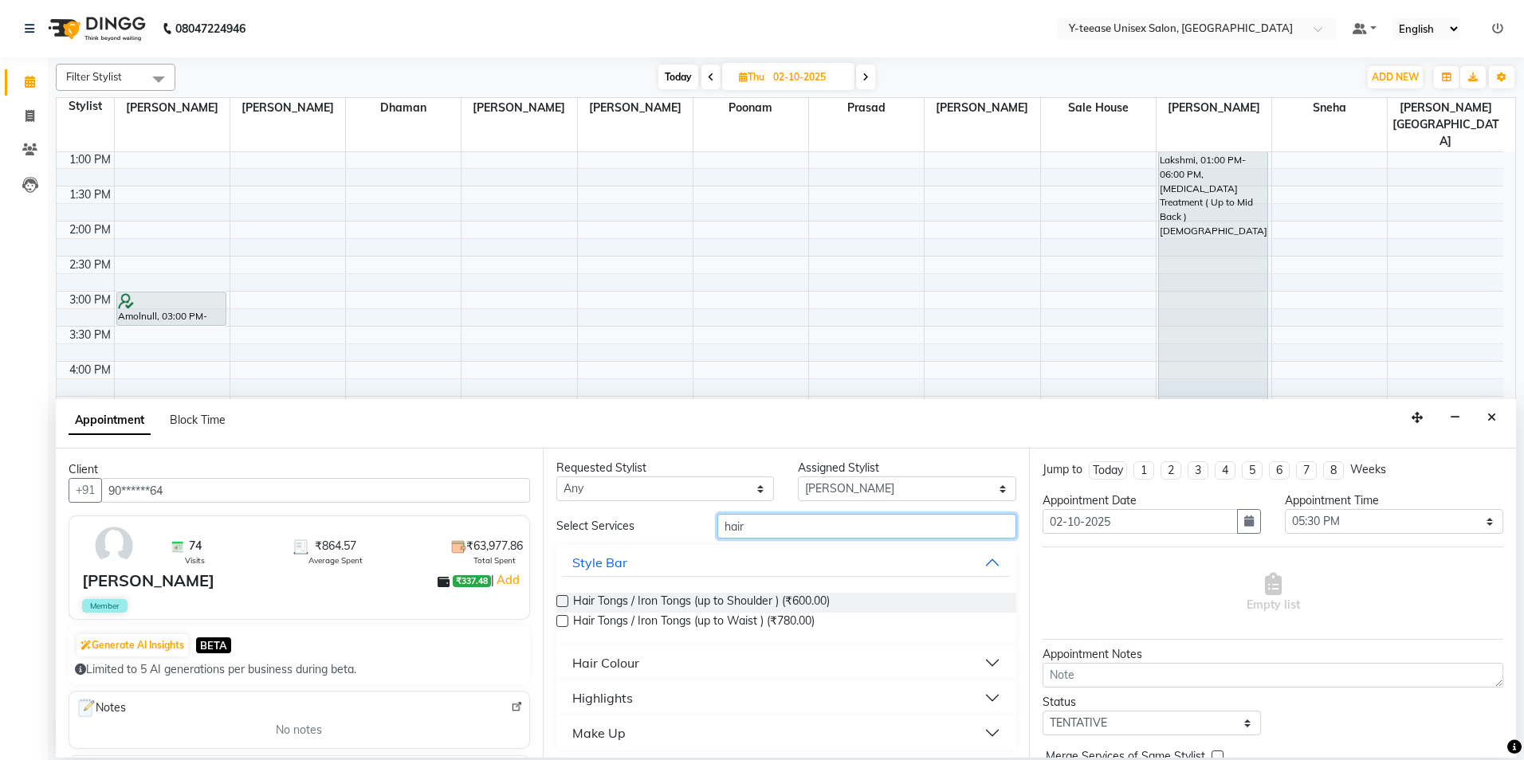
scroll to position [0, 0]
type input "hair"
click at [613, 739] on div "Make Up" at bounding box center [598, 734] width 53 height 19
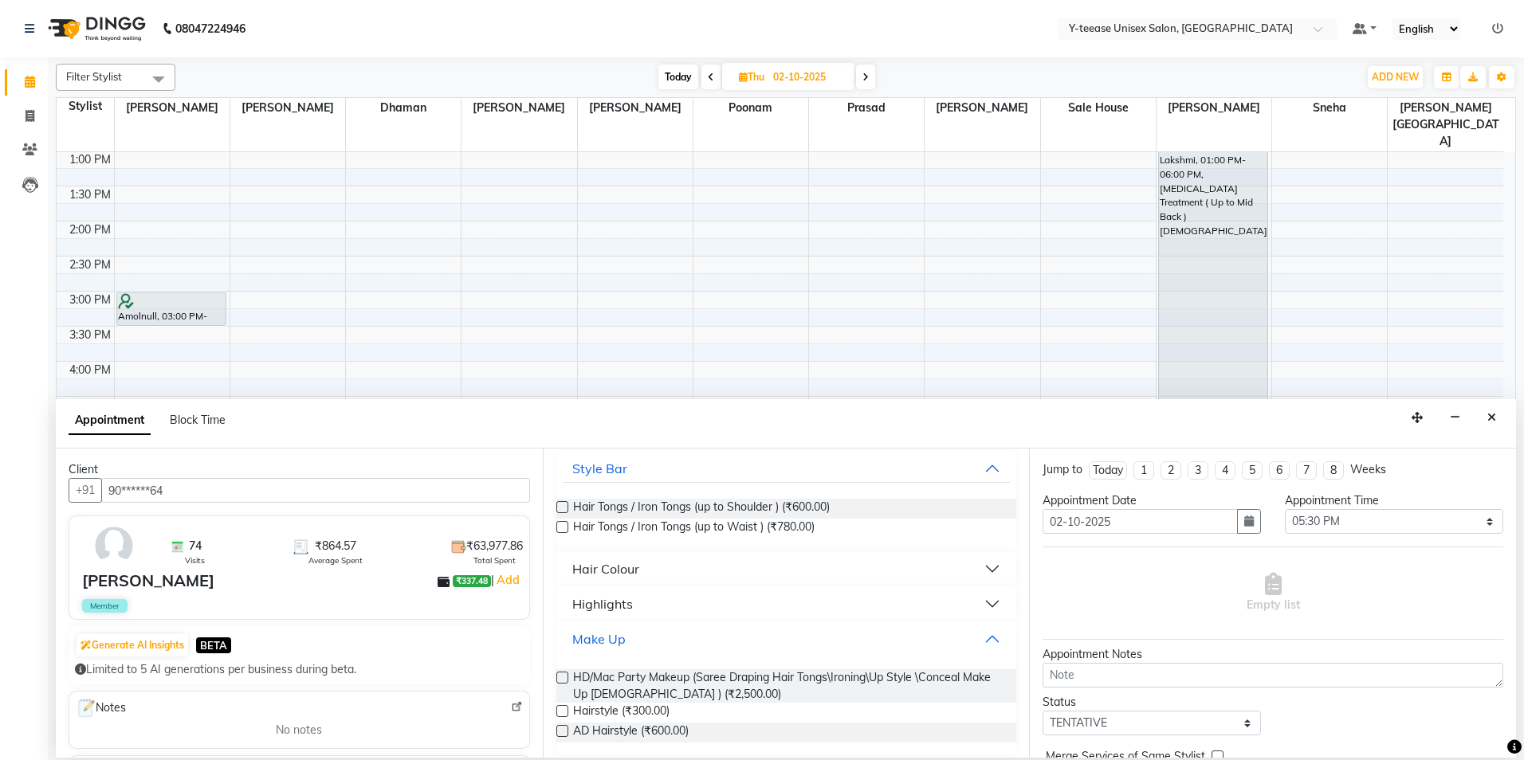
scroll to position [106, 0]
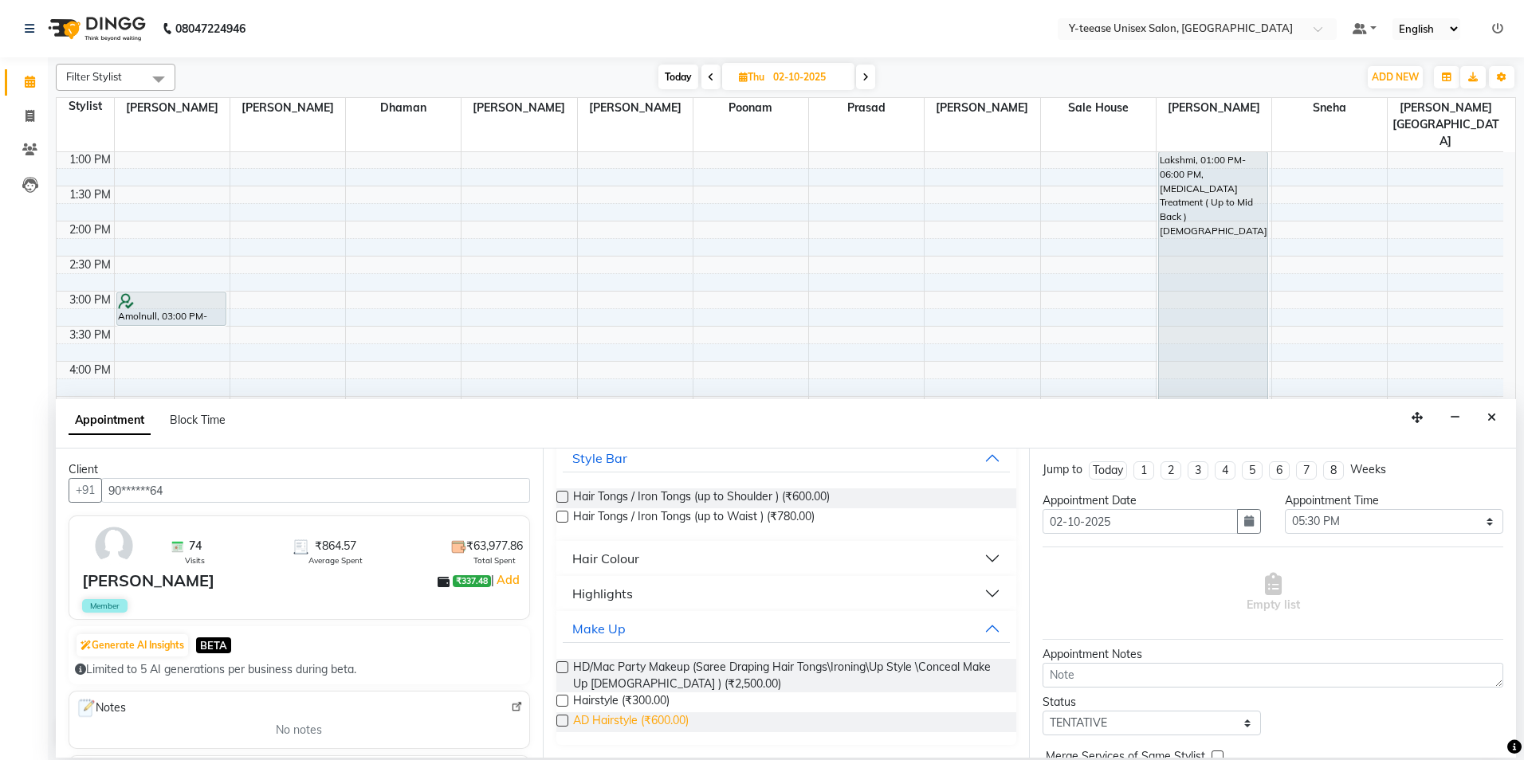
click at [602, 727] on span "AD Hairstyle (₹600.00)" at bounding box center [631, 723] width 116 height 20
checkbox input "false"
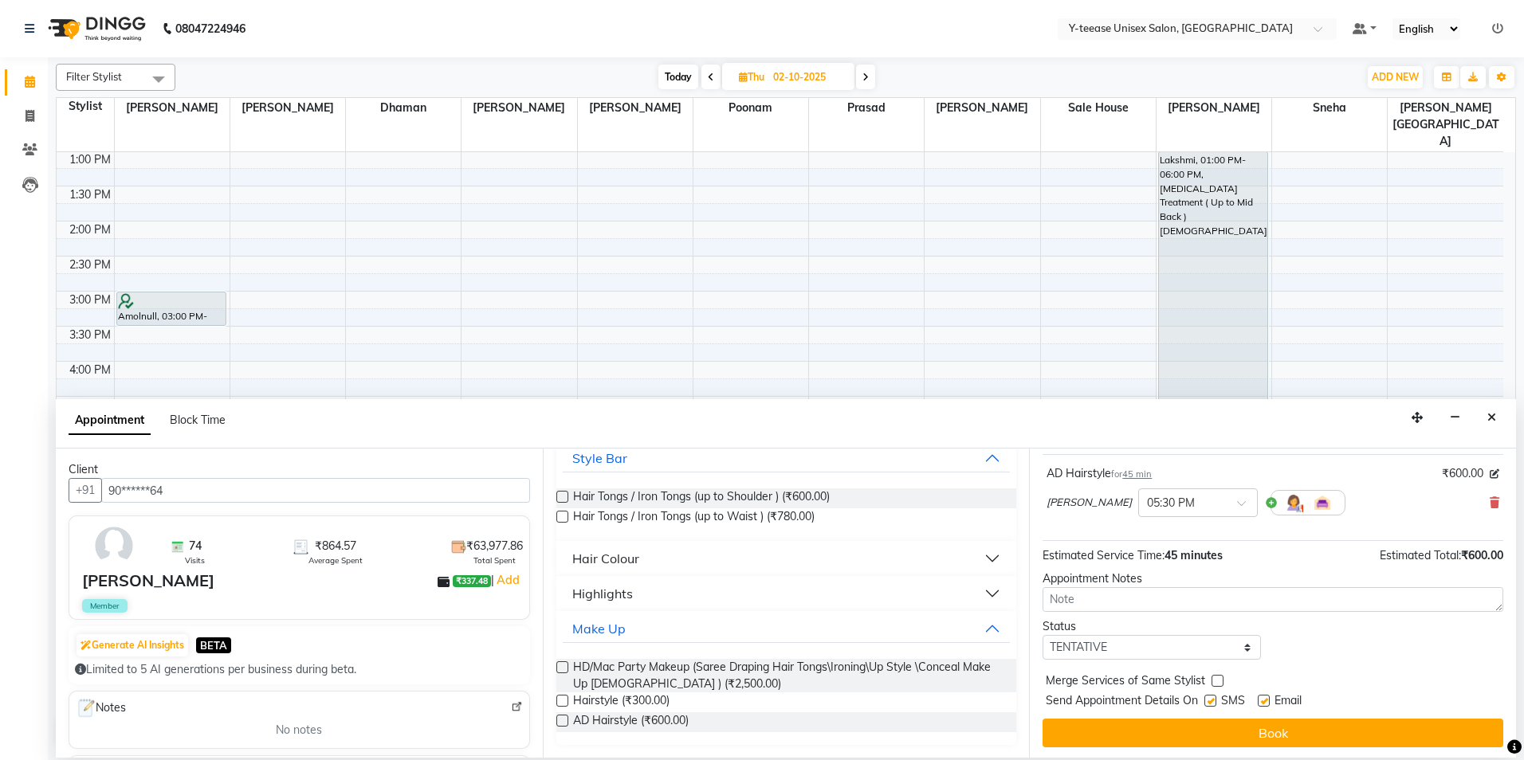
scroll to position [95, 0]
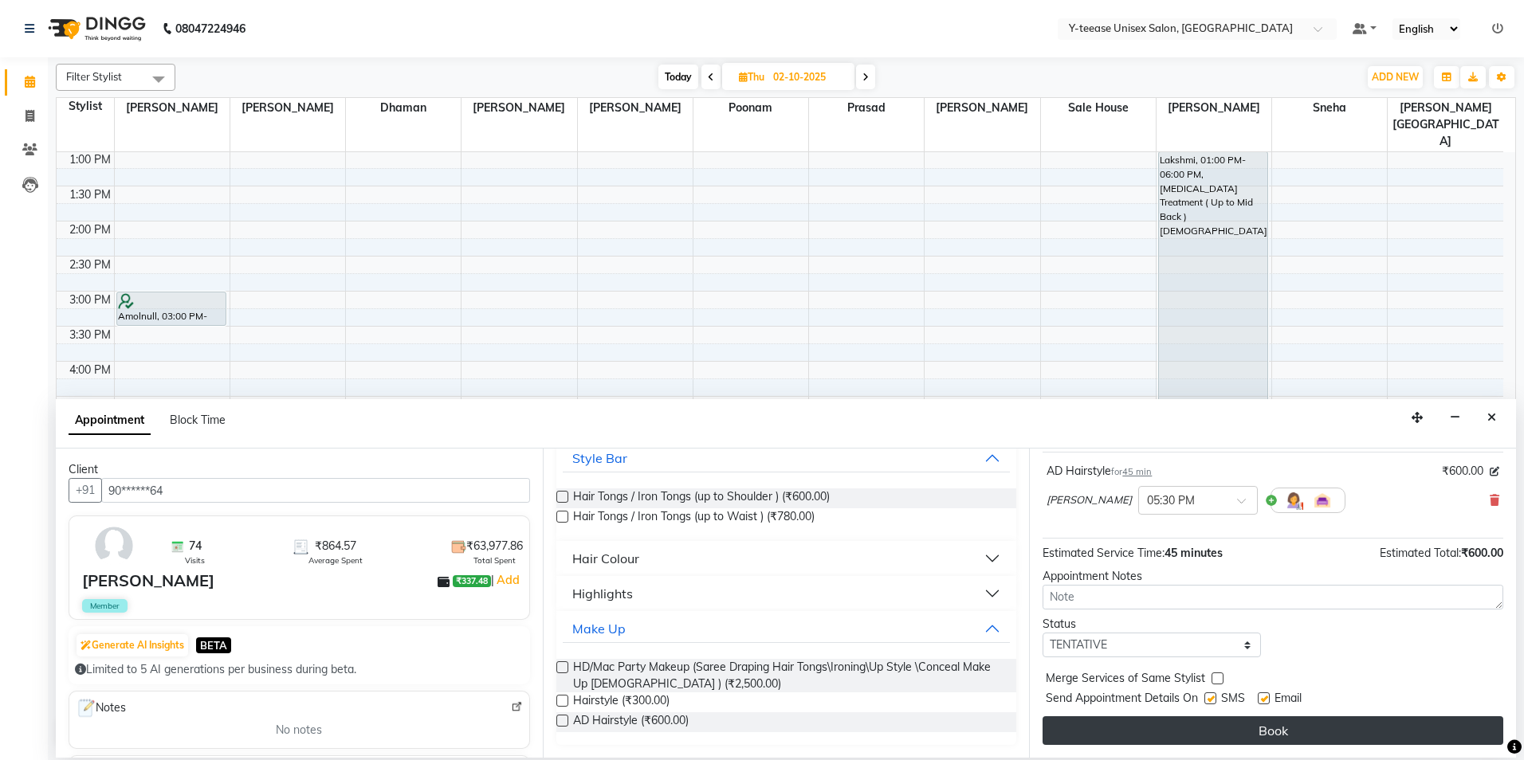
click at [1305, 736] on button "Book" at bounding box center [1273, 731] width 461 height 29
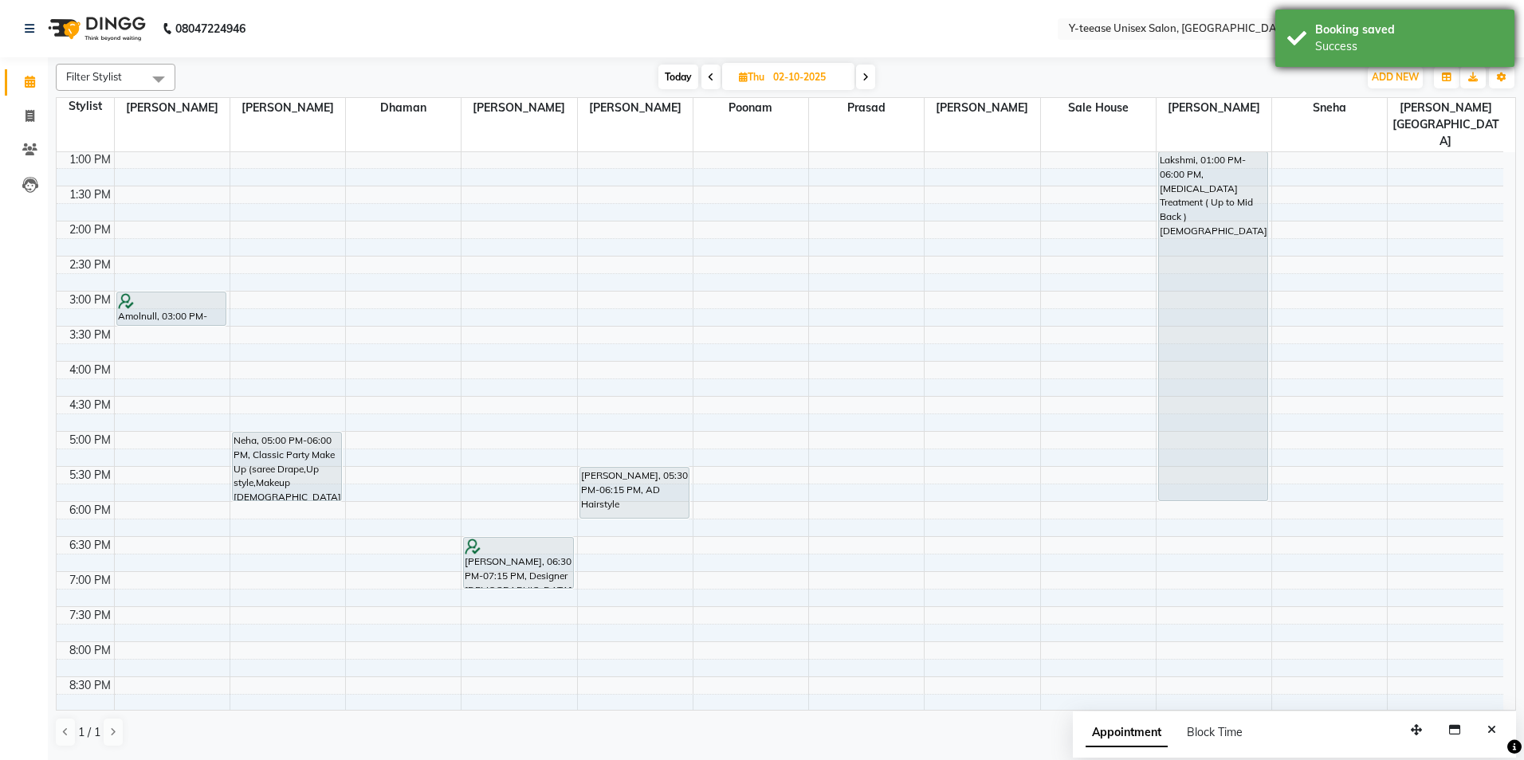
click at [1341, 50] on div "Success" at bounding box center [1408, 46] width 187 height 17
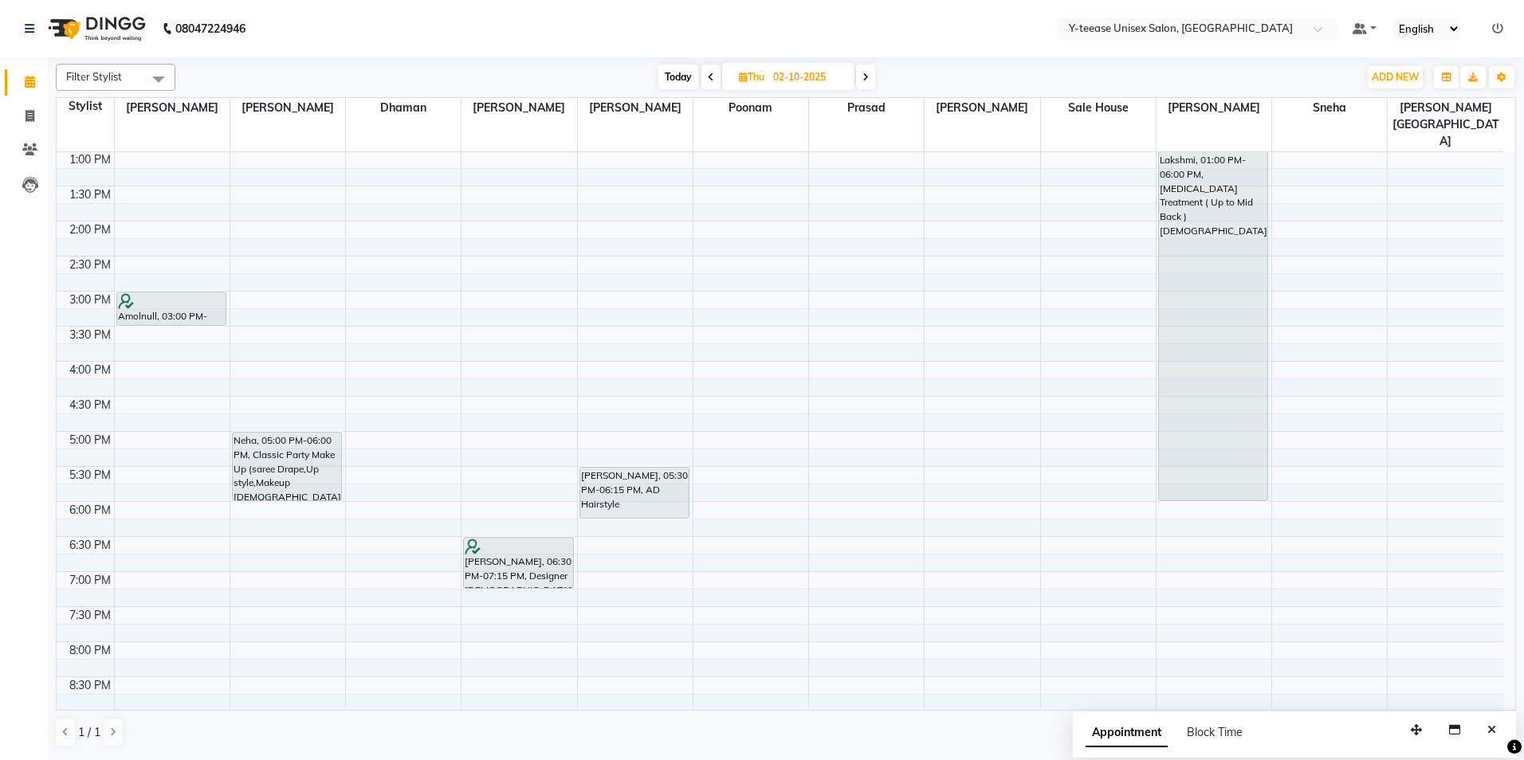
click at [674, 76] on span "Today" at bounding box center [678, 77] width 40 height 25
type input "01-10-2025"
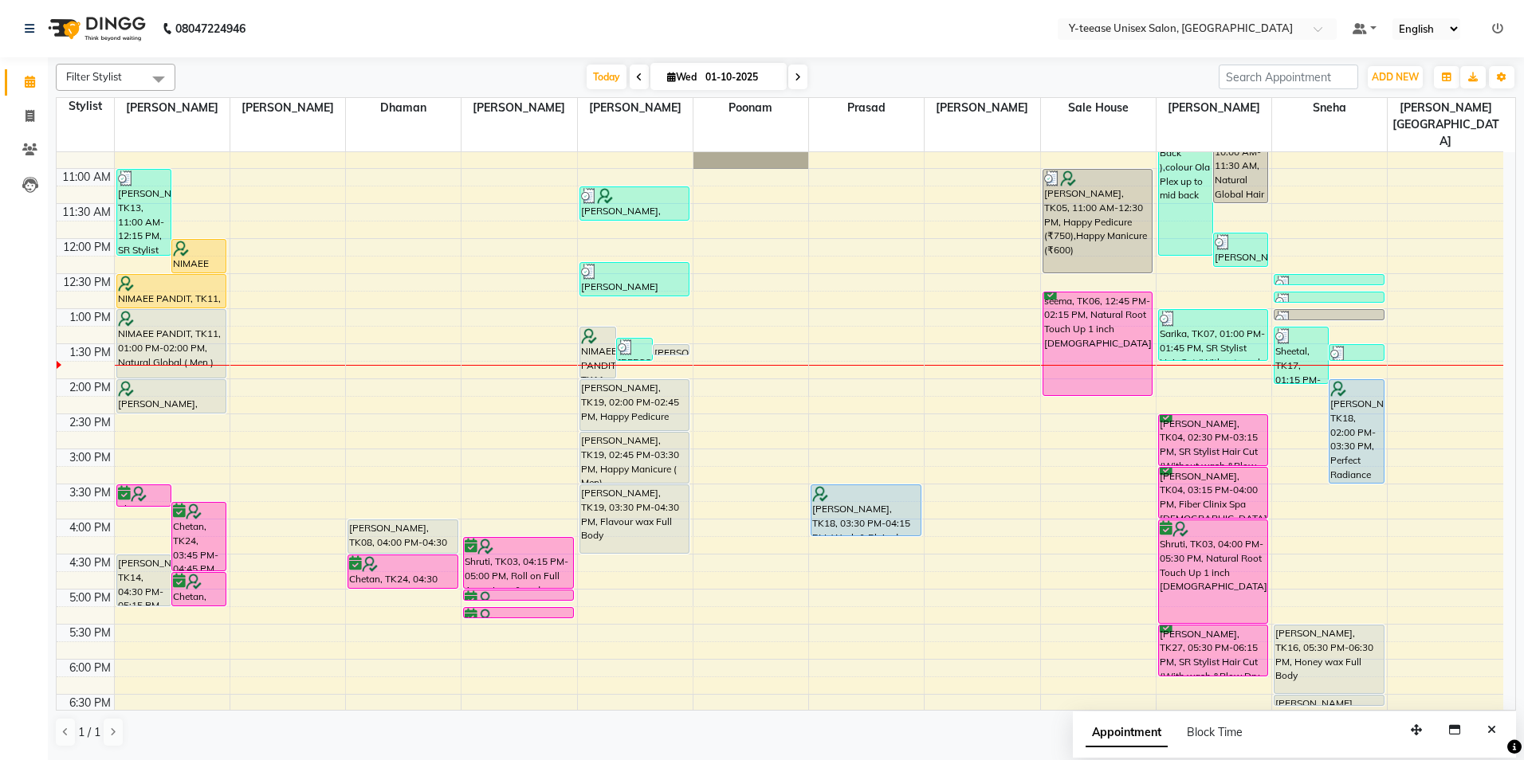
scroll to position [192, 0]
click at [1508, 77] on button "Toggle Dropdown" at bounding box center [1502, 77] width 26 height 22
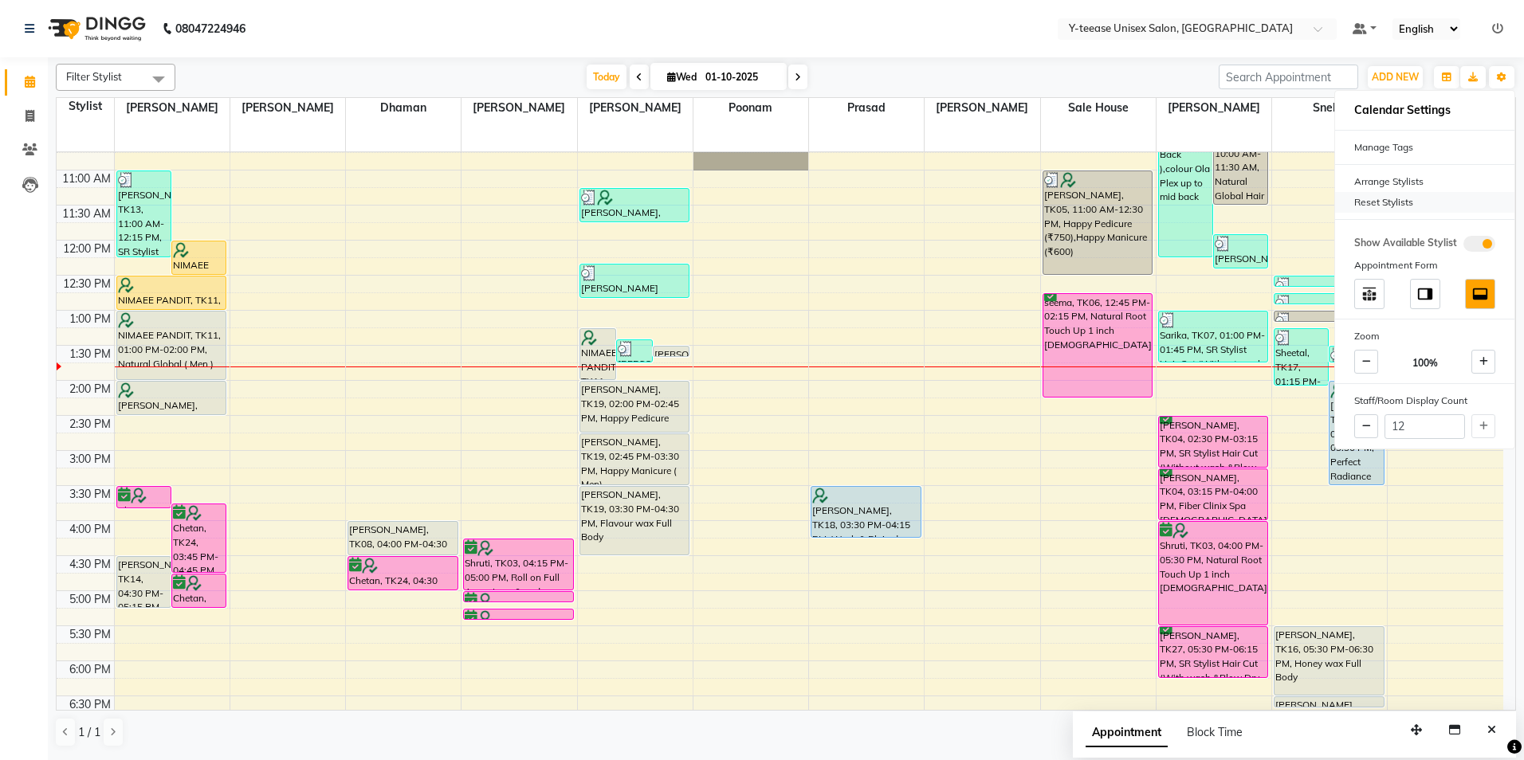
click at [1400, 201] on div "Reset Stylists" at bounding box center [1424, 202] width 179 height 21
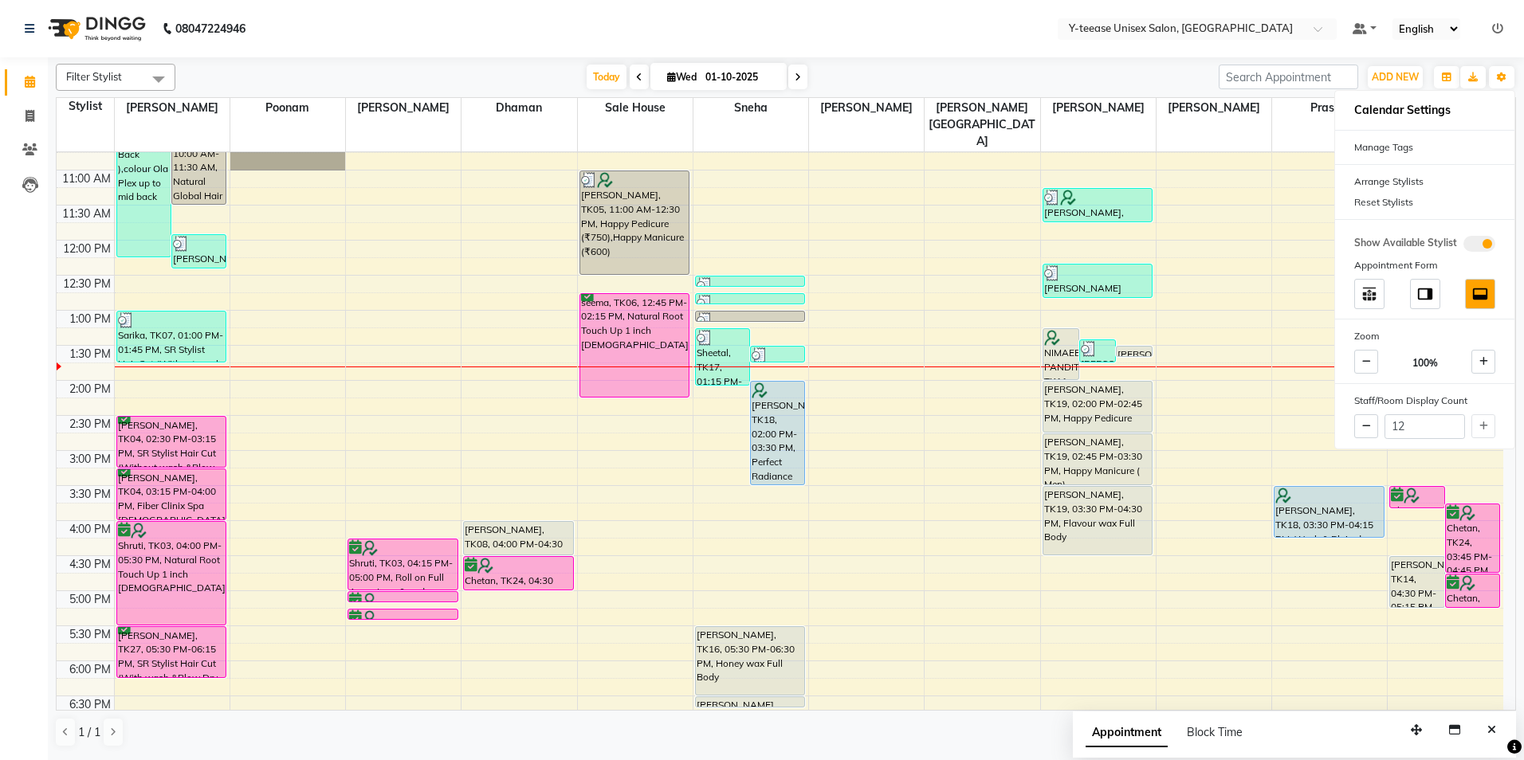
click at [1031, 67] on div "[DATE] [DATE]" at bounding box center [696, 77] width 1027 height 24
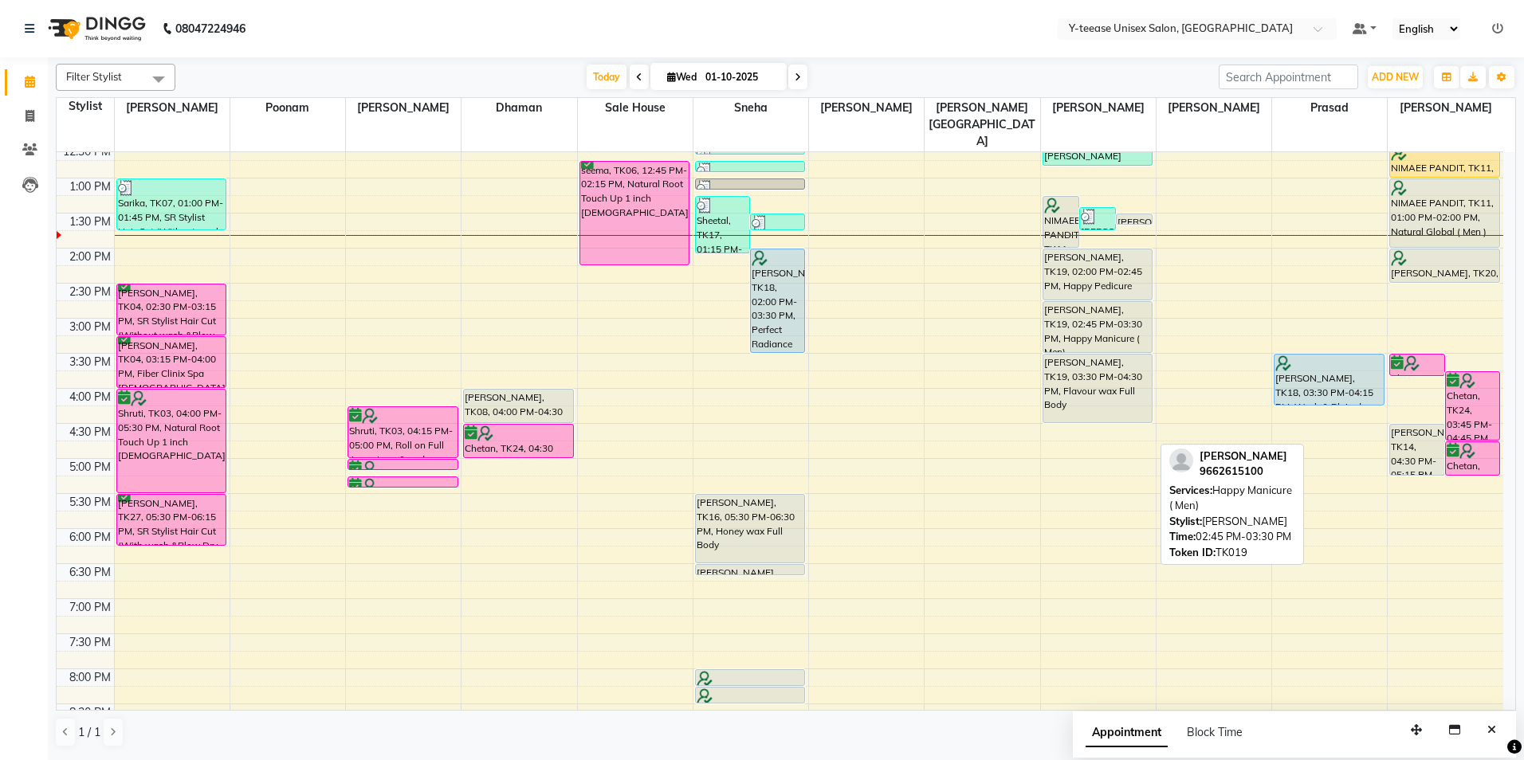
scroll to position [351, 0]
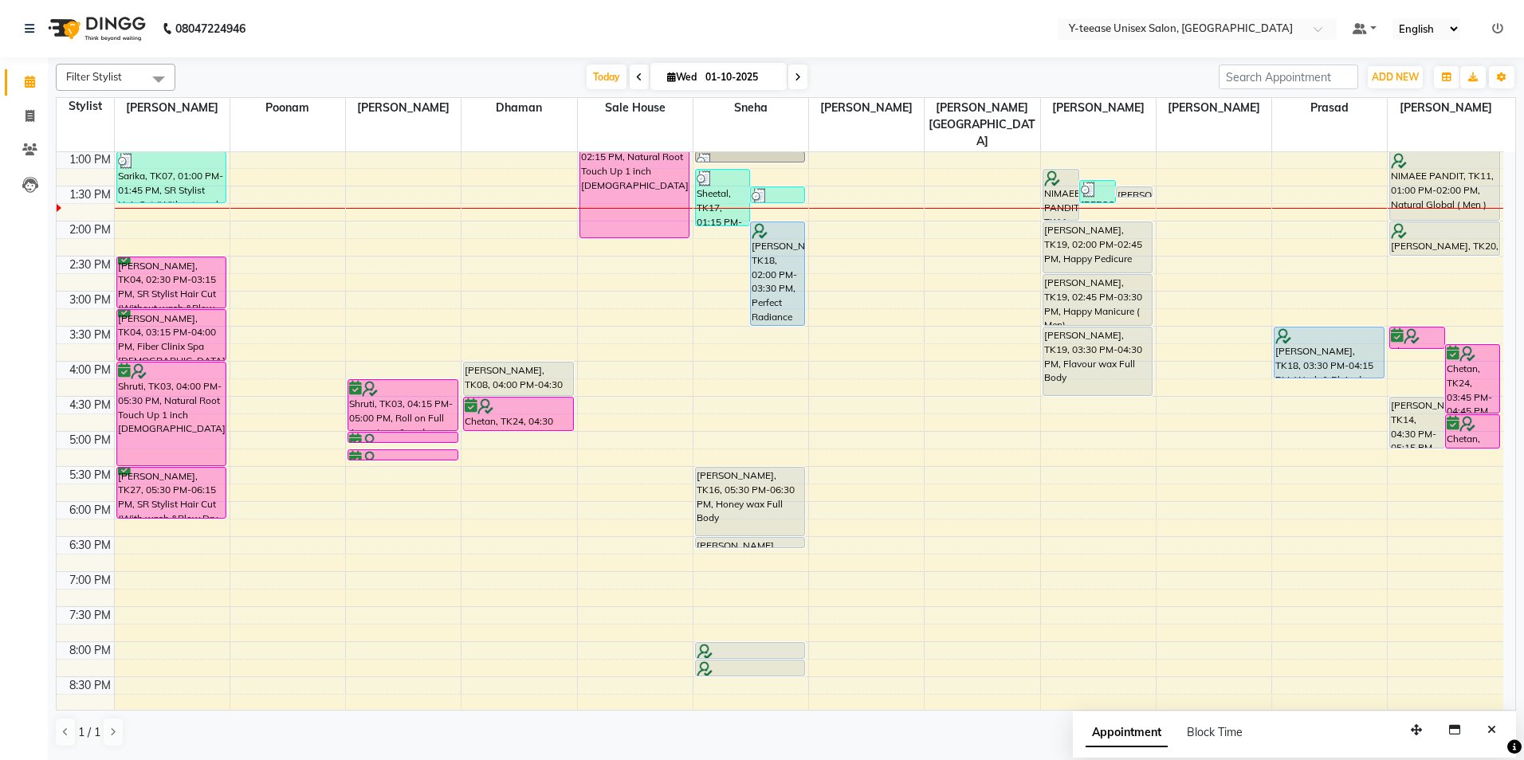
click at [925, 56] on nav "08047224946 Select Location × Y-teease Unisex Salon, Amanora Default Panel My P…" at bounding box center [762, 28] width 1524 height 57
click at [610, 75] on span "Today" at bounding box center [607, 77] width 40 height 25
click at [30, 116] on icon at bounding box center [30, 116] width 9 height 12
select select "4"
select select "service"
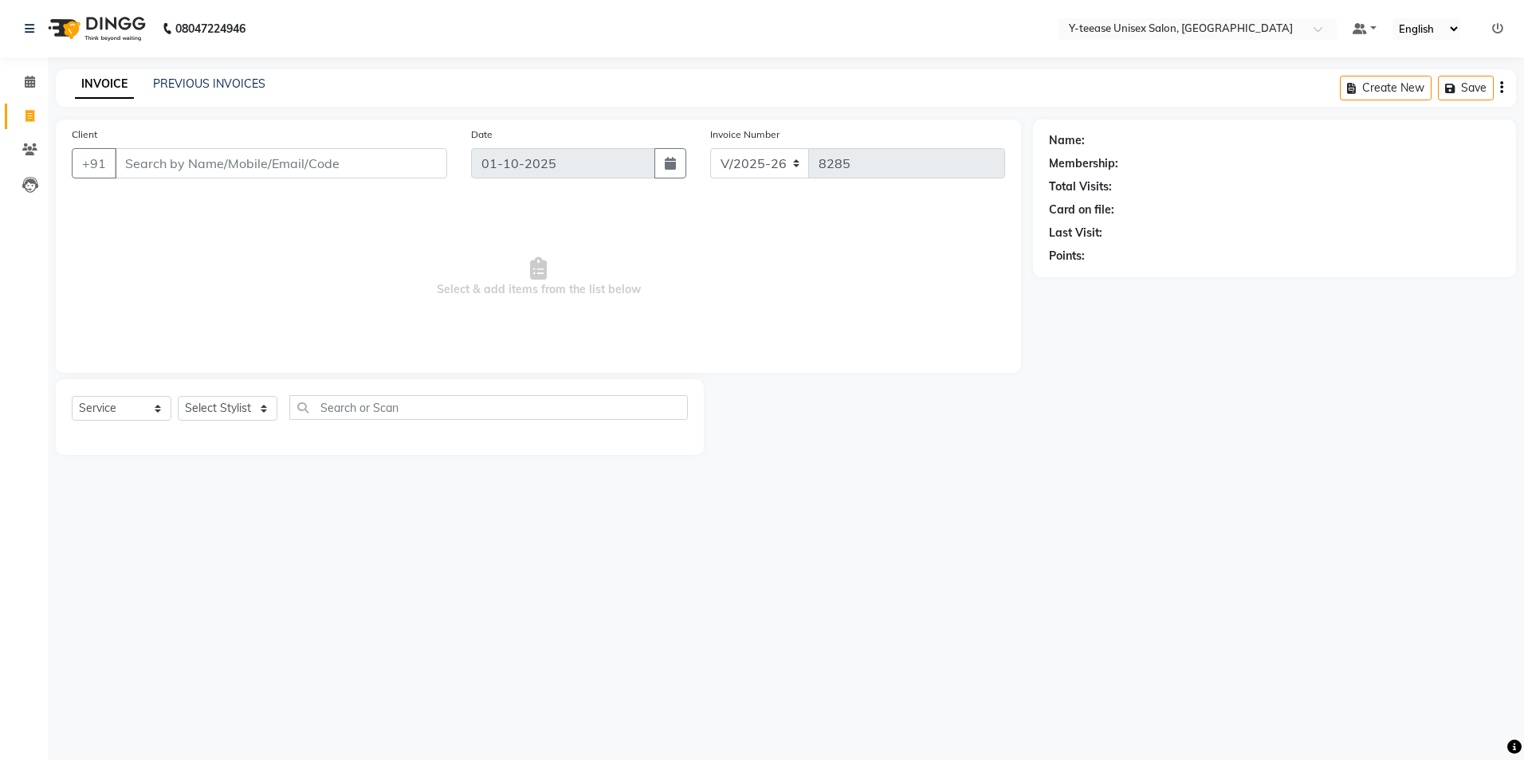
click at [116, 162] on input "Client" at bounding box center [281, 163] width 332 height 30
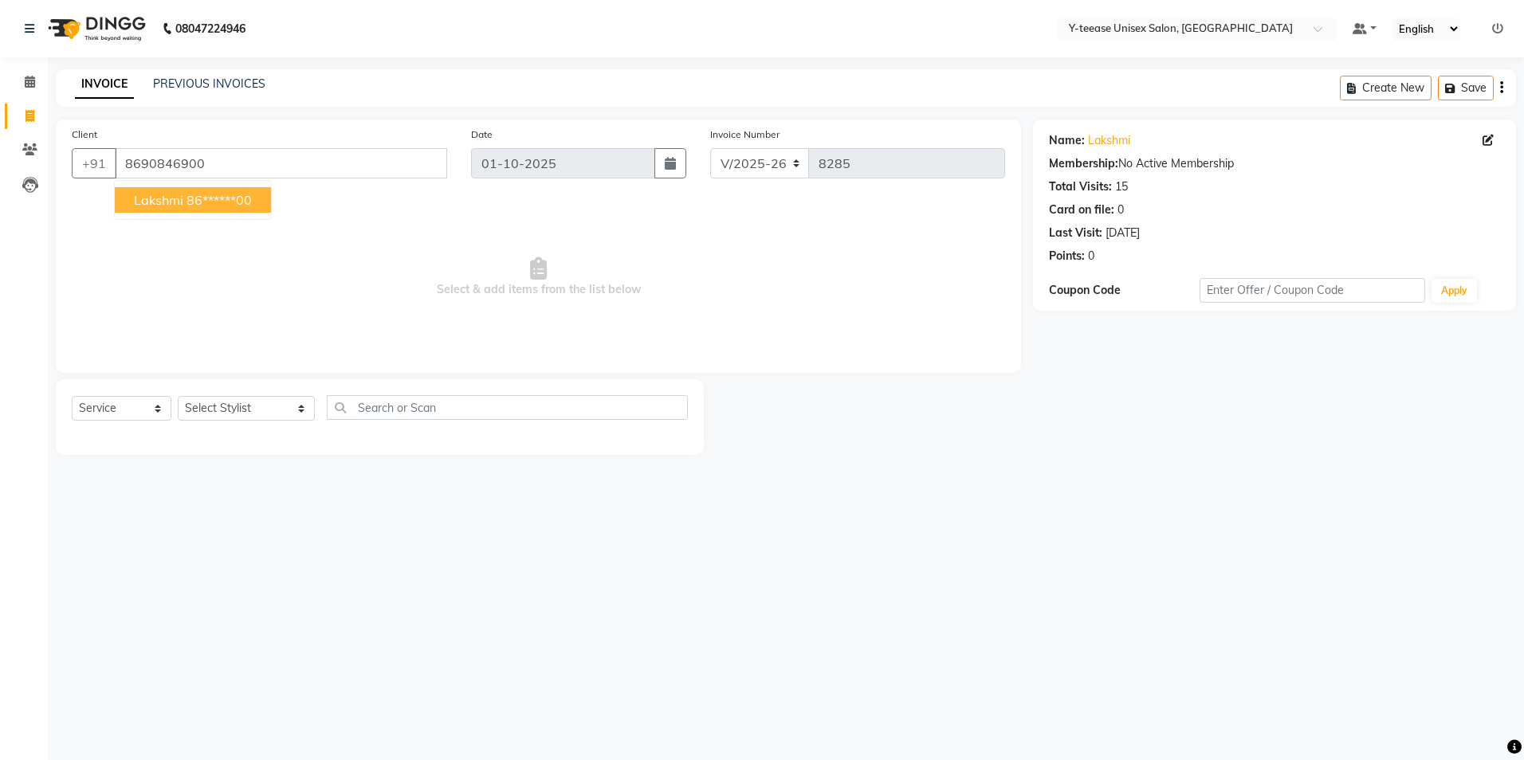
click at [209, 202] on ngb-highlight "86******00" at bounding box center [219, 200] width 65 height 16
type input "86******00"
click at [240, 407] on select "Select Stylist [PERSON_NAME] [PERSON_NAME] nagar Manager Mosin [PERSON_NAME] [P…" at bounding box center [246, 408] width 137 height 25
select select "49846"
click at [178, 396] on select "Select Stylist [PERSON_NAME] [PERSON_NAME] nagar Manager Mosin [PERSON_NAME] [P…" at bounding box center [246, 408] width 137 height 25
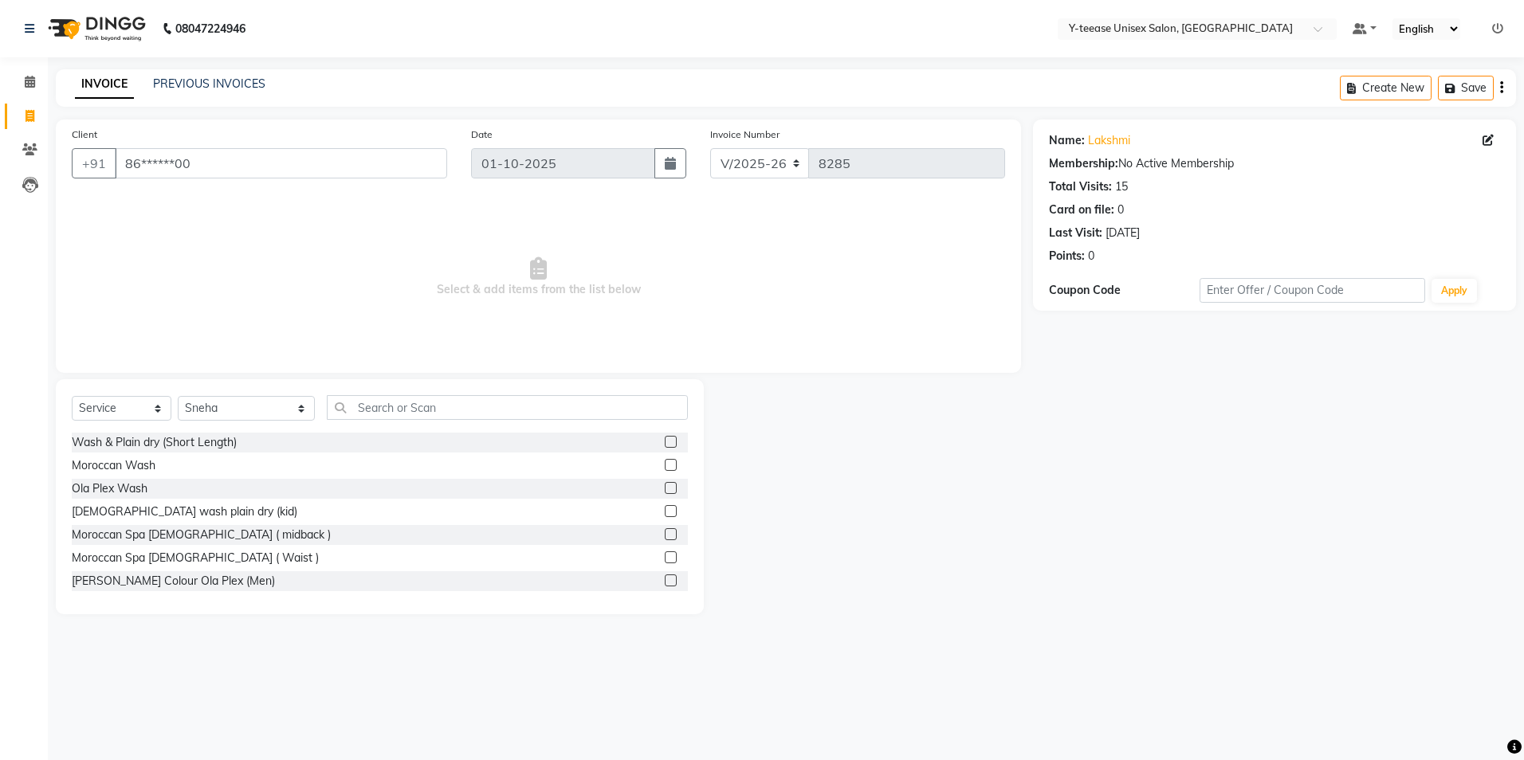
click at [359, 393] on div "Select Service Product Membership Package Voucher Prepaid Gift Card Select Styl…" at bounding box center [380, 496] width 648 height 235
click at [359, 413] on input "text" at bounding box center [507, 407] width 361 height 25
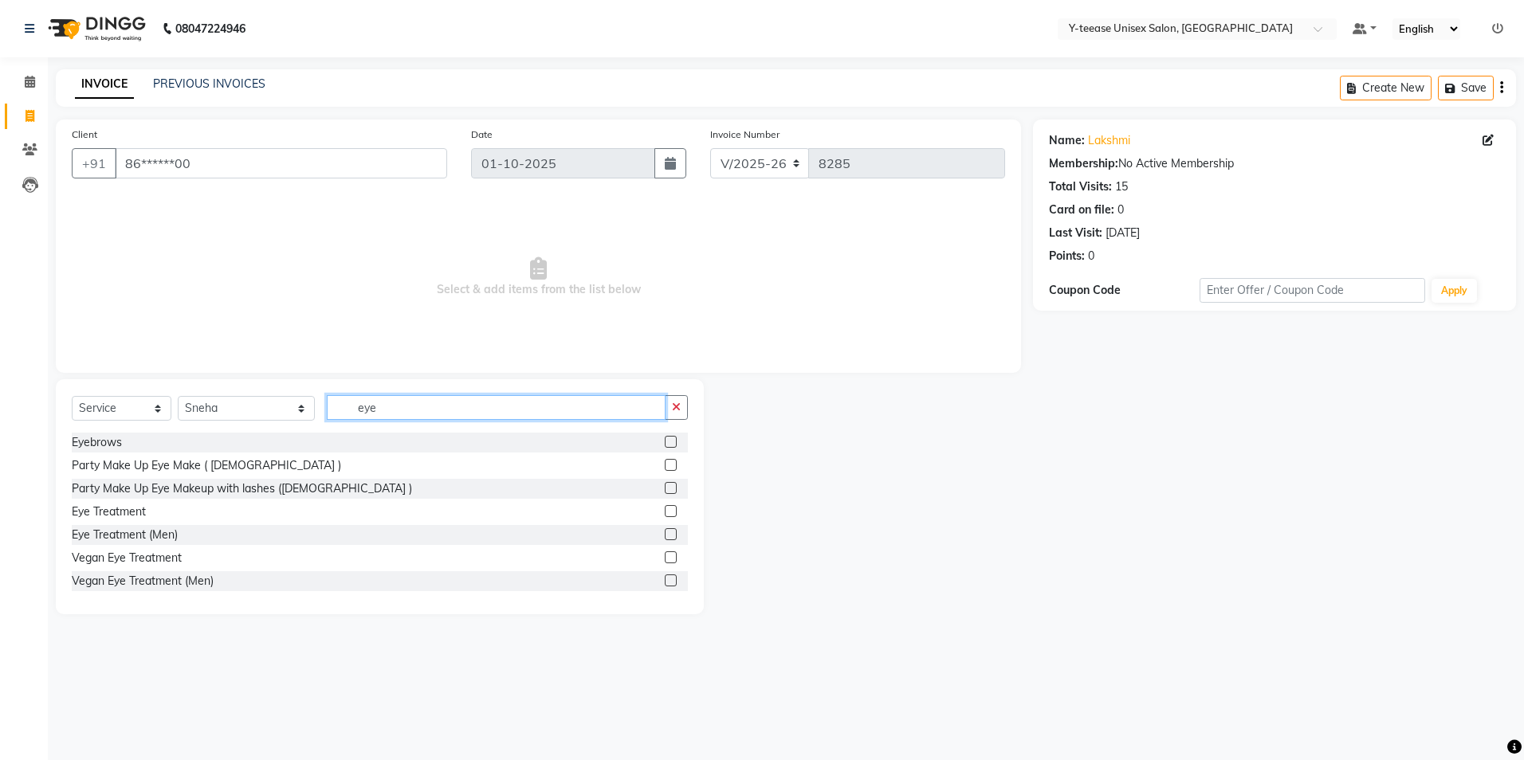
type input "eye"
click at [665, 443] on label at bounding box center [671, 442] width 12 height 12
click at [665, 443] on input "checkbox" at bounding box center [670, 443] width 10 height 10
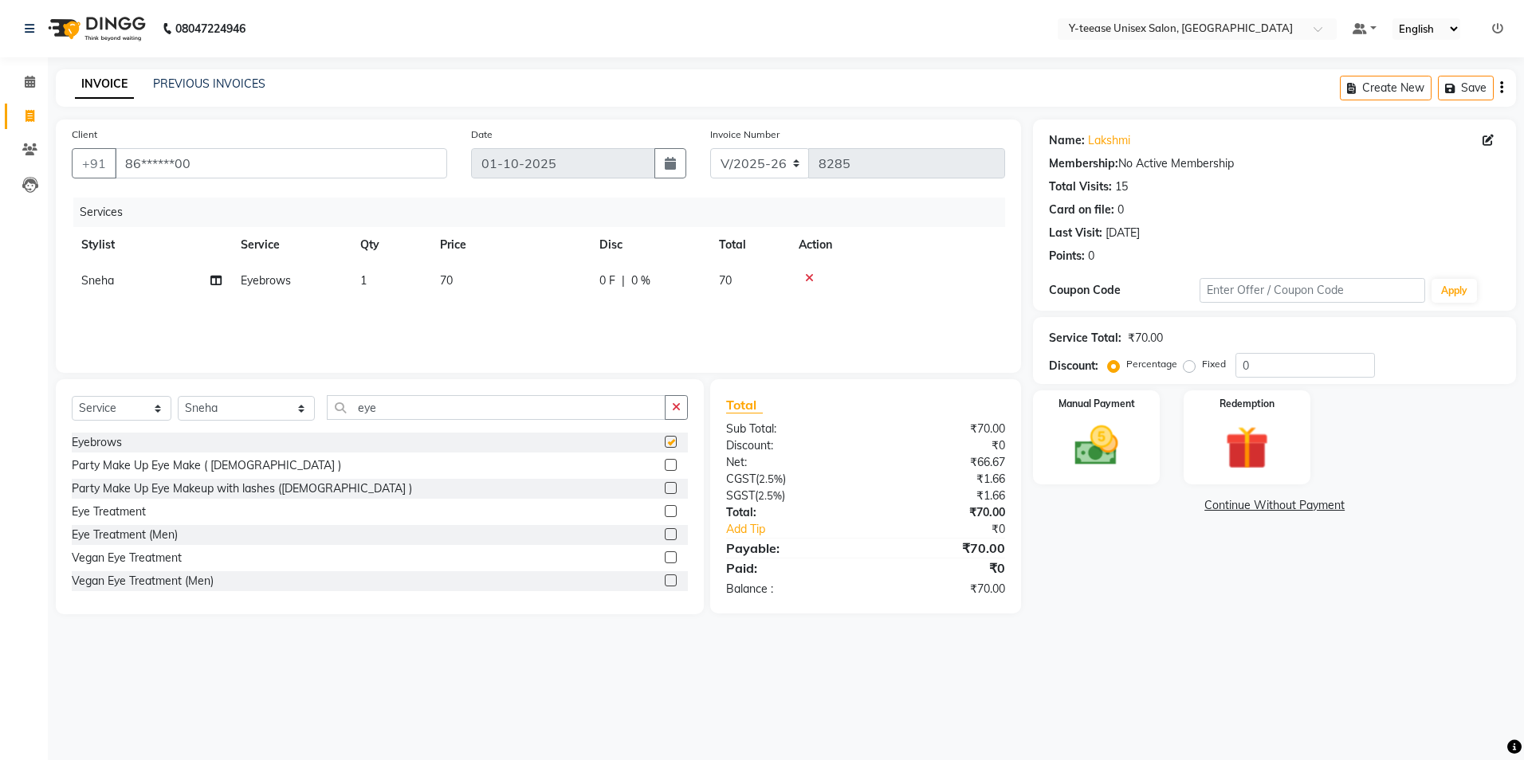
checkbox input "false"
click at [1114, 430] on img at bounding box center [1096, 446] width 74 height 53
click at [1263, 507] on span "GPay" at bounding box center [1257, 506] width 33 height 18
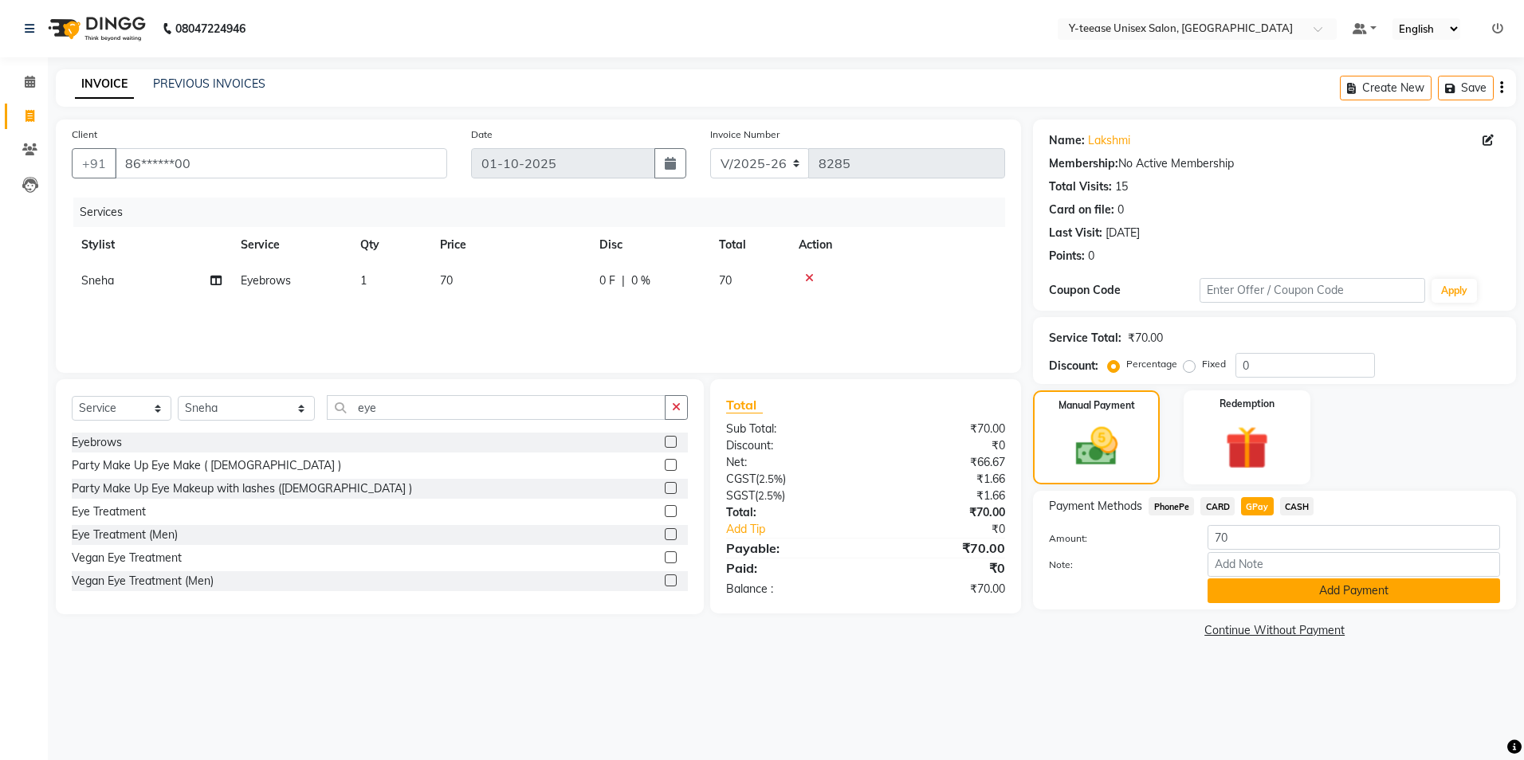
click at [1320, 591] on button "Add Payment" at bounding box center [1354, 591] width 293 height 25
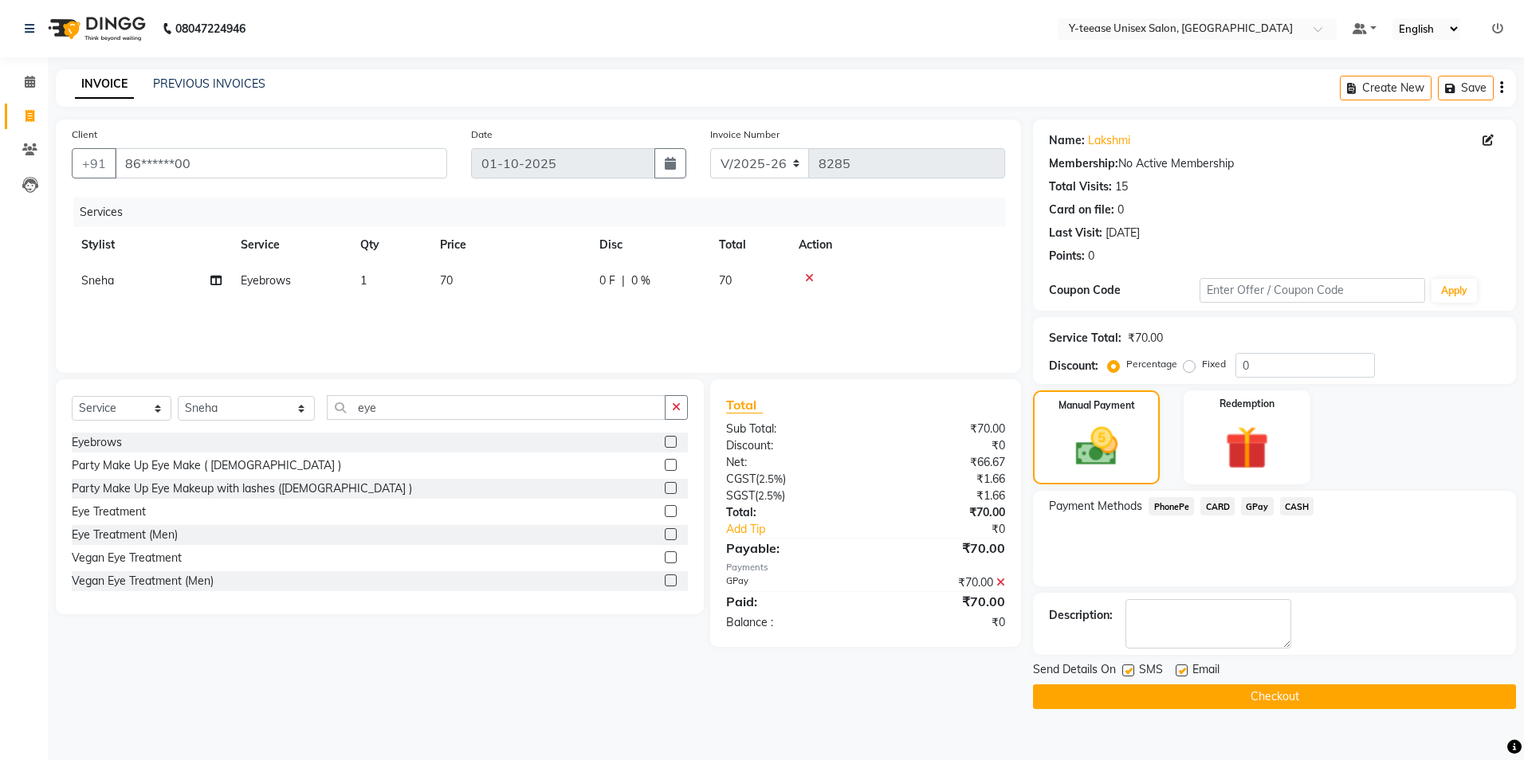
click at [1321, 701] on button "Checkout" at bounding box center [1274, 697] width 483 height 25
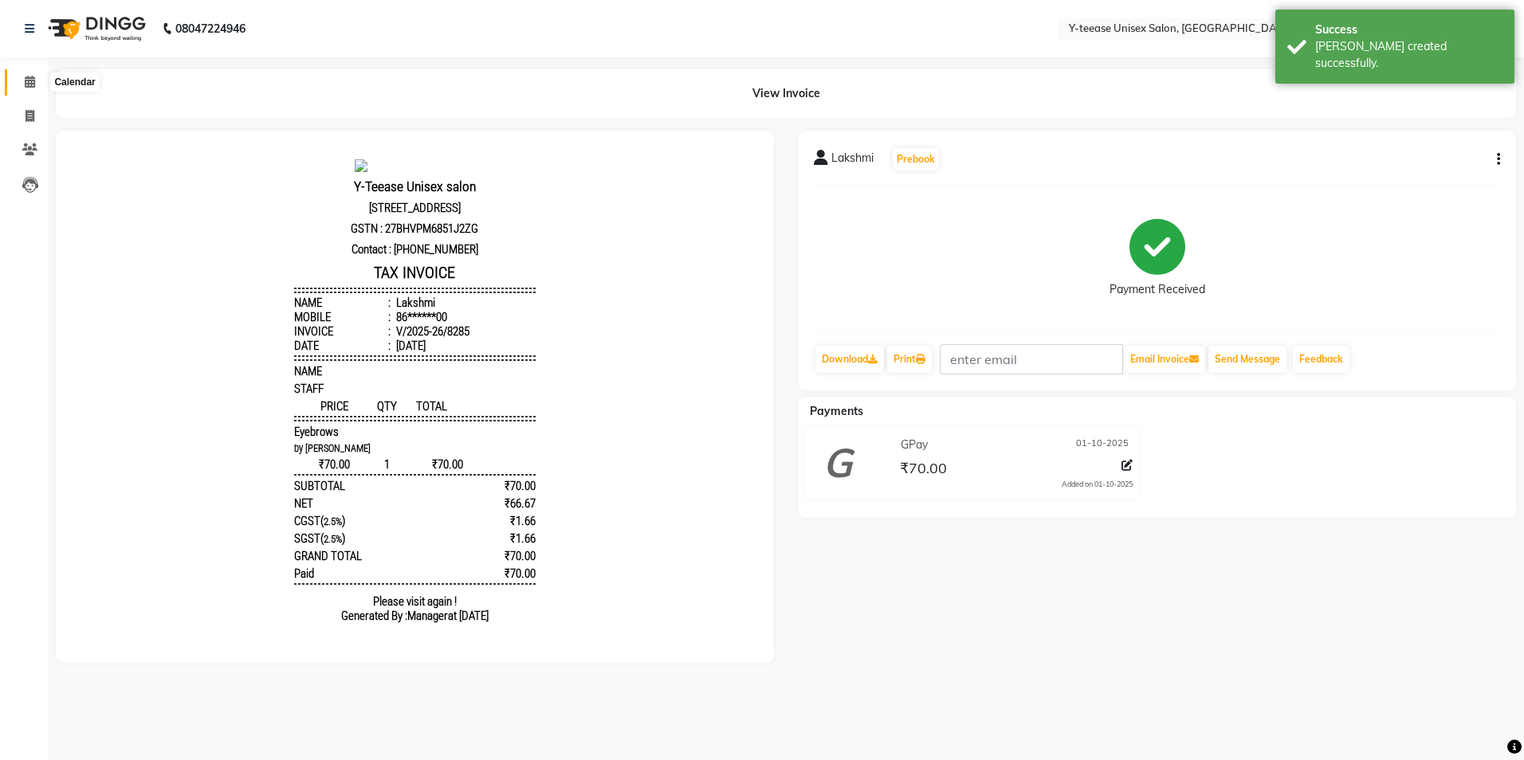
click at [32, 79] on icon at bounding box center [30, 82] width 10 height 12
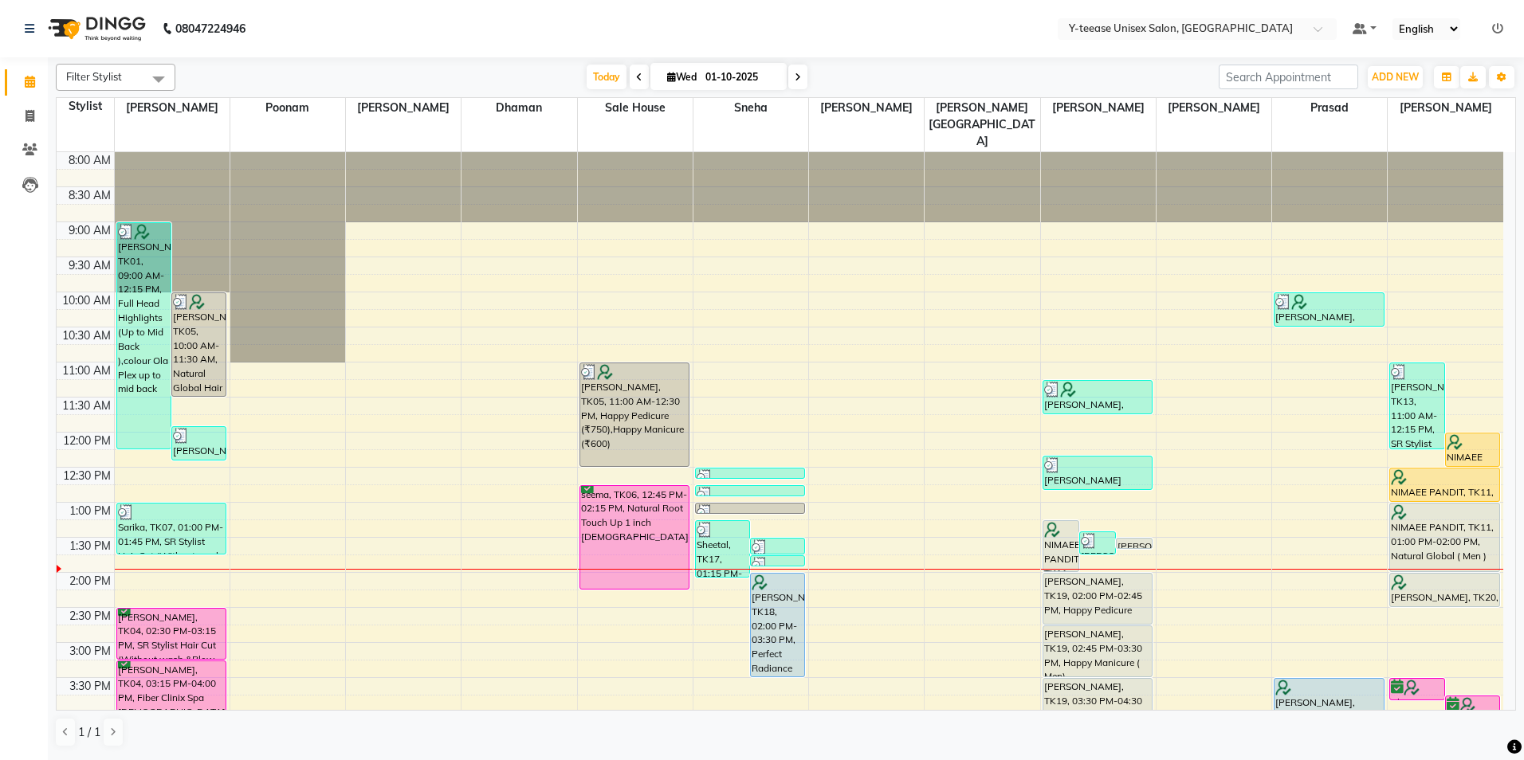
click at [635, 83] on span at bounding box center [639, 77] width 19 height 25
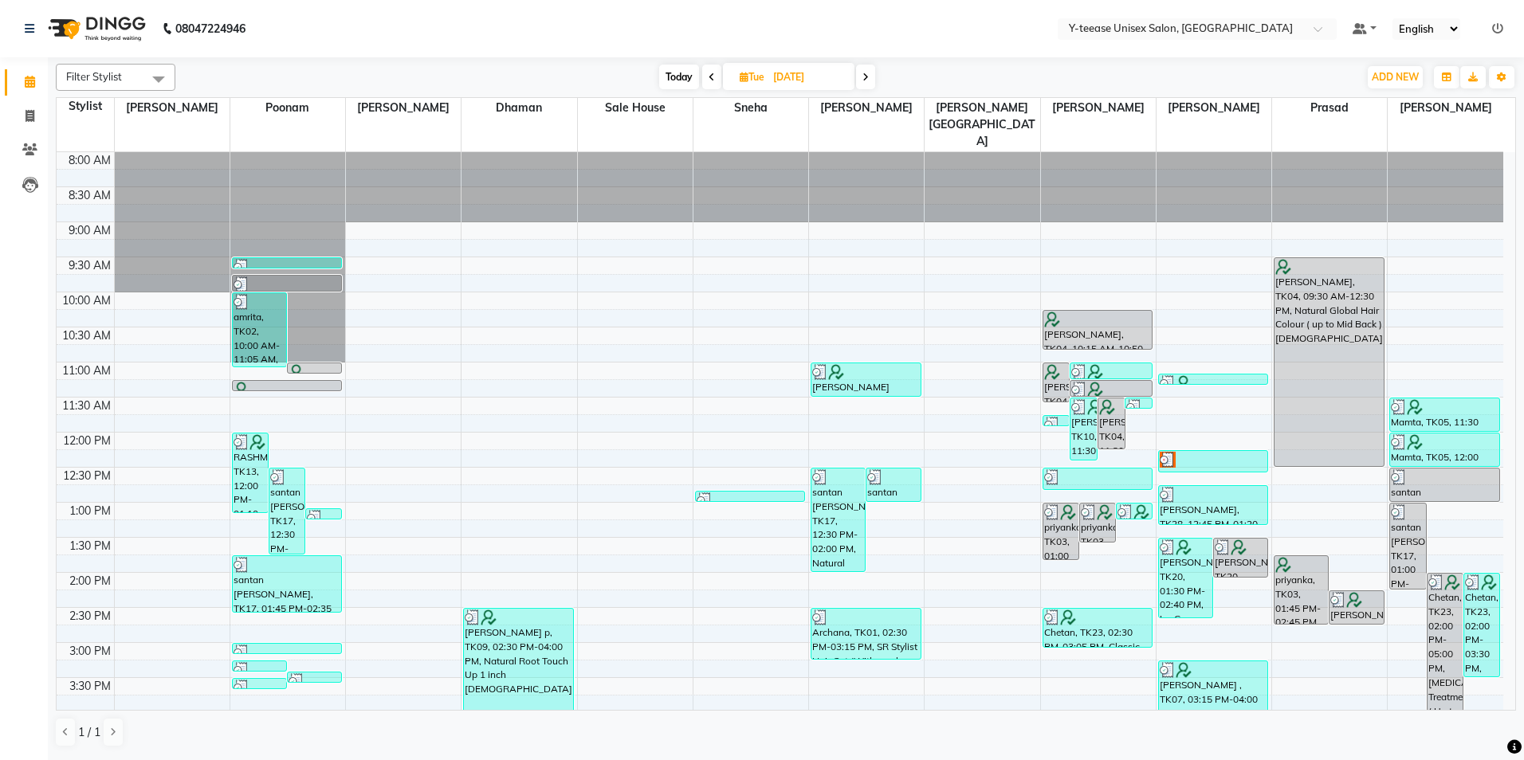
click at [713, 74] on span at bounding box center [711, 77] width 19 height 25
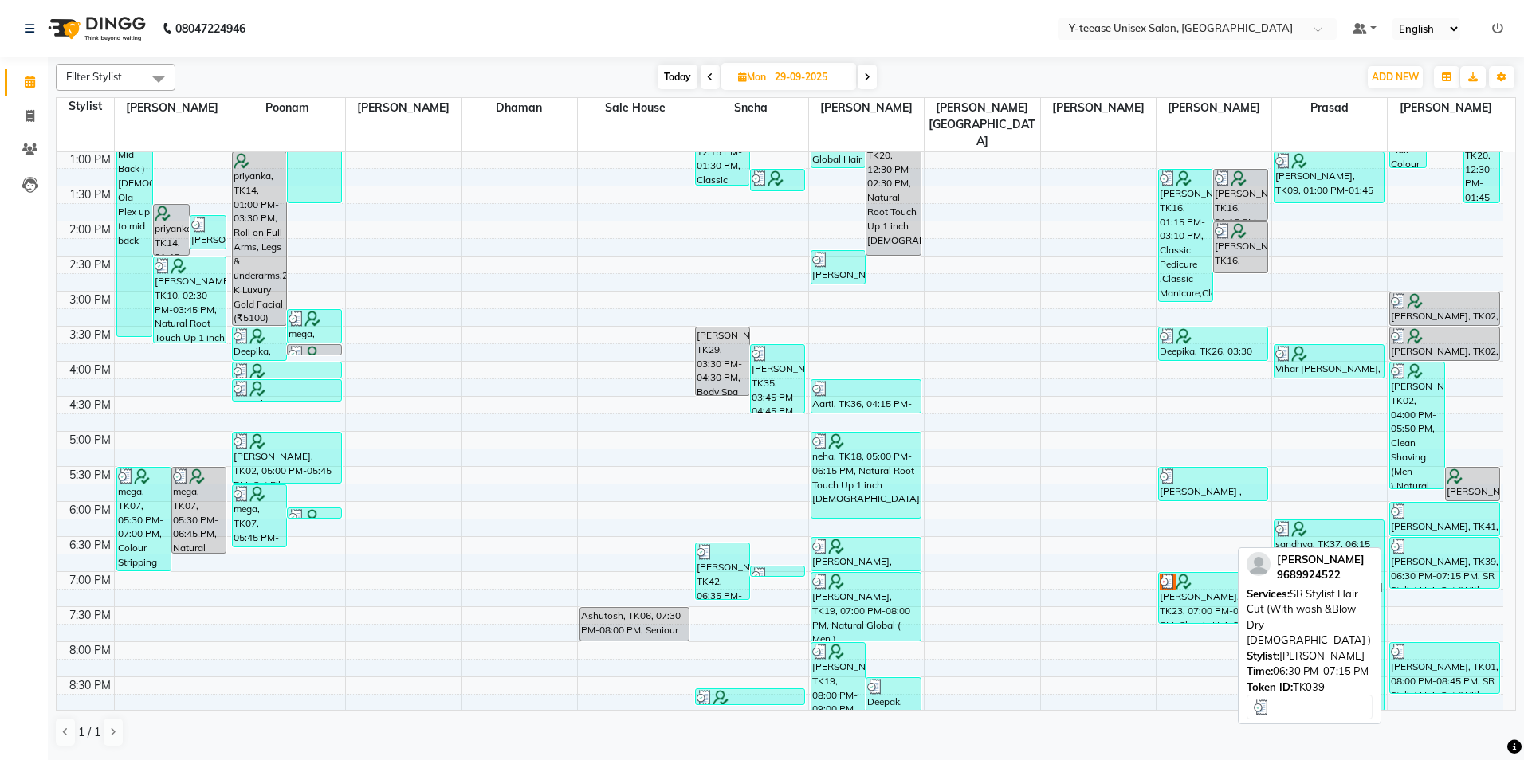
scroll to position [431, 0]
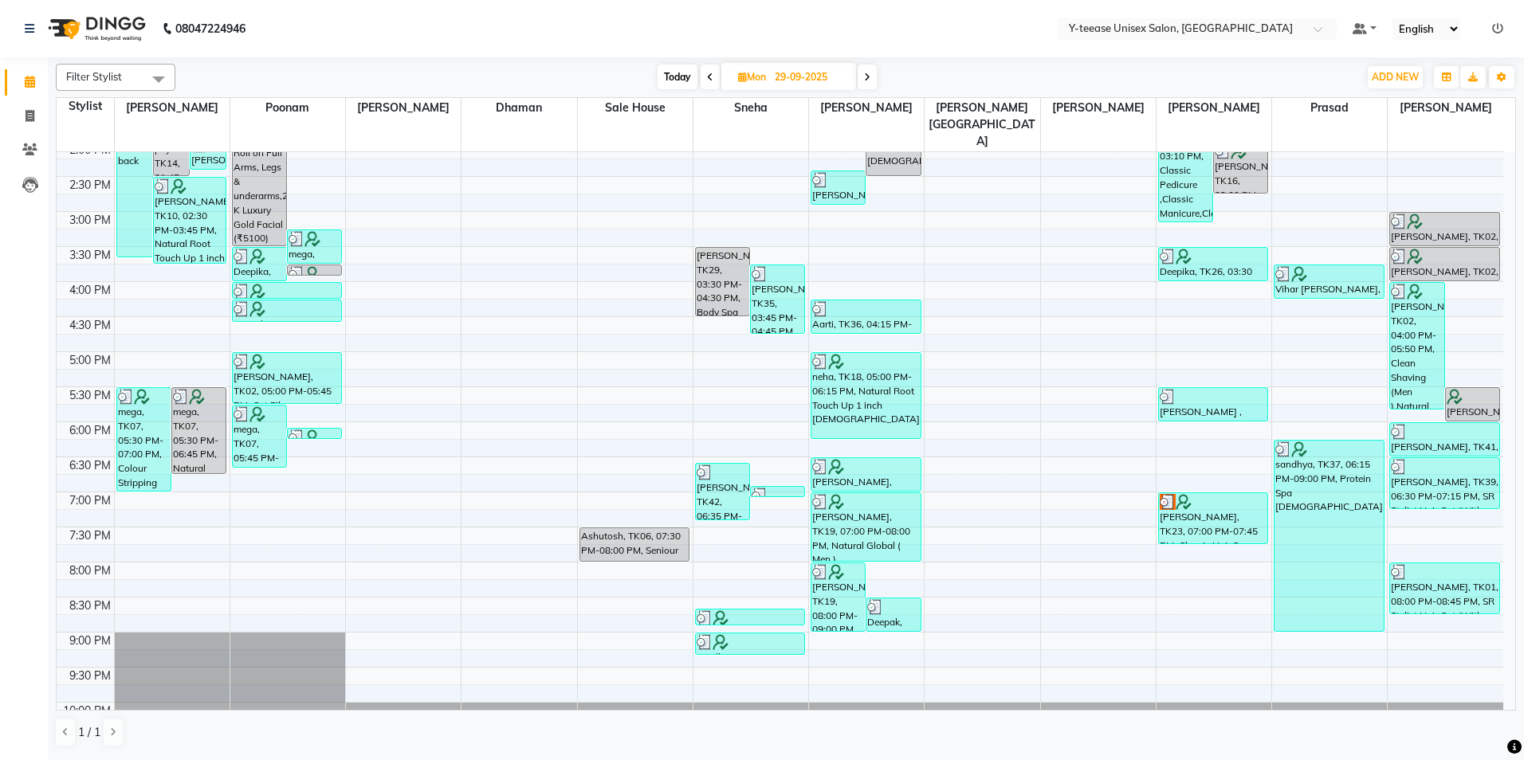
click at [658, 78] on span "Today" at bounding box center [678, 77] width 40 height 25
type input "01-10-2025"
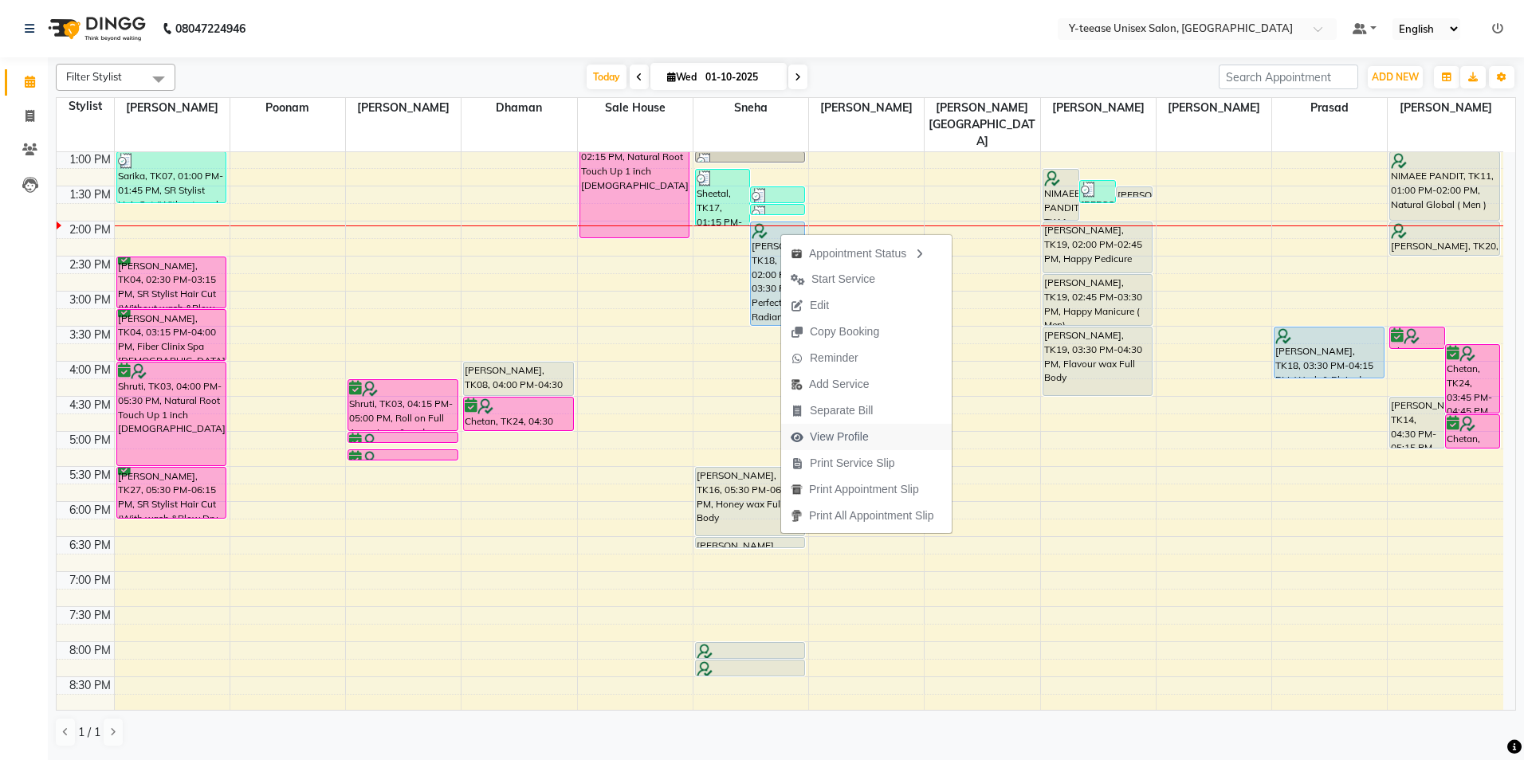
click at [850, 435] on span "View Profile" at bounding box center [839, 437] width 59 height 17
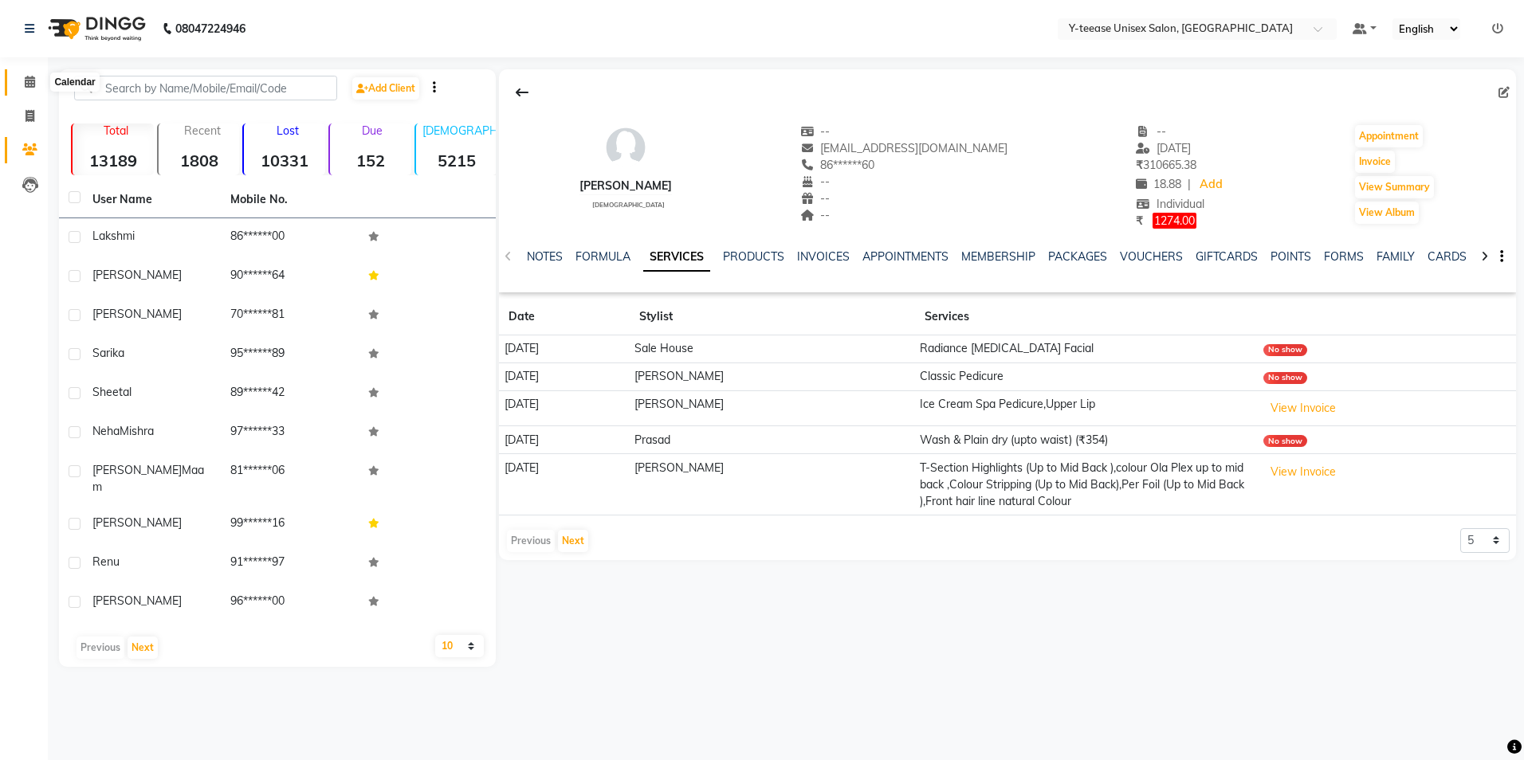
click at [26, 84] on icon at bounding box center [30, 82] width 10 height 12
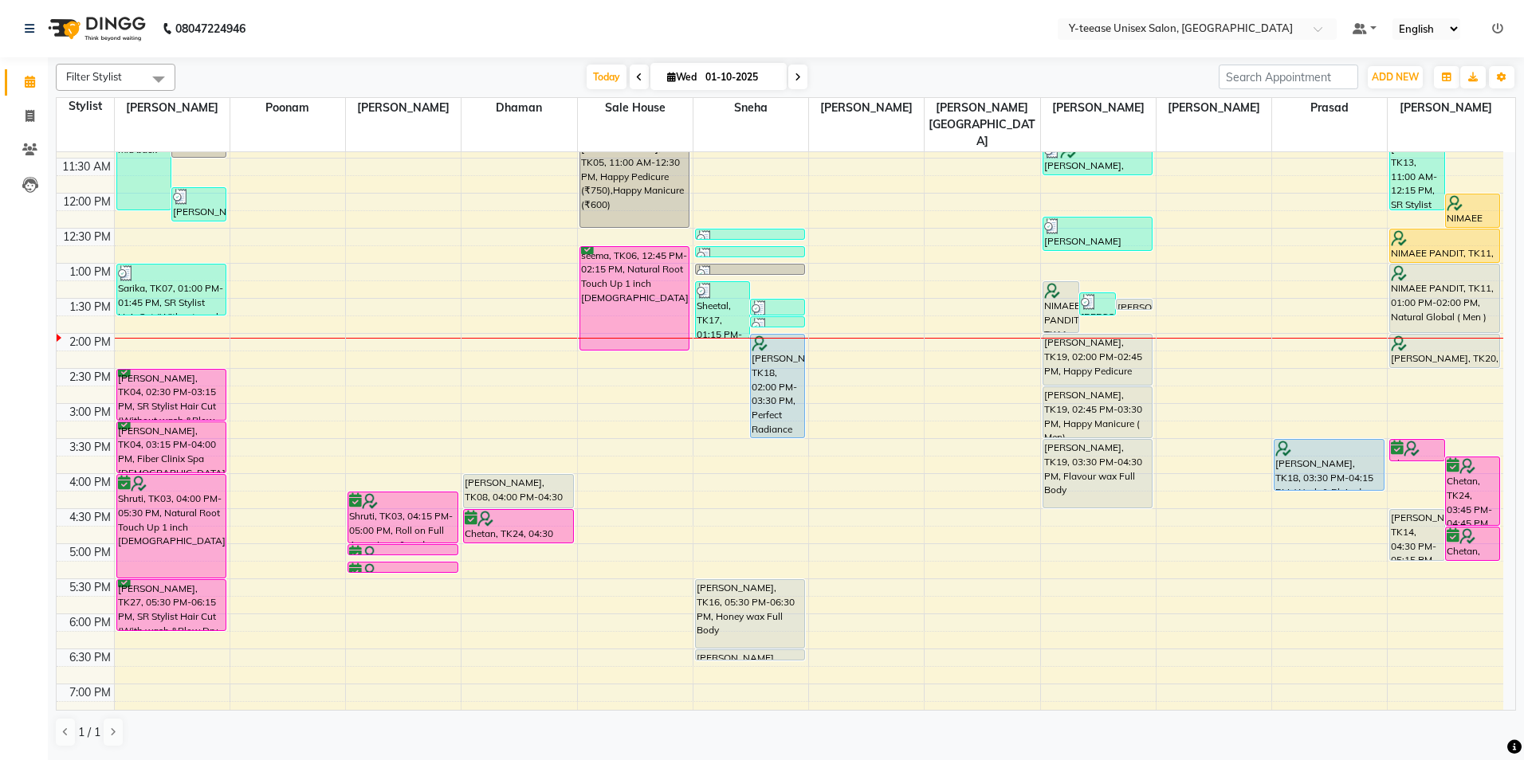
scroll to position [319, 0]
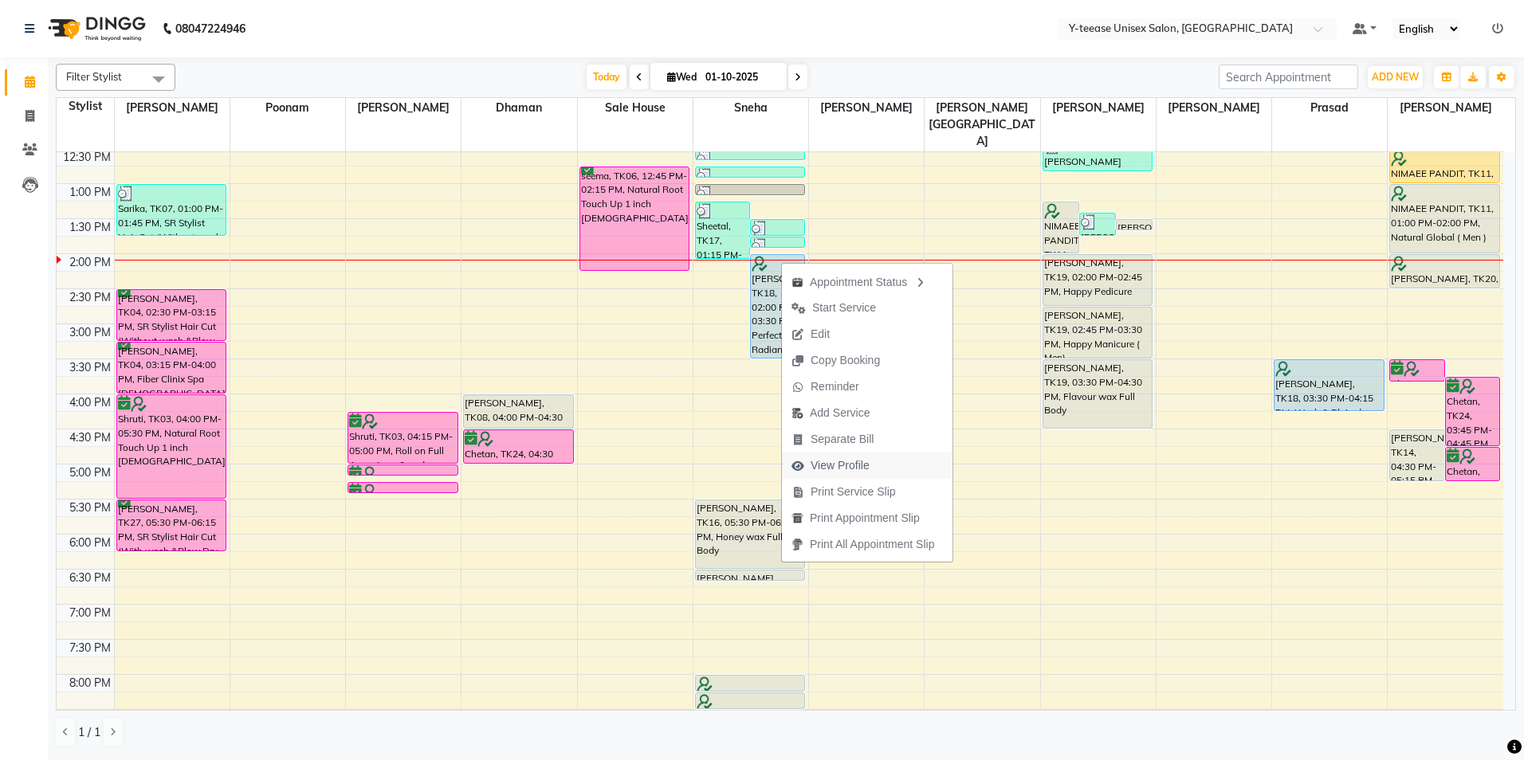
click at [858, 463] on span "View Profile" at bounding box center [840, 465] width 59 height 17
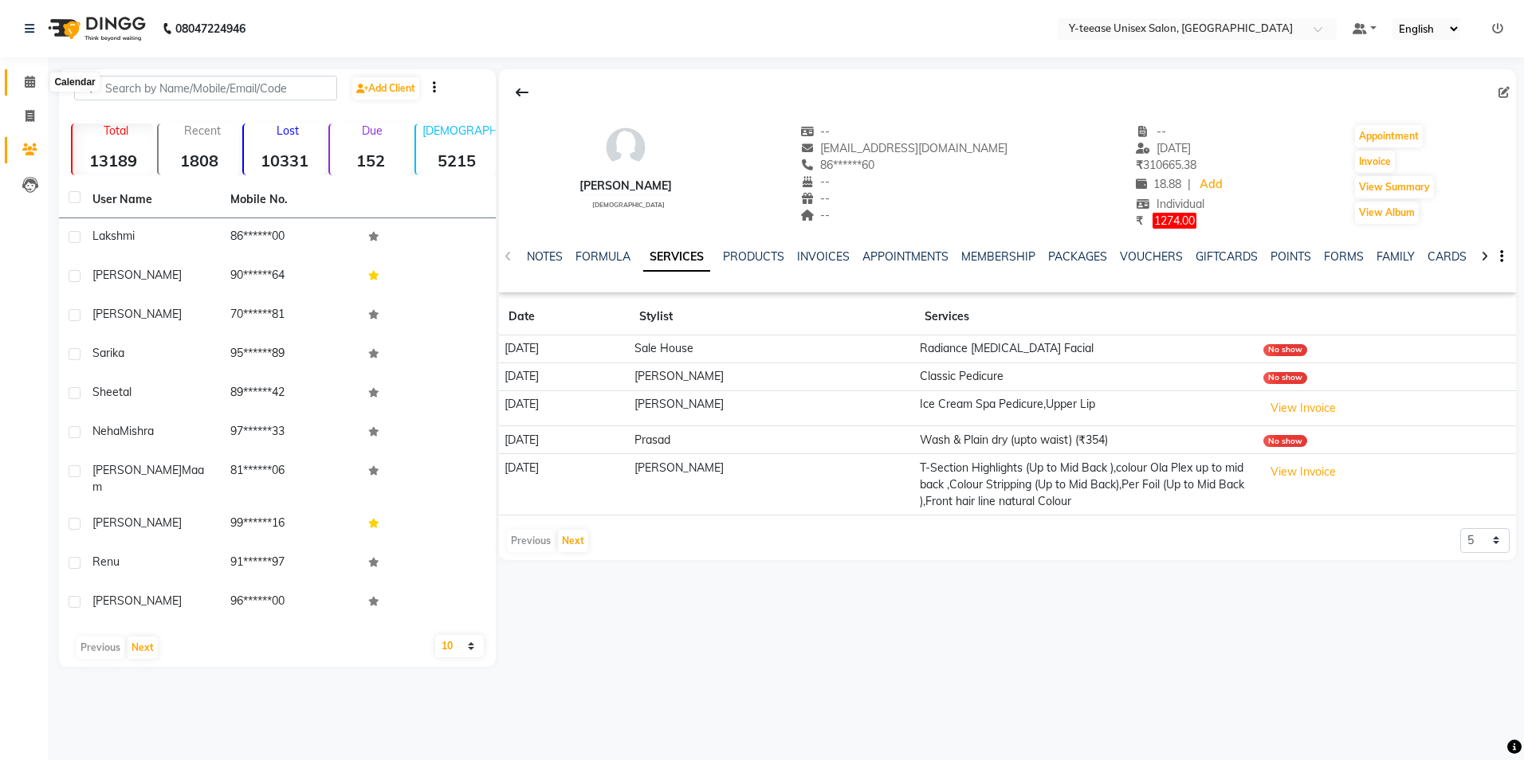
click at [18, 81] on span at bounding box center [30, 82] width 28 height 18
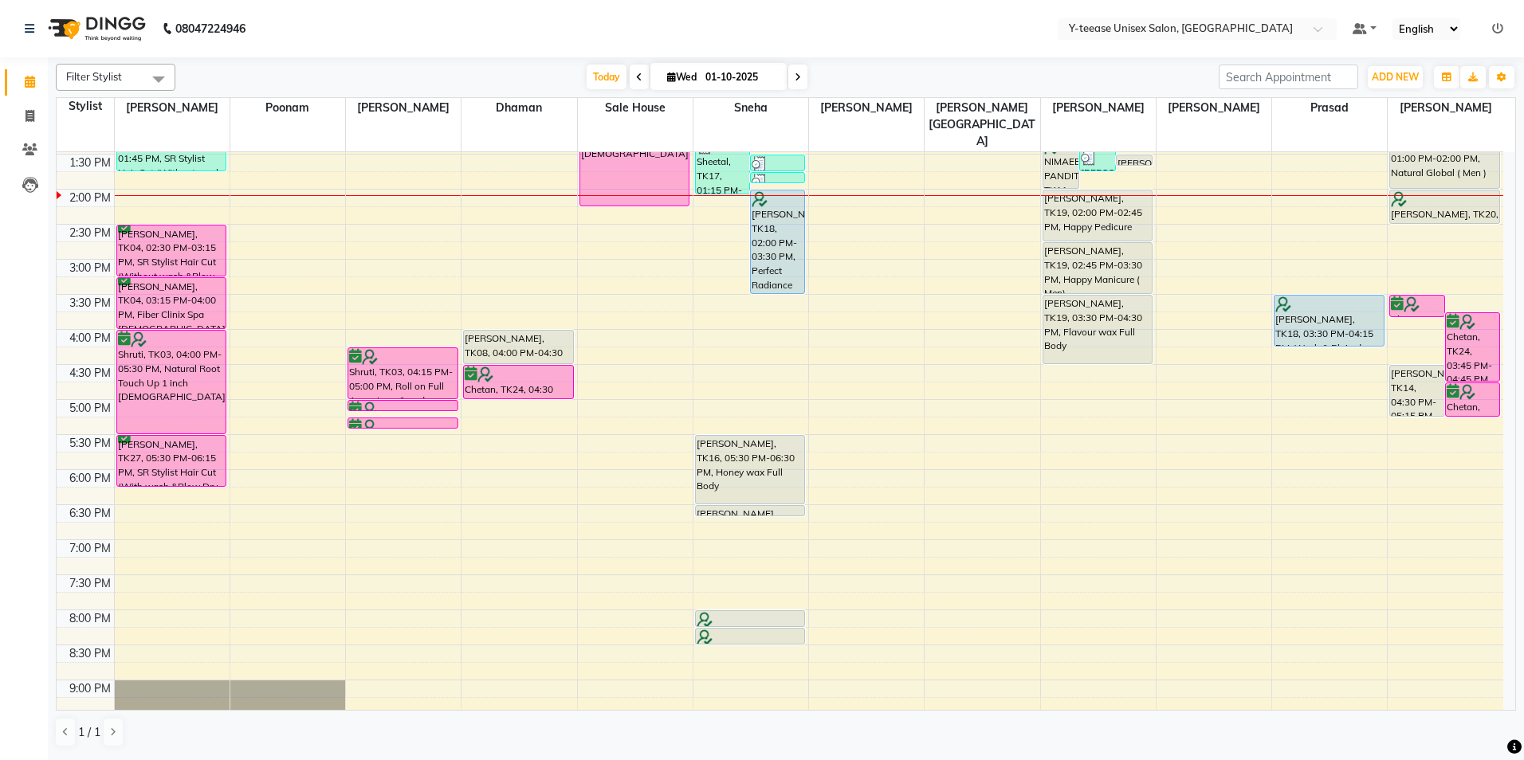
scroll to position [399, 0]
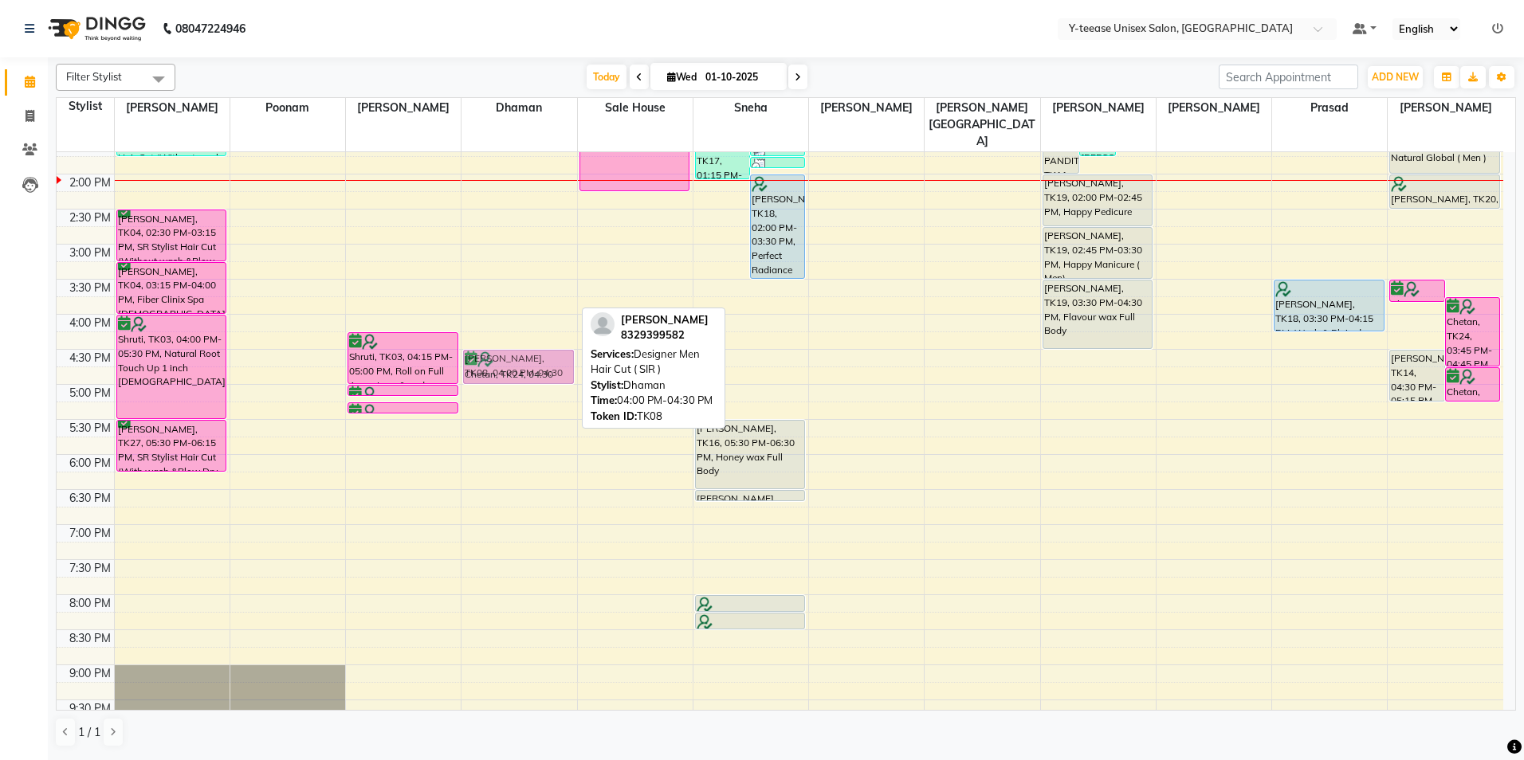
drag, startPoint x: 547, startPoint y: 287, endPoint x: 537, endPoint y: 324, distance: 38.7
click at [537, 324] on div "mayur, TK08, 04:00 PM-04:30 PM, Designer Men Hair Cut ( SIR ) Chetan, TK24, 04:…" at bounding box center [518, 279] width 115 height 1051
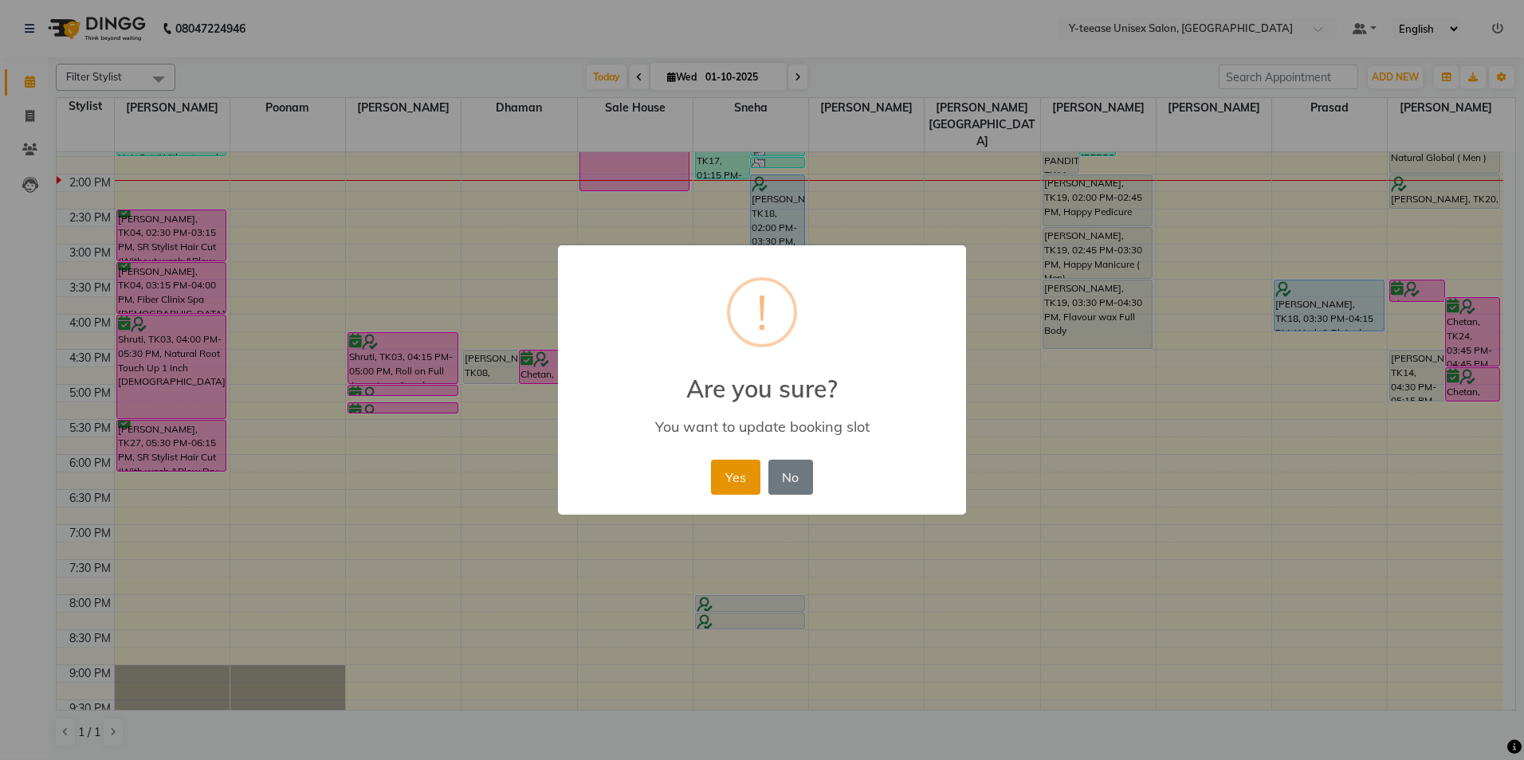
click at [730, 483] on button "Yes" at bounding box center [735, 477] width 49 height 35
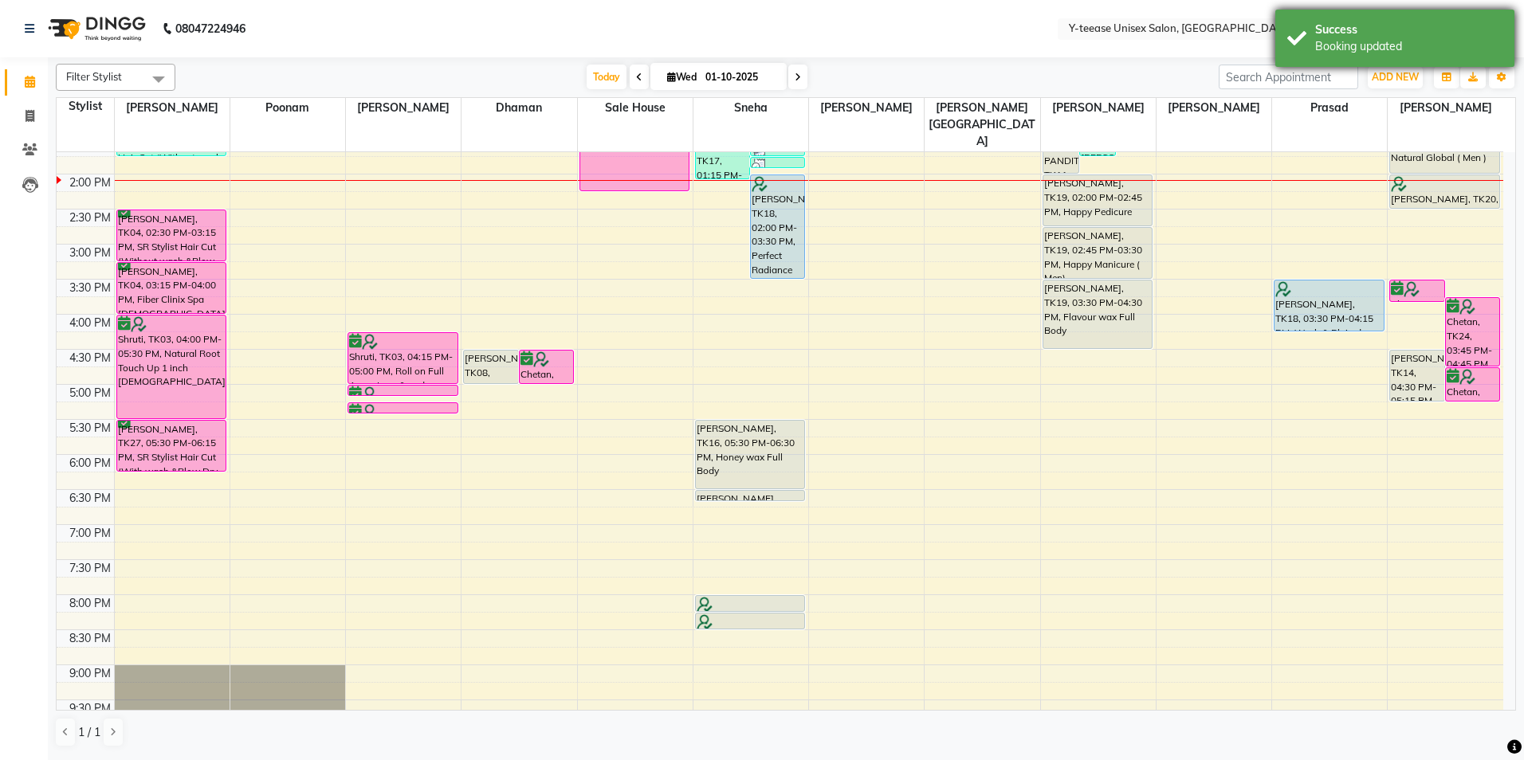
click at [1380, 22] on div "Success" at bounding box center [1408, 30] width 187 height 17
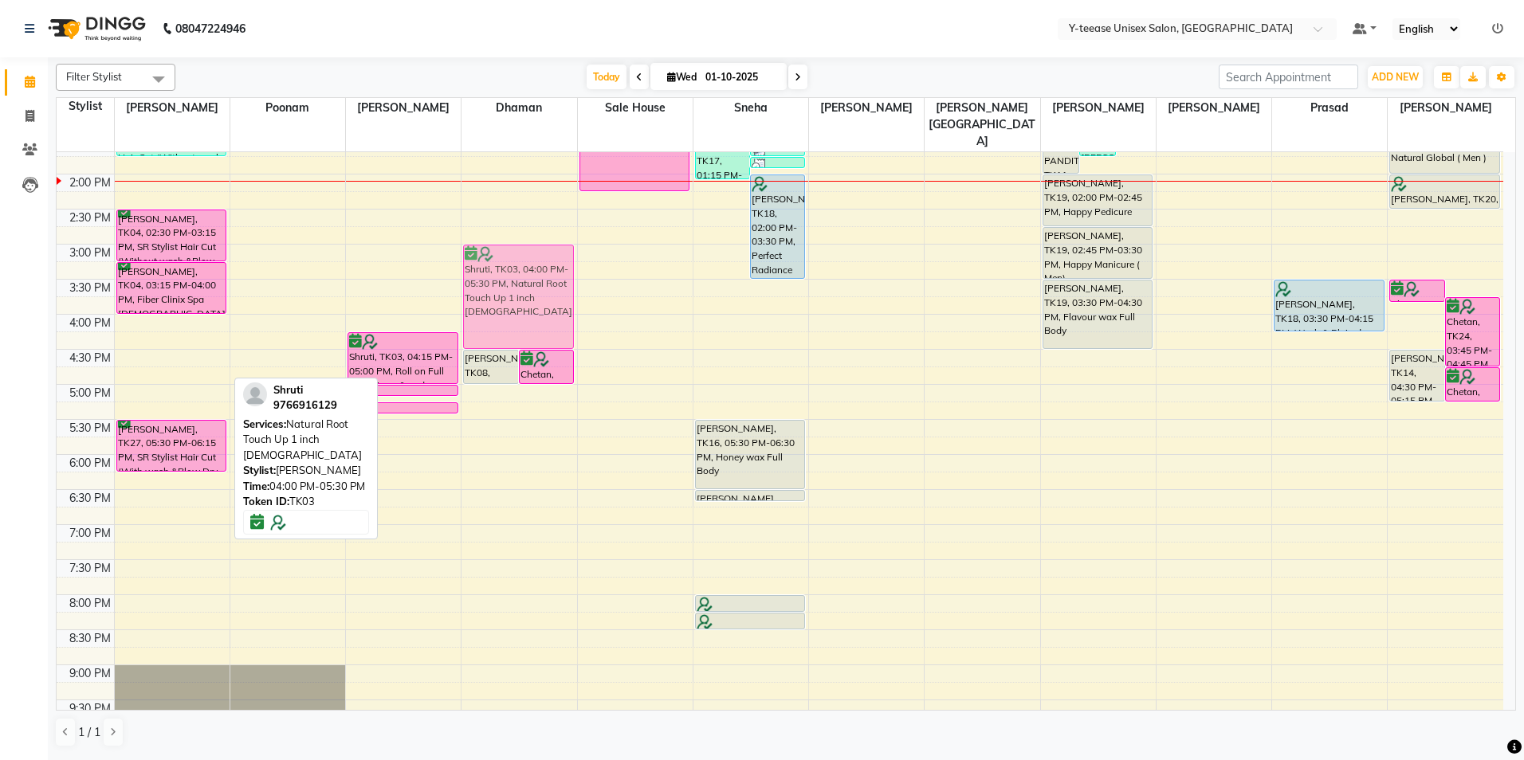
drag, startPoint x: 184, startPoint y: 332, endPoint x: 529, endPoint y: 261, distance: 352.3
click at [529, 261] on tr "manpreet, TK01, 09:00 AM-12:15 PM, Full Head Highlights (Up to Mid Back ),colou…" at bounding box center [780, 279] width 1447 height 1051
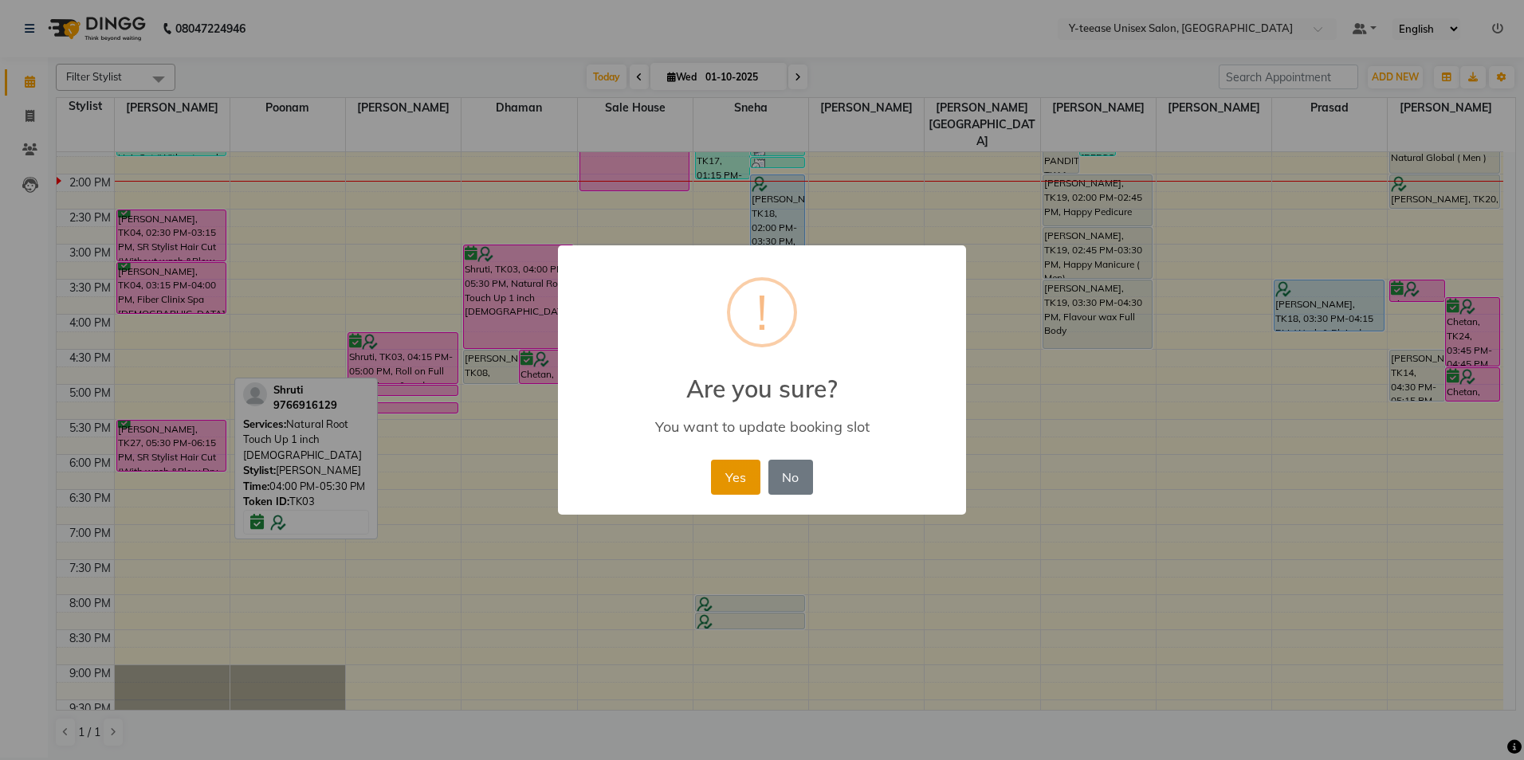
click at [738, 482] on button "Yes" at bounding box center [735, 477] width 49 height 35
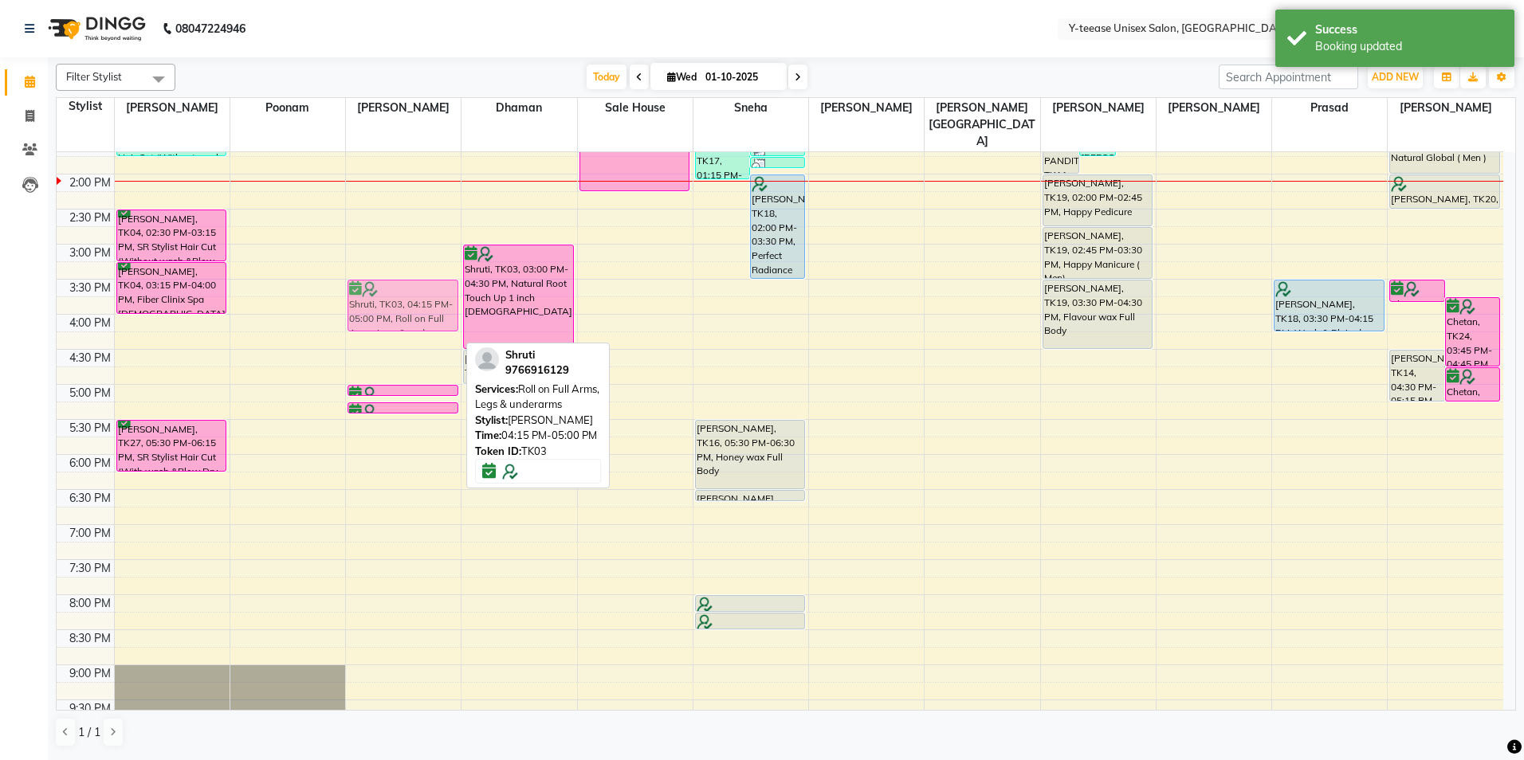
drag, startPoint x: 414, startPoint y: 329, endPoint x: 422, endPoint y: 283, distance: 46.9
click at [422, 283] on div "Shruti, TK03, 04:15 PM-05:00 PM, Roll on Full Arms, Legs & underarms Shruti, TK…" at bounding box center [403, 279] width 115 height 1051
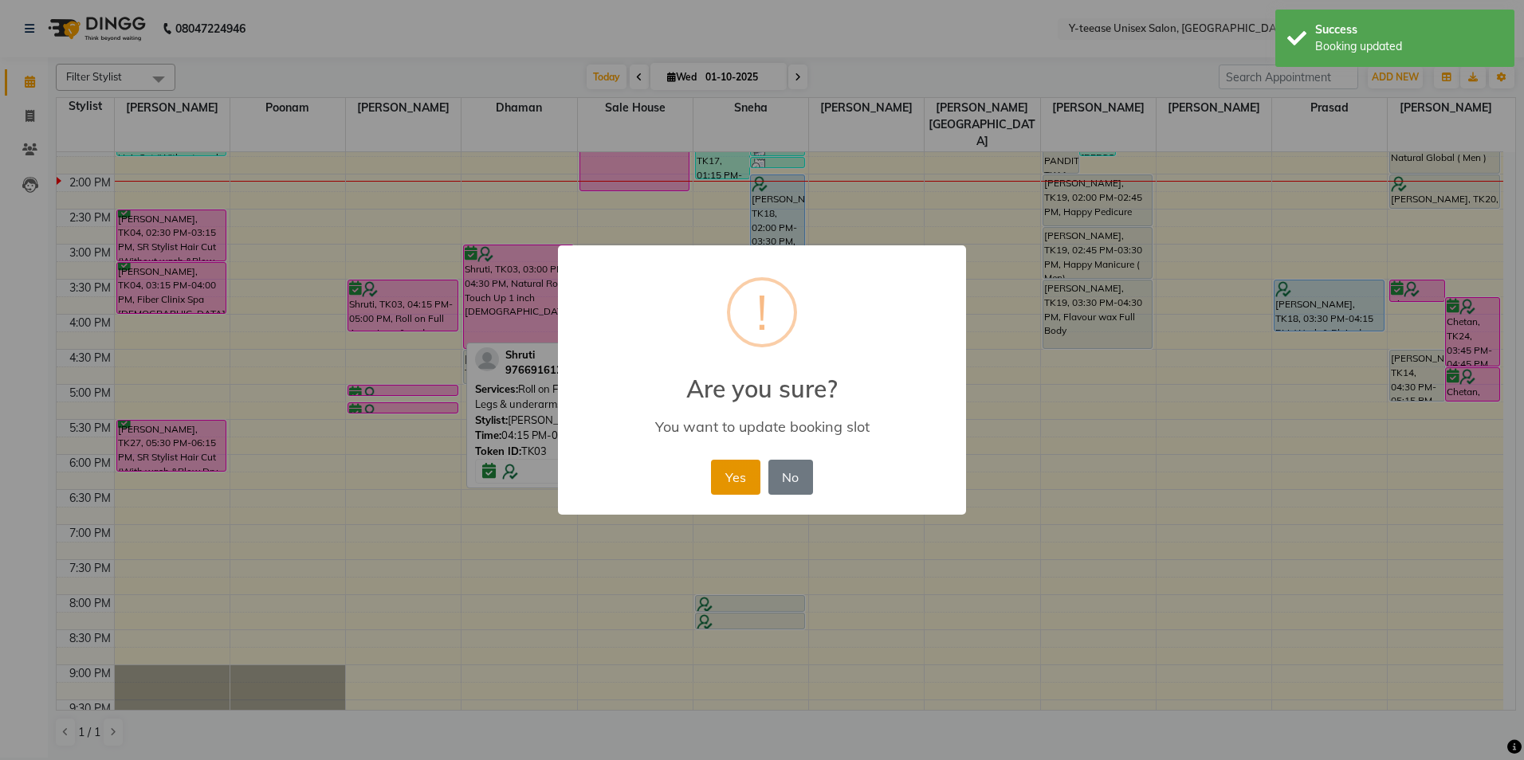
click at [725, 469] on button "Yes" at bounding box center [735, 477] width 49 height 35
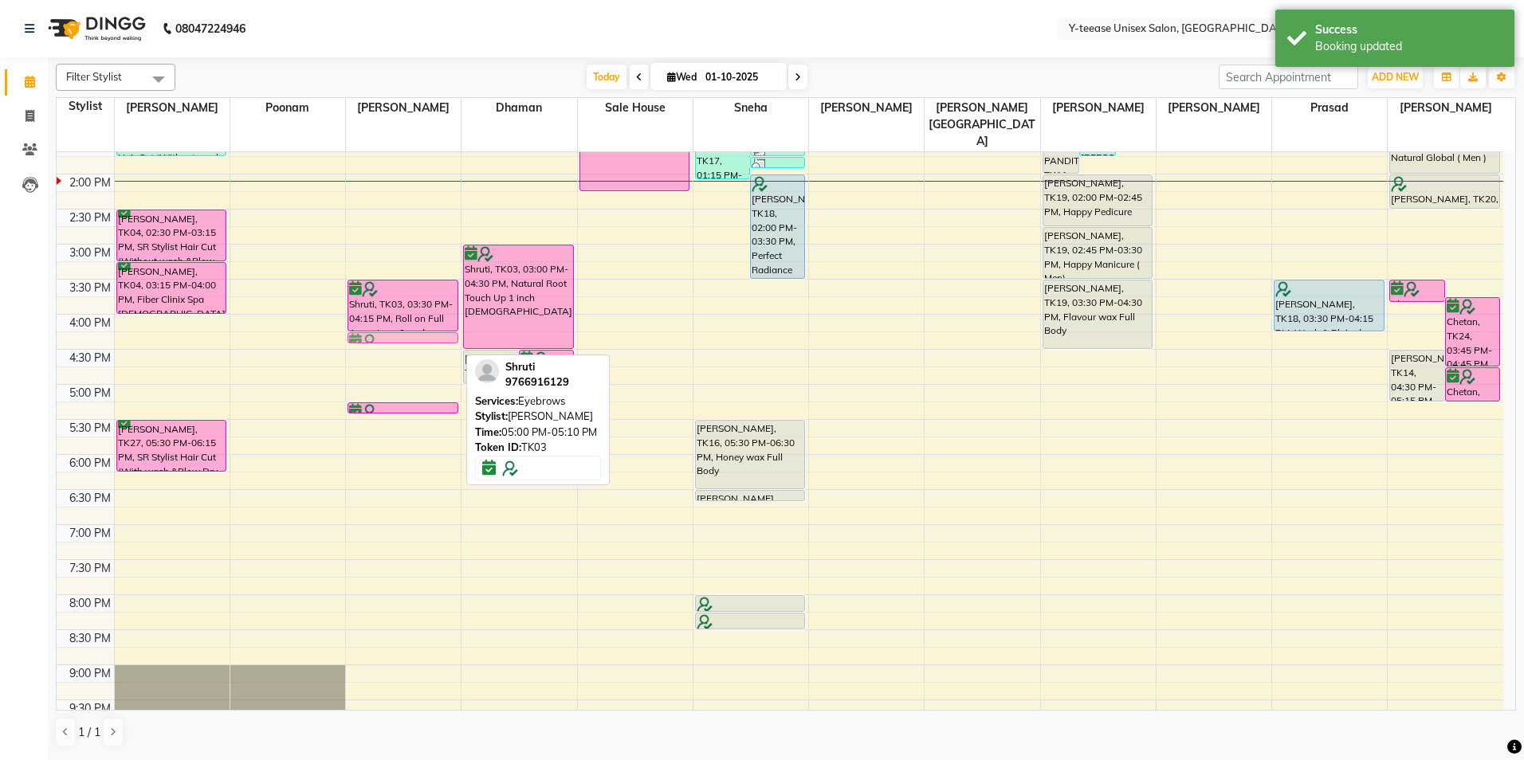
drag, startPoint x: 403, startPoint y: 355, endPoint x: 399, endPoint y: 312, distance: 43.3
click at [399, 312] on div "8:00 AM 8:30 AM 9:00 AM 9:30 AM 10:00 AM 10:30 AM 11:00 AM 11:30 AM 12:00 PM 12…" at bounding box center [780, 279] width 1447 height 1051
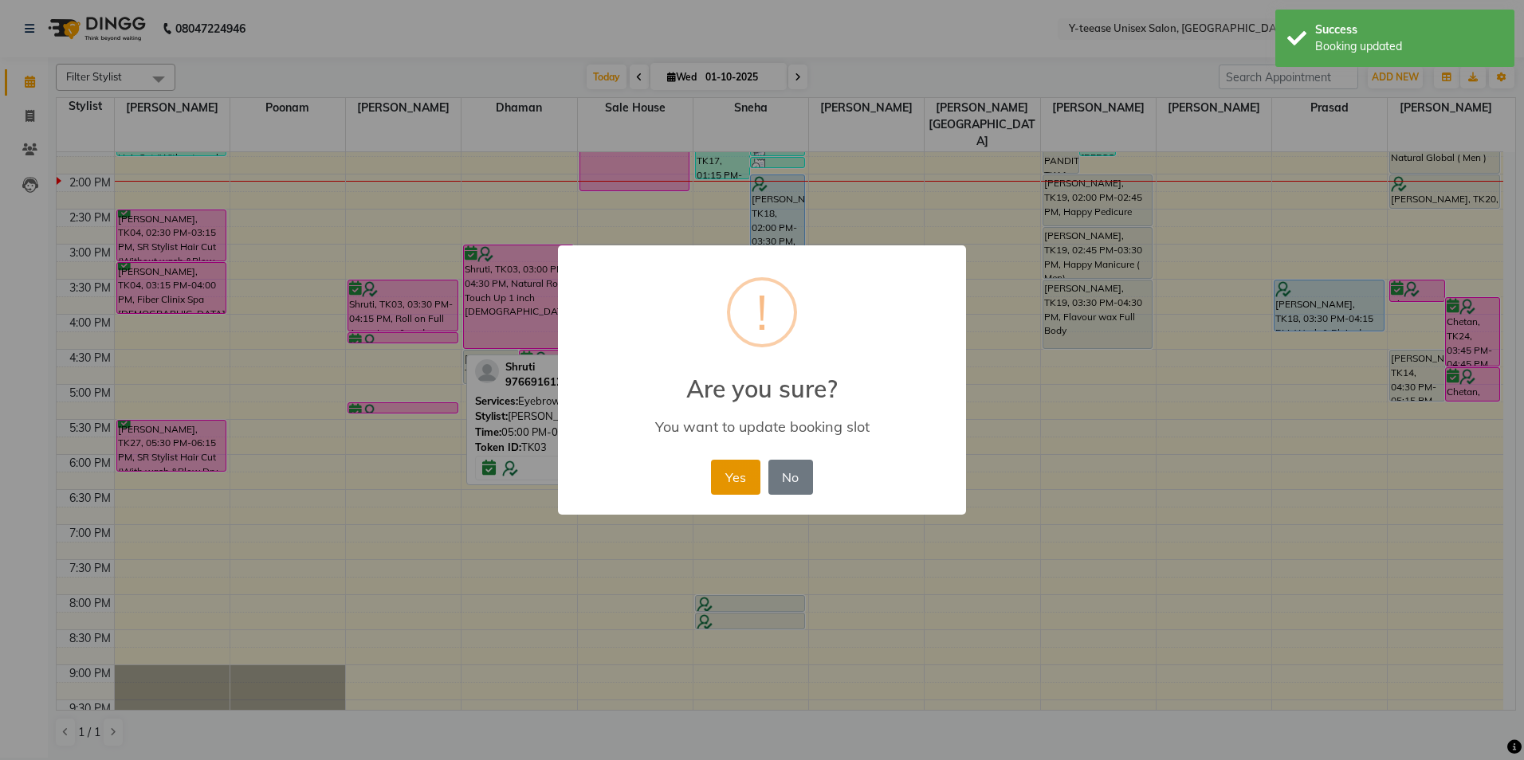
click at [738, 469] on button "Yes" at bounding box center [735, 477] width 49 height 35
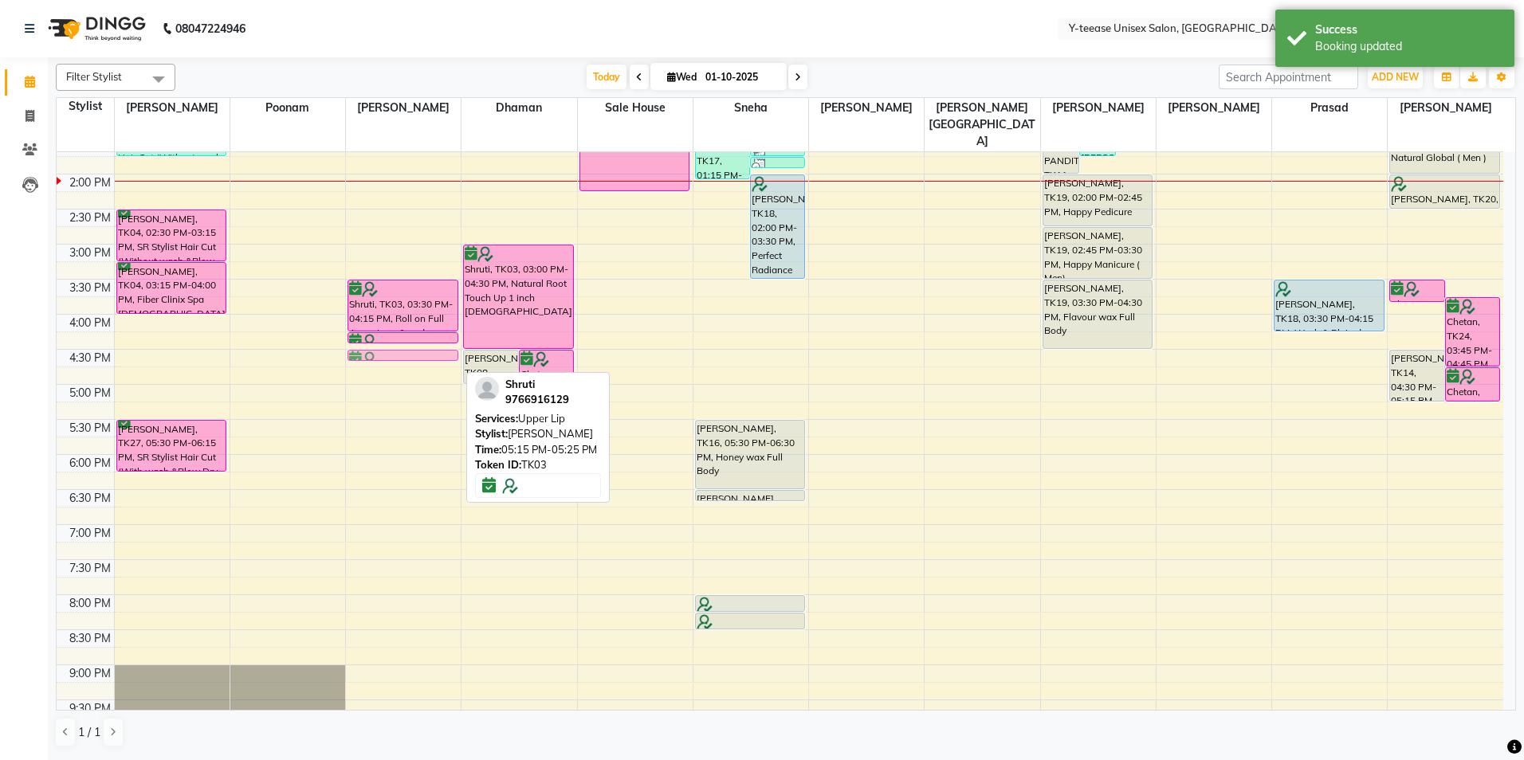
drag, startPoint x: 424, startPoint y: 373, endPoint x: 426, endPoint y: 323, distance: 50.2
click at [425, 323] on div "Shruti, TK03, 03:30 PM-04:15 PM, Roll on Full Arms, Legs & underarms Shruti, TK…" at bounding box center [403, 279] width 115 height 1051
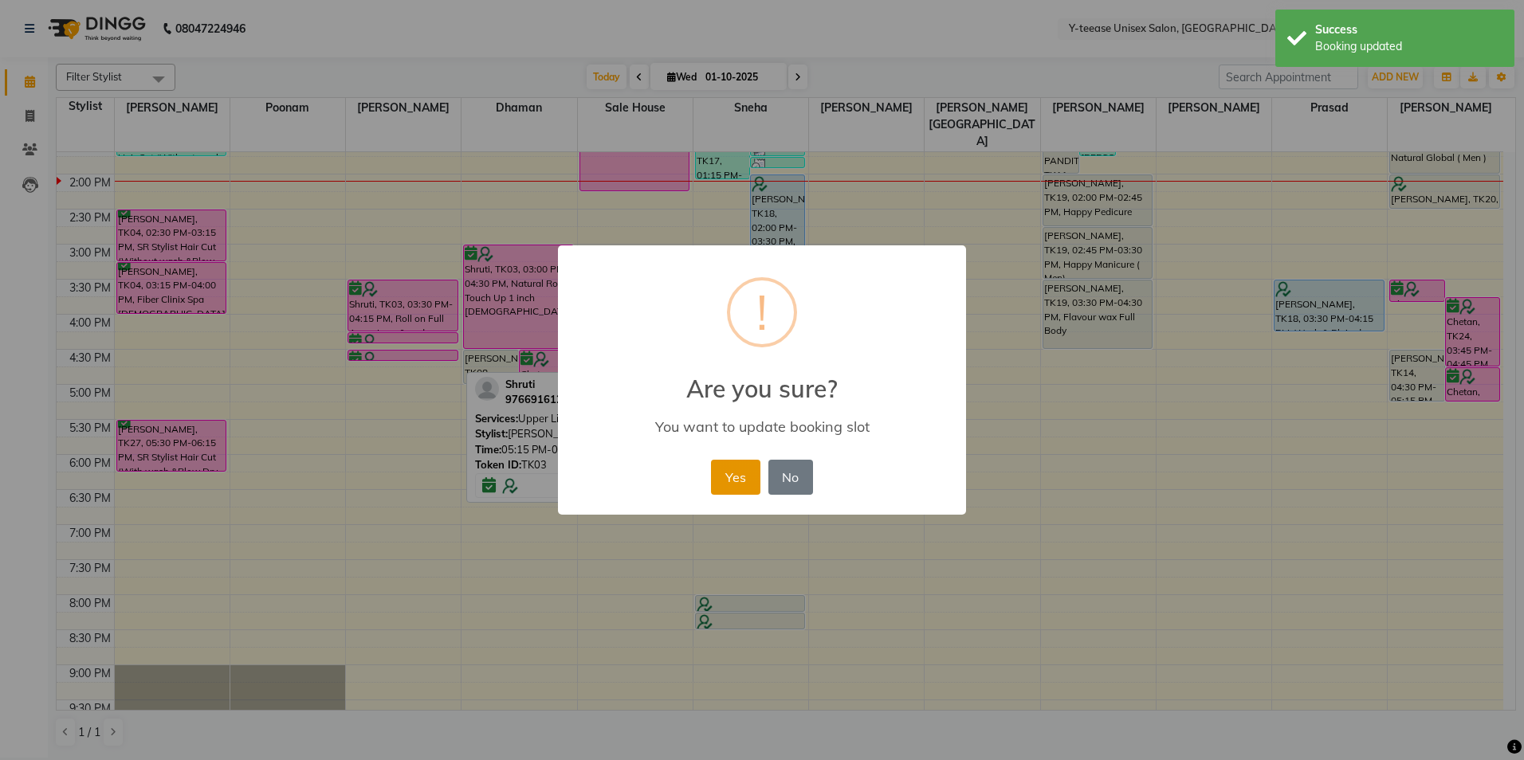
click at [726, 481] on button "Yes" at bounding box center [735, 477] width 49 height 35
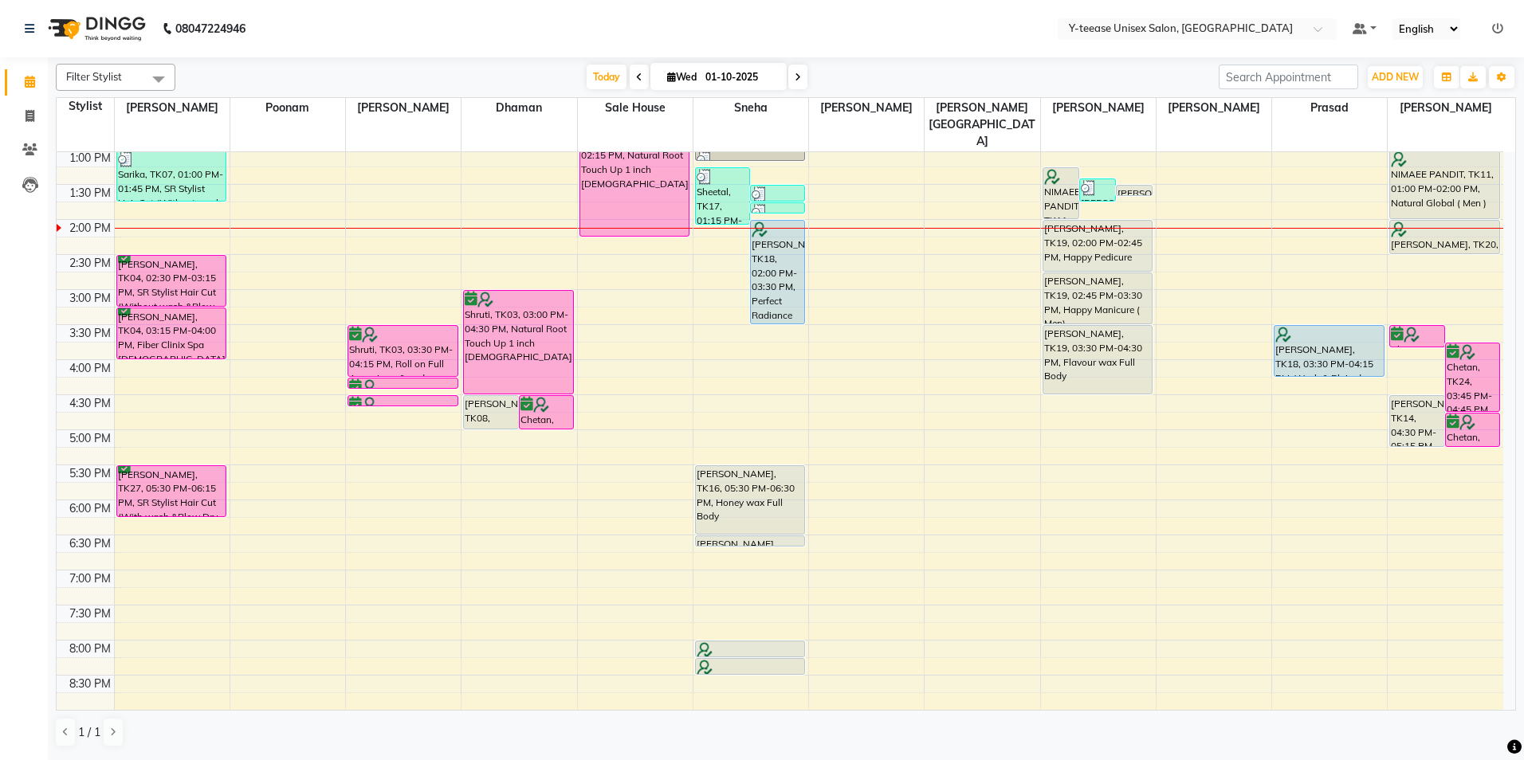
scroll to position [380, 0]
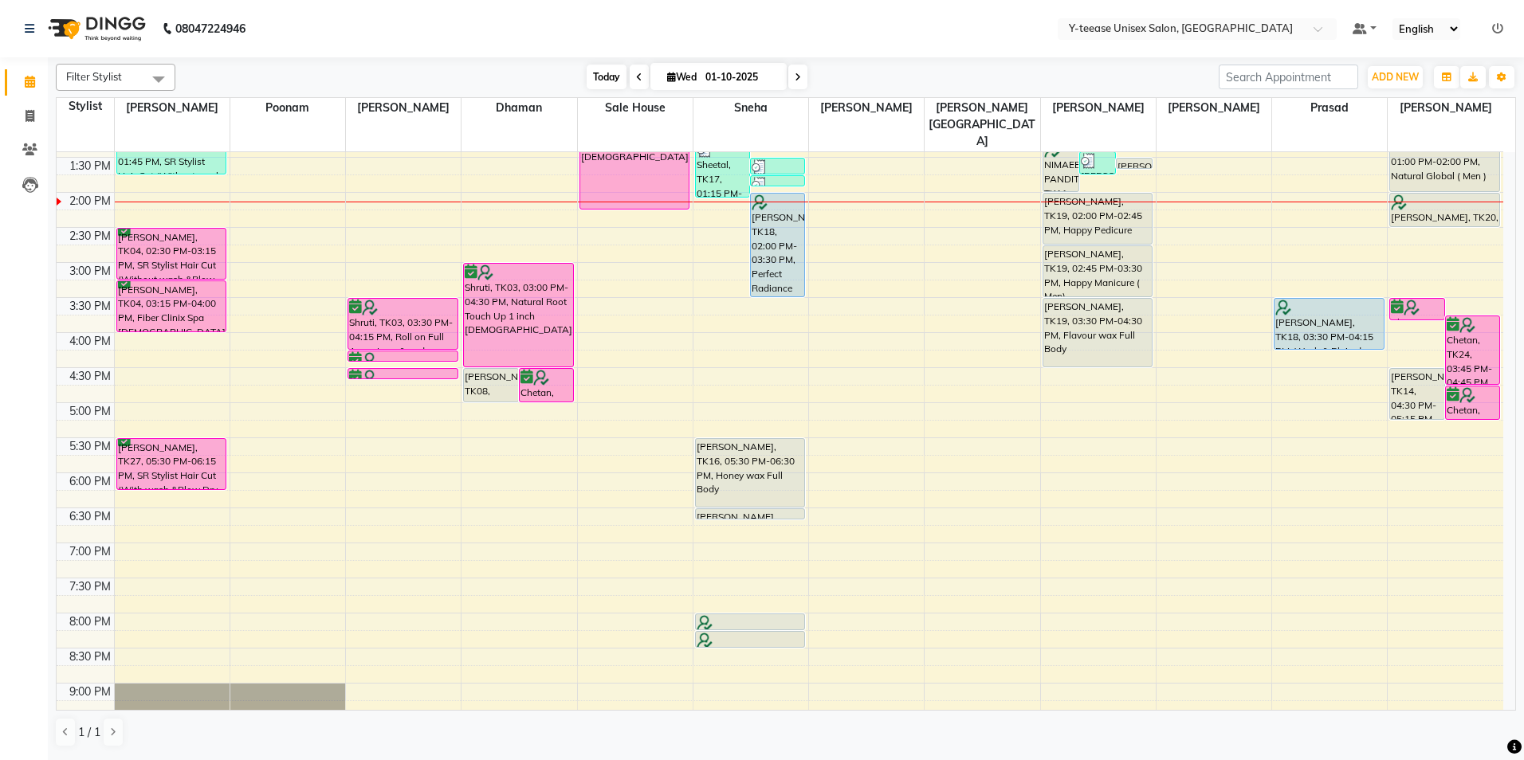
click at [605, 80] on span "Today" at bounding box center [607, 77] width 40 height 25
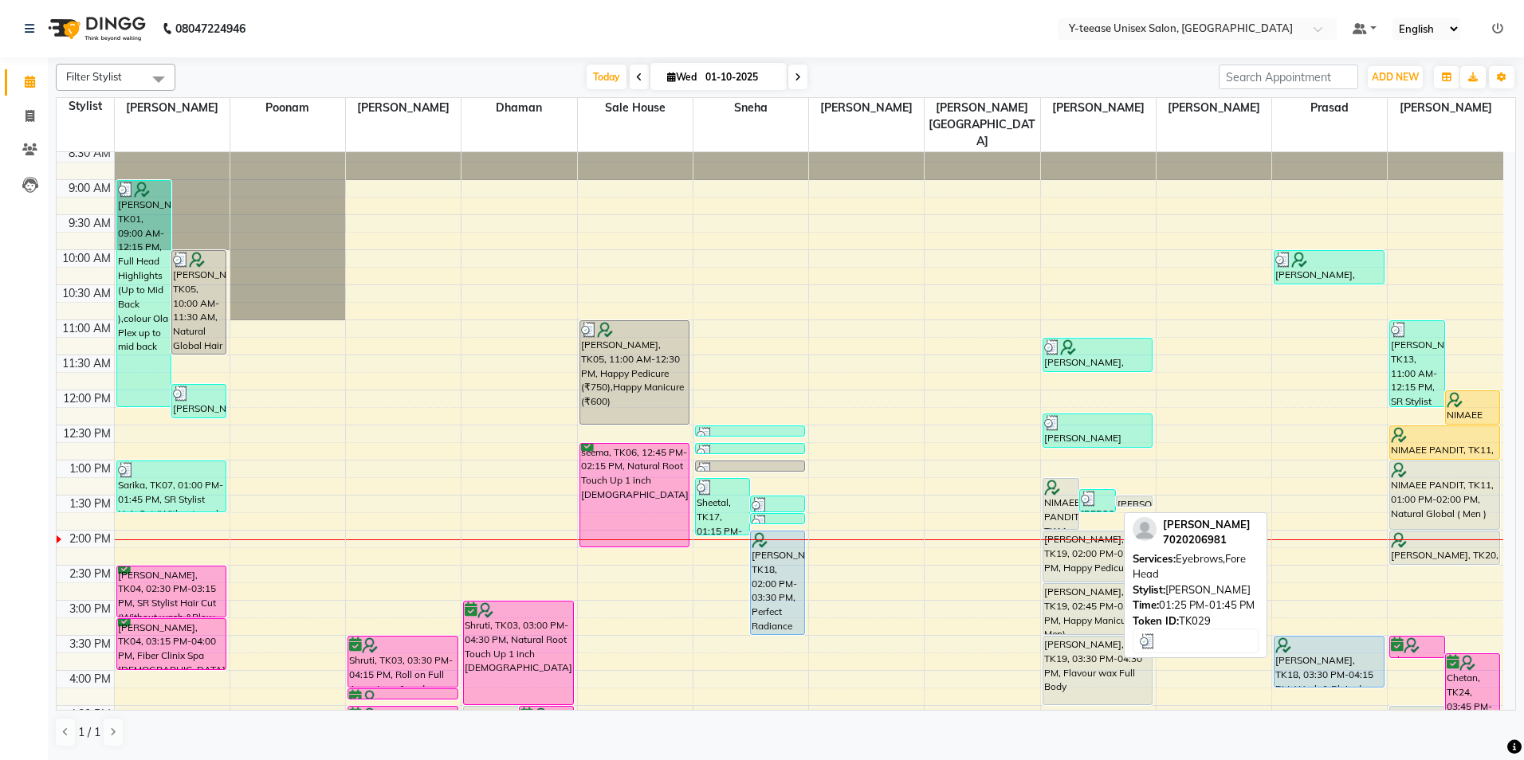
scroll to position [80, 0]
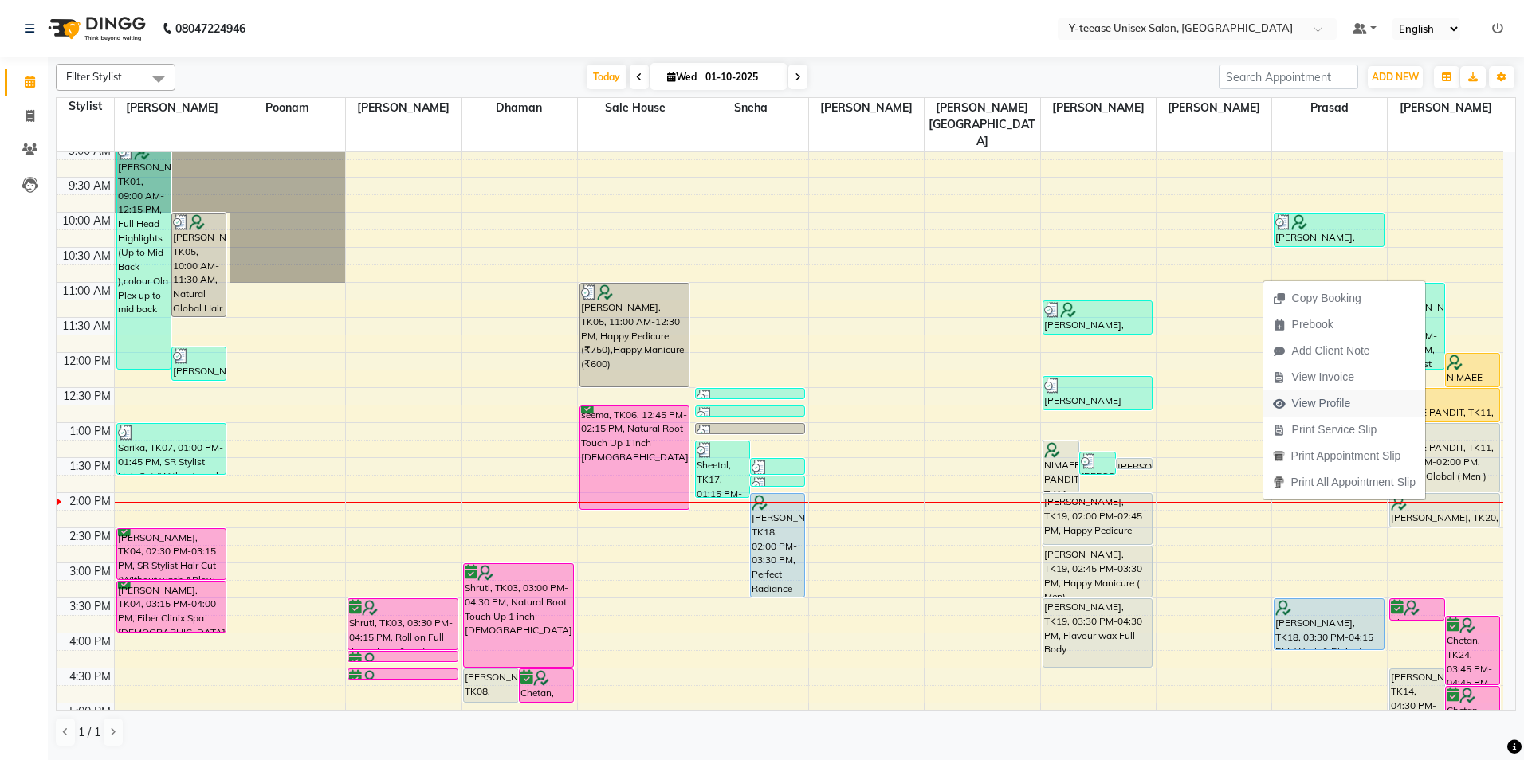
click at [1332, 407] on span "View Profile" at bounding box center [1321, 403] width 59 height 17
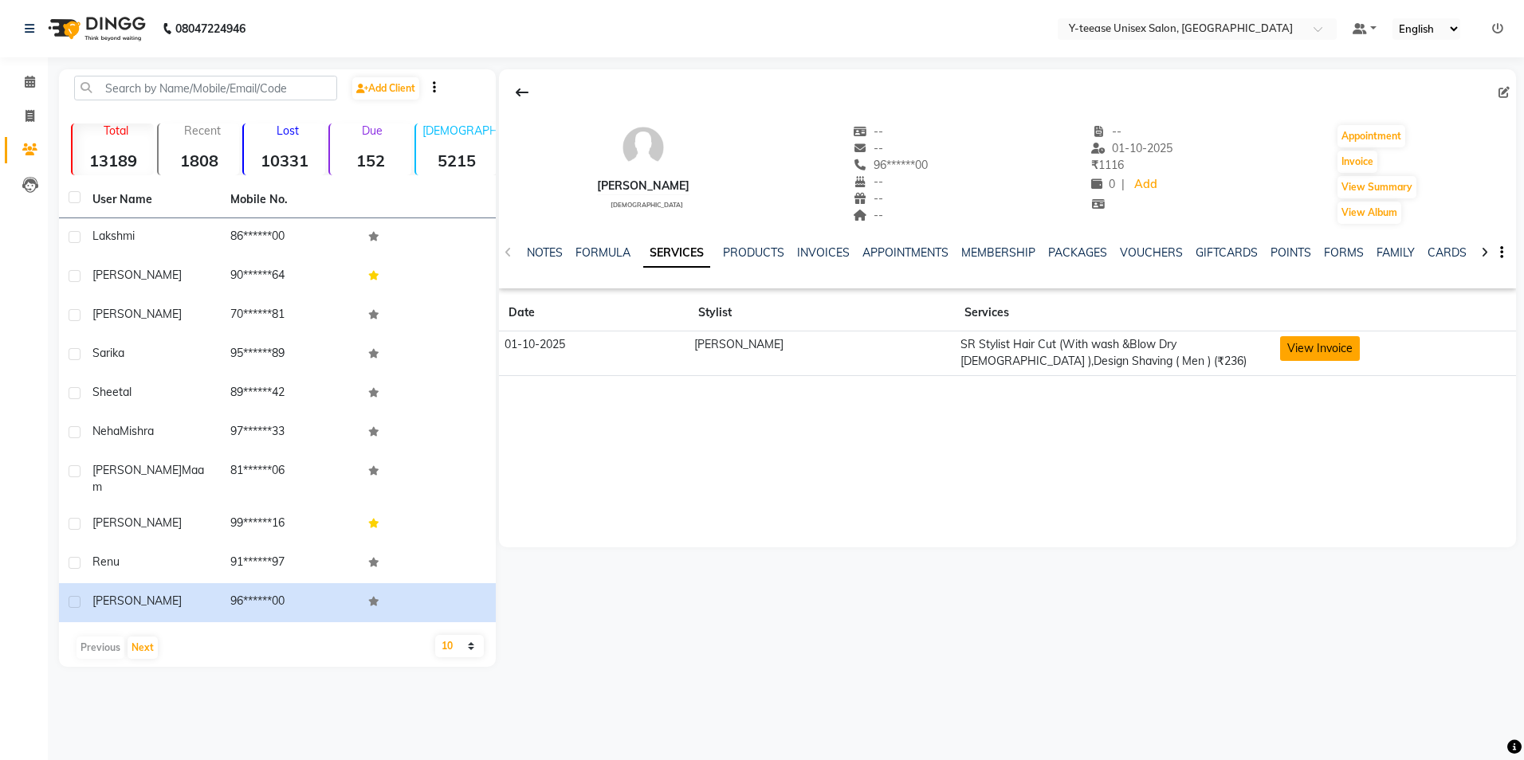
click at [1285, 353] on button "View Invoice" at bounding box center [1320, 348] width 80 height 25
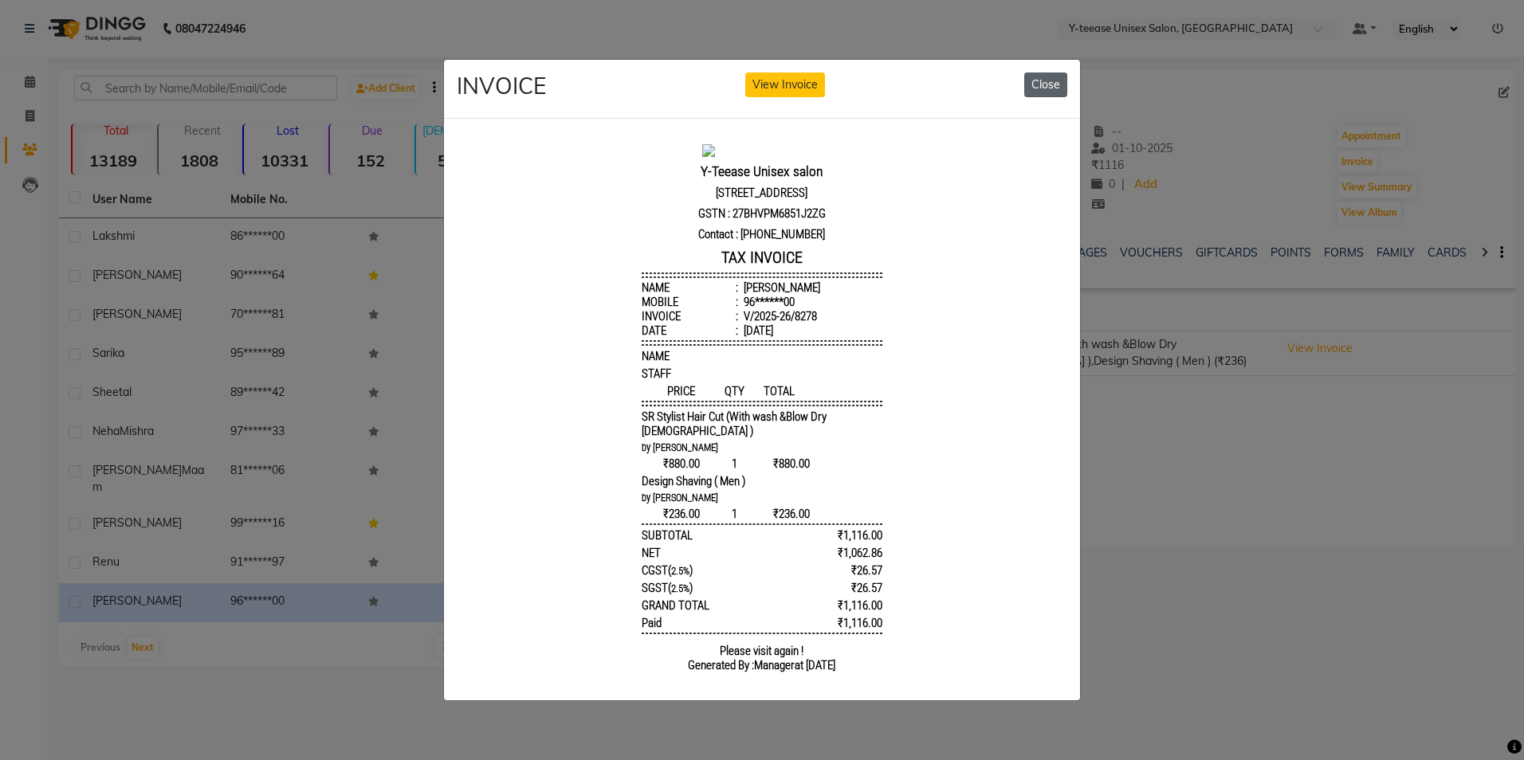
click at [1050, 85] on button "Close" at bounding box center [1045, 85] width 43 height 25
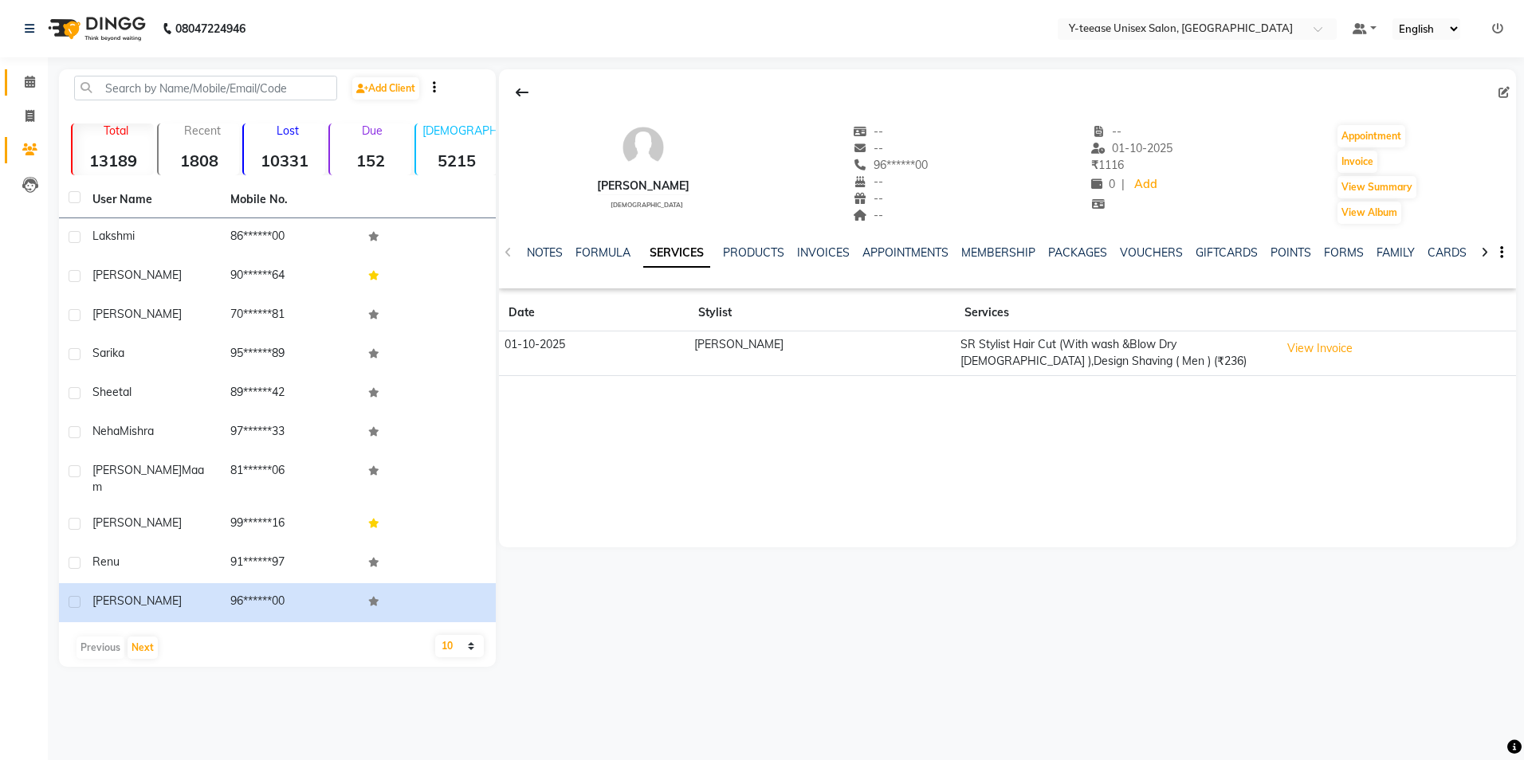
click at [28, 92] on link "Calendar" at bounding box center [24, 82] width 38 height 26
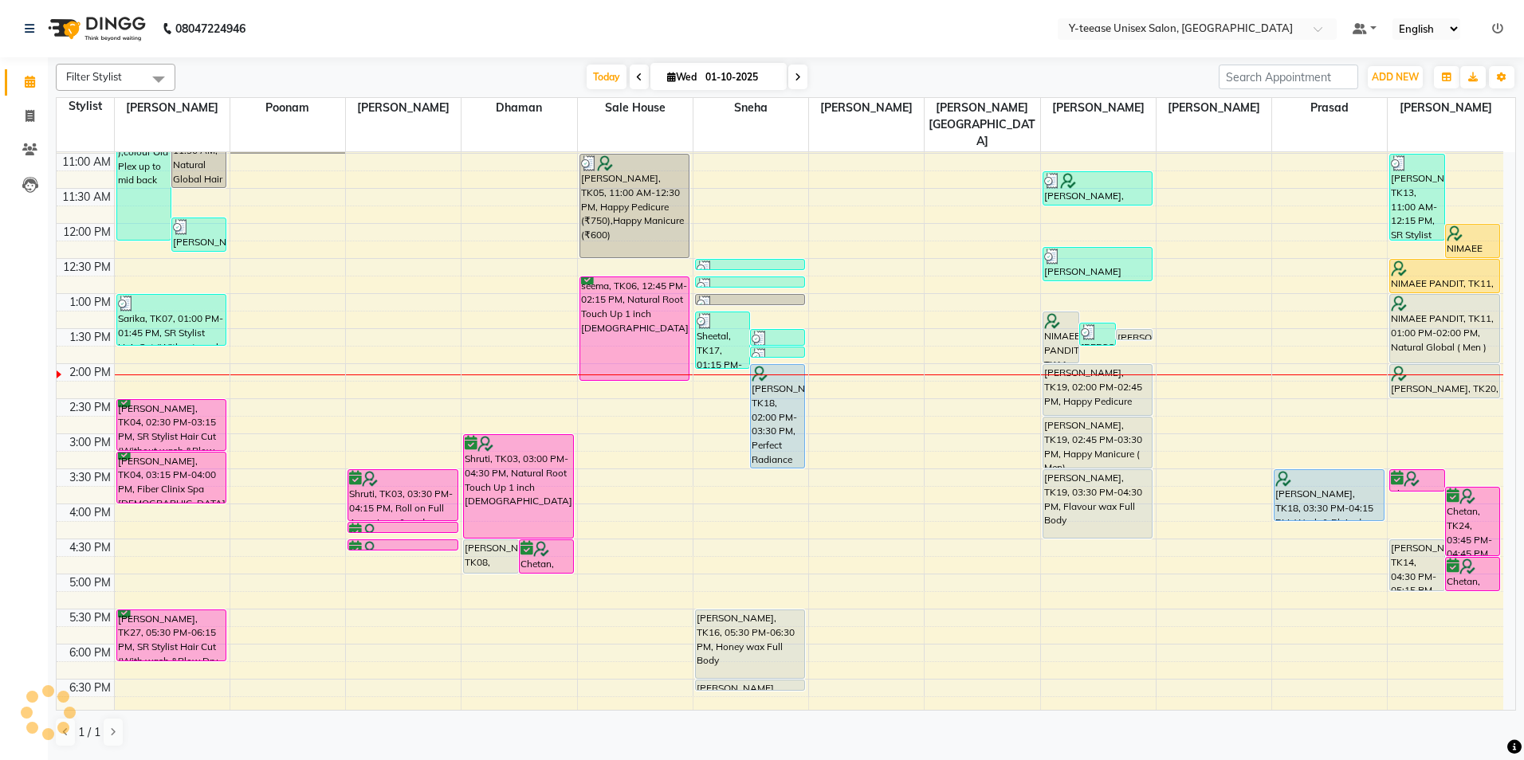
scroll to position [239, 0]
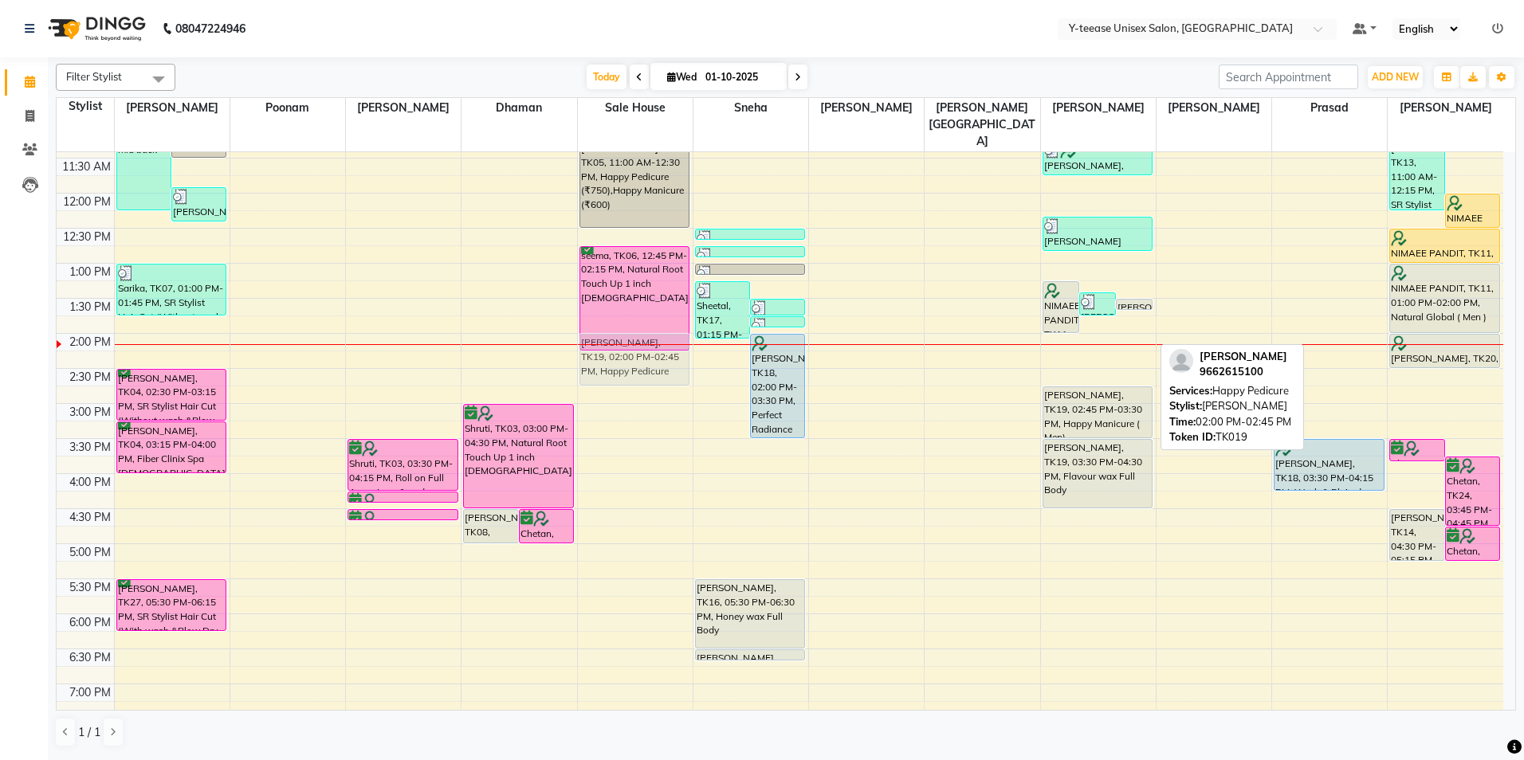
drag, startPoint x: 1101, startPoint y: 330, endPoint x: 665, endPoint y: 329, distance: 436.8
click at [665, 329] on tr "[PERSON_NAME], TK01, 09:00 AM-12:15 PM, Full Head Highlights (Up to Mid Back ),…" at bounding box center [780, 438] width 1447 height 1051
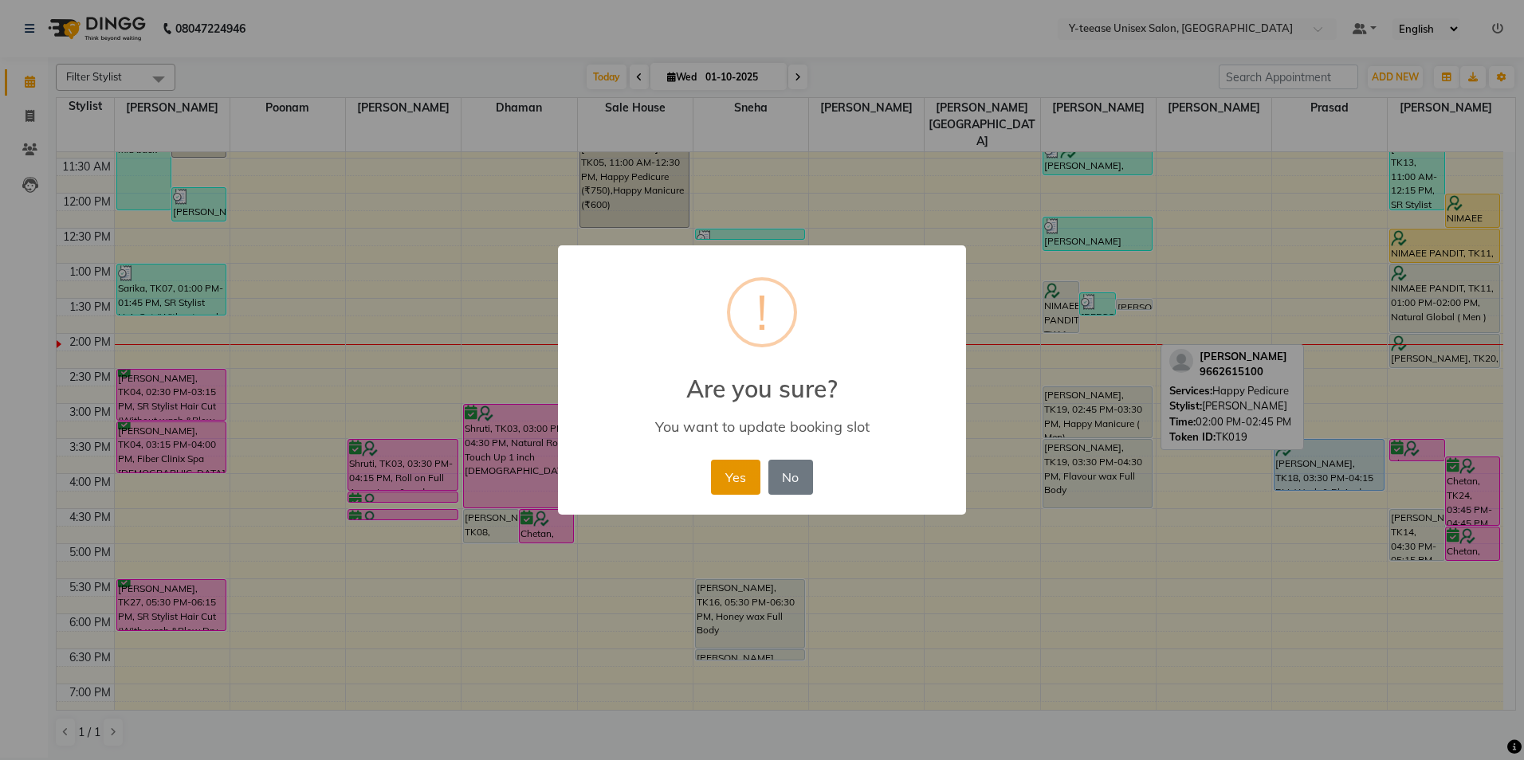
click at [743, 476] on button "Yes" at bounding box center [735, 477] width 49 height 35
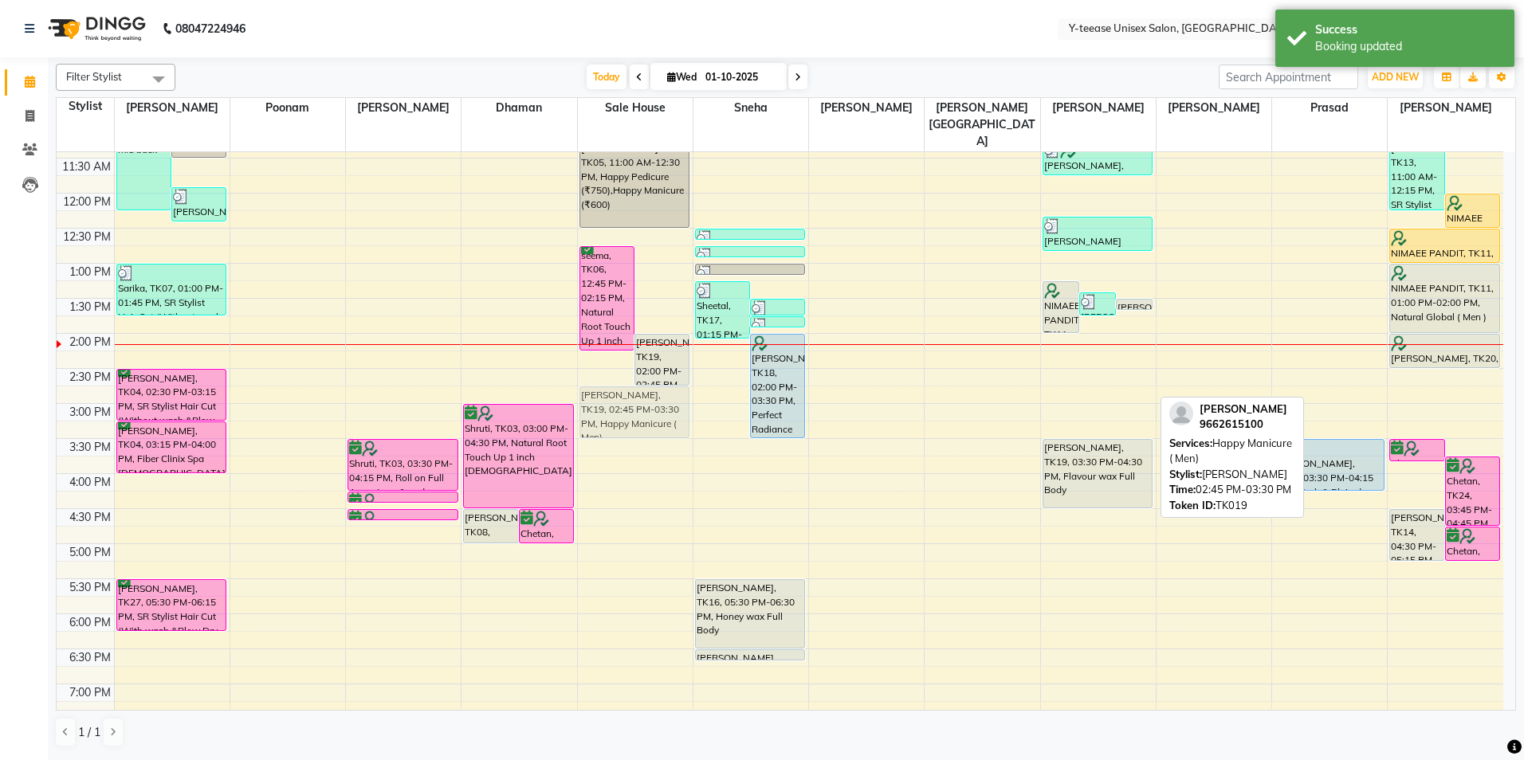
drag, startPoint x: 1072, startPoint y: 367, endPoint x: 619, endPoint y: 372, distance: 452.7
click at [619, 372] on tr "[PERSON_NAME], TK01, 09:00 AM-12:15 PM, Full Head Highlights (Up to Mid Back ),…" at bounding box center [780, 438] width 1447 height 1051
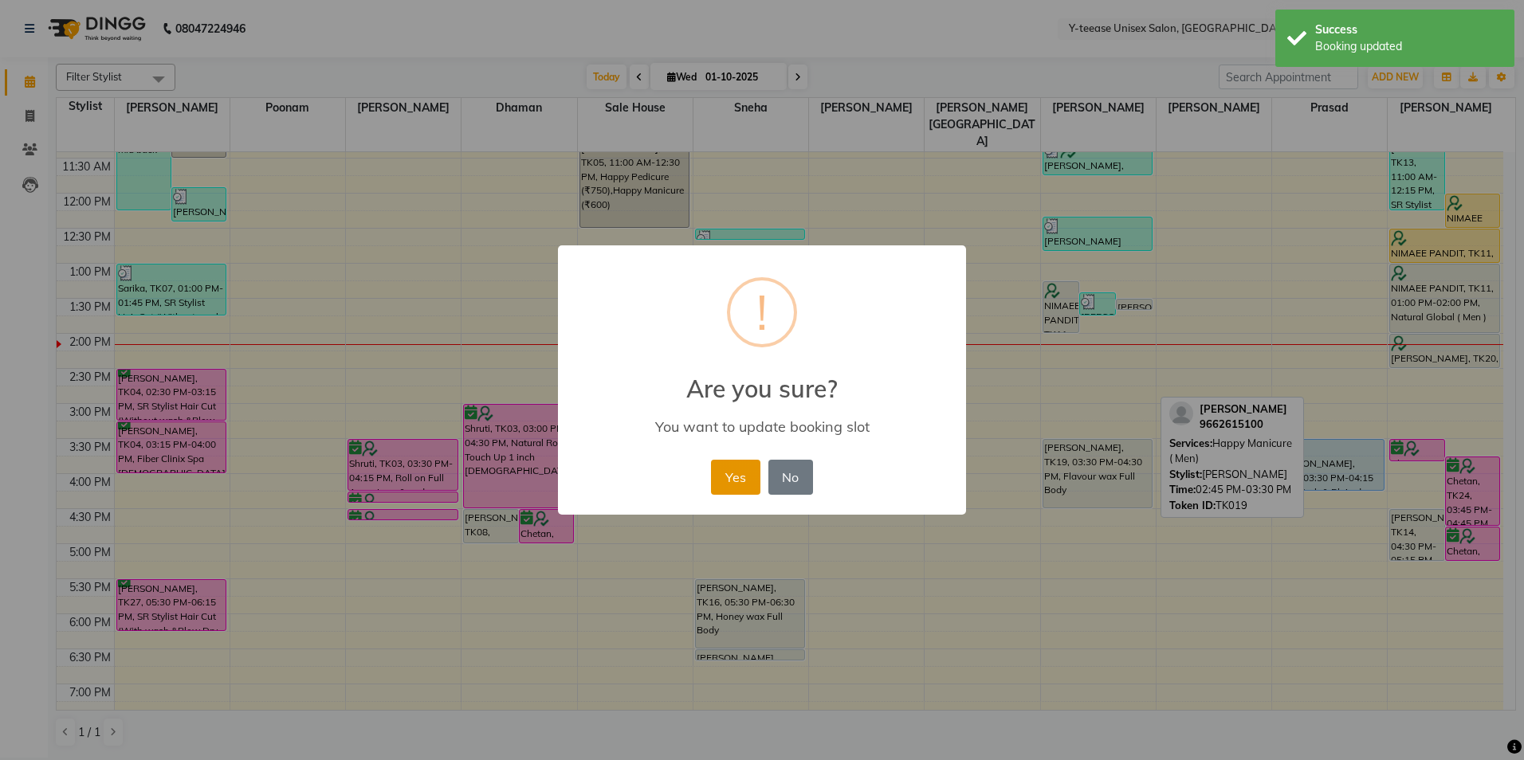
click at [728, 494] on button "Yes" at bounding box center [735, 477] width 49 height 35
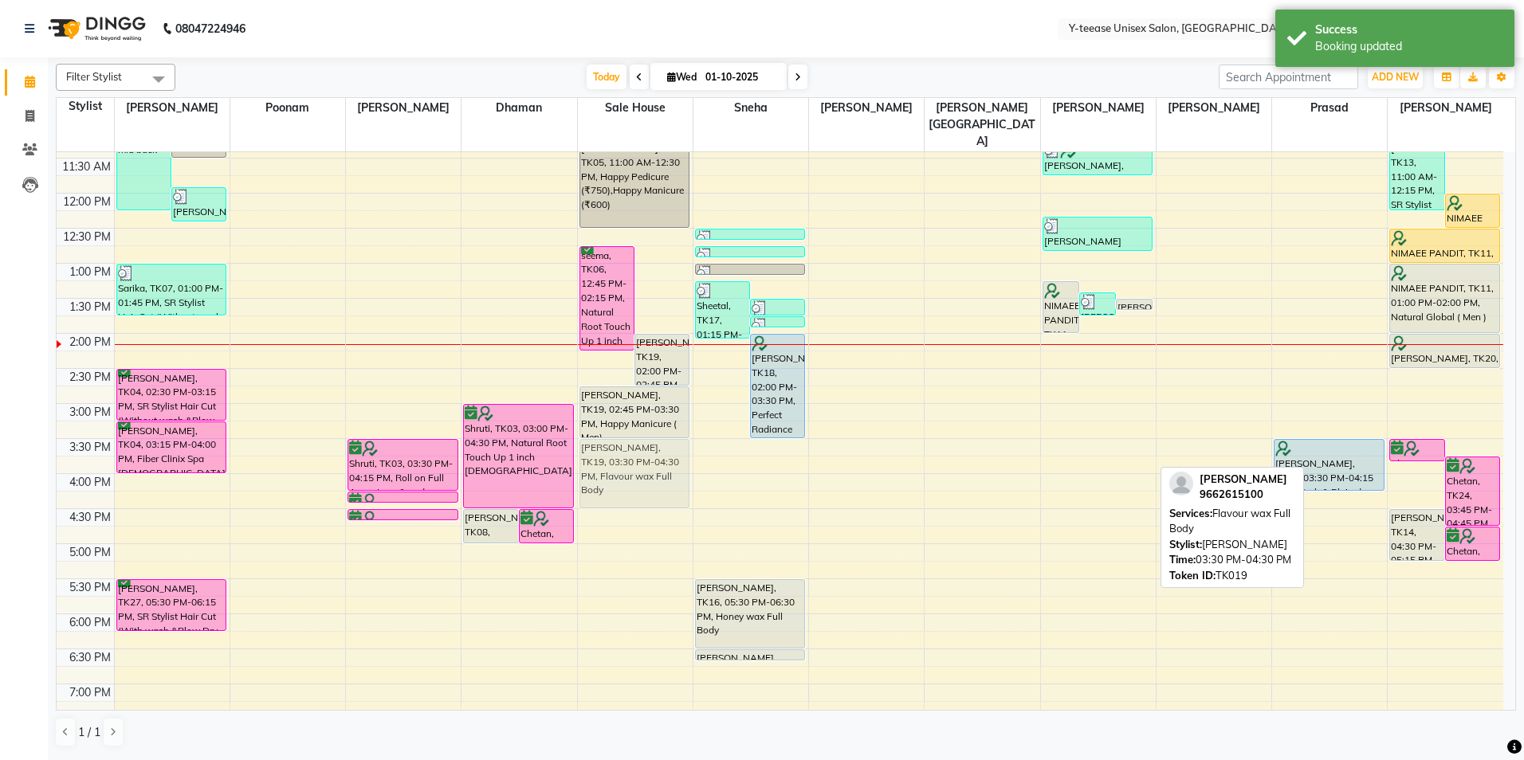
drag, startPoint x: 1082, startPoint y: 434, endPoint x: 686, endPoint y: 434, distance: 396.1
click at [657, 434] on tr "[PERSON_NAME], TK01, 09:00 AM-12:15 PM, Full Head Highlights (Up to Mid Back ),…" at bounding box center [780, 438] width 1447 height 1051
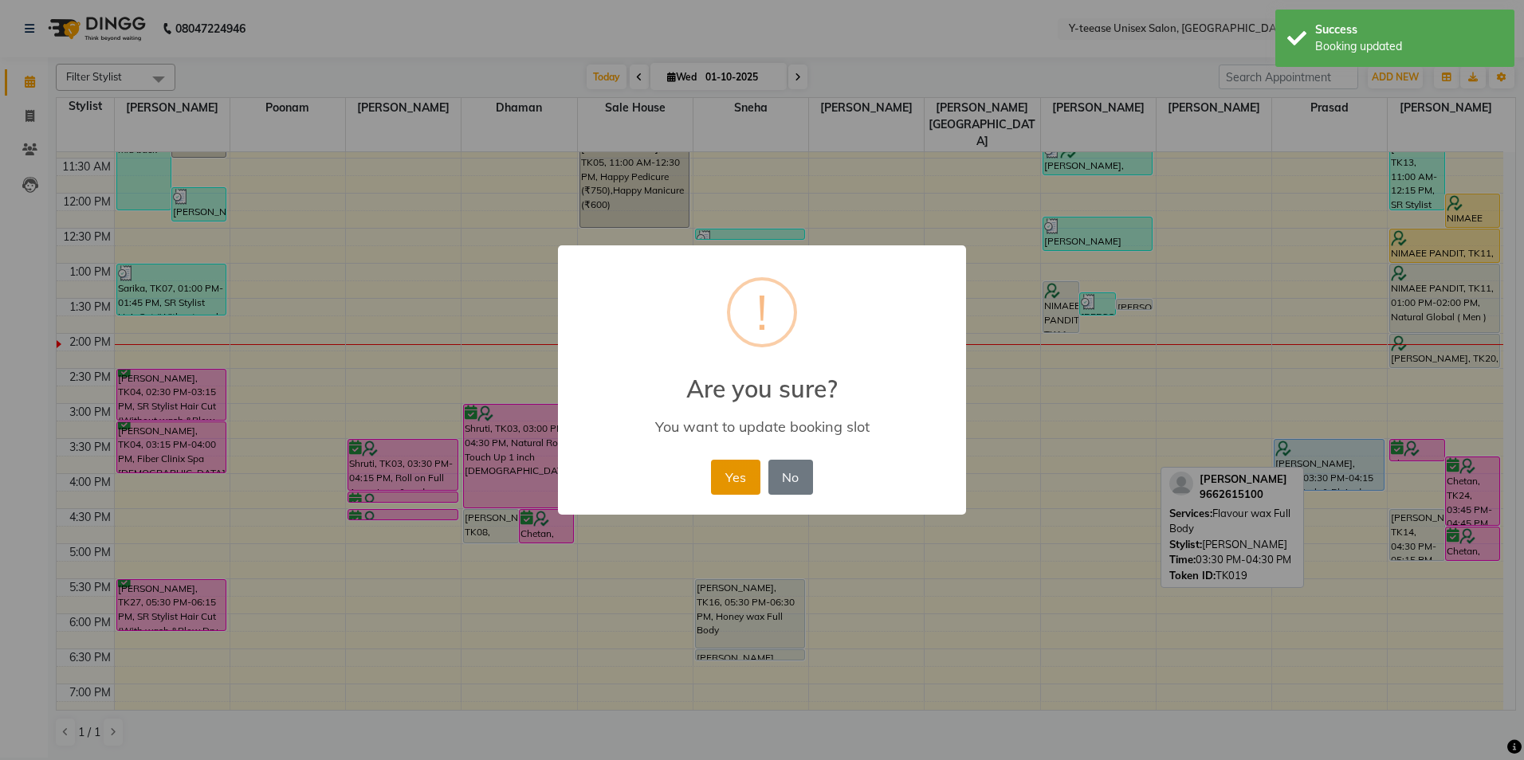
click at [748, 475] on button "Yes" at bounding box center [735, 477] width 49 height 35
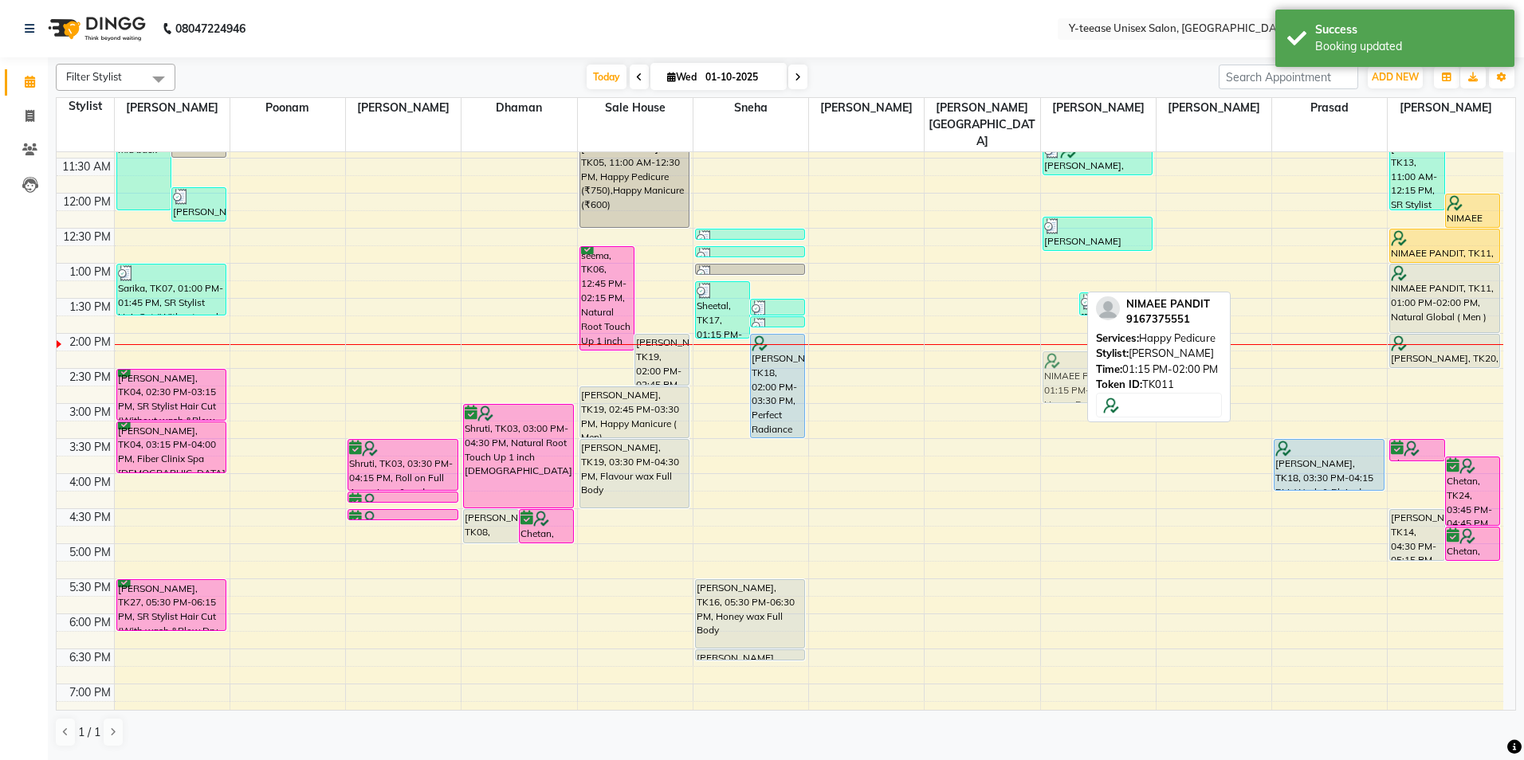
drag, startPoint x: 1065, startPoint y: 268, endPoint x: 1051, endPoint y: 339, distance: 72.2
click at [1051, 339] on div "NIMAEE PANDIT, TK11, 01:15 PM-02:00 PM, Happy Pedicure devyani, TK29, 01:25 PM-…" at bounding box center [1098, 438] width 115 height 1051
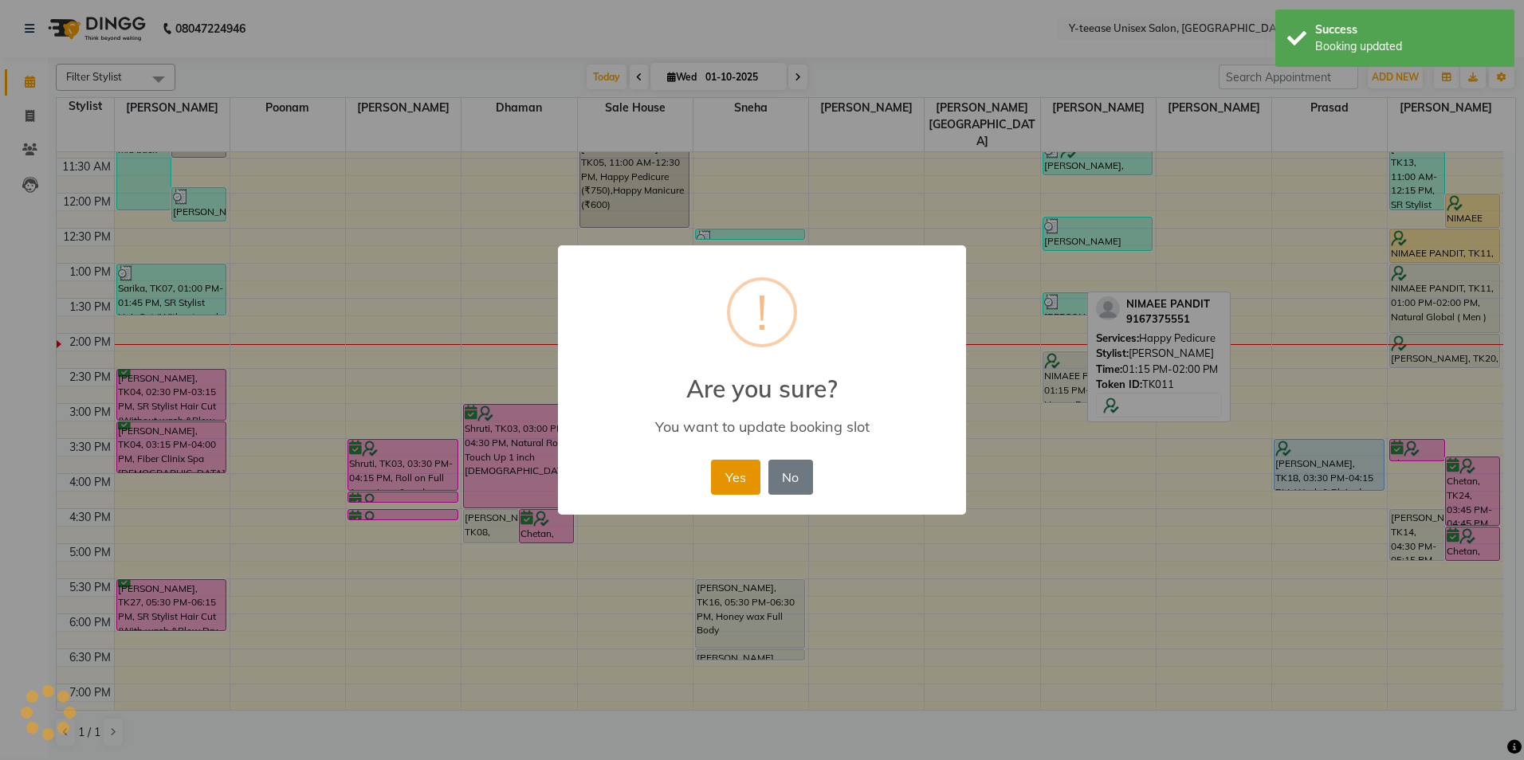
click at [740, 476] on button "Yes" at bounding box center [735, 477] width 49 height 35
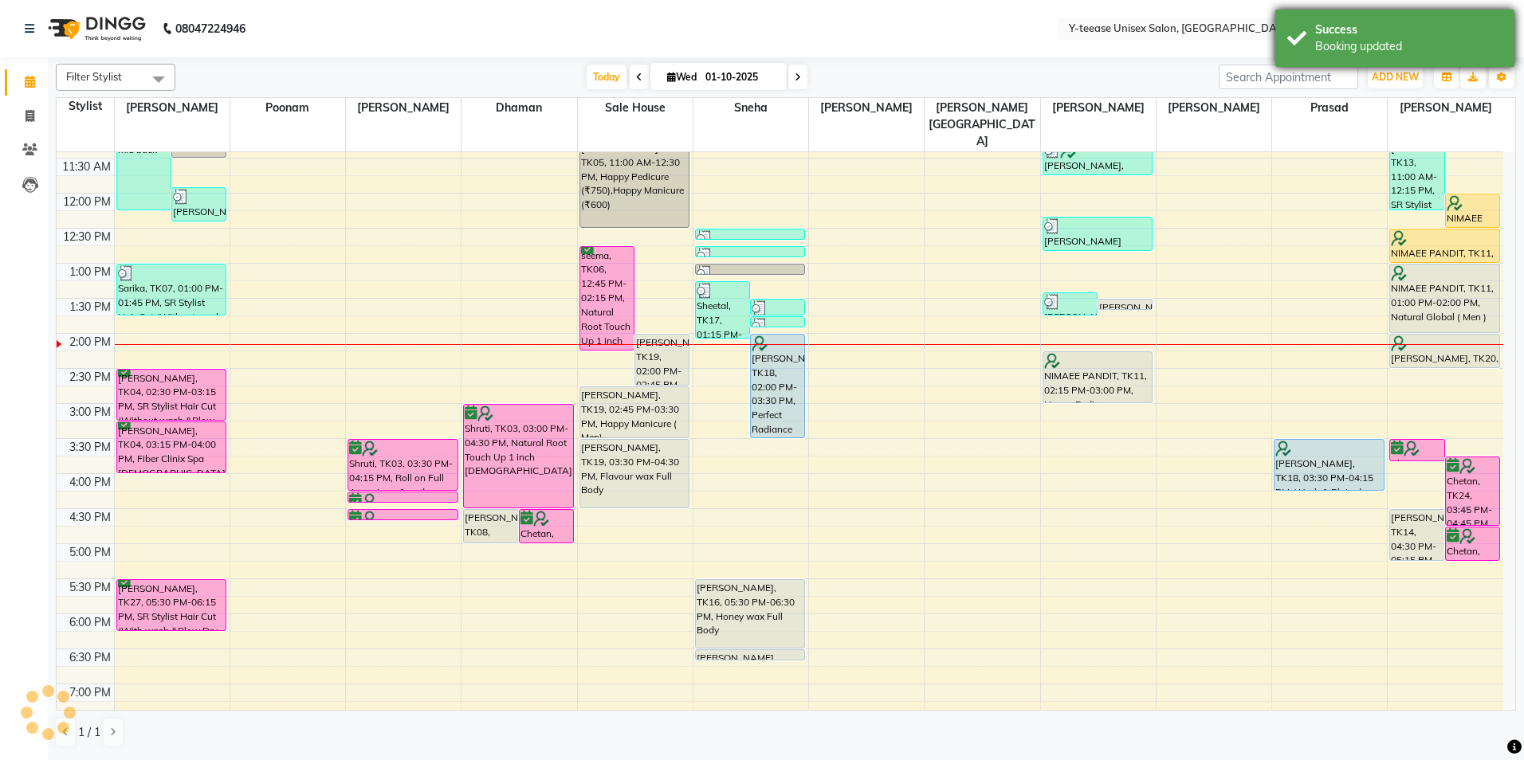
click at [1397, 32] on div "Success" at bounding box center [1408, 30] width 187 height 17
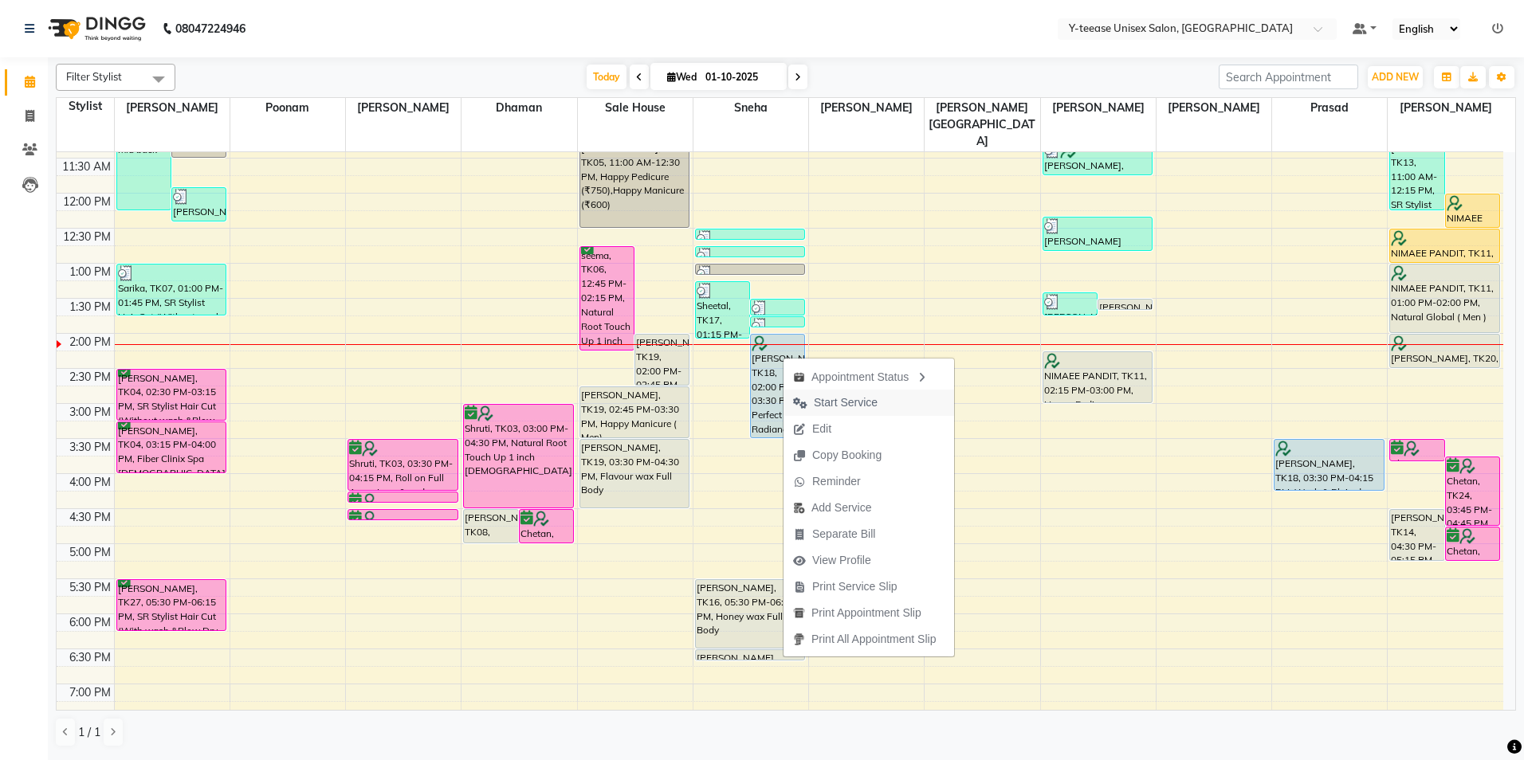
click at [835, 395] on span "Start Service" at bounding box center [846, 403] width 64 height 17
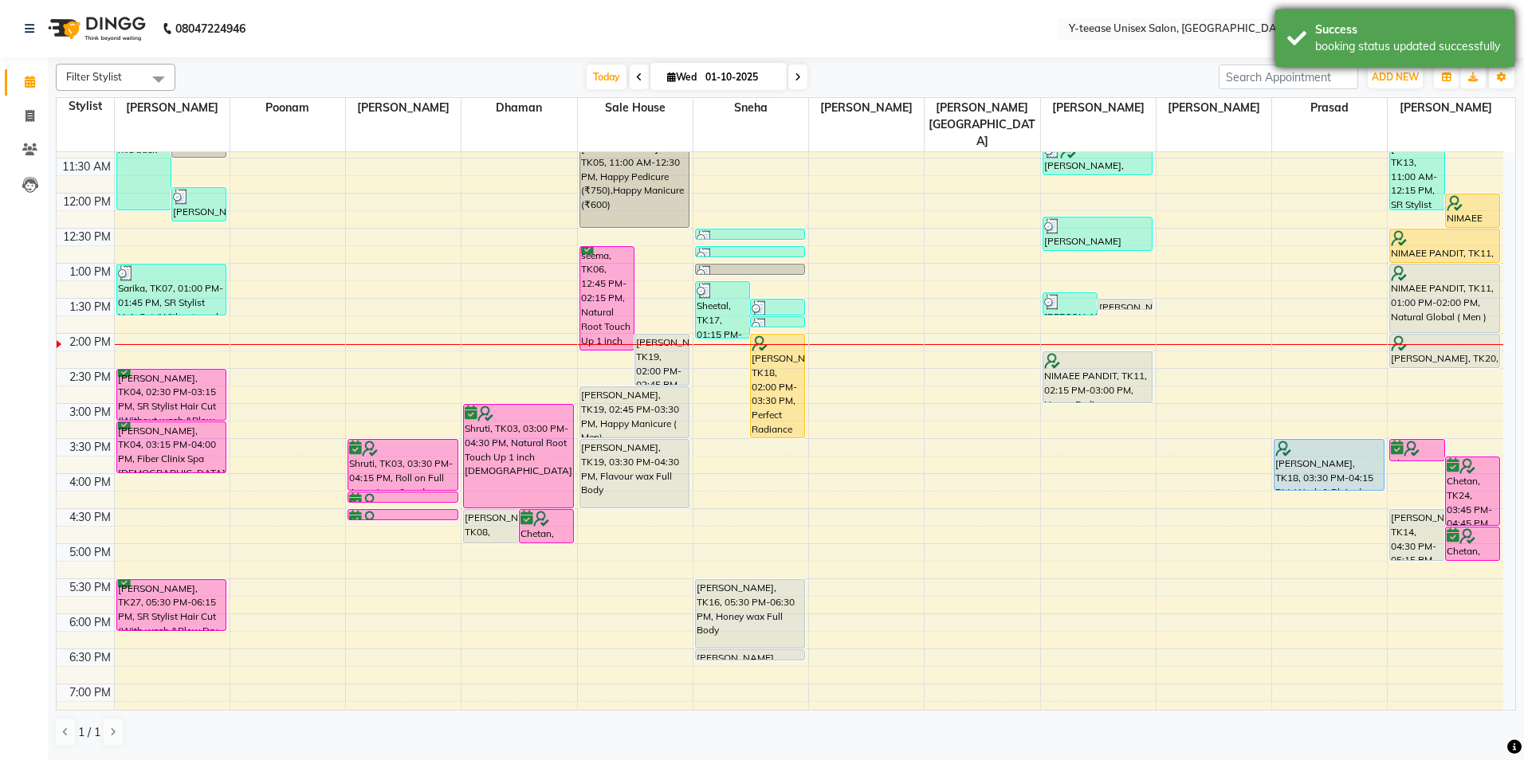
click at [1450, 57] on div "Success booking status updated successfully" at bounding box center [1394, 38] width 239 height 57
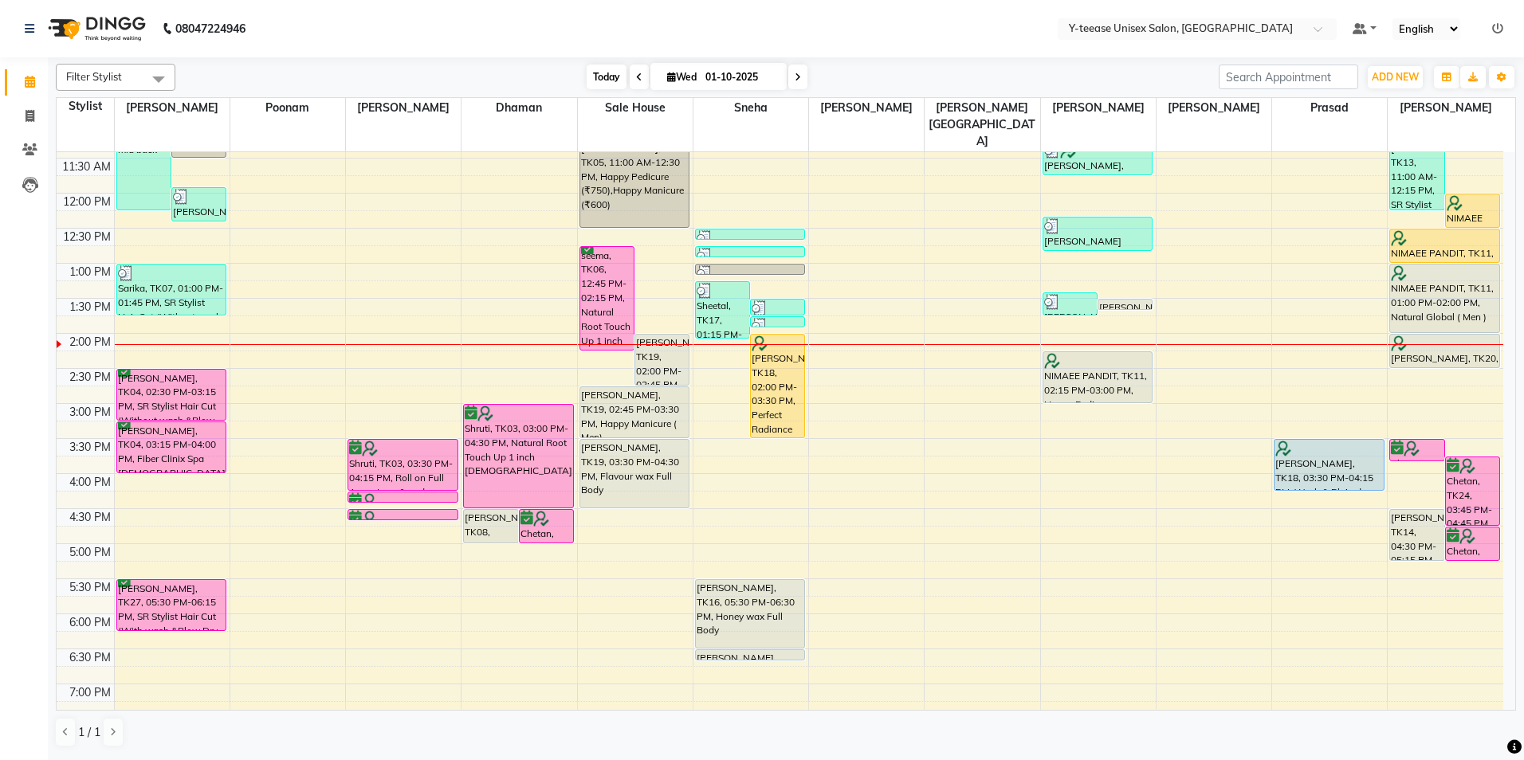
click at [611, 81] on span "Today" at bounding box center [607, 77] width 40 height 25
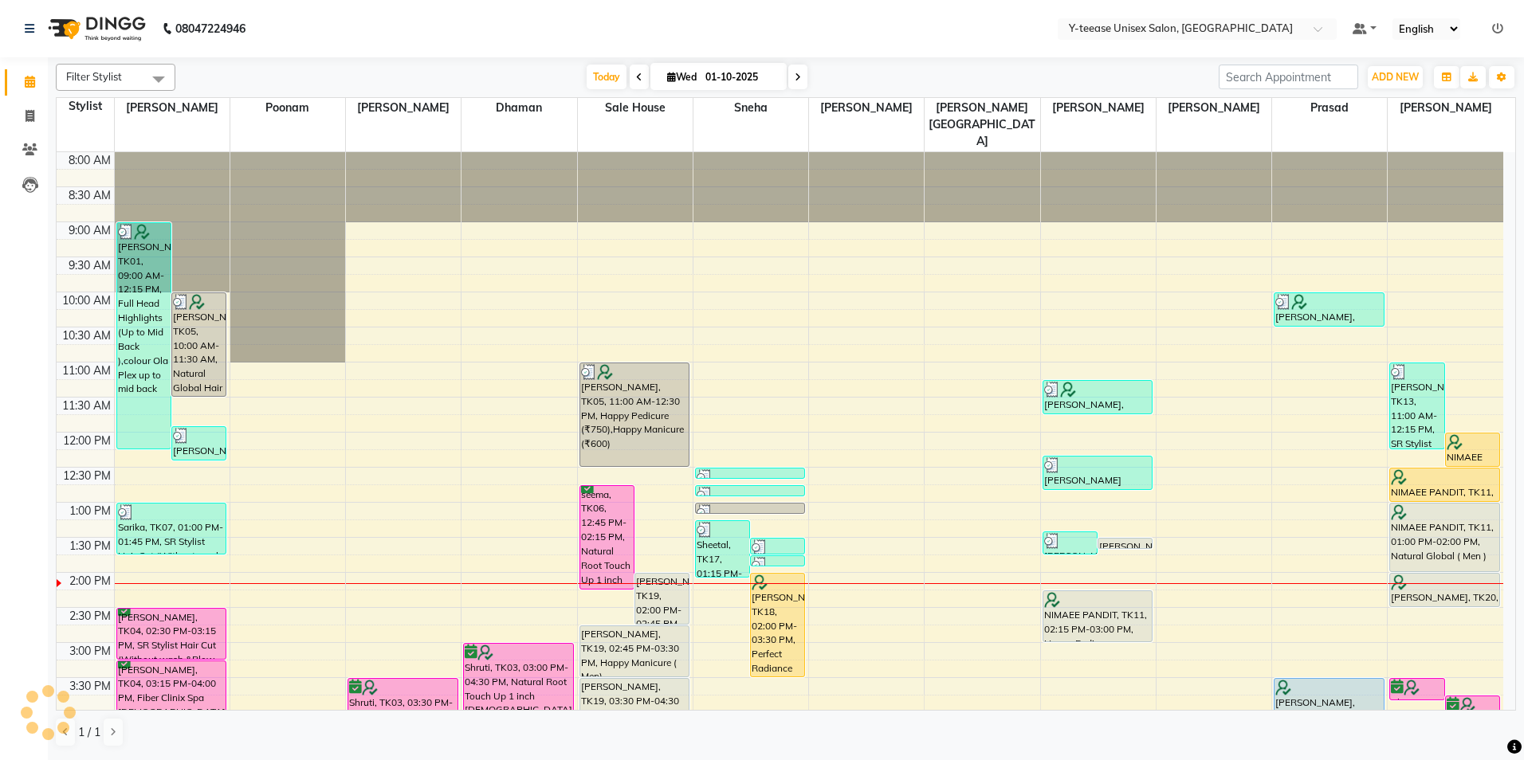
scroll to position [422, 0]
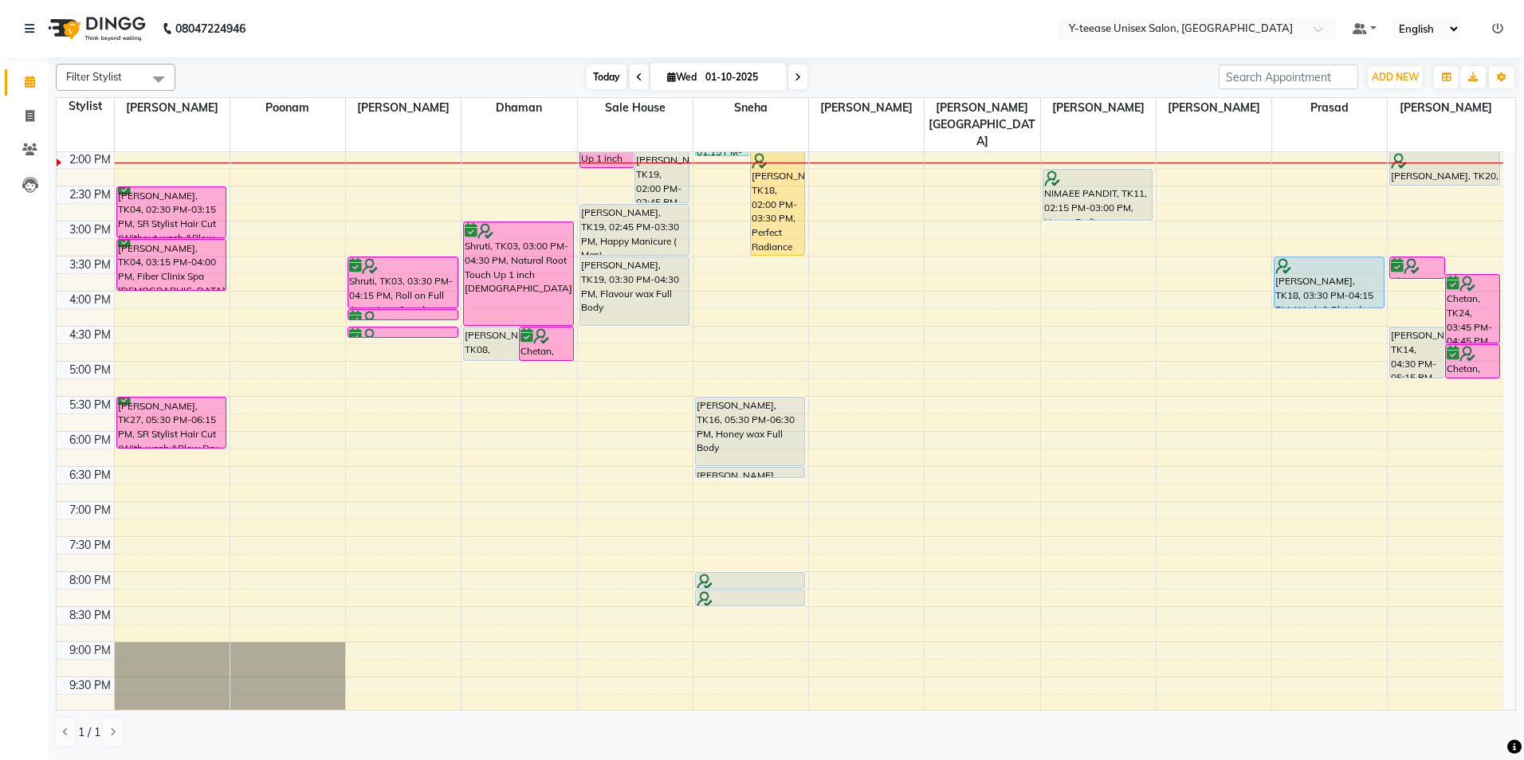
drag, startPoint x: 598, startPoint y: 77, endPoint x: 599, endPoint y: 65, distance: 12.1
click at [599, 77] on span "Today" at bounding box center [607, 77] width 40 height 25
click at [625, 29] on nav "08047224946 Select Location × Y-teease Unisex Salon, Amanora Default Panel My P…" at bounding box center [762, 28] width 1524 height 57
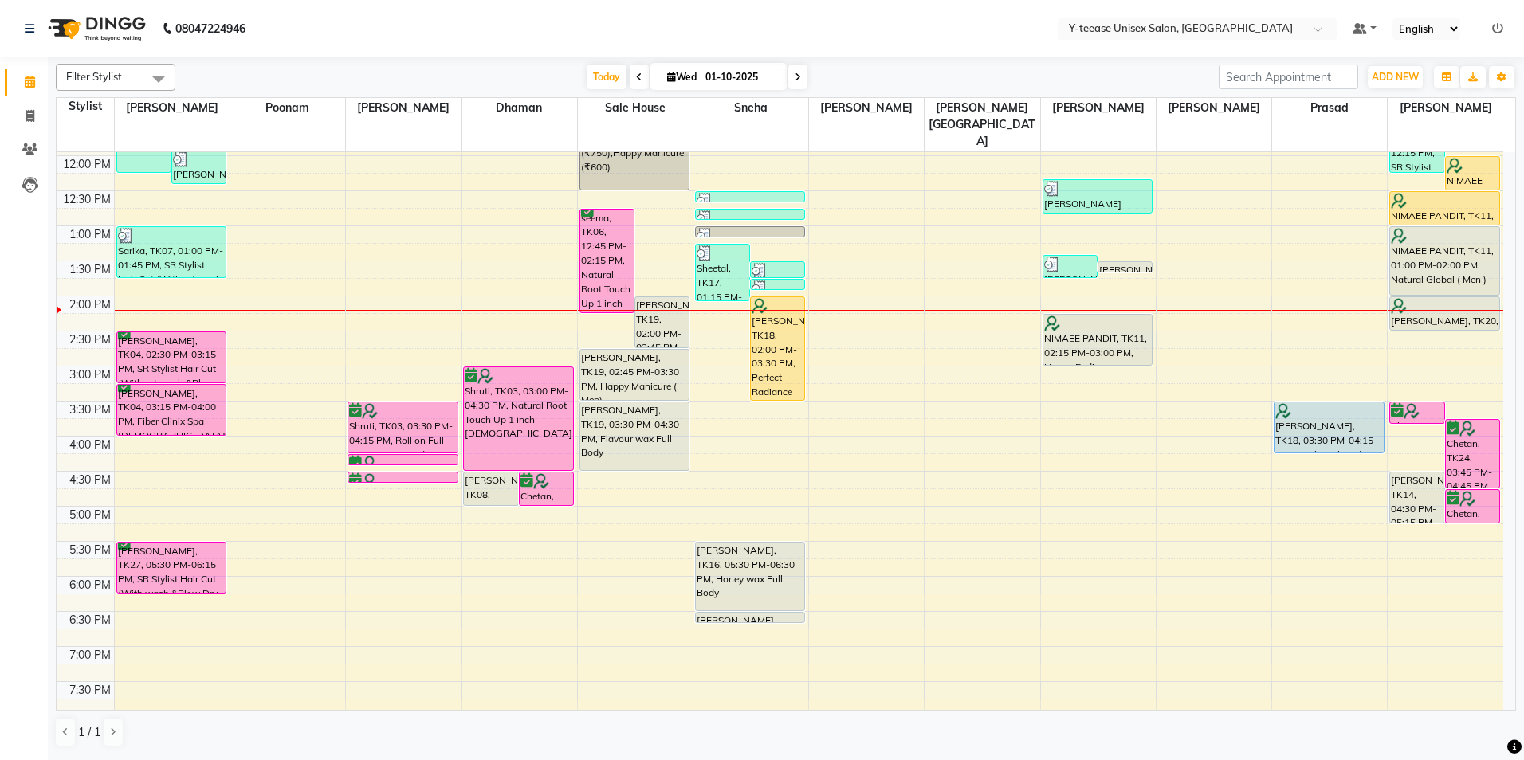
scroll to position [262, 0]
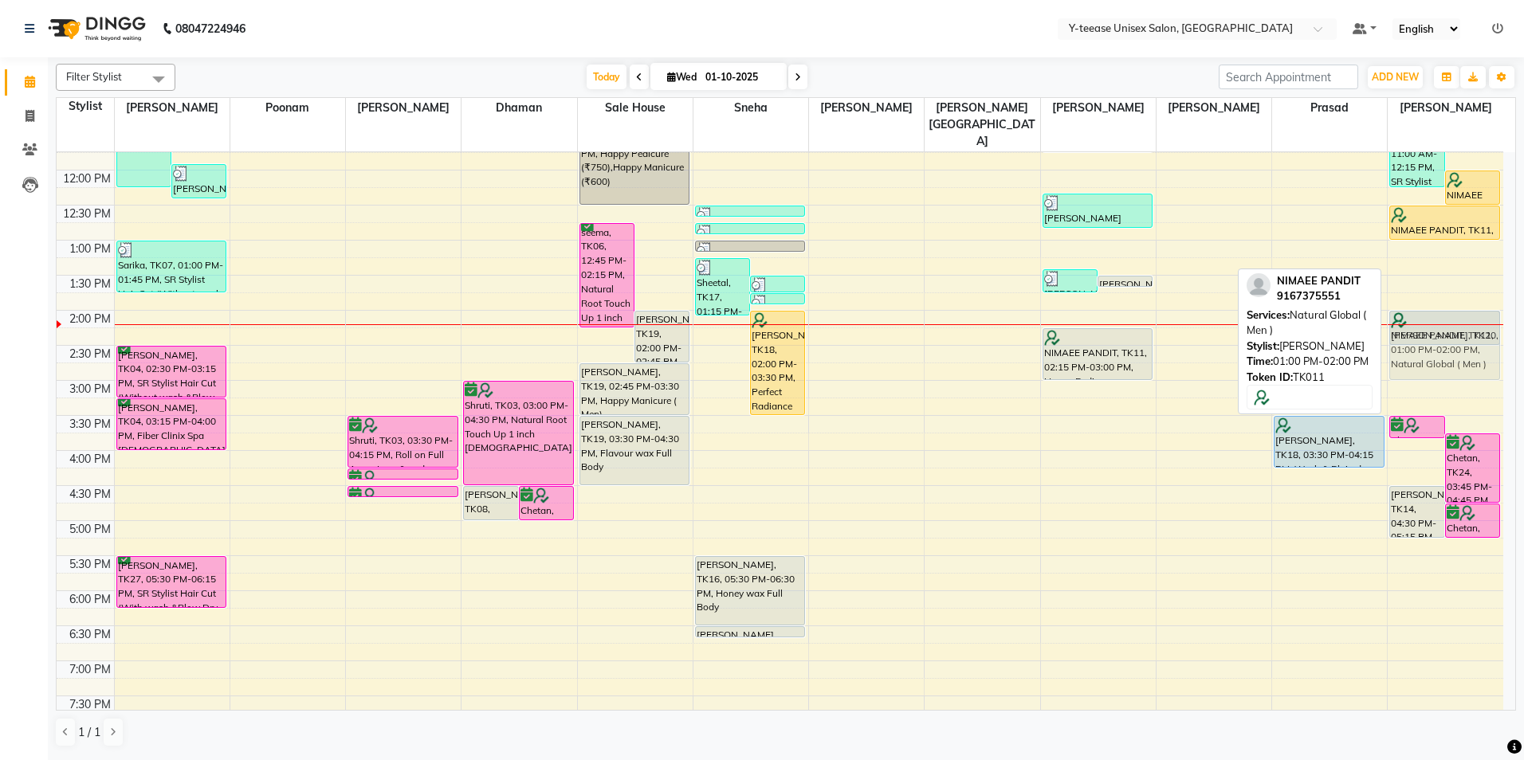
drag, startPoint x: 1467, startPoint y: 240, endPoint x: 1459, endPoint y: 302, distance: 62.7
click at [1459, 302] on div "Nalin, TK13, 11:00 AM-12:15 PM, SR Stylist Hair Cut (With wash &Blow Dry Female…" at bounding box center [1446, 415] width 116 height 1051
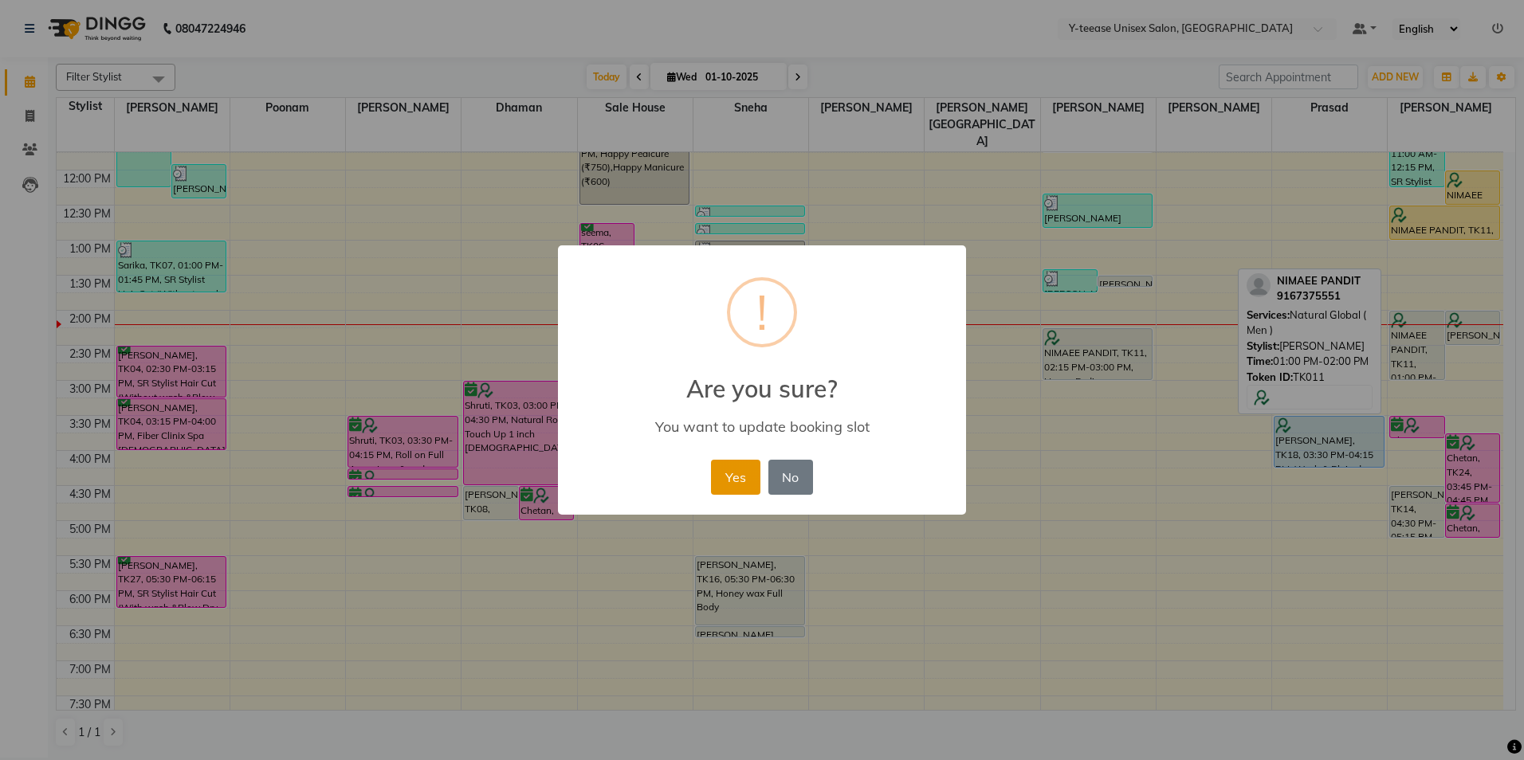
click at [739, 486] on button "Yes" at bounding box center [735, 477] width 49 height 35
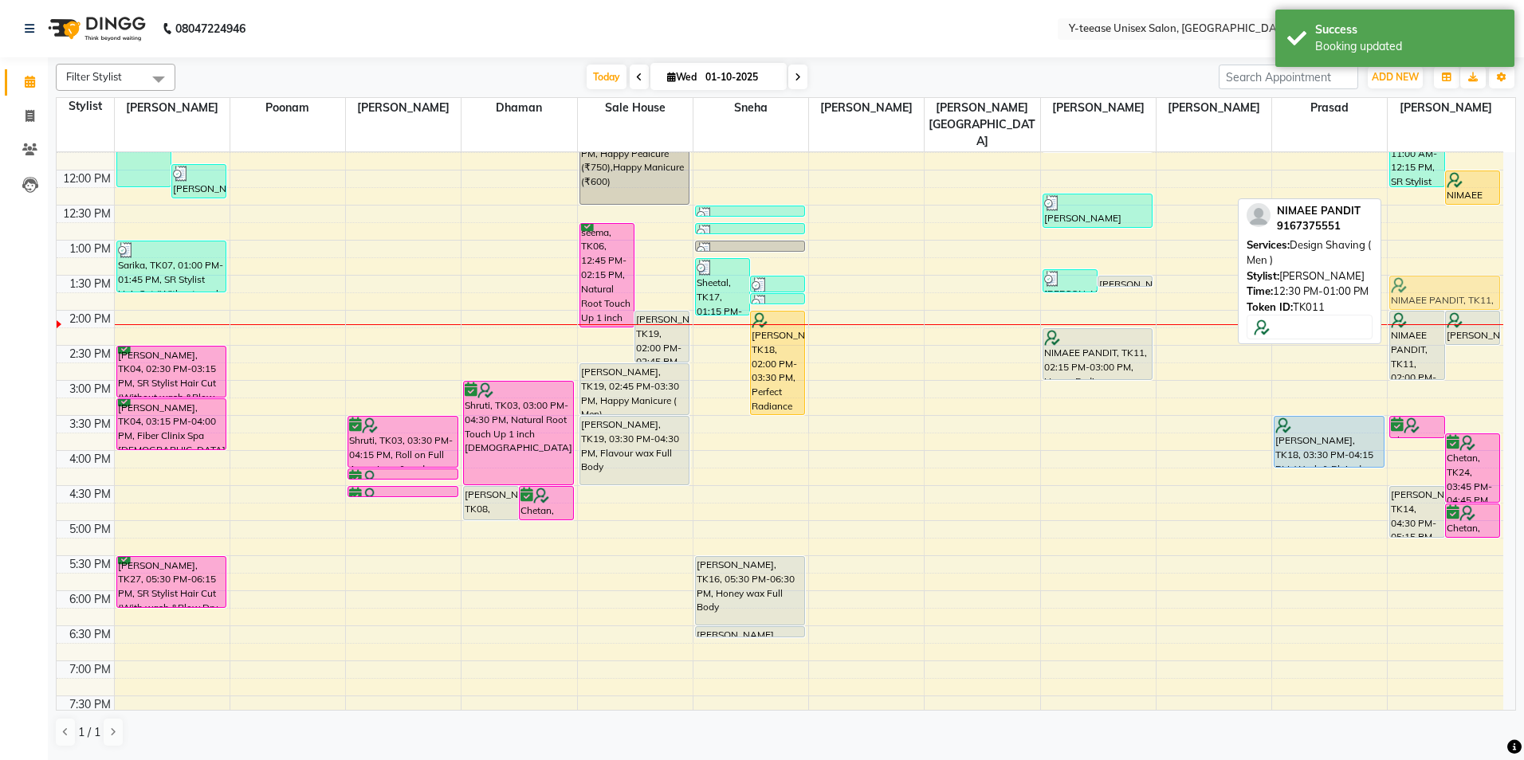
drag, startPoint x: 1467, startPoint y: 186, endPoint x: 1463, endPoint y: 255, distance: 69.4
click at [1464, 255] on div "Nalin, TK13, 11:00 AM-12:15 PM, SR Stylist Hair Cut (With wash &Blow Dry Female…" at bounding box center [1446, 415] width 116 height 1051
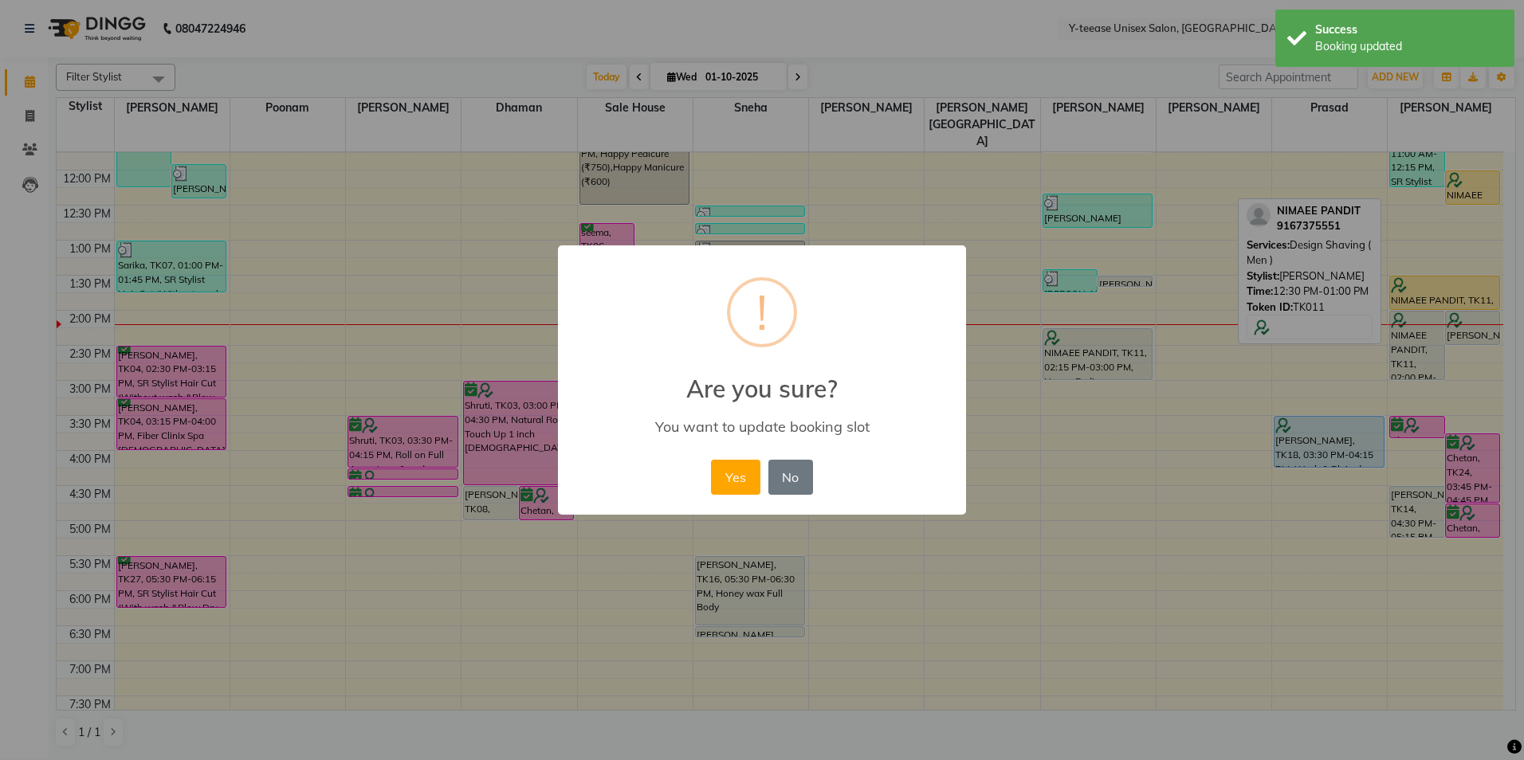
drag, startPoint x: 740, startPoint y: 469, endPoint x: 840, endPoint y: 414, distance: 114.5
click at [741, 469] on button "Yes" at bounding box center [735, 477] width 49 height 35
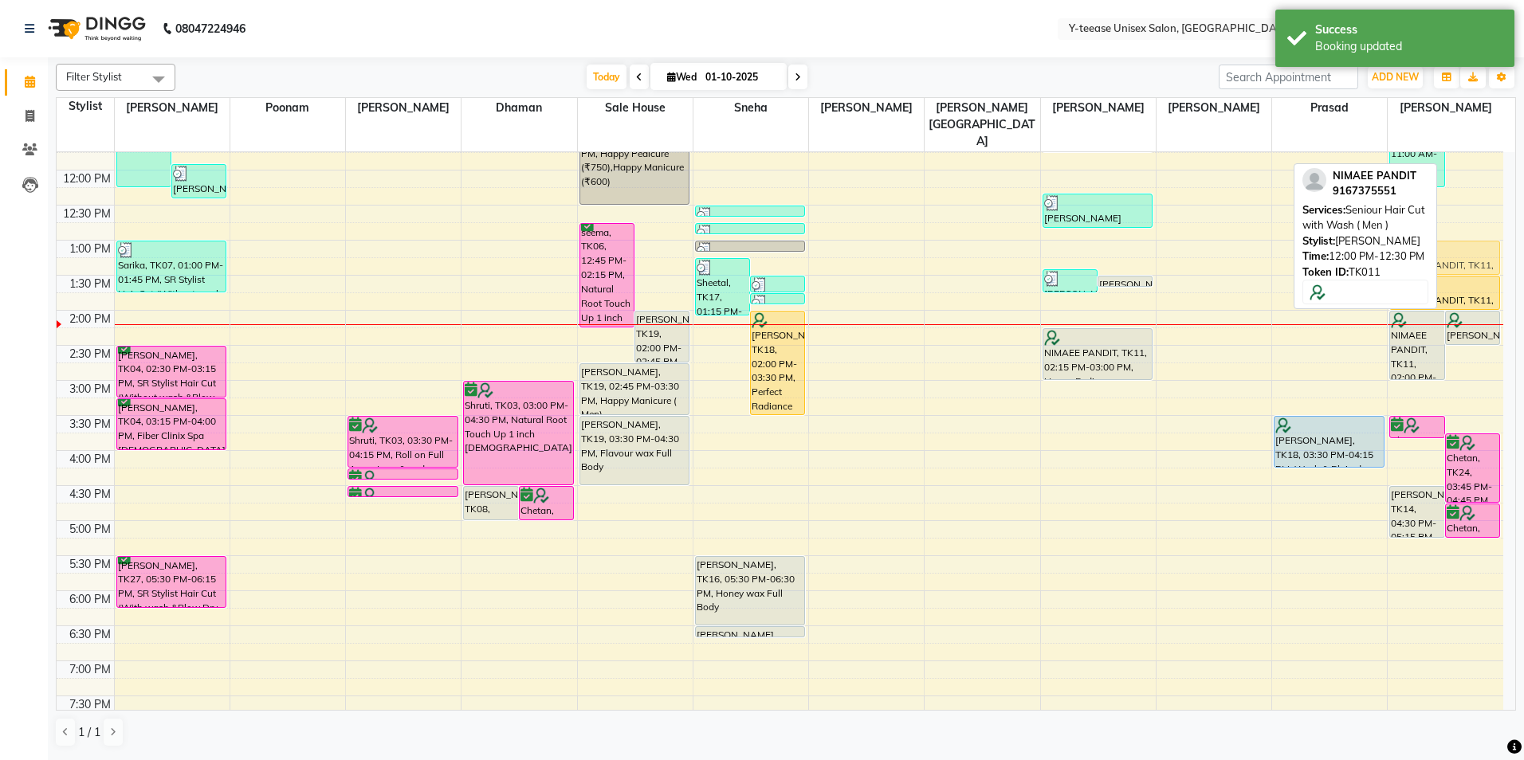
drag, startPoint x: 1457, startPoint y: 156, endPoint x: 1451, endPoint y: 224, distance: 68.0
click at [1452, 224] on div "Nalin, TK13, 11:00 AM-12:15 PM, SR Stylist Hair Cut (With wash &Blow Dry Female…" at bounding box center [1446, 415] width 116 height 1051
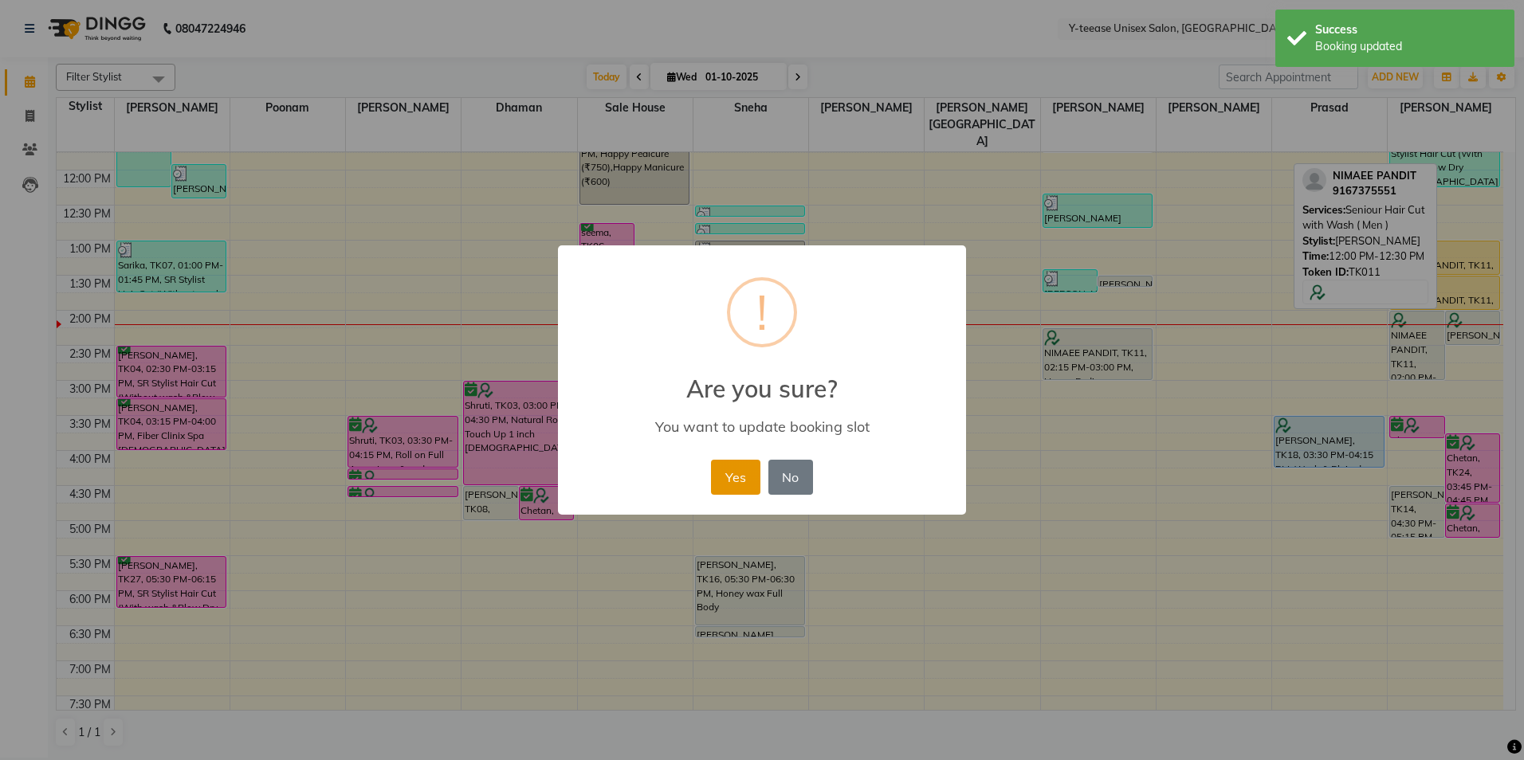
click at [721, 481] on button "Yes" at bounding box center [735, 477] width 49 height 35
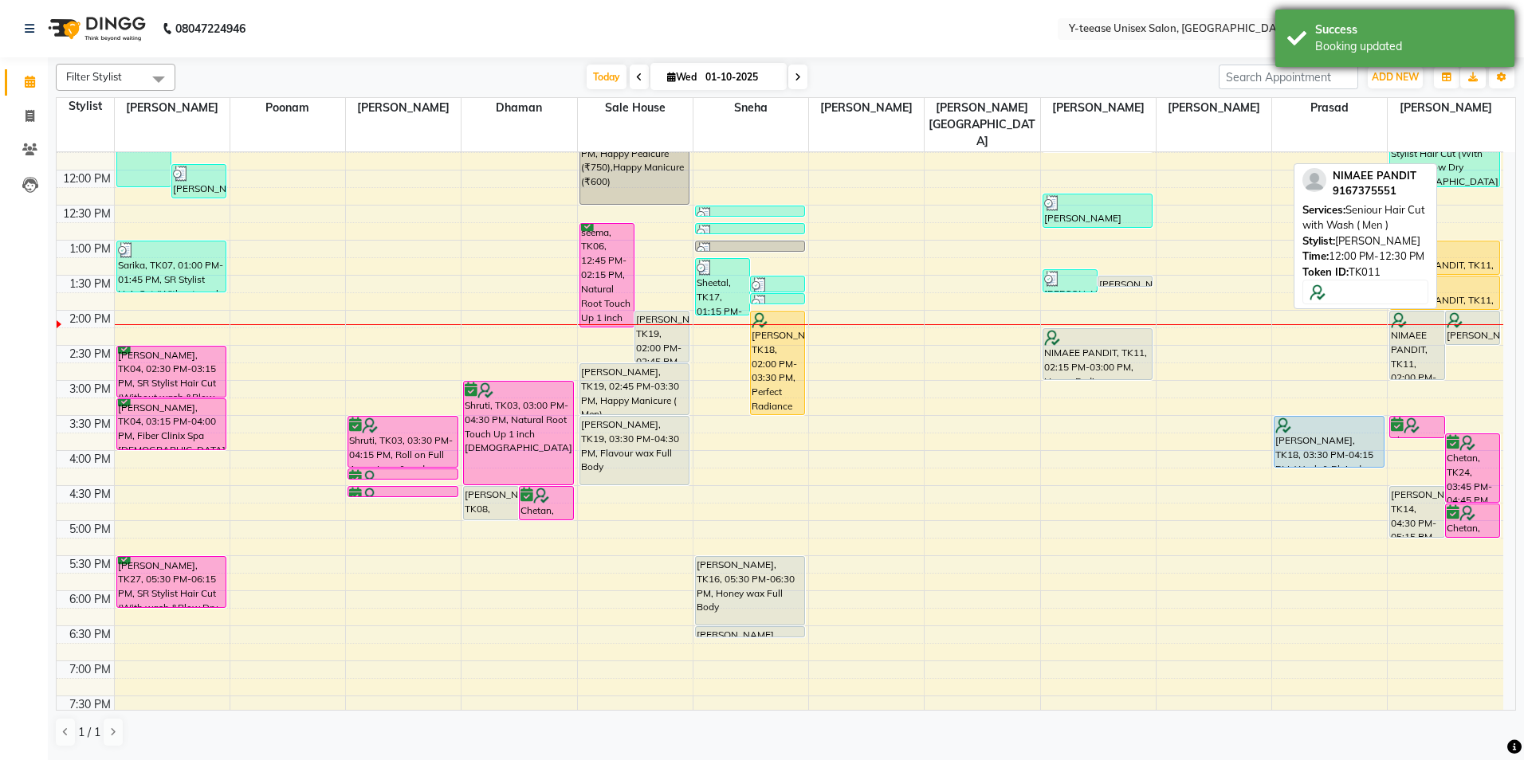
click at [1408, 52] on div "Booking updated" at bounding box center [1408, 46] width 187 height 17
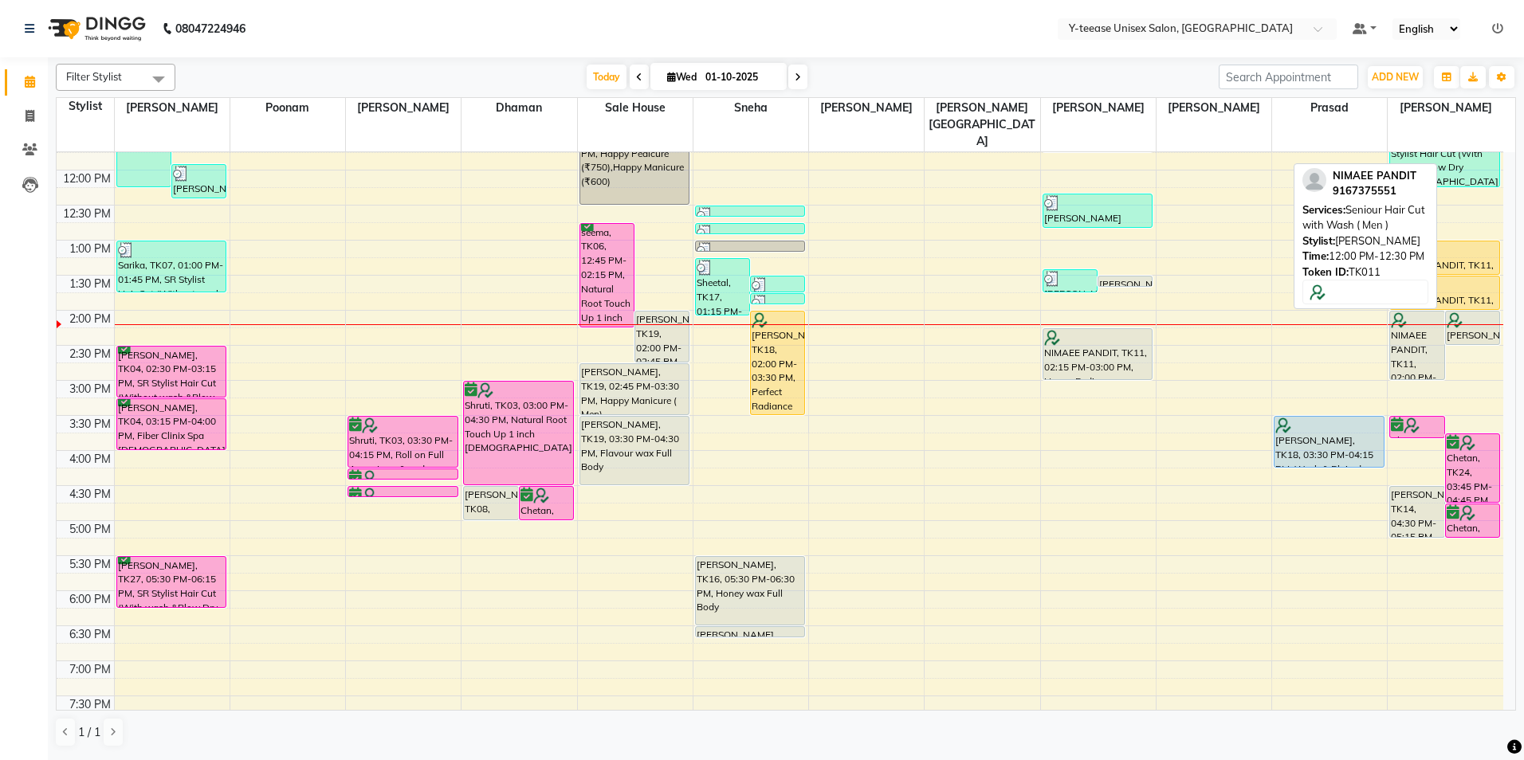
drag, startPoint x: 615, startPoint y: 73, endPoint x: 667, endPoint y: 24, distance: 72.2
click at [614, 73] on span "Today" at bounding box center [607, 77] width 40 height 25
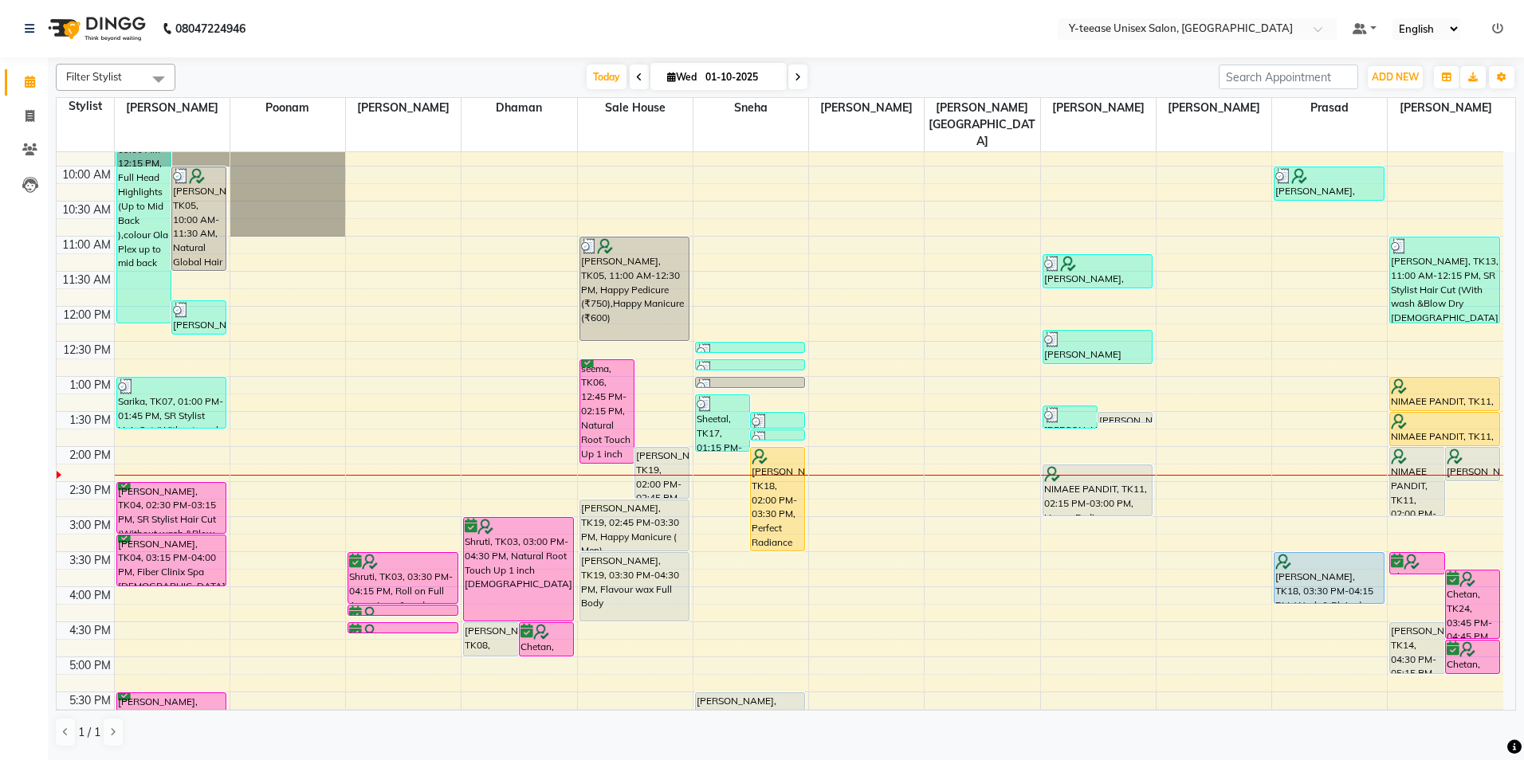
scroll to position [103, 0]
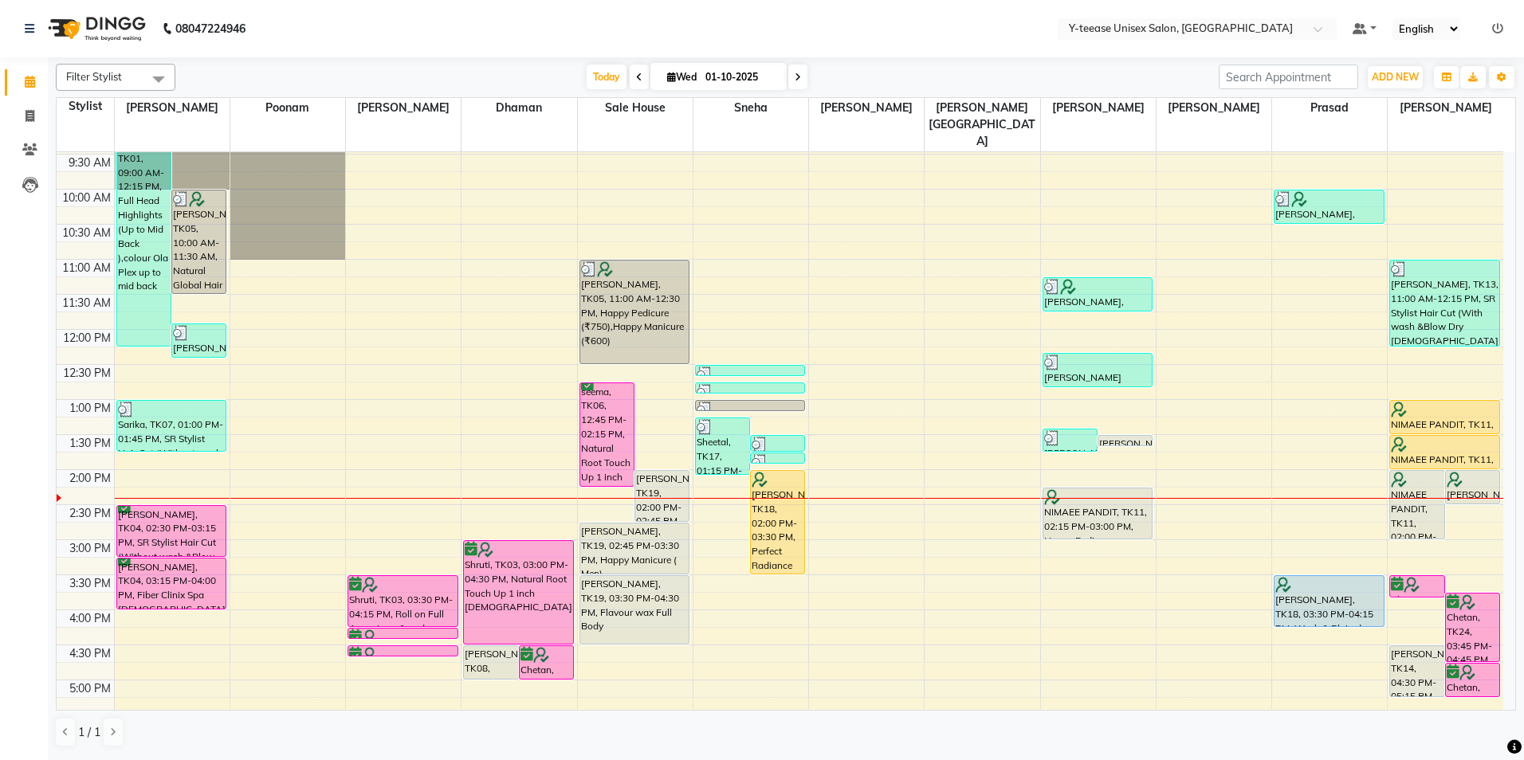
click at [300, 88] on div "[DATE] [DATE]" at bounding box center [696, 77] width 1027 height 24
click at [594, 84] on span "Today" at bounding box center [607, 77] width 40 height 25
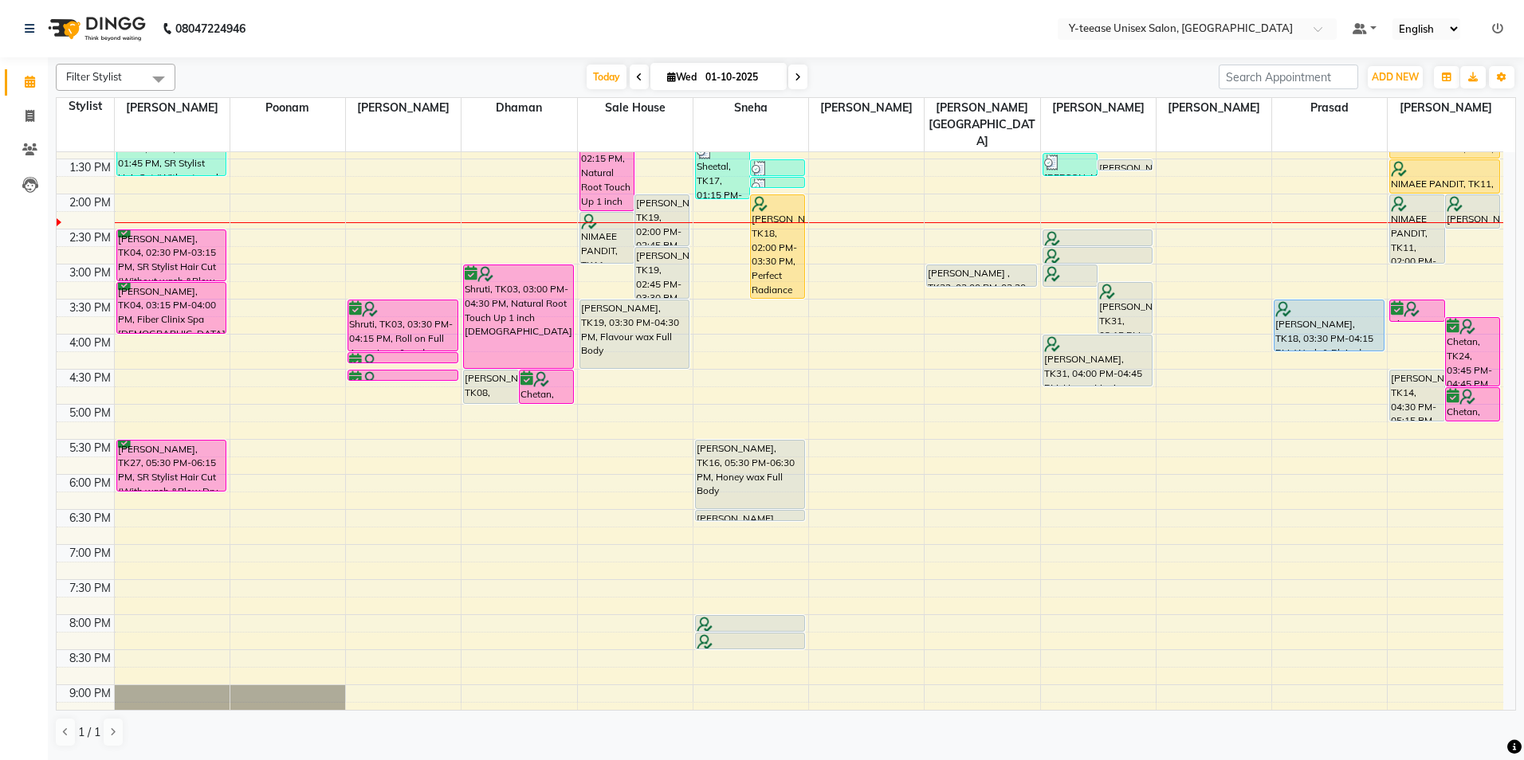
scroll to position [342, 0]
